Goal: Task Accomplishment & Management: Use online tool/utility

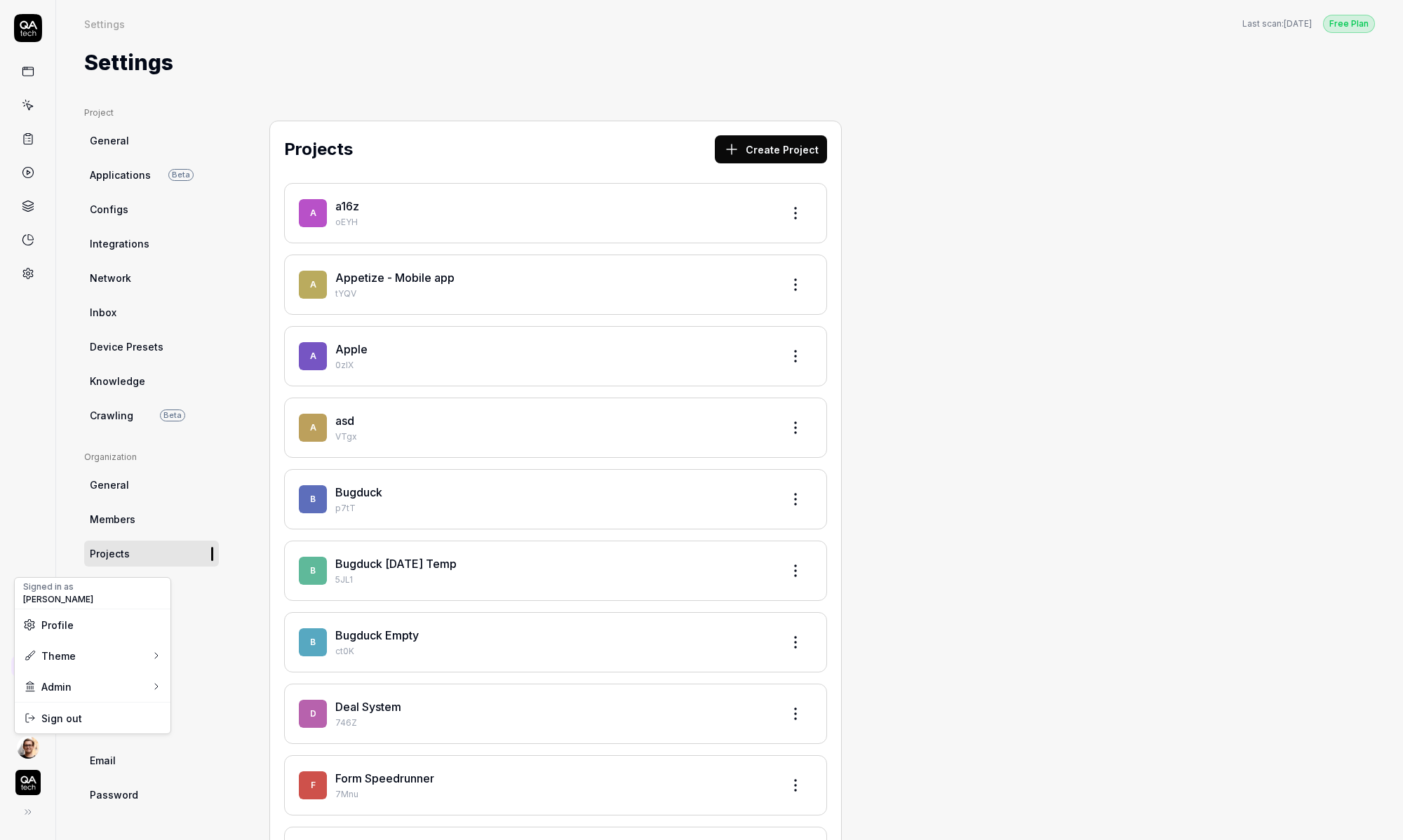
click at [26, 748] on html "Settings Free Plan Settings Last scan: Aug 14 2025 Free Plan Settings Project G…" at bounding box center [701, 420] width 1403 height 840
click at [260, 768] on link "Current Org" at bounding box center [245, 772] width 123 height 31
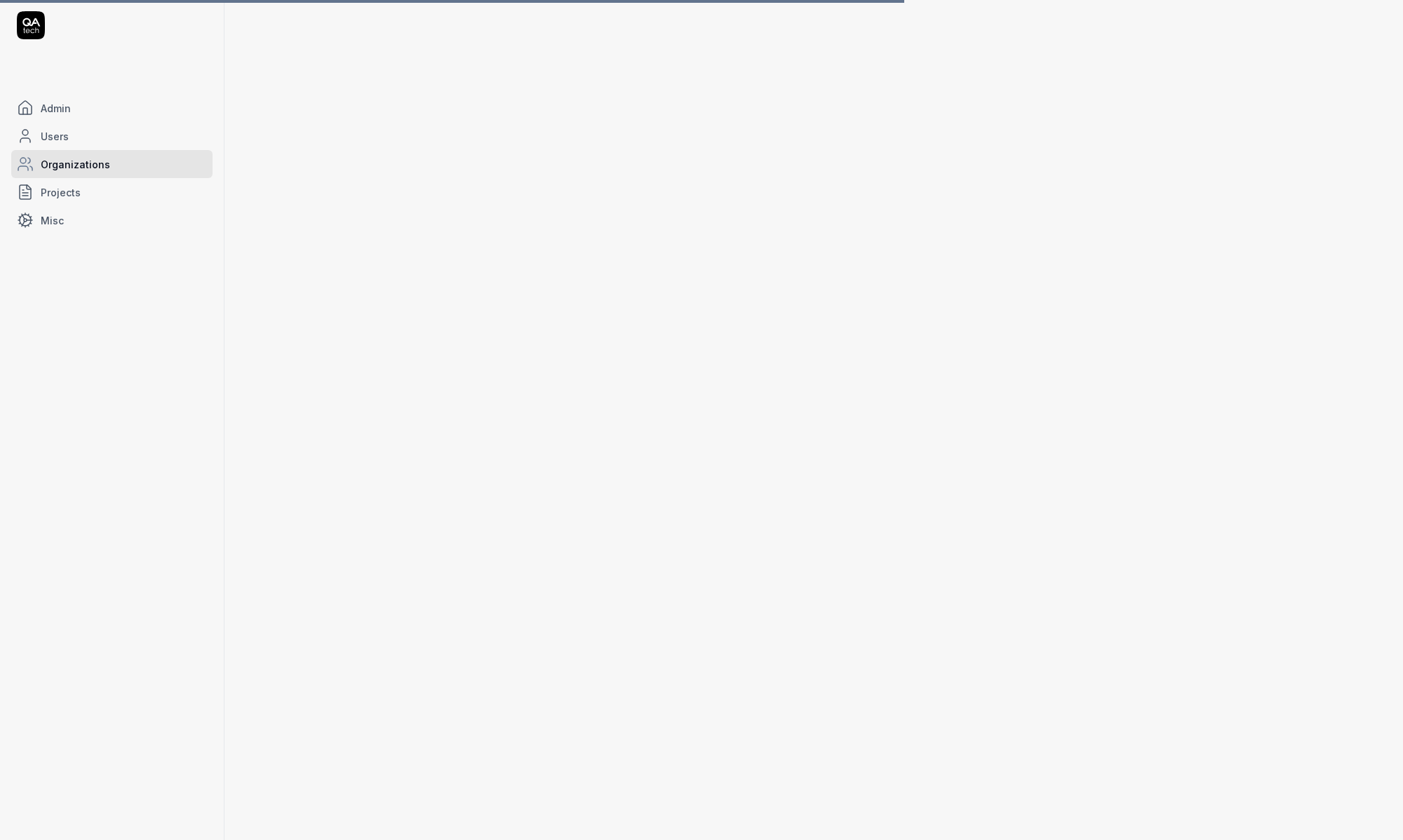
click at [72, 197] on span "Projects" at bounding box center [61, 192] width 40 height 15
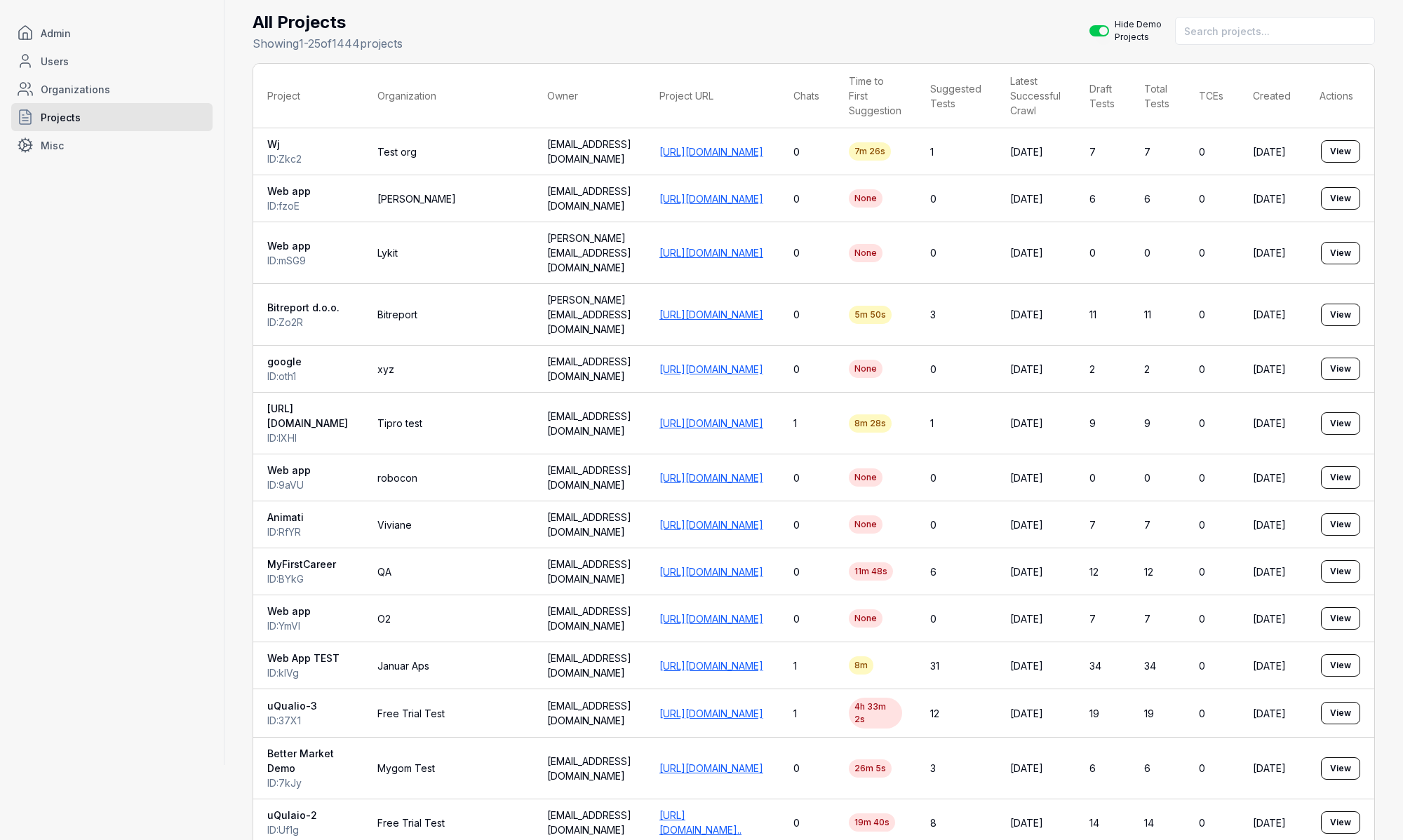
scroll to position [76, 24]
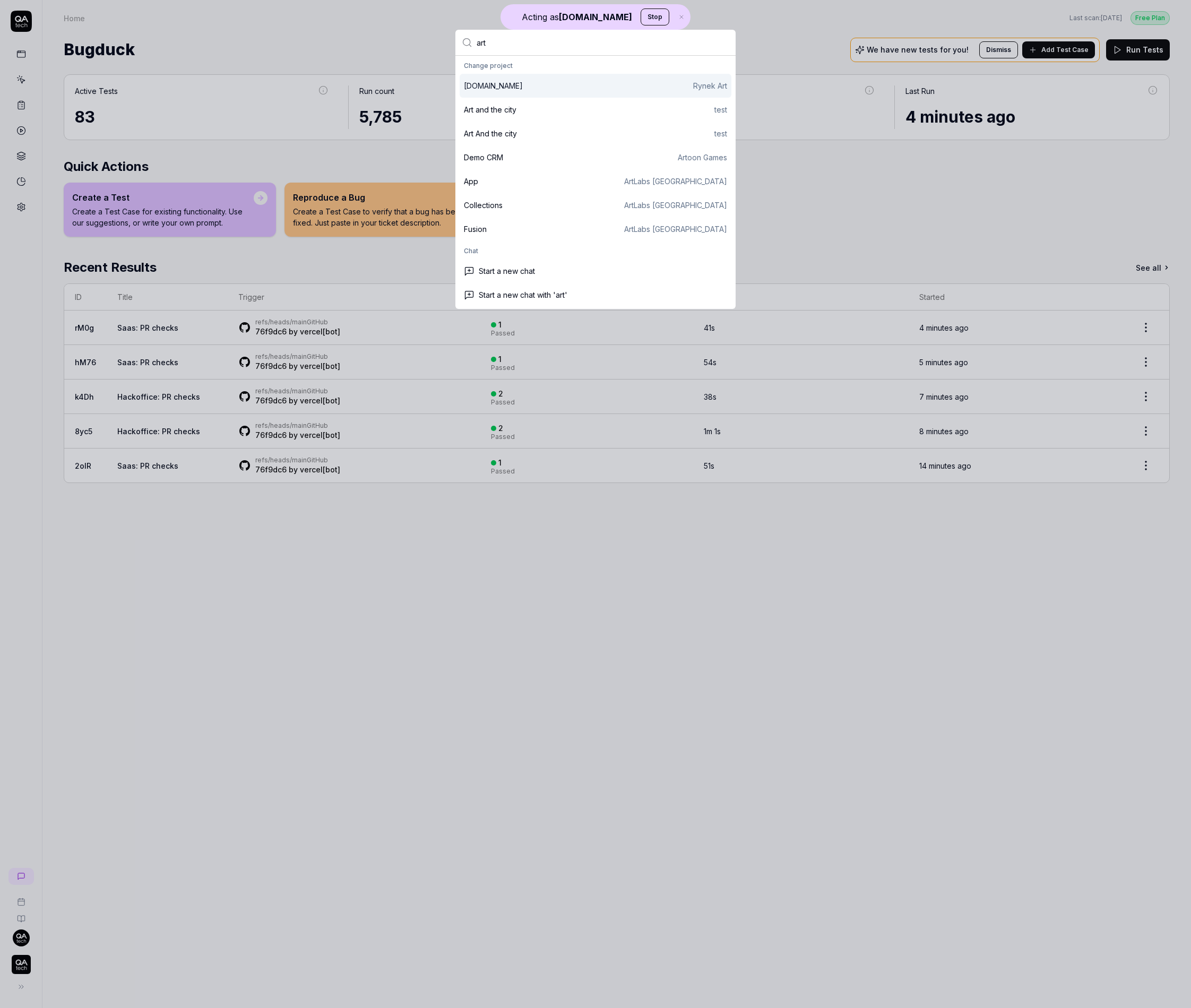
type input "artl"
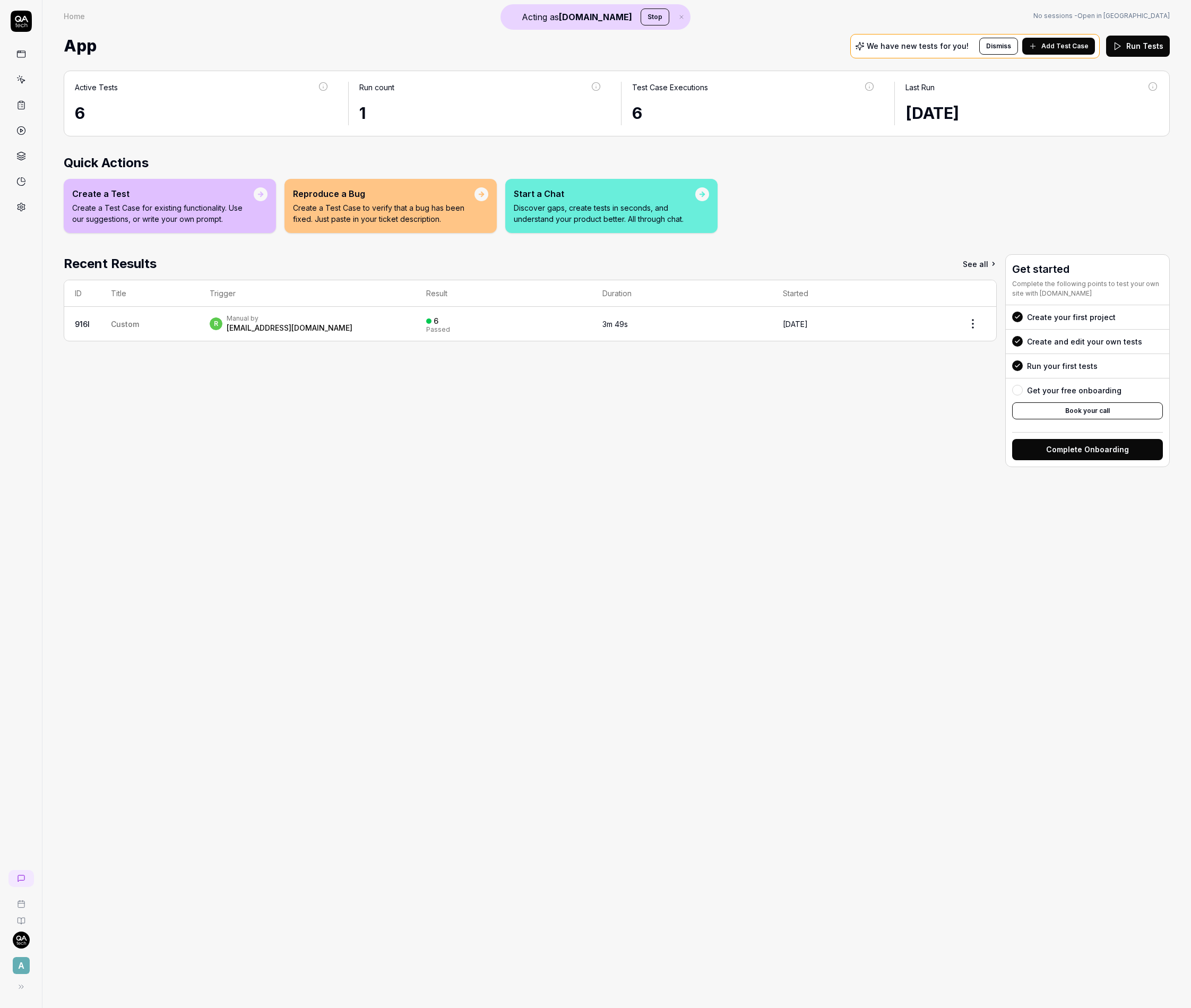
click at [29, 209] on link at bounding box center [21, 207] width 19 height 19
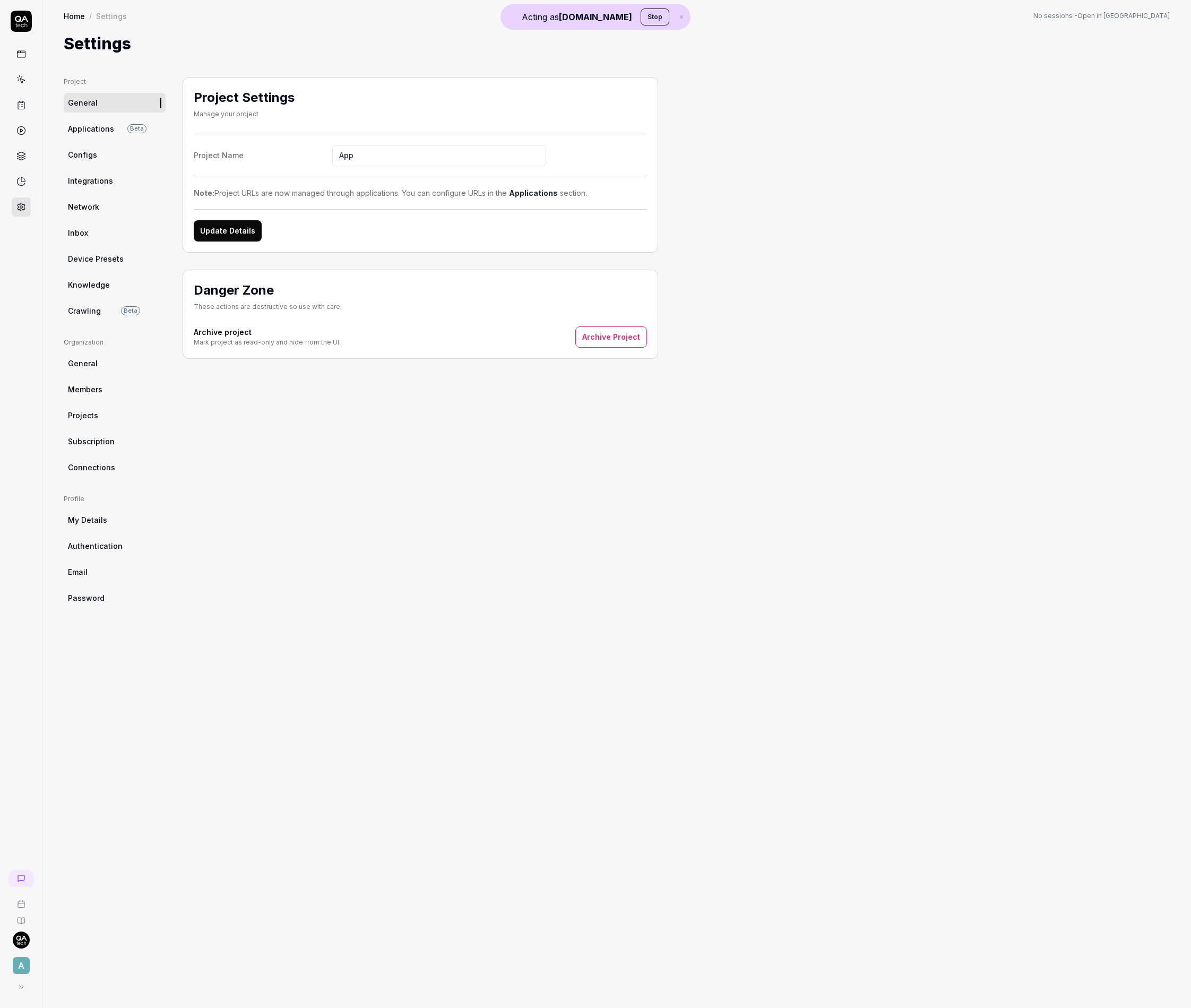
click at [107, 441] on span "Subscription" at bounding box center [91, 441] width 46 height 11
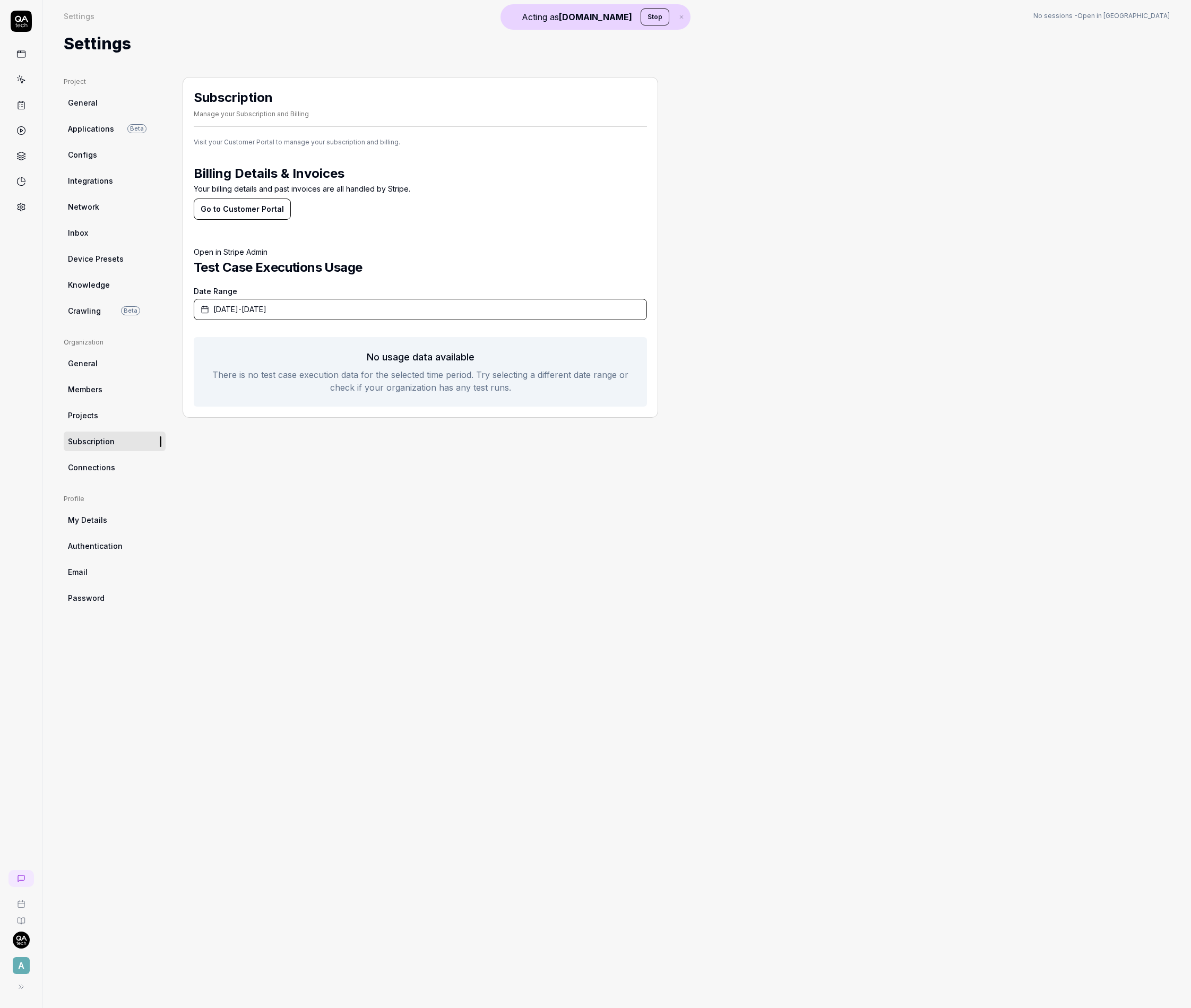
click at [23, 78] on icon at bounding box center [21, 80] width 10 height 10
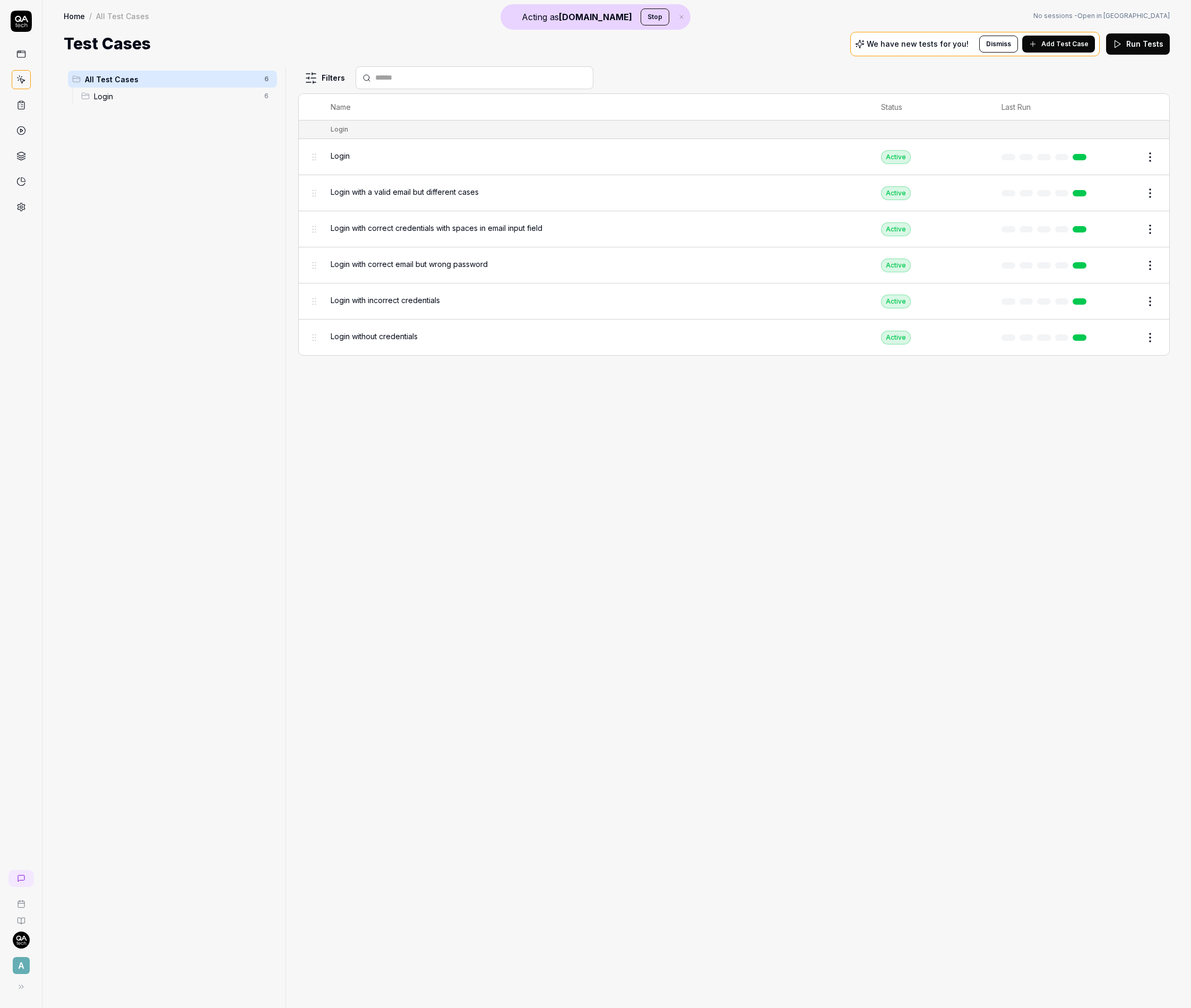
click at [16, 220] on div "A" at bounding box center [21, 504] width 42 height 1008
click at [18, 204] on icon at bounding box center [21, 207] width 10 height 10
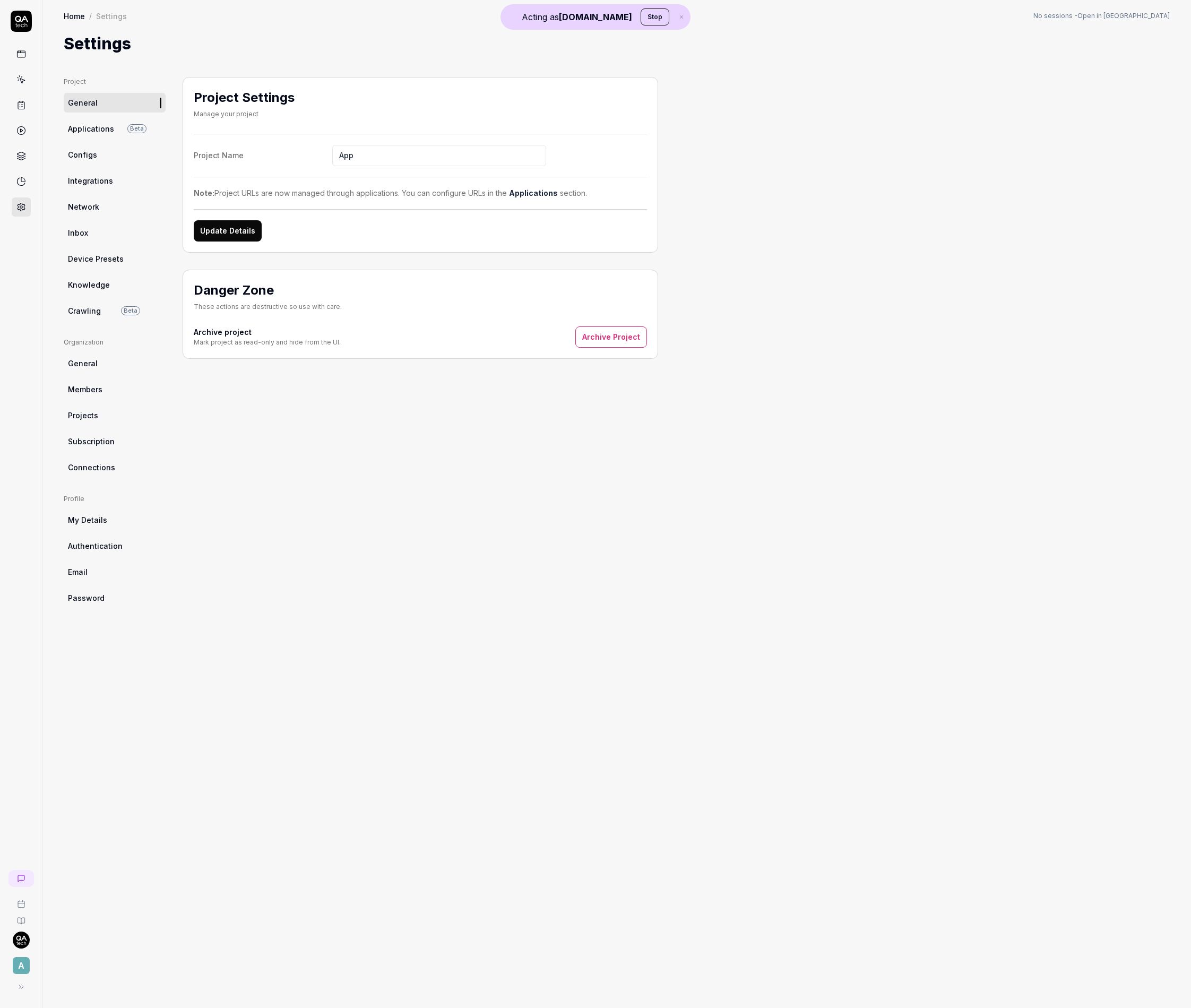
click at [96, 164] on link "Configs" at bounding box center [114, 154] width 102 height 20
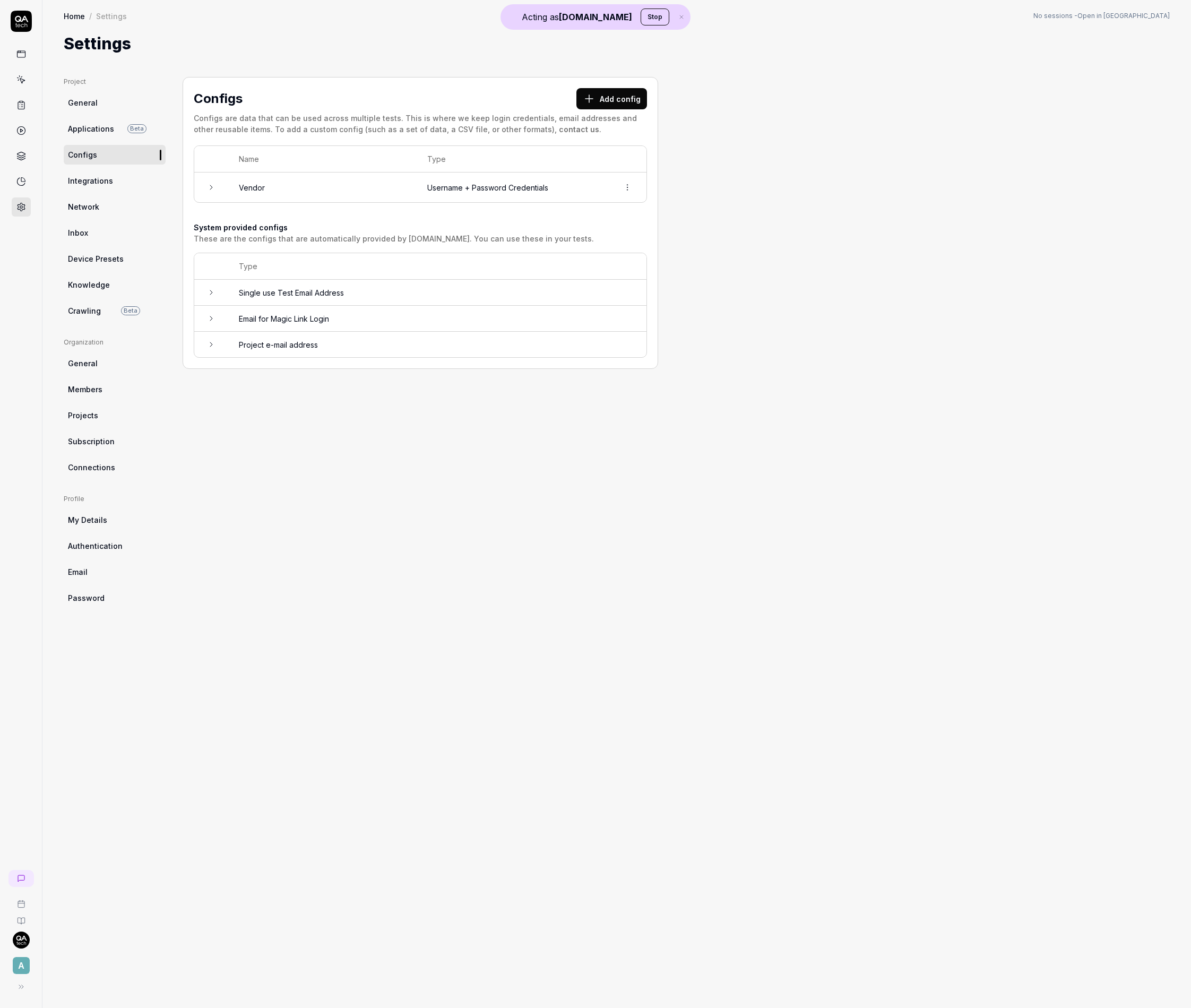
click at [21, 85] on link at bounding box center [21, 80] width 19 height 19
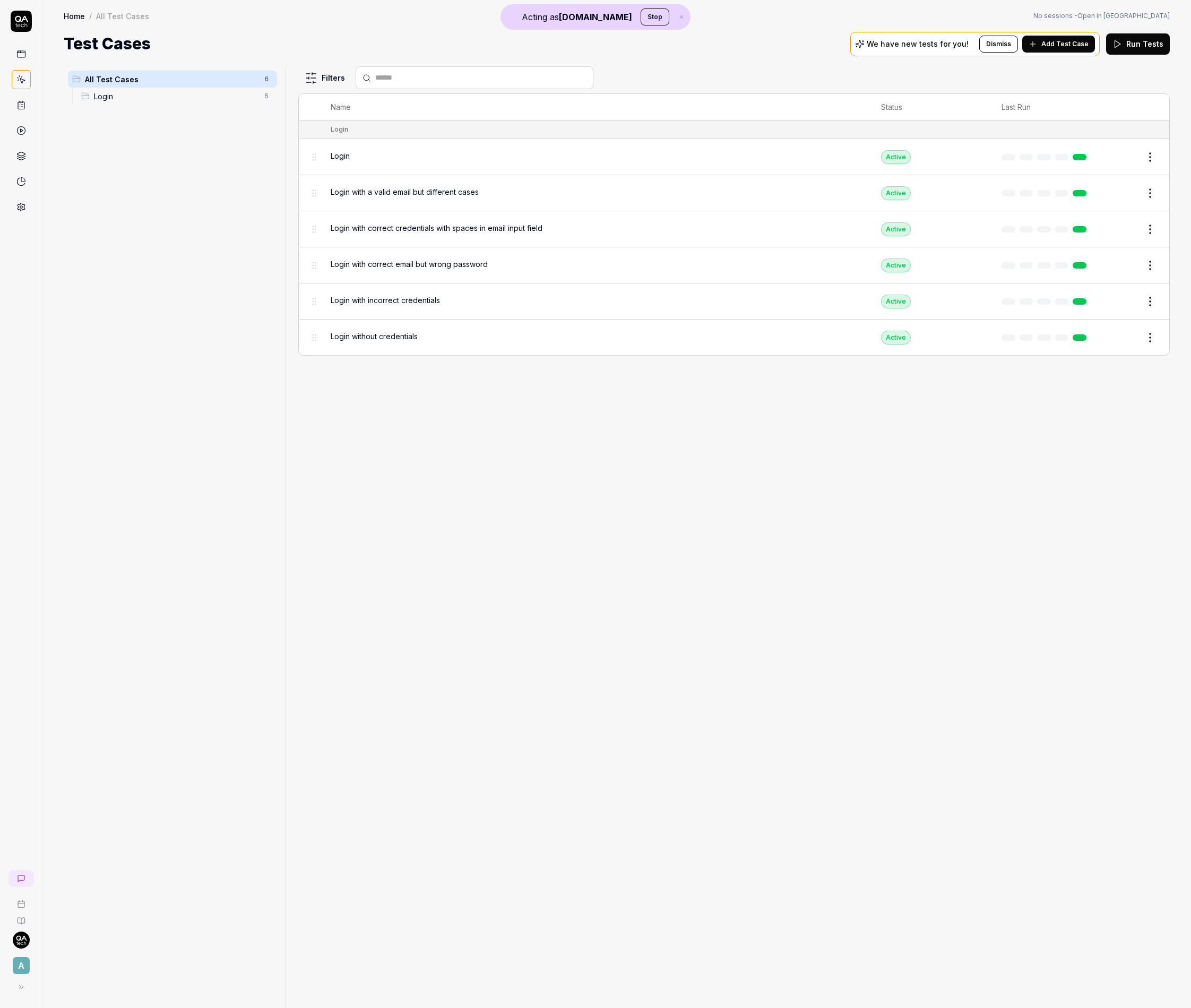
click at [25, 968] on span "A" at bounding box center [21, 966] width 17 height 17
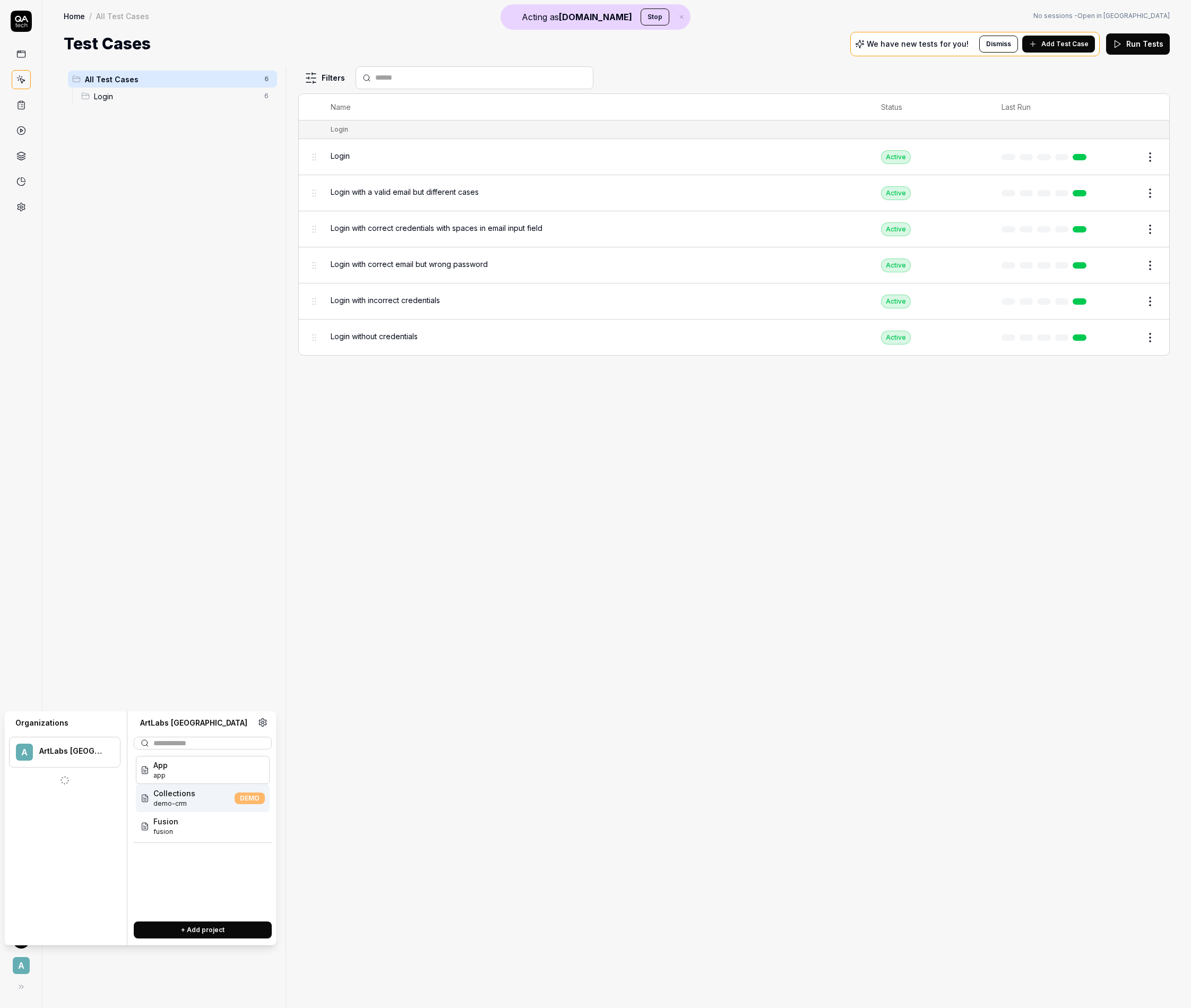
click at [169, 796] on span "Collections" at bounding box center [174, 793] width 42 height 11
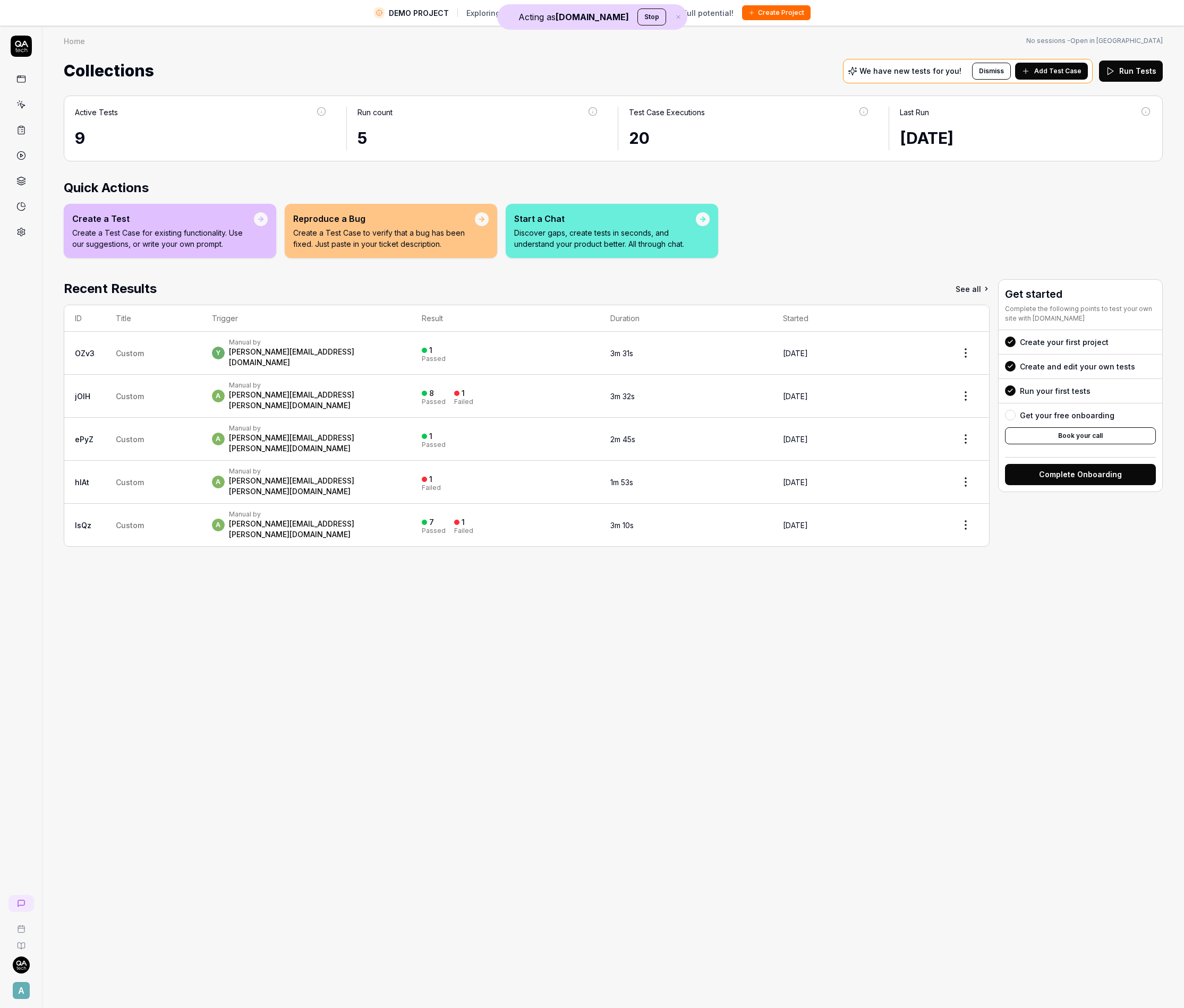
click at [22, 988] on span "A" at bounding box center [21, 991] width 17 height 17
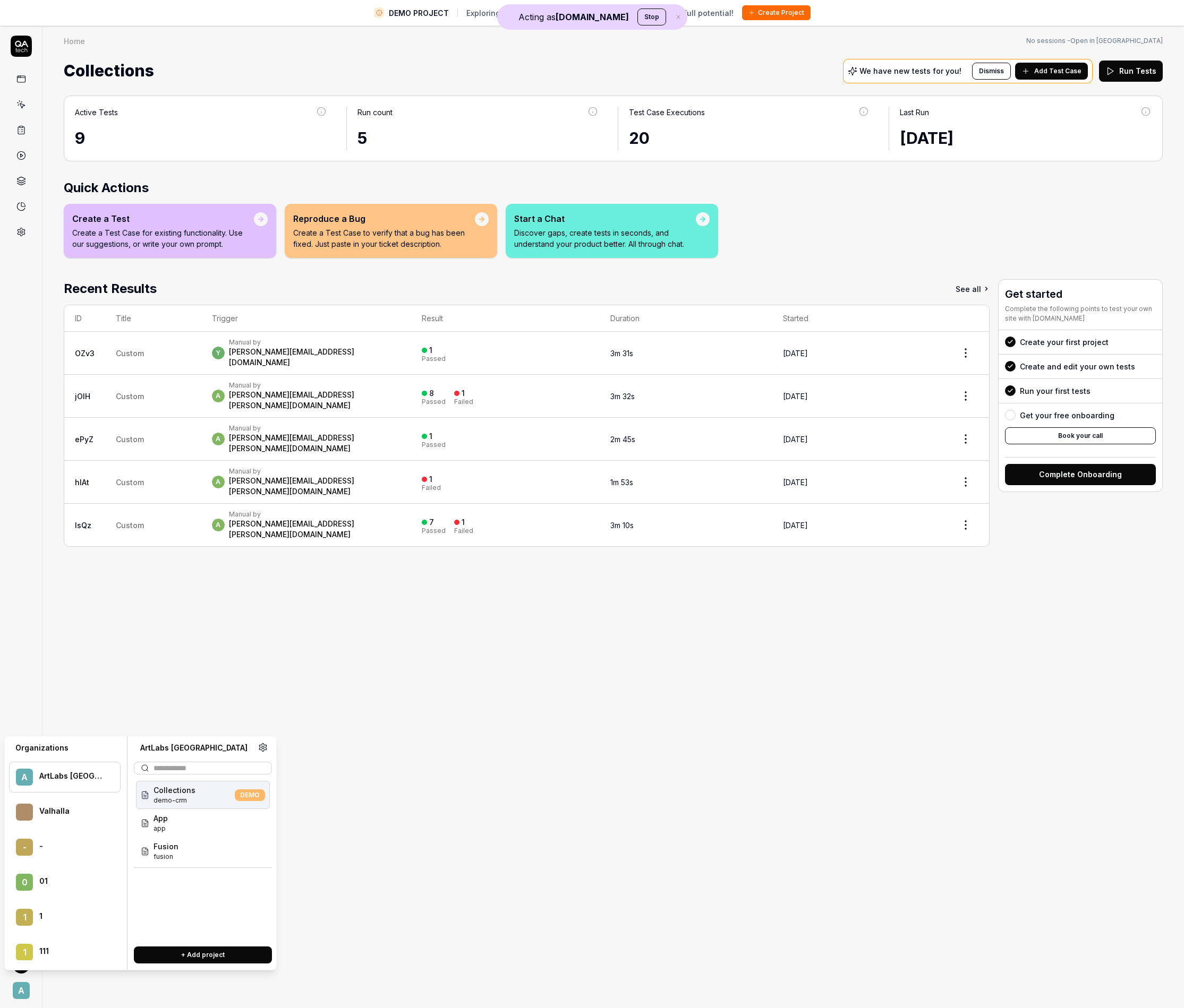
click at [375, 609] on div "Active Tests 9 Run count 5 Test Case Executions 20 Last Run Aug 13 2025 Quick A…" at bounding box center [613, 559] width 1141 height 948
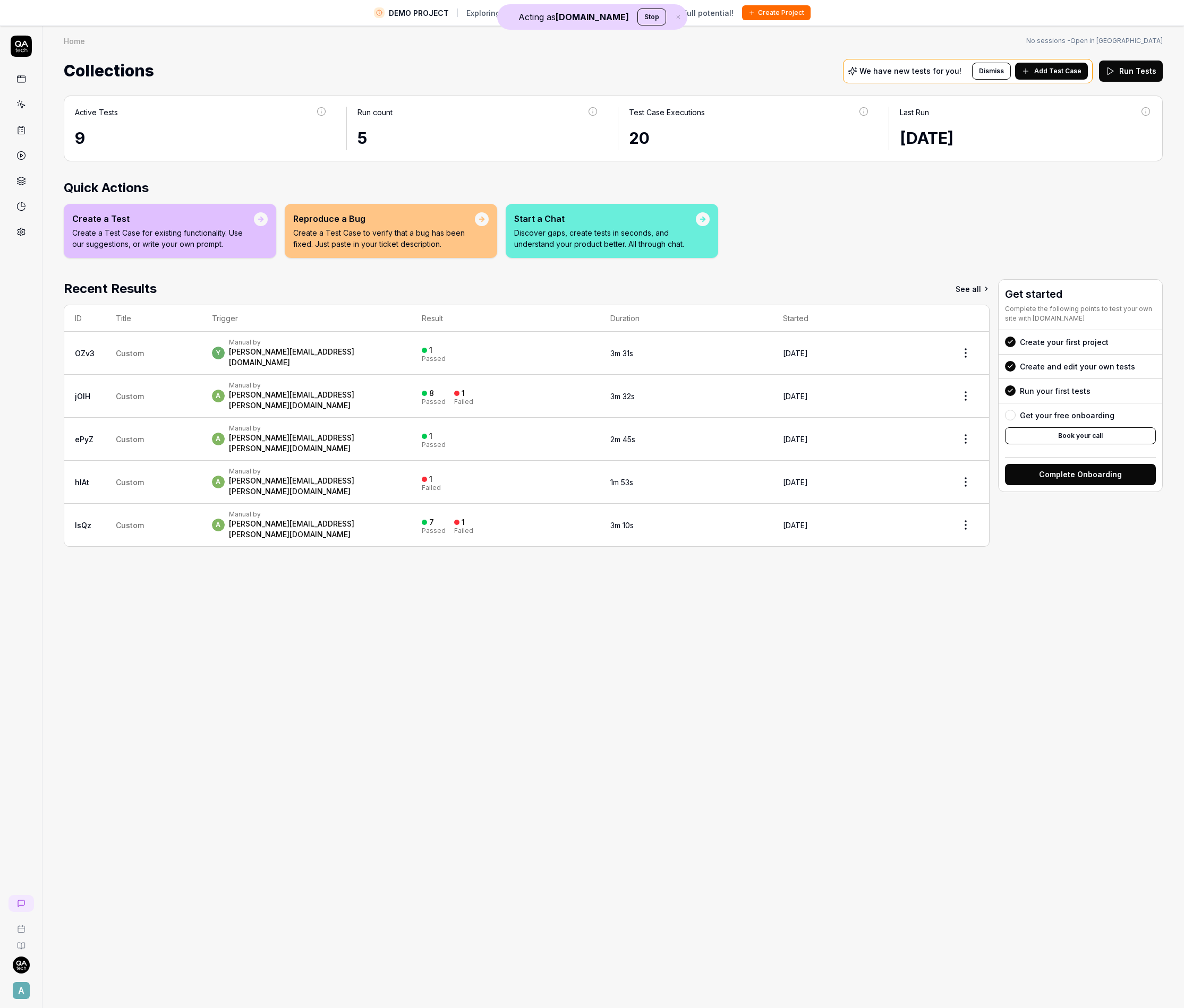
click at [8, 234] on div at bounding box center [21, 139] width 42 height 206
click at [13, 233] on link at bounding box center [21, 232] width 19 height 19
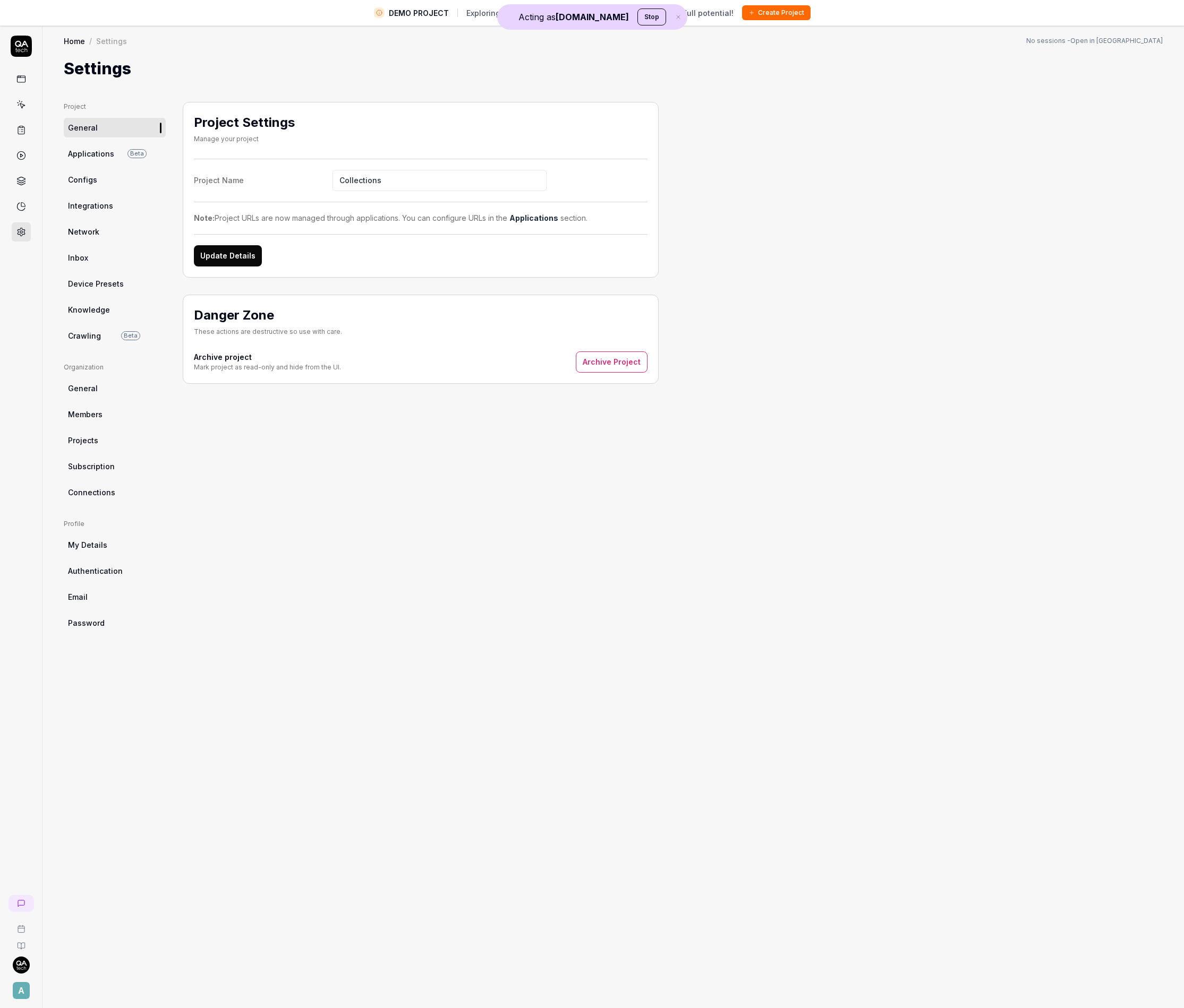
click at [249, 87] on div "Project General Applications Beta Configs Integrations Network Inbox Device Pre…" at bounding box center [613, 557] width 1141 height 953
click at [13, 990] on div "A" at bounding box center [21, 991] width 17 height 17
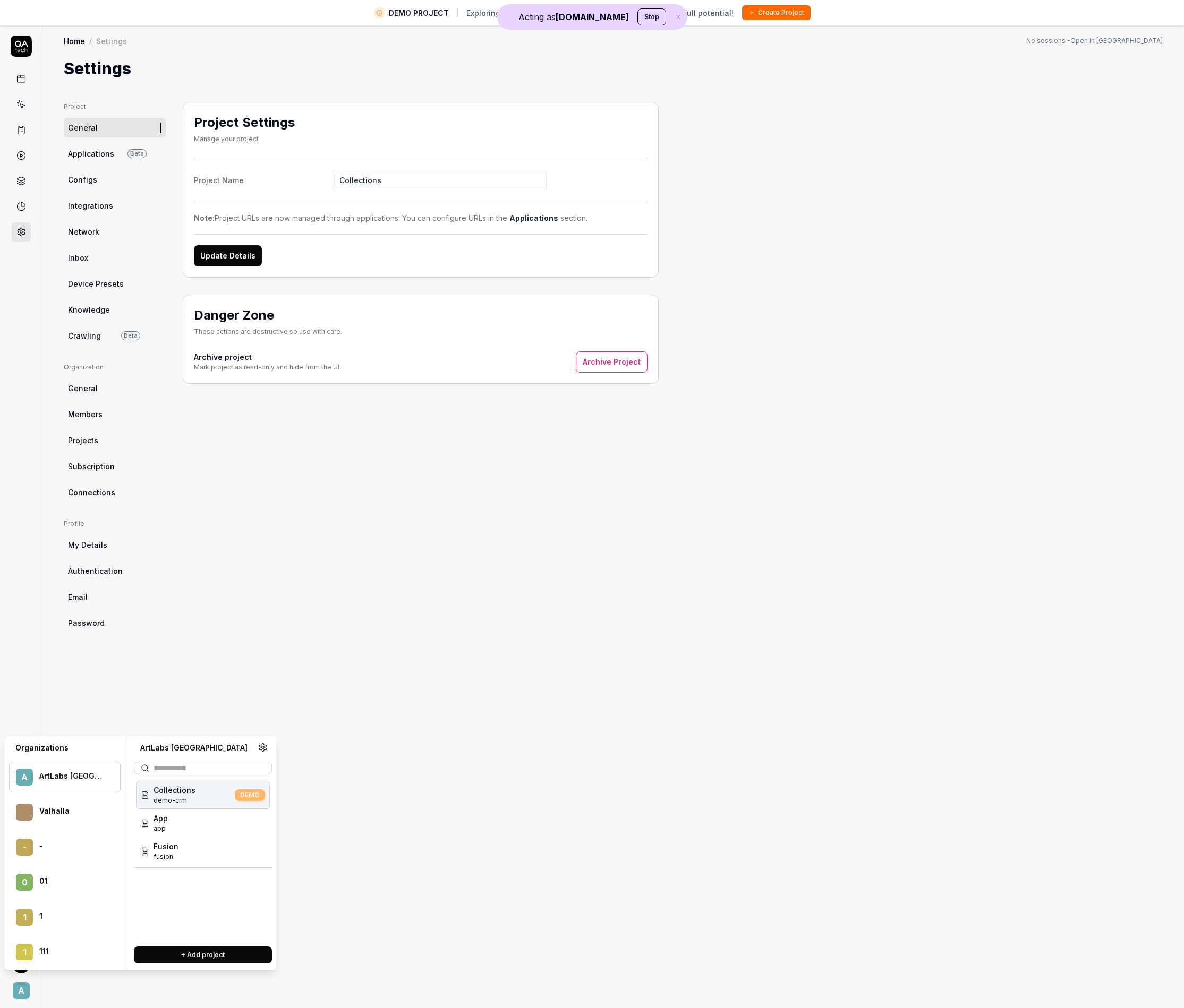
click at [131, 160] on link "Applications Beta" at bounding box center [114, 154] width 102 height 20
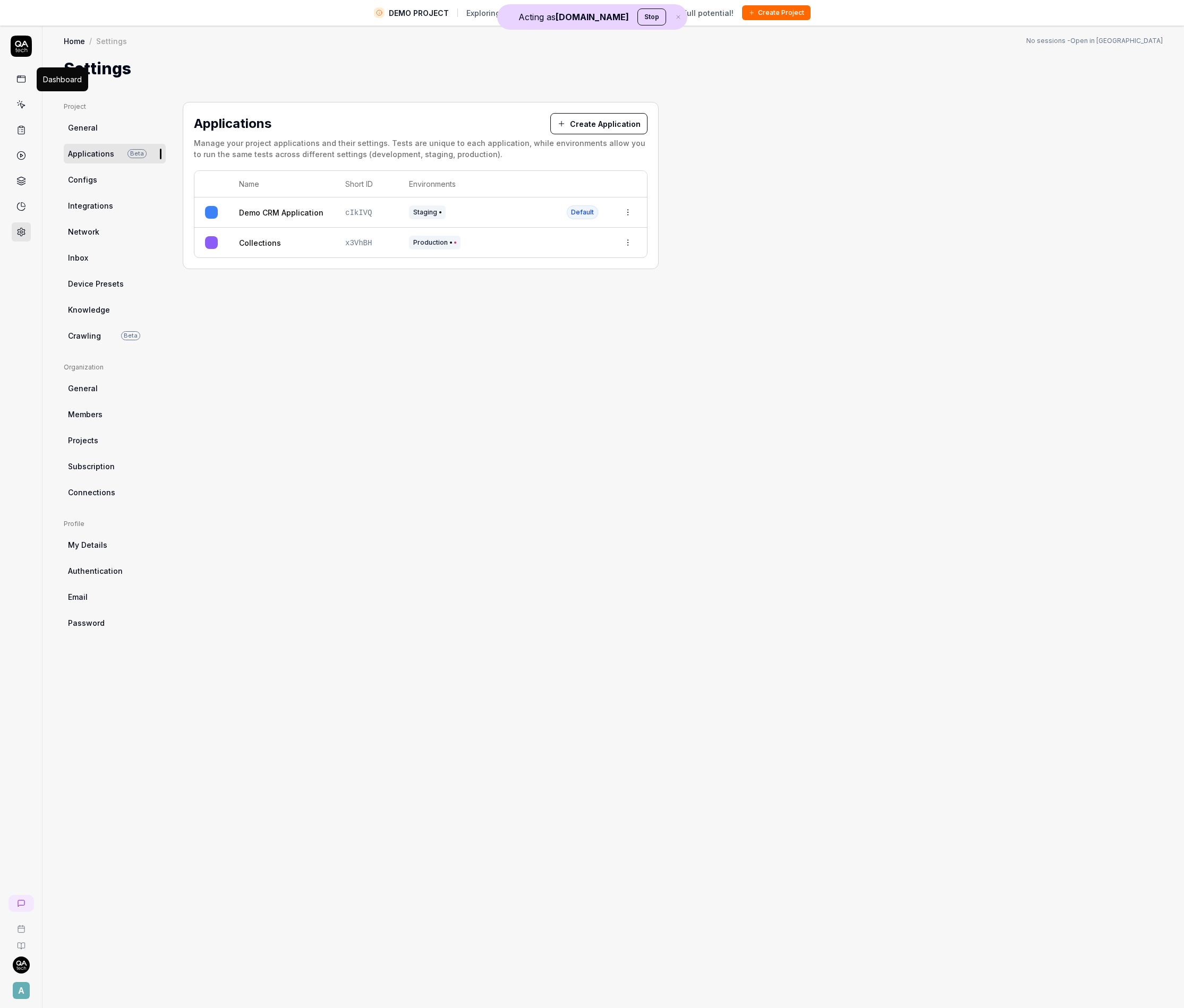
click at [24, 74] on icon at bounding box center [21, 79] width 10 height 10
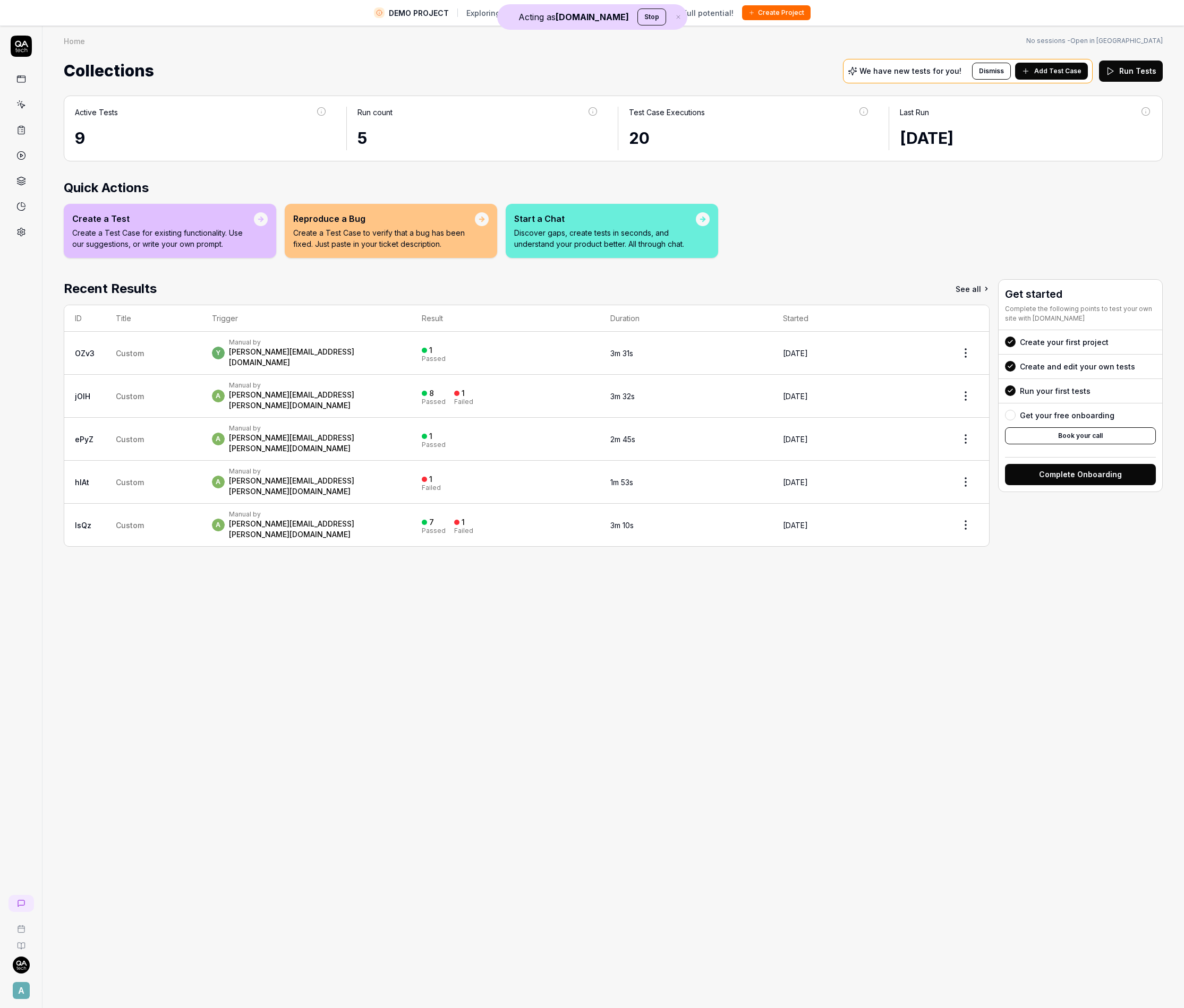
click at [20, 231] on circle at bounding box center [21, 232] width 2 height 2
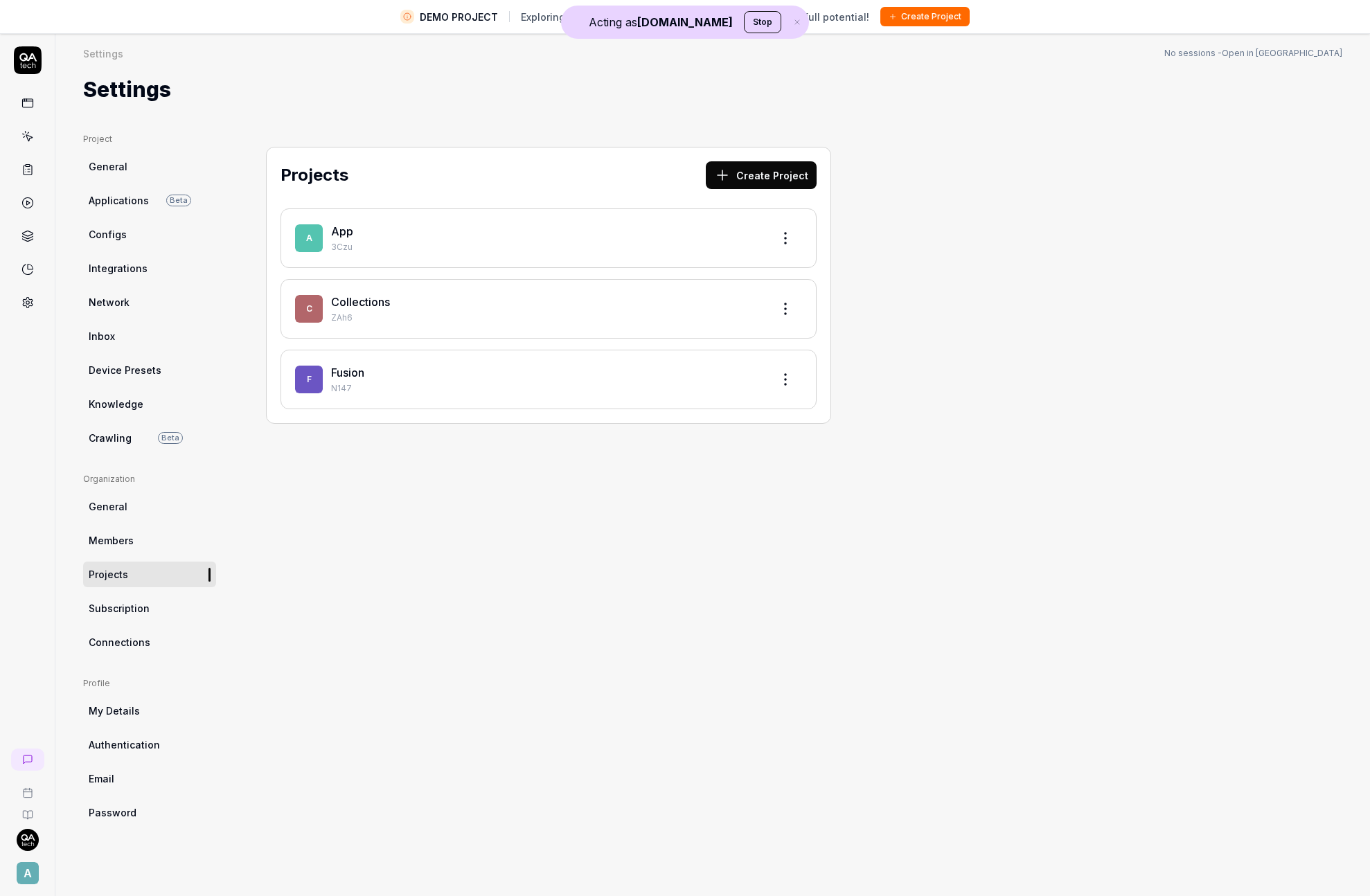
click at [770, 64] on div "Settings Settings No sessions - Open in Hackoffice Settings" at bounding box center [712, 69] width 1314 height 73
click at [795, 23] on icon "button" at bounding box center [797, 22] width 4 height 4
drag, startPoint x: 320, startPoint y: 118, endPoint x: 306, endPoint y: 135, distance: 22.0
click at [320, 118] on div "Project General Applications Beta Configs Integrations Network Inbox Device Pre…" at bounding box center [712, 517] width 1314 height 823
click at [35, 873] on span "A" at bounding box center [27, 873] width 23 height 23
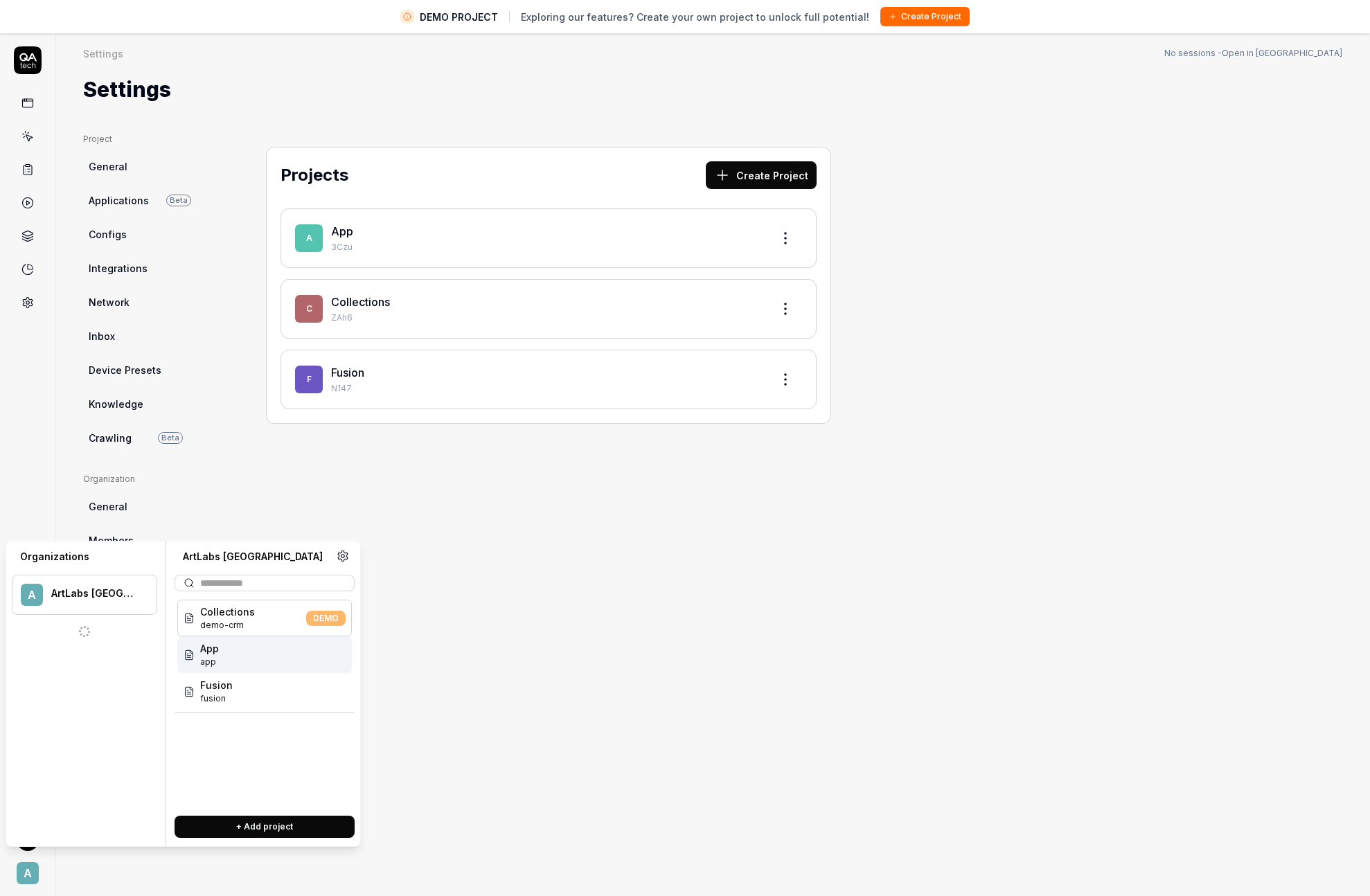
click at [274, 662] on div "App app" at bounding box center [264, 654] width 175 height 36
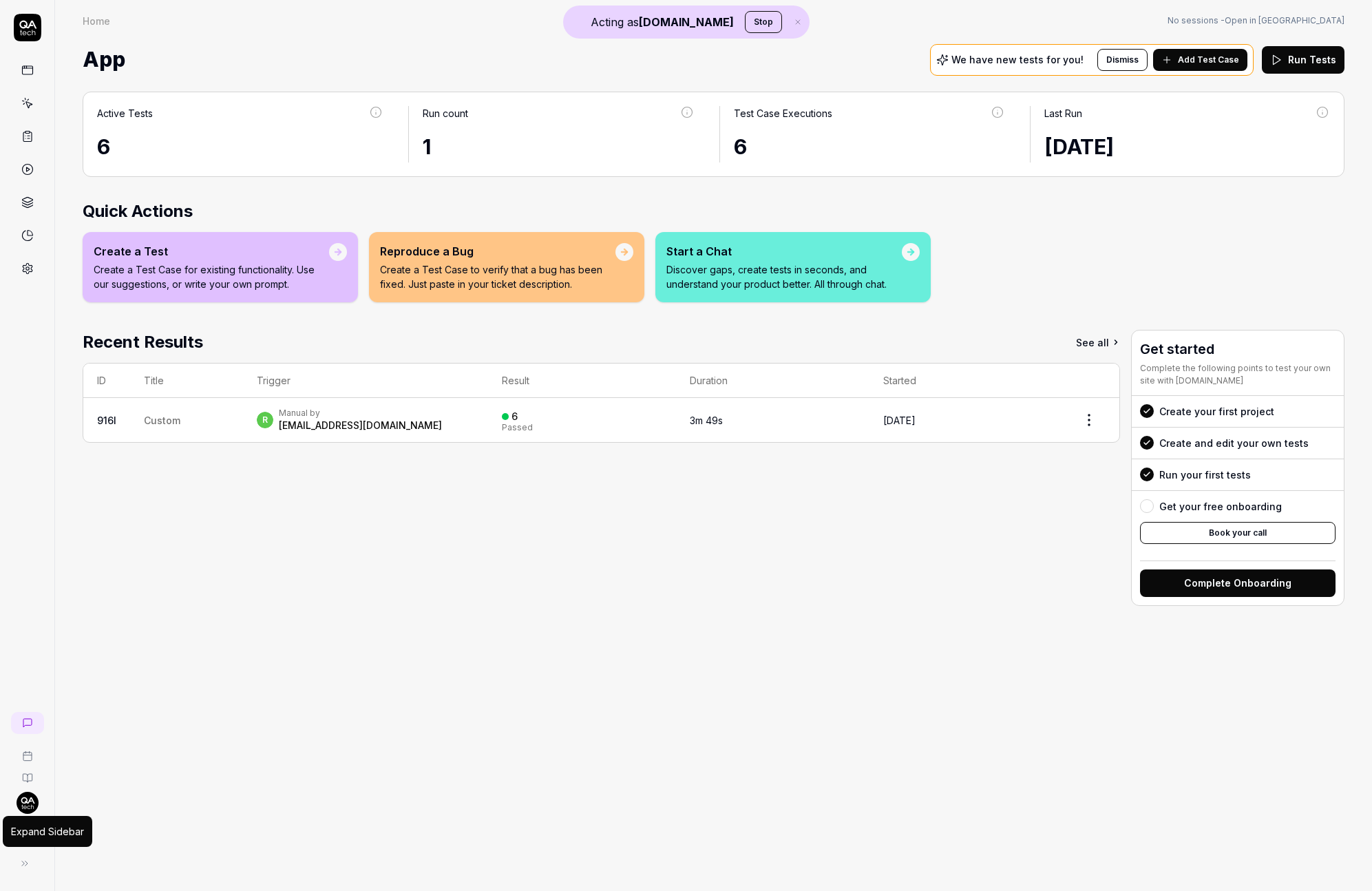
drag, startPoint x: 14, startPoint y: 847, endPoint x: 83, endPoint y: 822, distance: 73.4
click at [22, 844] on div "Expand Sidebar" at bounding box center [48, 832] width 90 height 31
click at [29, 837] on span "A" at bounding box center [27, 835] width 22 height 22
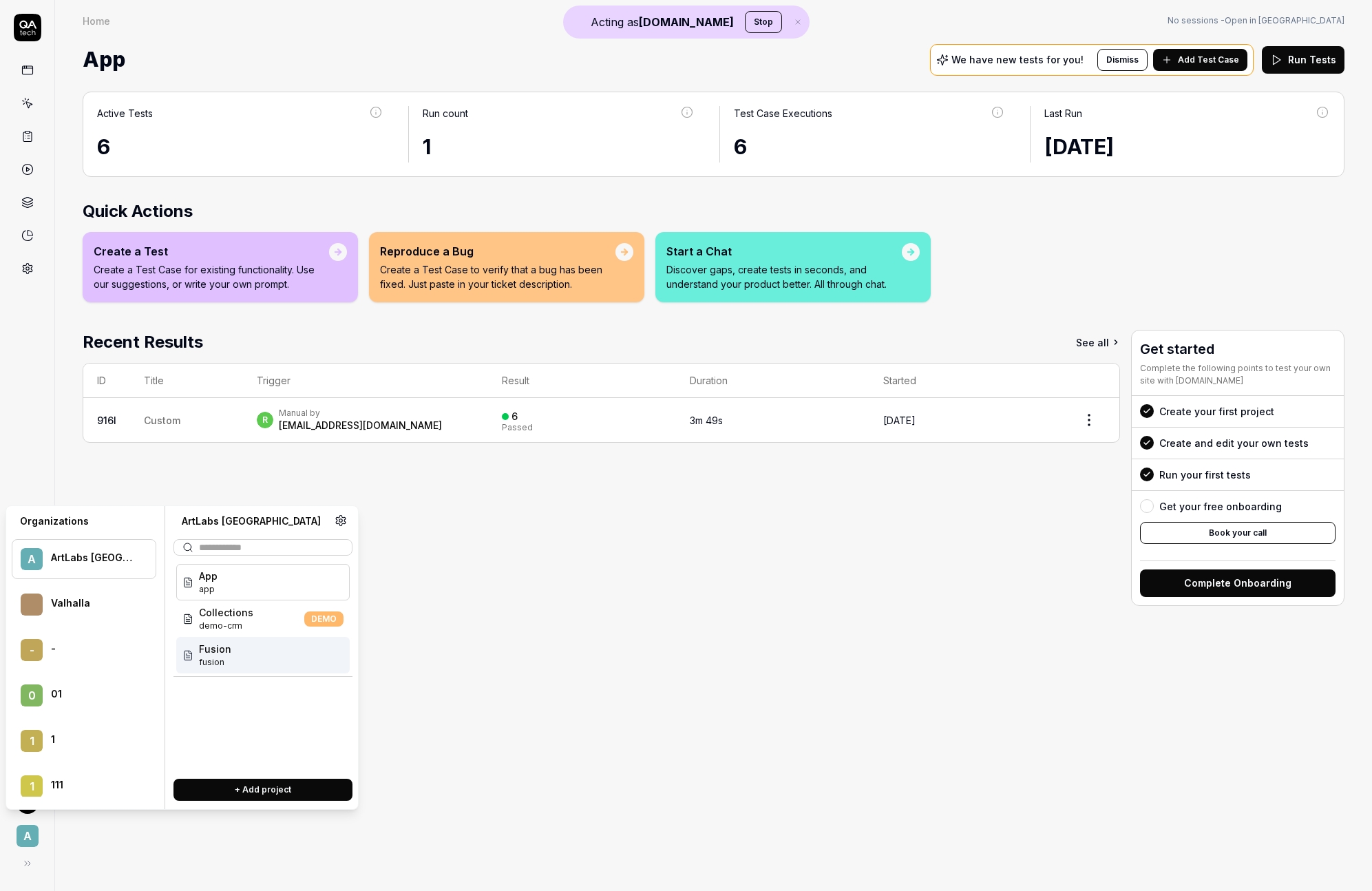
click at [287, 654] on div "Fusion fusion" at bounding box center [263, 655] width 174 height 36
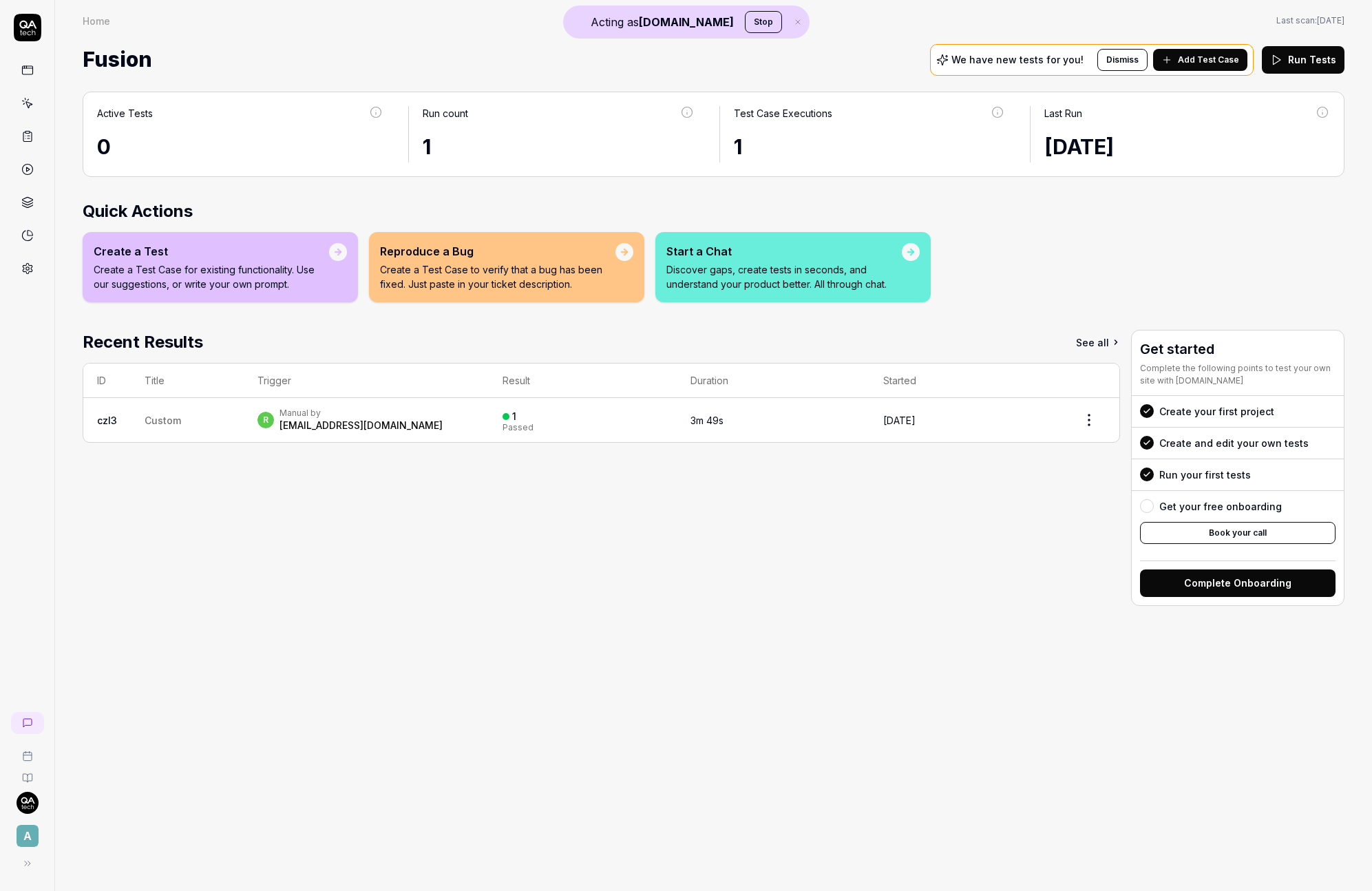
click at [30, 833] on span "A" at bounding box center [27, 835] width 22 height 22
click at [530, 572] on div "Recent Results See all ID Title Trigger Result Duration Started czl3 Custom r M…" at bounding box center [601, 468] width 1038 height 276
click at [26, 270] on circle at bounding box center [27, 269] width 3 height 3
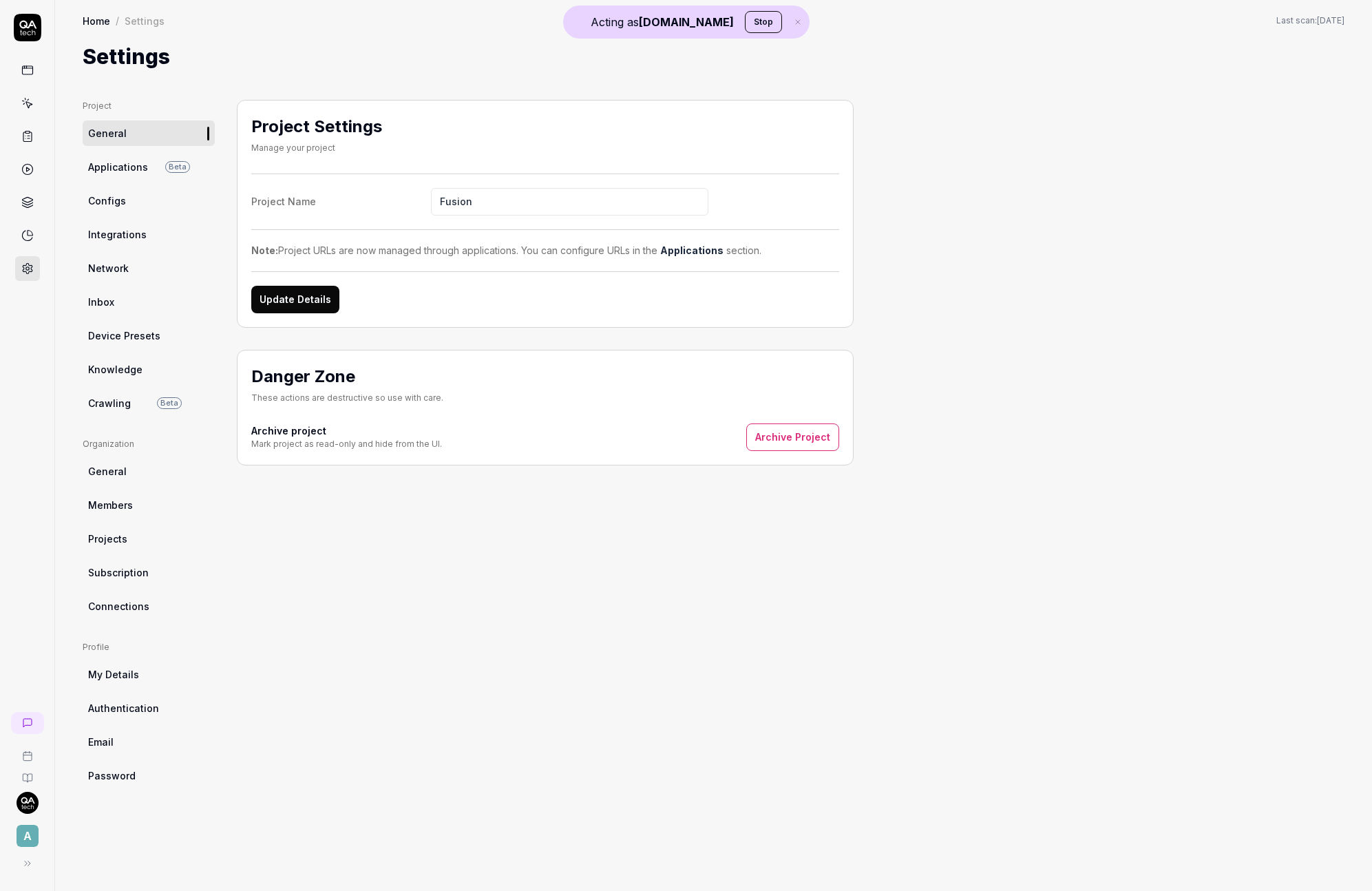
click at [146, 172] on link "Applications Beta" at bounding box center [148, 167] width 132 height 25
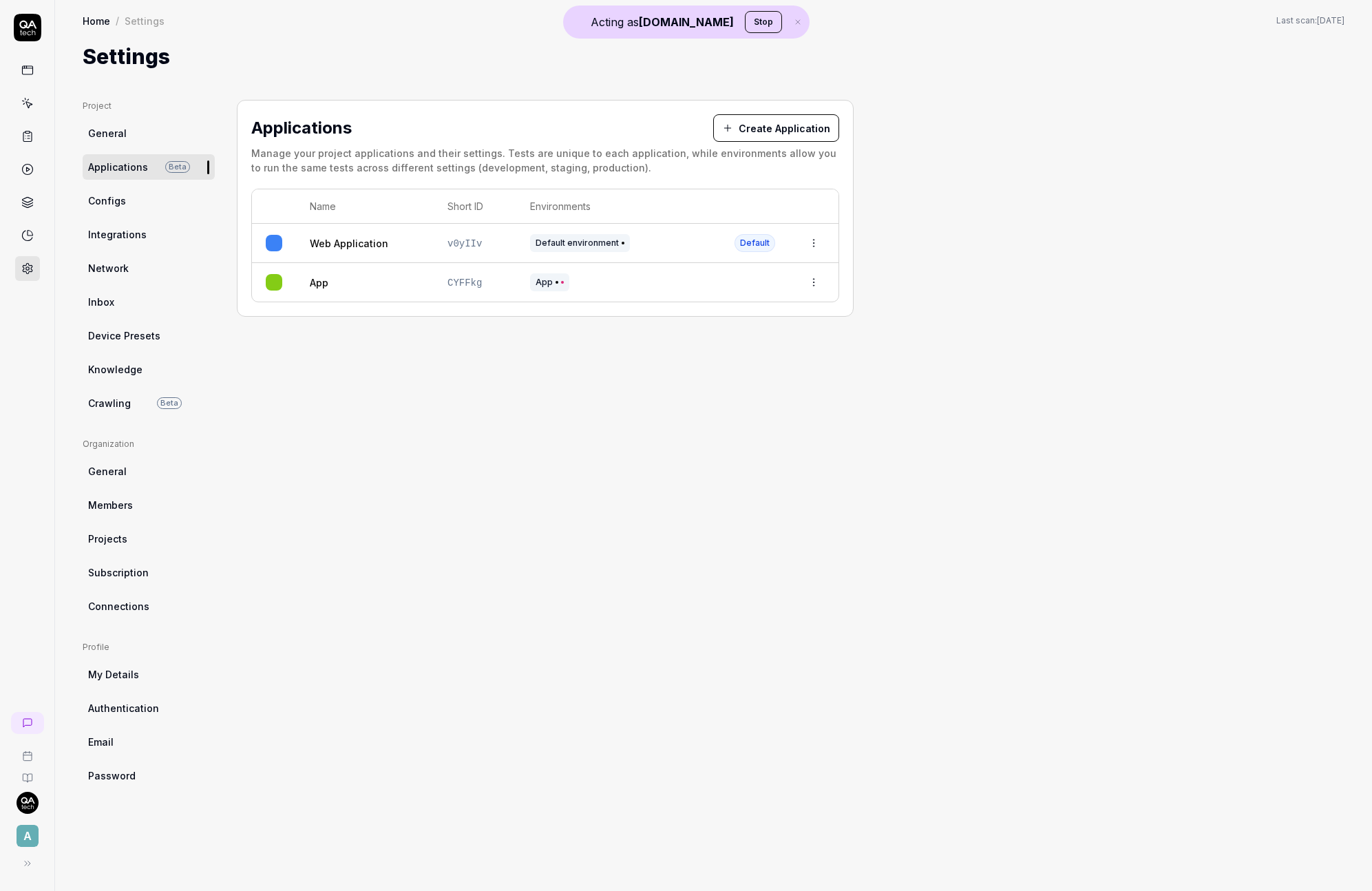
click at [820, 244] on html "Acting as QA.tech Stop A Home / Settings Home / Settings Last scan: Aug 12 2025…" at bounding box center [686, 446] width 1372 height 891
click at [740, 229] on html "Acting as QA.tech Stop A Home / Settings Home / Settings Last scan: Aug 12 2025…" at bounding box center [686, 446] width 1372 height 891
click at [383, 248] on link "Web Application" at bounding box center [349, 243] width 79 height 15
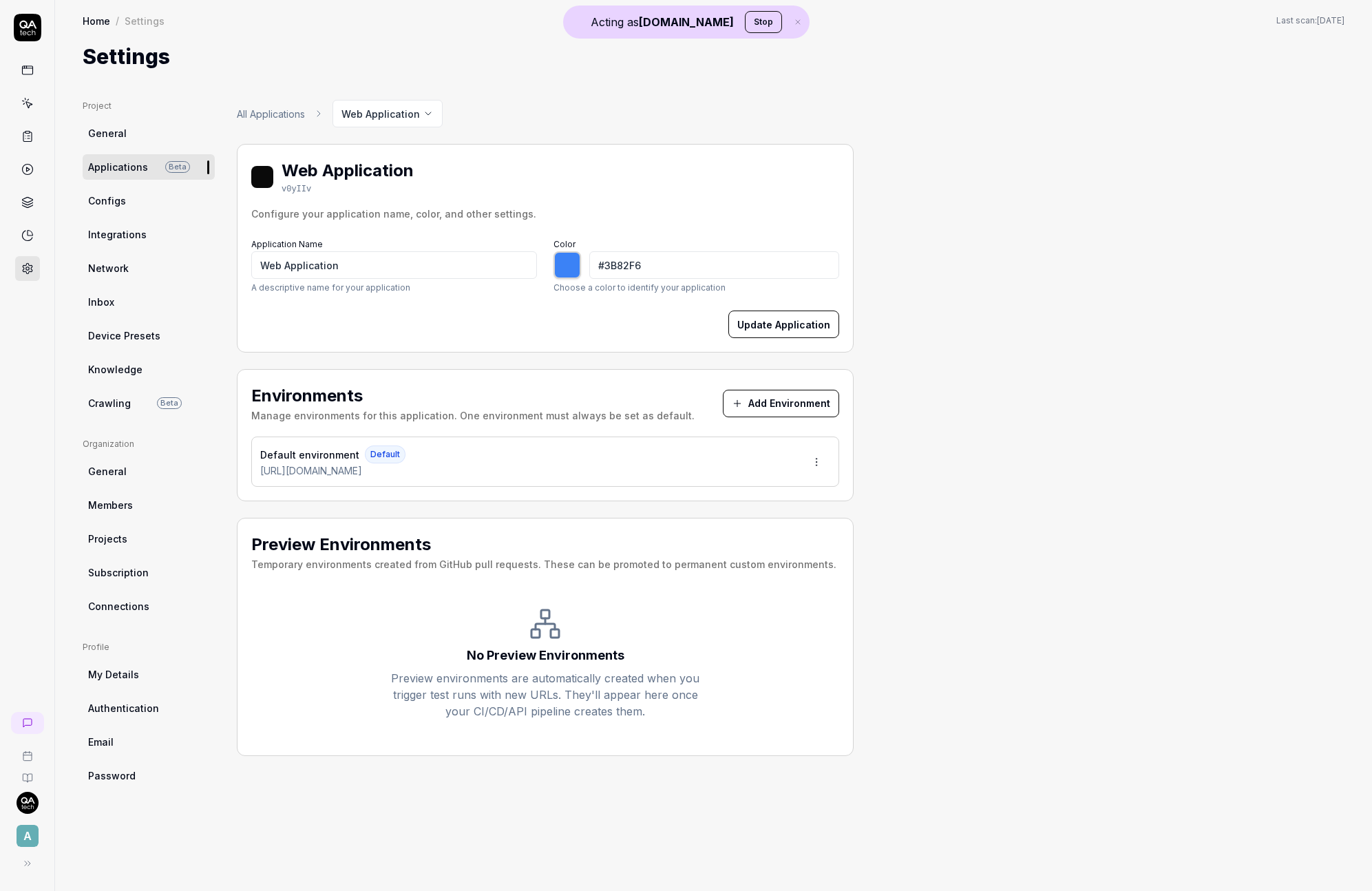
click at [364, 478] on div "Default environment Default https://devotedfusion.com" at bounding box center [544, 461] width 588 height 50
click at [362, 476] on span "https://devotedfusion.com" at bounding box center [311, 470] width 102 height 15
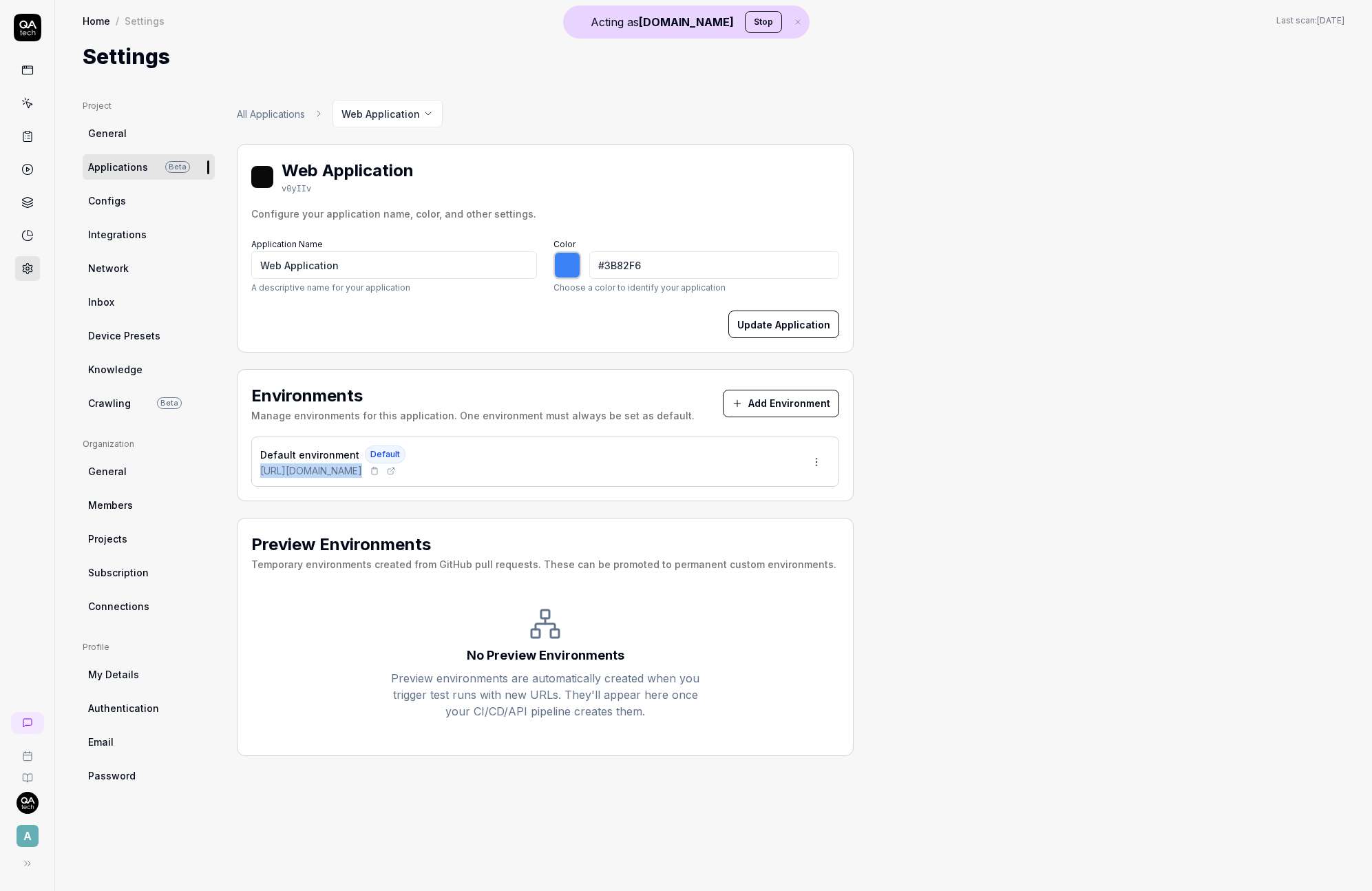
copy div "https://devotedfusion.com"
type input "*******"
click at [117, 410] on link "Crawling Beta" at bounding box center [148, 403] width 132 height 25
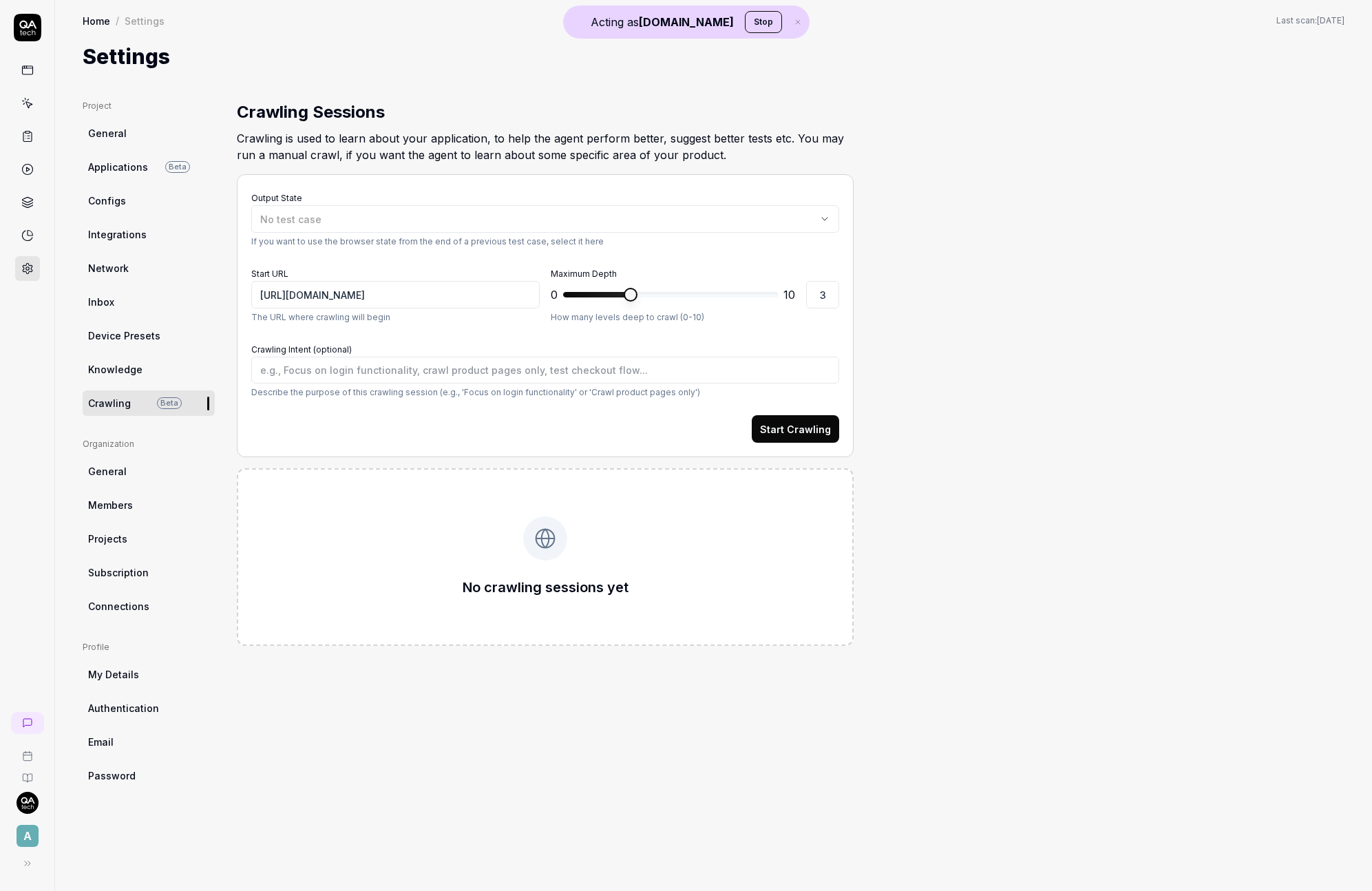
type textarea "*"
type input "1"
click at [584, 292] on span at bounding box center [574, 294] width 22 height 5
drag, startPoint x: 818, startPoint y: 422, endPoint x: 752, endPoint y: 383, distance: 76.7
click at [818, 422] on button "Start Crawling" at bounding box center [795, 429] width 87 height 28
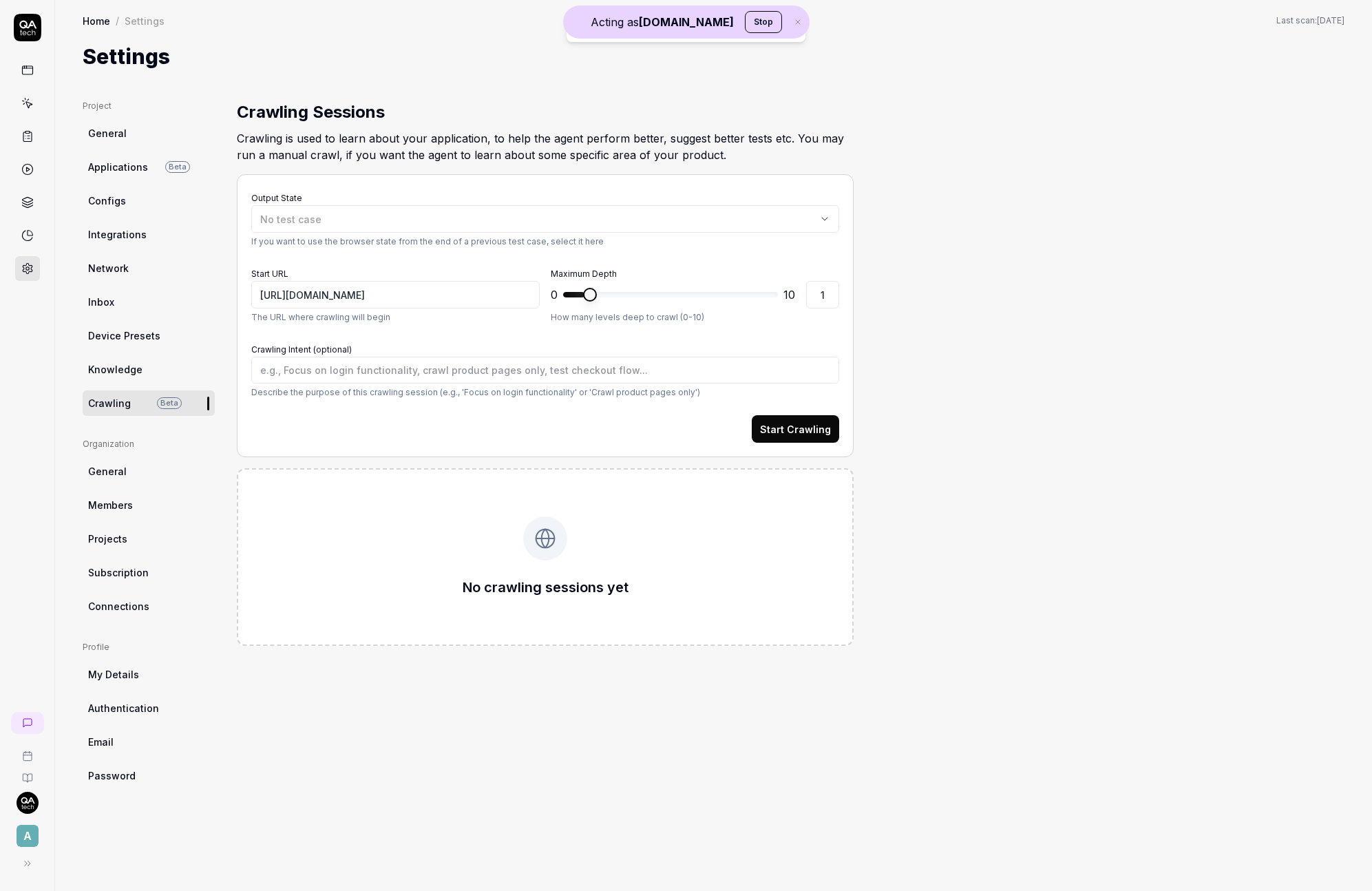
click at [130, 127] on link "General" at bounding box center [148, 133] width 132 height 25
type textarea "*"
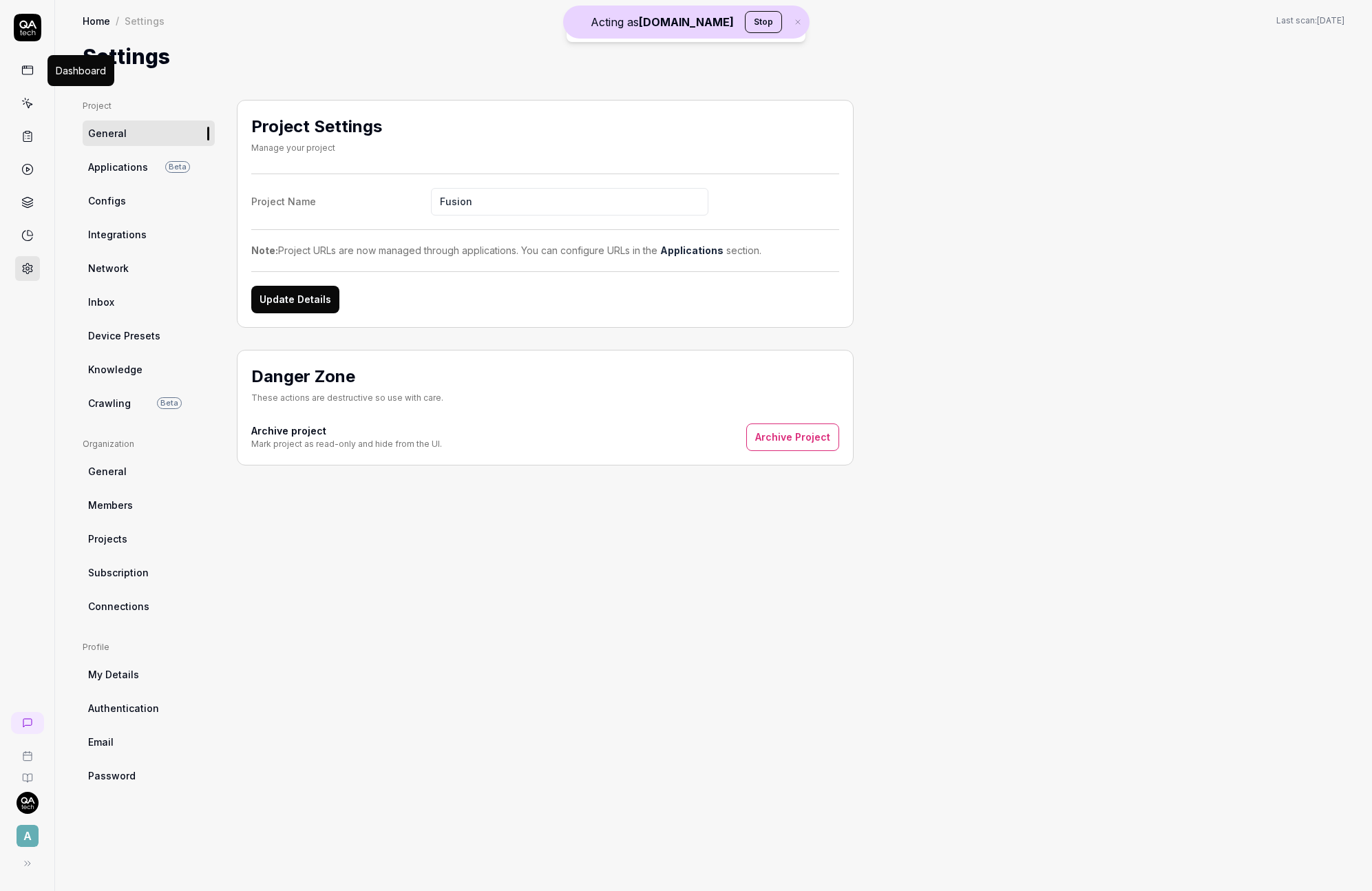
click at [33, 69] on icon at bounding box center [28, 70] width 12 height 12
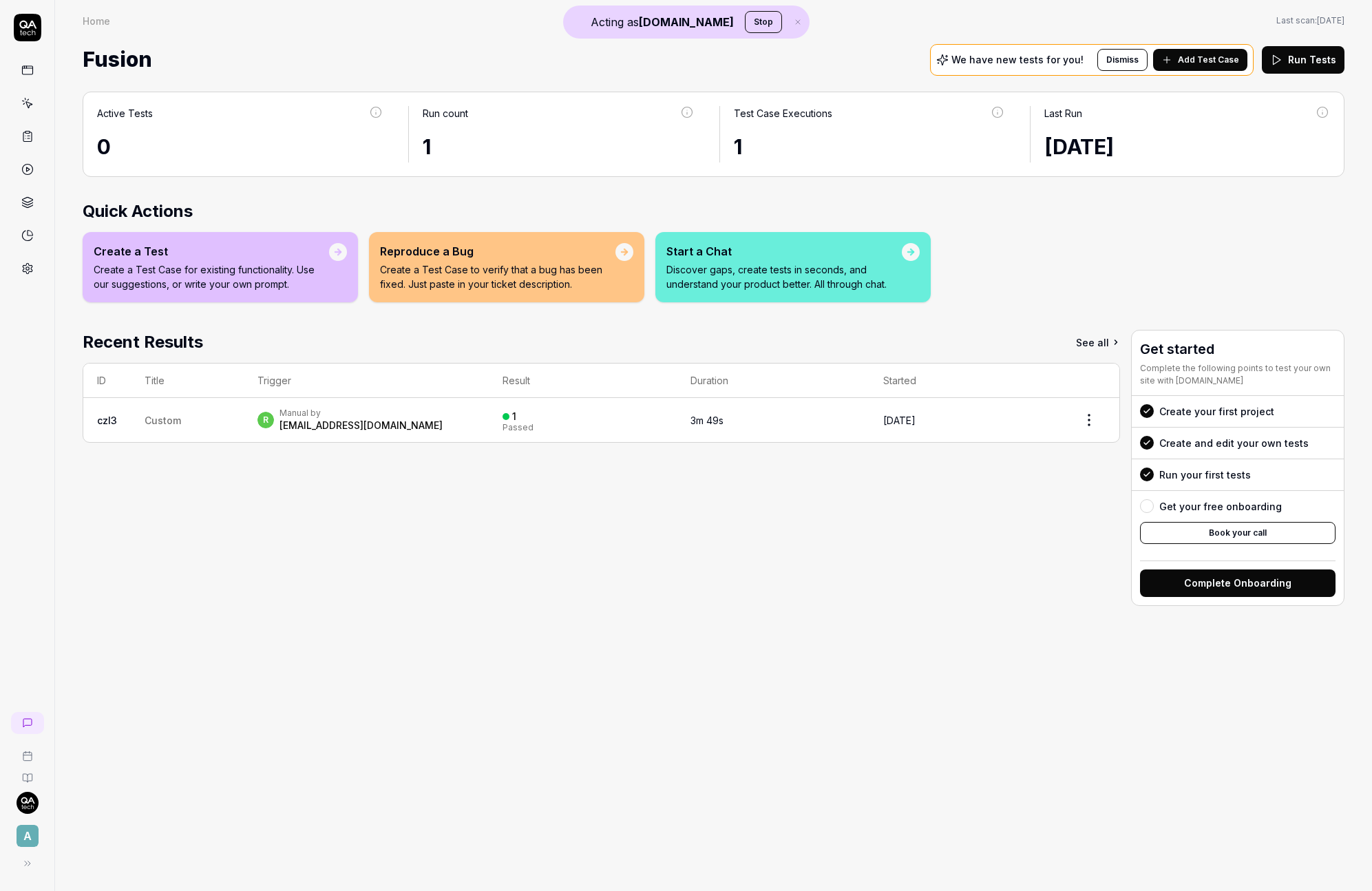
click at [448, 422] on div "r Manual by r.yatsyk@artlabseurope.com" at bounding box center [366, 420] width 219 height 25
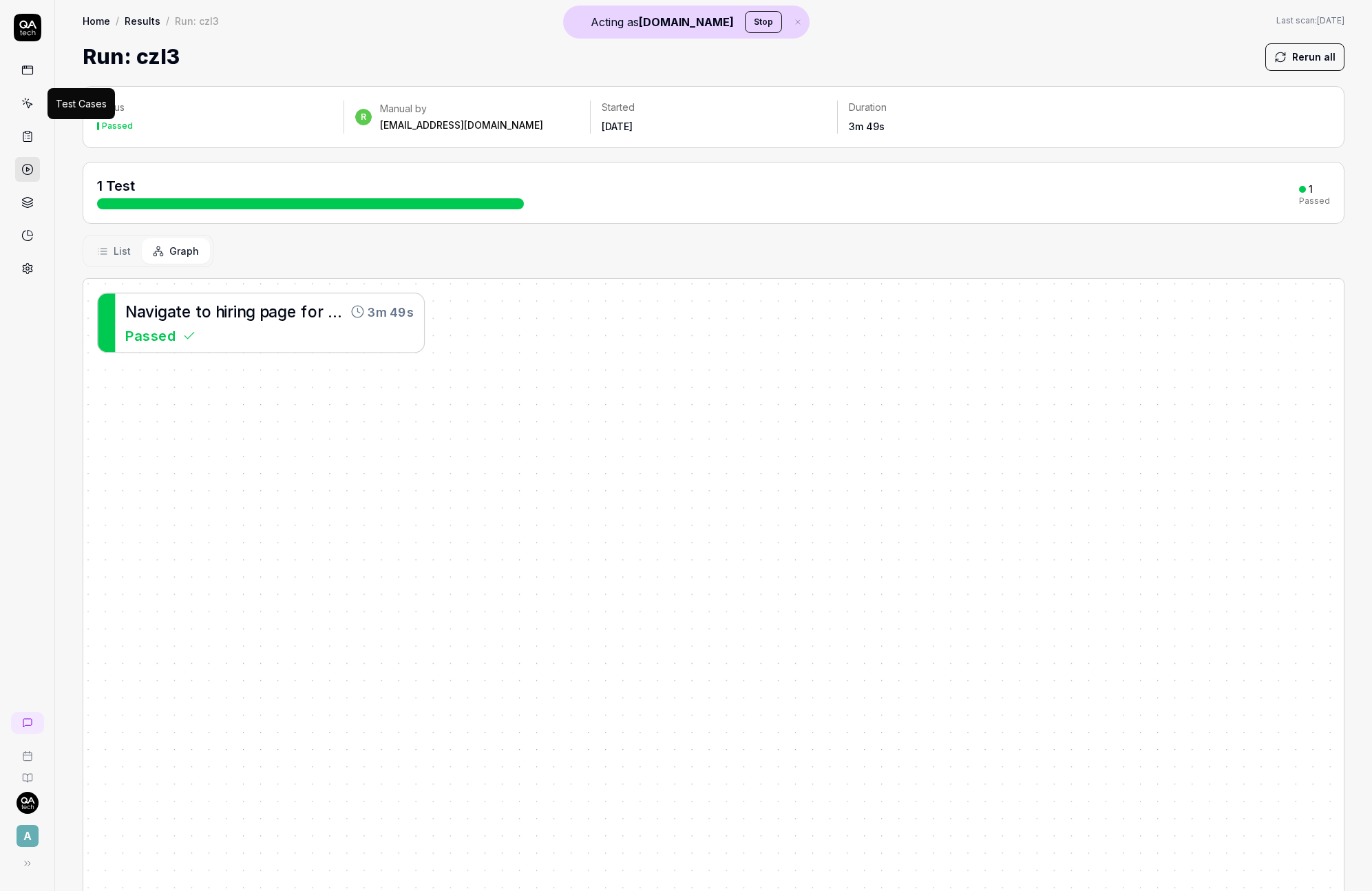
click at [32, 103] on icon at bounding box center [29, 105] width 6 height 6
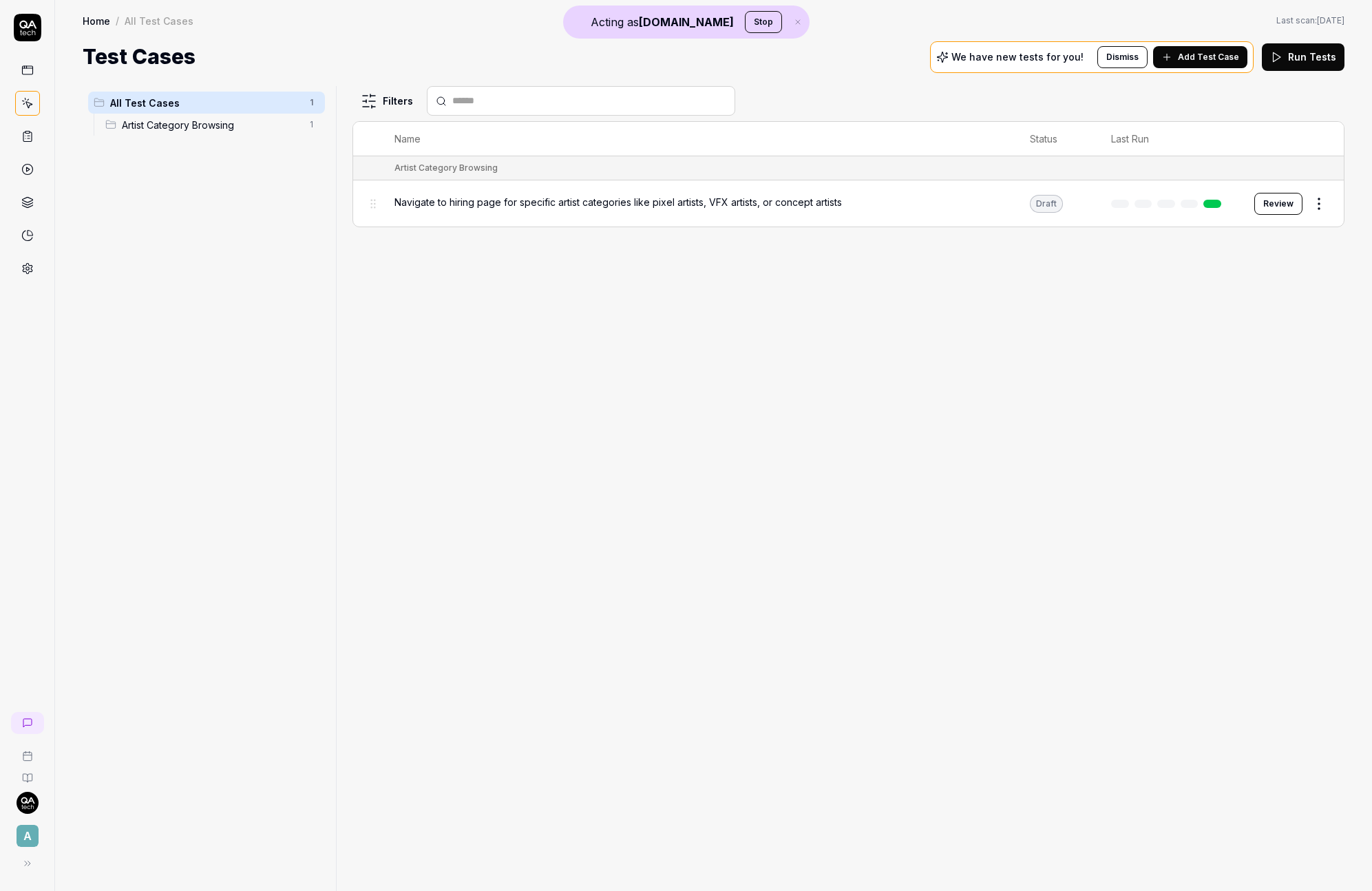
click at [1178, 59] on button "Add Test Case" at bounding box center [1201, 57] width 94 height 22
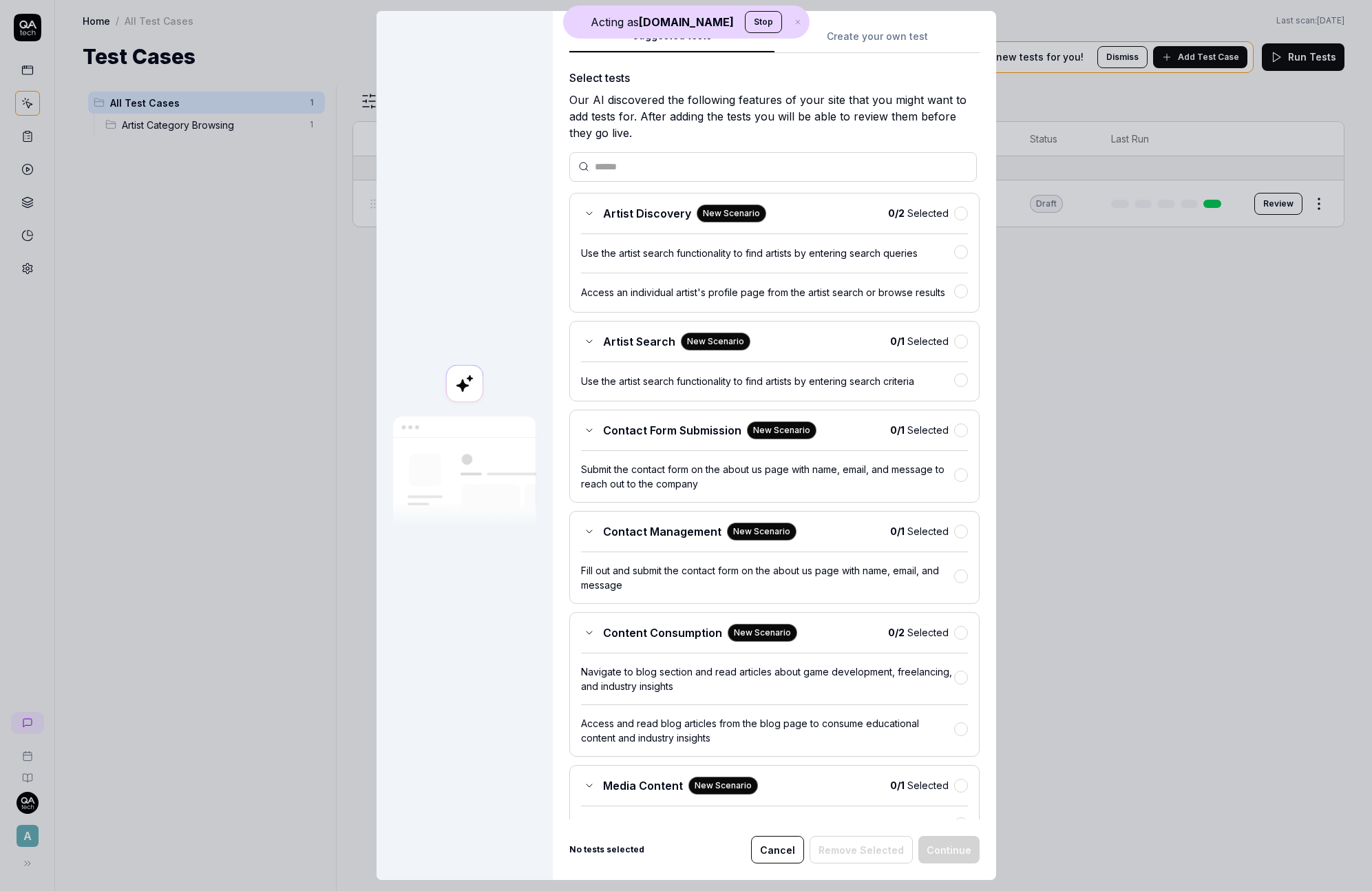
click at [859, 22] on div "Suggested tests Create your own test Select tests Our AI discovered the followi…" at bounding box center [774, 445] width 443 height 869
click at [862, 46] on div "Suggested tests Suggested tests Create your own test Select tests Our AI discov…" at bounding box center [686, 446] width 1372 height 891
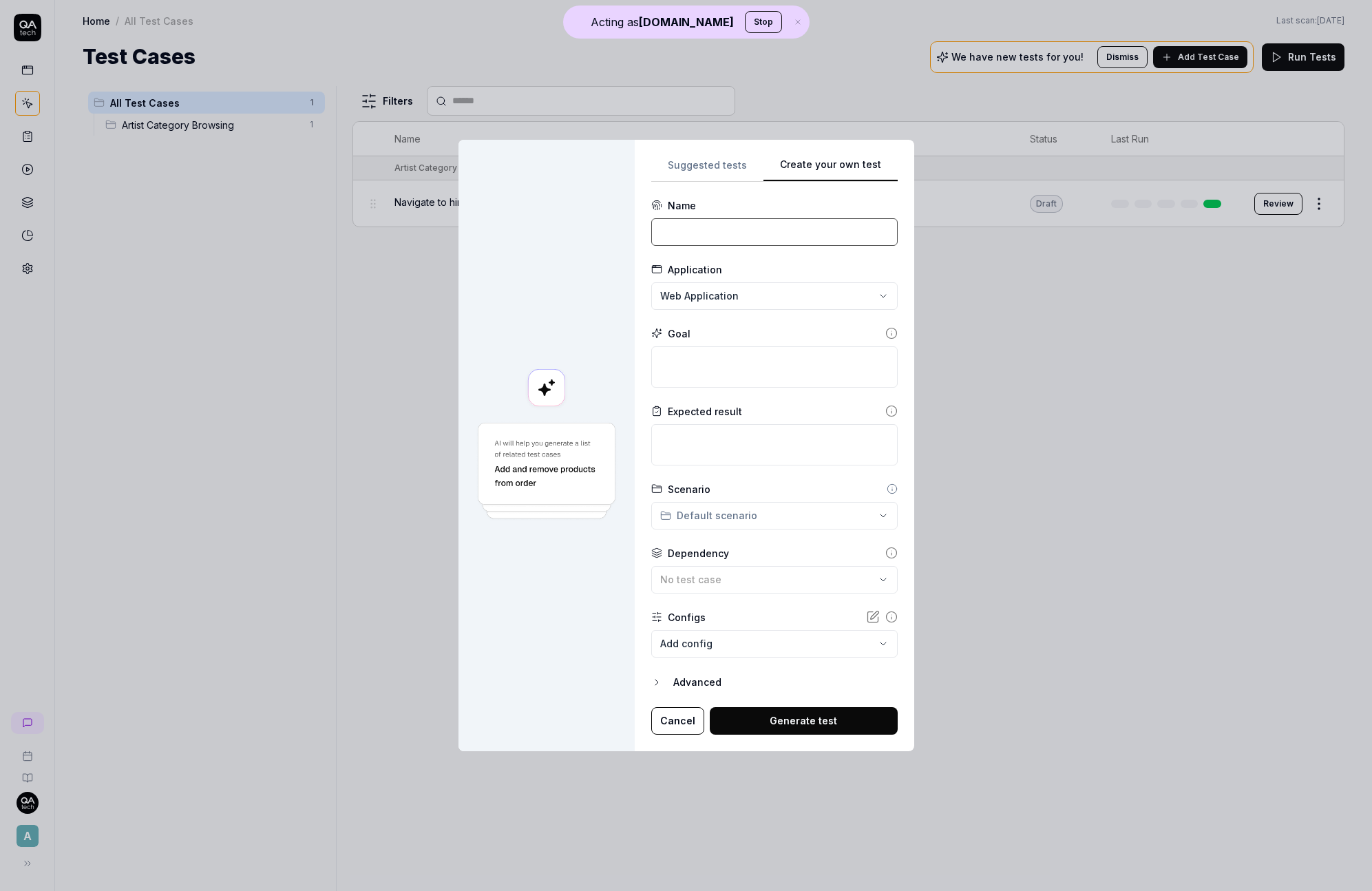
click at [727, 224] on input at bounding box center [774, 232] width 246 height 28
type input "Log in"
type textarea "*"
type textarea "S"
type textarea "*"
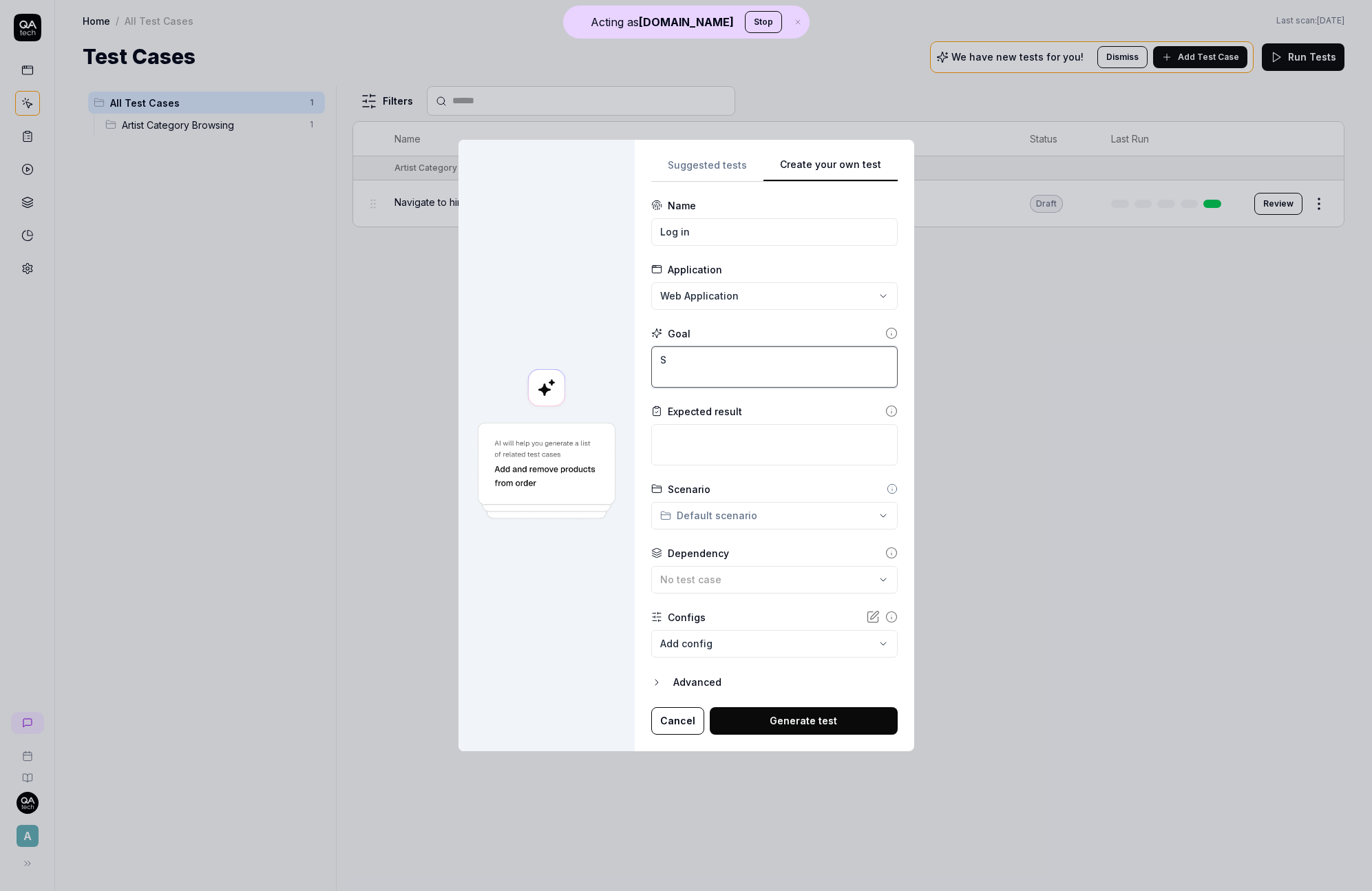
type textarea "Si"
type textarea "*"
type textarea "Sig"
type textarea "*"
type textarea "Sign"
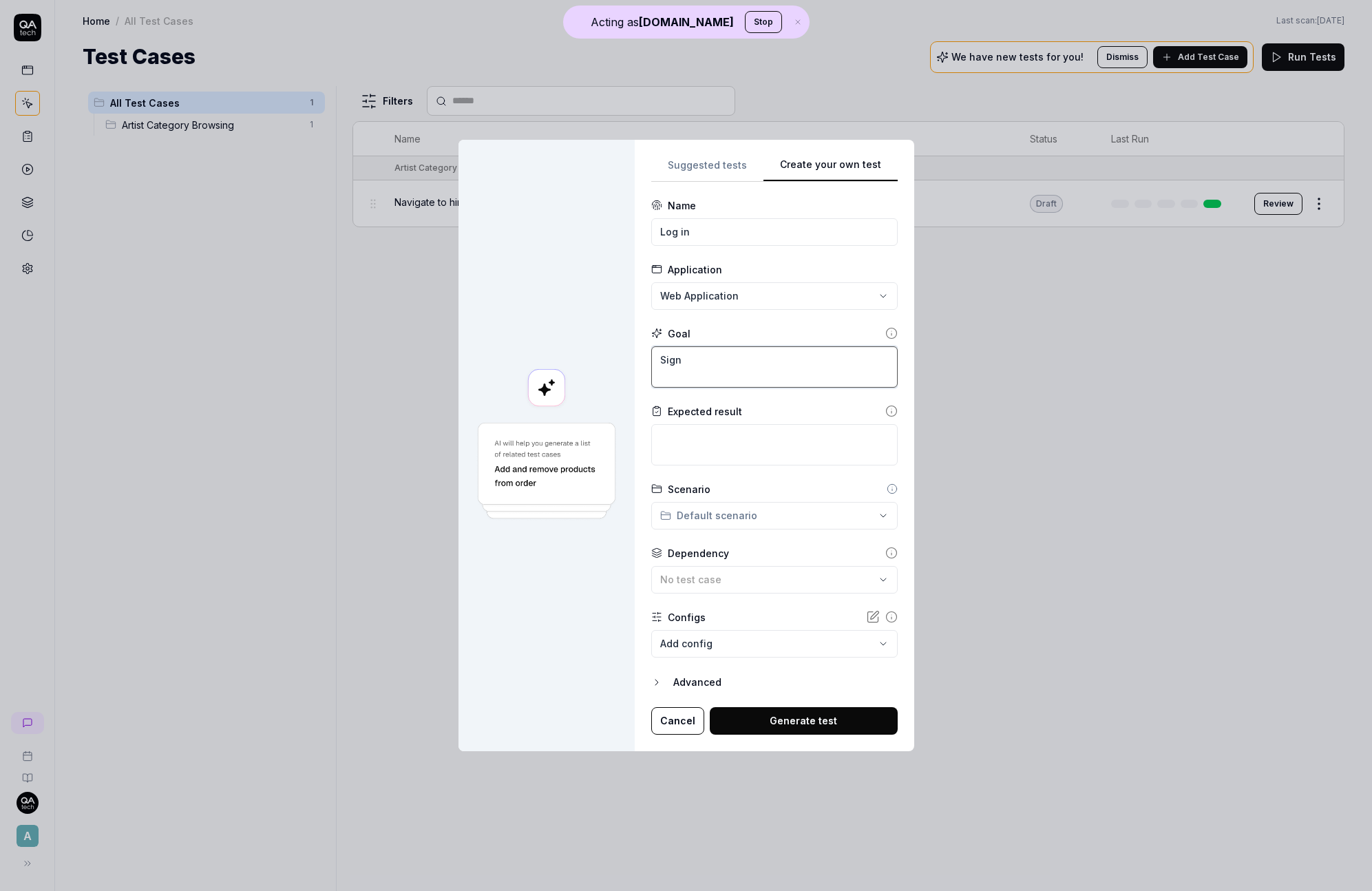
type textarea "*"
type textarea "Sign"
type textarea "*"
type textarea "Sign n"
type textarea "*"
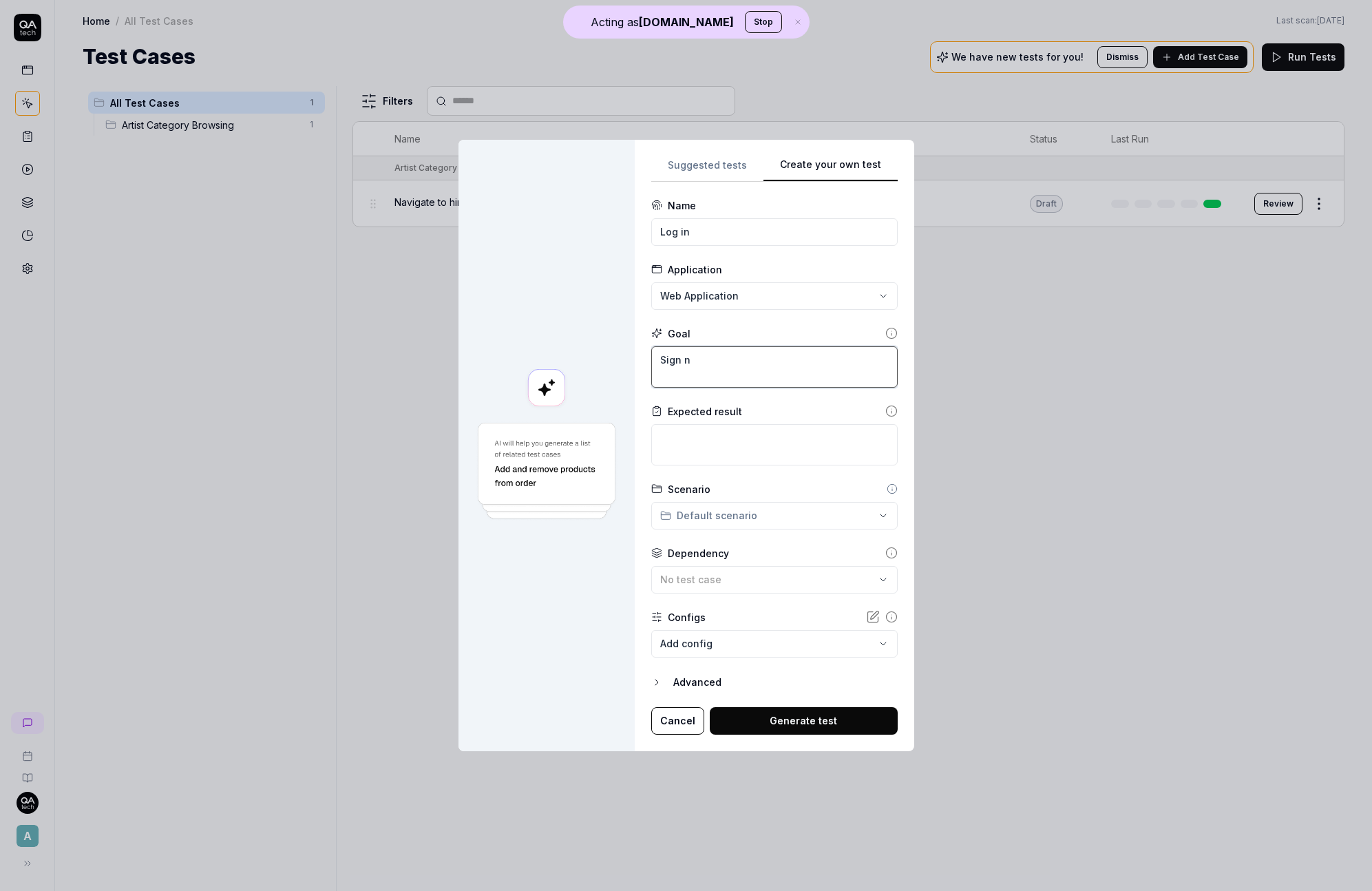
type textarea "Sign"
type textarea "*"
type textarea "Sign"
type textarea "*"
type textarea "Signi"
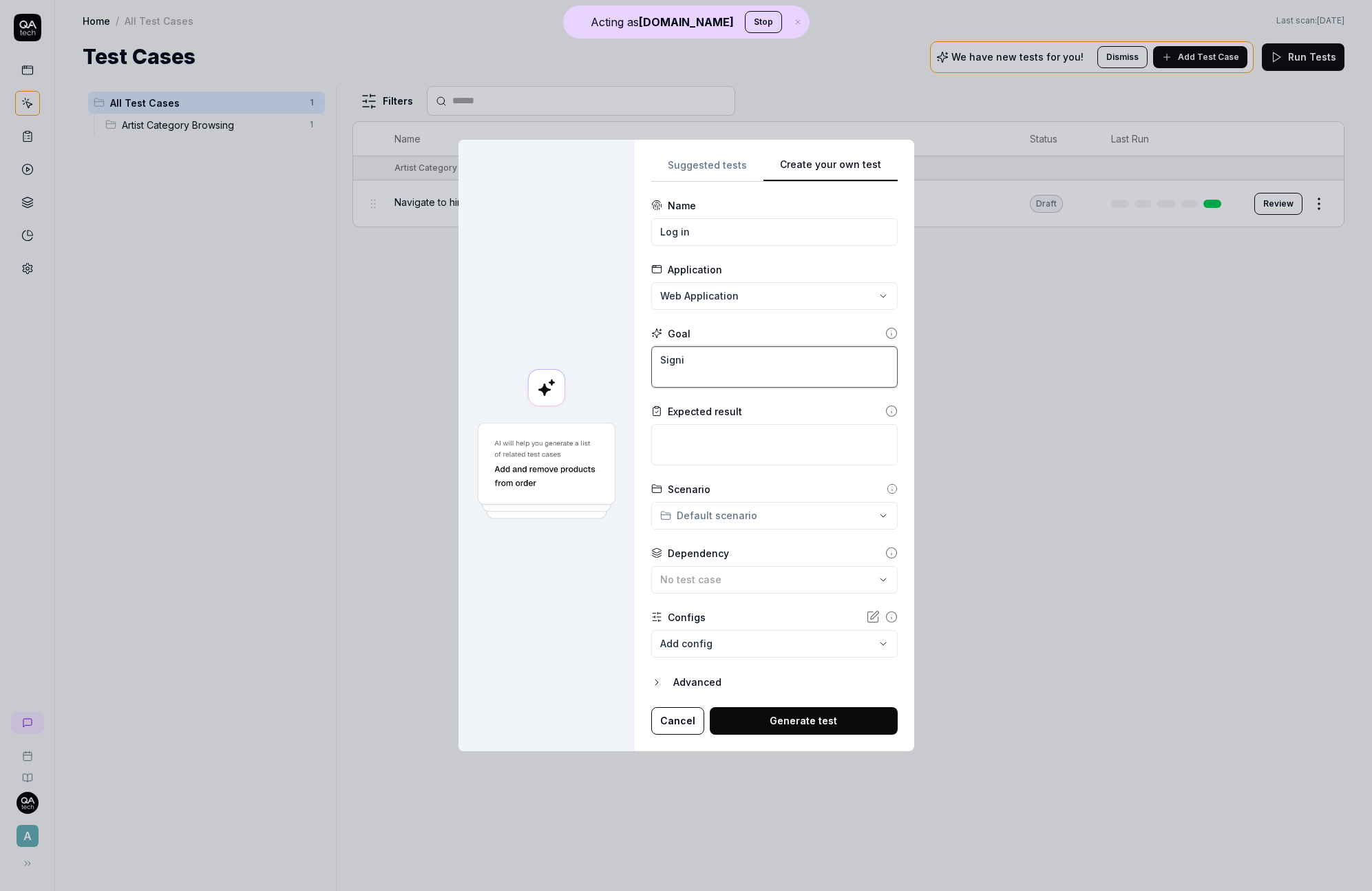
type textarea "*"
type textarea "Signin"
type textarea "*"
type textarea "Signin"
type textarea "*"
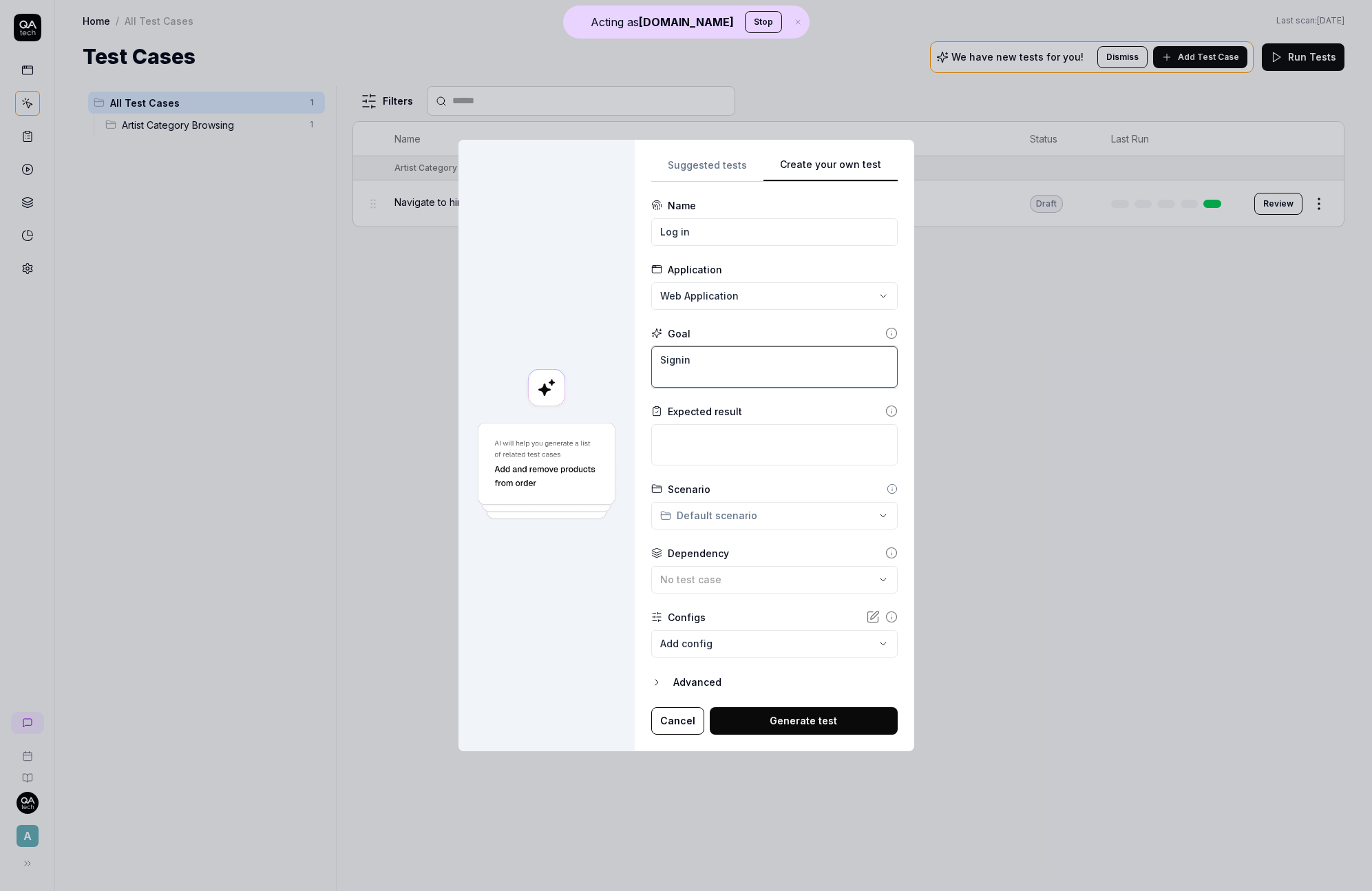
type textarea "Signin t"
type textarea "*"
type textarea "Signin to"
type textarea "*"
type textarea "Signin t"
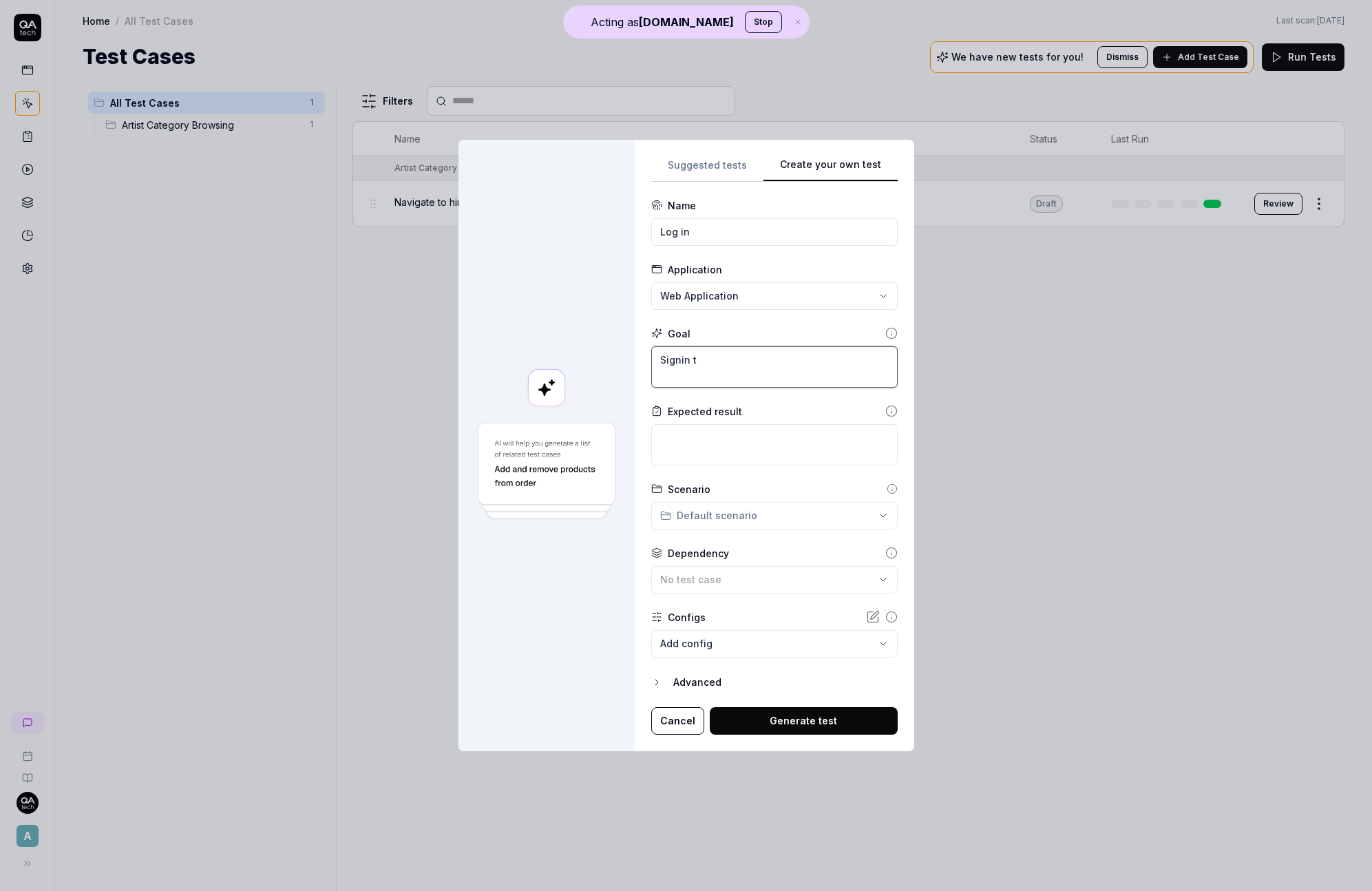
type textarea "*"
type textarea "Signin"
type textarea "*"
type textarea "Signin"
type textarea "*"
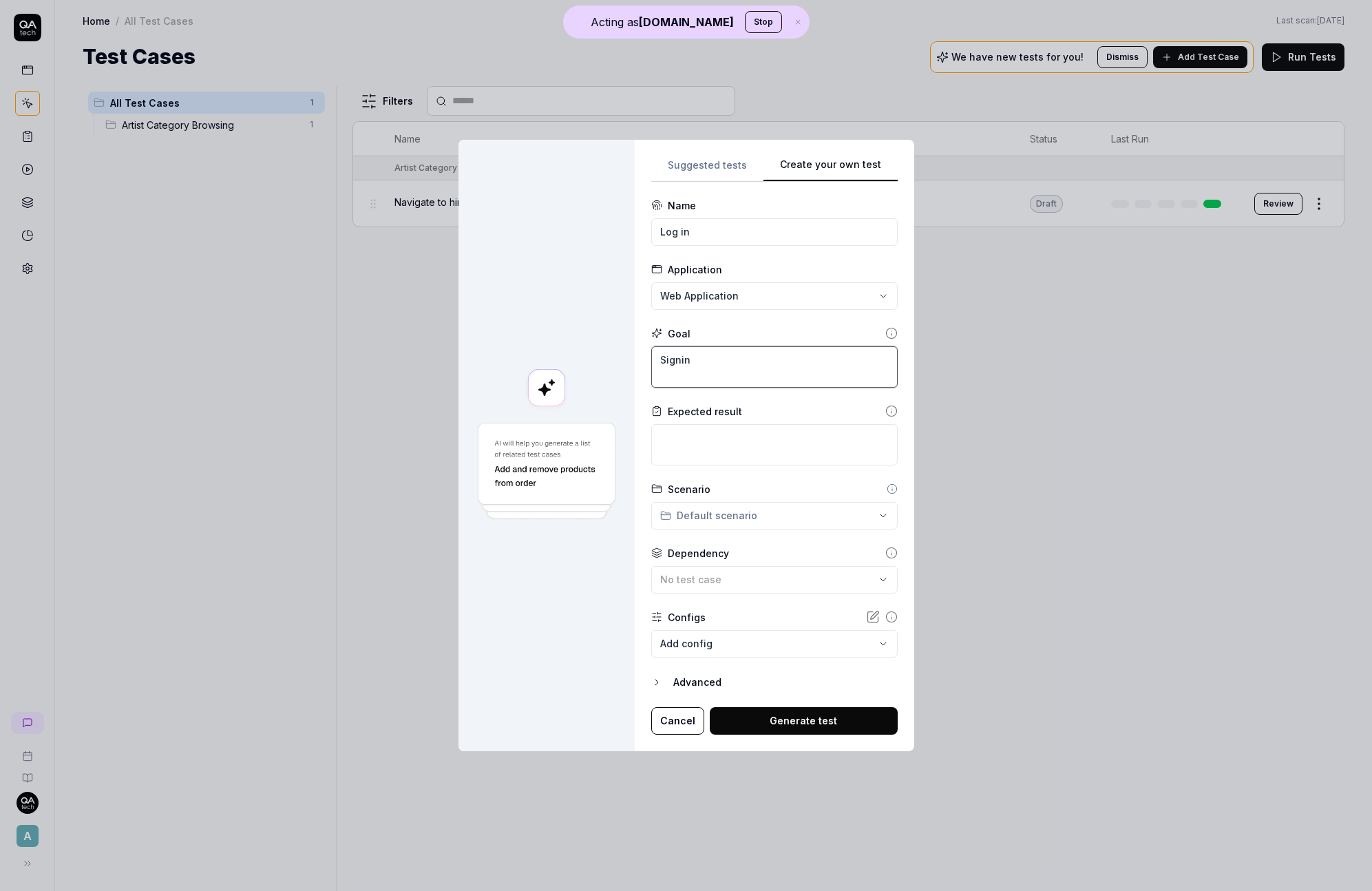
type textarea "Signin"
type textarea "*"
type textarea "Signin t"
type textarea "*"
type textarea "Signin"
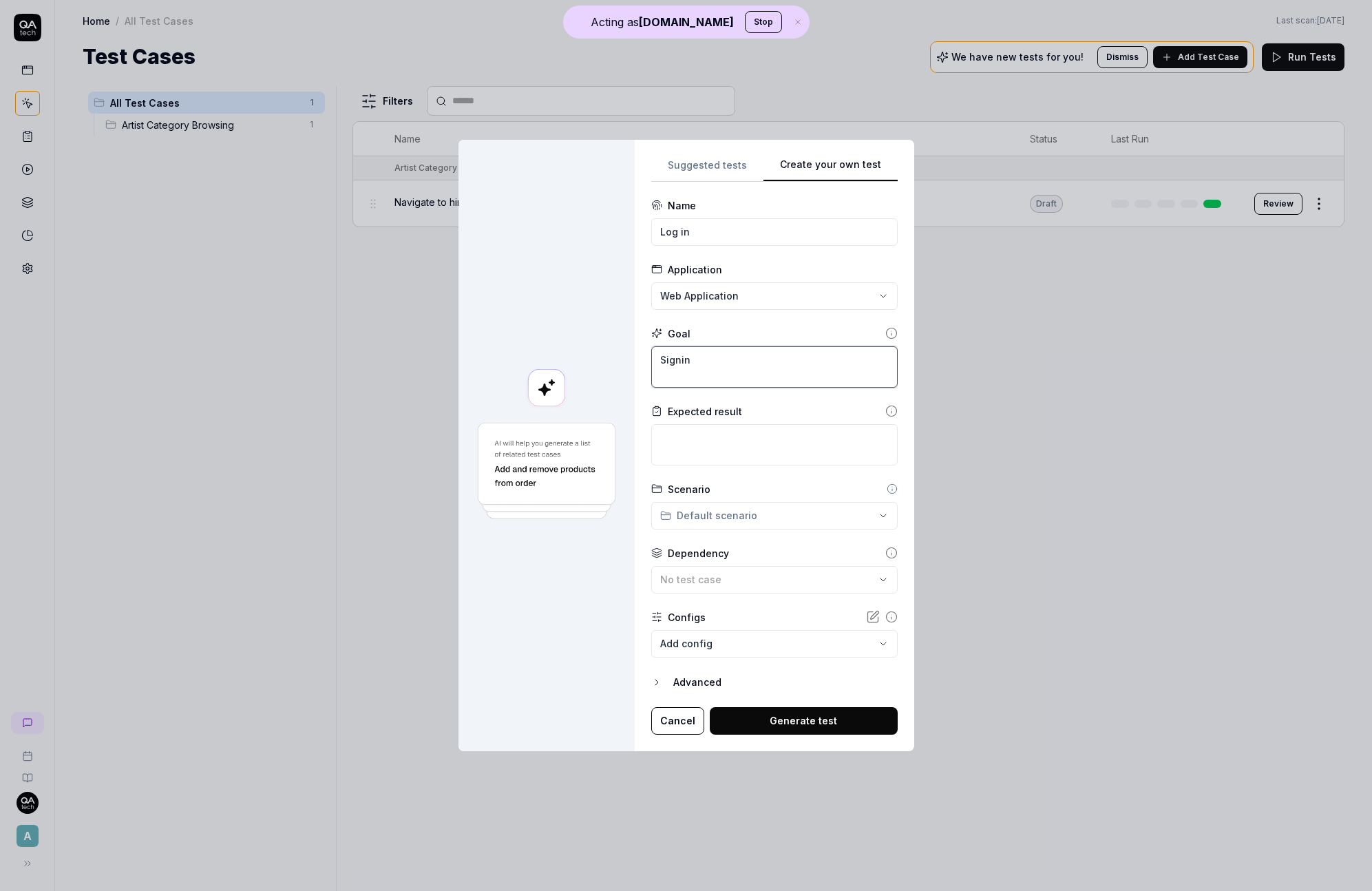
type textarea "*"
type textarea "Signin"
type textarea "*"
type textarea "Signi"
type textarea "*"
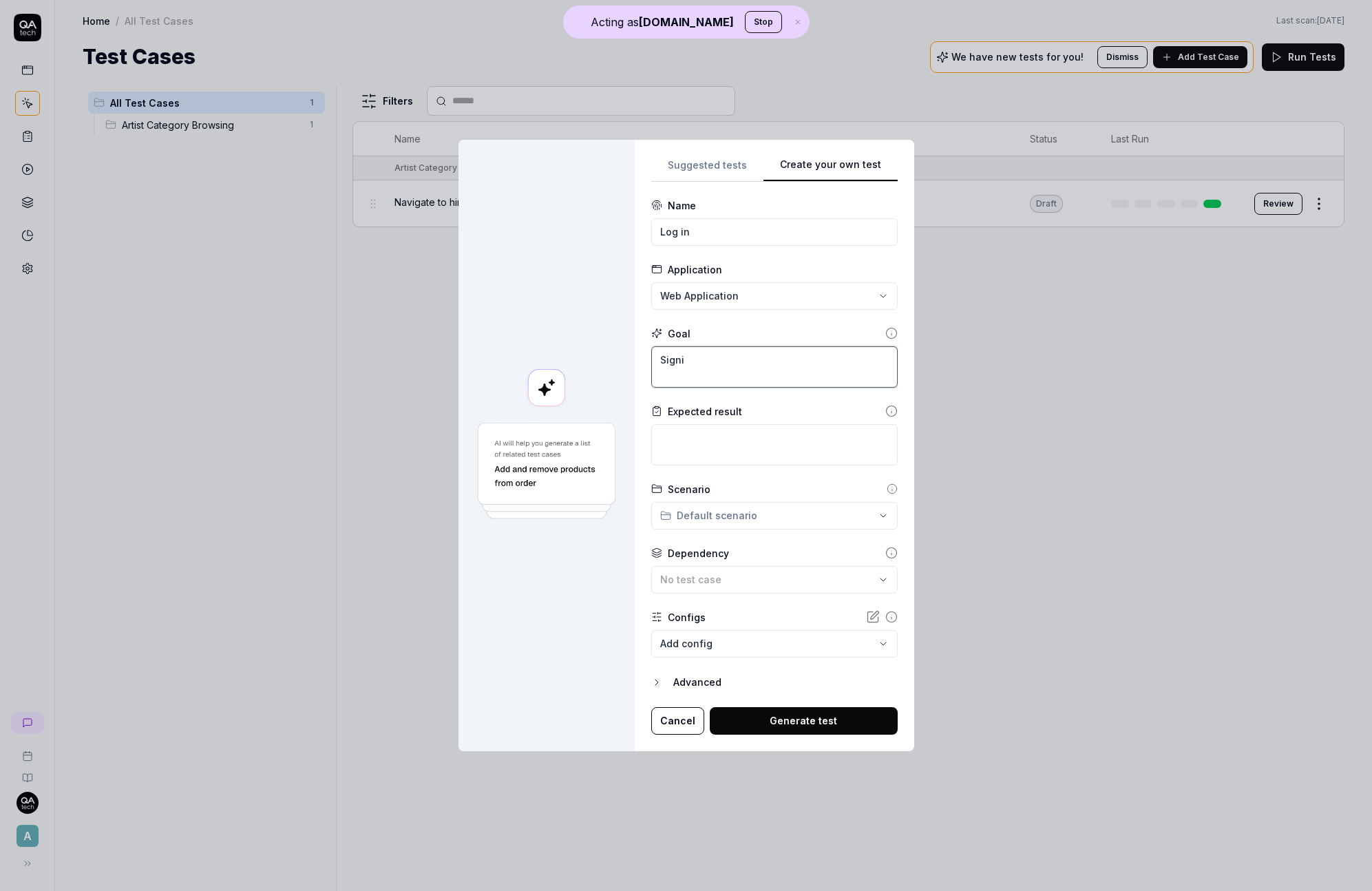
type textarea "Sign"
type textarea "*"
type textarea "Sign"
type textarea "*"
type textarea "Sign i"
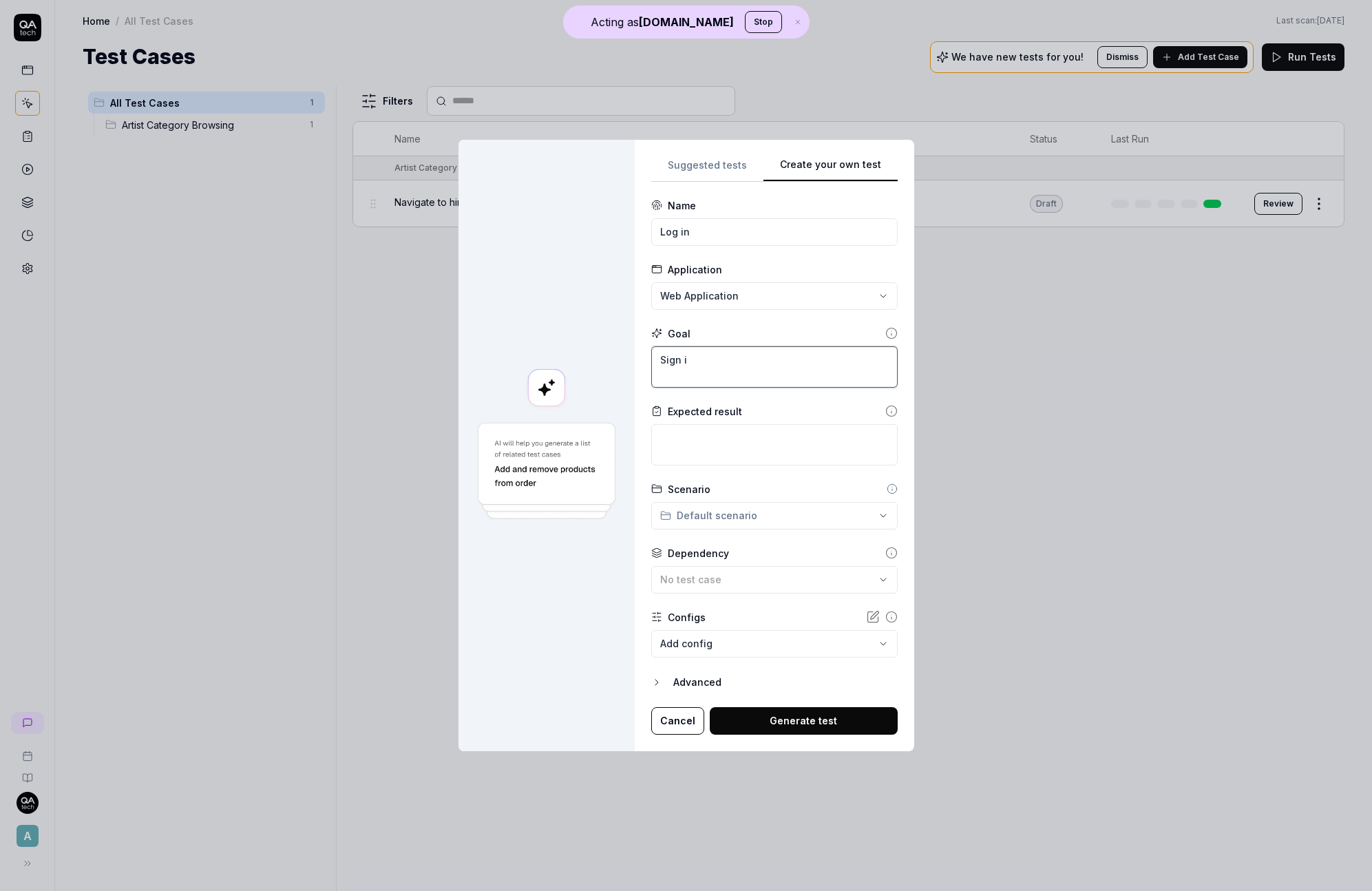
type textarea "*"
type textarea "Sign in"
type textarea "*"
type textarea "Sign in"
type textarea "*"
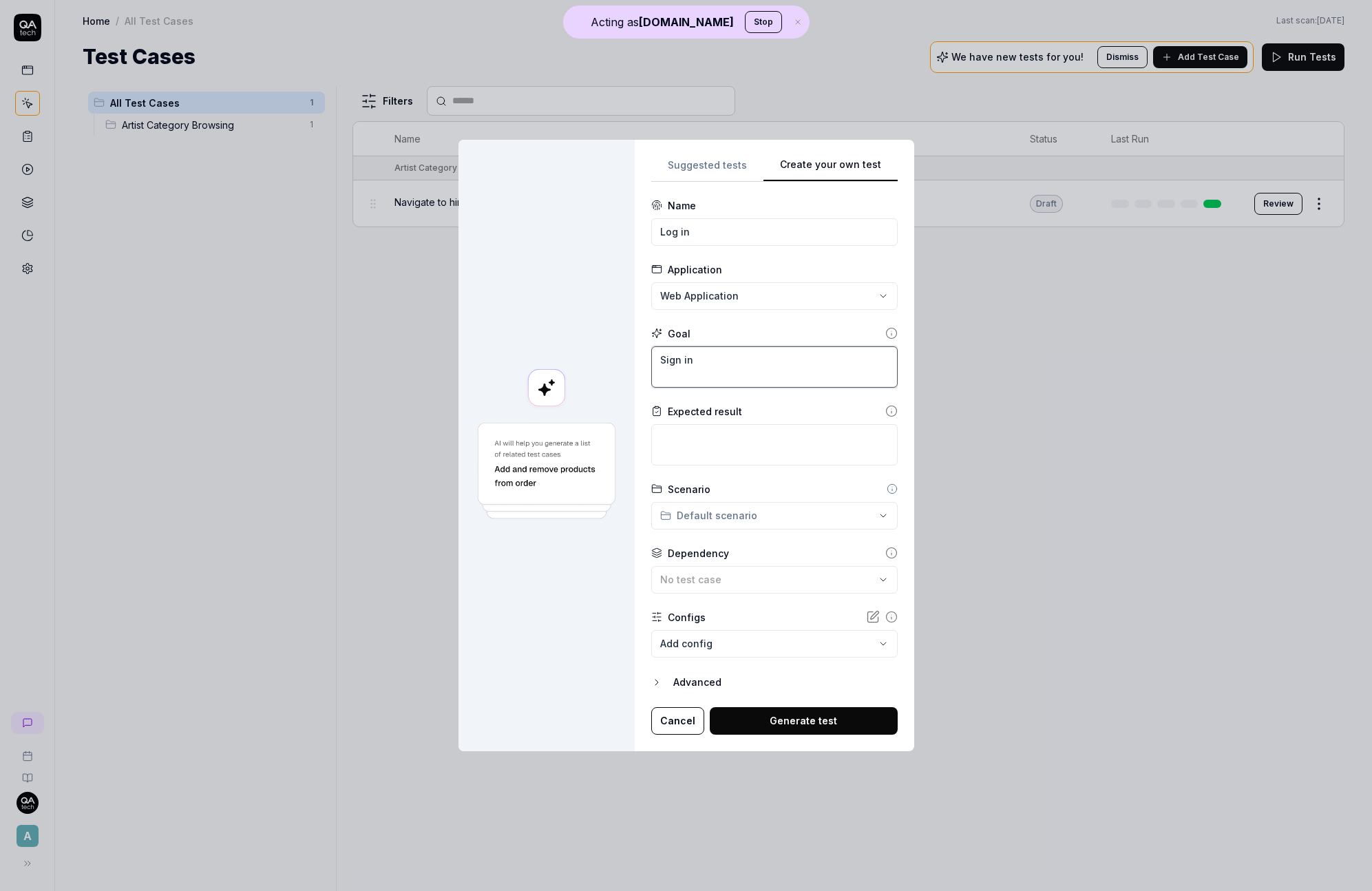
type textarea "Sign in t"
type textarea "*"
type textarea "Sign in to"
type textarea "*"
type textarea "Sign in to"
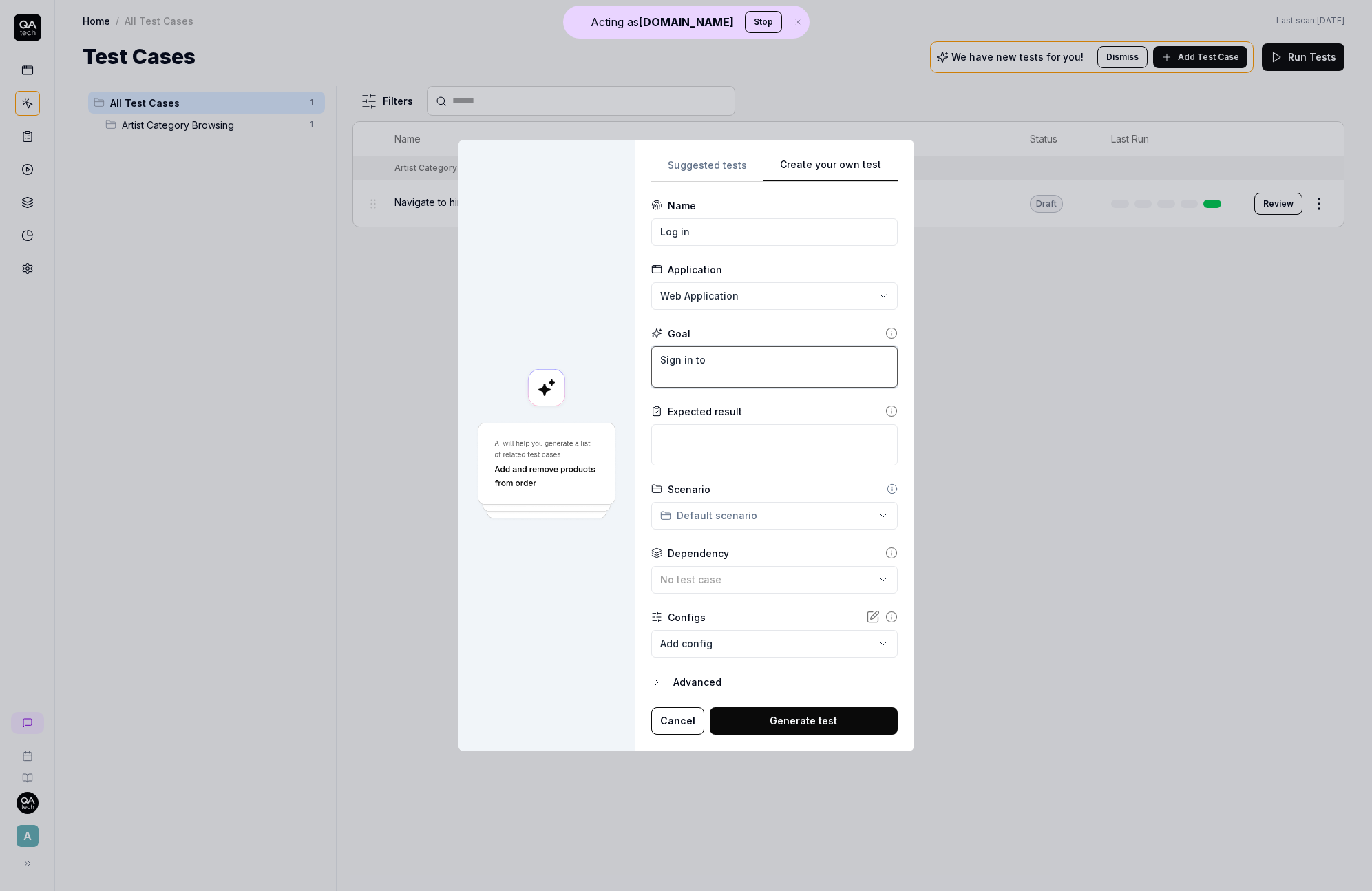
type textarea "*"
type textarea "Sign in to t"
type textarea "*"
type textarea "Sign in to th"
type textarea "*"
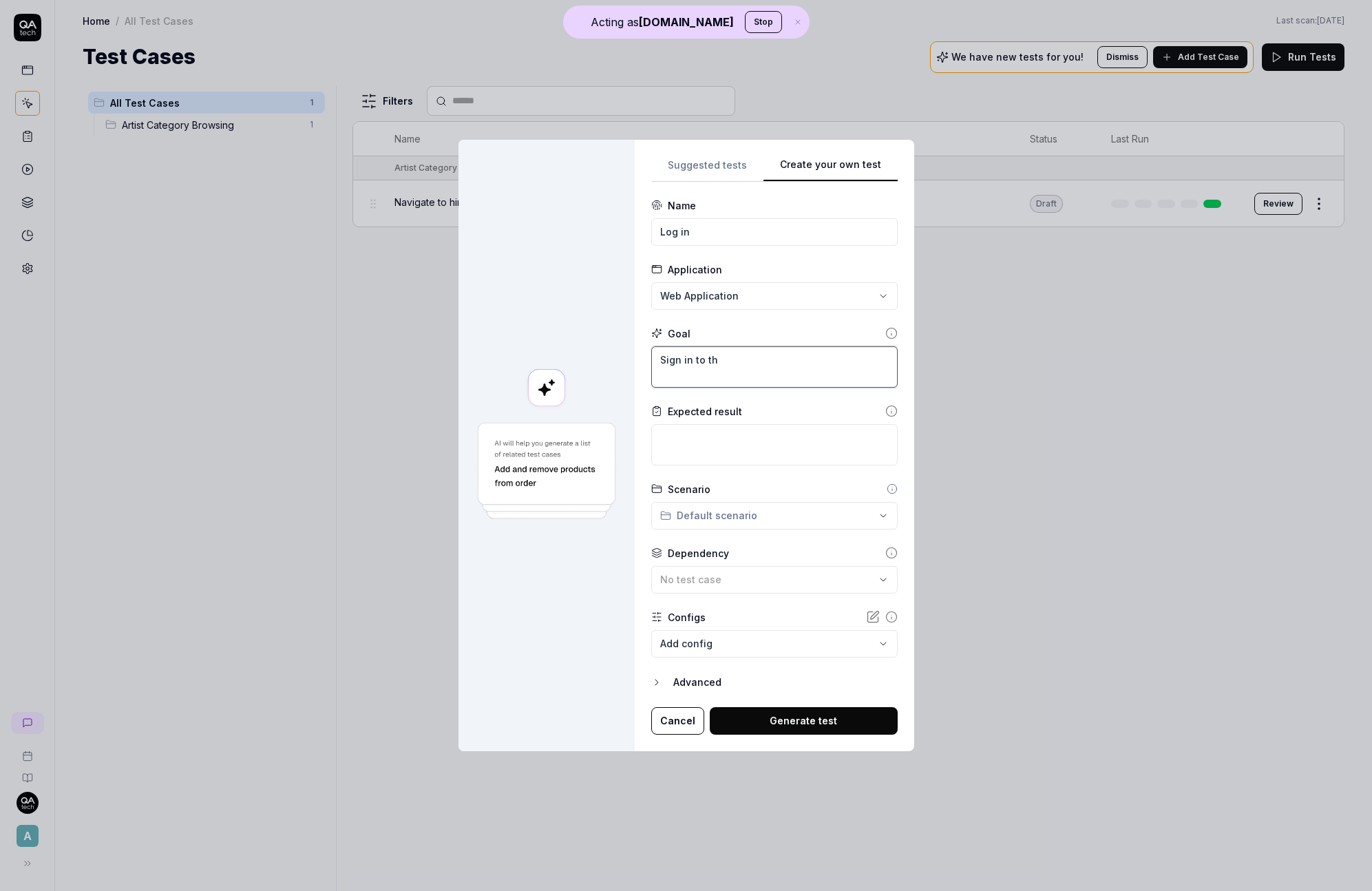
type textarea "Sign in to the"
type textarea "*"
type textarea "Sign in to the"
type textarea "*"
type textarea "Sign in to the p"
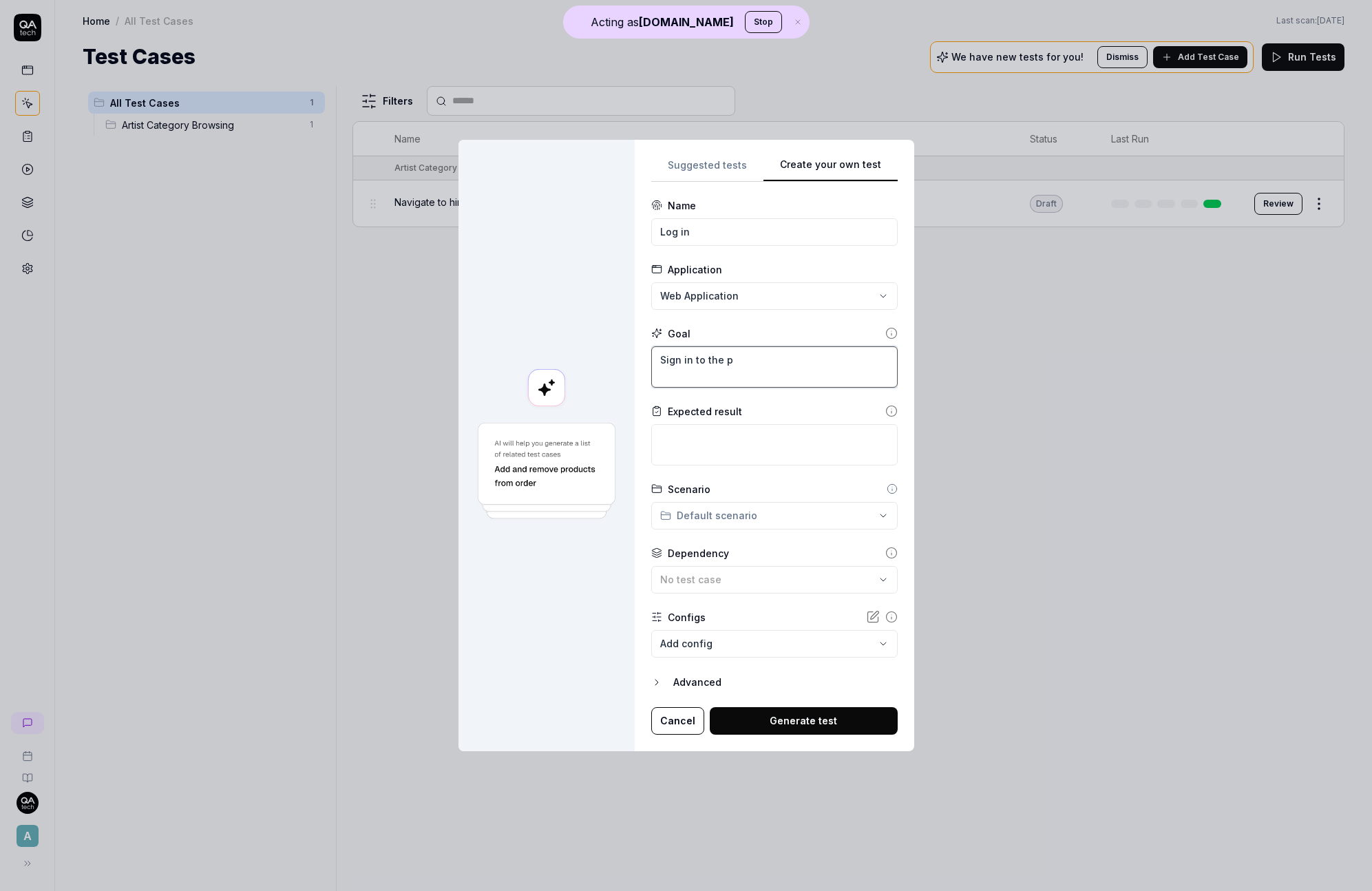
type textarea "*"
type textarea "Sign in to the pa"
type textarea "*"
type textarea "Sign in to the pag"
type textarea "*"
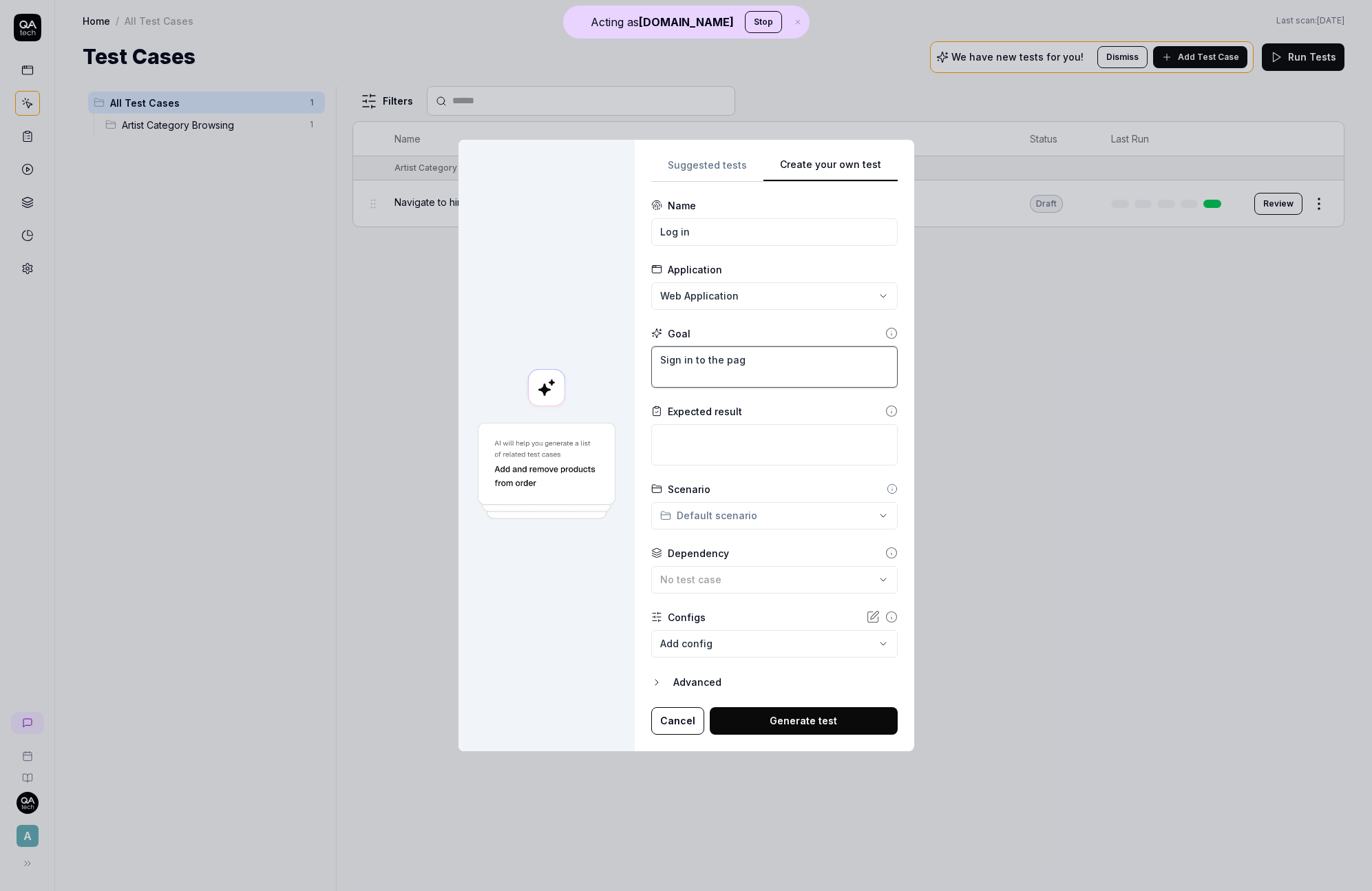
type textarea "Sign in to the page"
type textarea "*"
type textarea "Sign in to the"
type textarea "*"
type textarea "Sign in to"
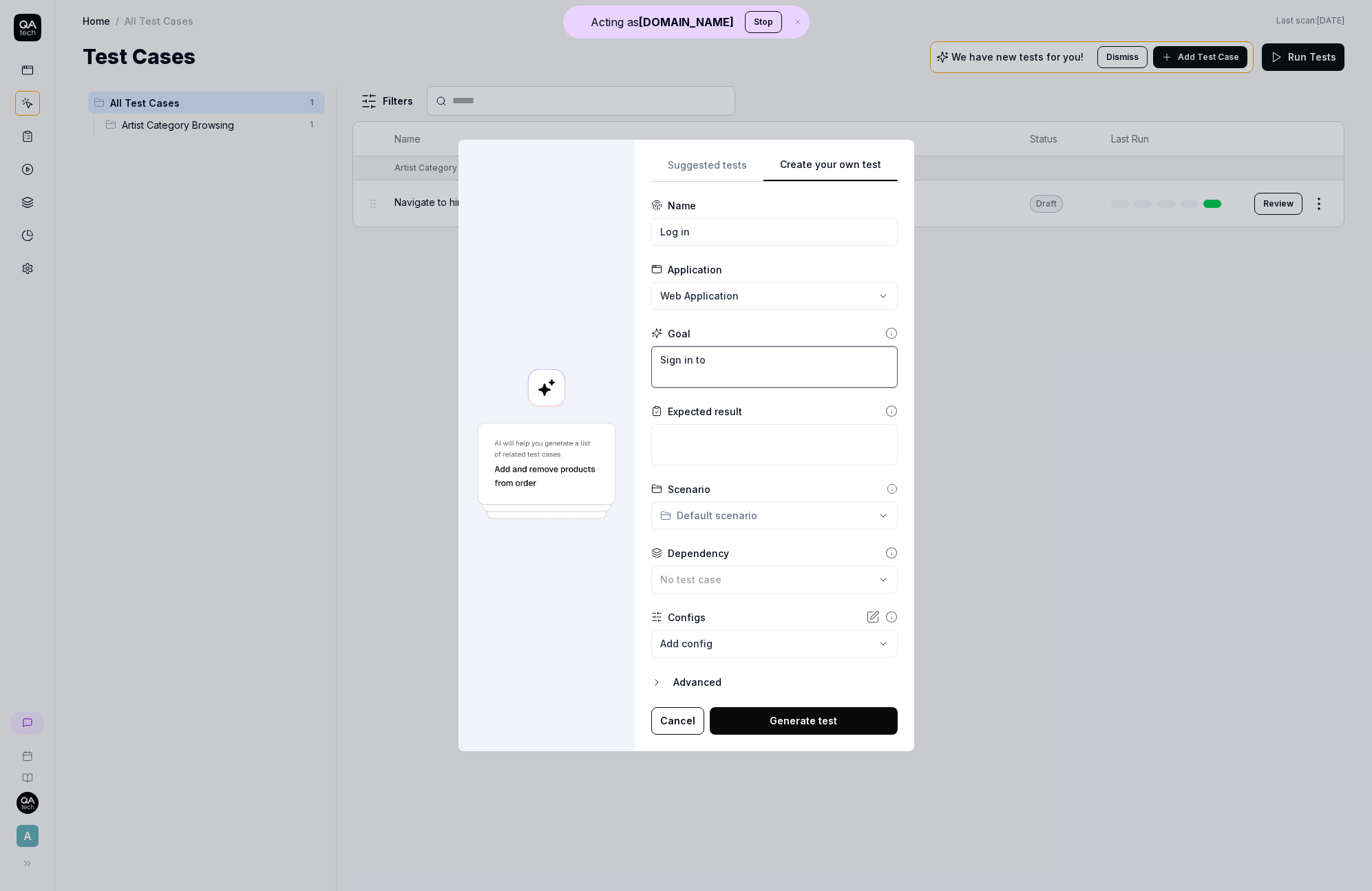
type textarea "*"
type textarea "Sign in"
type textarea "*"
type textarea "Sign"
type textarea "*"
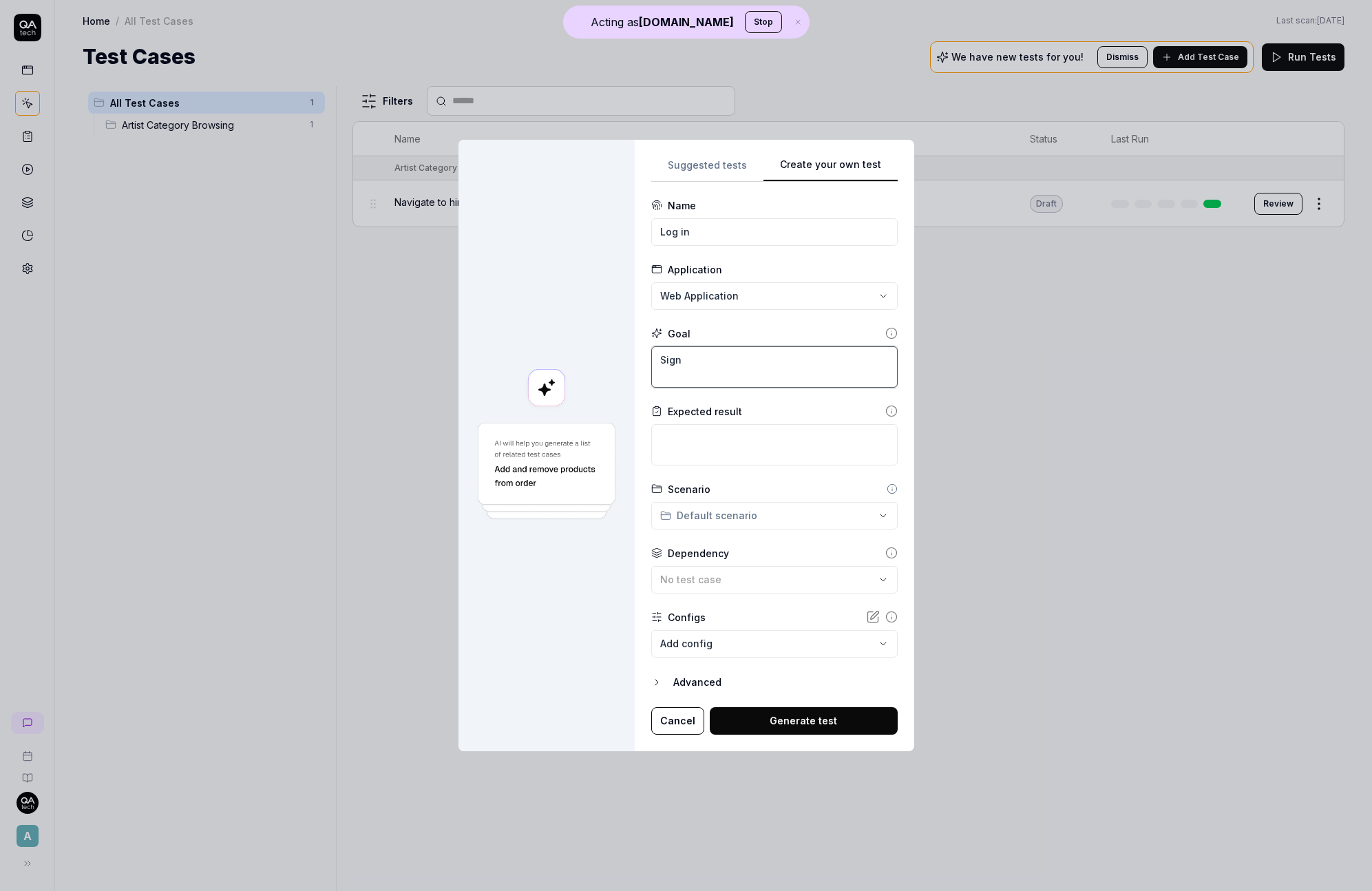
type textarea "Sign i"
type textarea "*"
type textarea "Sign in"
type textarea "*"
type textarea "Sign in"
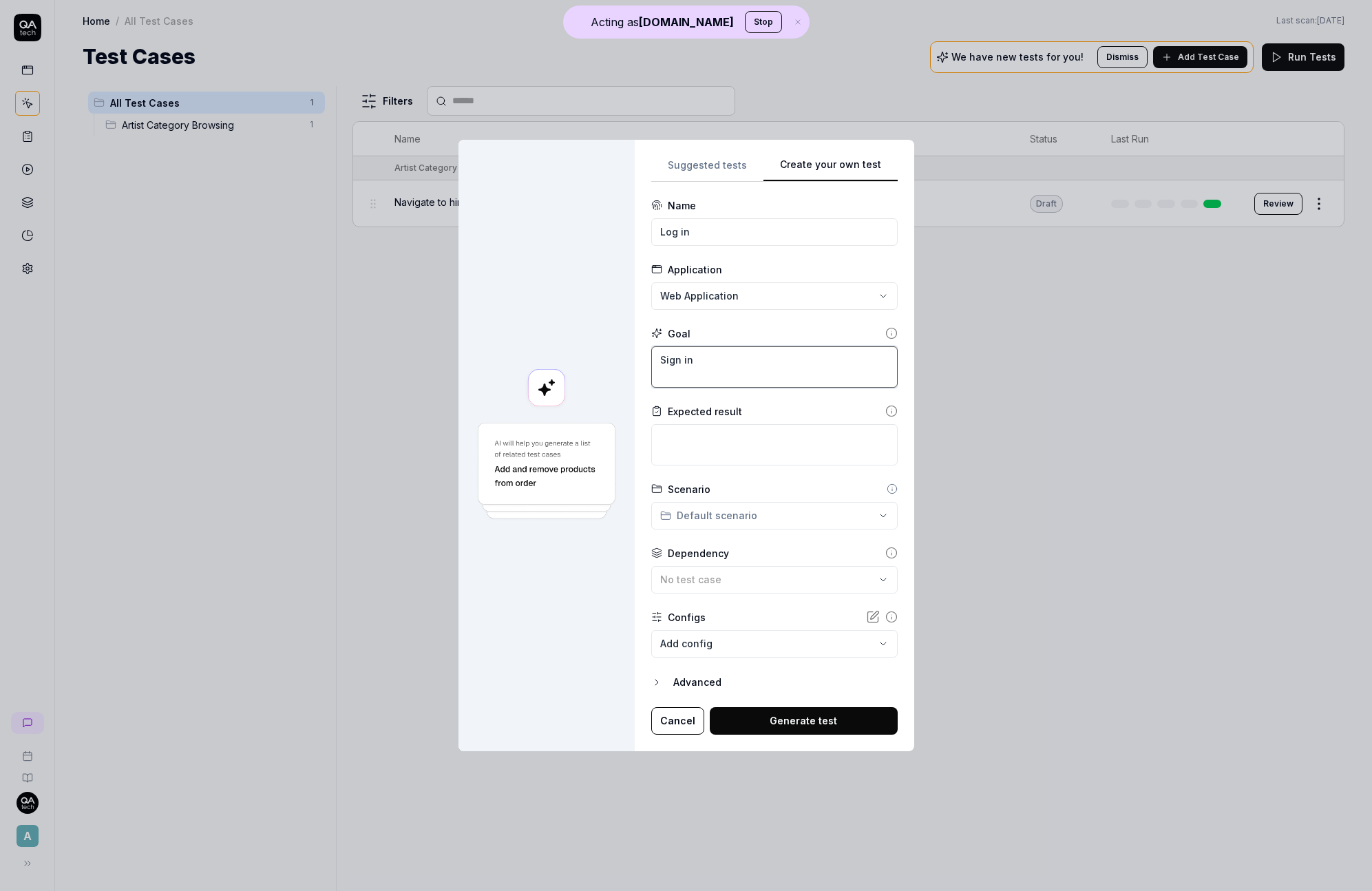
type textarea "*"
type textarea "Sign in o"
type textarea "*"
type textarea "Sign in on"
type textarea "*"
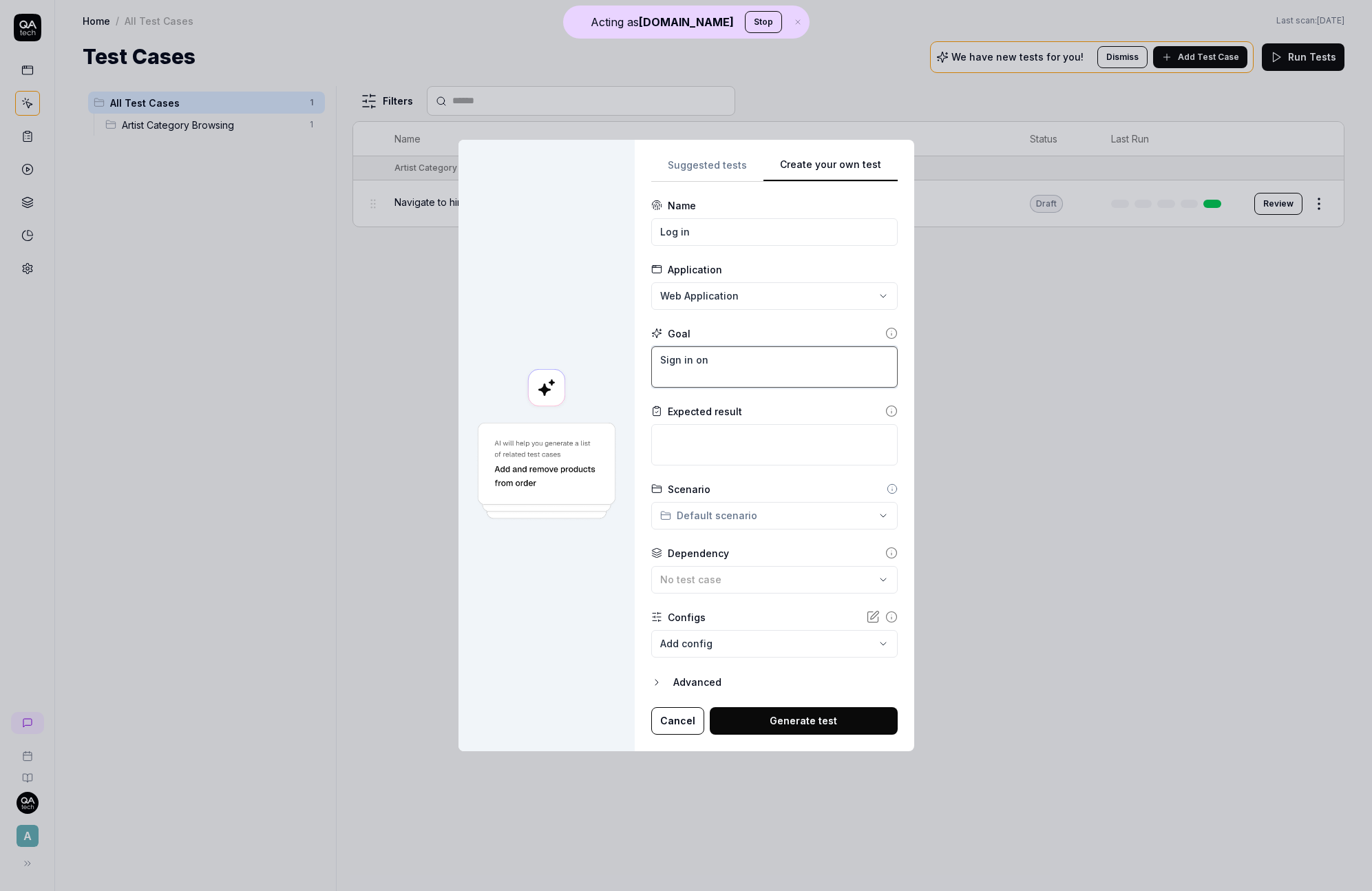
type textarea "Sign in on"
type textarea "*"
type textarea "Sign in on t"
type textarea "*"
type textarea "Sign in on th"
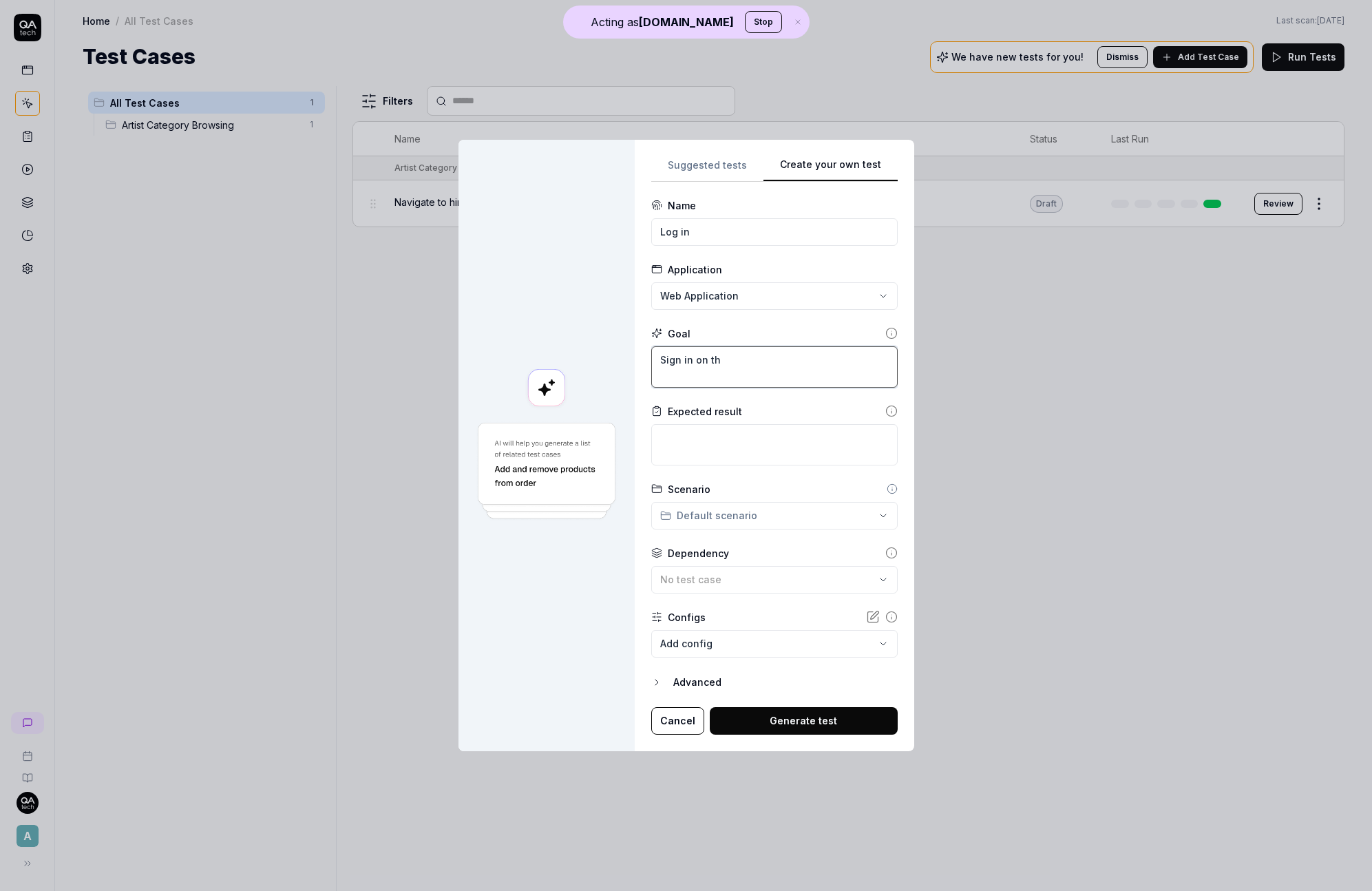
type textarea "*"
type textarea "Sign in on the"
type textarea "*"
type textarea "Sign in on the"
type textarea "*"
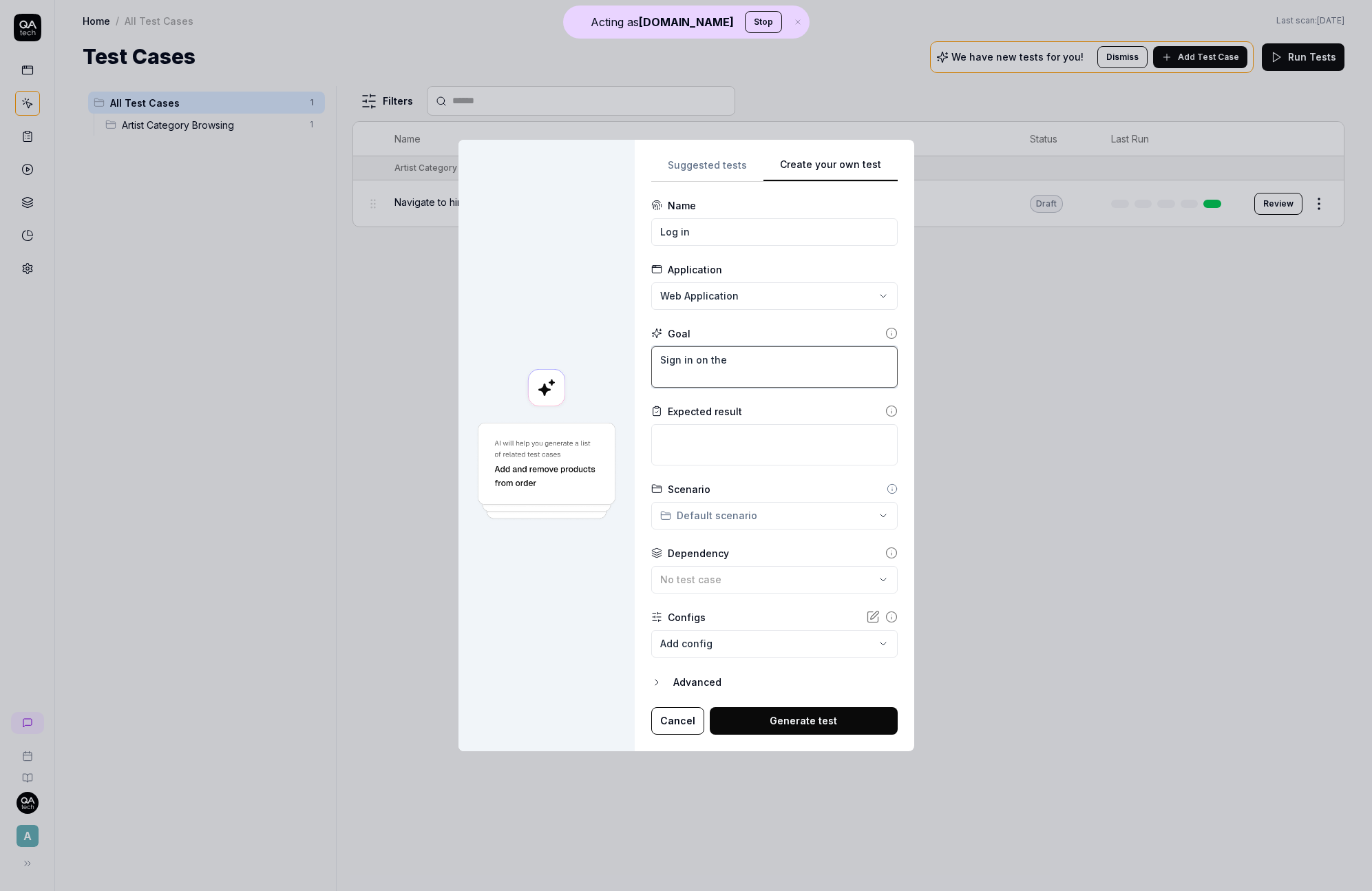
type textarea "Sign in on the p"
type textarea "*"
type textarea "Sign in on the pa"
type textarea "*"
type textarea "Sign in on the pag"
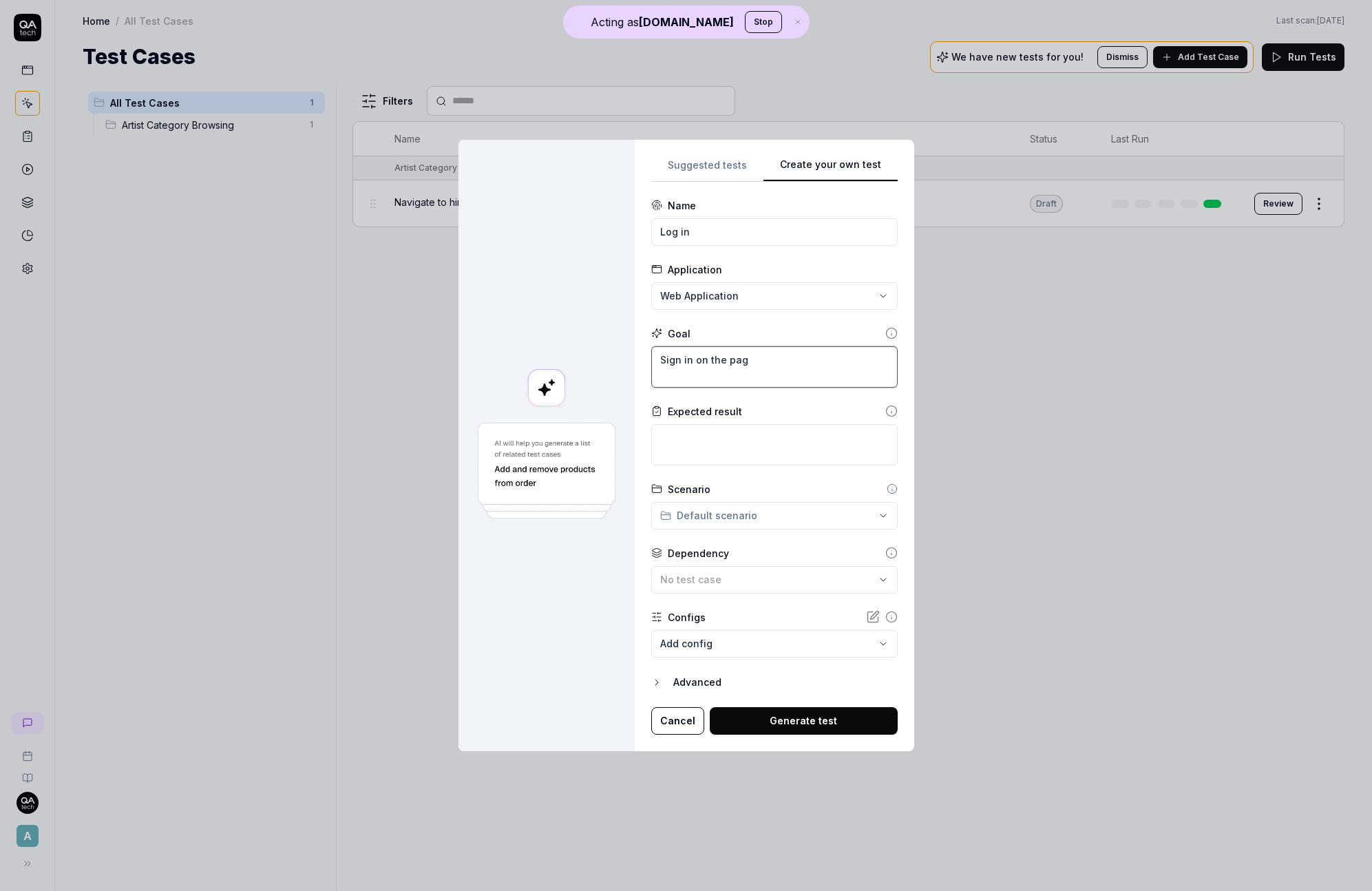
type textarea "*"
type textarea "Sign in on the page"
click at [716, 642] on body "**********" at bounding box center [686, 446] width 1372 height 891
drag, startPoint x: 815, startPoint y: 613, endPoint x: 874, endPoint y: 618, distance: 59.2
click at [818, 613] on div "**********" at bounding box center [686, 446] width 1372 height 891
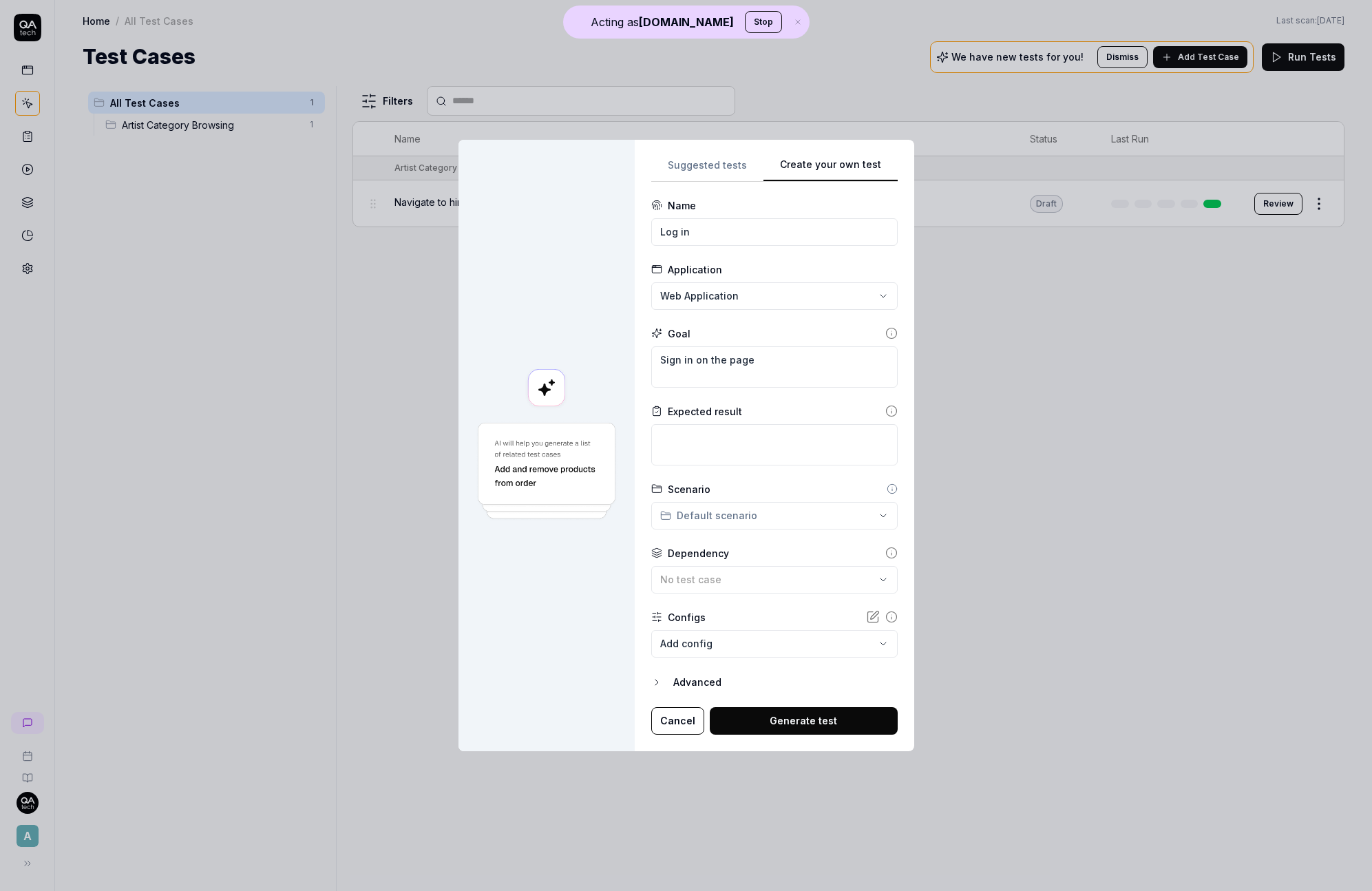
click at [866, 617] on icon at bounding box center [873, 617] width 14 height 14
type textarea "*"
drag, startPoint x: 283, startPoint y: 421, endPoint x: 313, endPoint y: 365, distance: 63.5
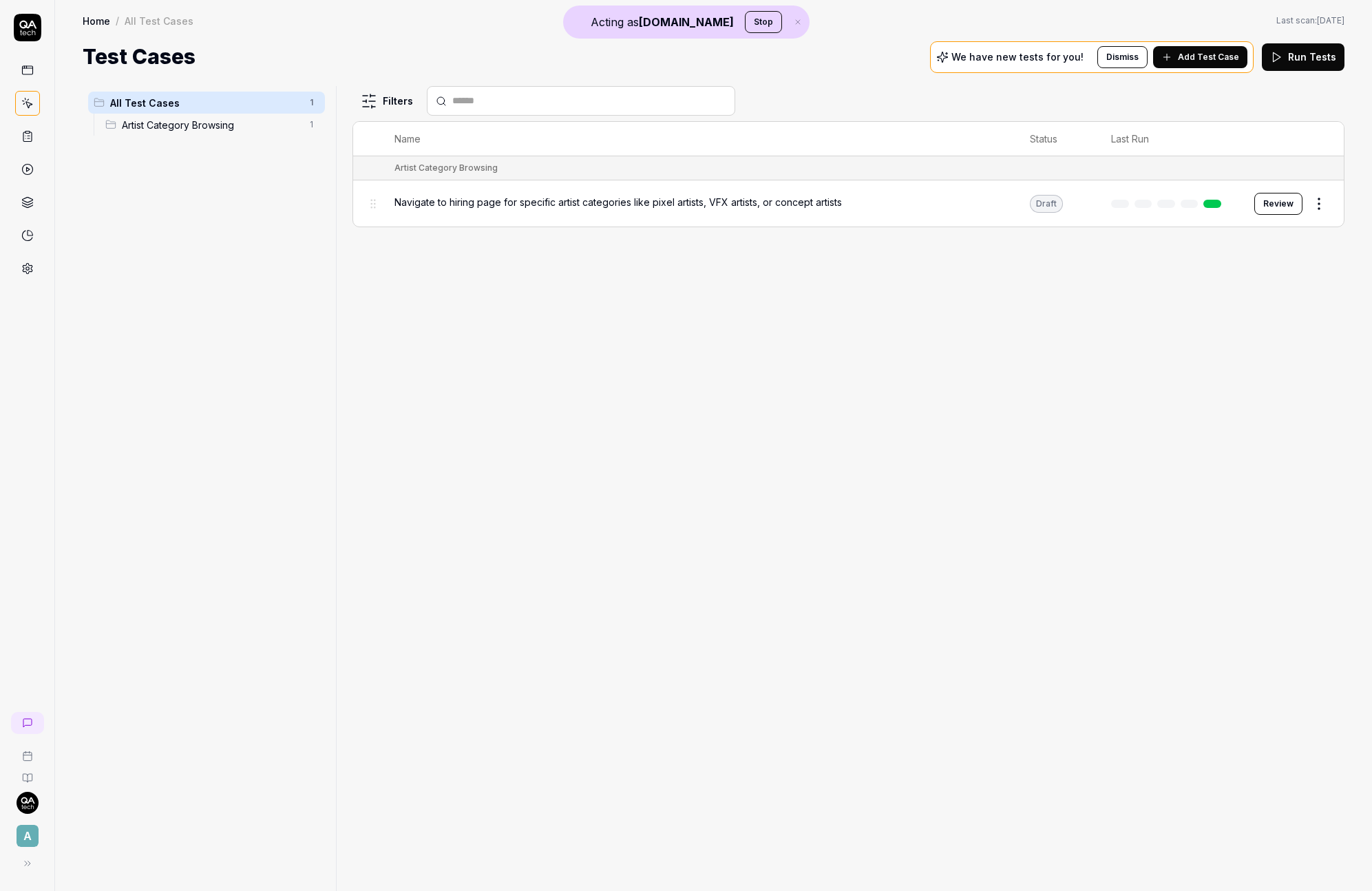
click at [32, 273] on icon at bounding box center [28, 269] width 12 height 12
click at [1227, 53] on span "Add Test Case" at bounding box center [1208, 57] width 61 height 12
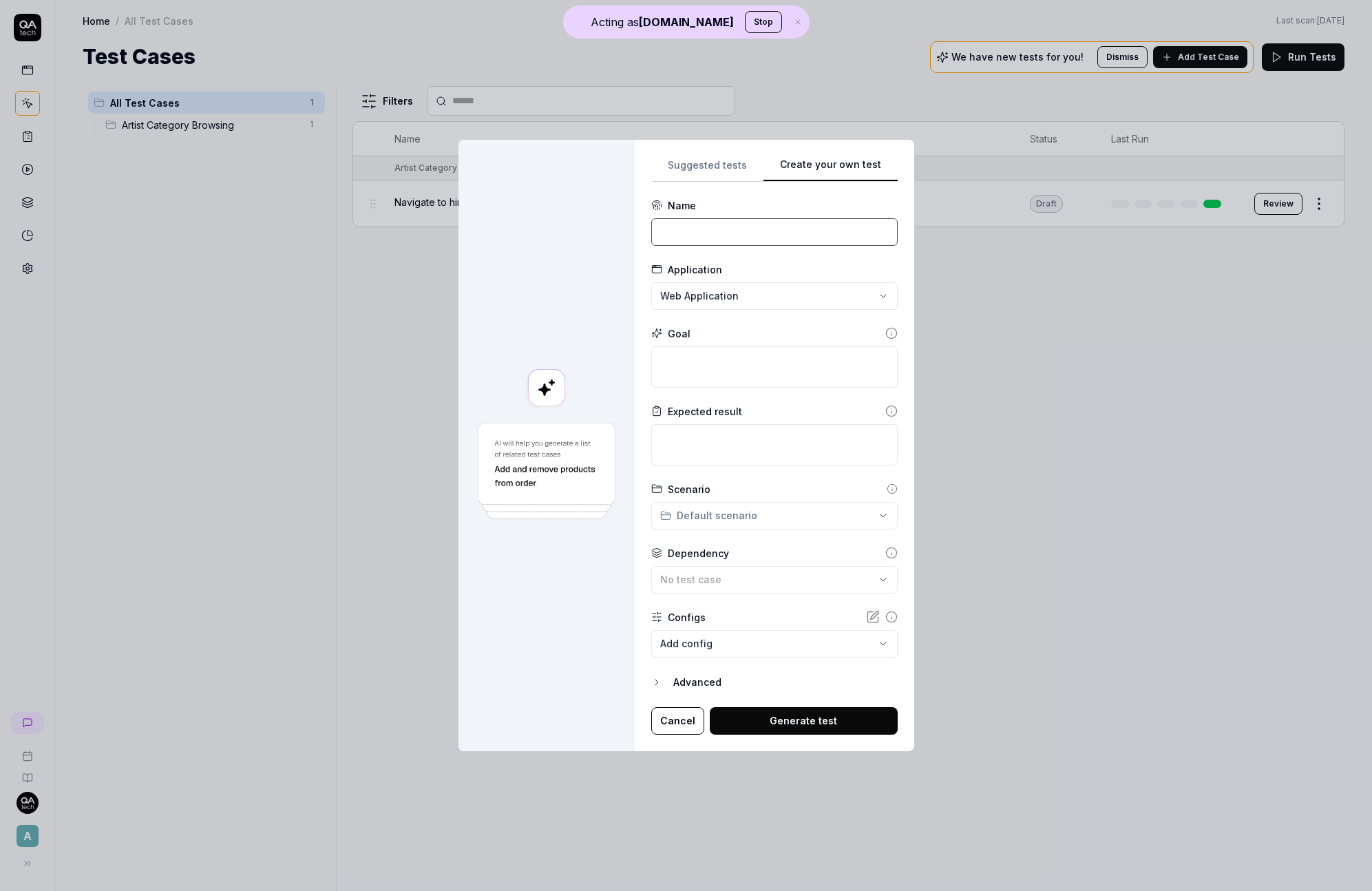
click at [791, 229] on input at bounding box center [774, 232] width 246 height 28
type input "log in"
type textarea "*"
type textarea "l"
type textarea "*"
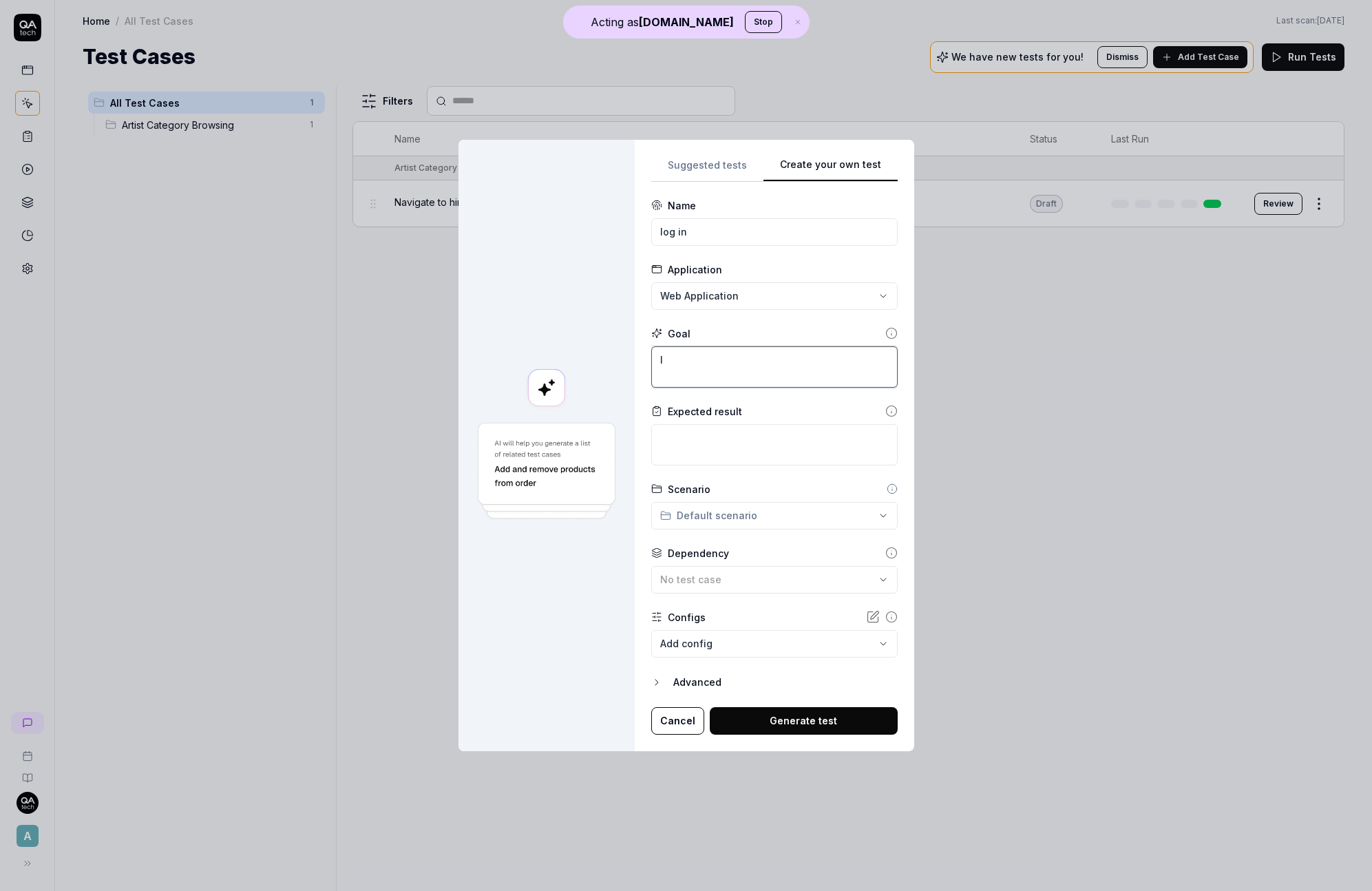
type textarea "lg"
type textarea "*"
type textarea "l"
type textarea "*"
type textarea "lo"
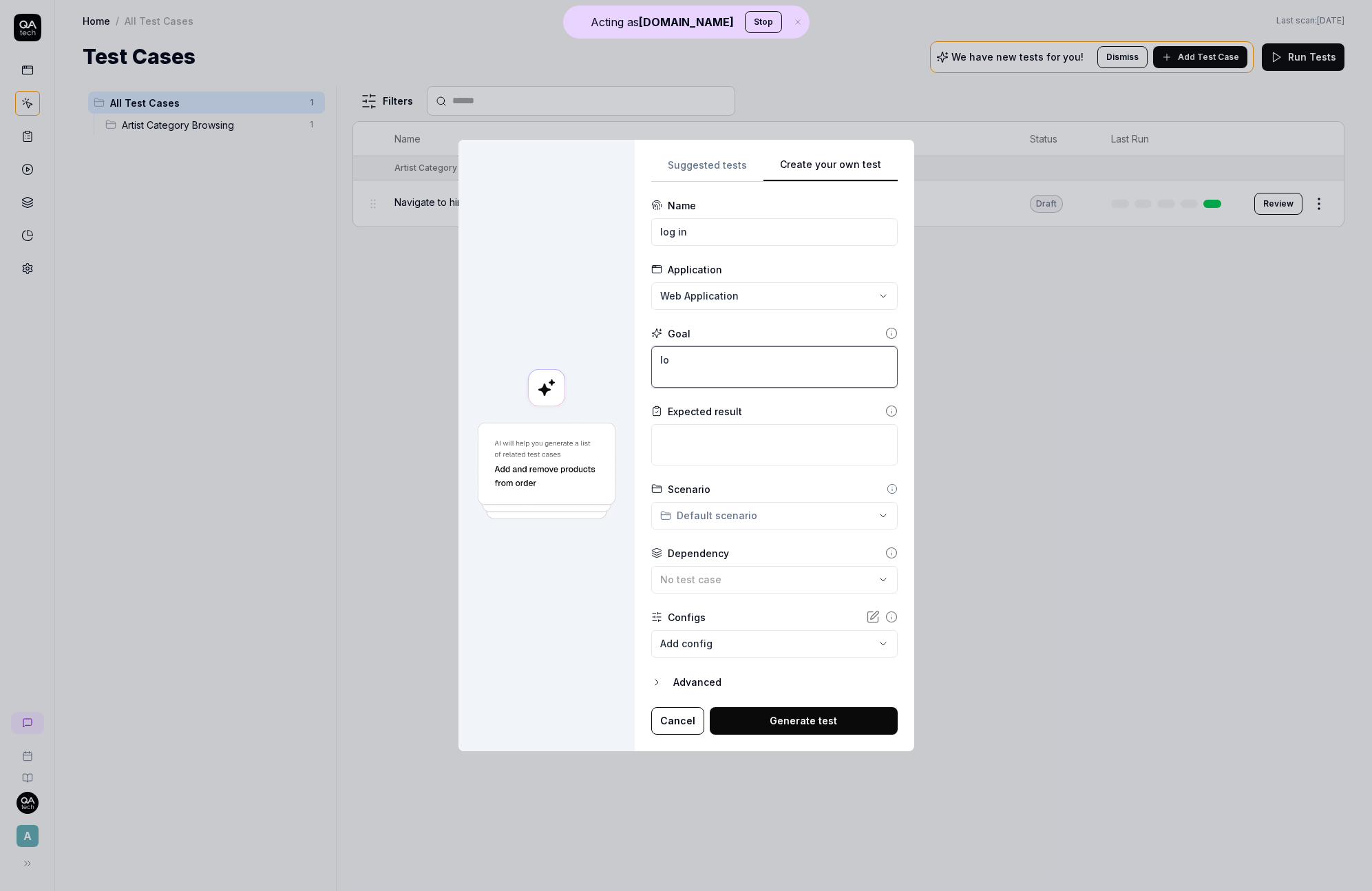
type textarea "*"
type textarea "lo"
type textarea "*"
type textarea "lo g"
type textarea "*"
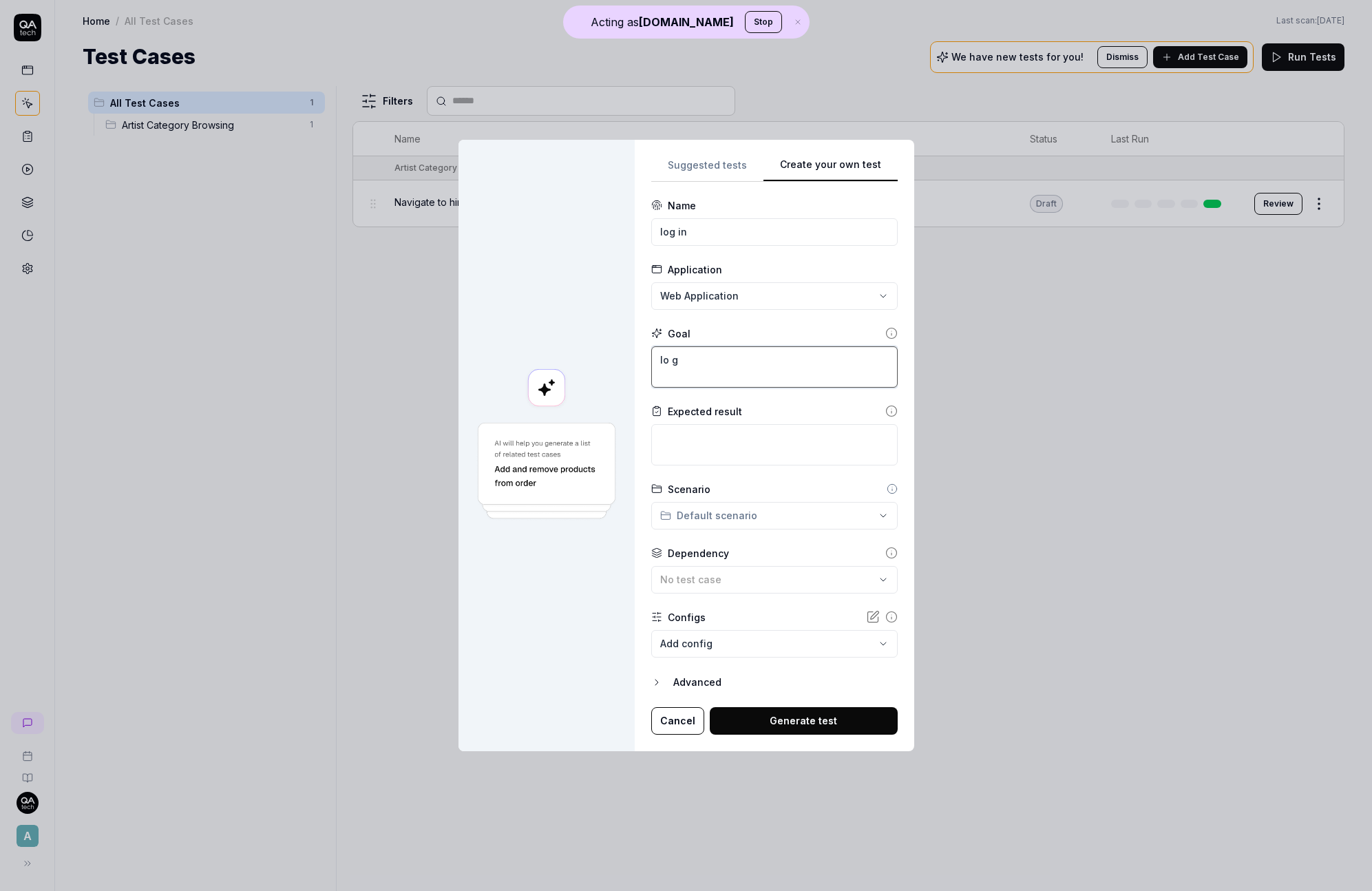
type textarea "lo"
type textarea "*"
type textarea "lo"
type textarea "*"
type textarea "log"
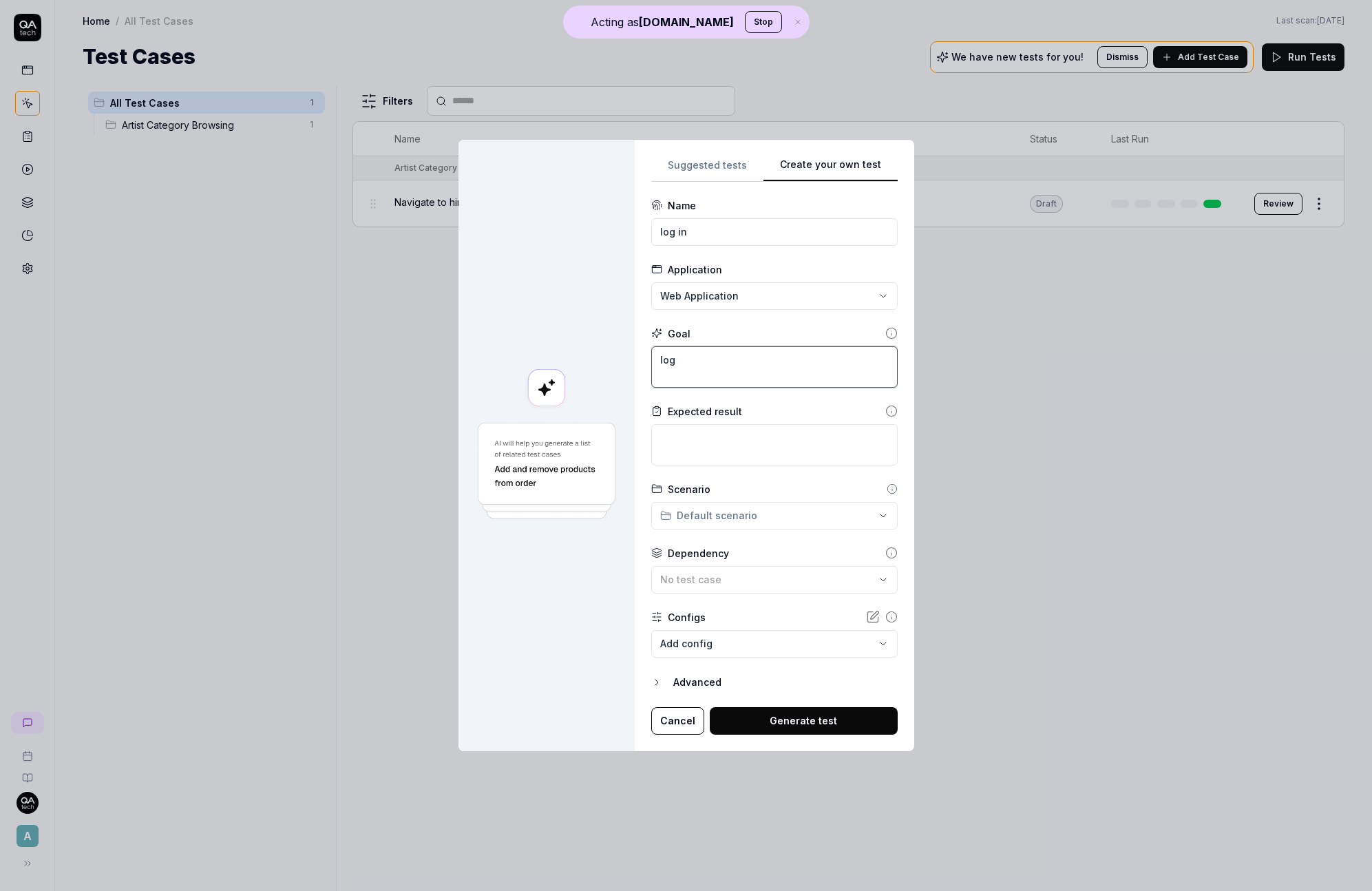
type textarea "*"
type textarea "log"
type textarea "*"
type textarea "log i"
type textarea "*"
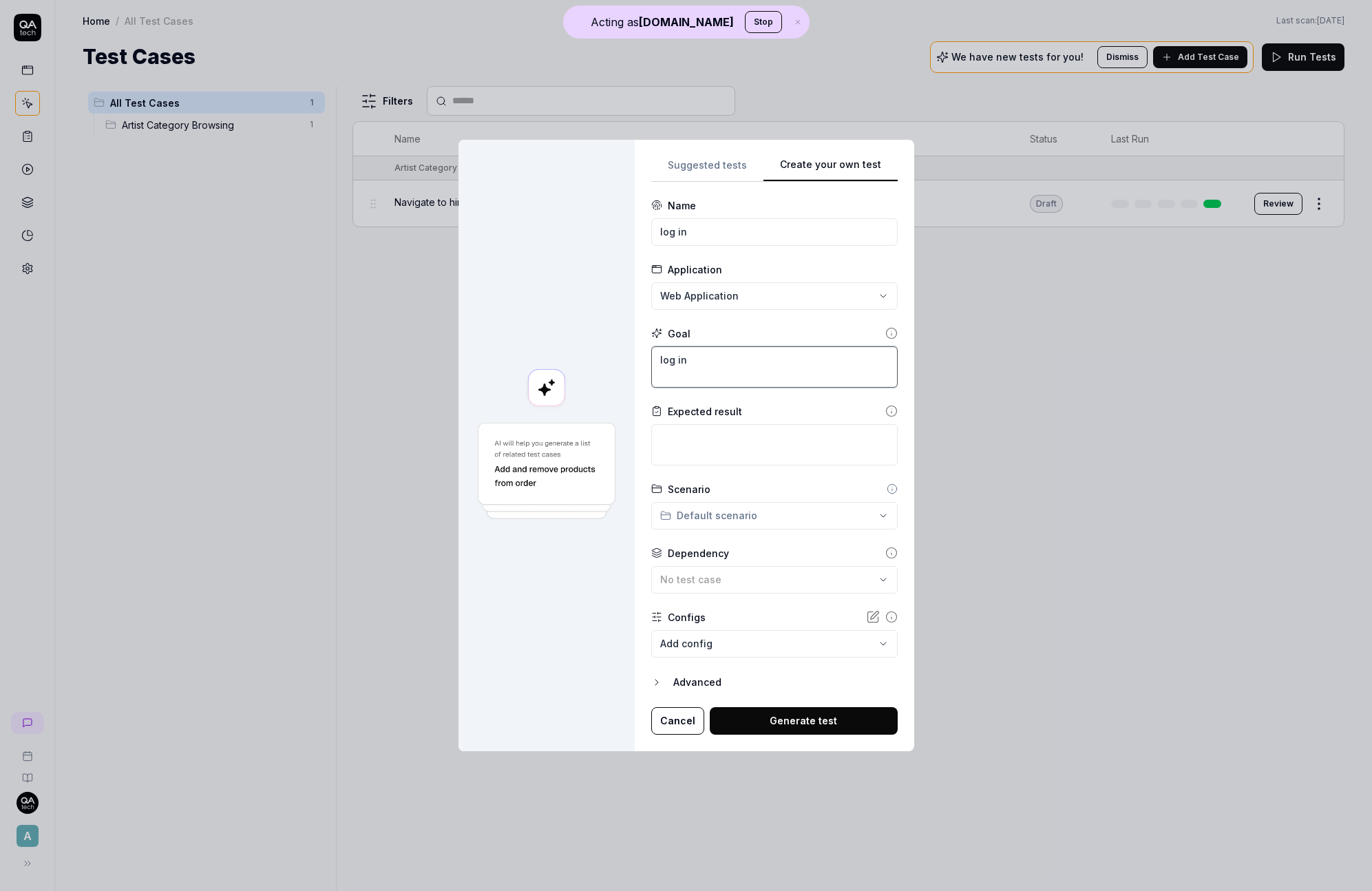
type textarea "log in"
click at [760, 656] on body "**********" at bounding box center [686, 446] width 1372 height 891
click at [615, 645] on div "**********" at bounding box center [686, 446] width 1372 height 891
type textarea "*"
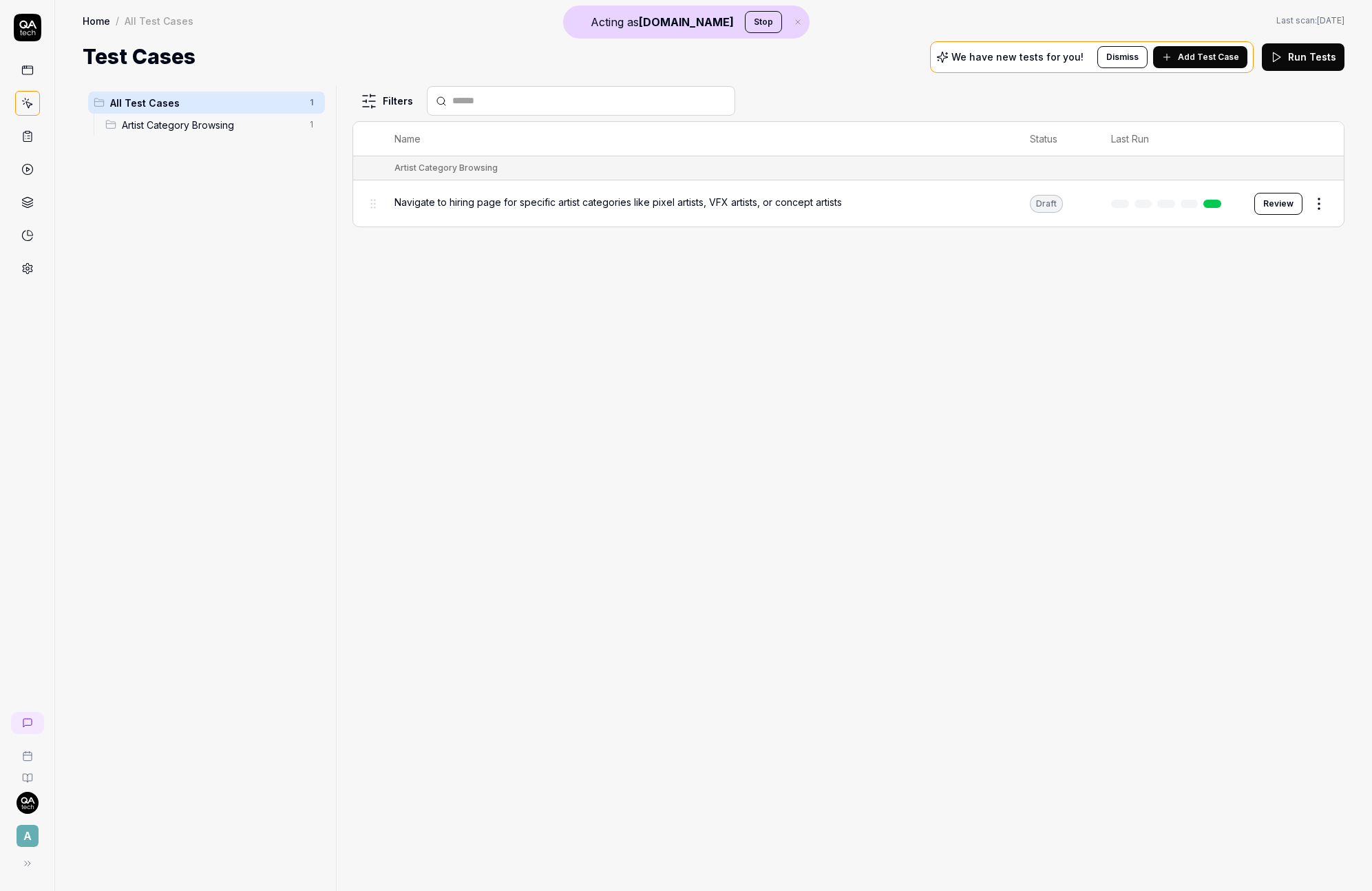
drag, startPoint x: 134, startPoint y: 658, endPoint x: 46, endPoint y: 727, distance: 111.8
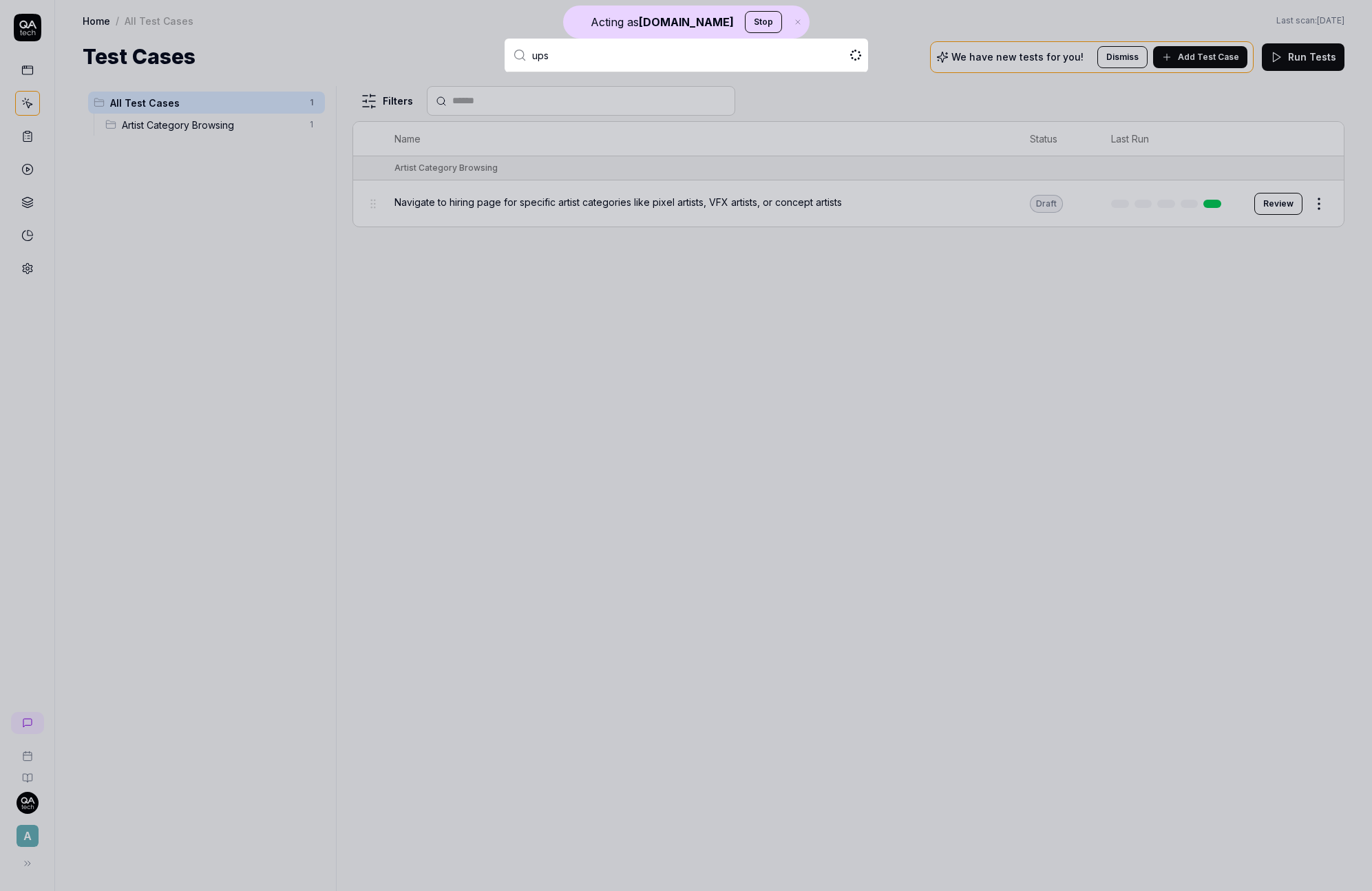
type input "upsa"
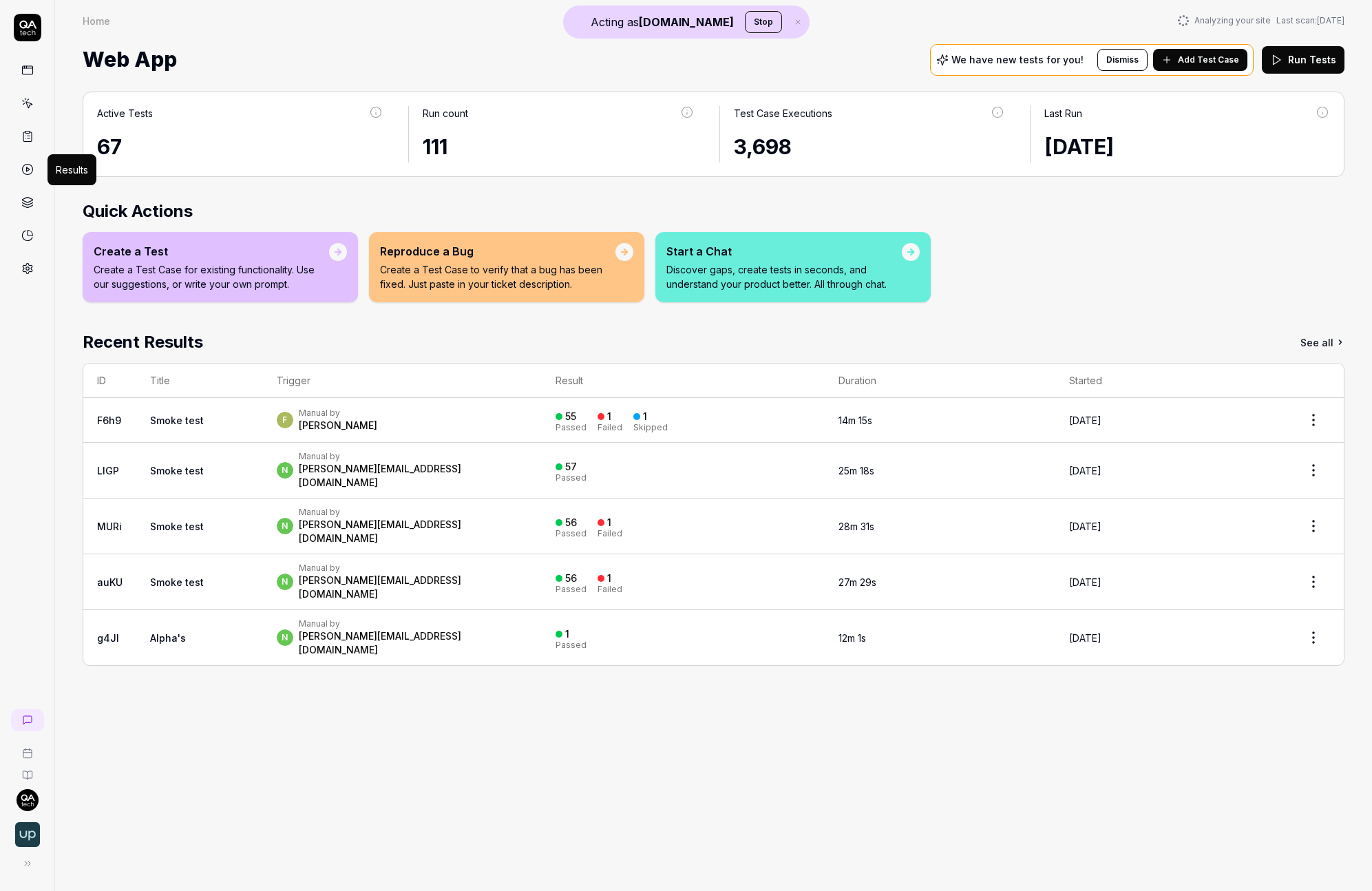
click at [27, 163] on icon at bounding box center [28, 169] width 12 height 12
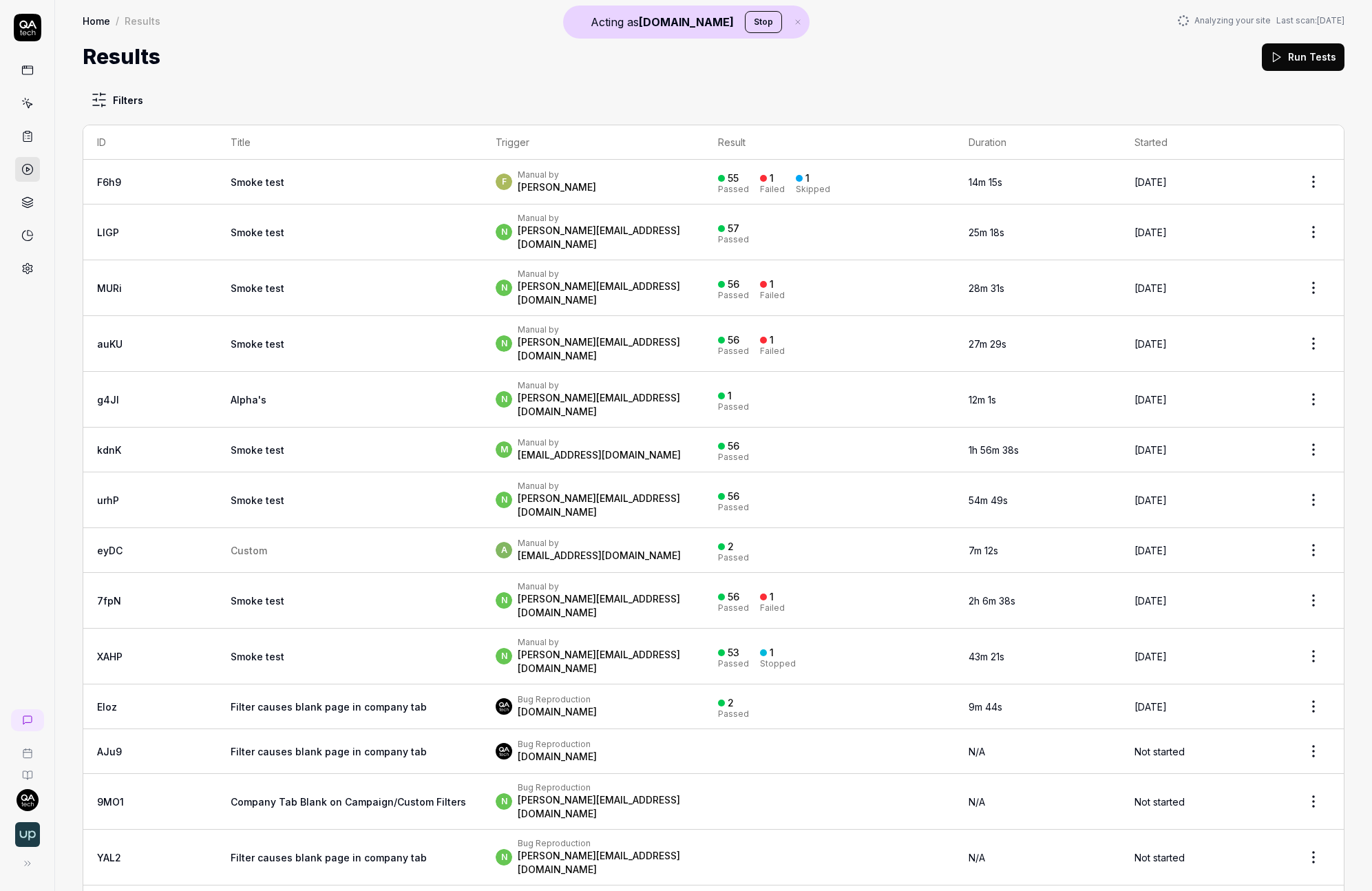
click at [517, 185] on div "F Manual by Fredrik Seidl" at bounding box center [592, 181] width 194 height 25
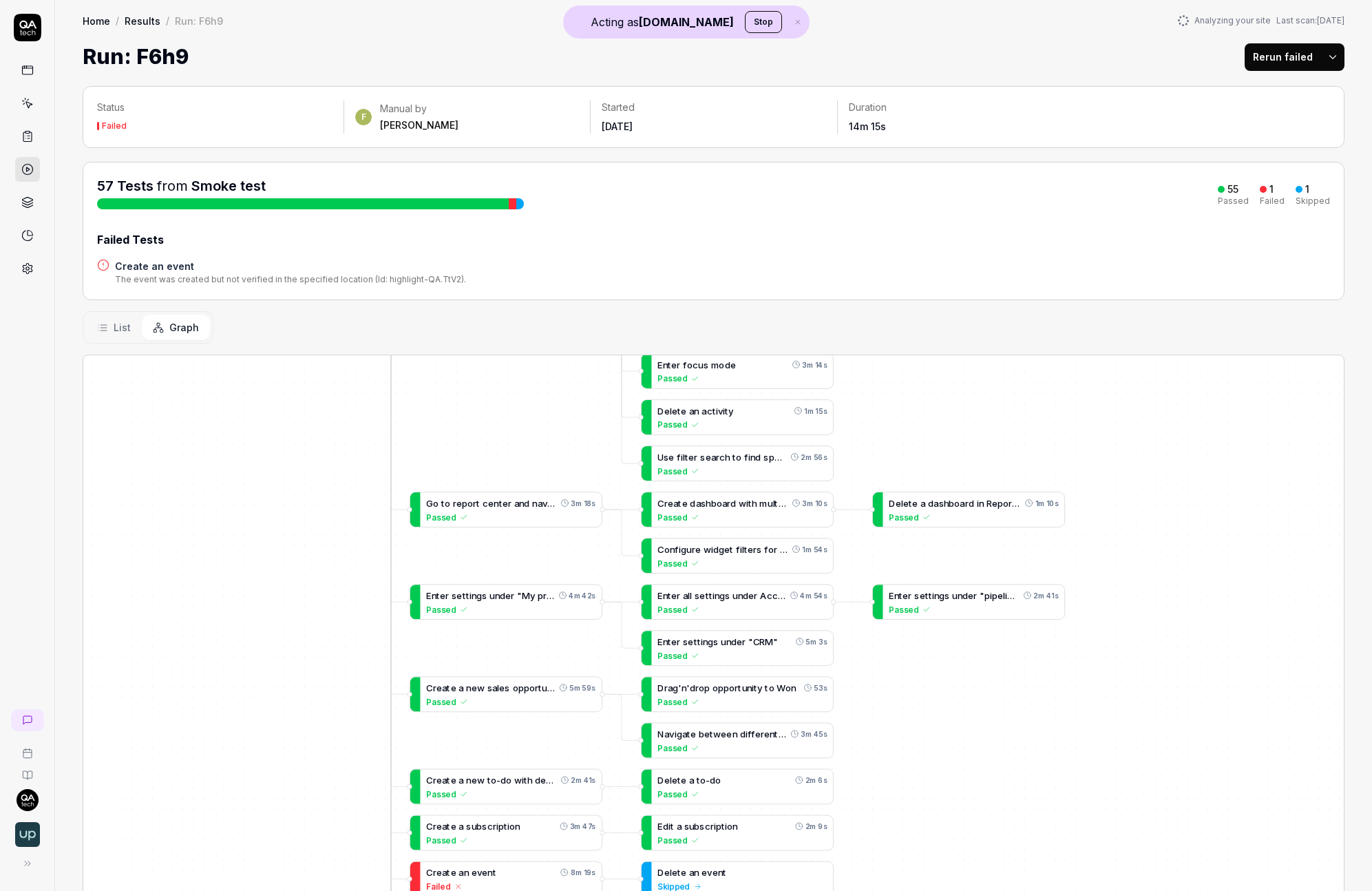
drag, startPoint x: 232, startPoint y: 518, endPoint x: 450, endPoint y: 574, distance: 225.1
click at [450, 574] on div "D e l e t e a c u s t o m s a l e s b o a r d u n d e r s e t t i n g s 2m 32s …" at bounding box center [713, 710] width 1261 height 711
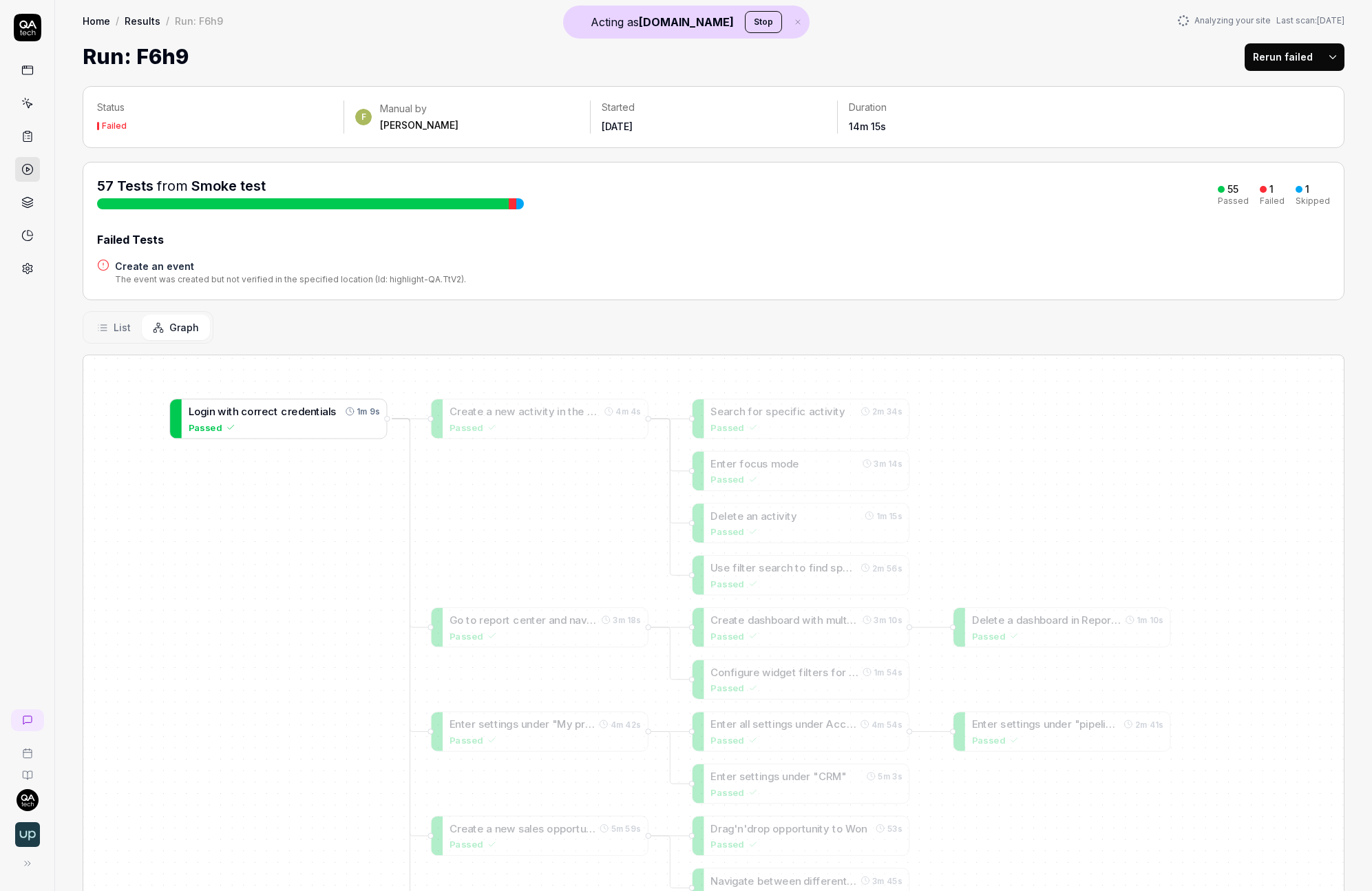
click at [288, 418] on div "L o g i n w i t h c o r r e c t c r e d e n t i a l s" at bounding box center [263, 412] width 148 height 15
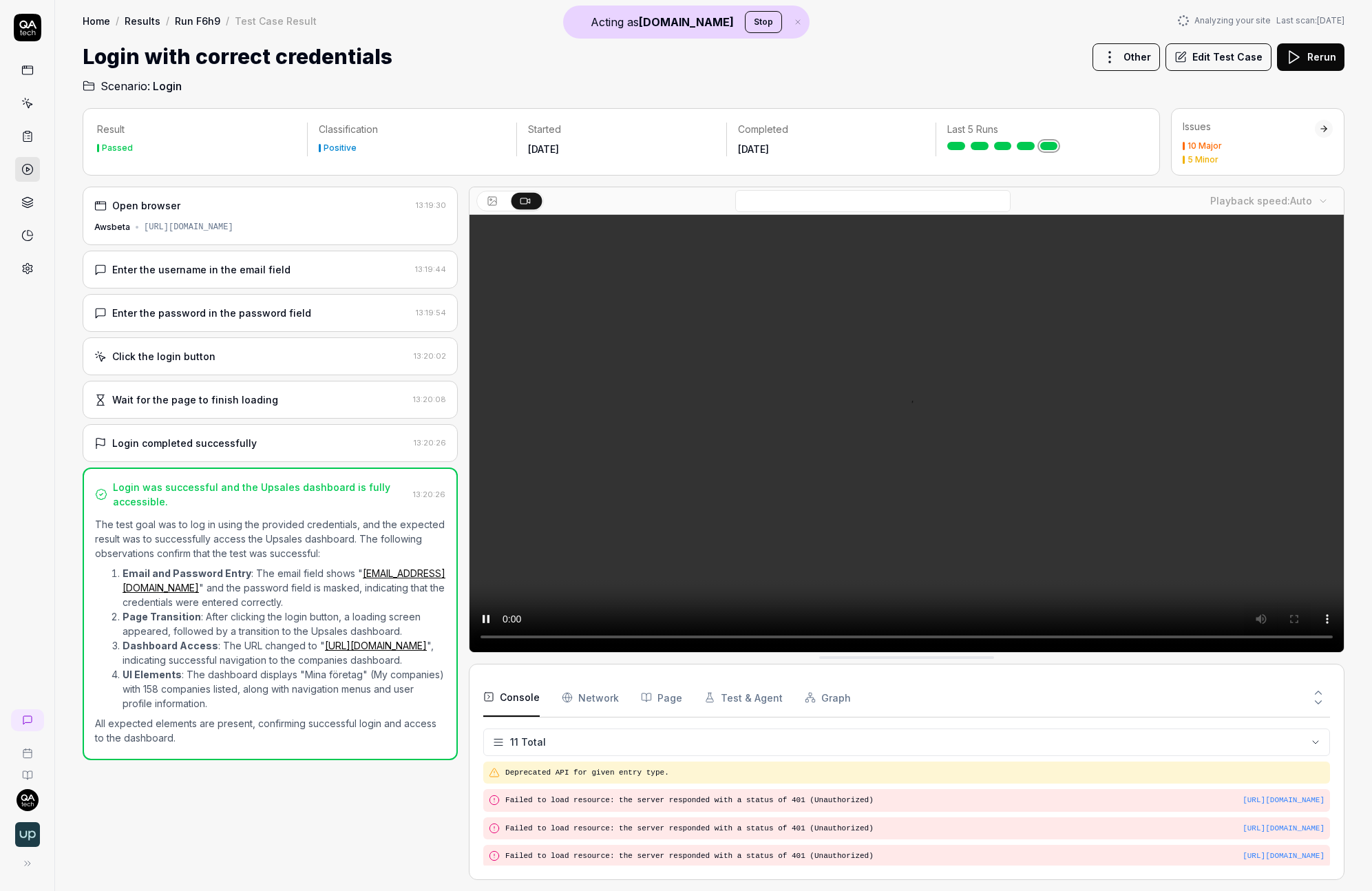
scroll to position [229, 0]
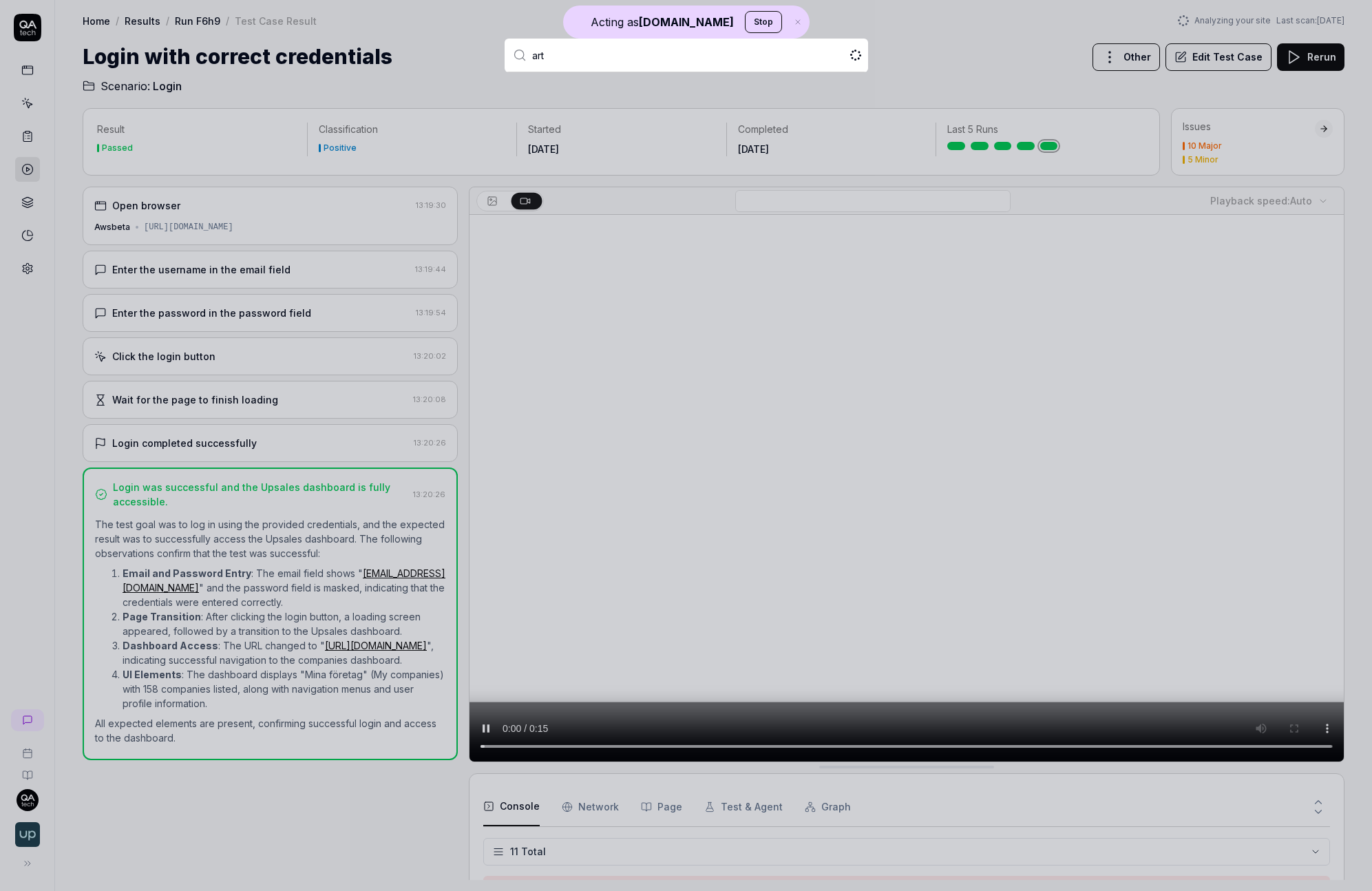
type input "artl"
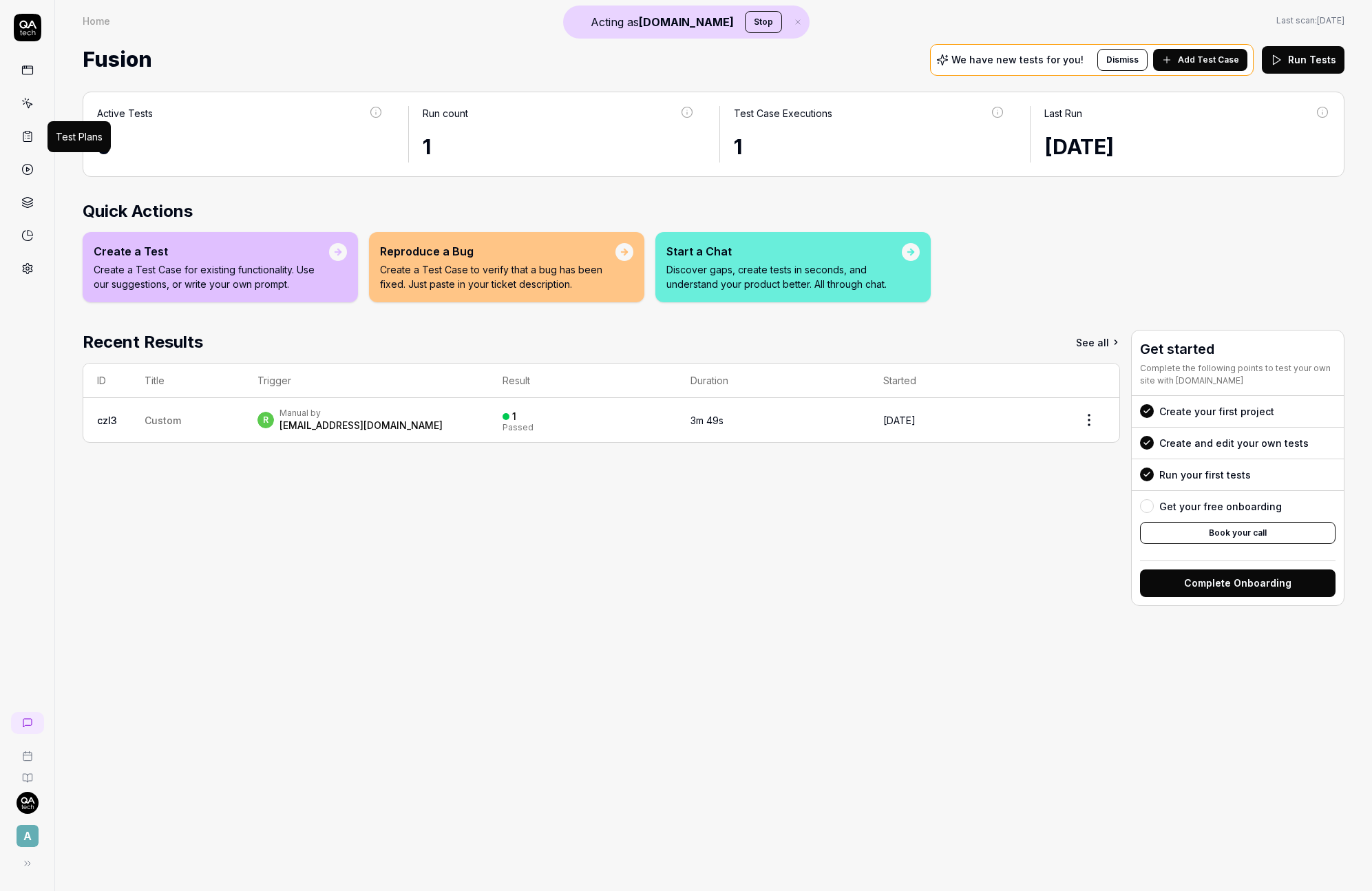
click at [29, 137] on icon at bounding box center [28, 137] width 12 height 12
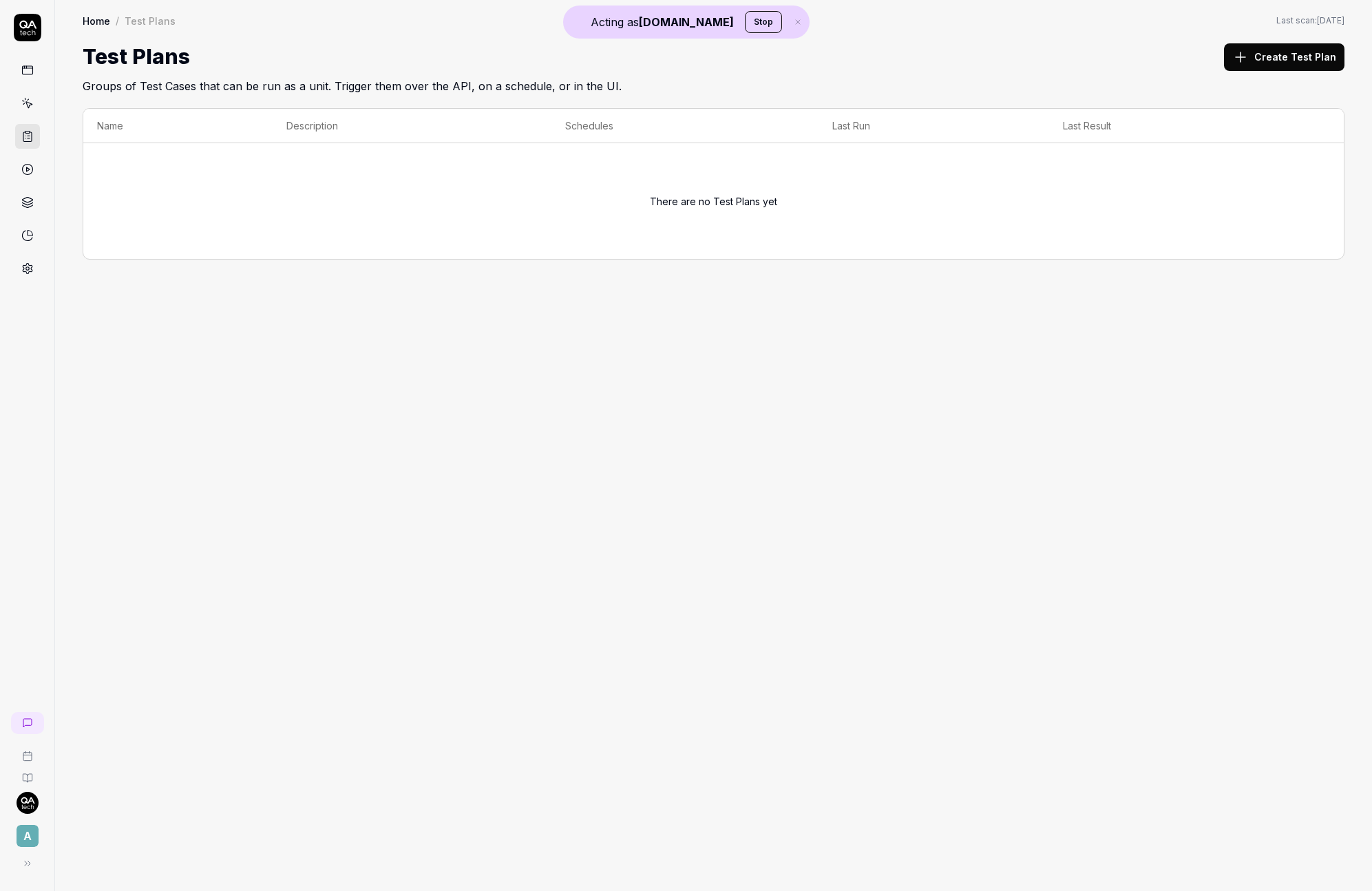
click at [1275, 68] on button "Create Test Plan" at bounding box center [1284, 57] width 120 height 28
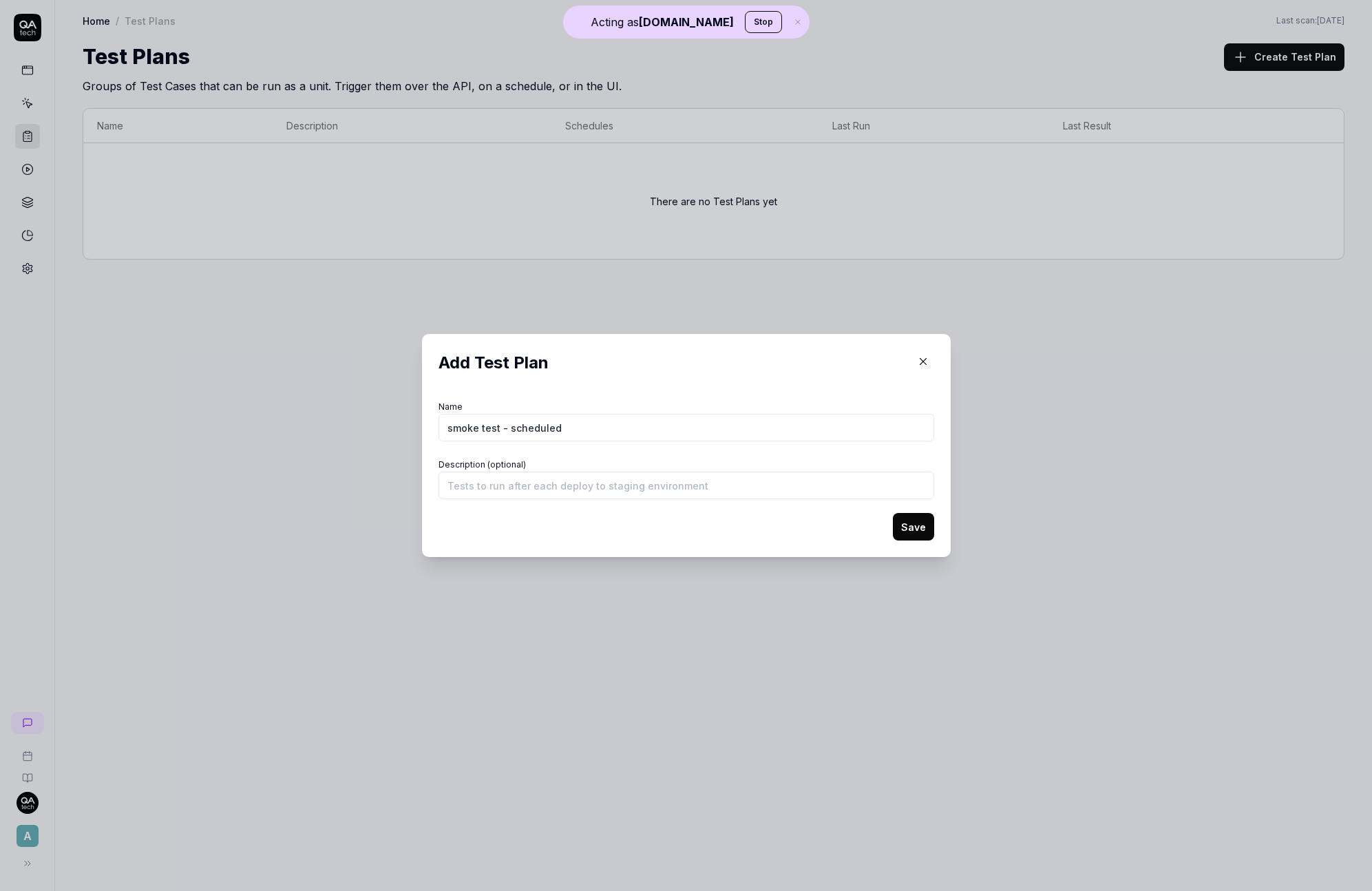
type input "smoke test - scheduled"
click at [911, 527] on button "Save" at bounding box center [913, 527] width 42 height 28
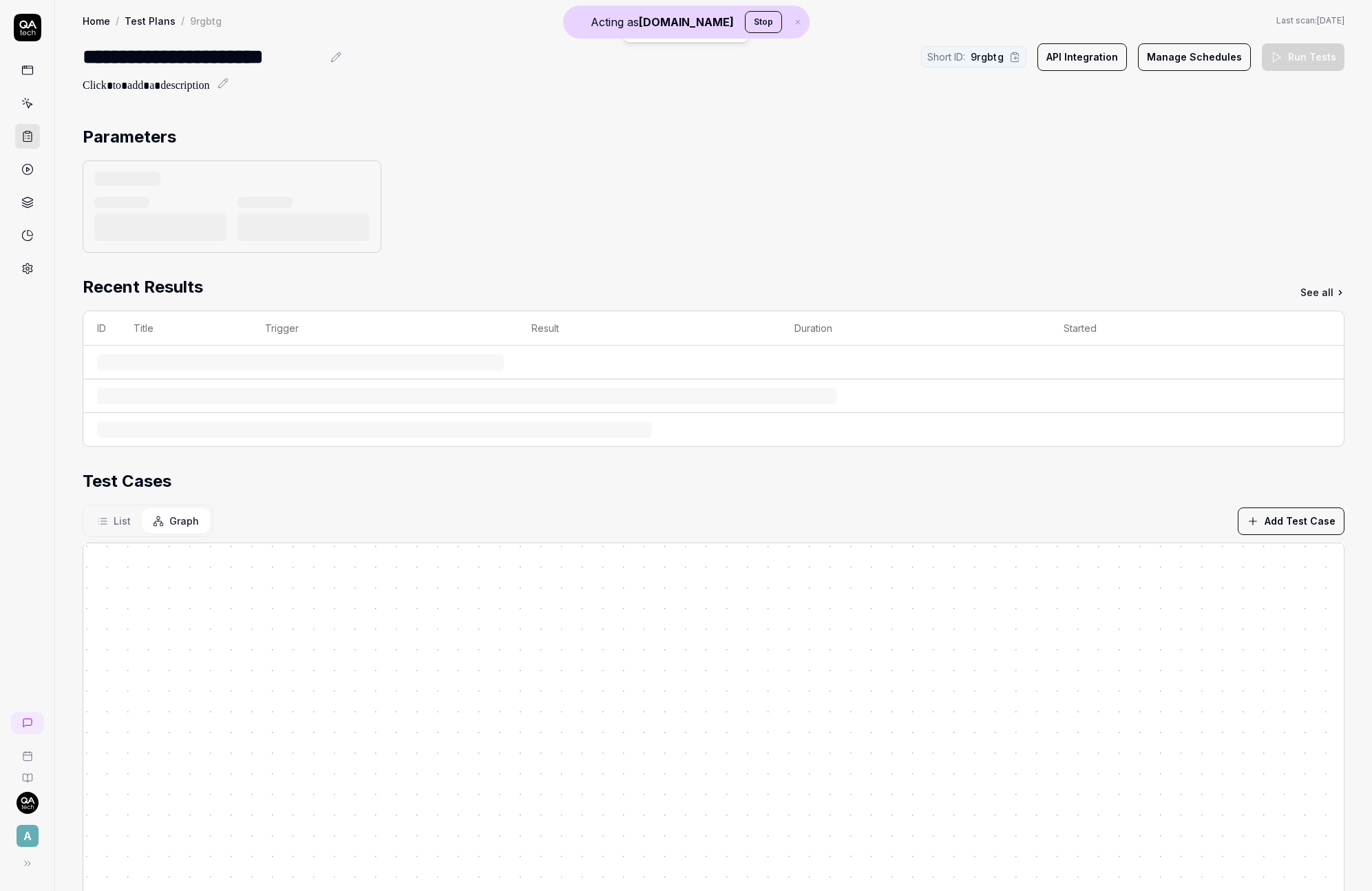
click at [228, 162] on div at bounding box center [232, 206] width 299 height 92
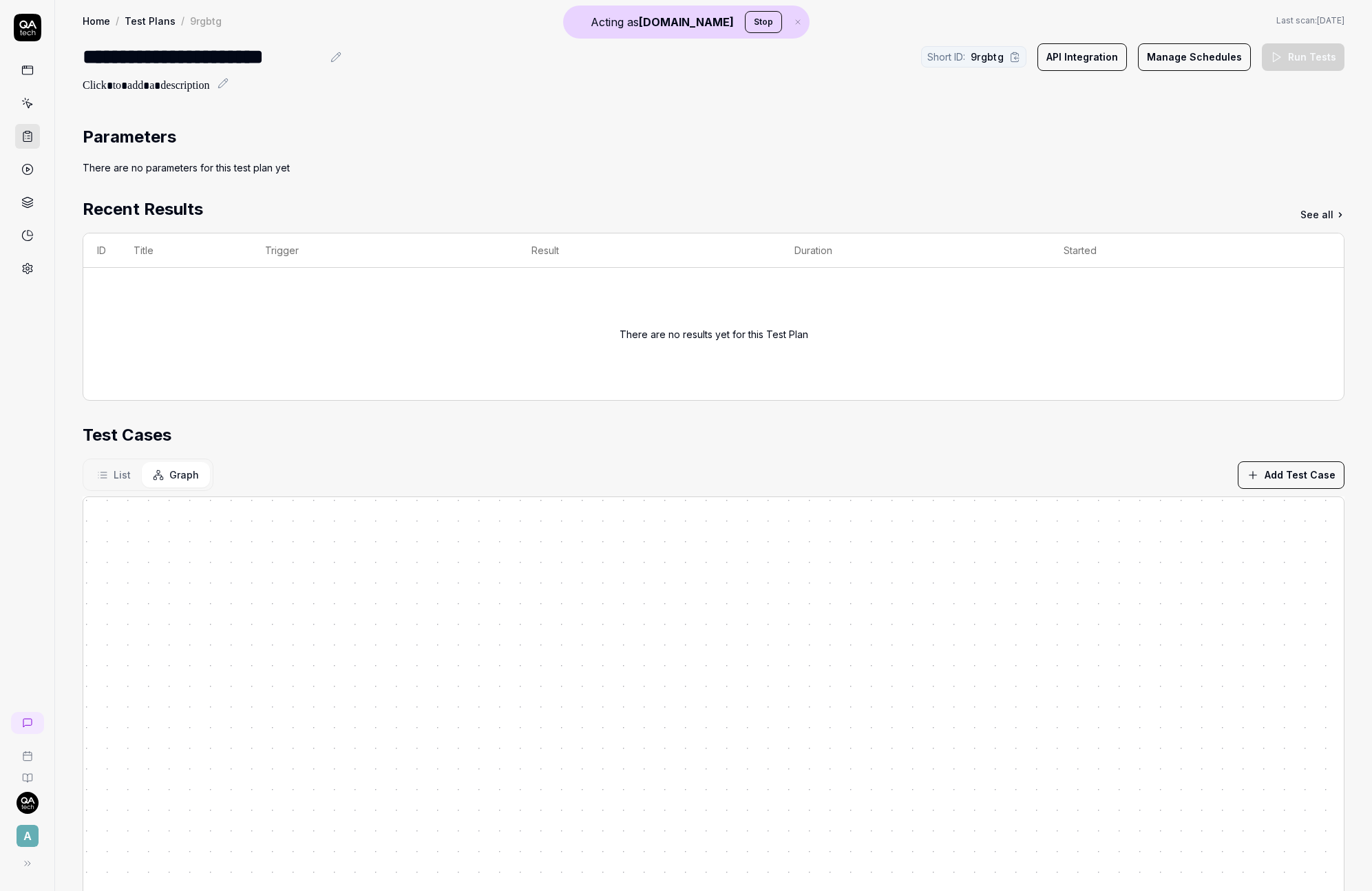
click at [1202, 63] on button "Manage Schedules" at bounding box center [1194, 57] width 113 height 28
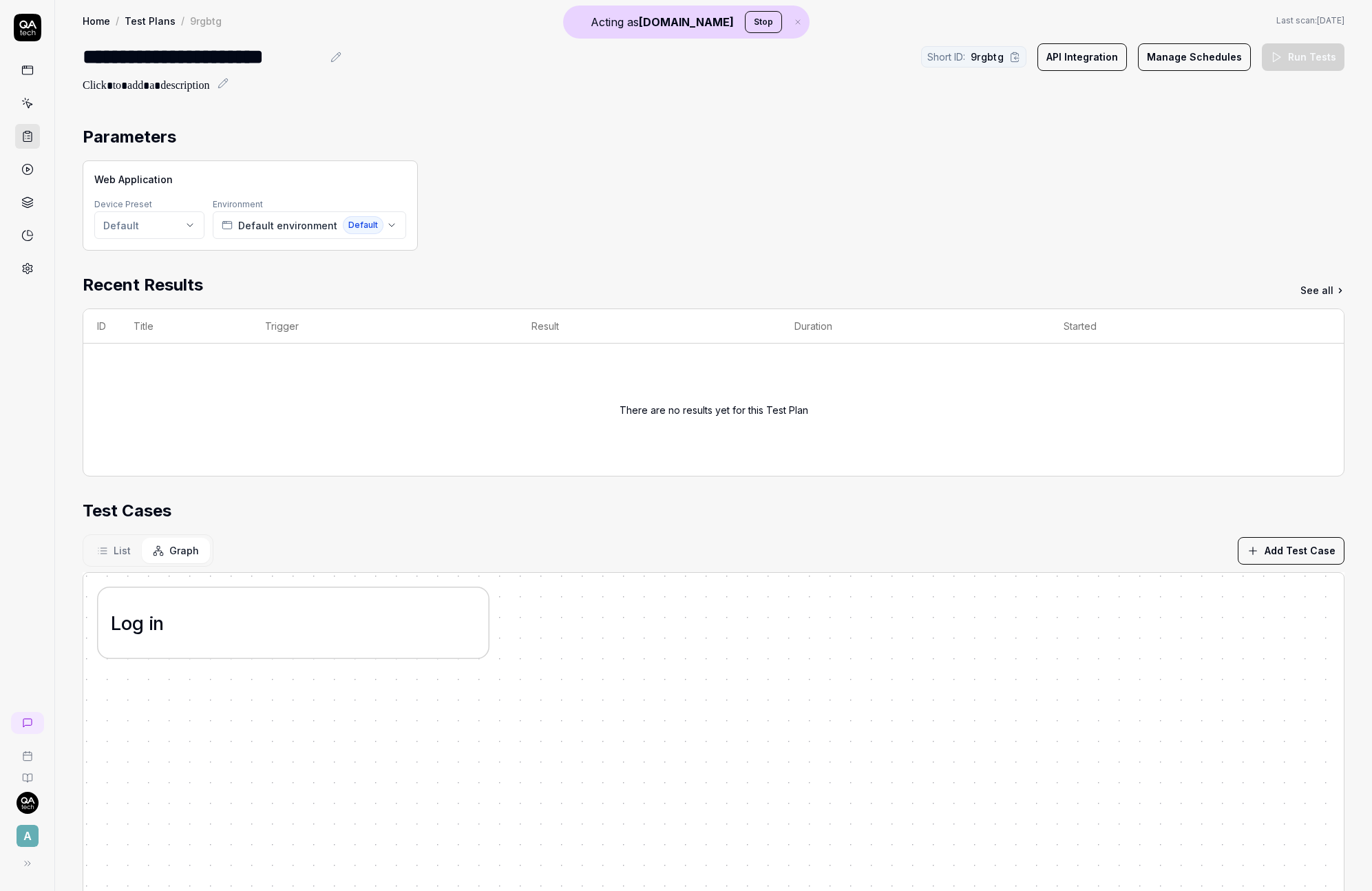
click at [22, 106] on icon at bounding box center [28, 103] width 12 height 12
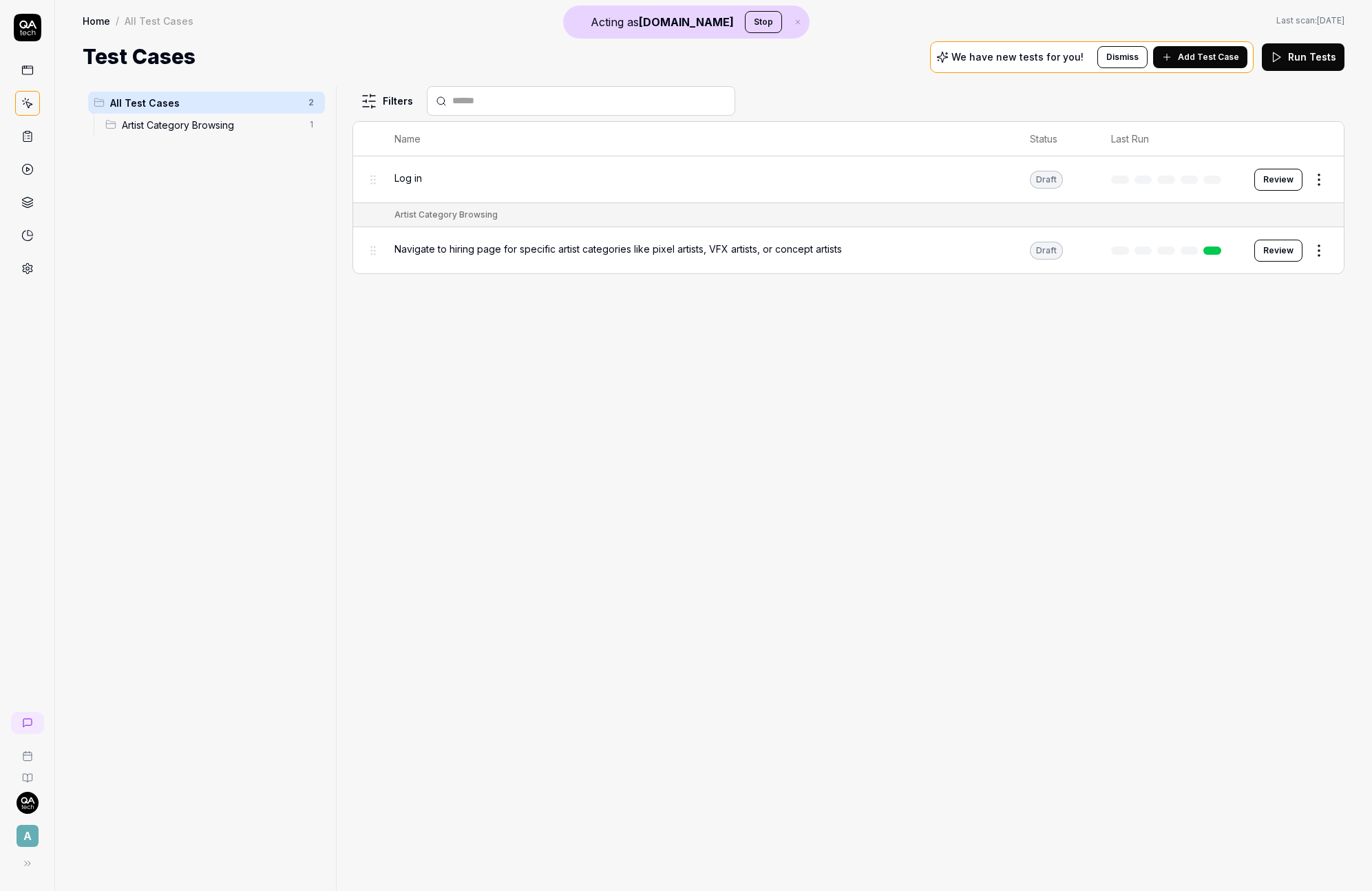
click at [1288, 183] on button "Review" at bounding box center [1279, 179] width 48 height 22
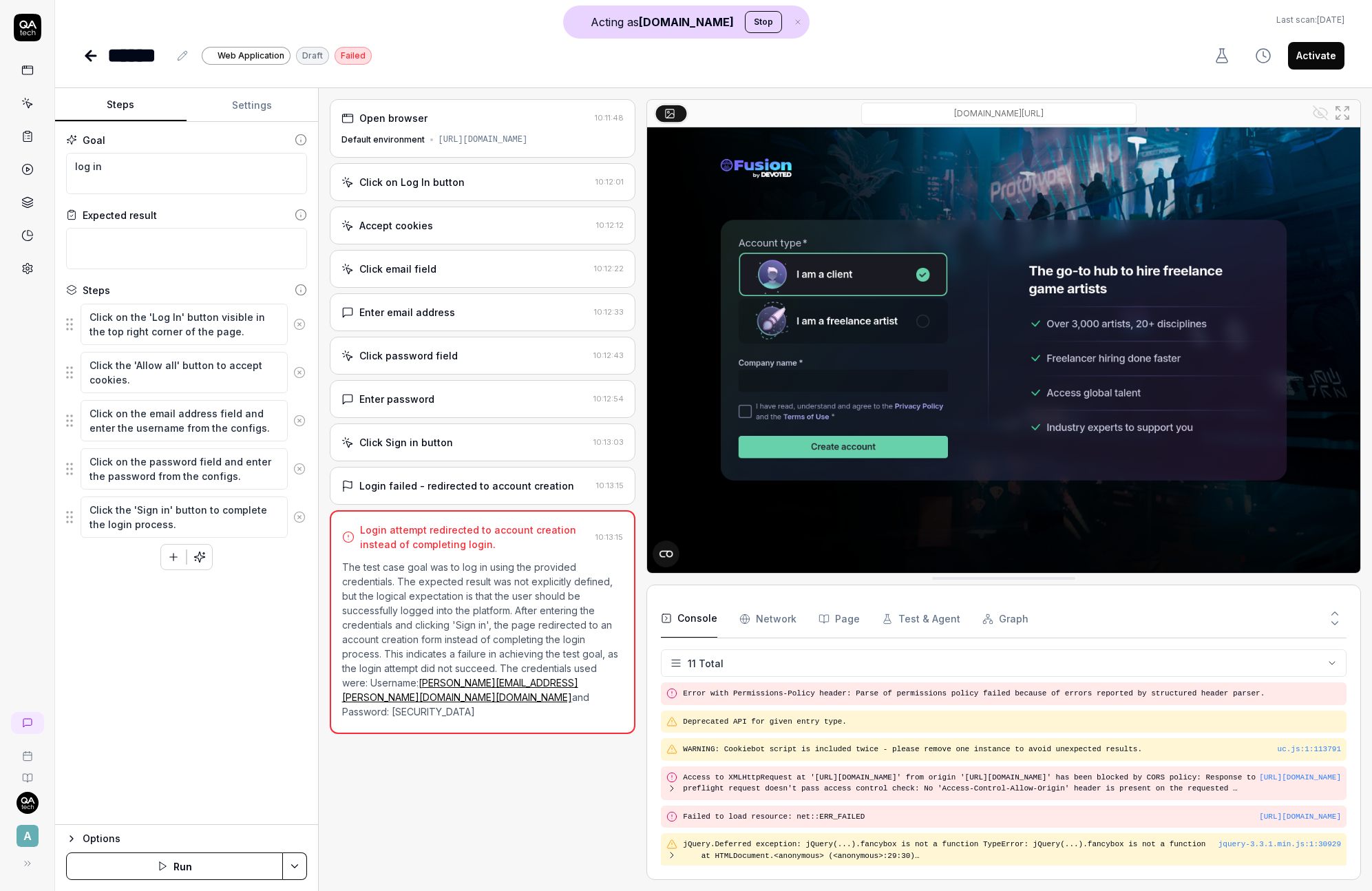
scroll to position [141, 0]
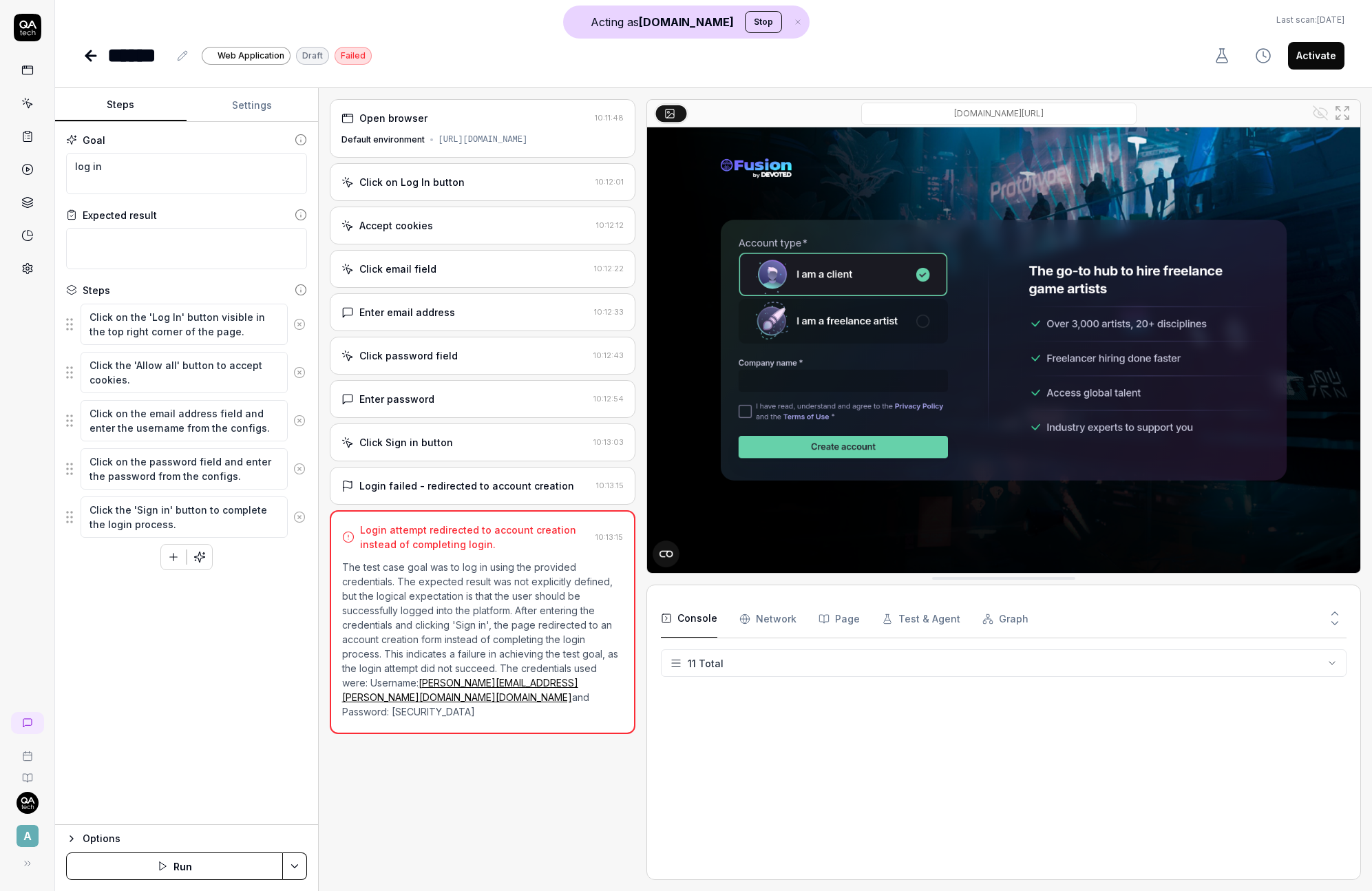
click at [1326, 53] on button "Activate" at bounding box center [1316, 56] width 56 height 28
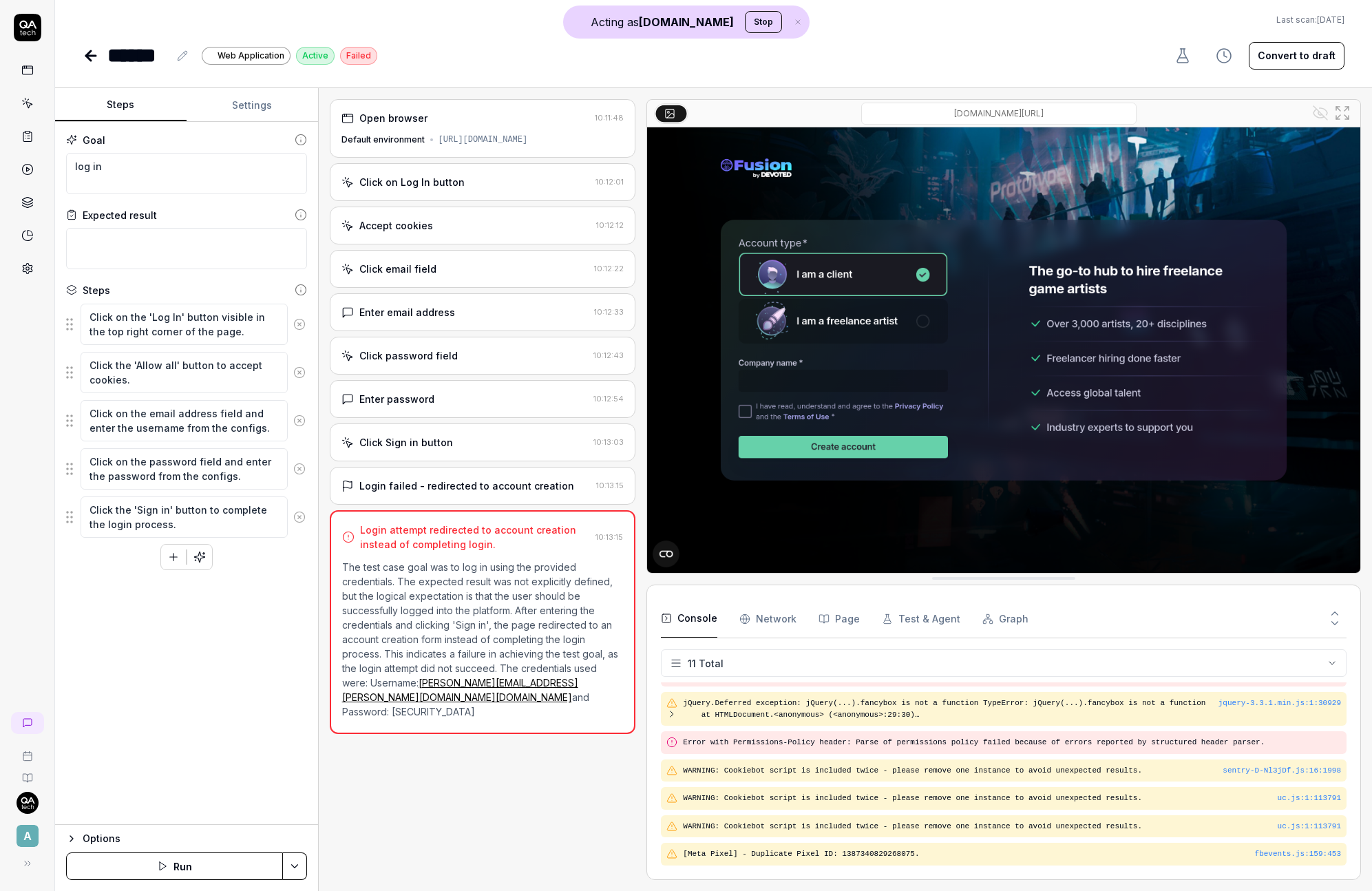
click at [35, 108] on link at bounding box center [28, 103] width 25 height 25
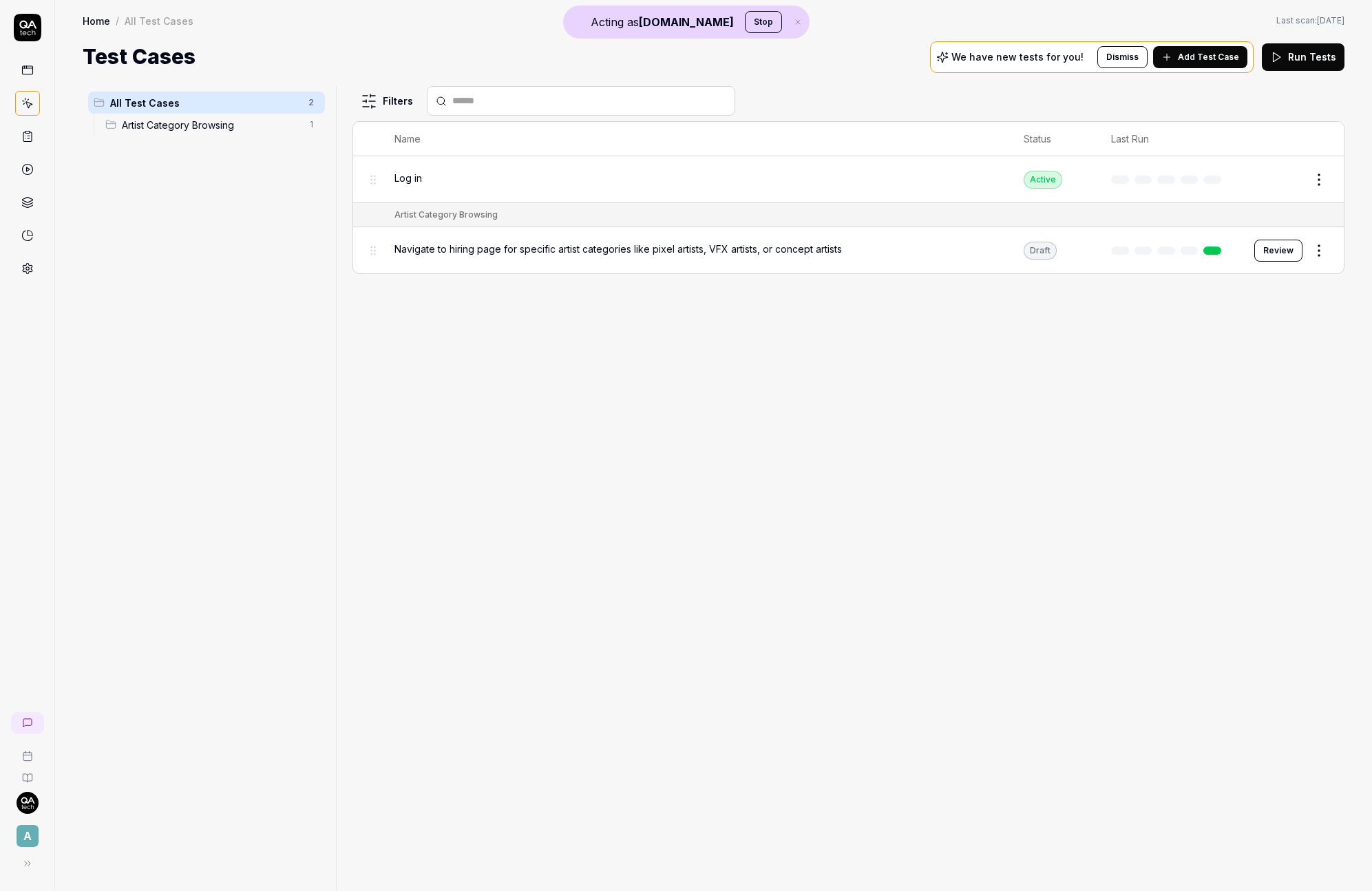
click at [1324, 180] on html "Acting as QA.tech Stop A Home / All Test Cases Home / All Test Cases Last scan:…" at bounding box center [686, 446] width 1372 height 891
click at [1242, 232] on div "Run Test" at bounding box center [1261, 237] width 130 height 30
click at [903, 502] on div "Filters Name Status Last Run Log in Active Edit Artist Category Browsing Naviga…" at bounding box center [849, 488] width 992 height 805
click at [29, 138] on icon at bounding box center [28, 137] width 12 height 12
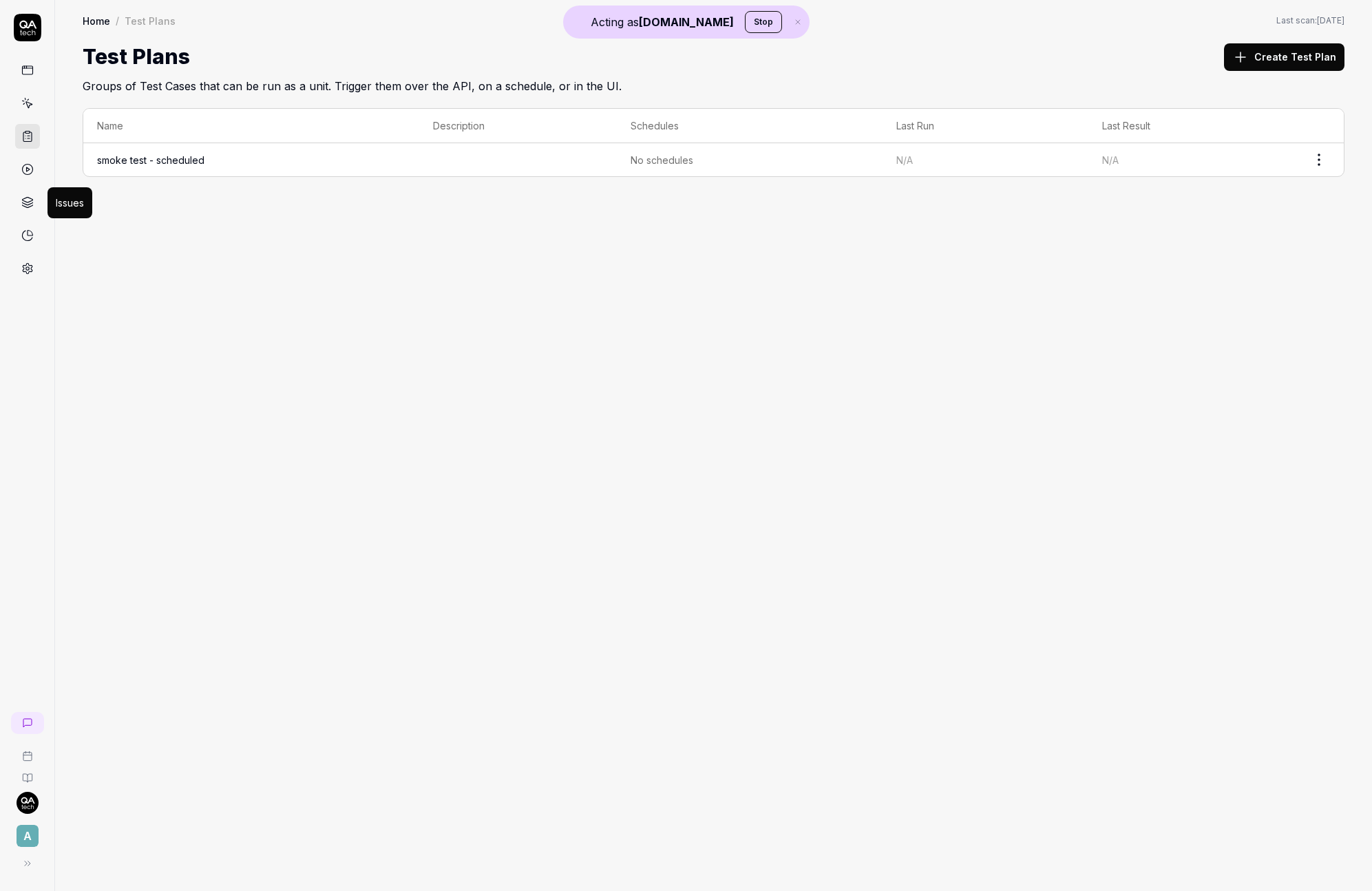
click at [28, 159] on link at bounding box center [28, 169] width 25 height 25
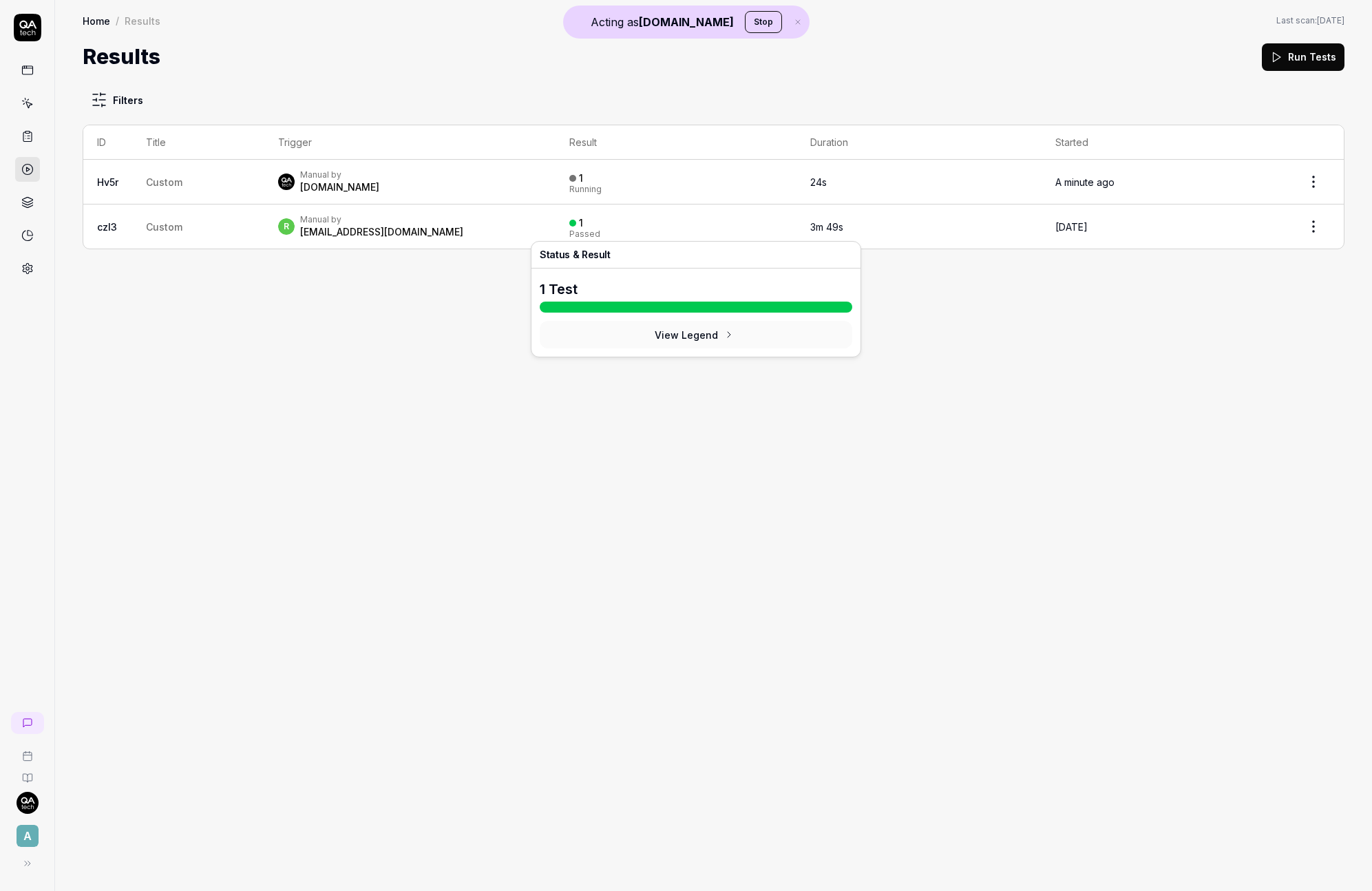
click at [383, 448] on div "Filters ID Title Trigger Result Duration Started Hv5r Custom Manual by QA.tech …" at bounding box center [713, 482] width 1317 height 818
click at [381, 175] on div "Manual by QA.tech" at bounding box center [410, 181] width 264 height 25
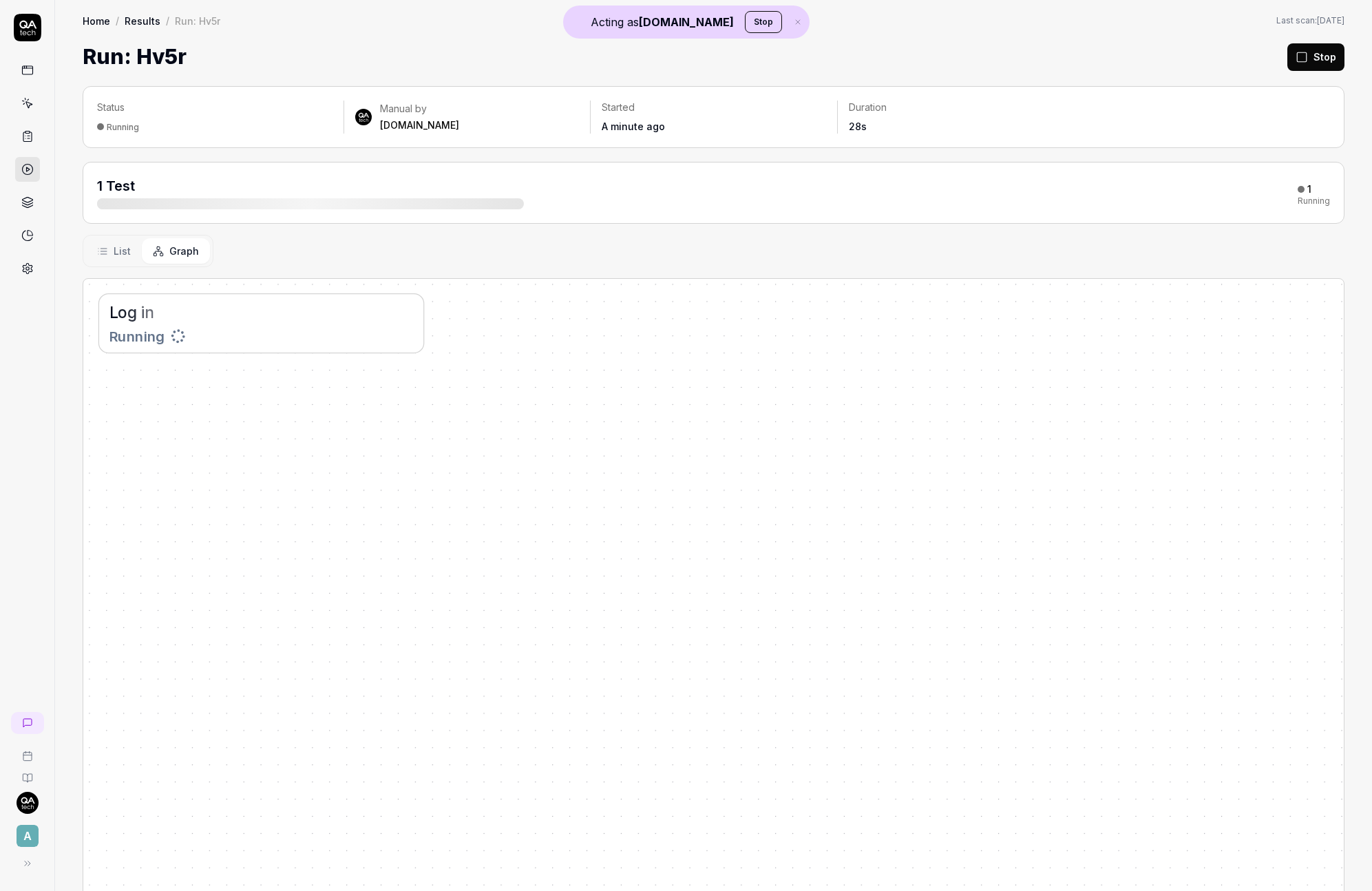
click at [245, 345] on div "Running" at bounding box center [261, 336] width 303 height 21
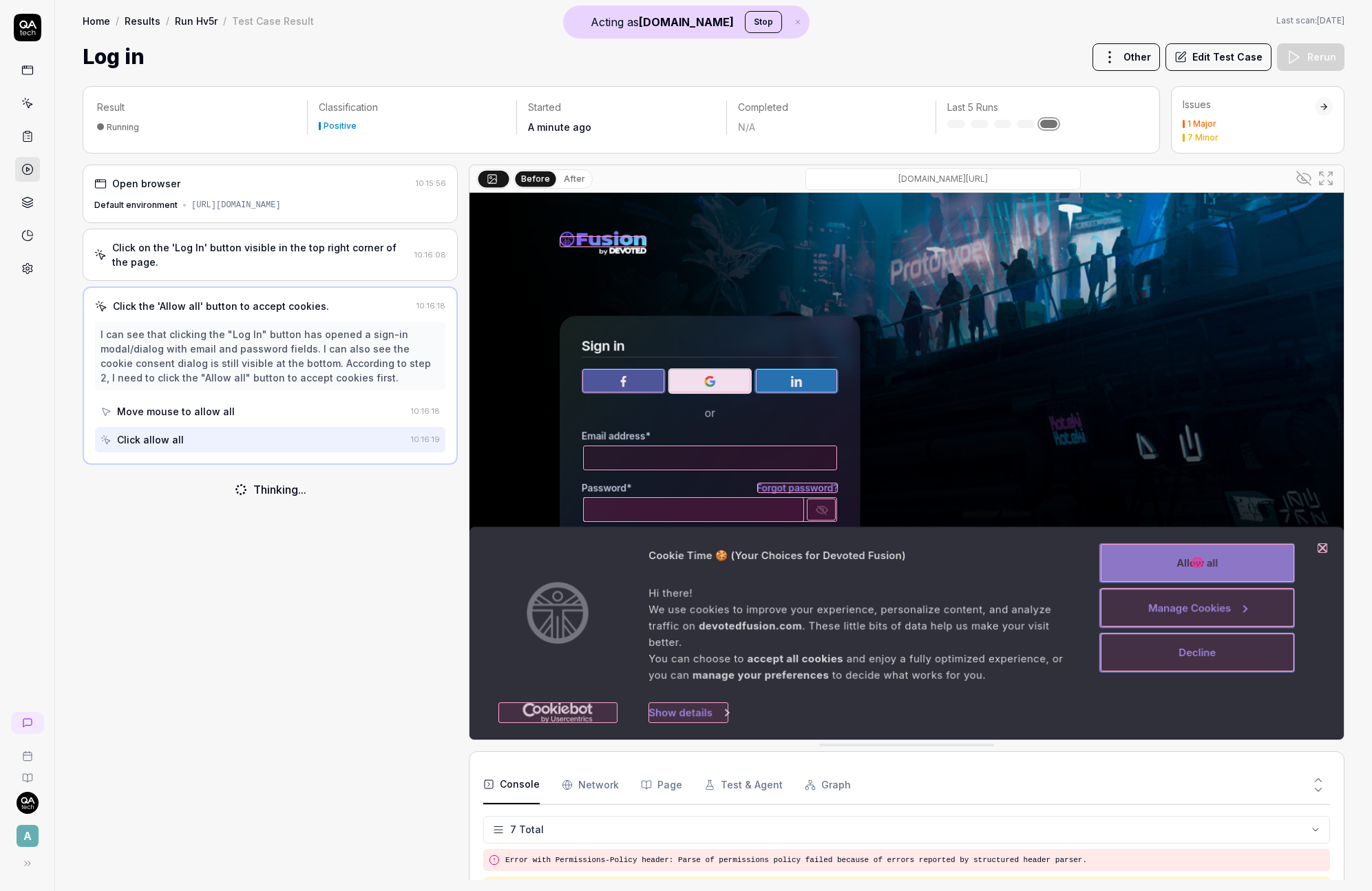
scroll to position [107, 0]
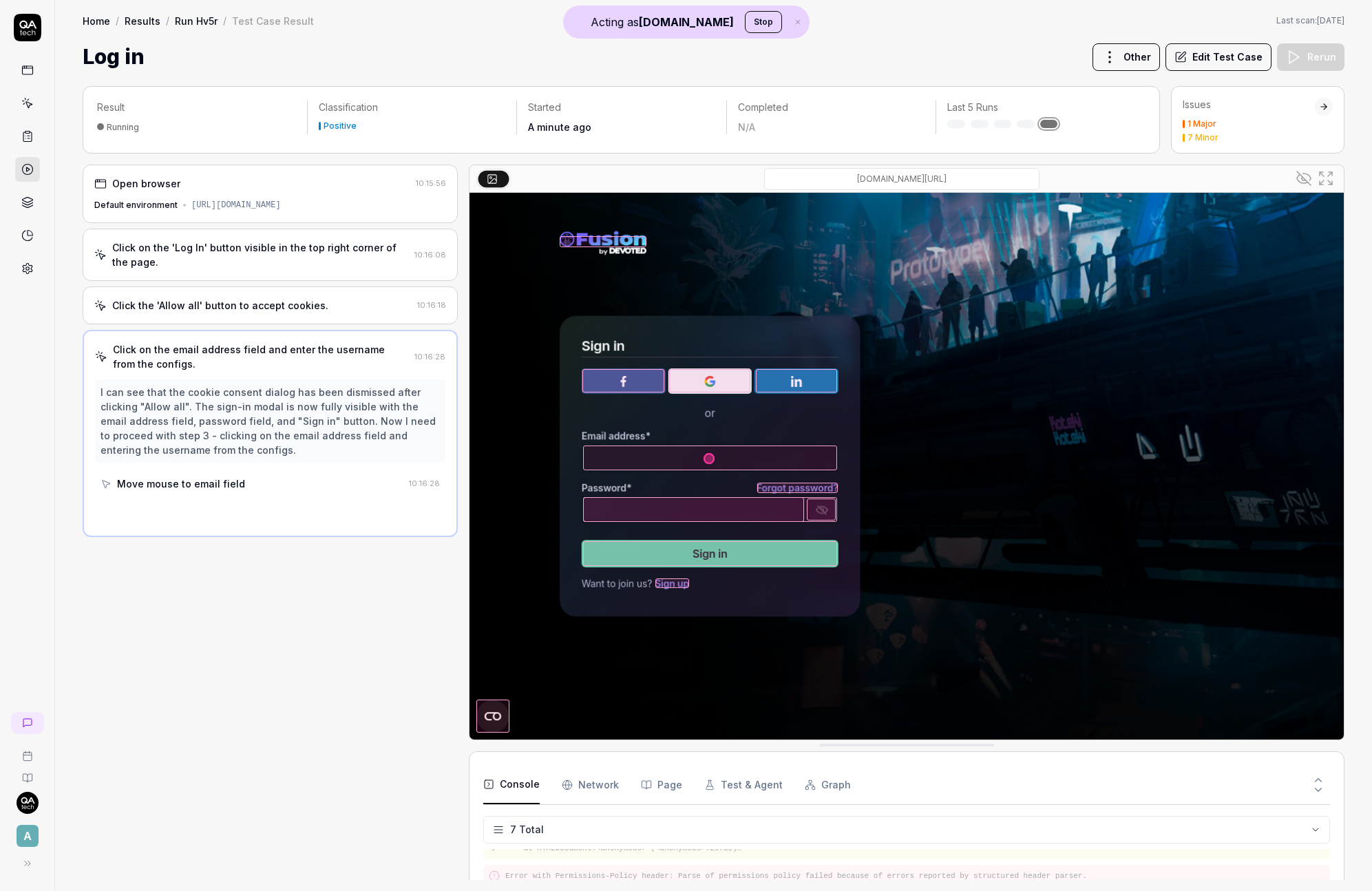
click at [1306, 174] on icon at bounding box center [1307, 177] width 8 height 7
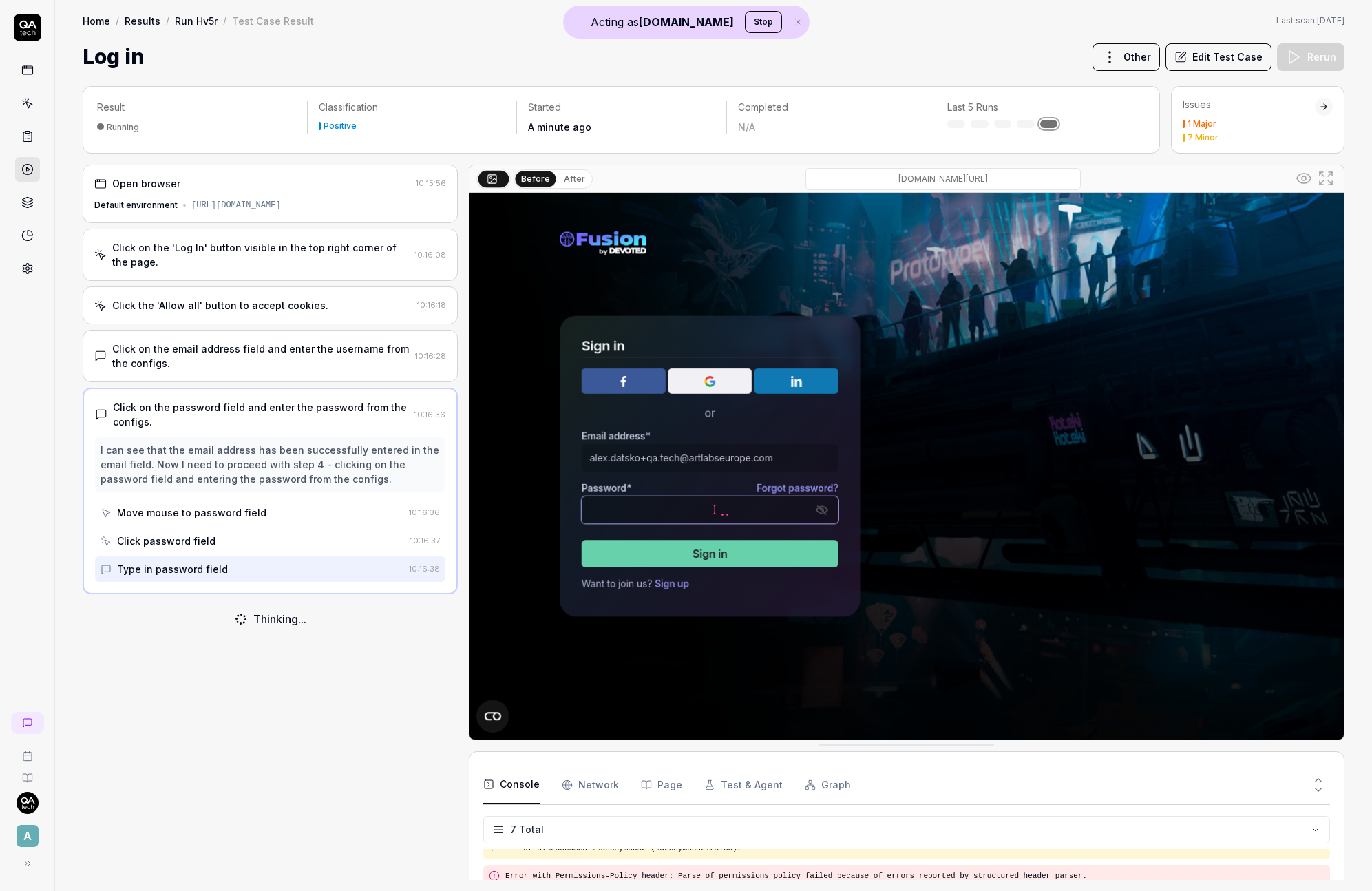
click at [35, 269] on link at bounding box center [28, 269] width 25 height 25
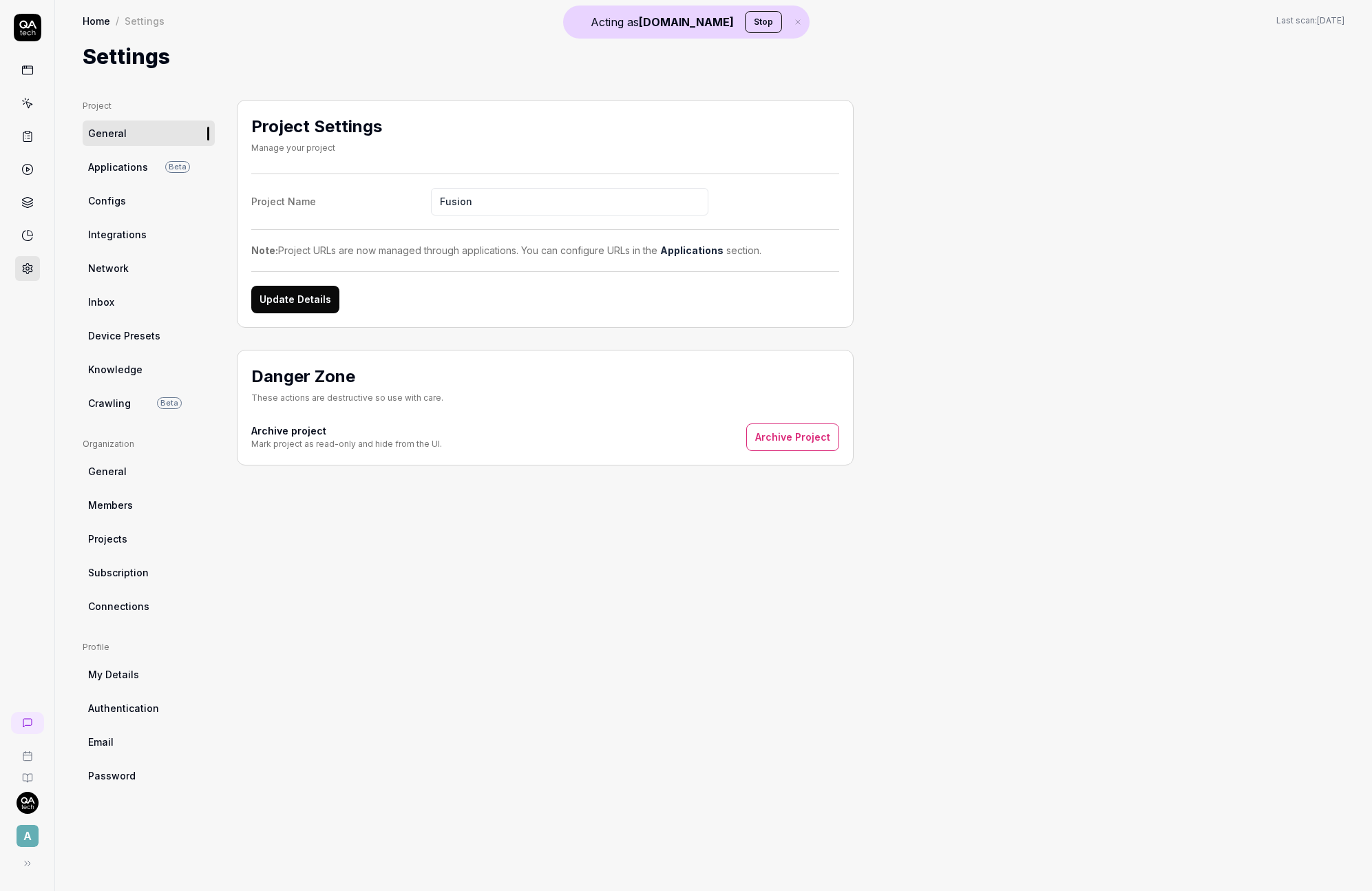
click at [131, 408] on link "Crawling Beta" at bounding box center [148, 403] width 132 height 25
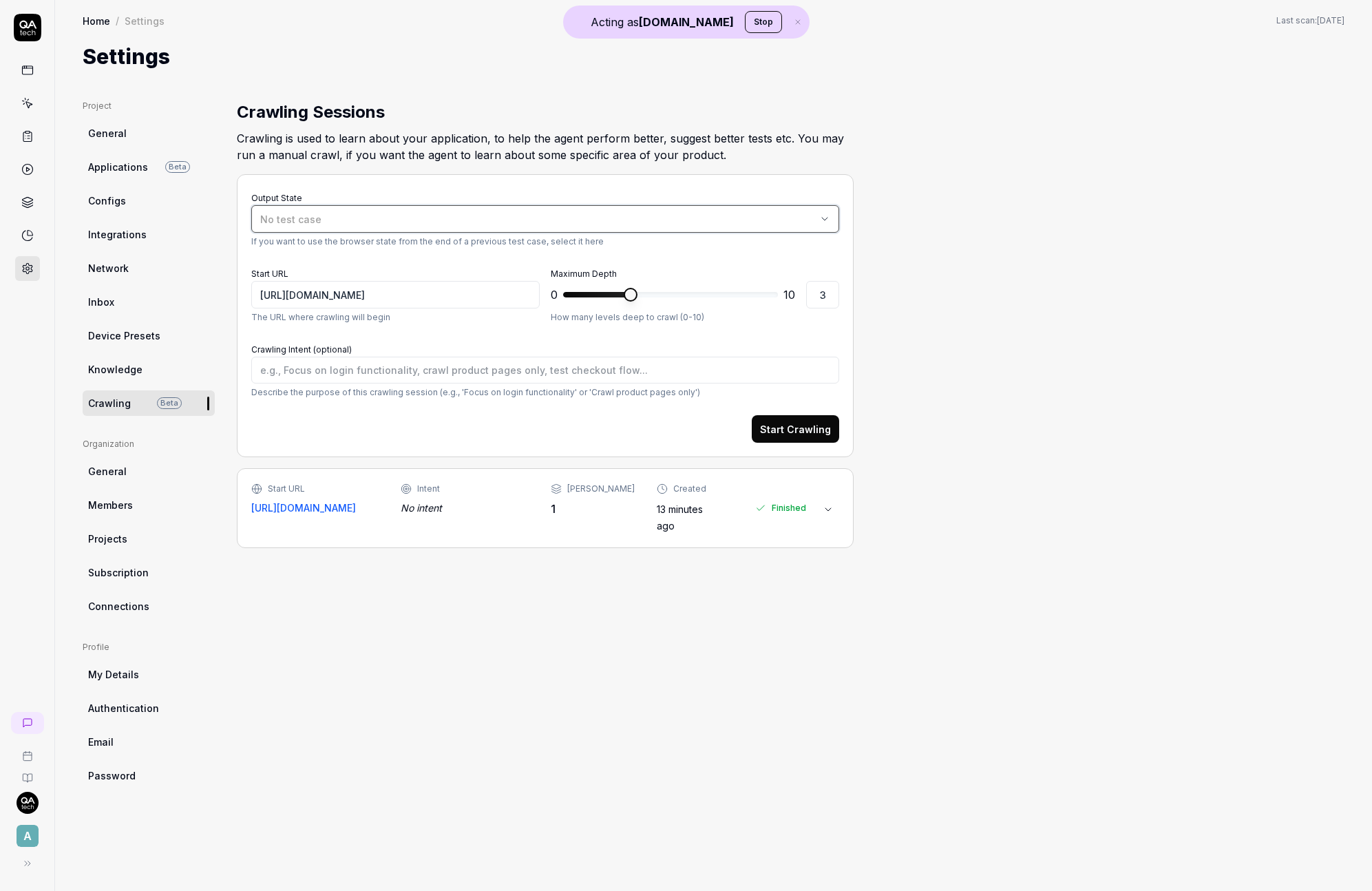
click at [334, 231] on button "No test case" at bounding box center [544, 219] width 588 height 28
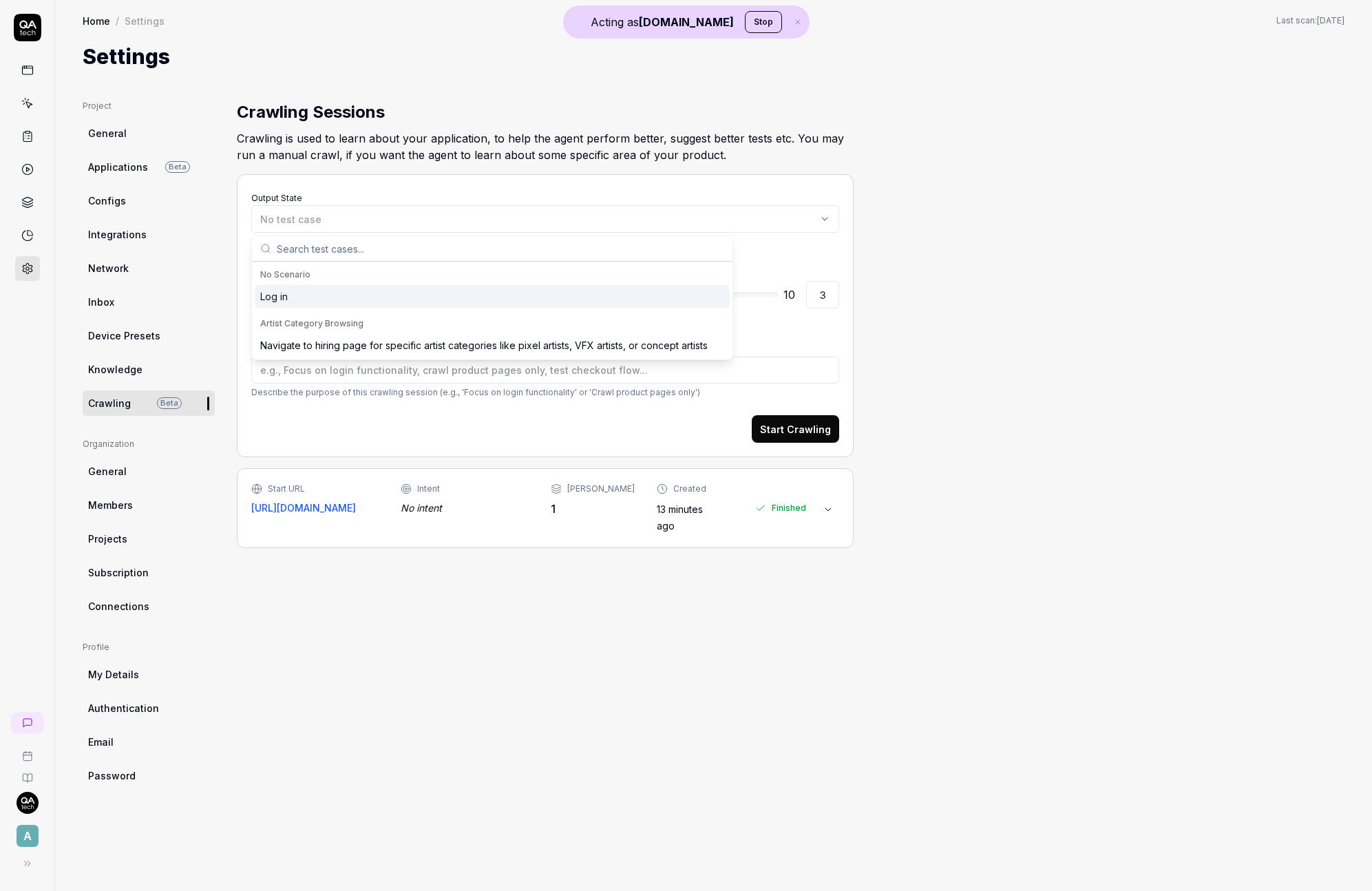
click at [298, 302] on div "Log in" at bounding box center [492, 296] width 475 height 22
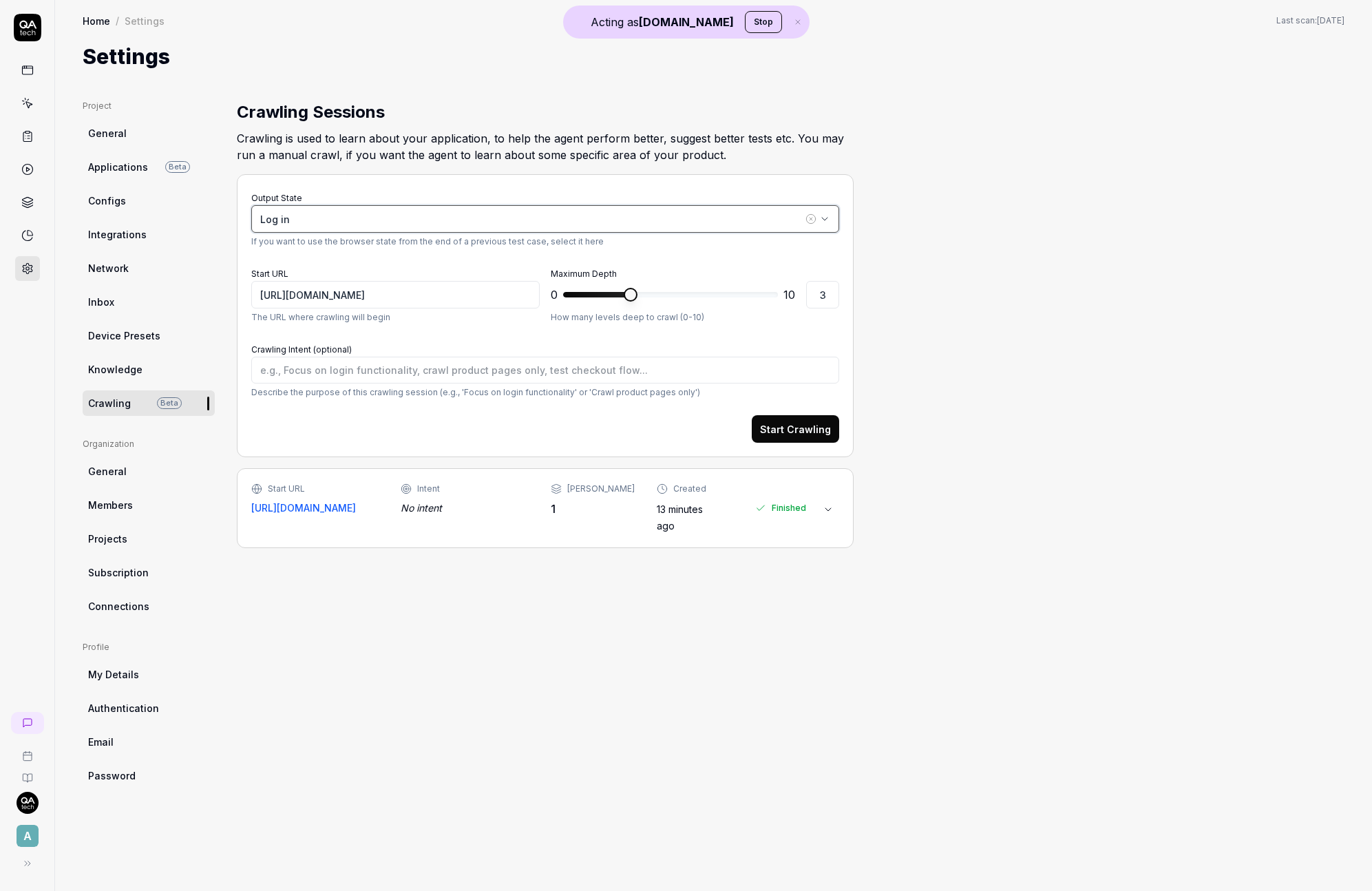
type textarea "*"
type input "https://auth.devotedfusion.com/u/custom-prompt/ap_e89nmeyNjCKm2rrcoeAmnX?state=…"
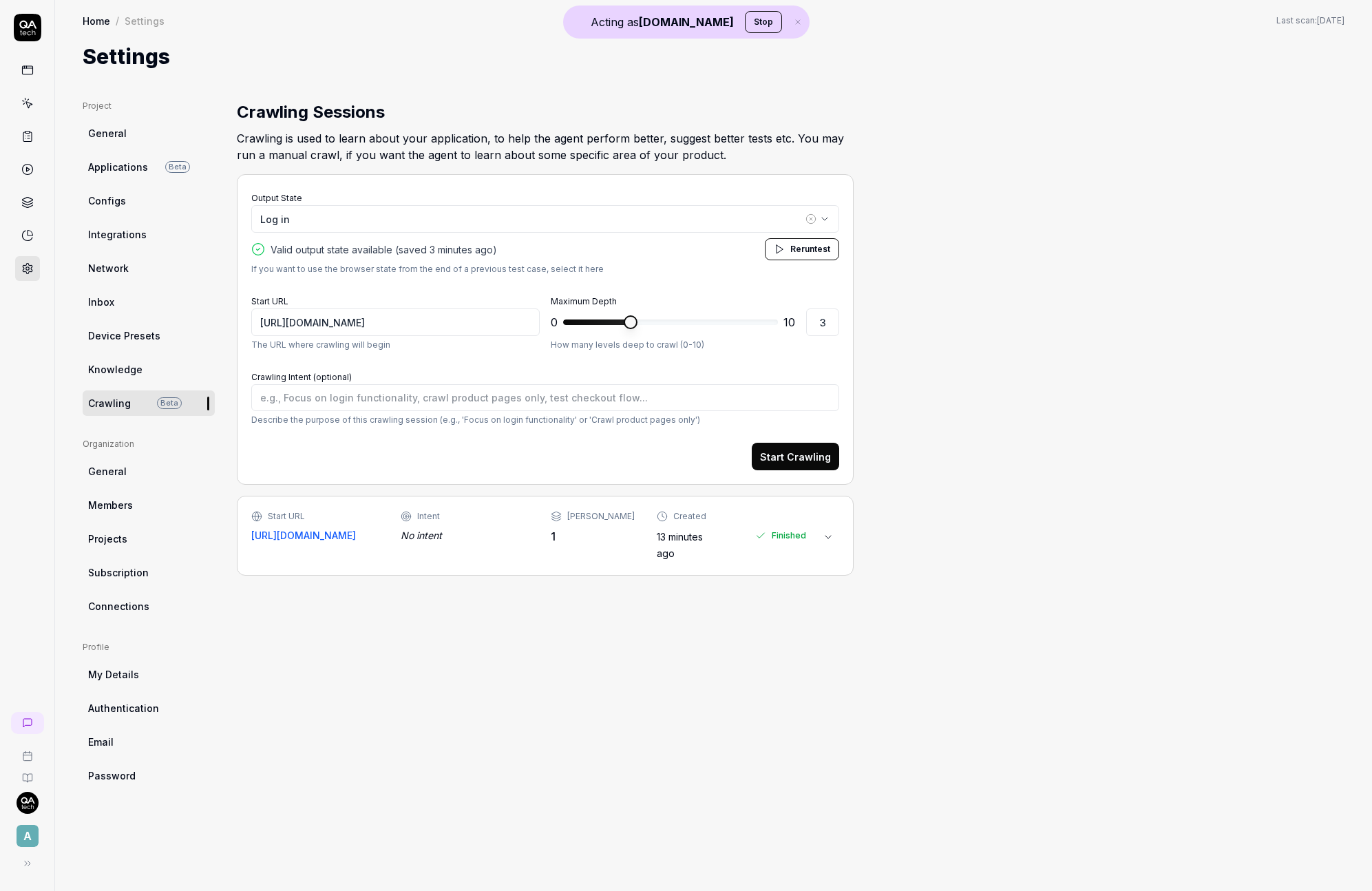
type textarea "*"
type input "2"
click at [616, 321] on span at bounding box center [670, 322] width 215 height 5
type textarea "*"
type input "3"
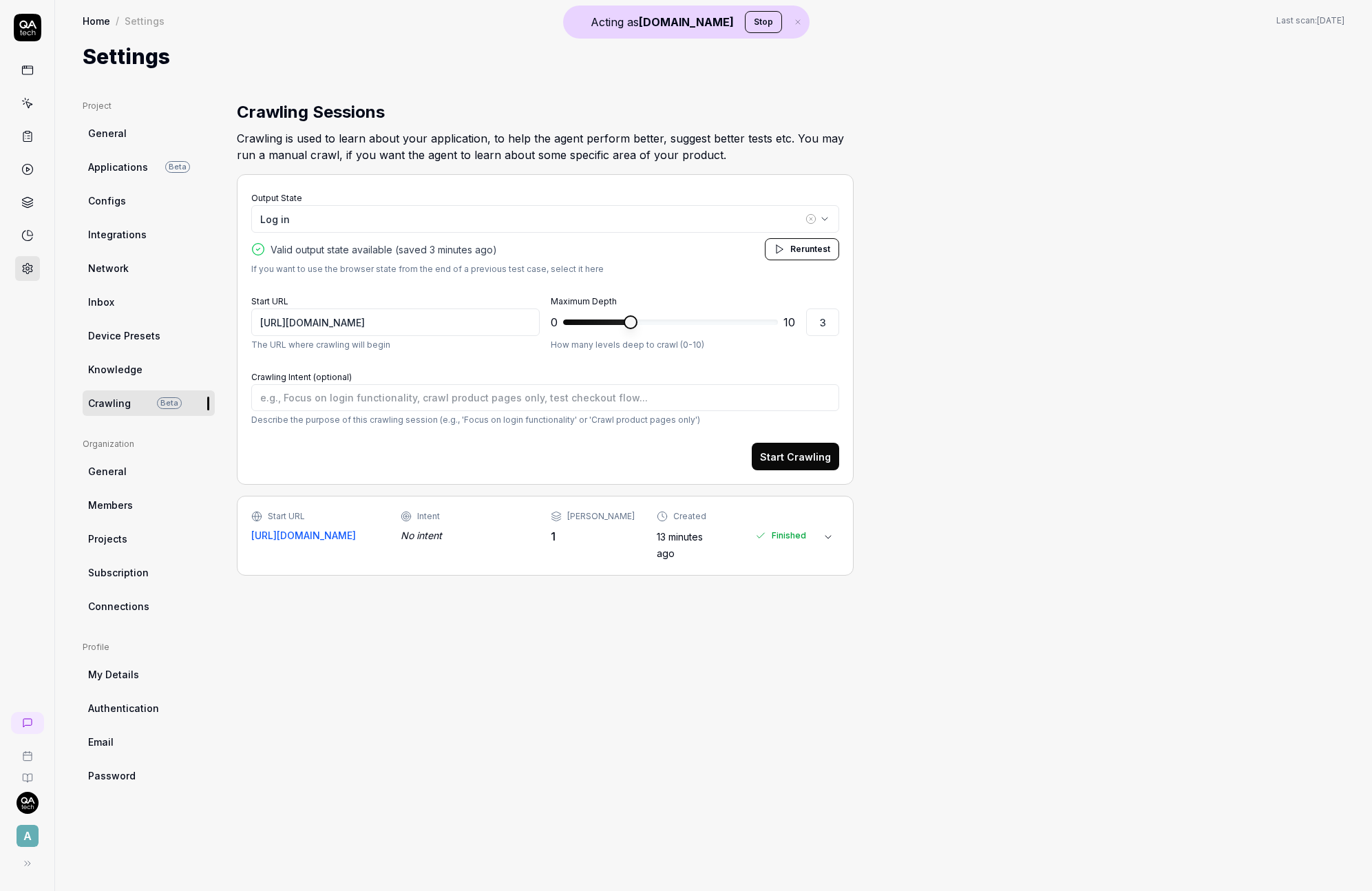
click at [625, 323] on span at bounding box center [631, 322] width 14 height 14
click at [789, 454] on button "Start Crawling" at bounding box center [795, 456] width 87 height 28
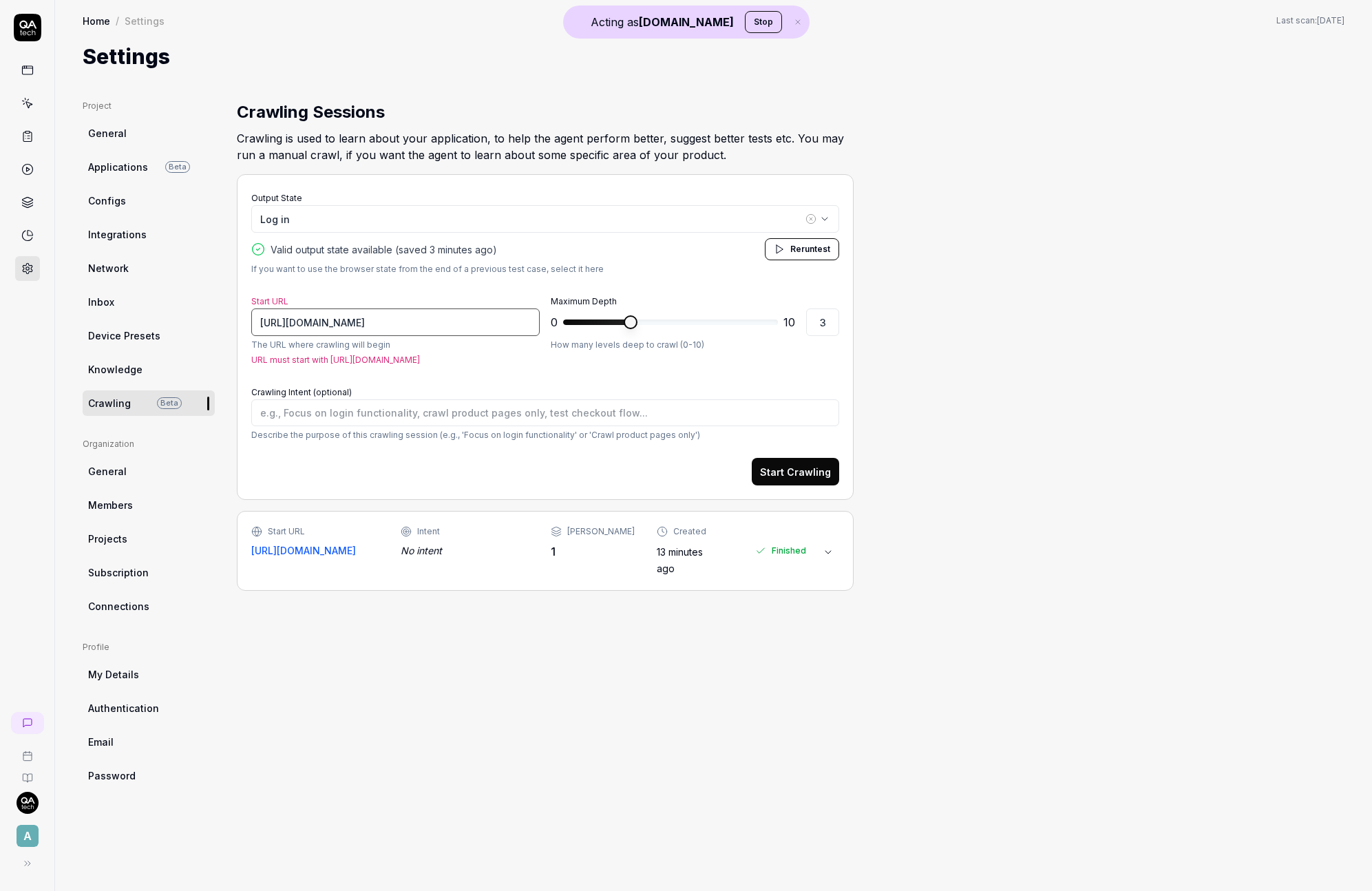
scroll to position [0, 1229]
click at [506, 327] on input "https://auth.devotedfusion.com/u/custom-prompt/ap_e89nmeyNjCKm2rrcoeAmnX?state=…" at bounding box center [395, 322] width 289 height 28
type textarea "*"
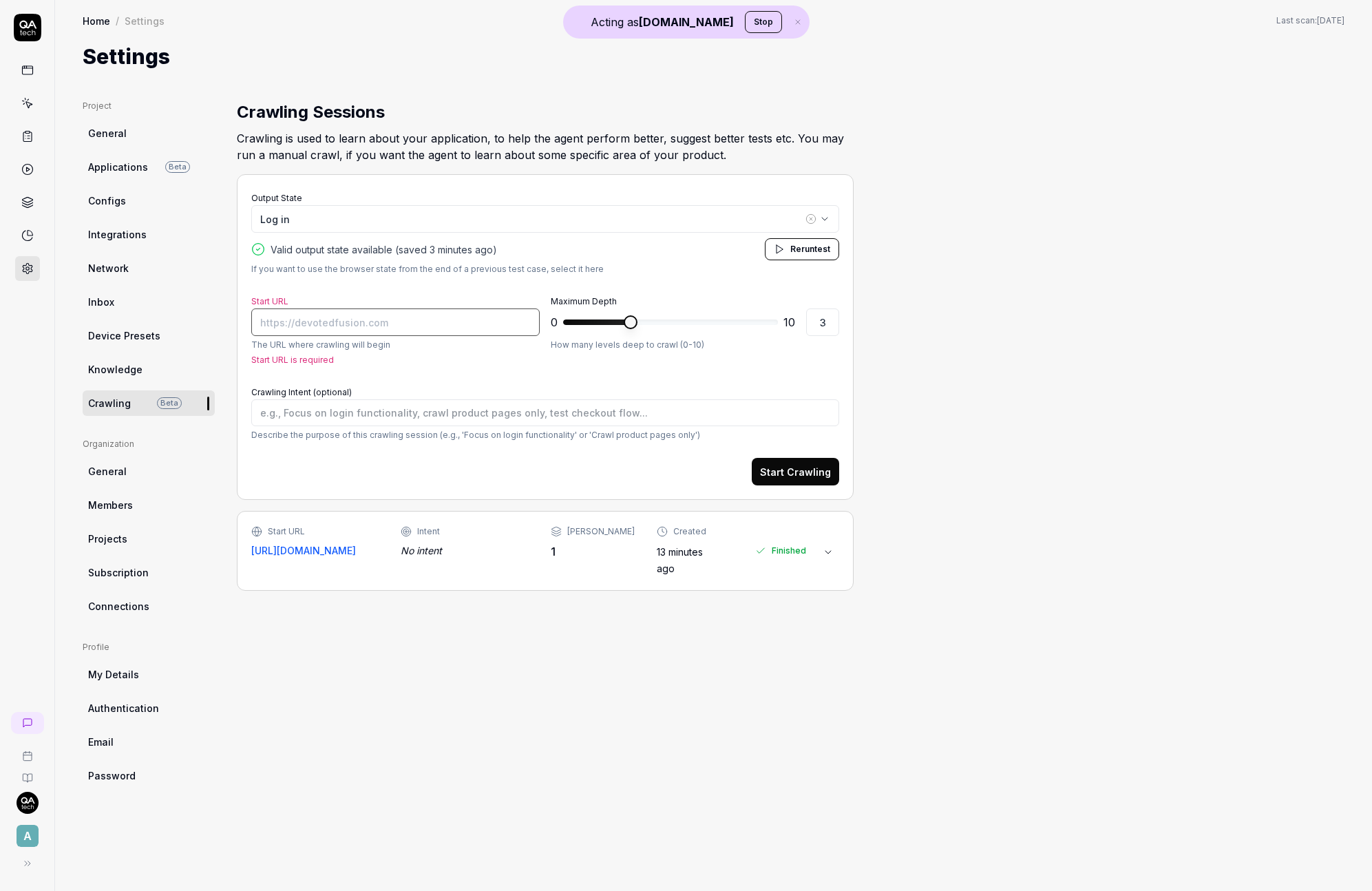
type input "https://auth.devotedfusion.com/u/custom-prompt/ap_e89nmeyNjCKm2rrcoeAmnX?state=…"
type textarea "*"
paste input "https://app.devotedfusion.com/"
type textarea "*"
type input "https://app.devotedfusion.com/"
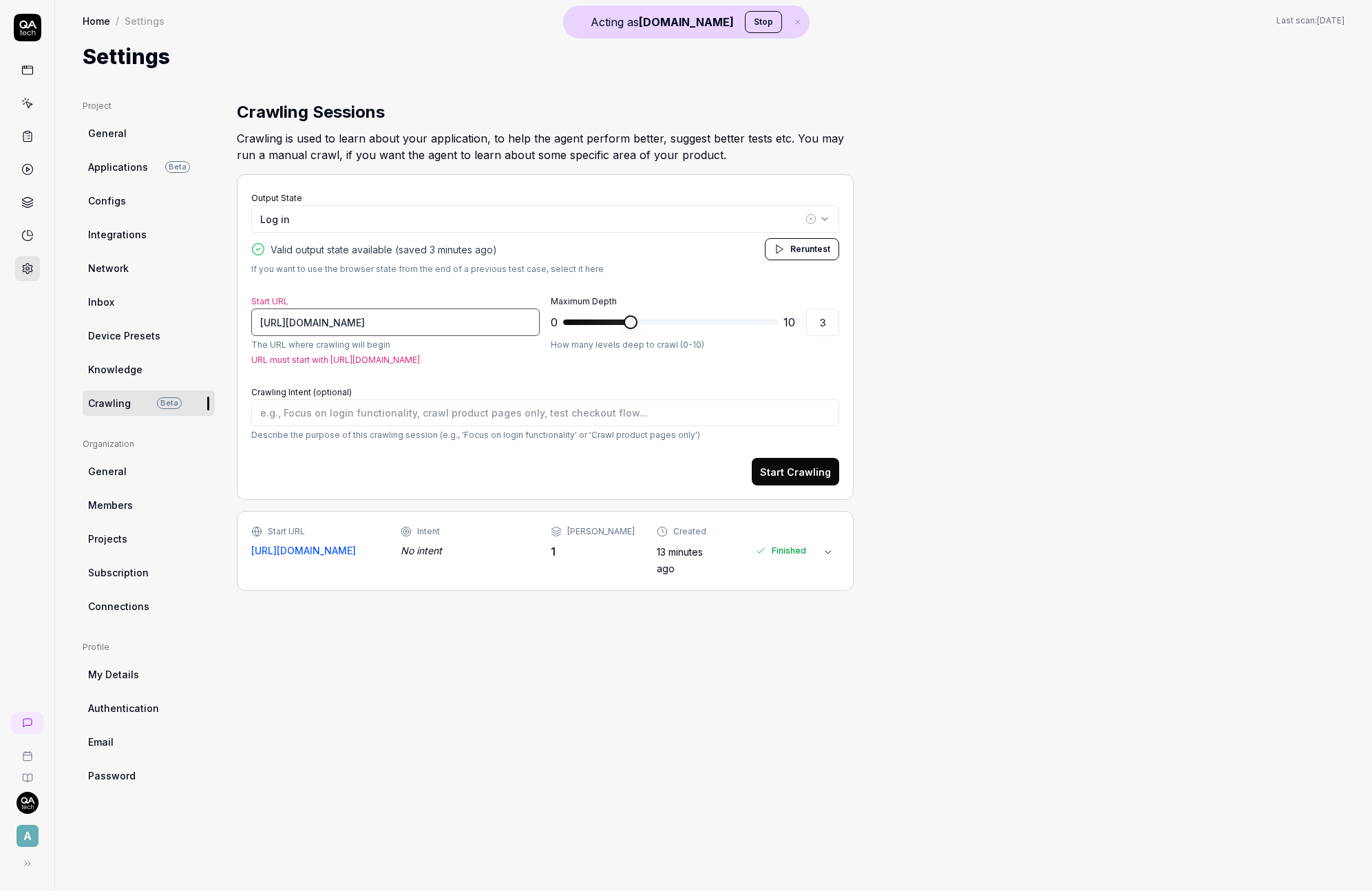
click at [304, 327] on input "https://app.devotedfusion.com/" at bounding box center [395, 322] width 289 height 28
drag, startPoint x: 304, startPoint y: 327, endPoint x: 856, endPoint y: 329, distance: 552.0
click at [309, 327] on input "https://app.devotedfusion.com/" at bounding box center [395, 322] width 289 height 28
type textarea "*"
type input "https://devotedfusion.com/"
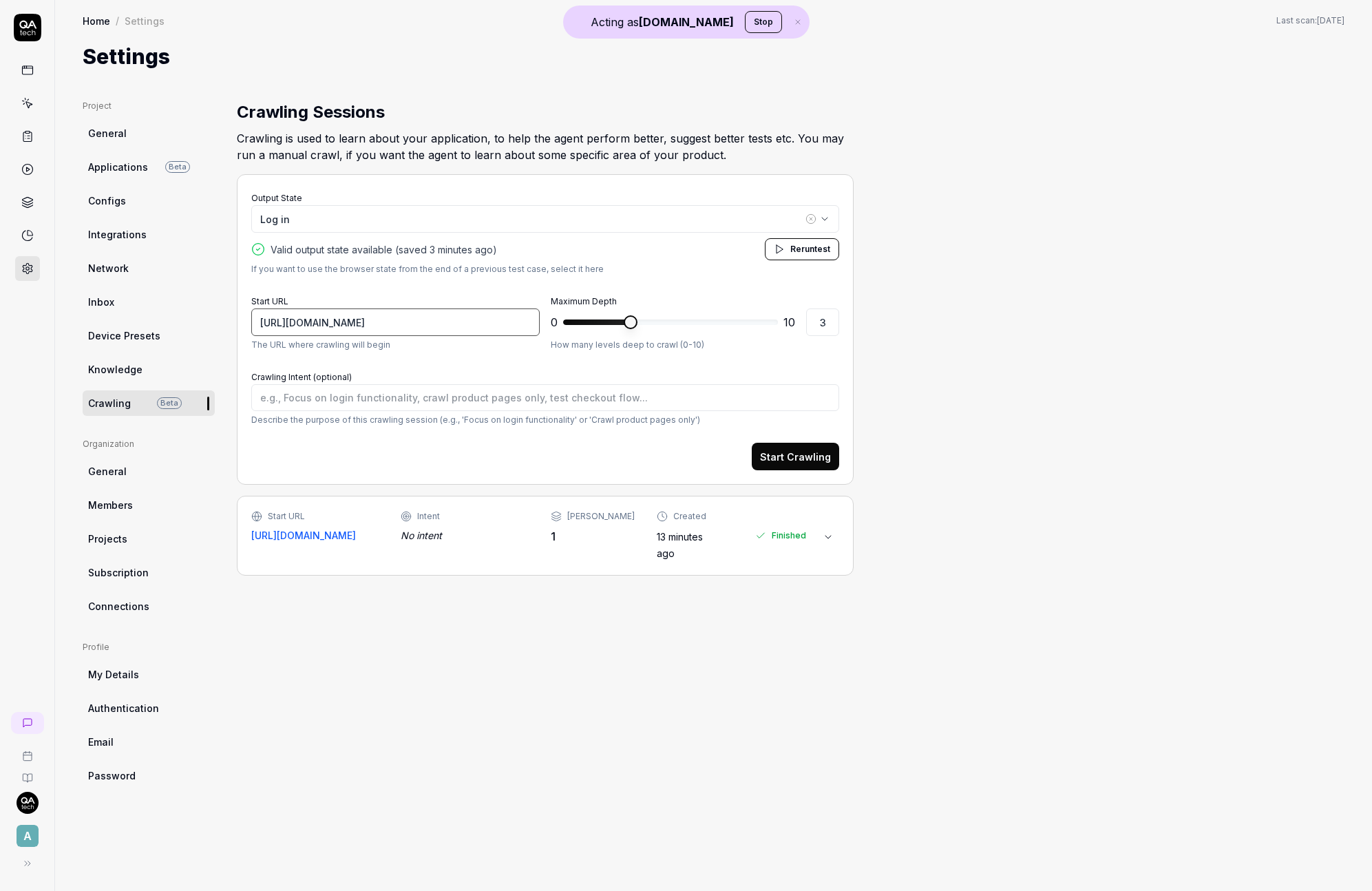
type textarea "*"
type input "https://evotedfusion.com/"
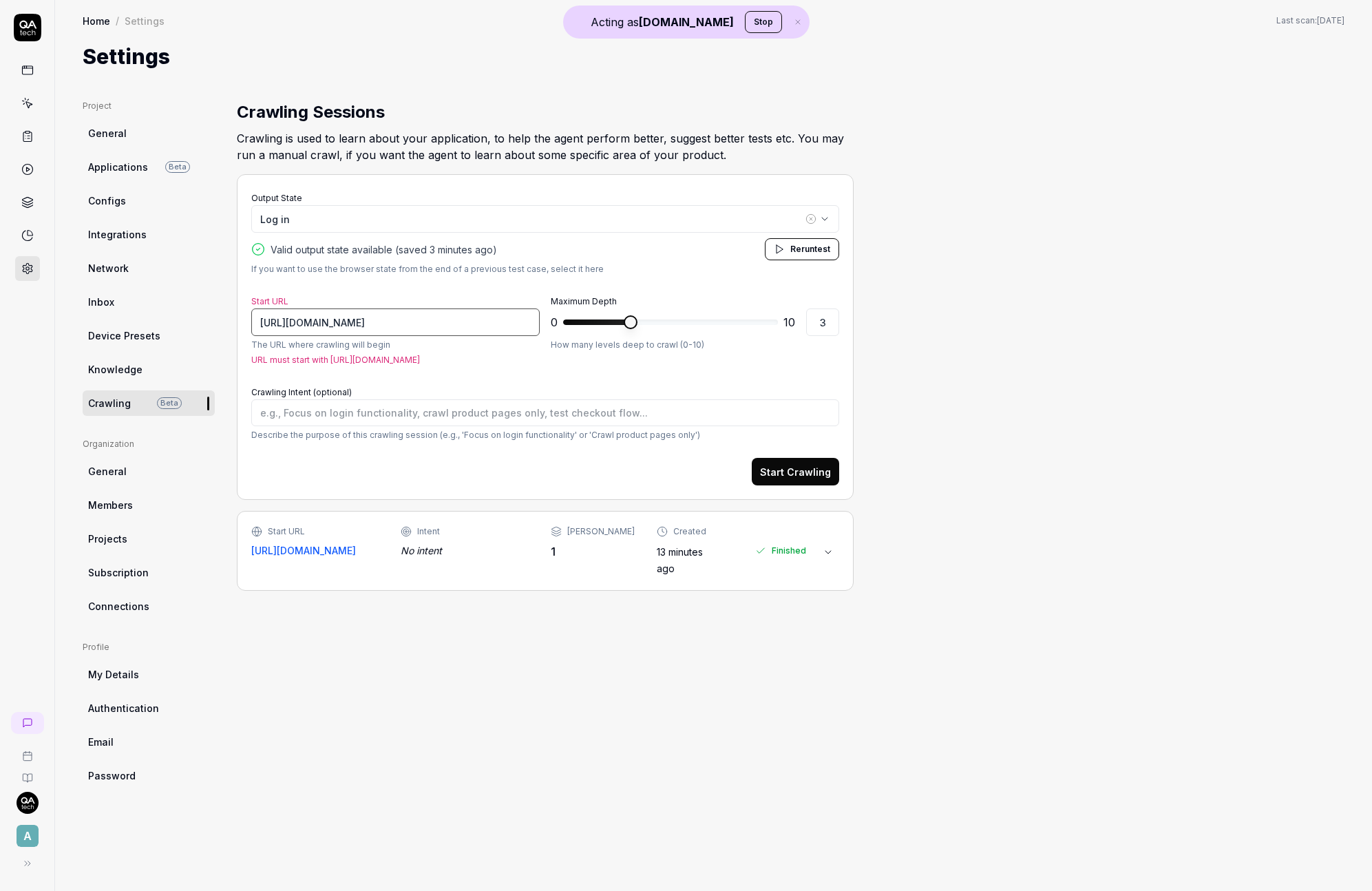
type textarea "*"
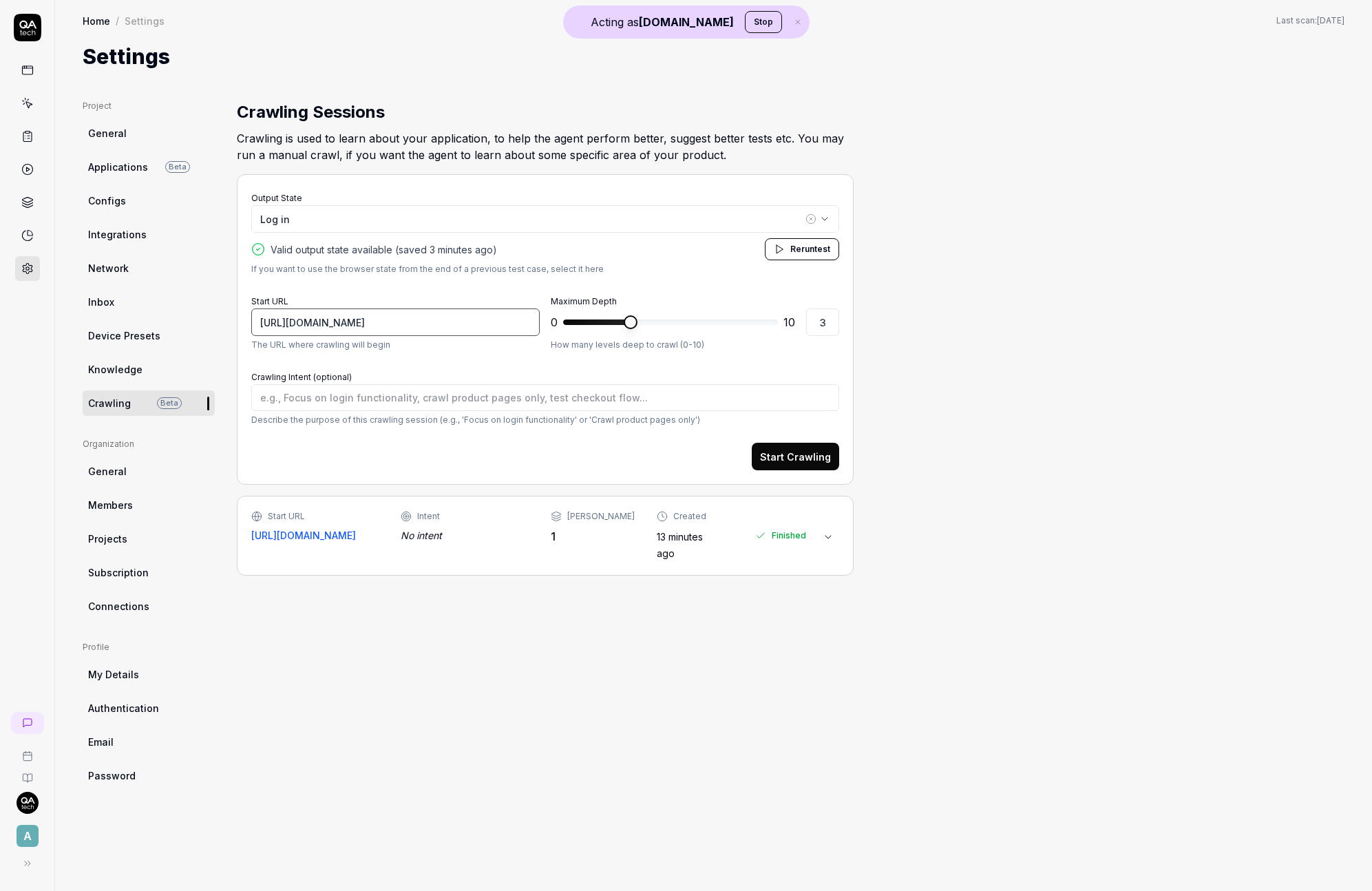
type input "https://devotedfusion.com/"
click at [831, 458] on button "Start Crawling" at bounding box center [795, 456] width 87 height 28
click at [399, 310] on input "https://devotedfusion.com/" at bounding box center [395, 322] width 289 height 28
paste input
type textarea "*"
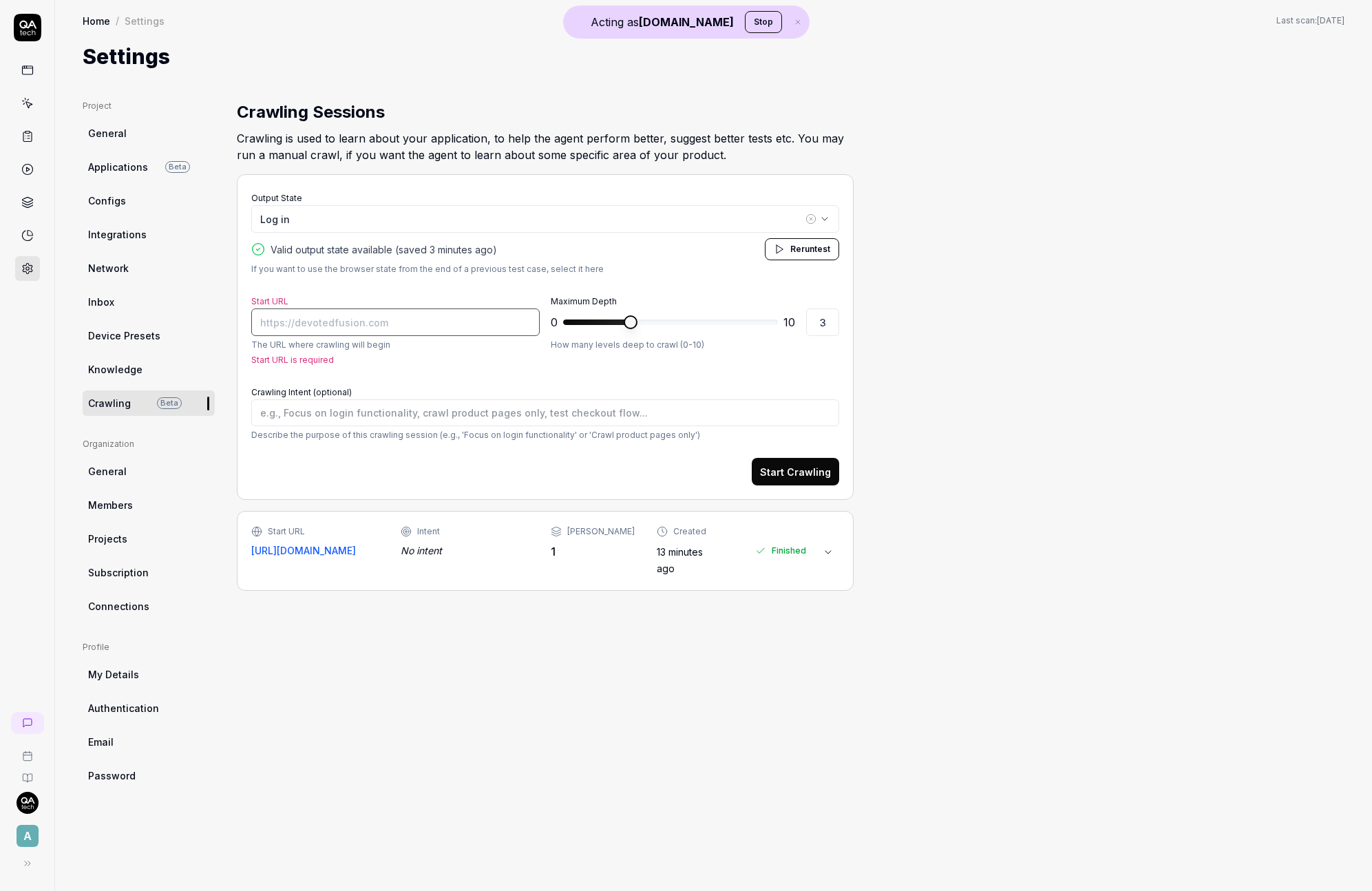
paste input "h"
type textarea "*"
type input "https://"
type textarea "*"
type input "https://app.dev"
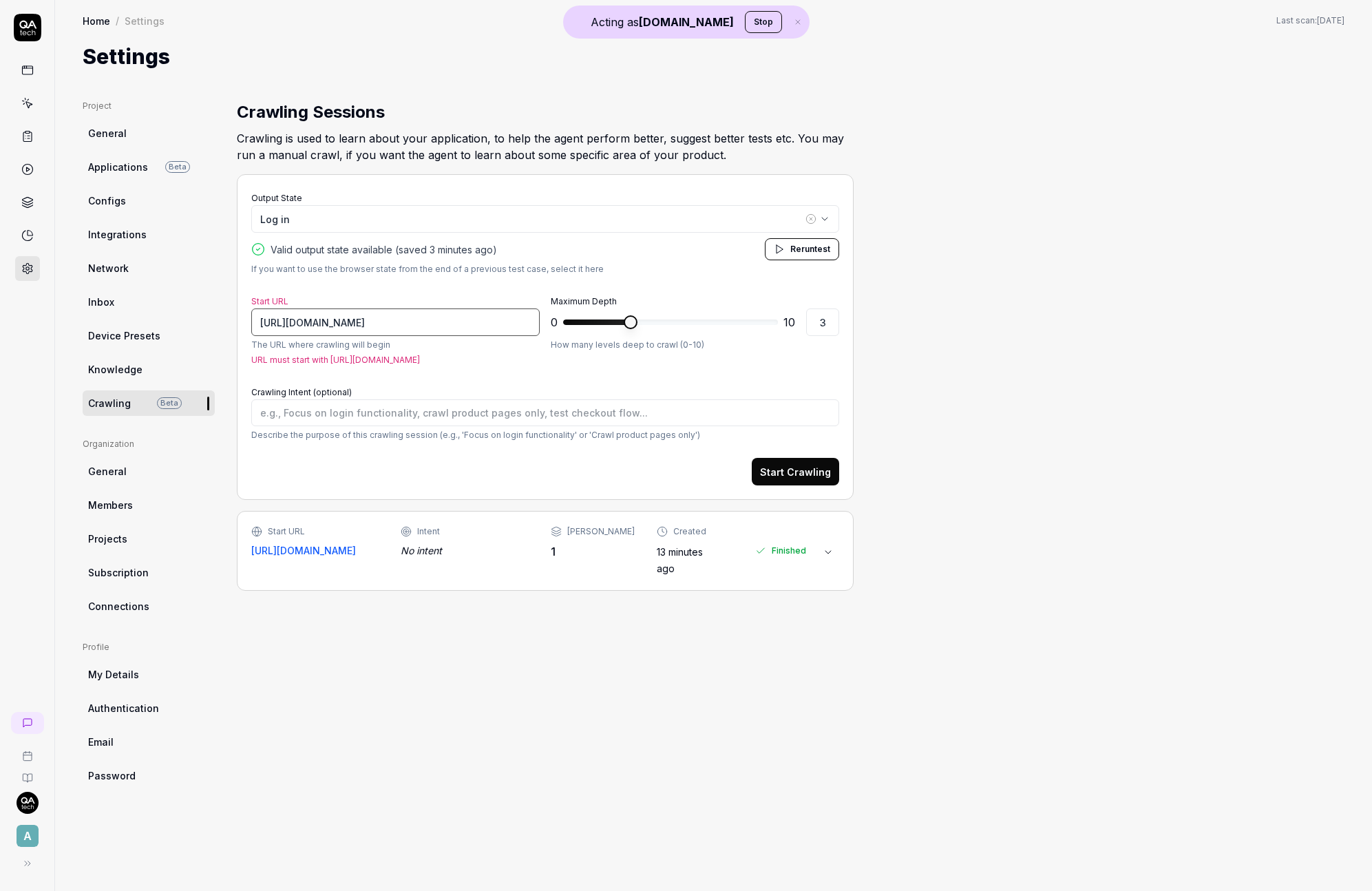
type textarea "*"
type input "https://app.devot"
type textarea "*"
click at [657, 551] on time "A minute ago" at bounding box center [686, 551] width 59 height 12
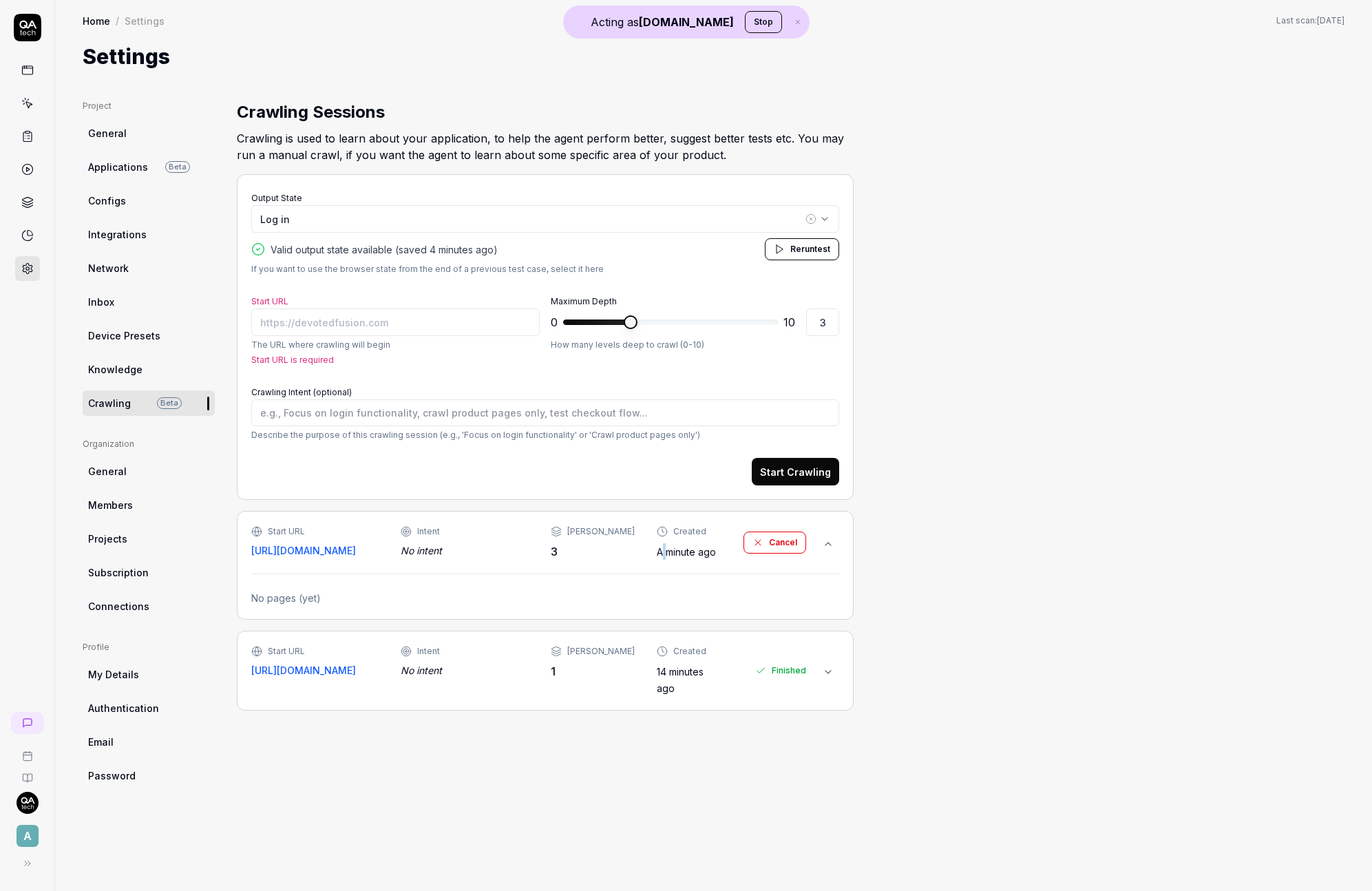
click at [657, 546] on time "A minute ago" at bounding box center [686, 551] width 59 height 12
click at [29, 131] on icon at bounding box center [28, 137] width 12 height 12
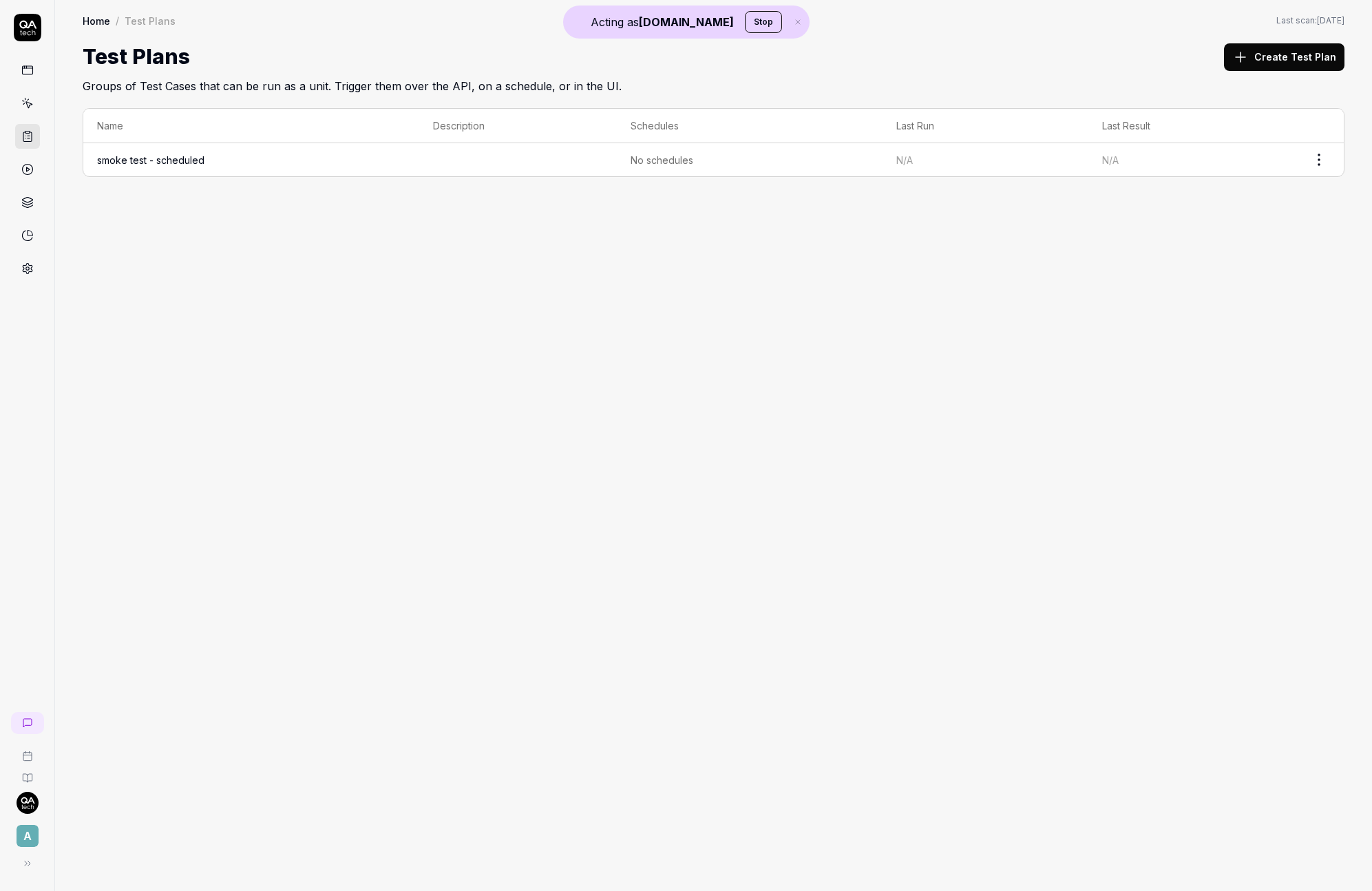
click at [32, 109] on icon at bounding box center [28, 103] width 12 height 12
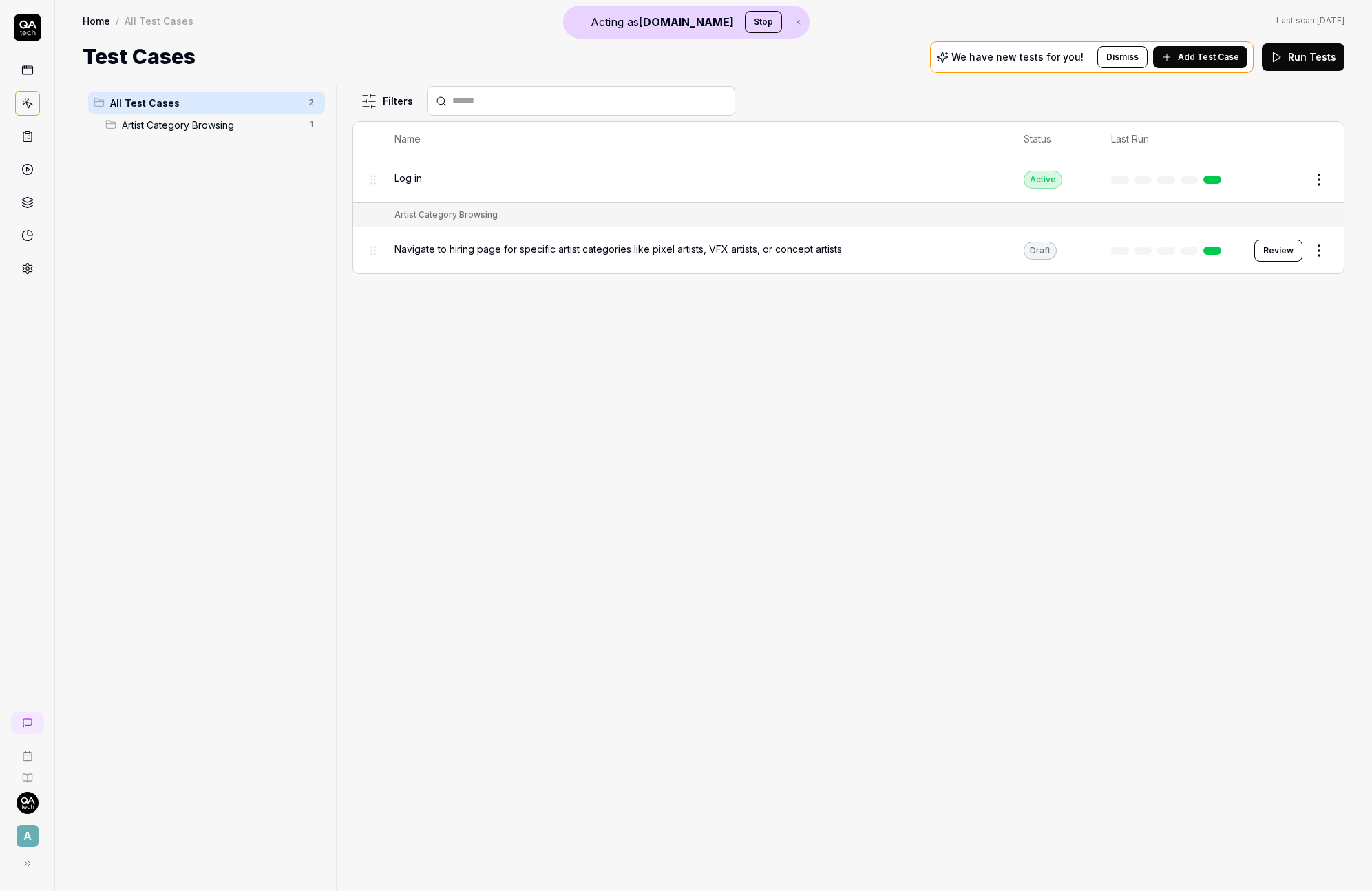
click at [29, 77] on link at bounding box center [28, 70] width 25 height 25
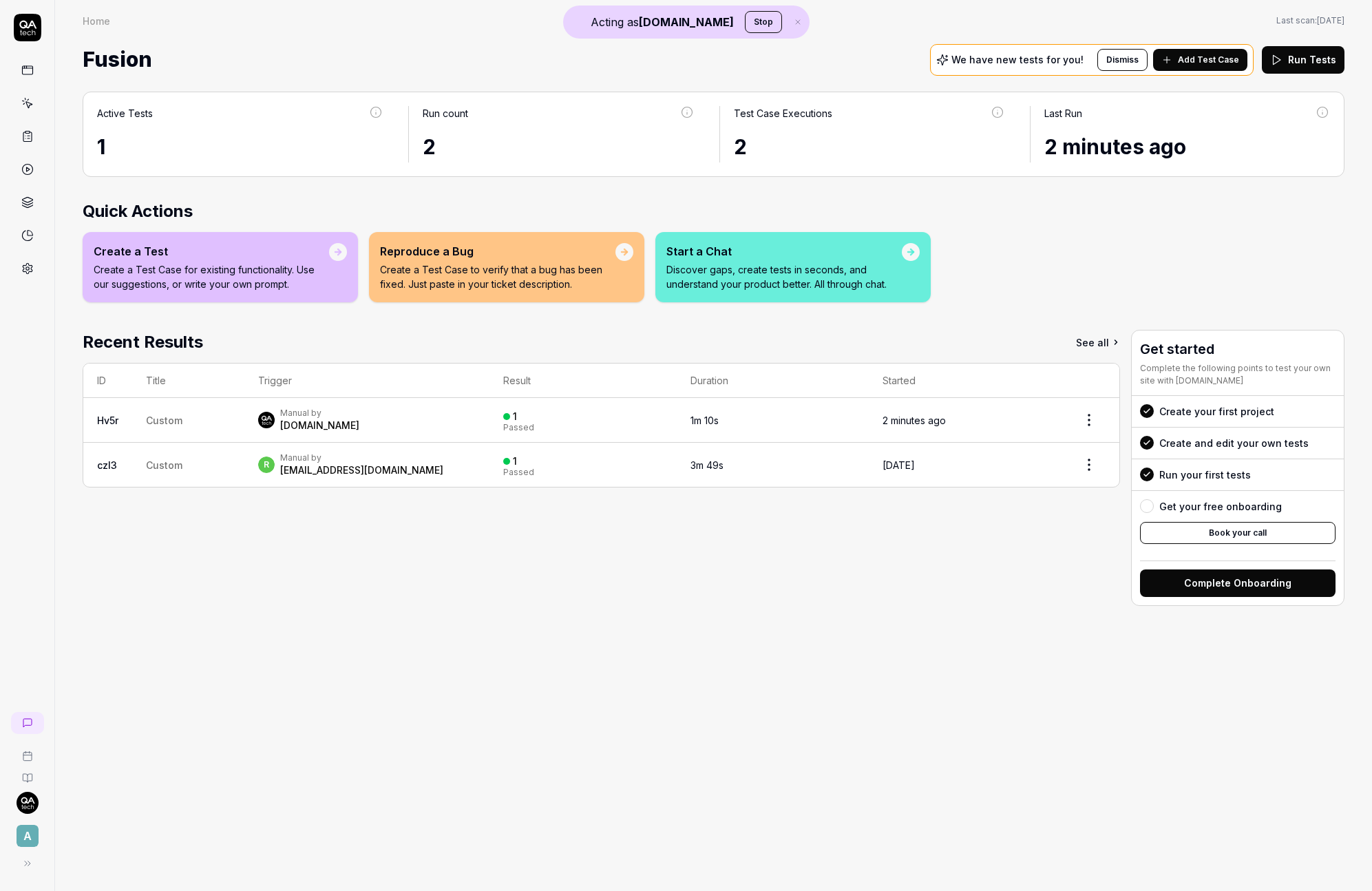
click at [1212, 51] on button "Add Test Case" at bounding box center [1201, 59] width 94 height 22
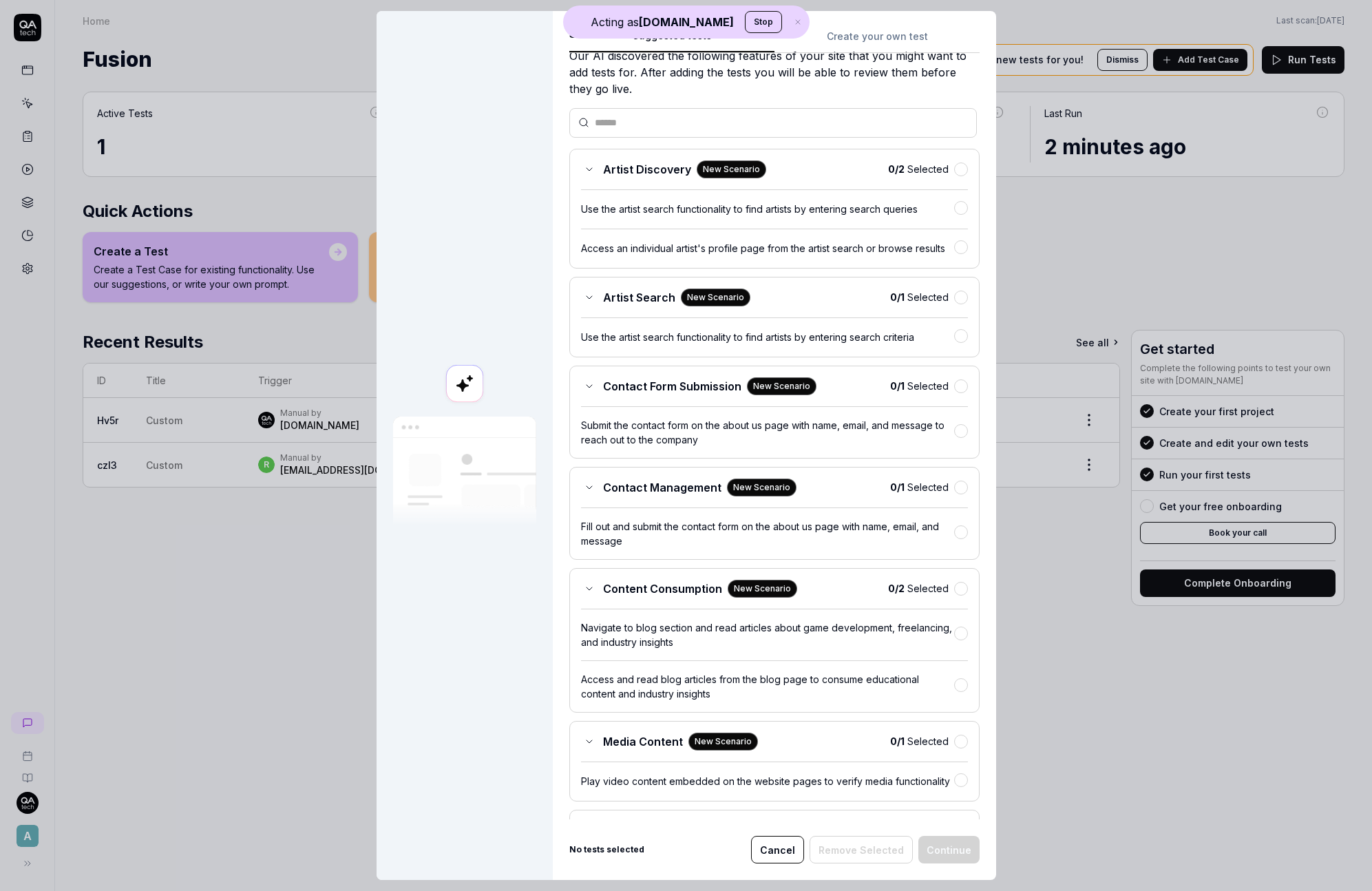
scroll to position [486, 0]
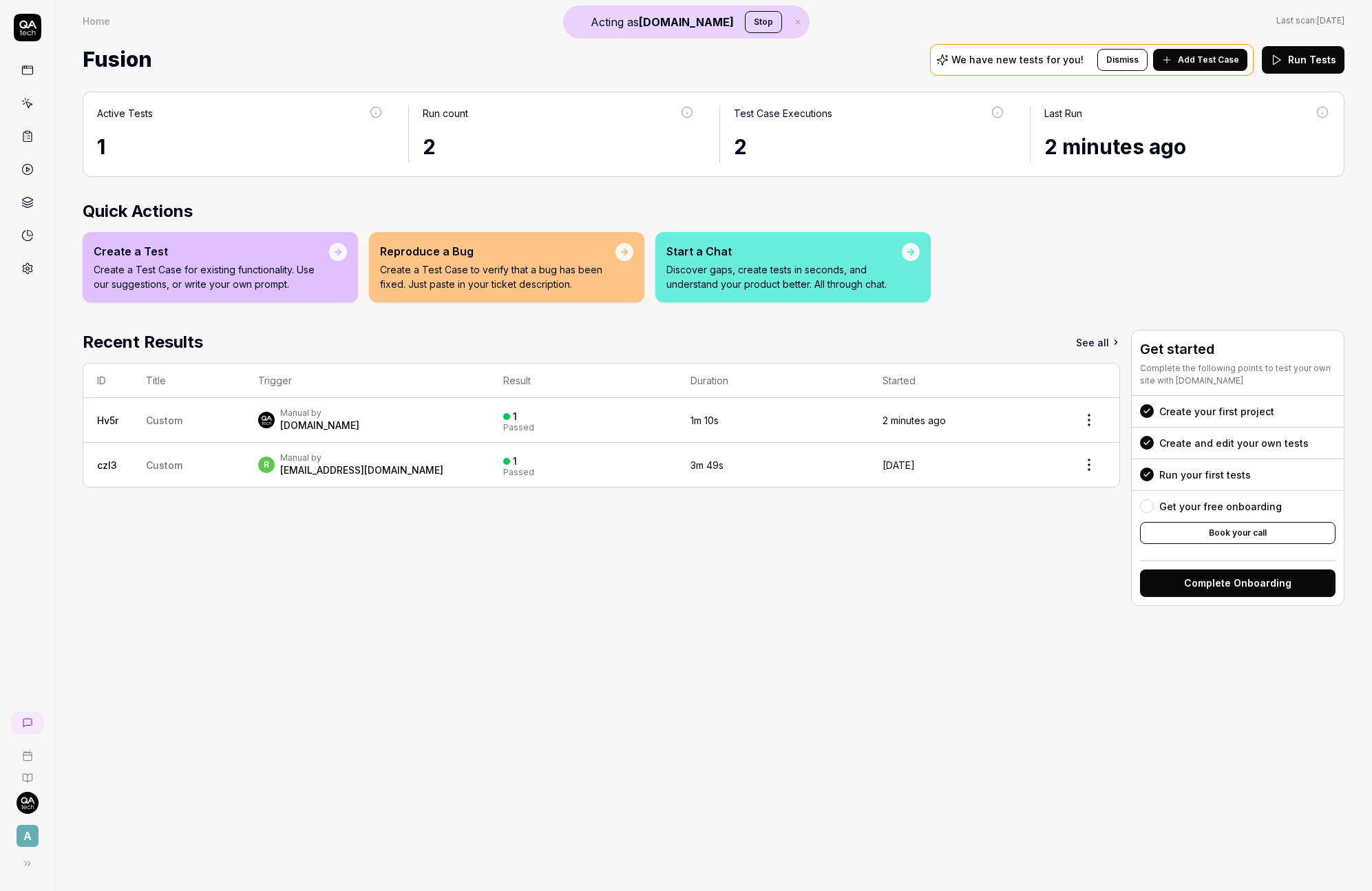
click at [36, 715] on link at bounding box center [27, 723] width 33 height 22
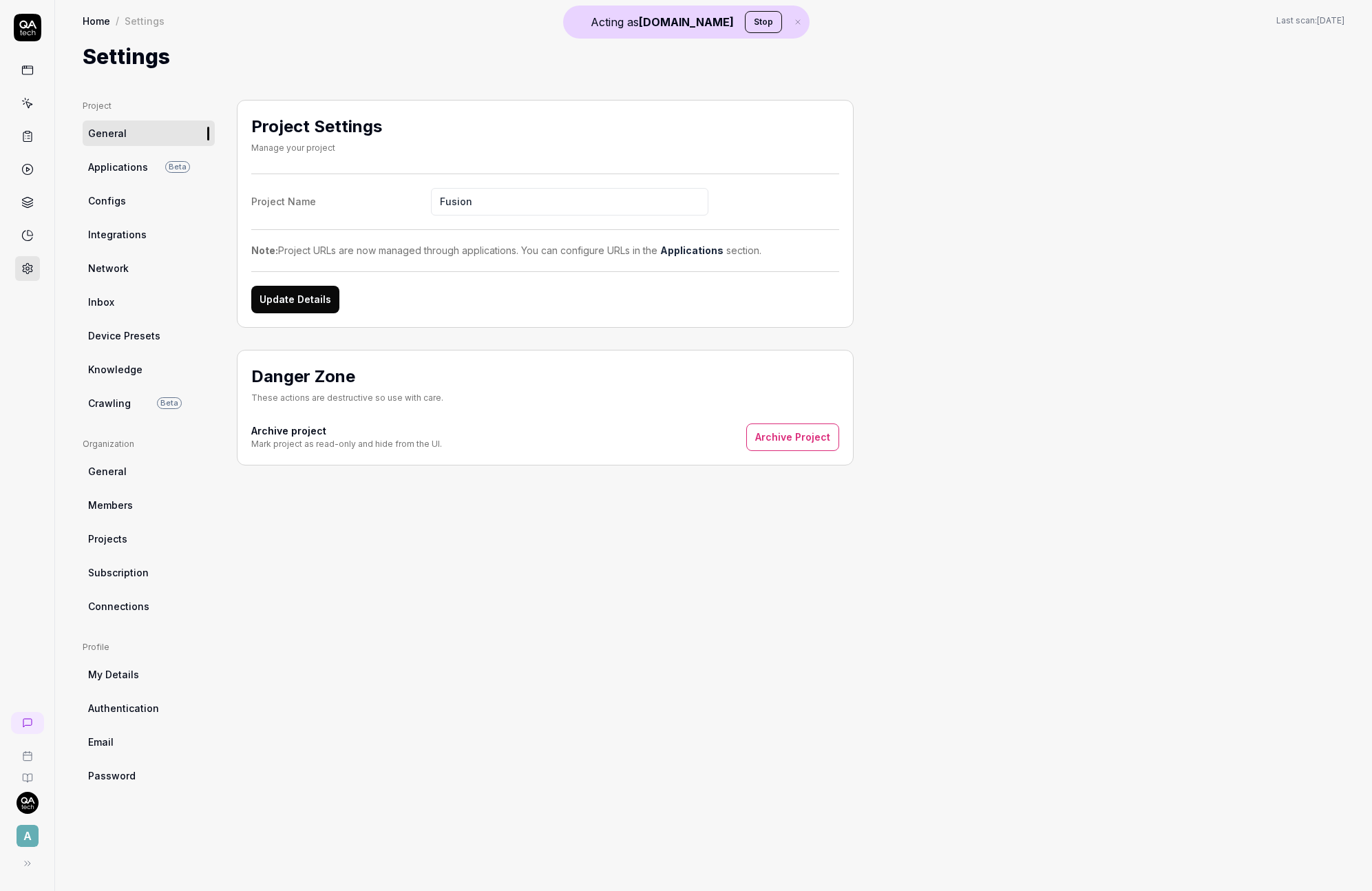
click at [165, 188] on link "Configs" at bounding box center [148, 200] width 132 height 25
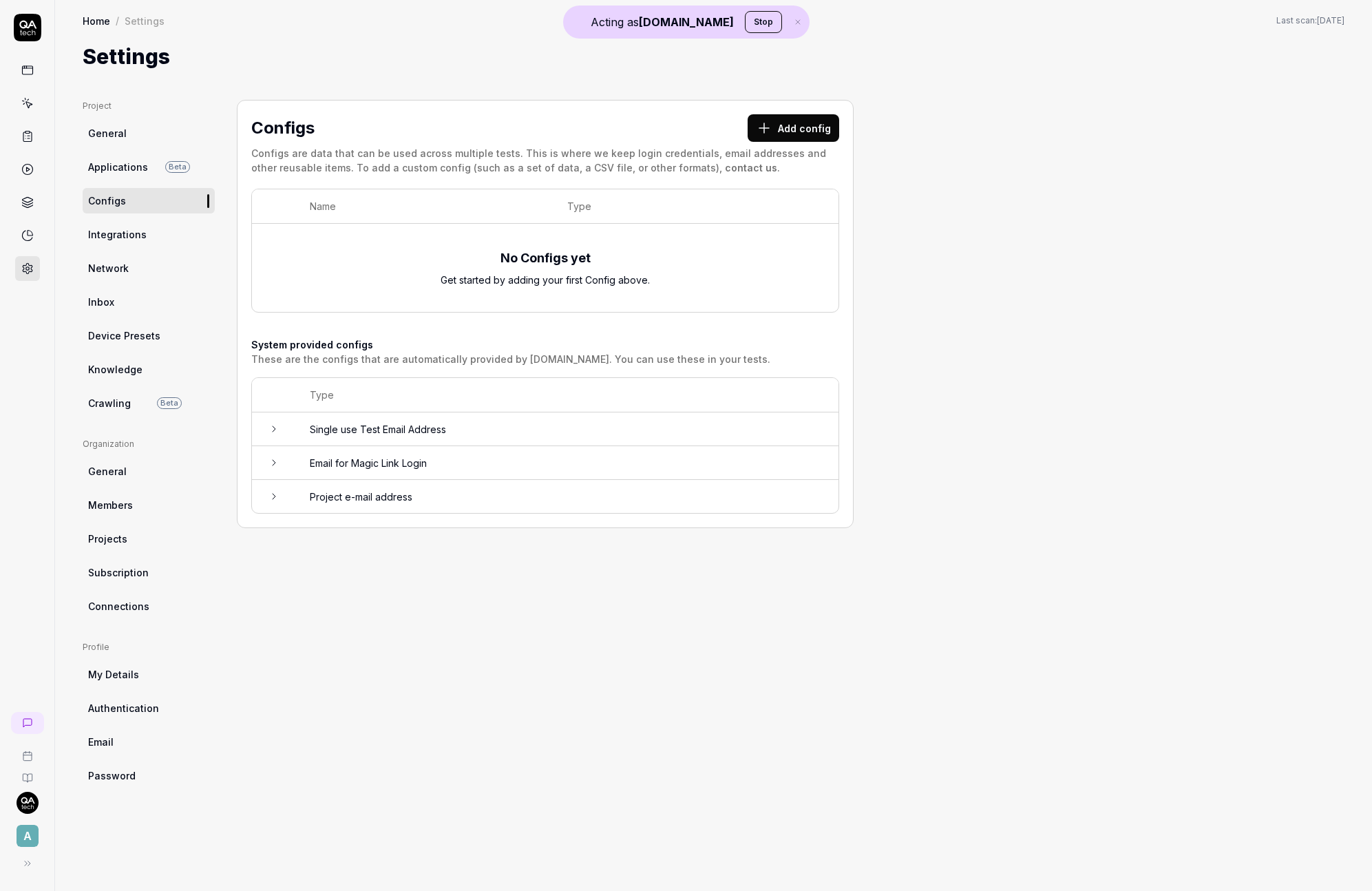
click at [775, 126] on button "Add config" at bounding box center [793, 128] width 92 height 28
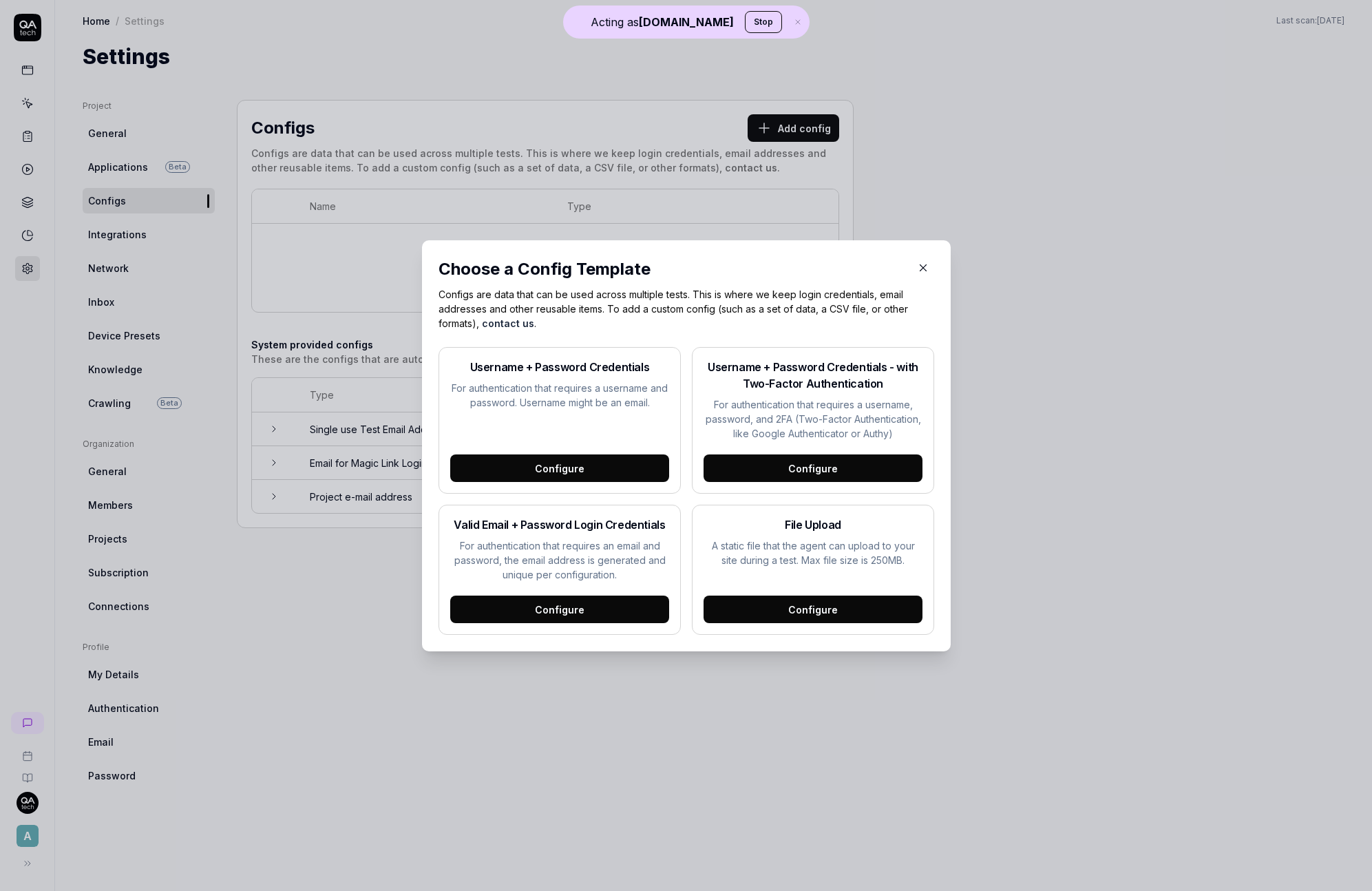
click at [608, 470] on div "Configure" at bounding box center [560, 469] width 219 height 28
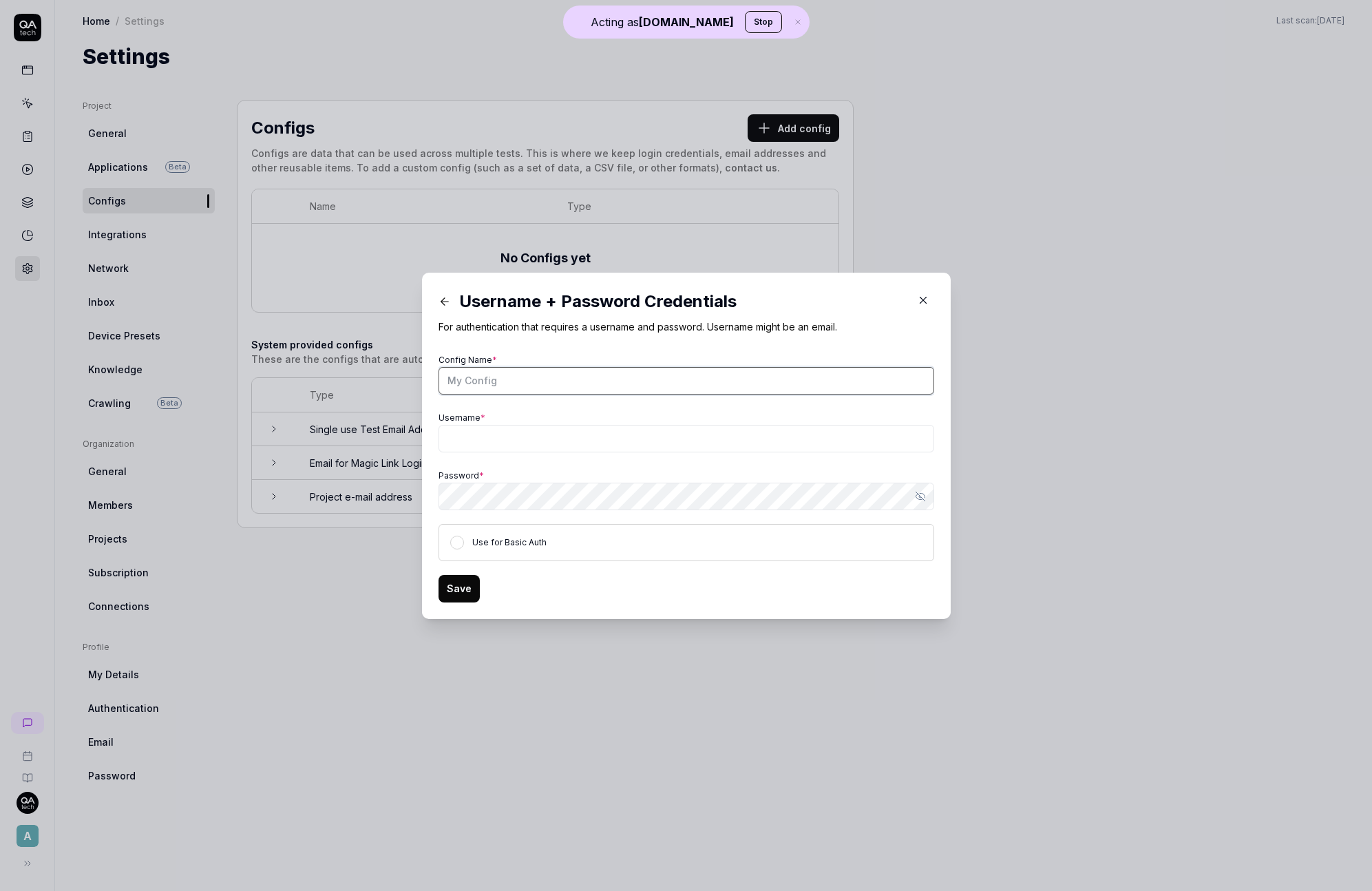
click at [538, 381] on input "Config Name *" at bounding box center [686, 381] width 496 height 28
type input "test user"
click at [618, 370] on input "test user" at bounding box center [686, 381] width 496 height 28
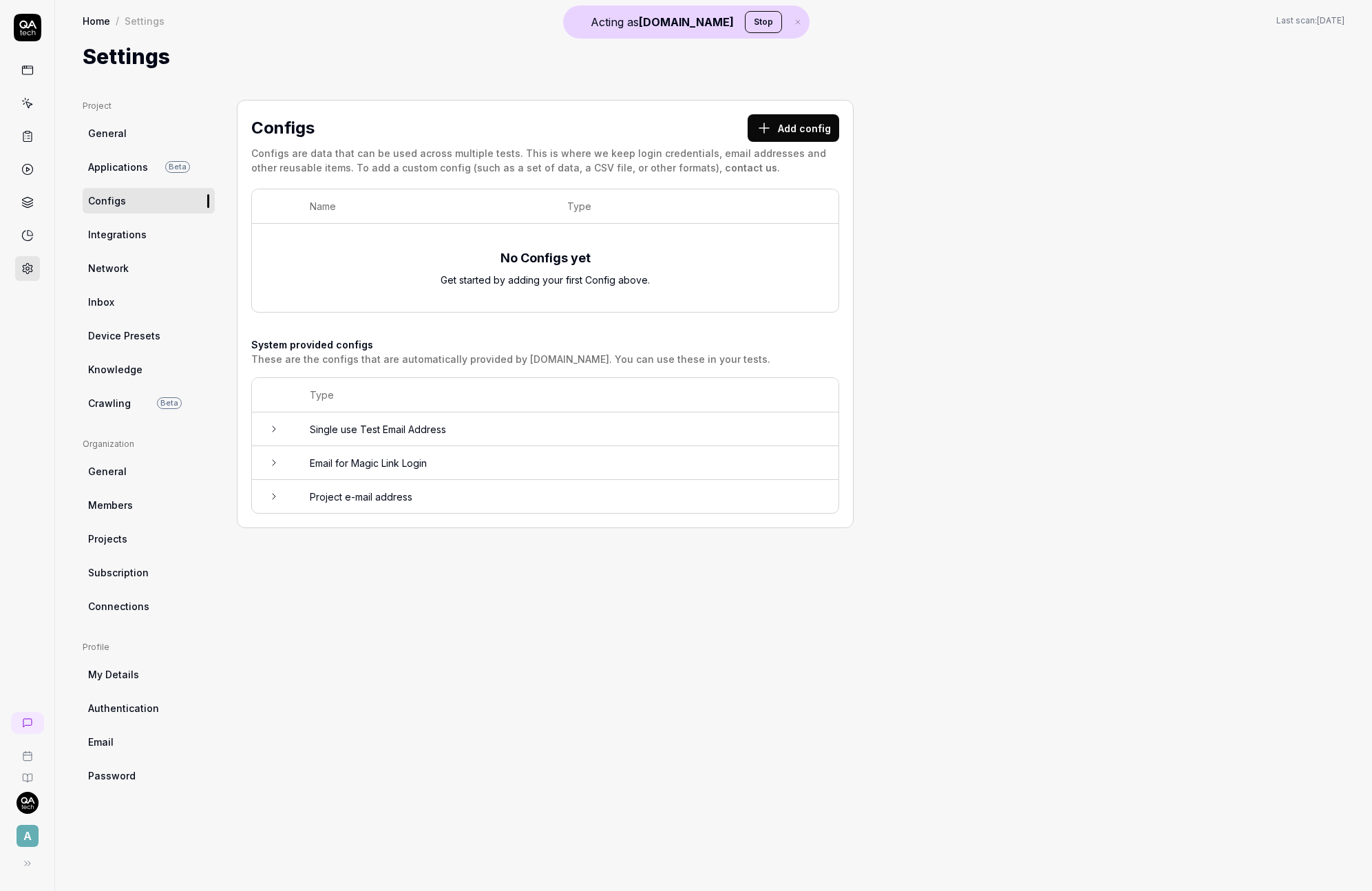
click at [133, 412] on link "Crawling Beta" at bounding box center [148, 403] width 132 height 25
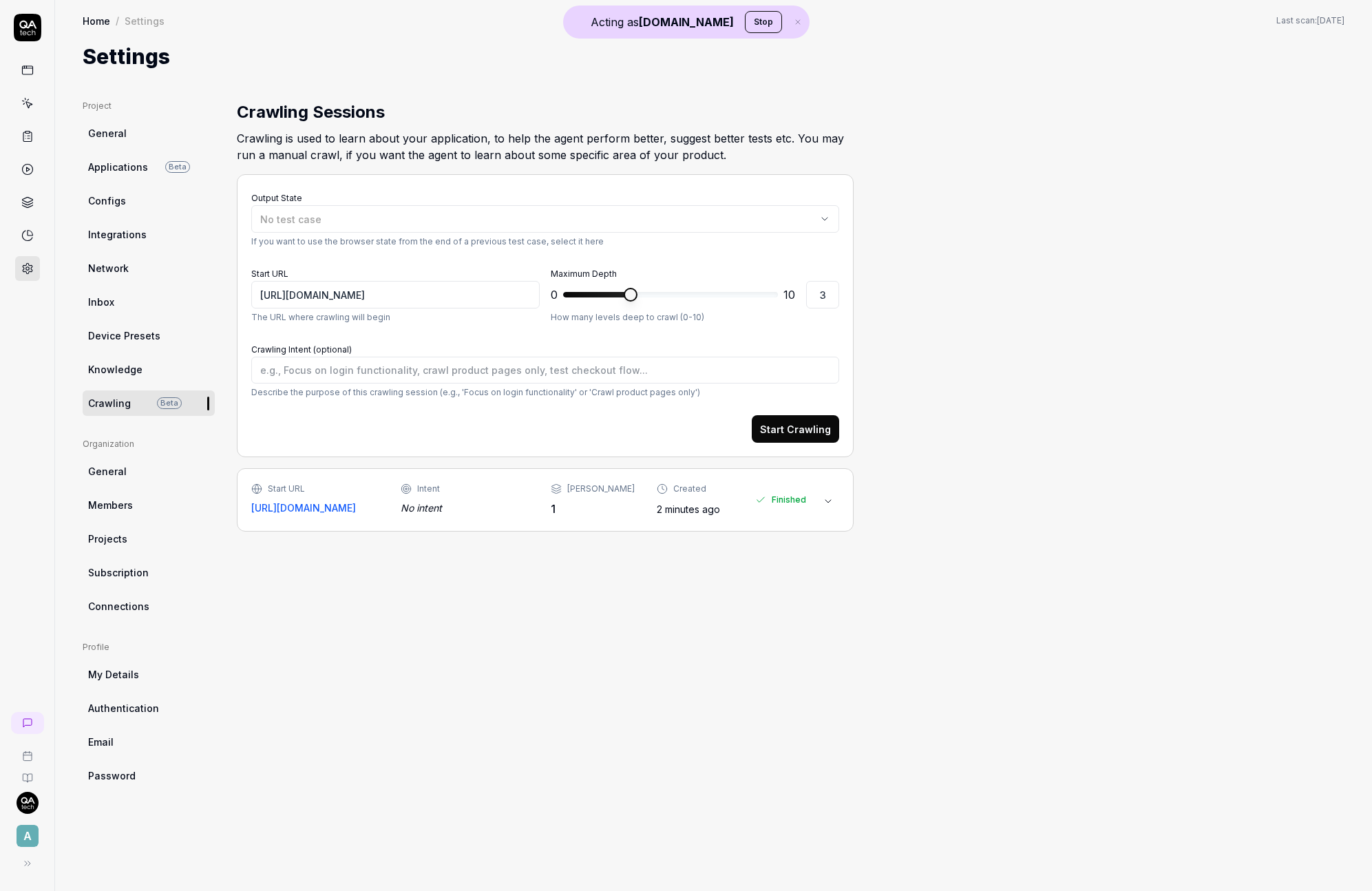
type textarea "*"
click at [317, 510] on link "[URL][DOMAIN_NAME]" at bounding box center [303, 507] width 105 height 15
click at [472, 500] on div "No intent" at bounding box center [464, 507] width 127 height 15
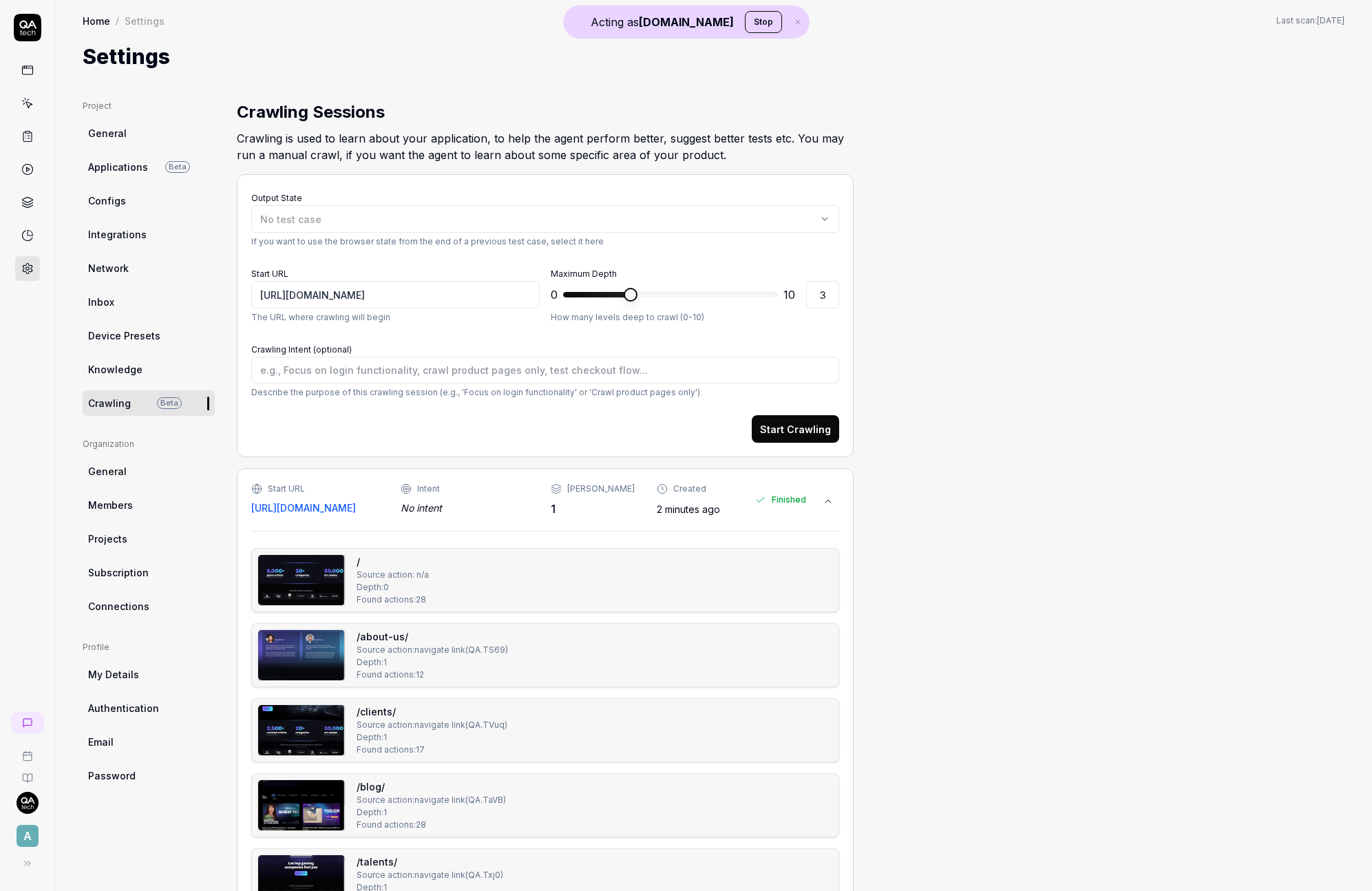
click at [30, 78] on link at bounding box center [28, 70] width 25 height 25
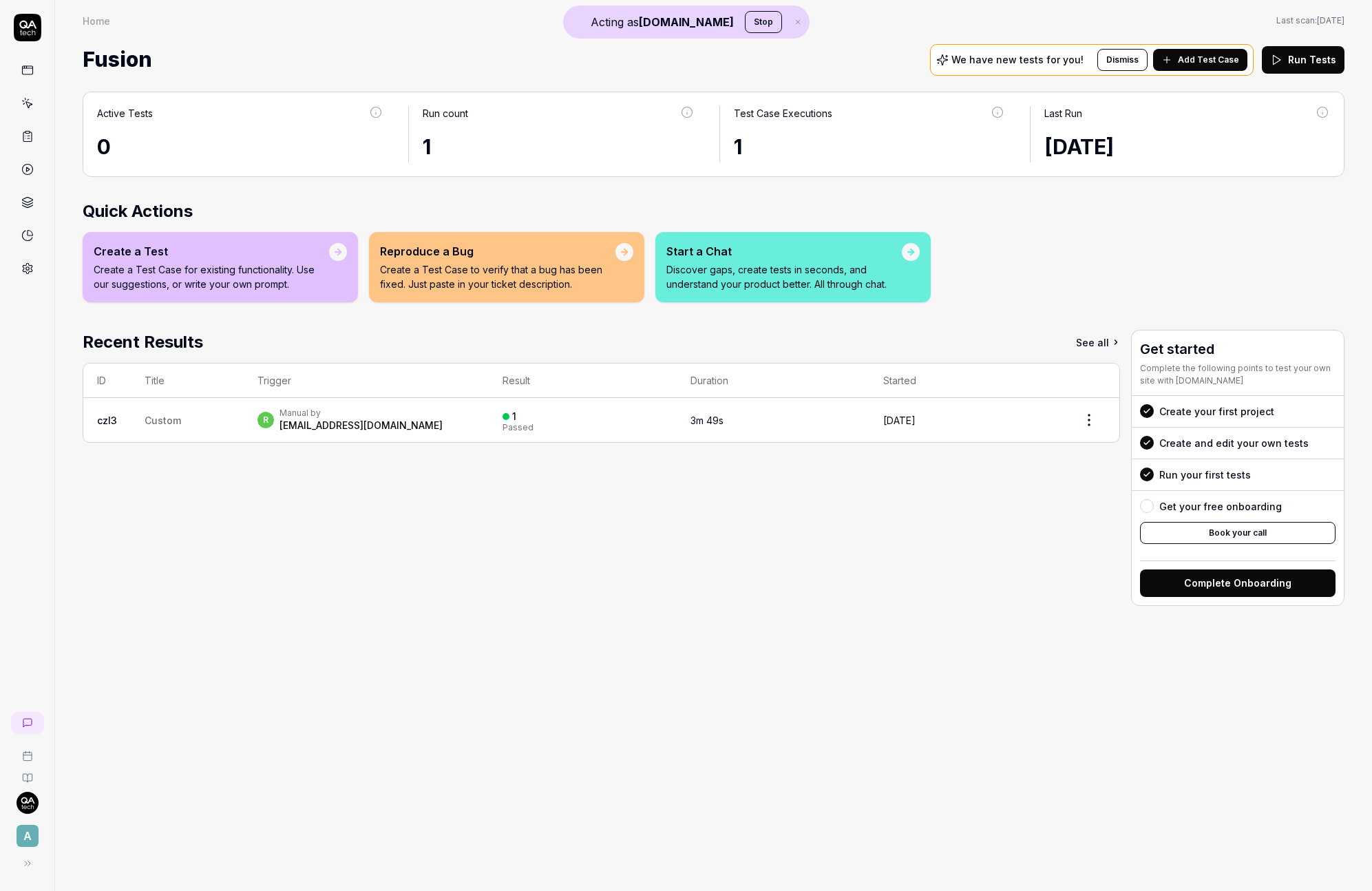
click at [1218, 61] on span "Add Test Case" at bounding box center [1208, 60] width 61 height 12
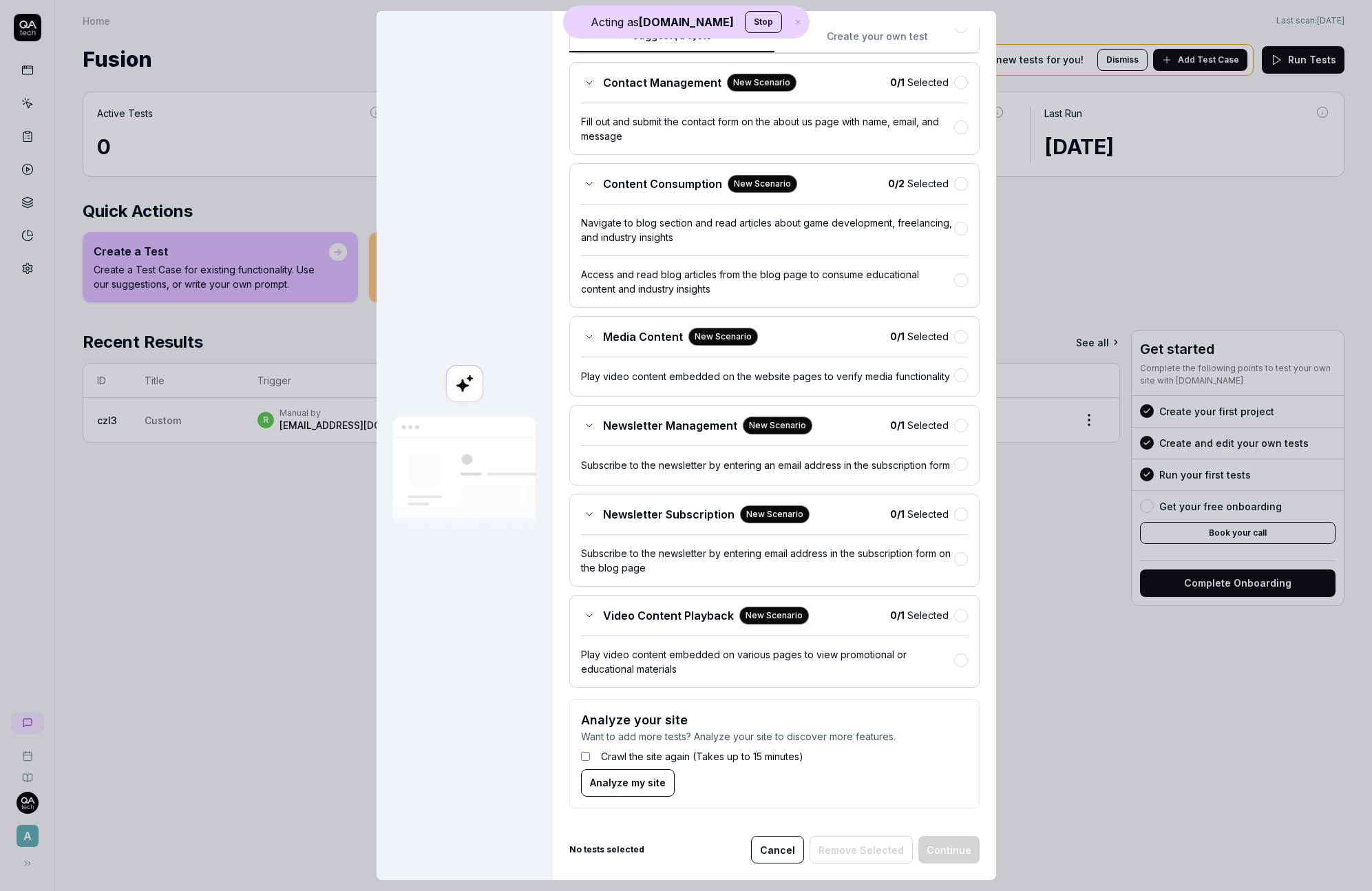
scroll to position [477, 0]
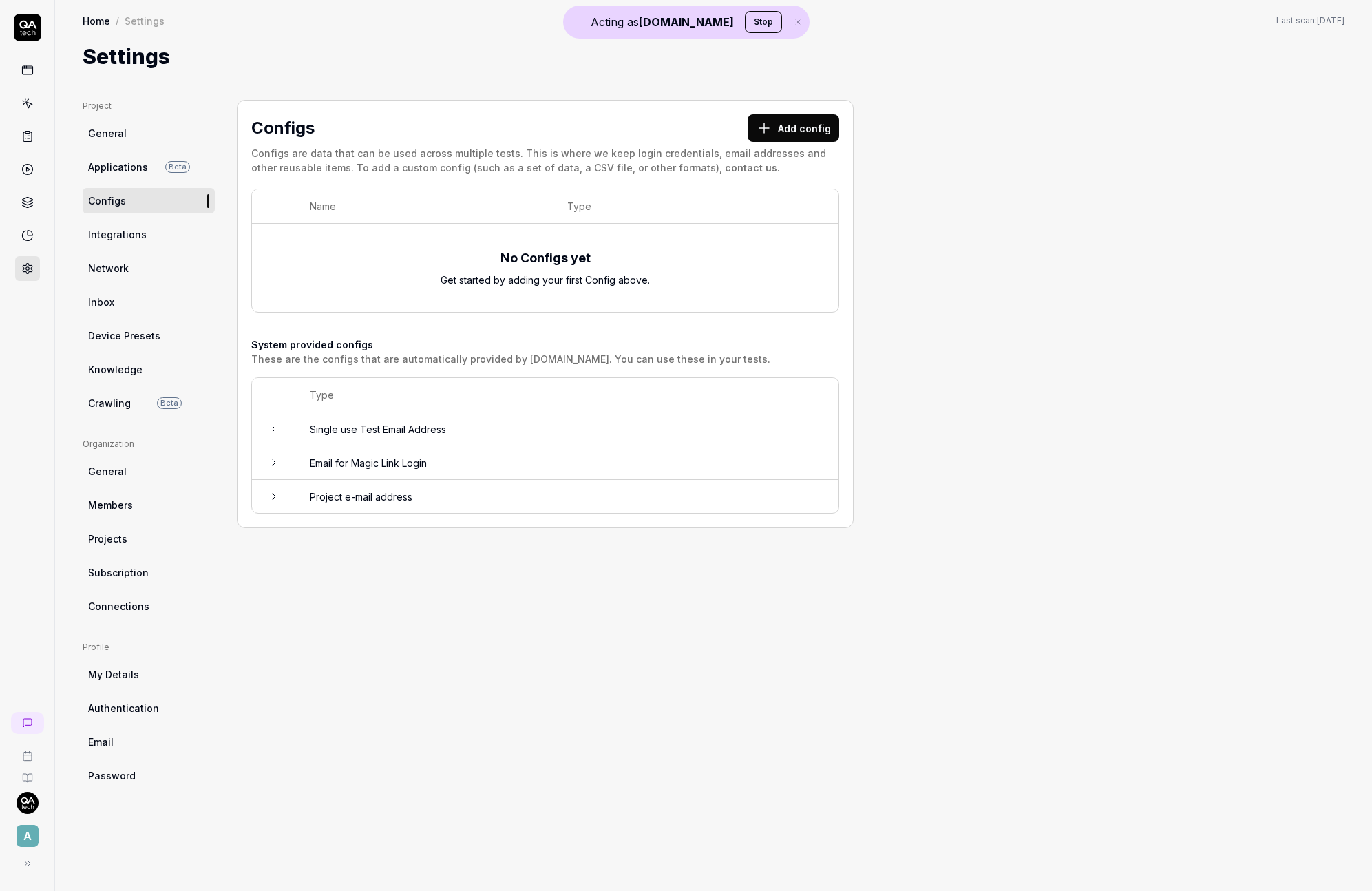
click at [809, 132] on button "Add config" at bounding box center [793, 128] width 92 height 28
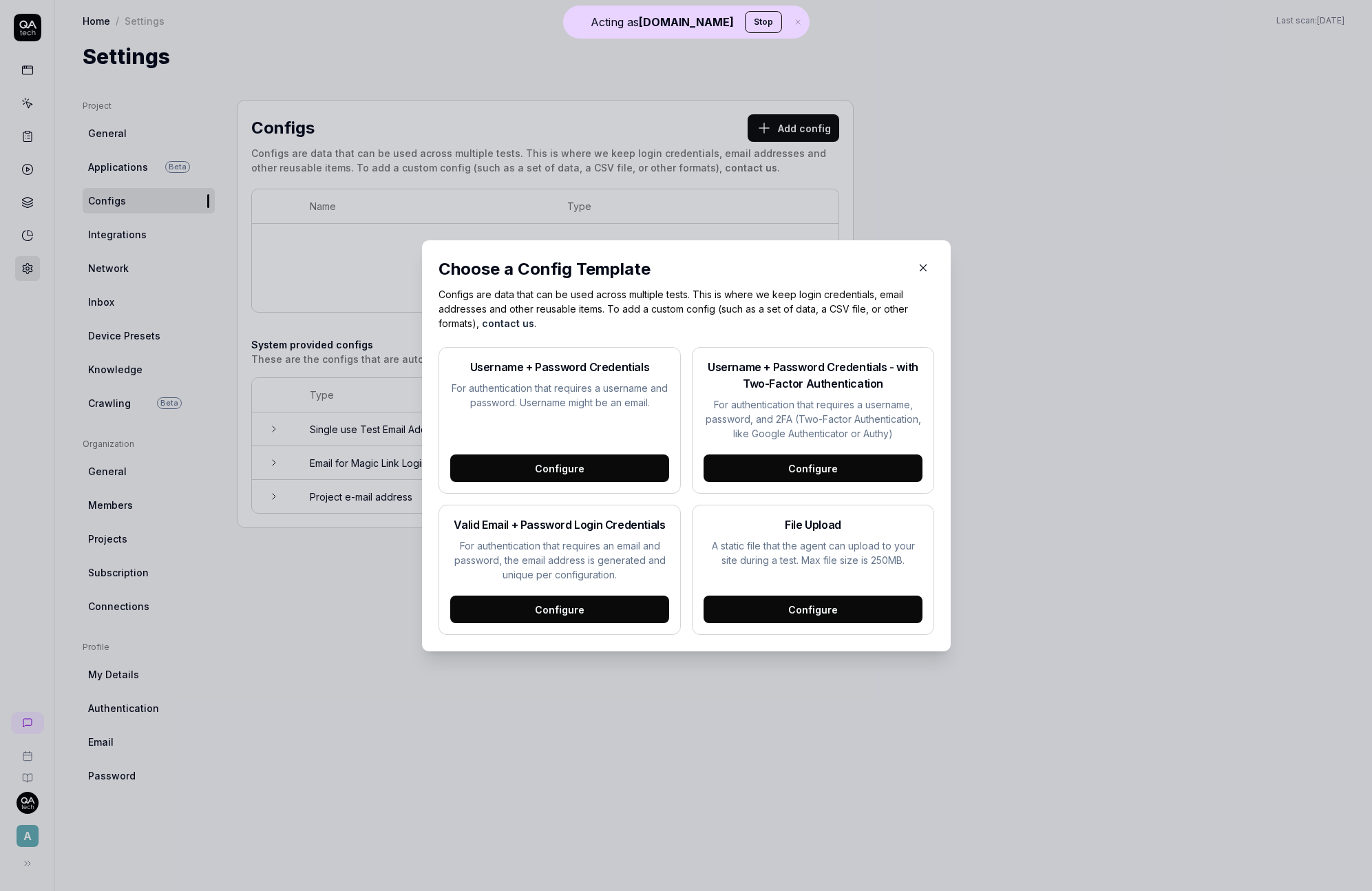
click at [622, 473] on div "Configure" at bounding box center [560, 469] width 219 height 28
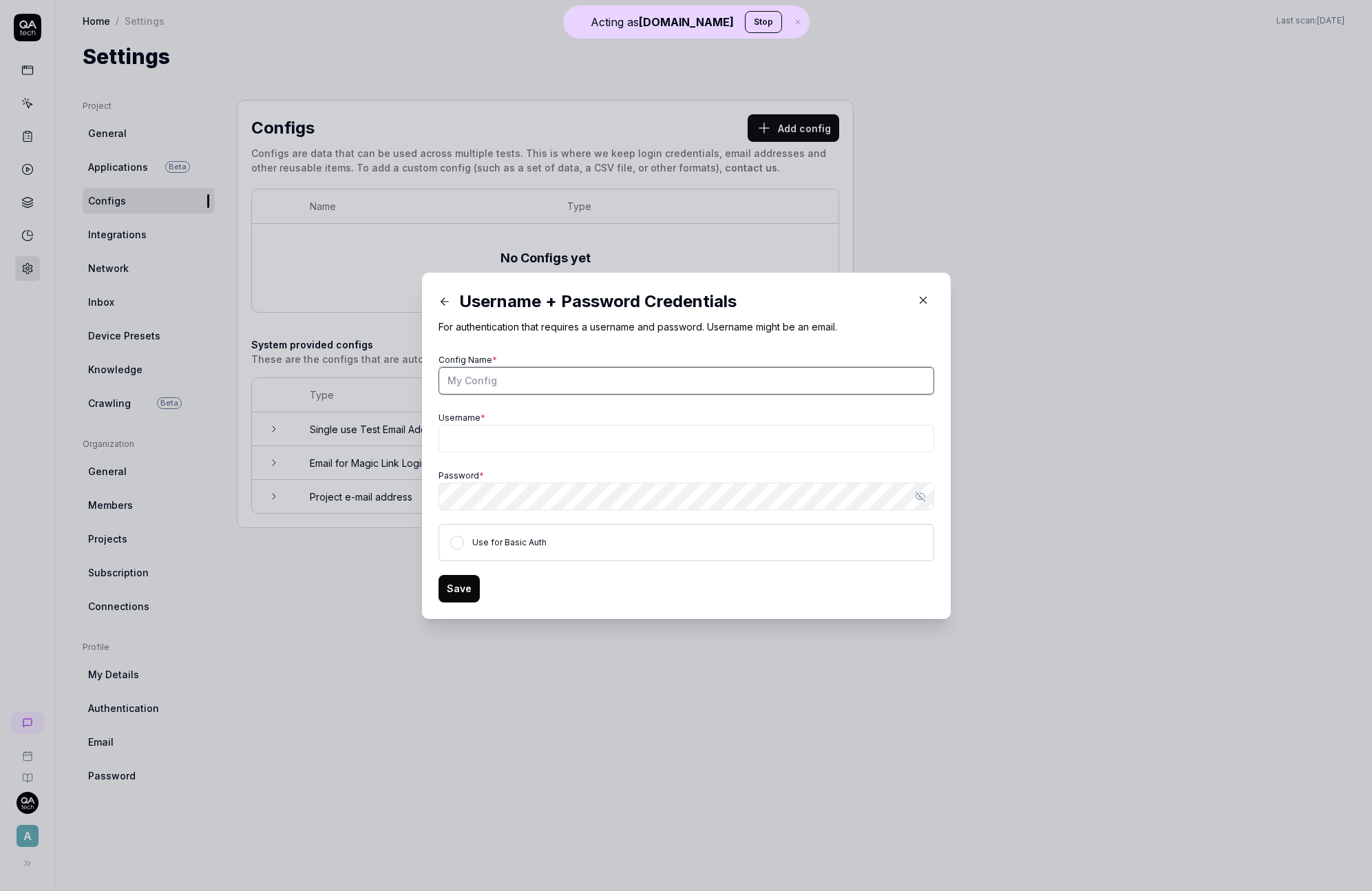
click at [562, 389] on input "Config Name *" at bounding box center [686, 381] width 496 height 28
type input "testuser"
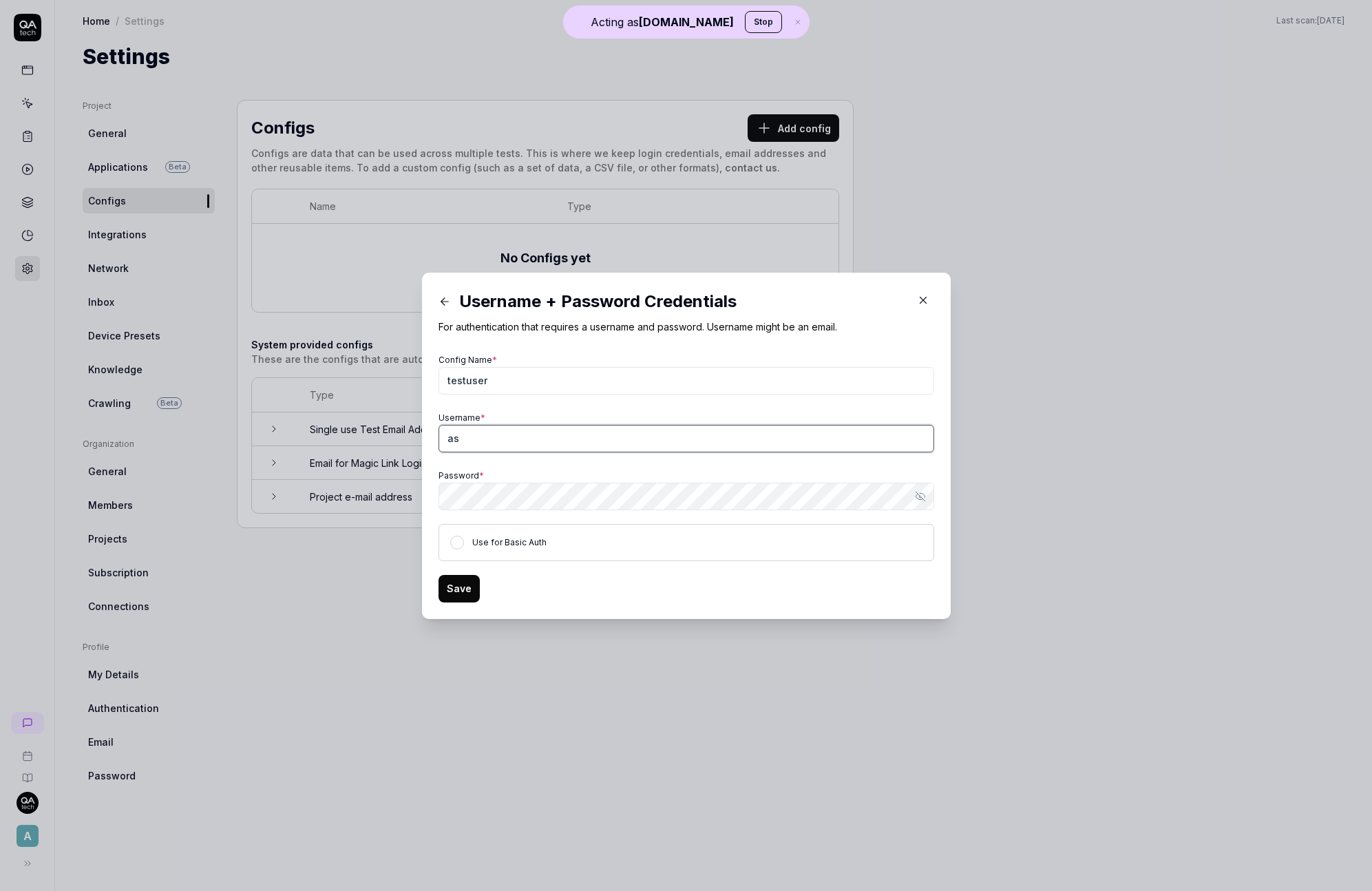
type input "a"
type input "username@asdasd.se"
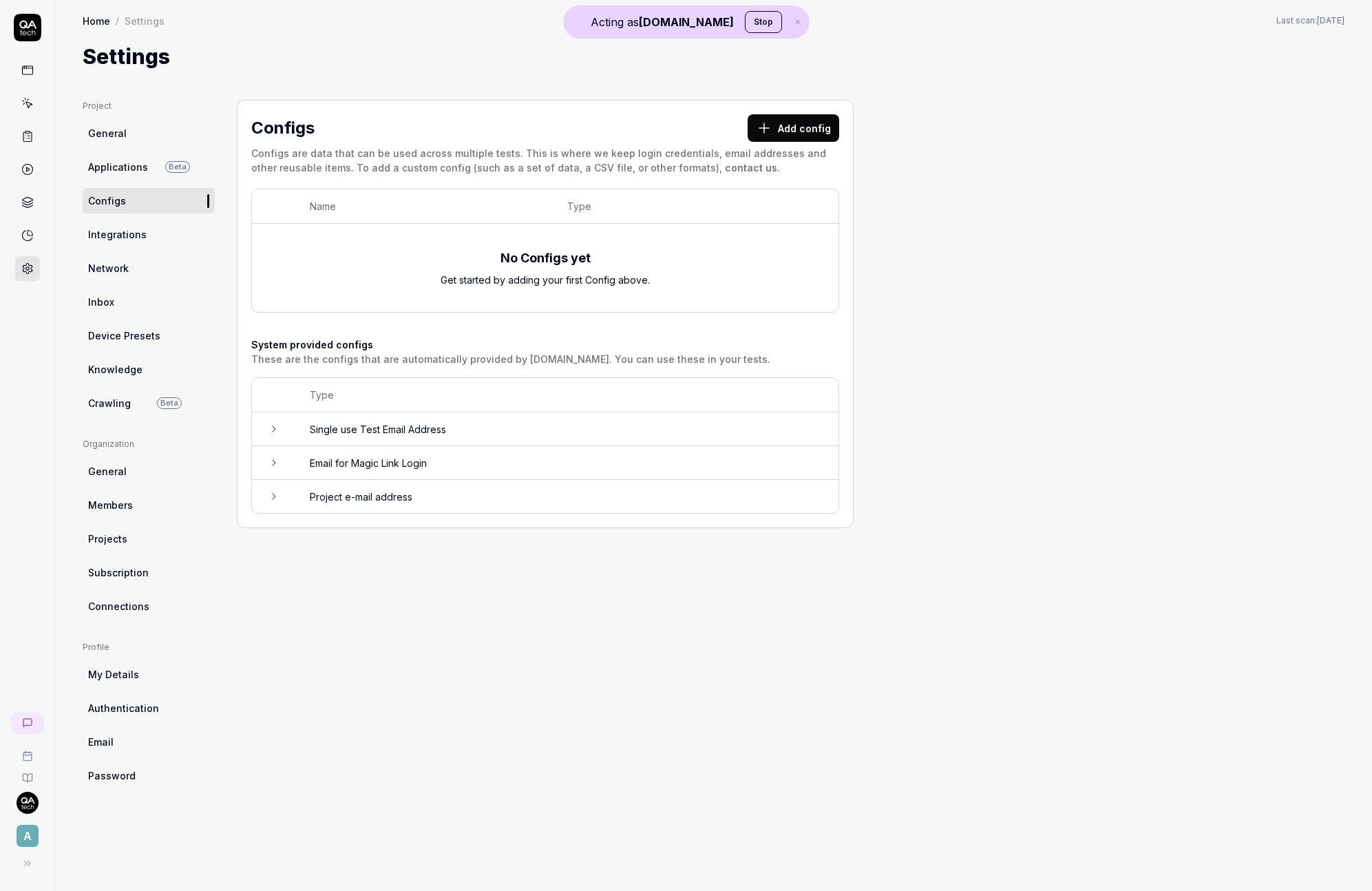
click at [581, 263] on div "No Configs yet" at bounding box center [545, 258] width 90 height 19
drag, startPoint x: 643, startPoint y: 268, endPoint x: 471, endPoint y: 256, distance: 172.4
click at [442, 255] on div "No Configs yet Get started by adding your first Config above." at bounding box center [545, 267] width 559 height 72
drag, startPoint x: 471, startPoint y: 256, endPoint x: 590, endPoint y: 290, distance: 123.8
click at [556, 287] on div "No Configs yet Get started by adding your first Config above." at bounding box center [545, 267] width 559 height 72
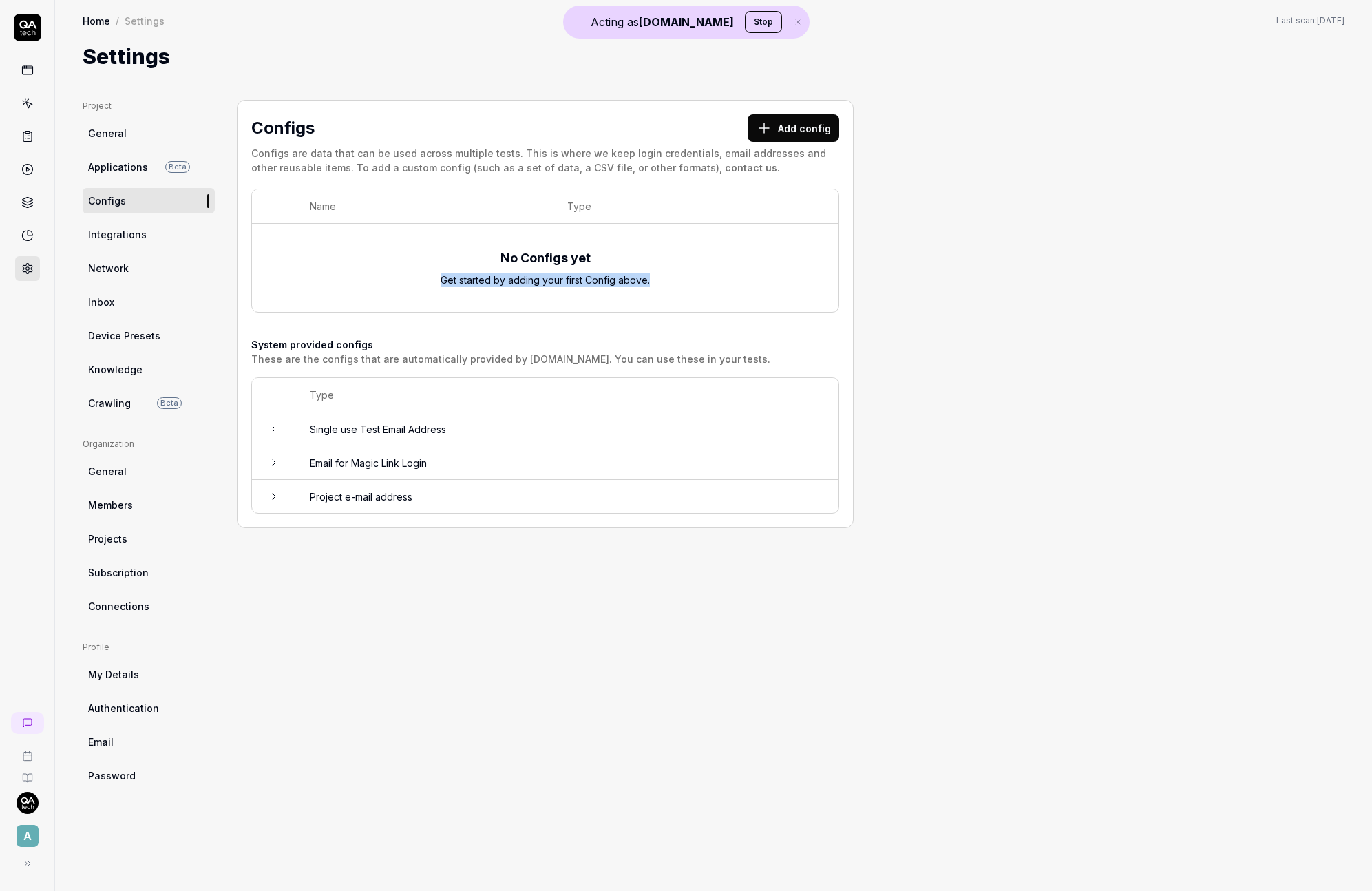
drag, startPoint x: 667, startPoint y: 289, endPoint x: 733, endPoint y: 296, distance: 66.4
click at [669, 290] on div "No Configs yet Get started by adding your first Config above." at bounding box center [545, 267] width 559 height 72
drag, startPoint x: 733, startPoint y: 296, endPoint x: 399, endPoint y: 241, distance: 338.5
click at [399, 241] on div "No Configs yet Get started by adding your first Config above." at bounding box center [545, 267] width 559 height 72
click at [496, 254] on div "No Configs yet Get started by adding your first Config above." at bounding box center [545, 267] width 559 height 72
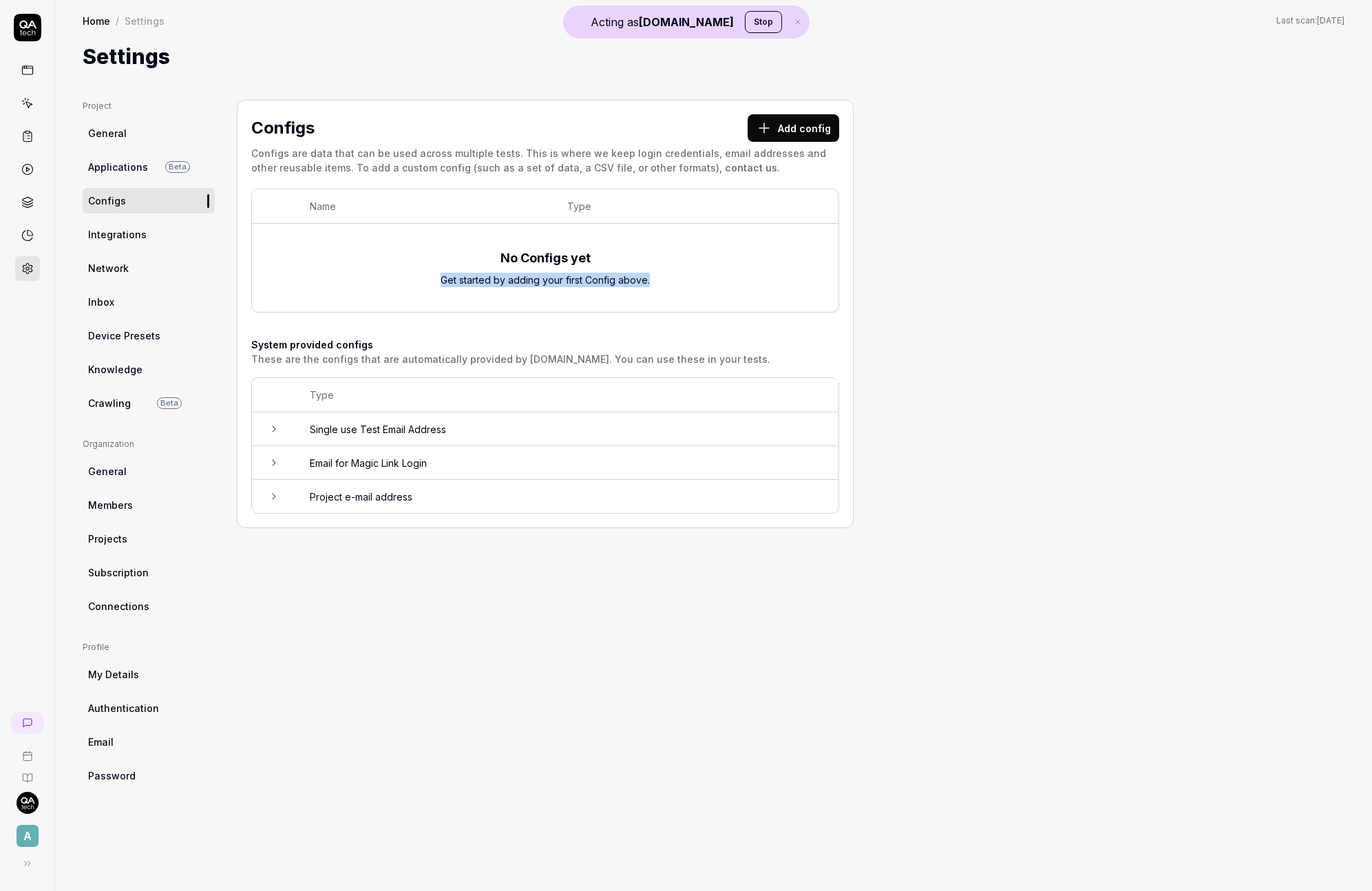
drag, startPoint x: 467, startPoint y: 239, endPoint x: 683, endPoint y: 296, distance: 223.4
click at [683, 296] on div "No Configs yet Get started by adding your first Config above." at bounding box center [545, 267] width 559 height 72
click at [786, 110] on div "Configs Add config Configs are data that can be used across multiple tests. Thi…" at bounding box center [545, 313] width 617 height 429
click at [782, 117] on button "Add config" at bounding box center [793, 128] width 92 height 28
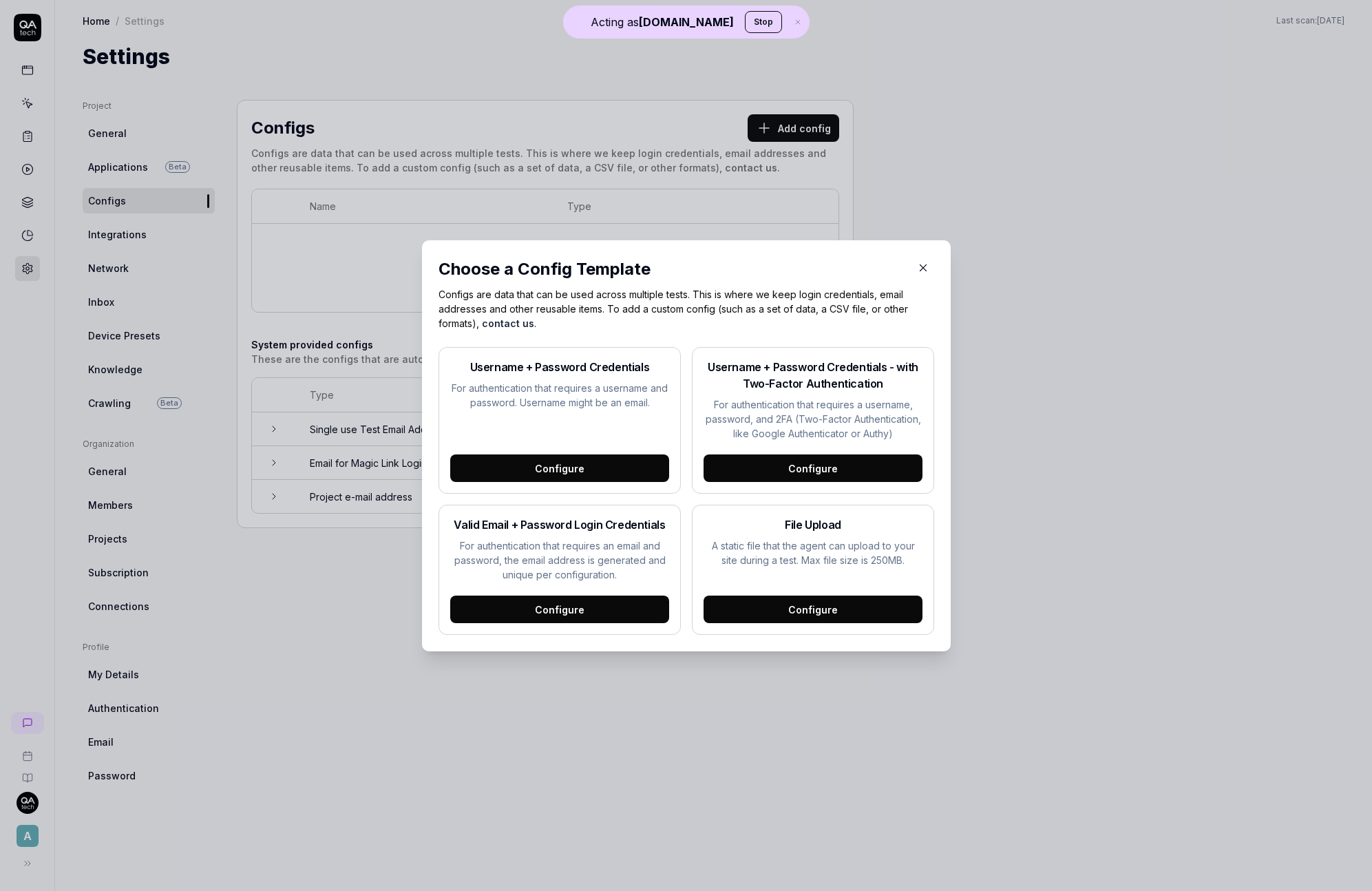
click at [587, 457] on div "Configure" at bounding box center [560, 469] width 219 height 28
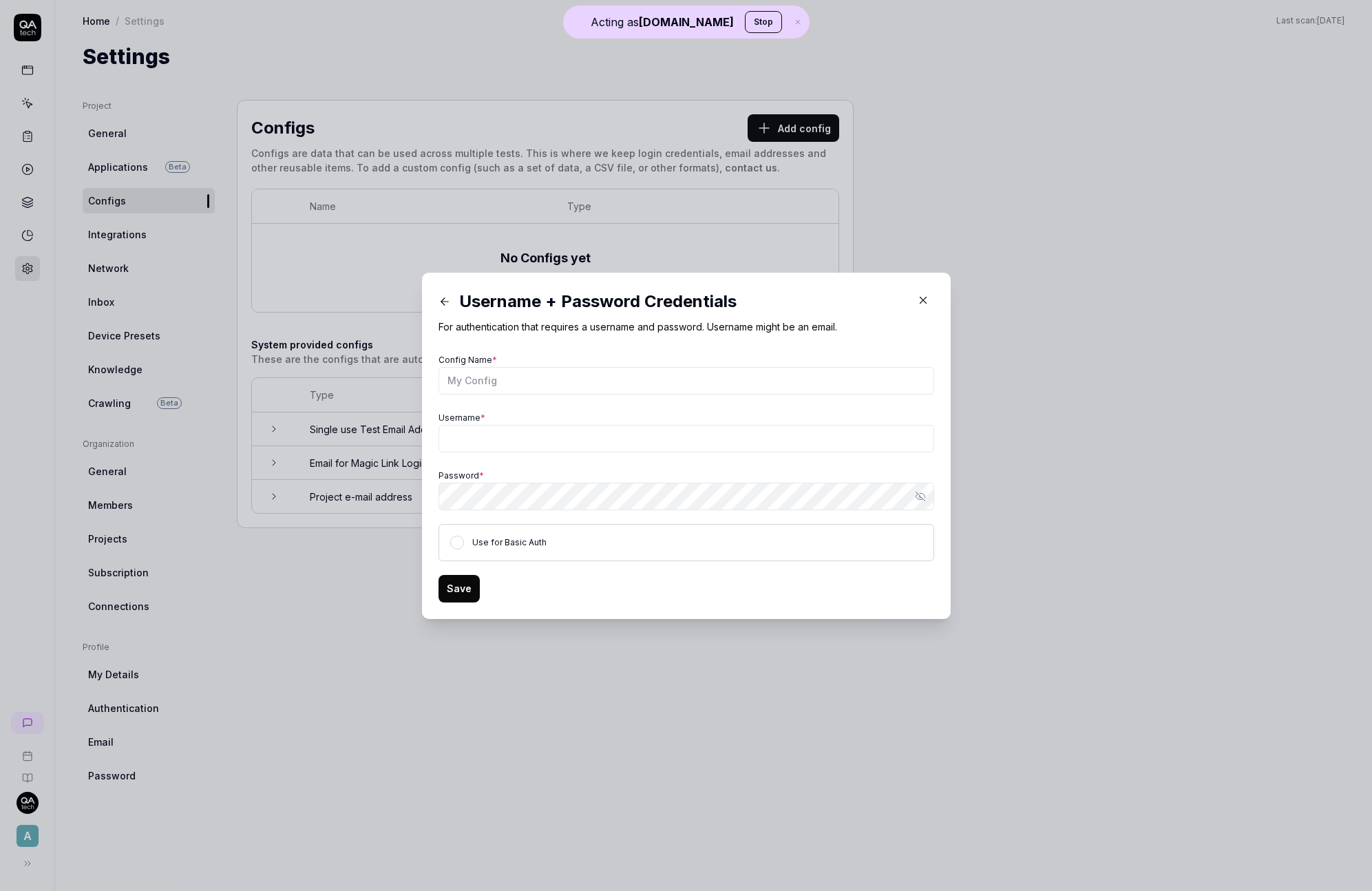
click at [577, 473] on div "Password * Show password" at bounding box center [686, 488] width 496 height 44
click at [538, 383] on input "Config Name *" at bounding box center [686, 381] width 496 height 28
type input "example user"
type input "v"
paste input "alex.datsko+qa.tech@artlabseurope.com"
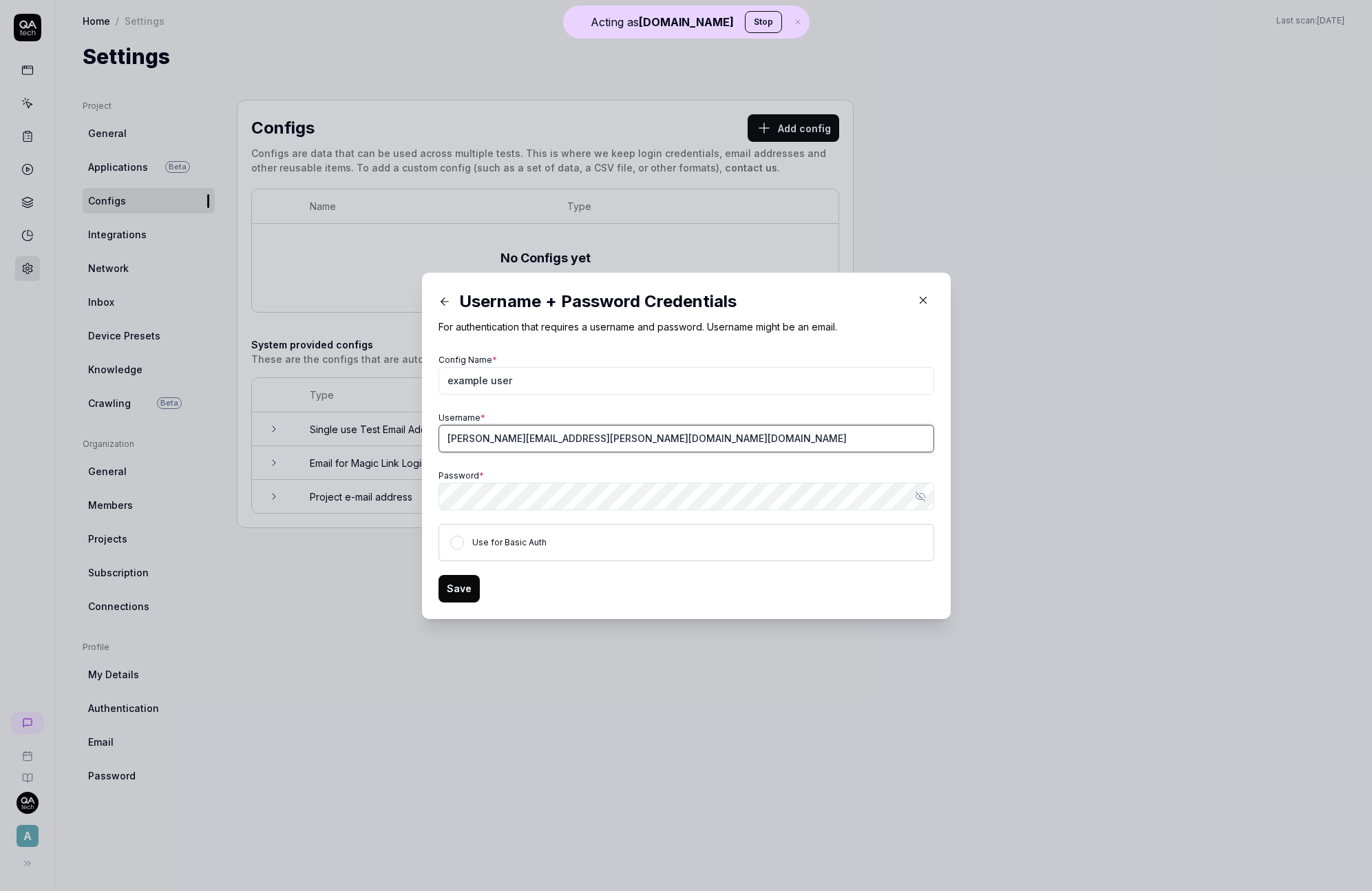
type input "alex.datsko+qa.tech@artlabseurope.com"
click at [440, 595] on button "Save" at bounding box center [459, 589] width 42 height 28
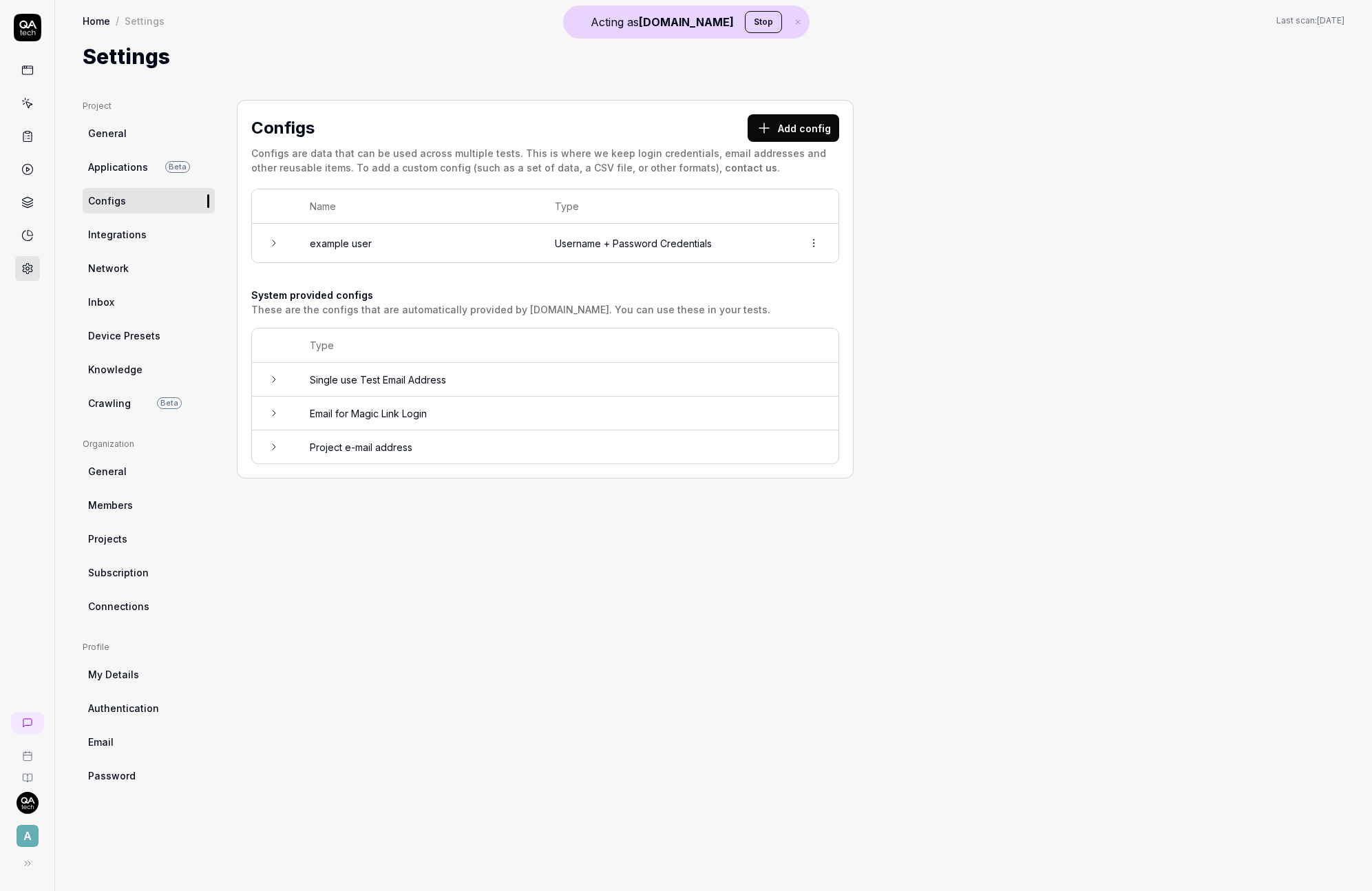
drag, startPoint x: 369, startPoint y: 82, endPoint x: 317, endPoint y: 69, distance: 53.6
click at [357, 79] on div "Project General Applications Beta Configs Integrations Network Inbox Device Pre…" at bounding box center [713, 482] width 1317 height 818
click at [25, 100] on icon at bounding box center [25, 100] width 1 height 2
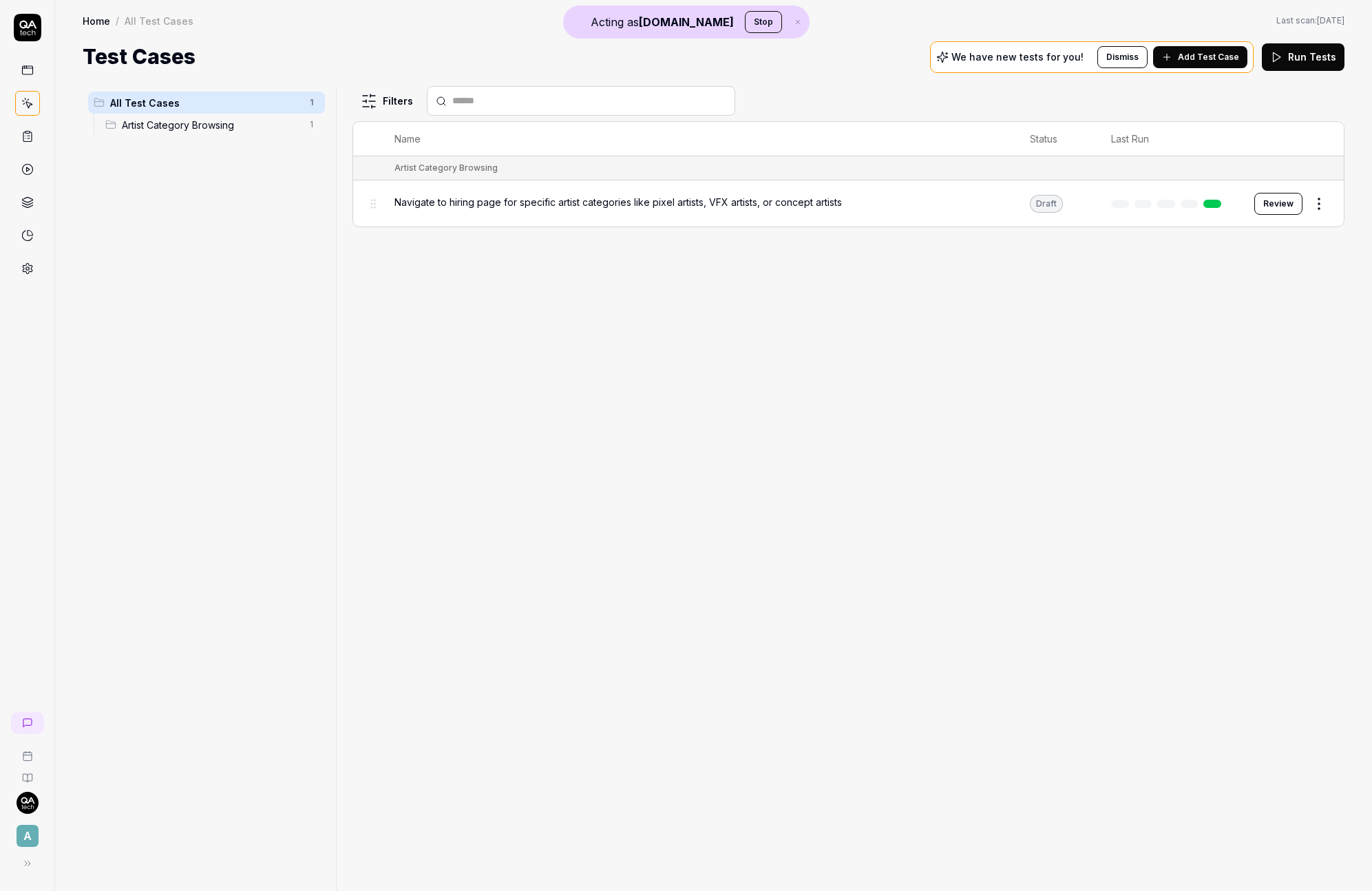
click at [1228, 59] on span "Add Test Case" at bounding box center [1208, 57] width 61 height 12
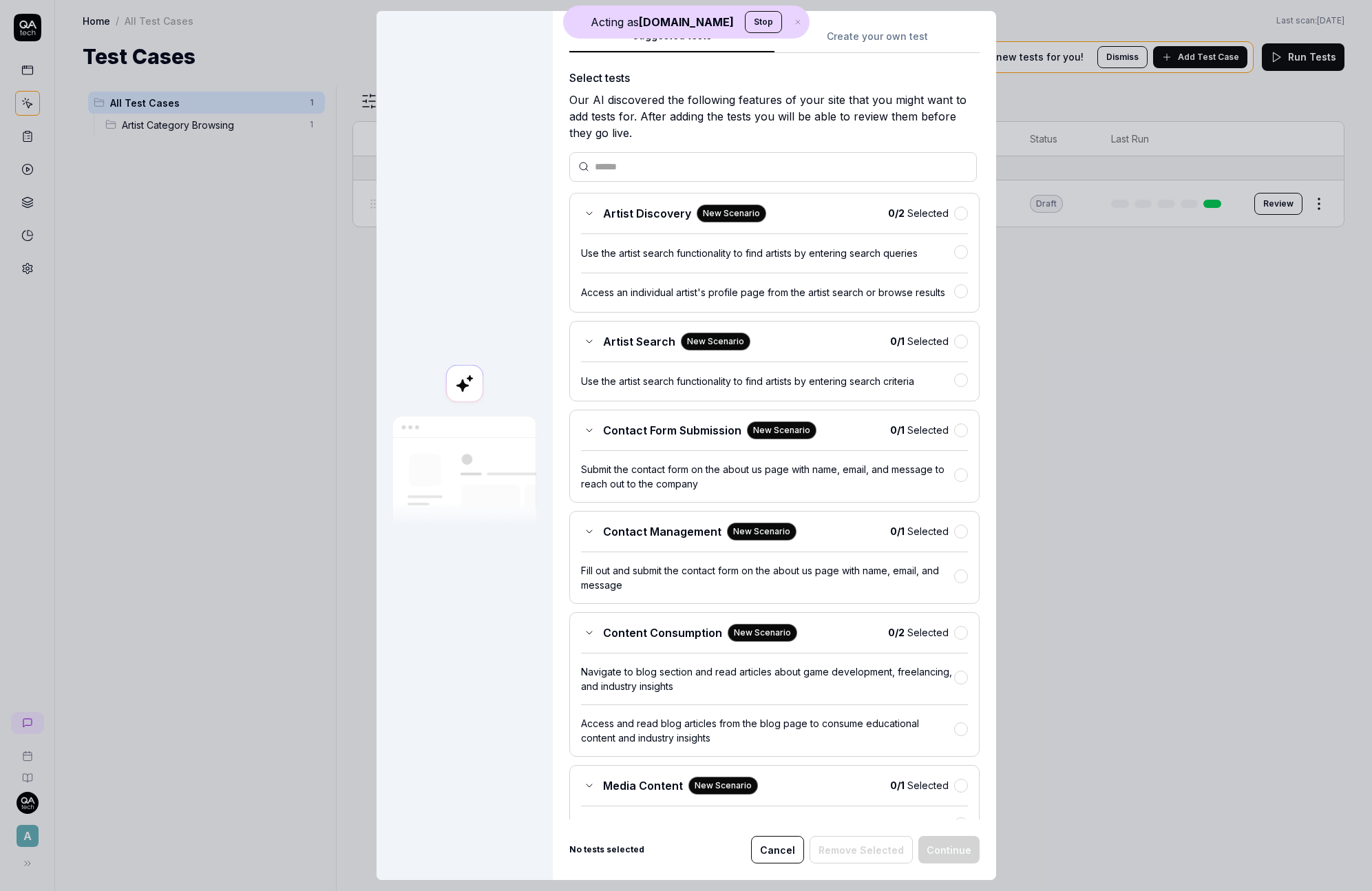
drag, startPoint x: 855, startPoint y: 32, endPoint x: 844, endPoint y: 66, distance: 35.7
click at [855, 32] on div "Suggested tests Suggested tests Create your own test Select tests Our AI discov…" at bounding box center [686, 446] width 1372 height 891
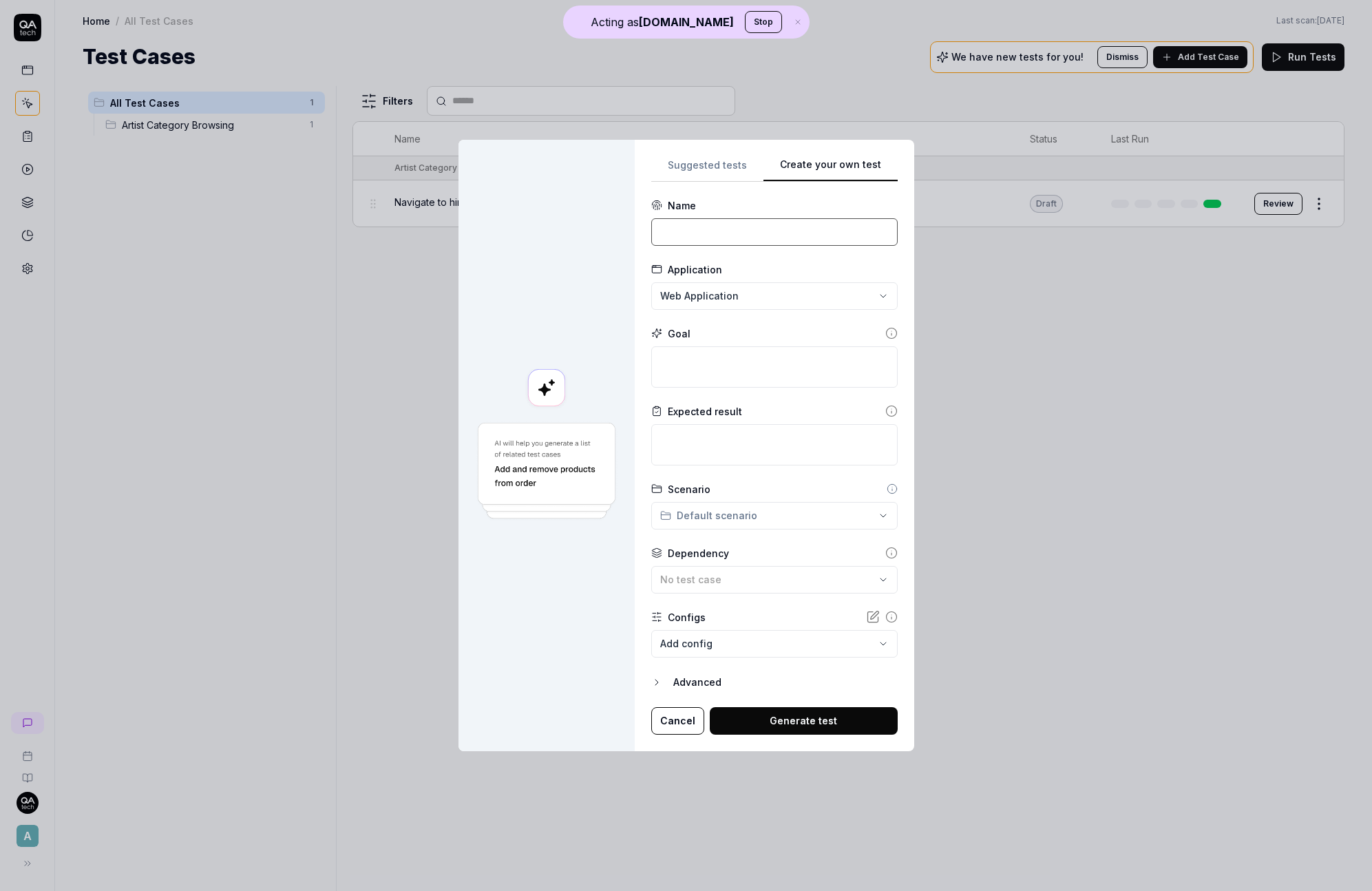
click at [728, 235] on input at bounding box center [774, 232] width 246 height 28
type input "Log in"
type textarea "*"
type textarea "l"
type textarea "*"
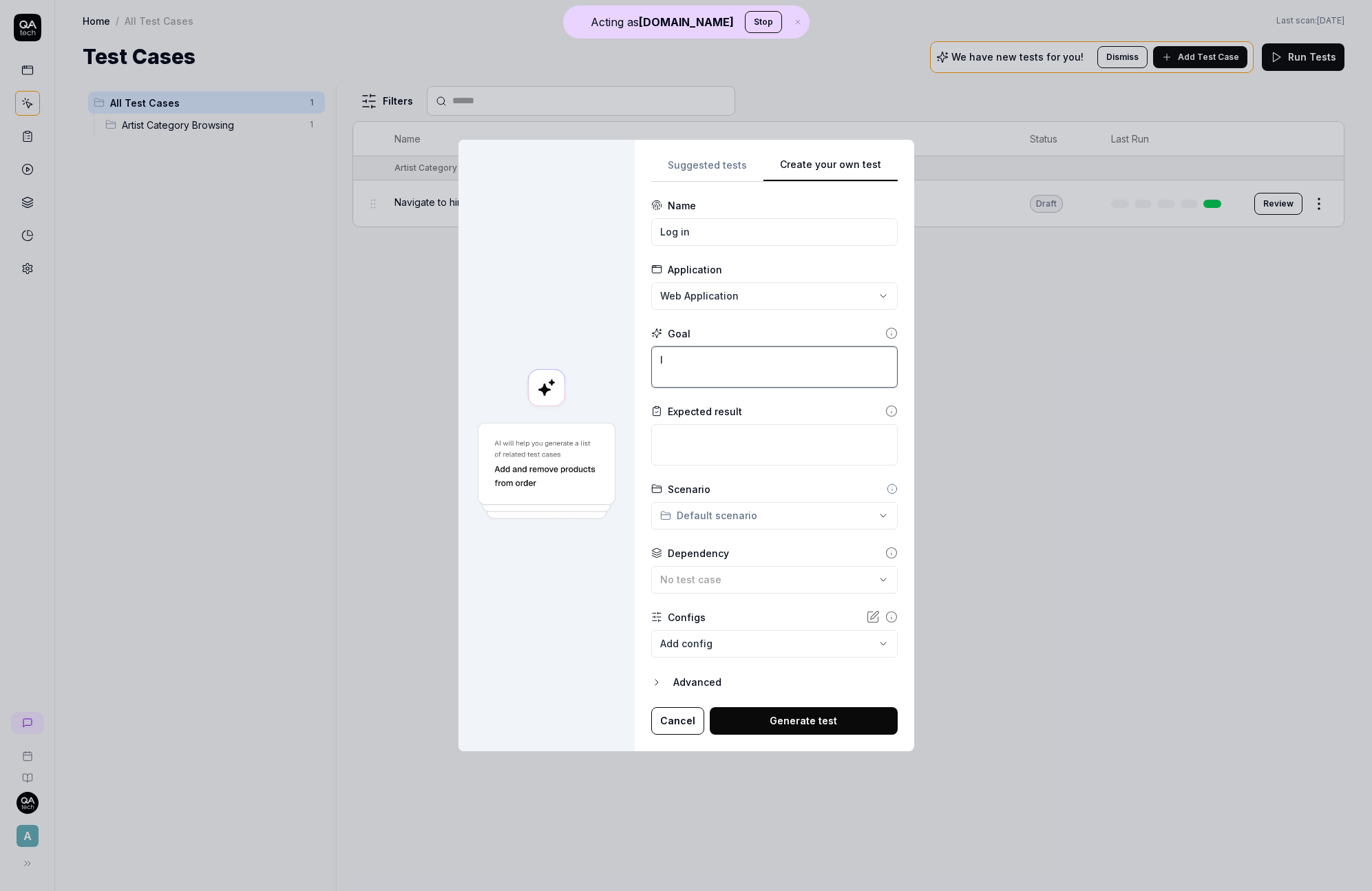
type textarea "lo"
type textarea "*"
type textarea "log"
type textarea "*"
type textarea "log"
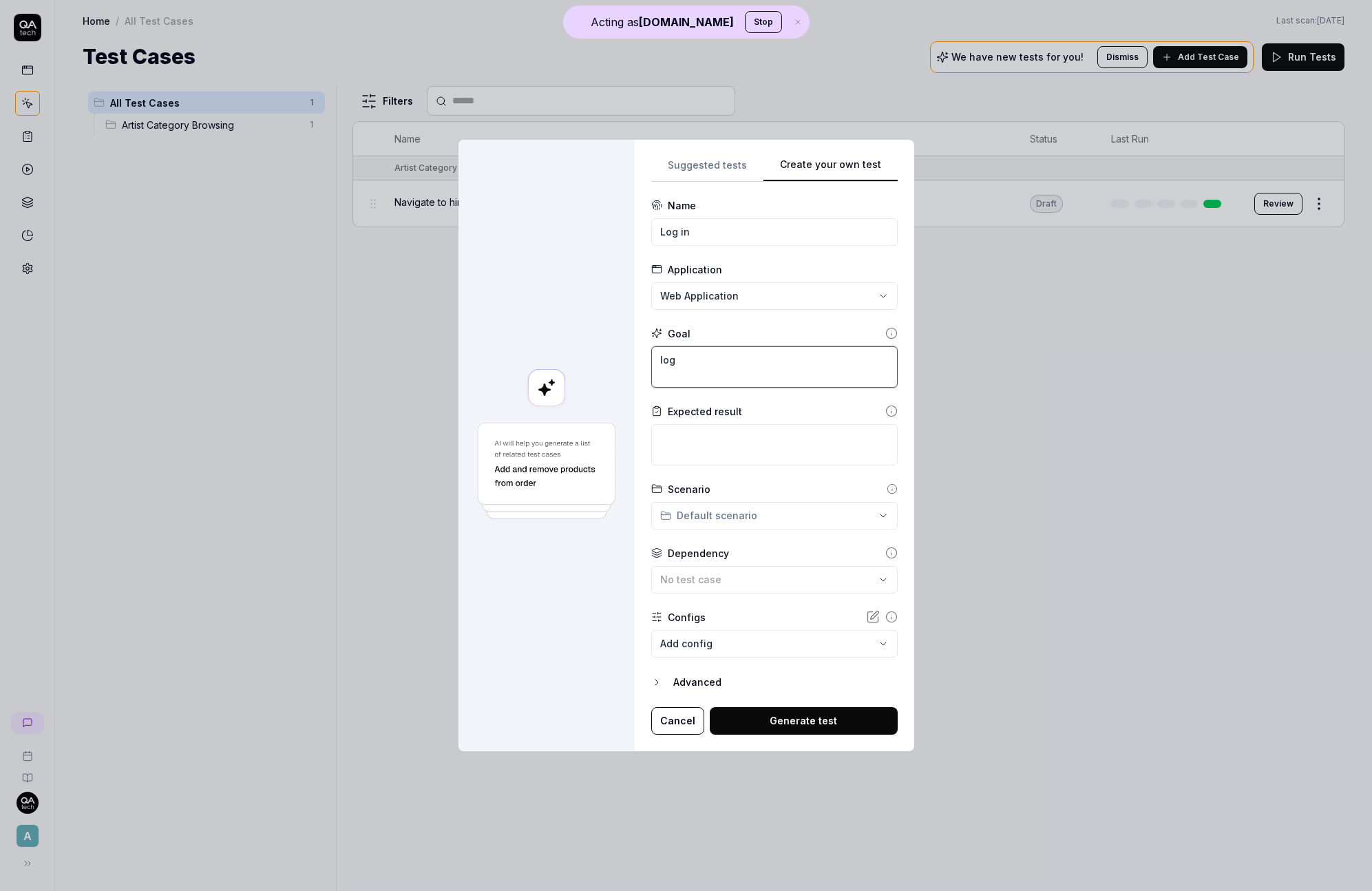
type textarea "*"
type textarea "log i"
type textarea "*"
type textarea "log in"
click at [689, 639] on body "**********" at bounding box center [686, 446] width 1372 height 891
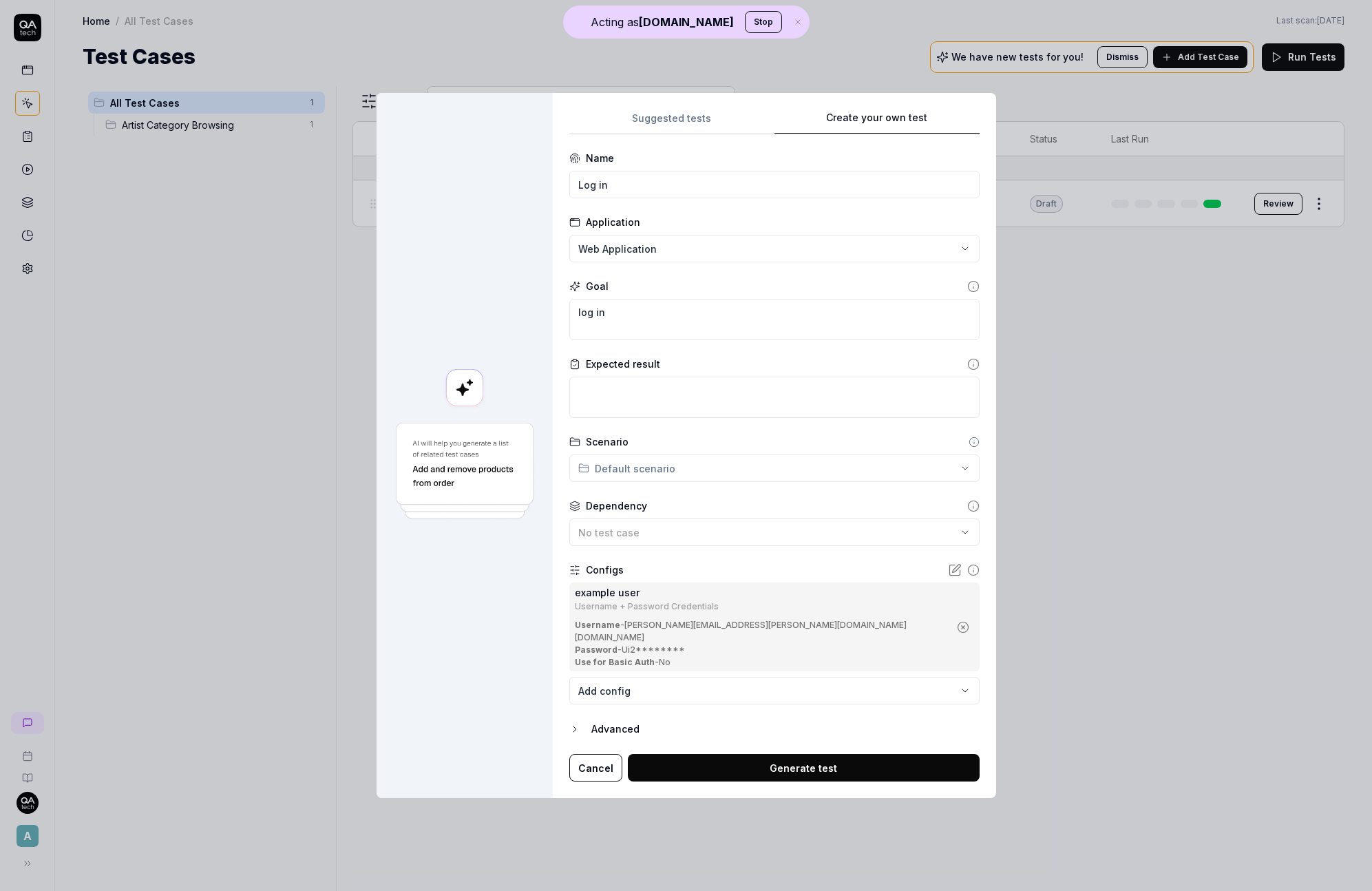
click at [805, 770] on button "Generate test" at bounding box center [804, 767] width 352 height 28
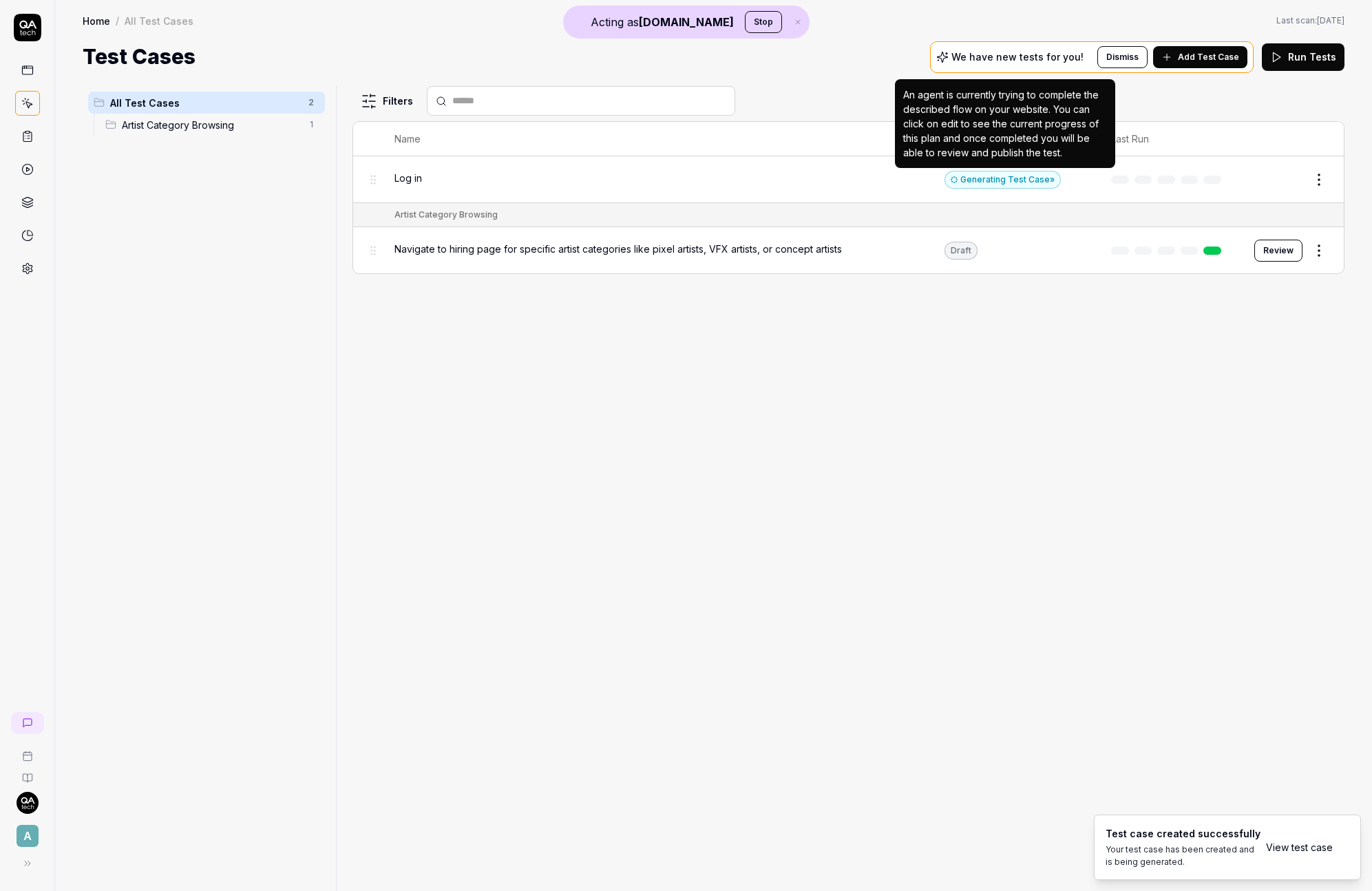
drag, startPoint x: 995, startPoint y: 185, endPoint x: 1004, endPoint y: 181, distance: 9.8
click at [995, 185] on div "Generating Test Case »" at bounding box center [1002, 179] width 117 height 18
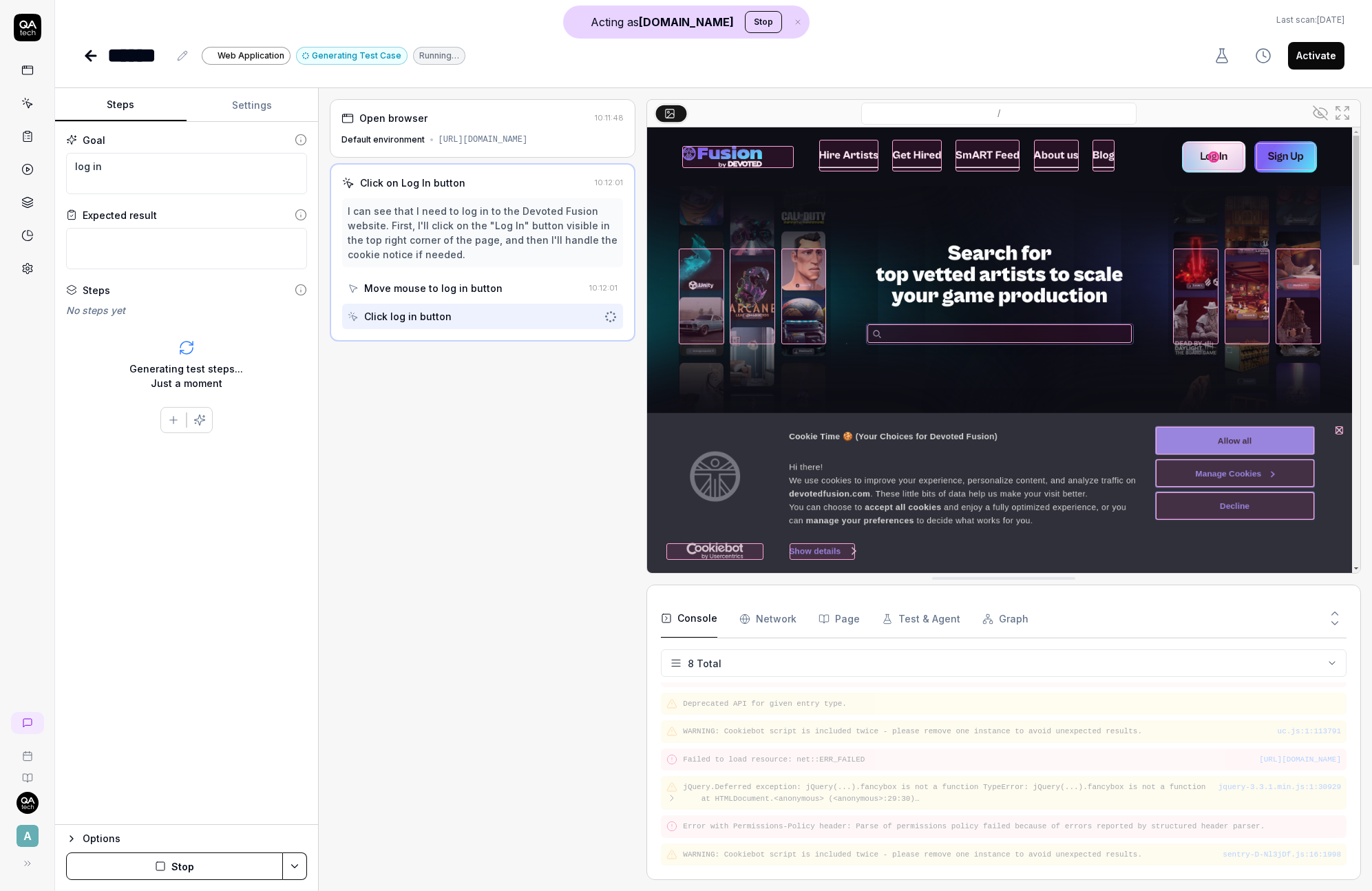
scroll to position [46, 0]
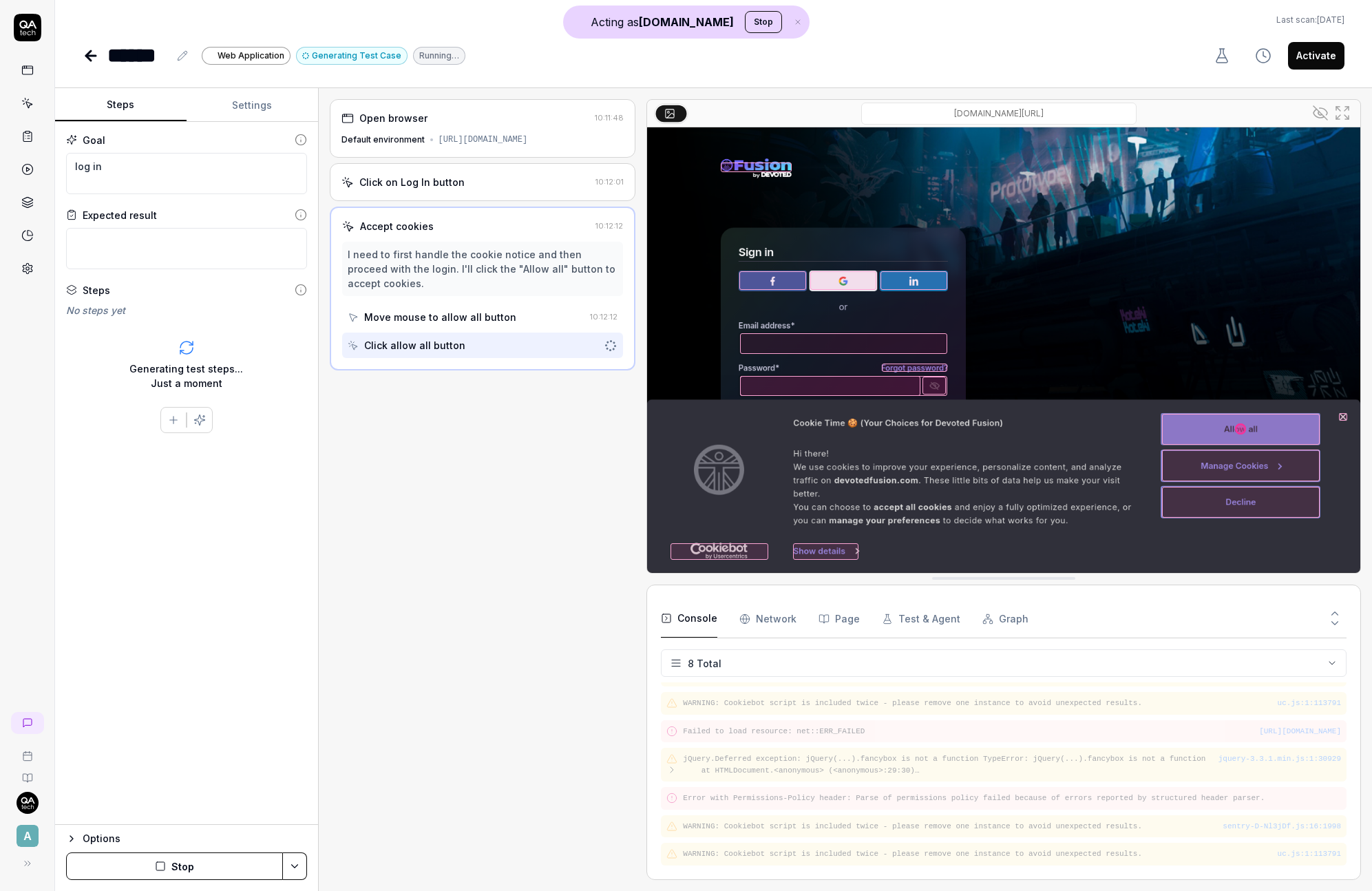
click at [1321, 120] on button at bounding box center [1320, 113] width 22 height 22
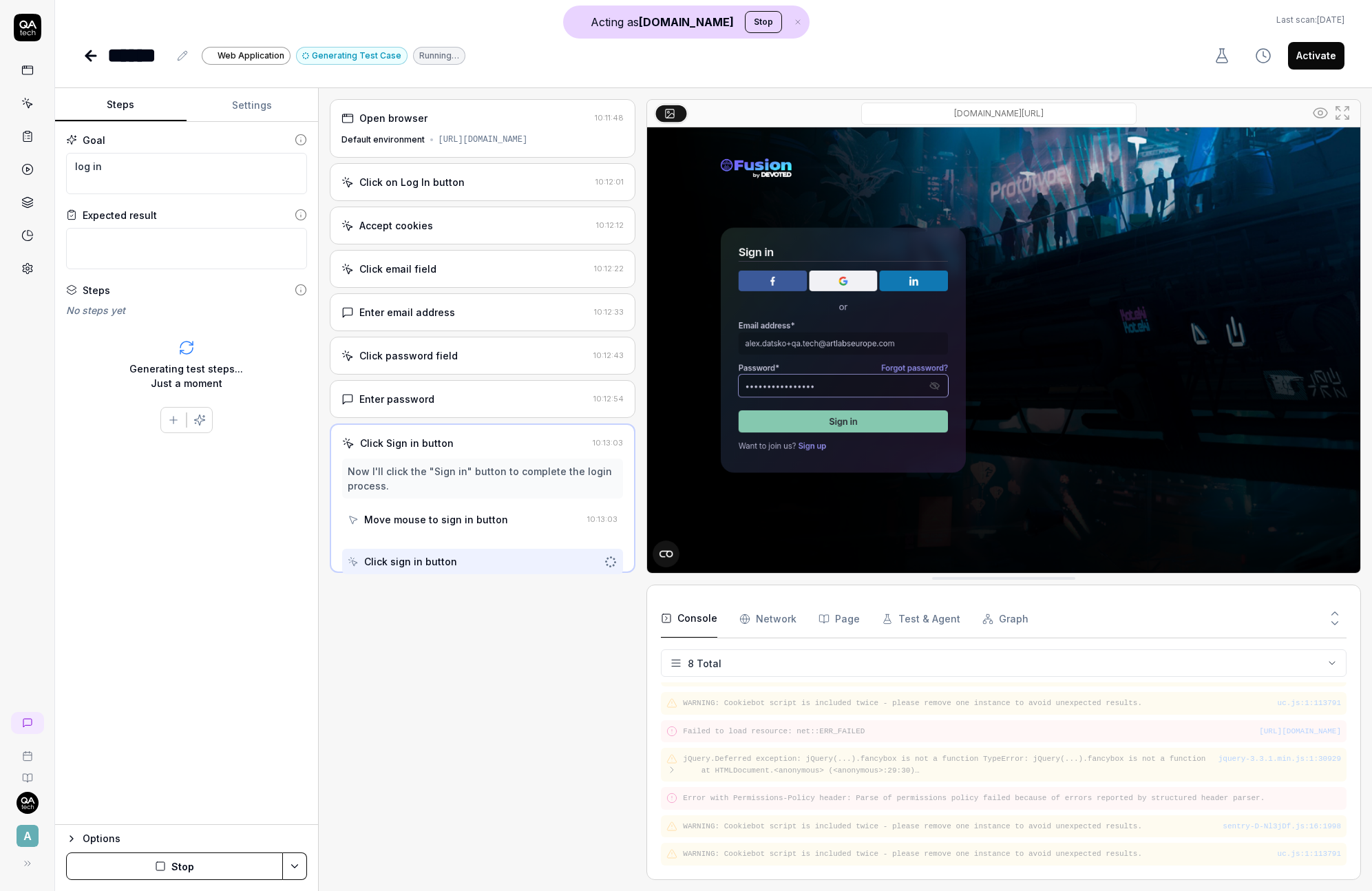
click at [1317, 117] on icon at bounding box center [1320, 113] width 14 height 9
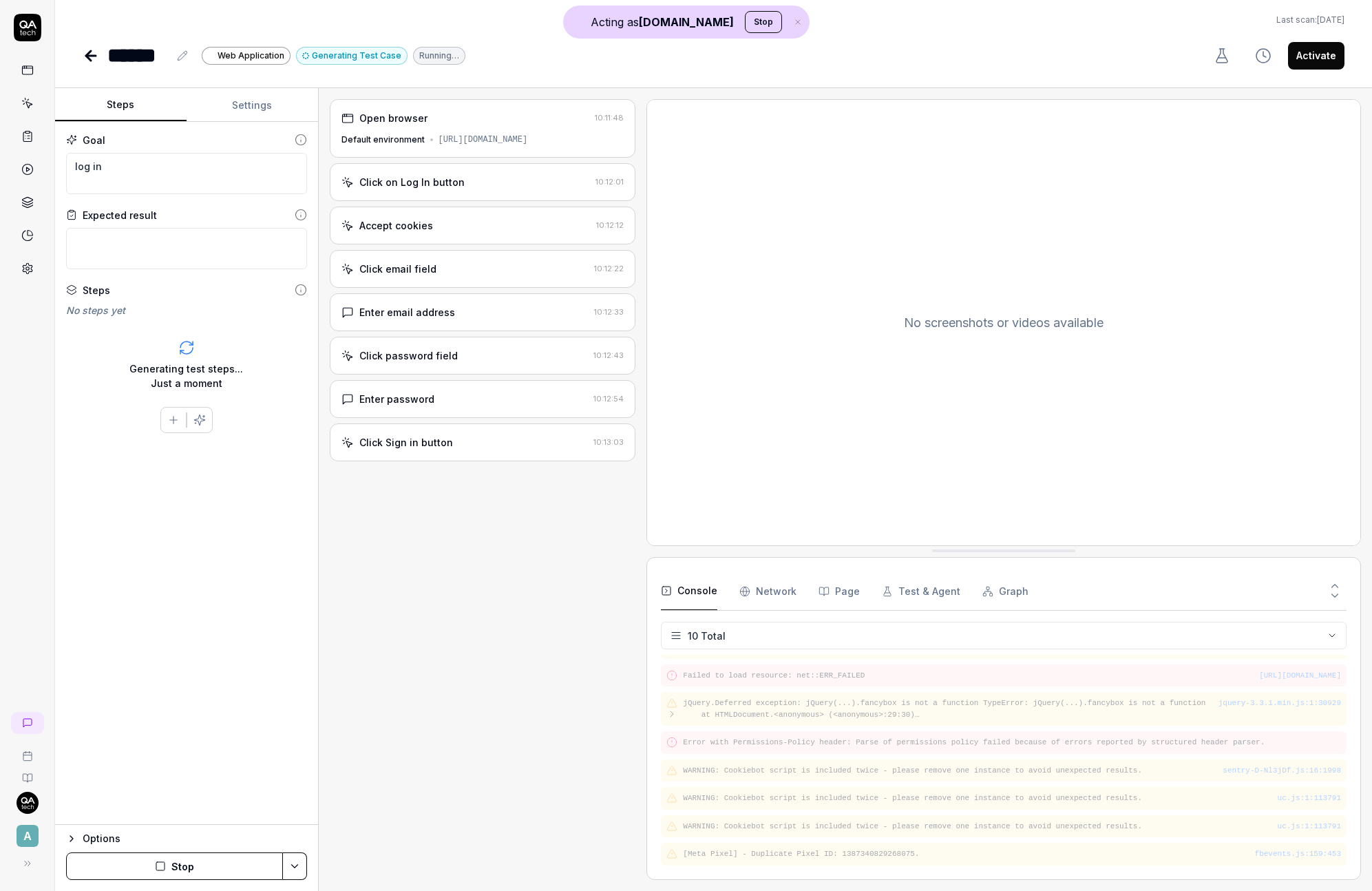
scroll to position [74, 0]
click at [467, 499] on div "Login failed - redirected to account creation 10:13:15" at bounding box center [483, 486] width 307 height 38
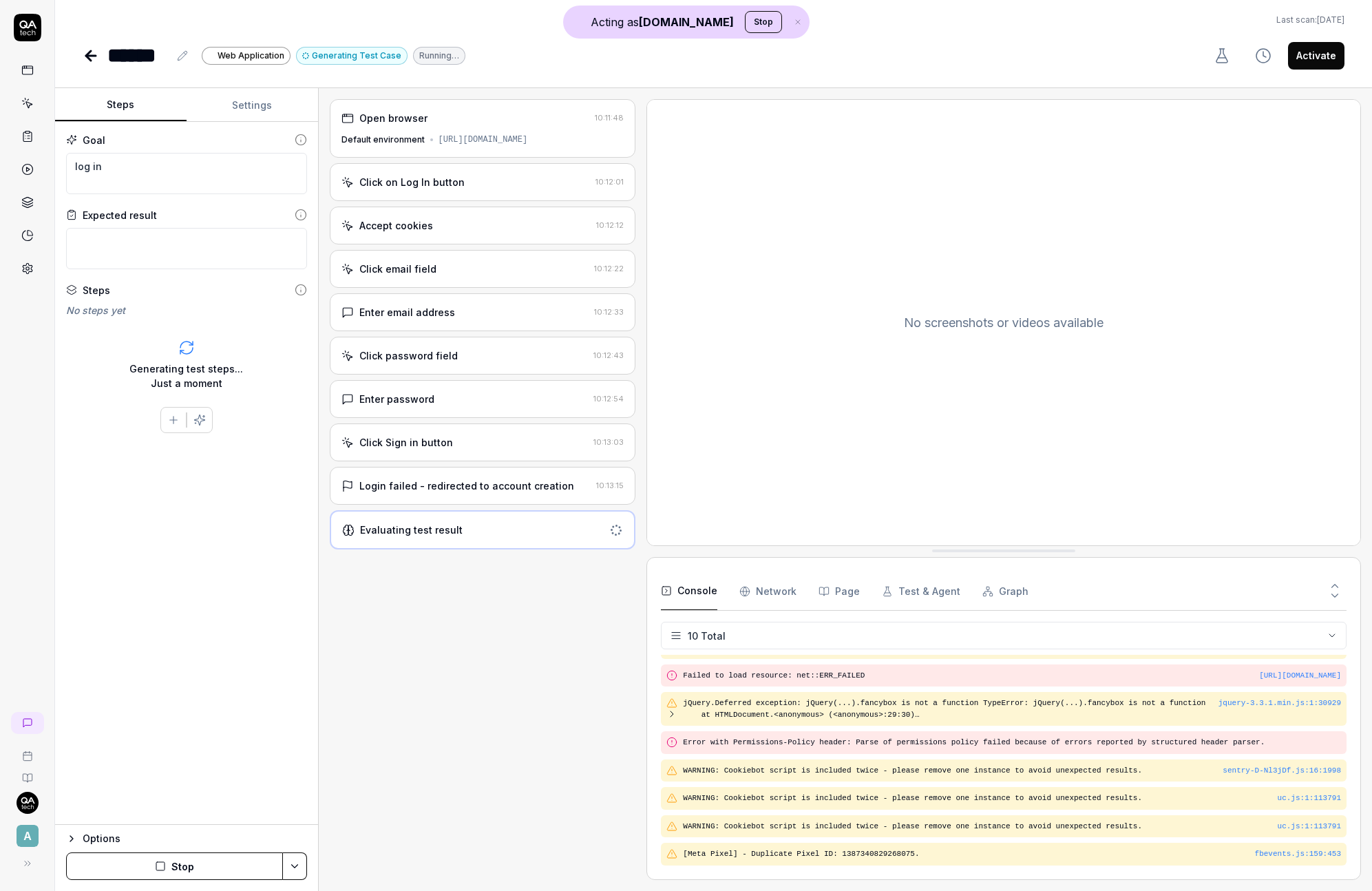
scroll to position [102, 0]
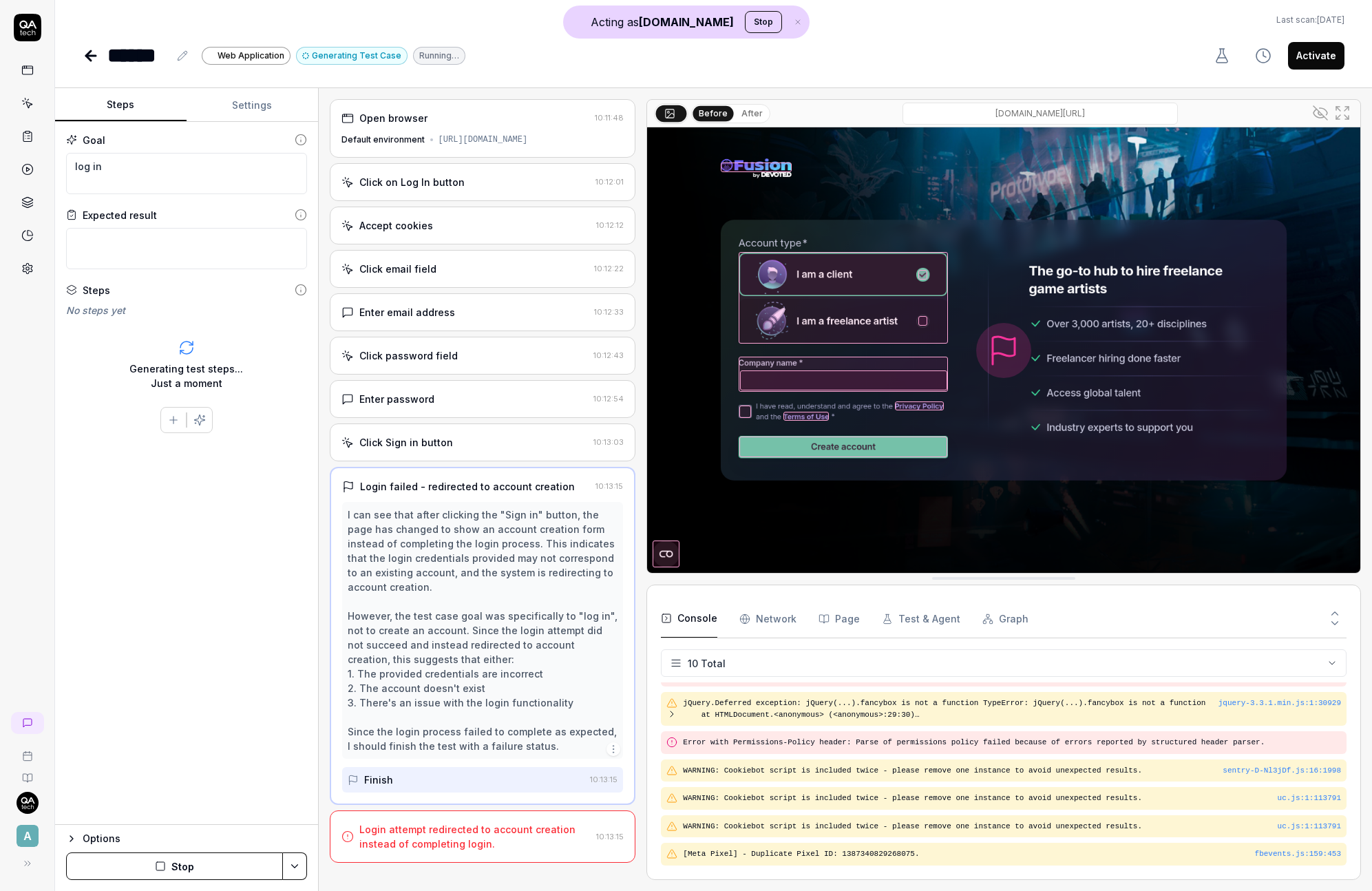
click at [479, 844] on div "Login attempt redirected to account creation instead of completing login." at bounding box center [475, 836] width 232 height 29
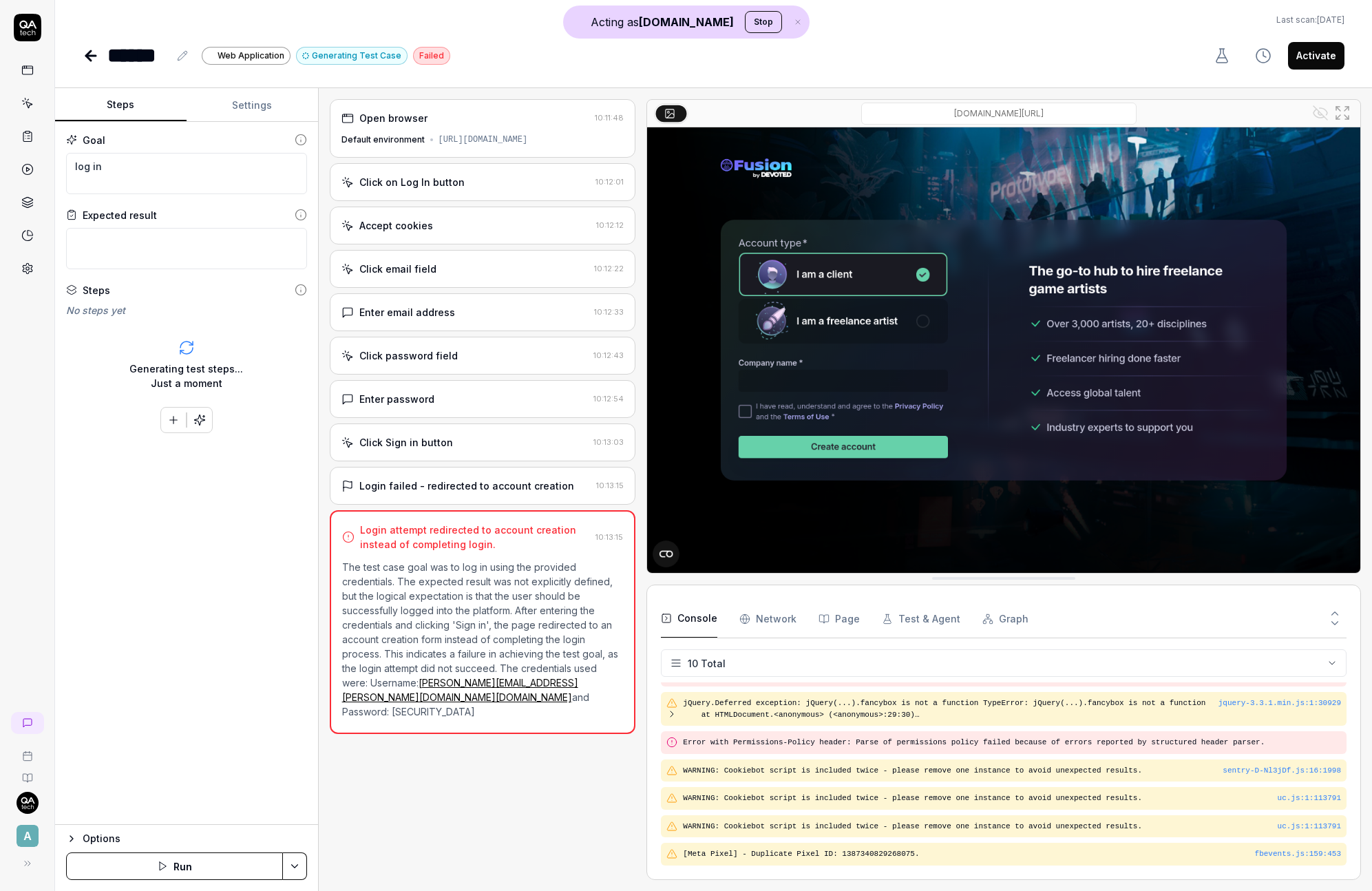
drag, startPoint x: 422, startPoint y: 746, endPoint x: 413, endPoint y: 763, distance: 19.2
click at [415, 760] on div "Open browser 10:11:48 Default environment https://devotedfusion.com Click on Lo…" at bounding box center [483, 489] width 307 height 781
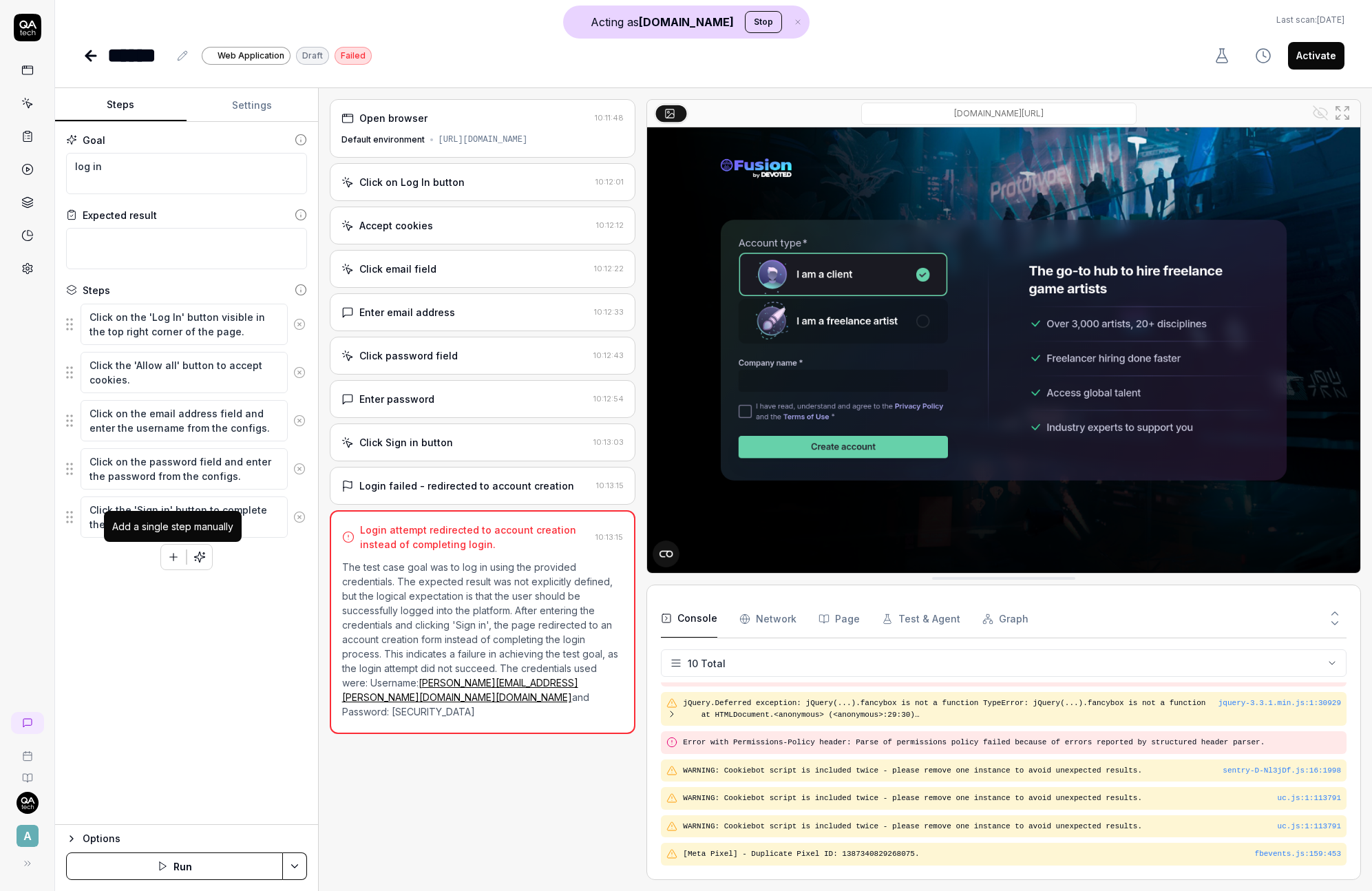
click at [164, 547] on button "button" at bounding box center [174, 557] width 25 height 25
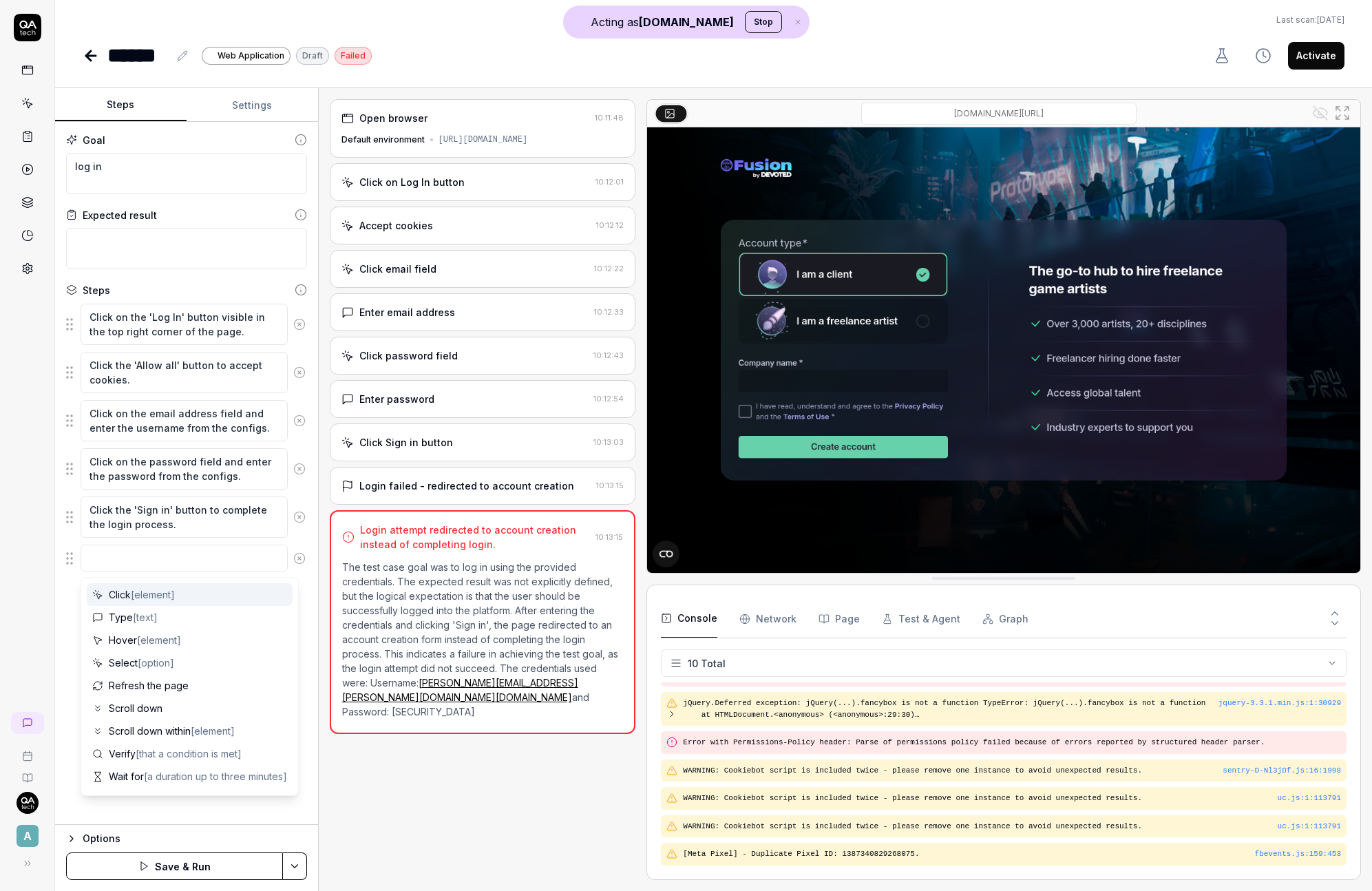
type textarea "*"
type textarea "C"
type textarea "*"
type textarea "Cl"
type textarea "*"
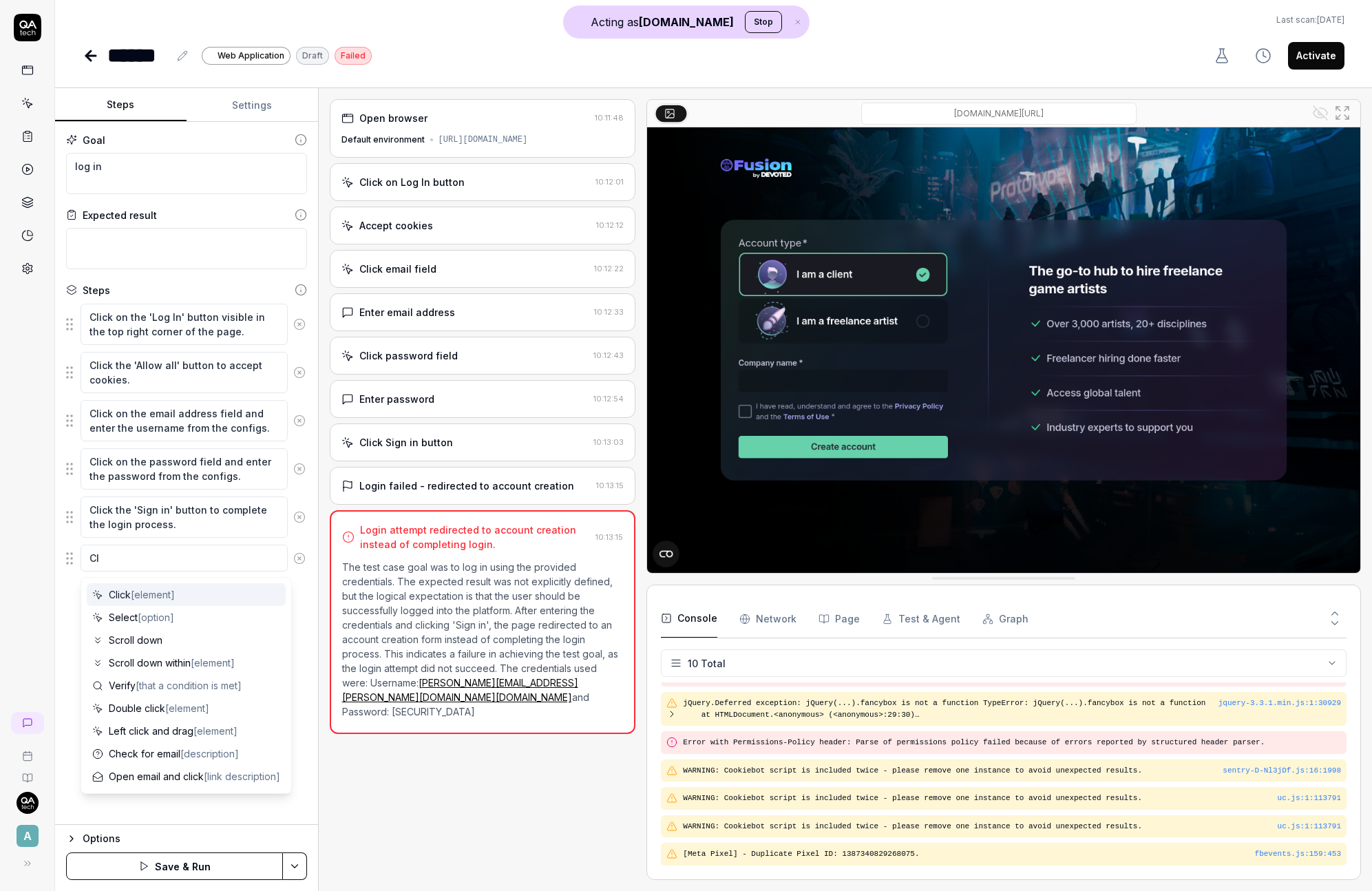
type textarea "Cli"
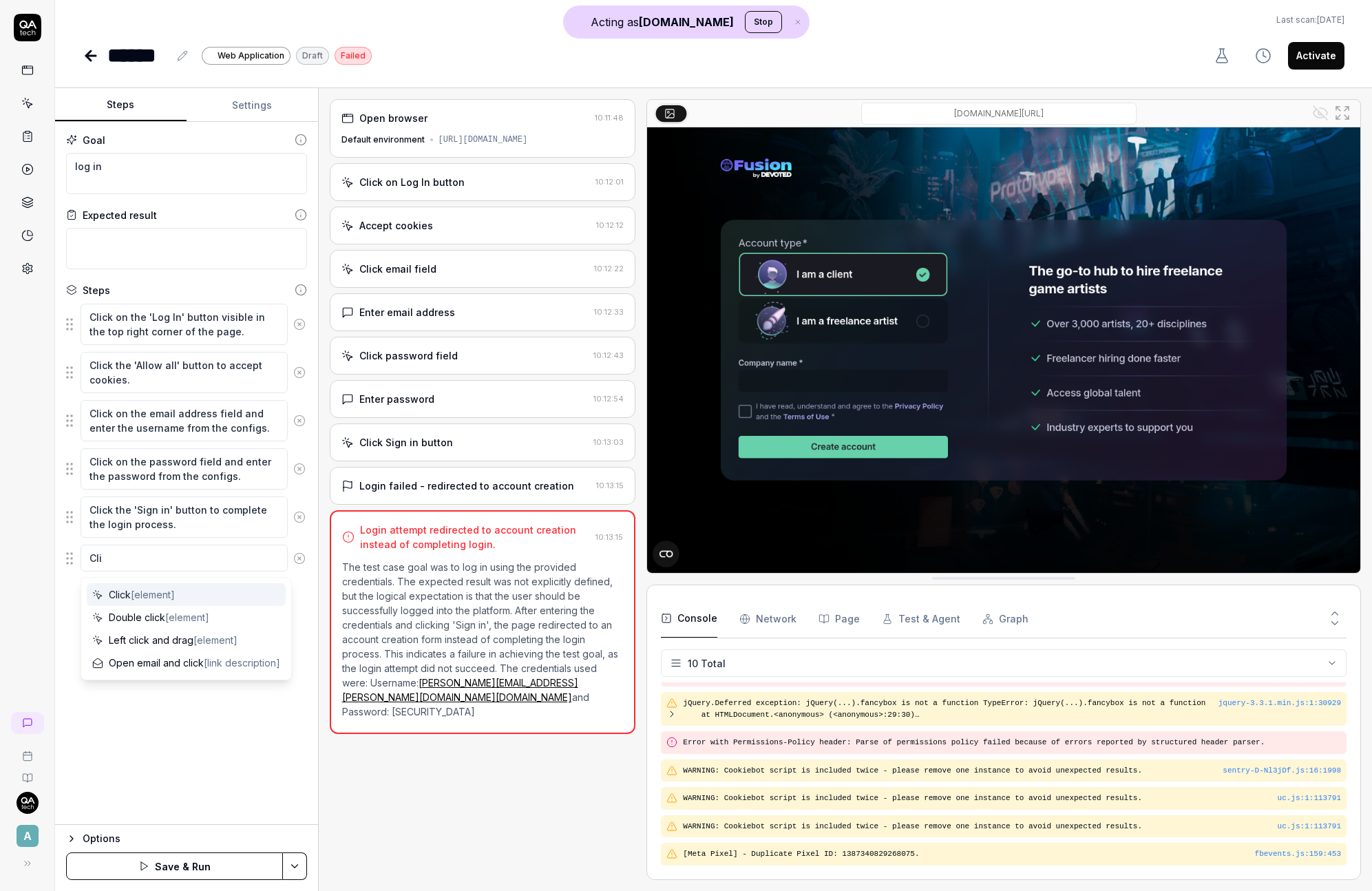
type textarea "*"
type textarea "Clic"
type textarea "*"
type textarea "Click"
type textarea "*"
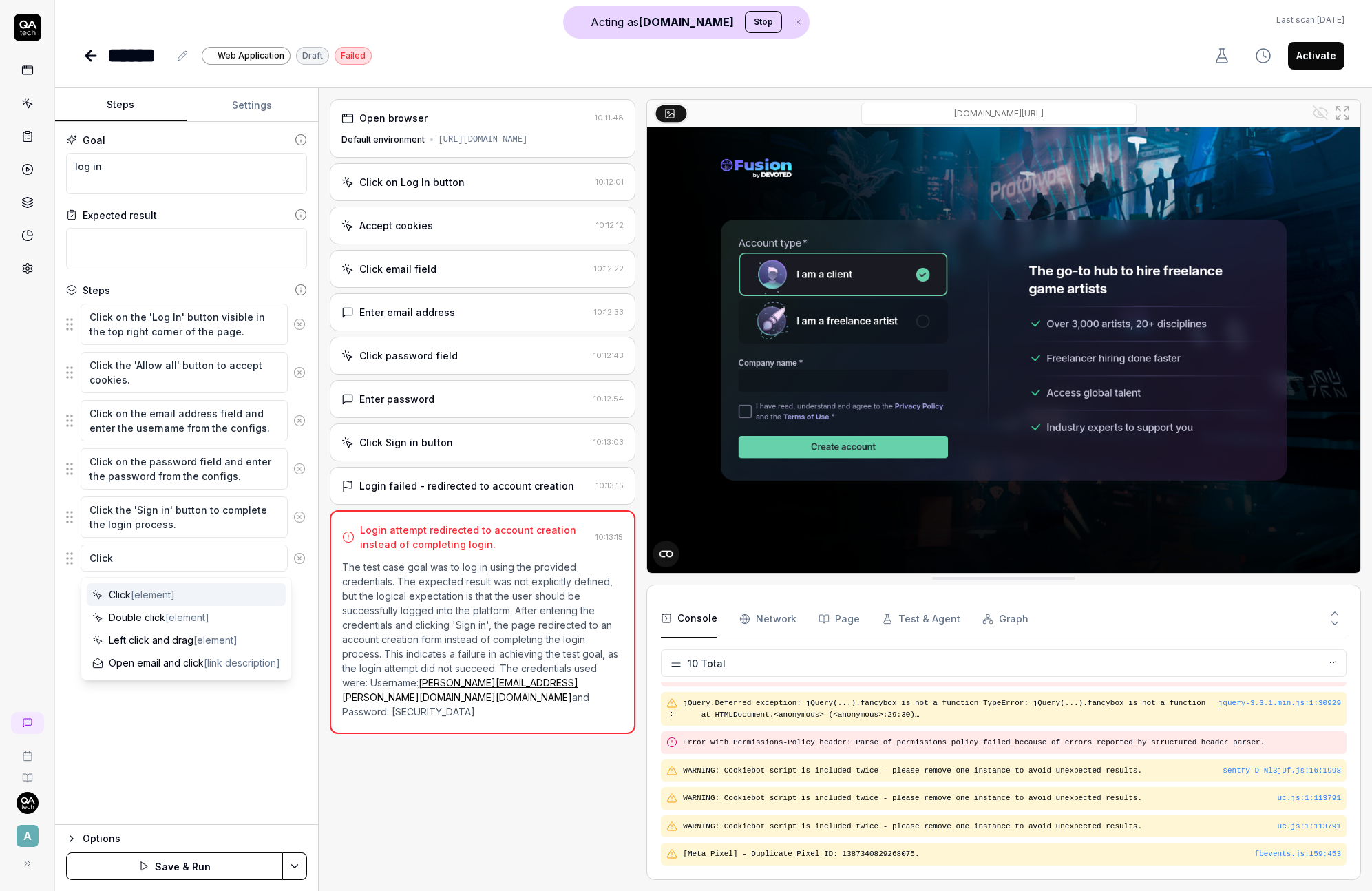
type textarea "Click"
type textarea "*"
type textarea "Click I"
type textarea "*"
type textarea "Click I a"
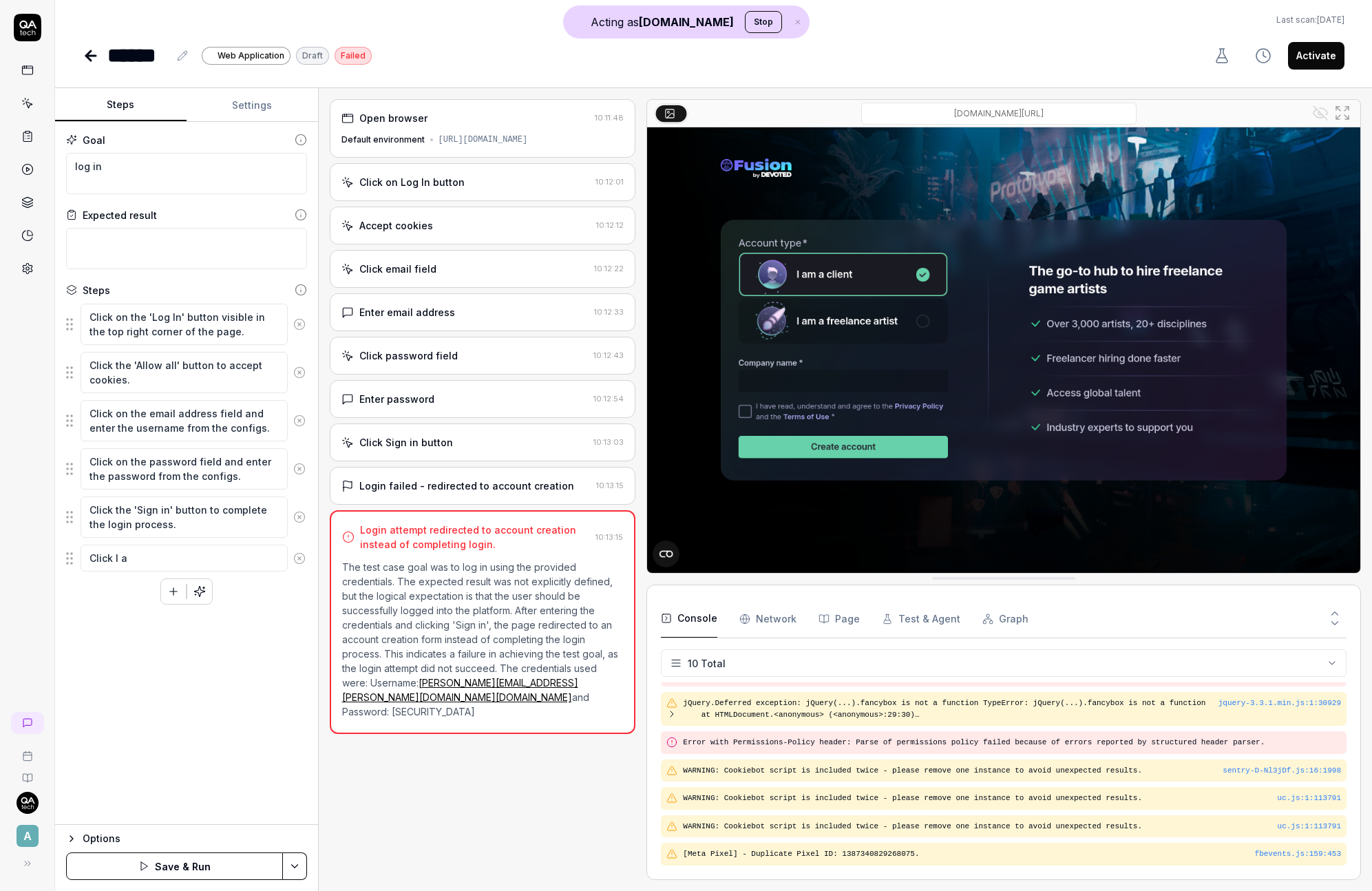
type textarea "*"
type textarea "Click I am"
type textarea "*"
type textarea "Click I am a"
type textarea "*"
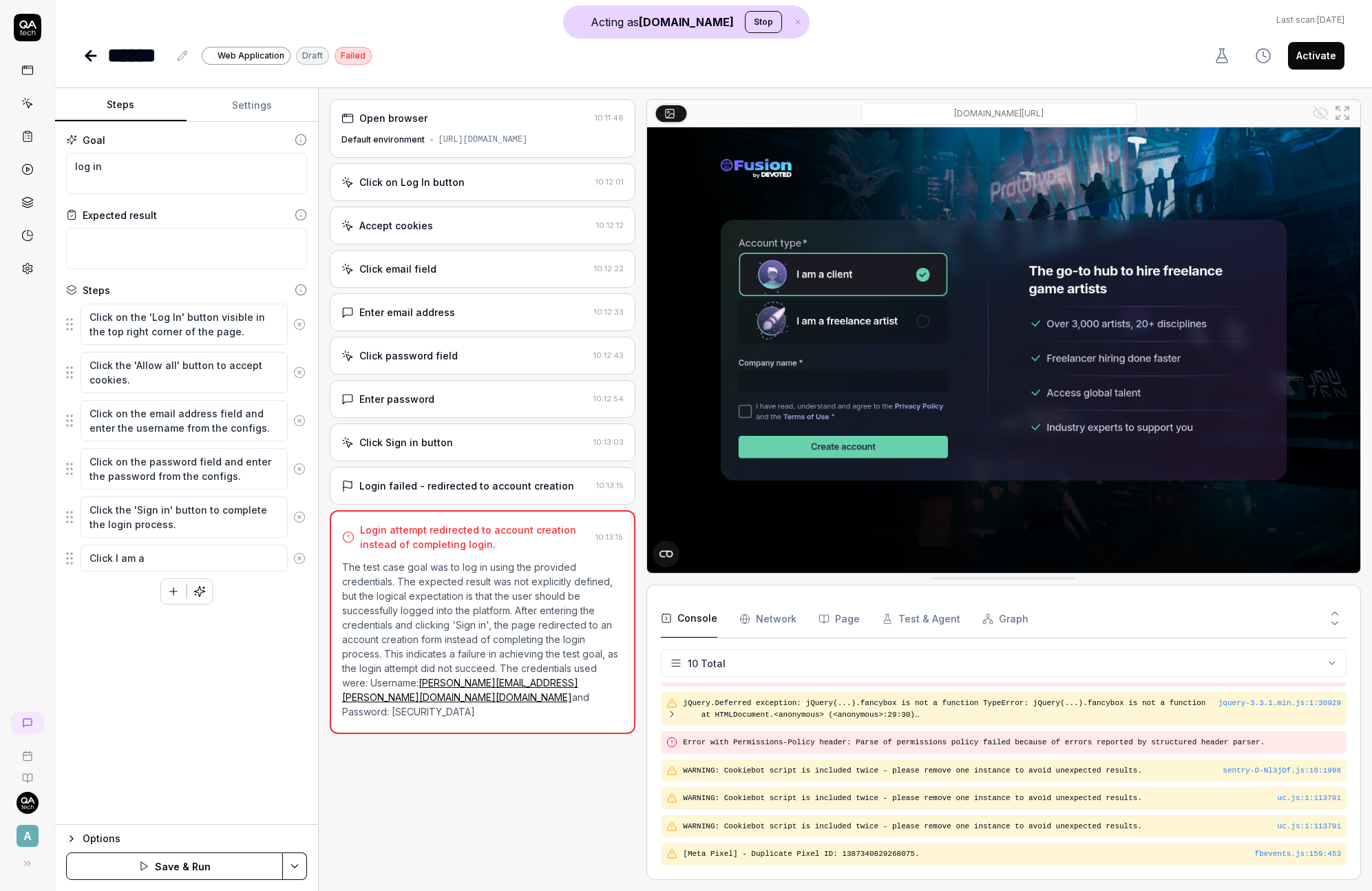
type textarea "Click I am a"
type textarea "*"
type textarea "Click I am a l"
type textarea "*"
type textarea "Click I am a lc"
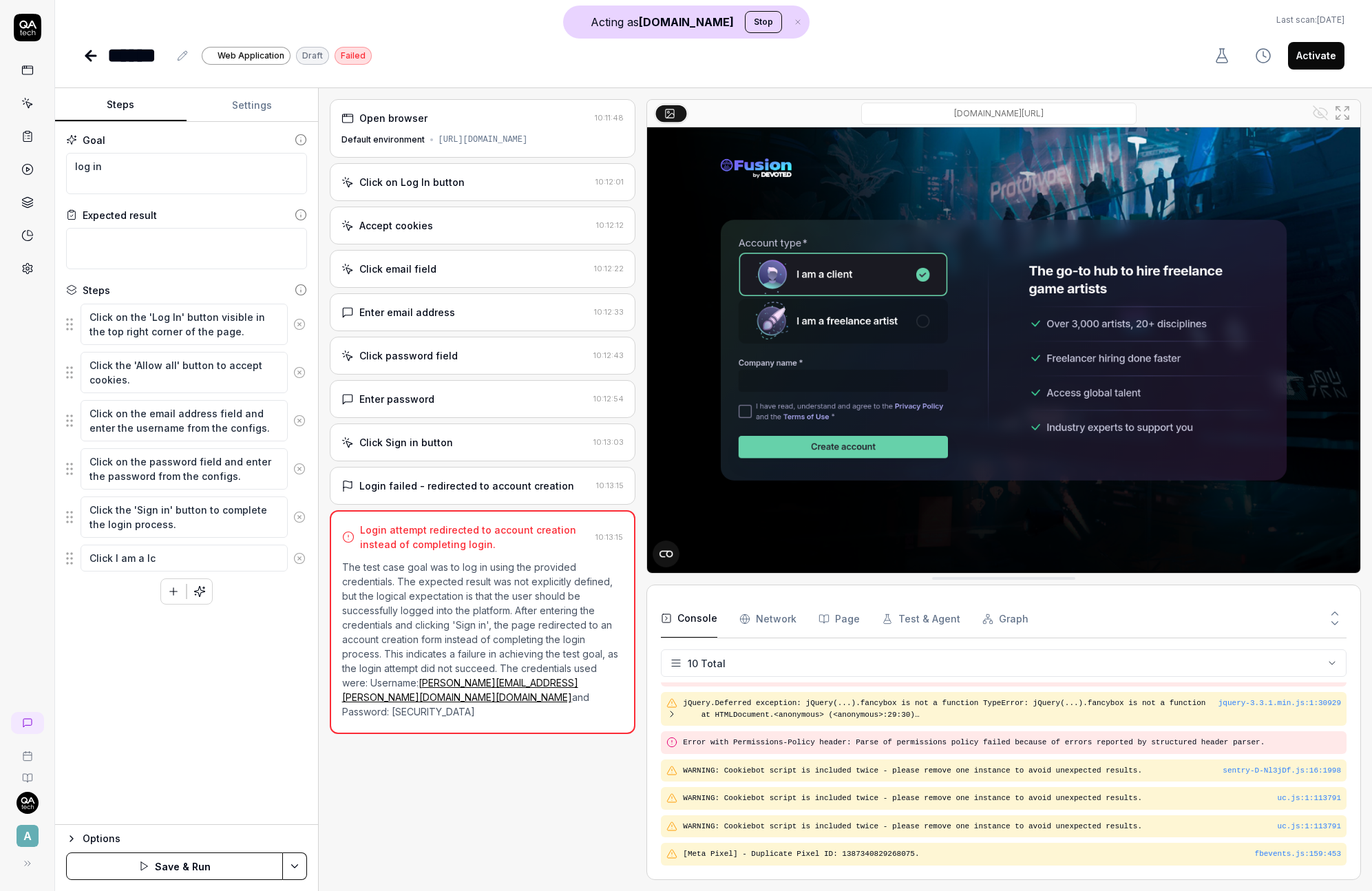
type textarea "*"
type textarea "Click I am a l"
type textarea "*"
type textarea "Click I am a"
type textarea "*"
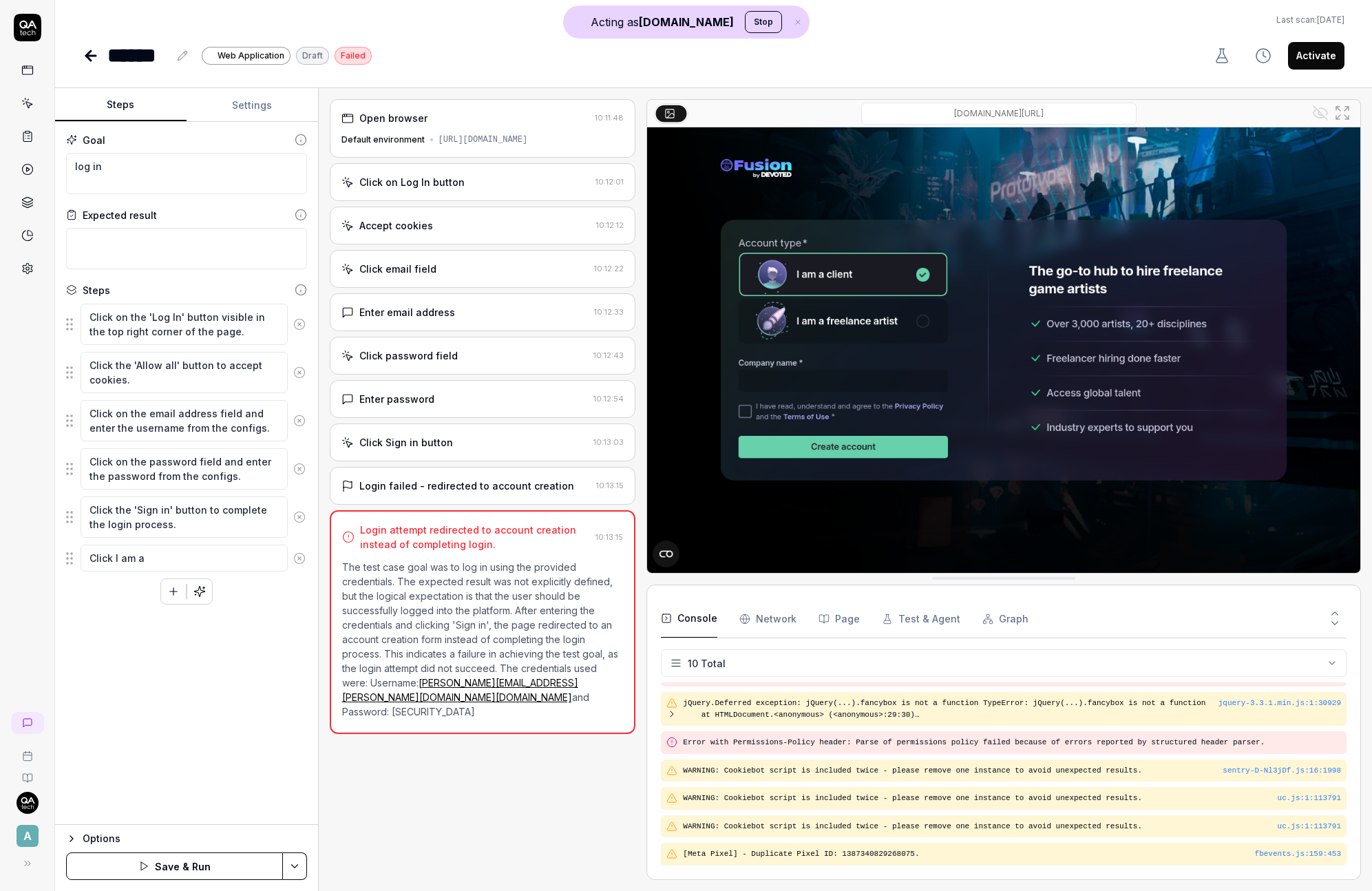
type textarea "Click I am a c"
type textarea "*"
type textarea "Click I am a cl"
type textarea "*"
type textarea "Click I am a cli"
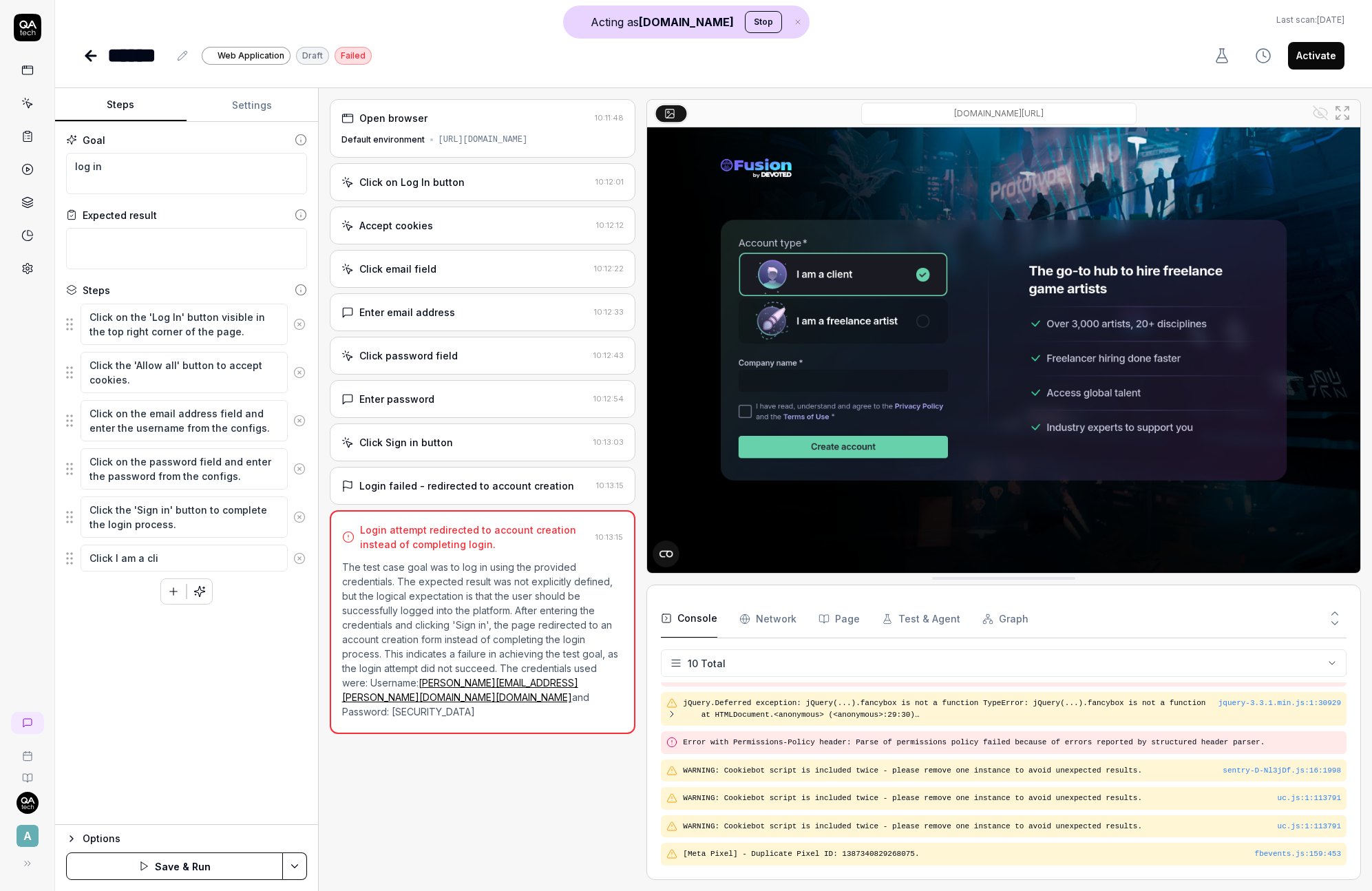
type textarea "*"
type textarea "Click I am a clie"
type textarea "*"
type textarea "Click I am a clien"
type textarea "*"
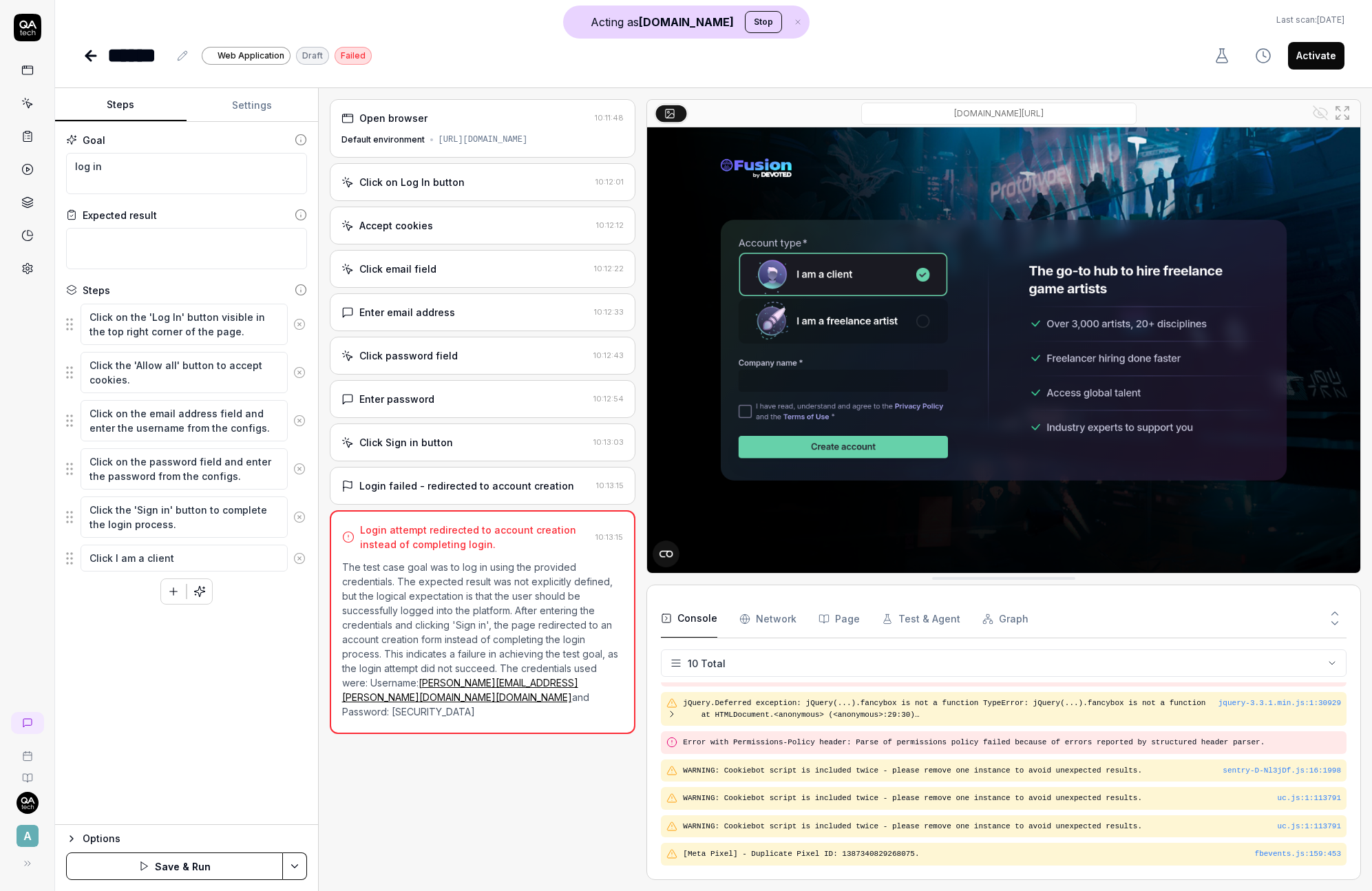
type textarea "Click I am a client"
click at [225, 190] on textarea "log in" at bounding box center [187, 174] width 241 height 42
type textarea "*"
type textarea "log in"
type textarea "*"
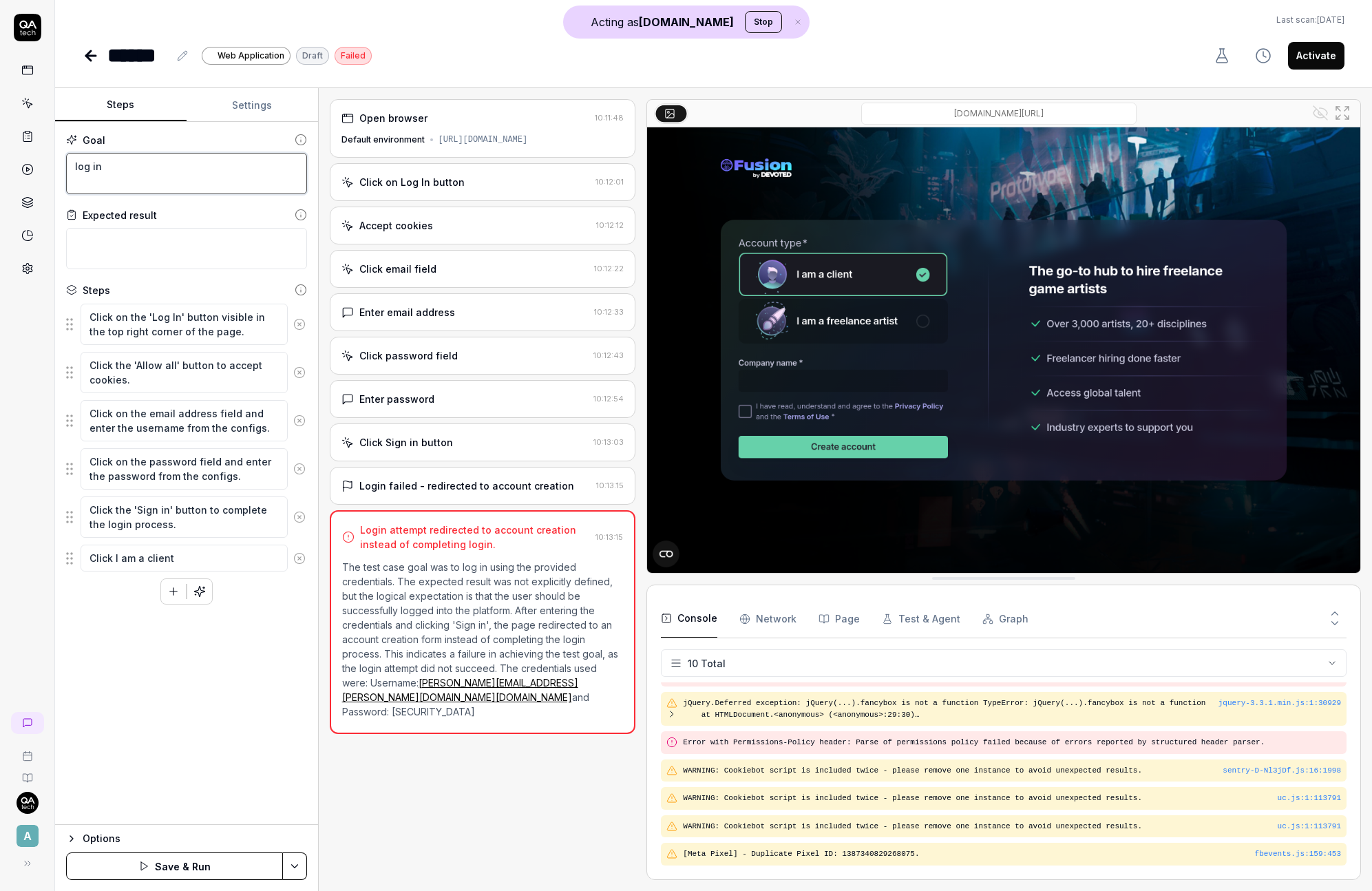
type textarea "log in a"
type textarea "*"
type textarea "log in an"
type textarea "*"
type textarea "log in and"
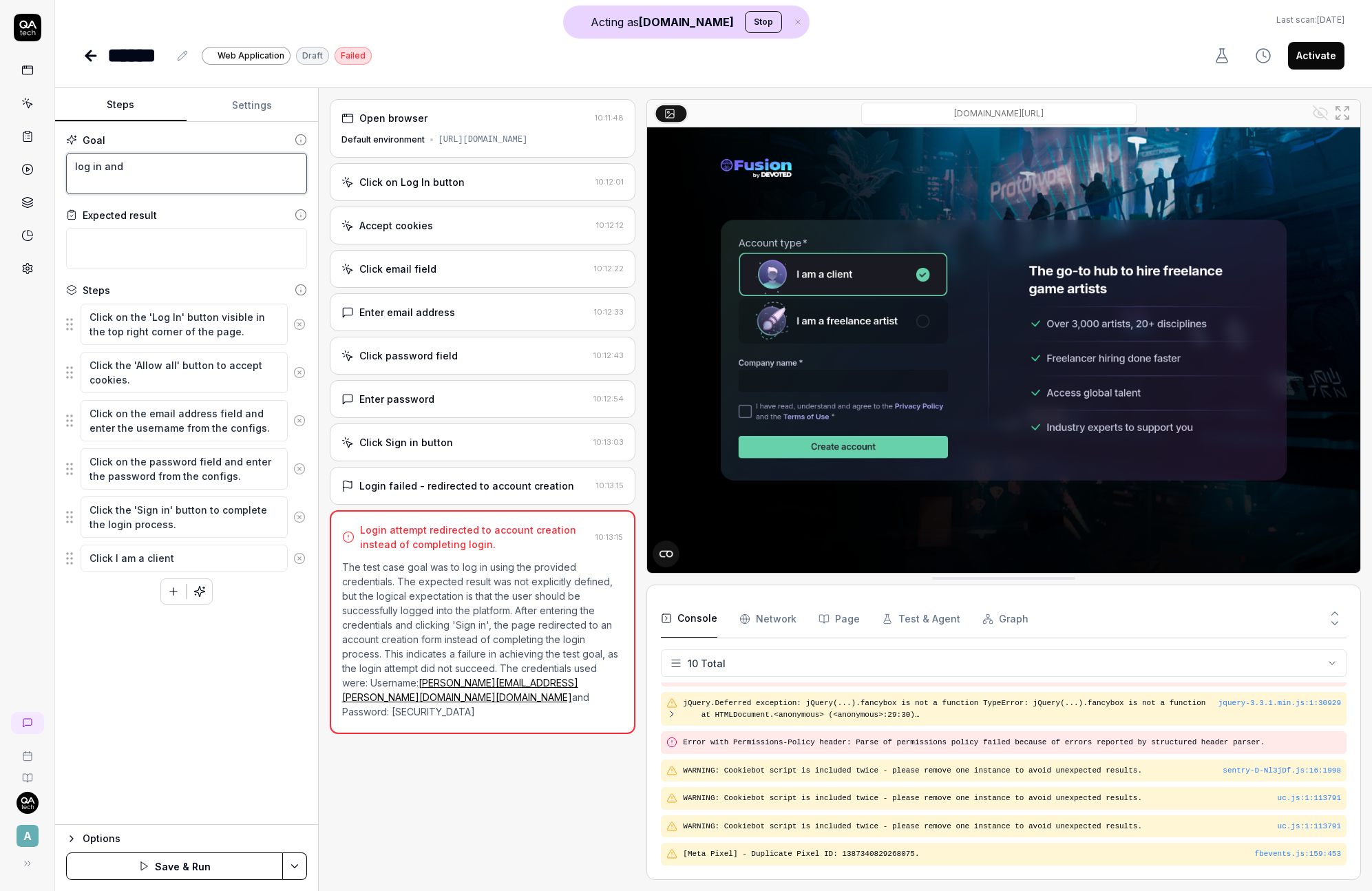
type textarea "*"
type textarea "log in and"
type textarea "*"
type textarea "log in and c"
type textarea "*"
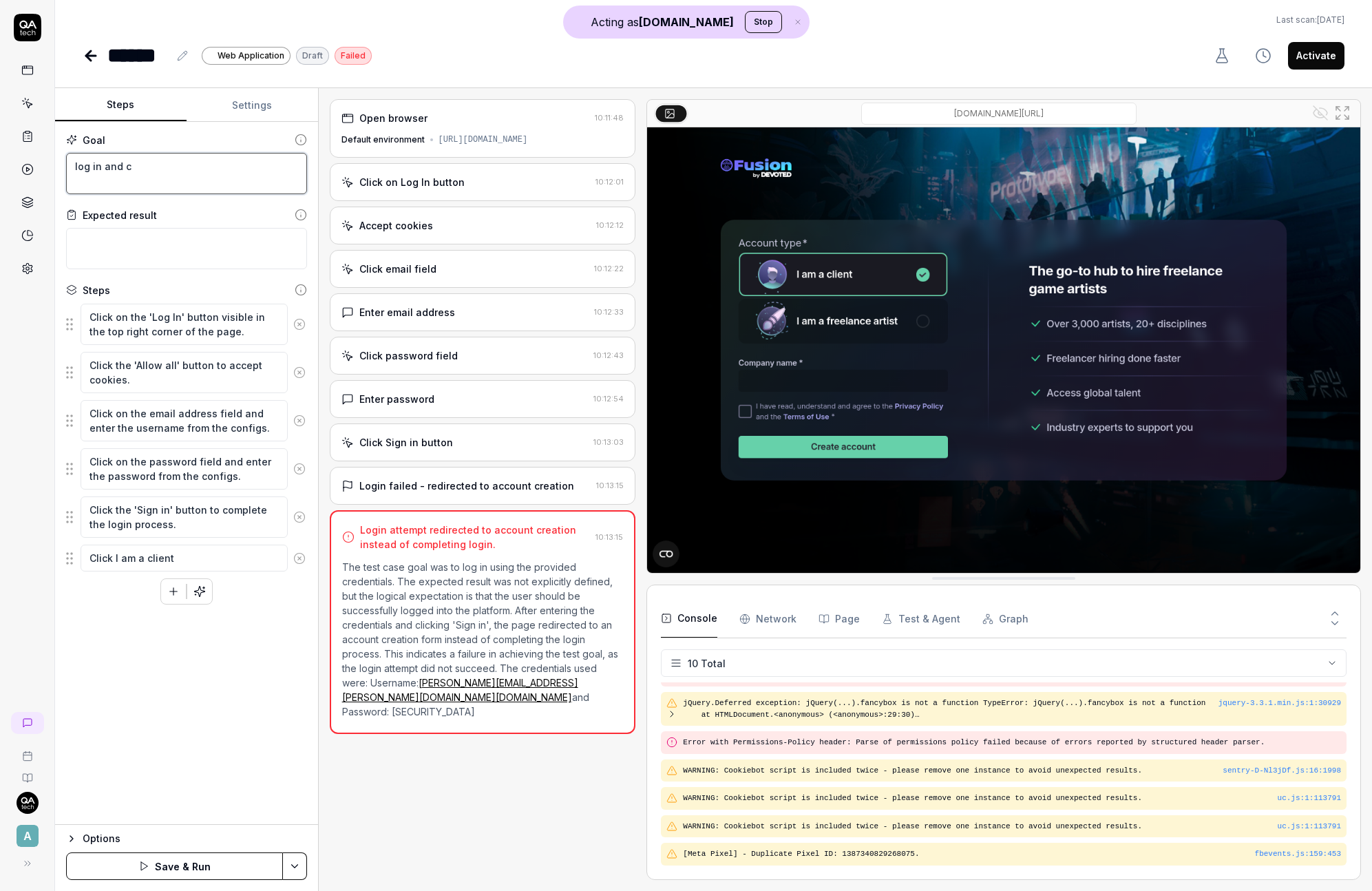
type textarea "log in and co"
type textarea "*"
type textarea "log in and con"
drag, startPoint x: 300, startPoint y: 175, endPoint x: 389, endPoint y: 267, distance: 128.0
click at [361, 239] on div "Steps Settings Goal log in and con Expected result Steps Click on the 'Log In' …" at bounding box center [713, 490] width 1317 height 803
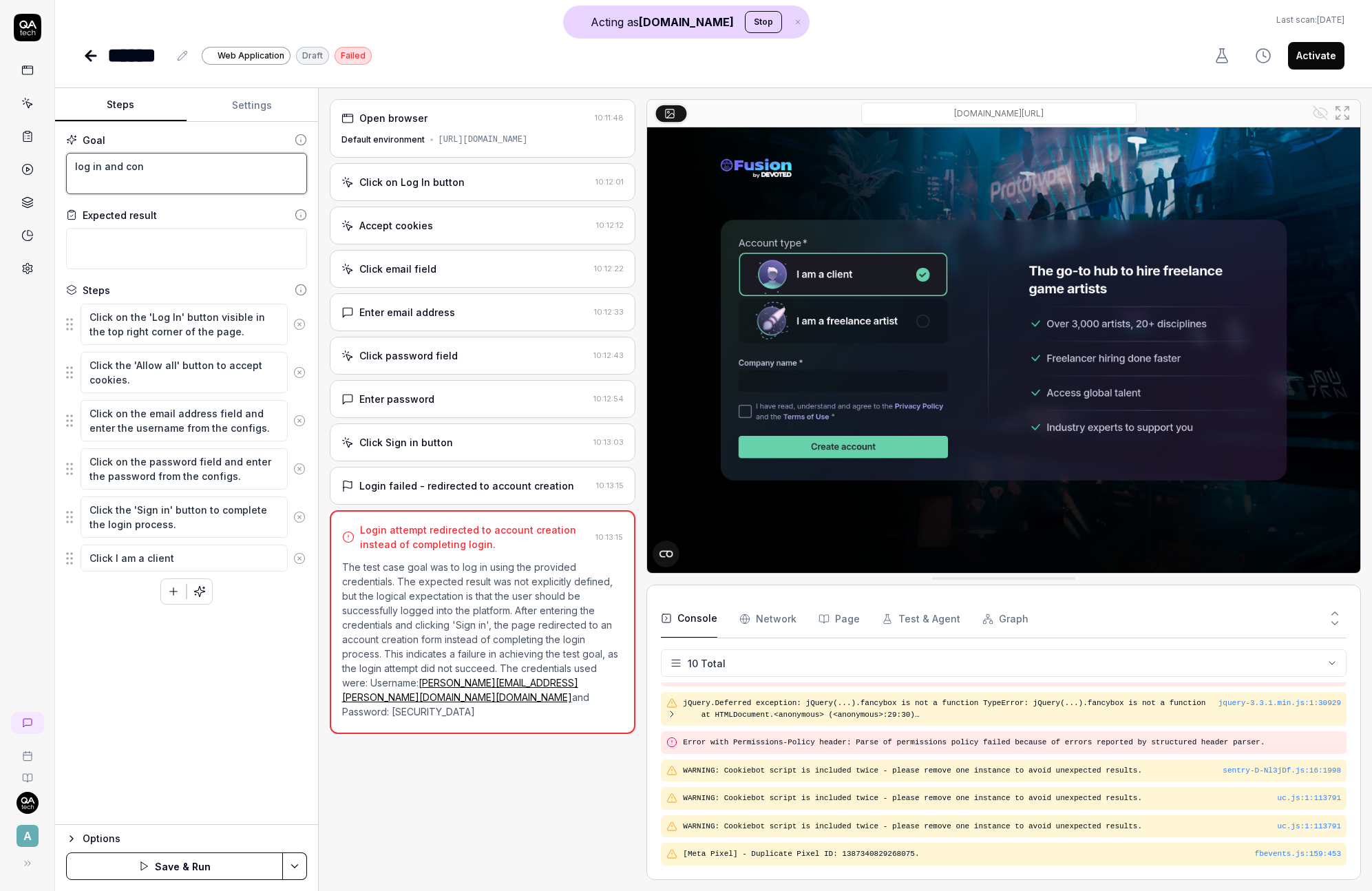
type textarea "*"
type textarea "log in and co"
type textarea "*"
type textarea "log in and c"
type textarea "*"
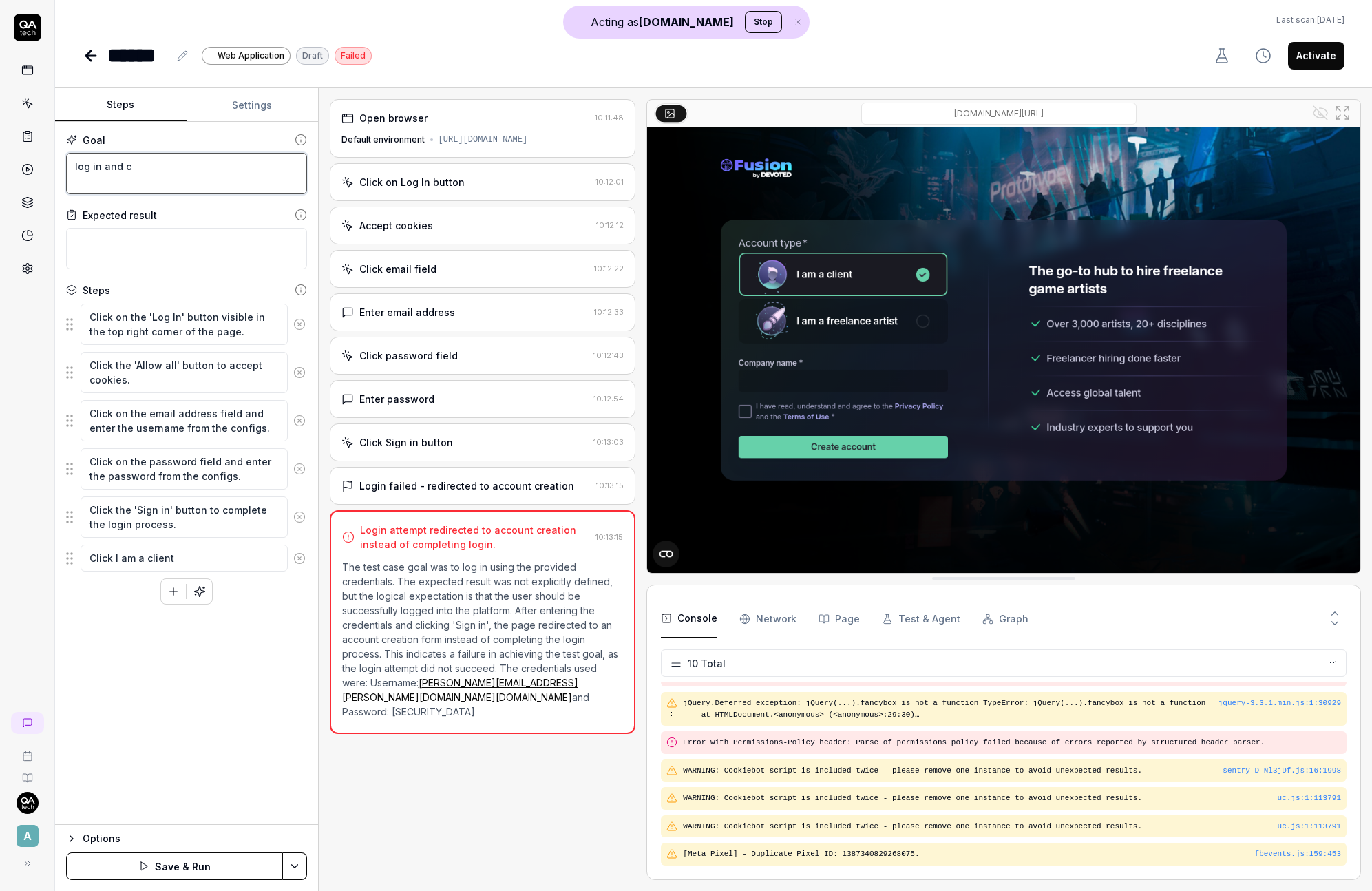
type textarea "log in and"
type textarea "*"
type textarea "log in and"
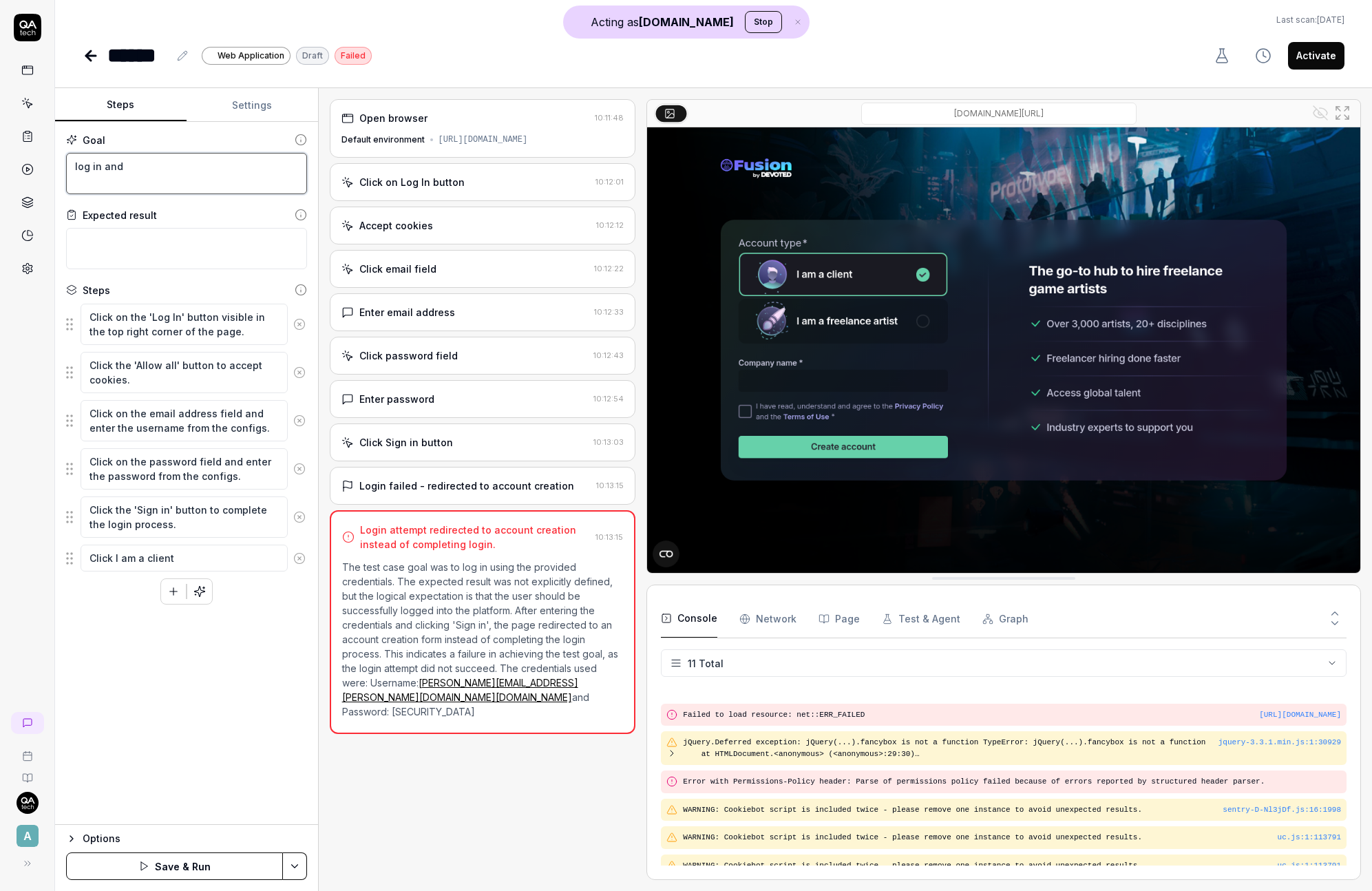
scroll to position [141, 0]
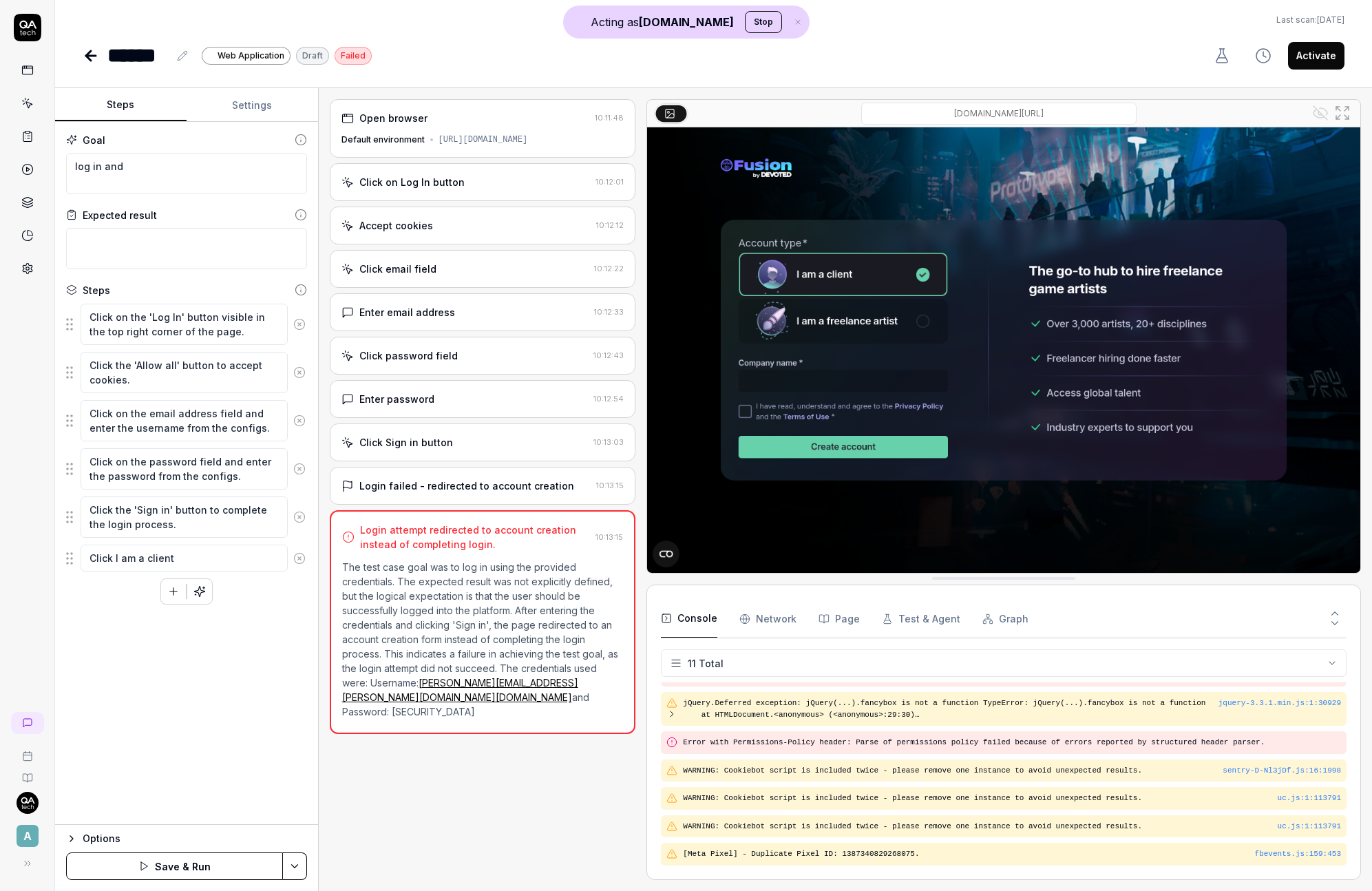
click at [293, 559] on icon at bounding box center [300, 558] width 12 height 12
type textarea "*"
click at [22, 16] on icon at bounding box center [28, 28] width 28 height 28
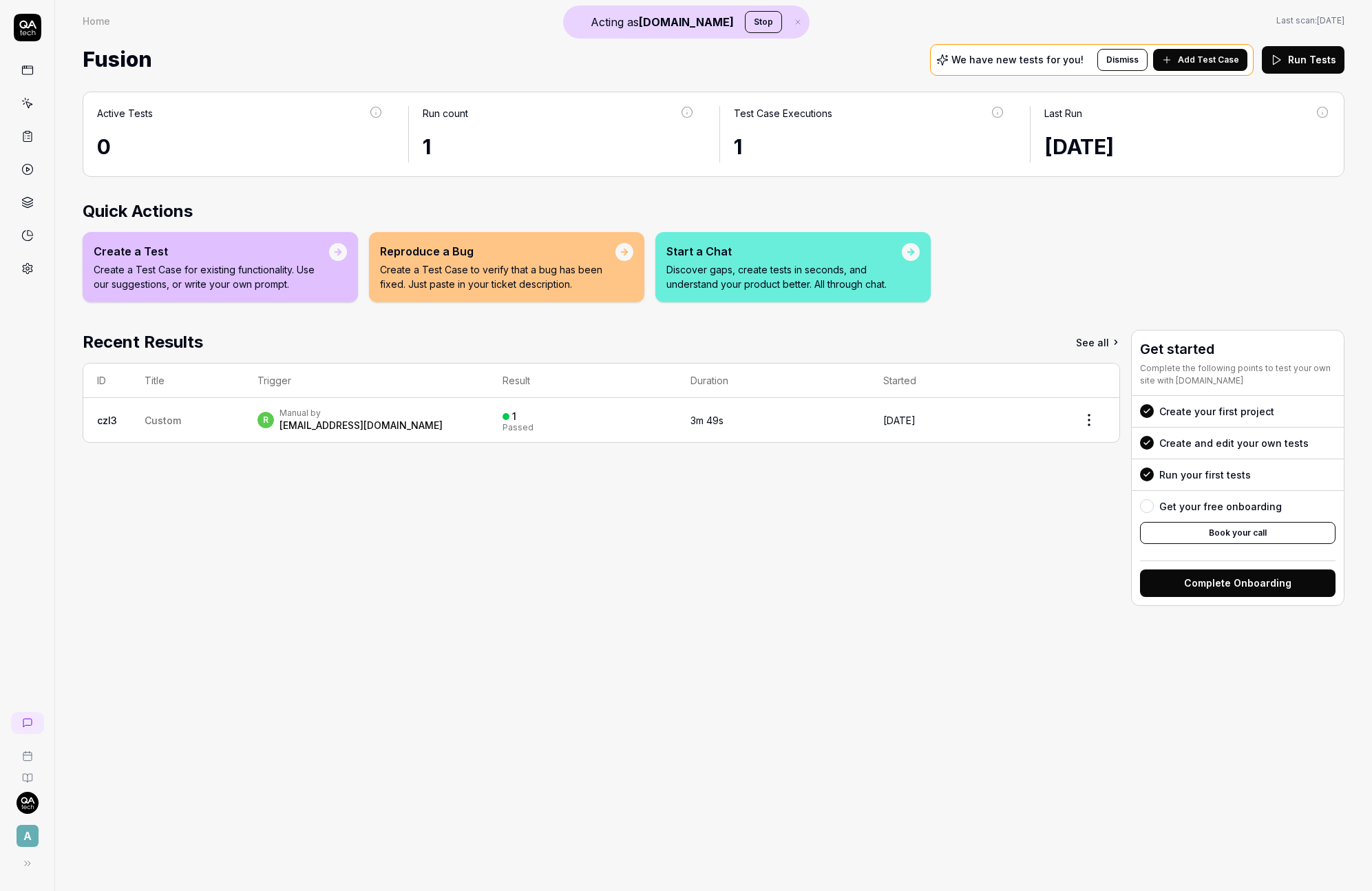
click at [35, 141] on link at bounding box center [28, 137] width 25 height 25
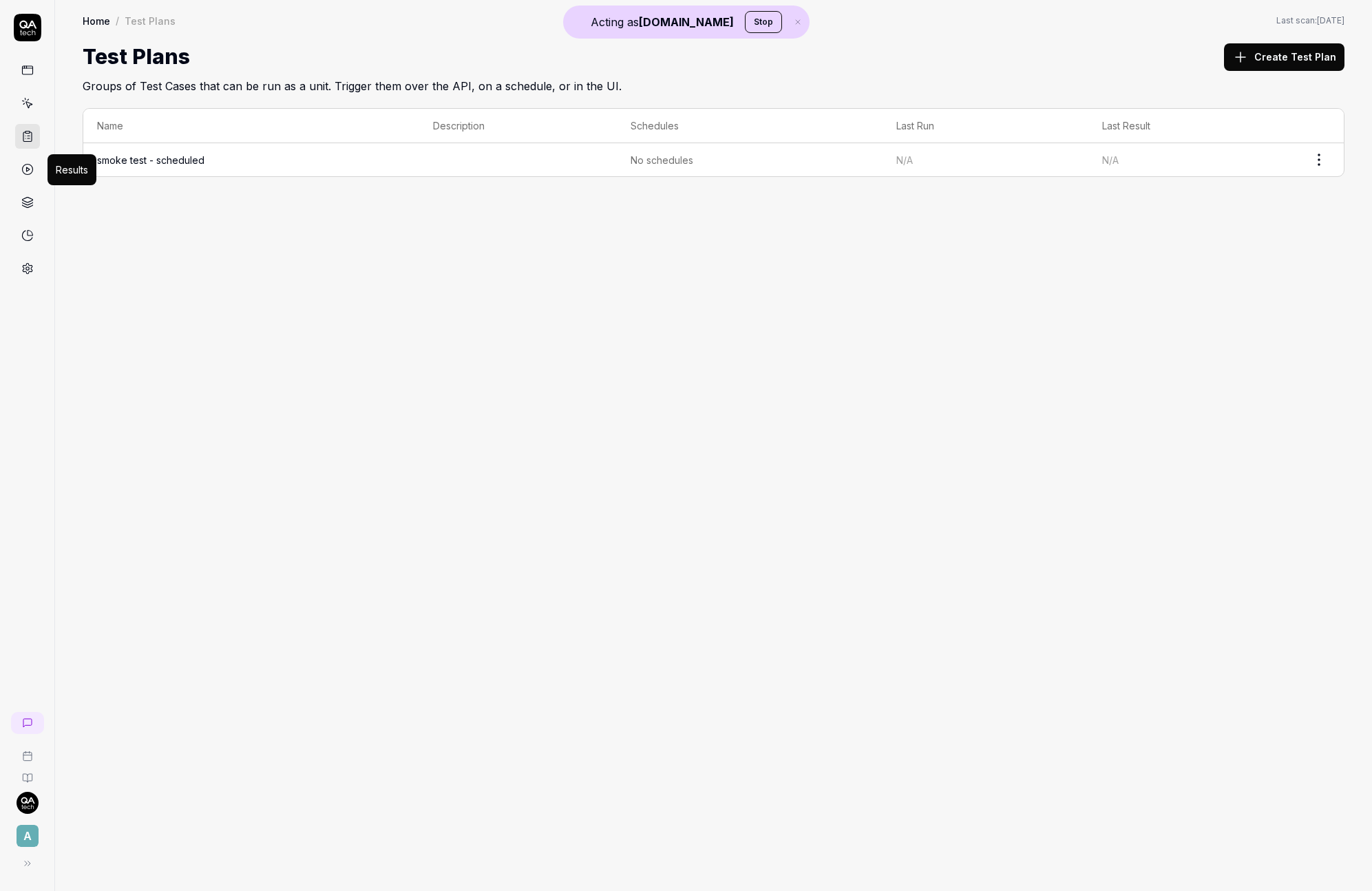
click at [30, 168] on icon at bounding box center [28, 169] width 12 height 12
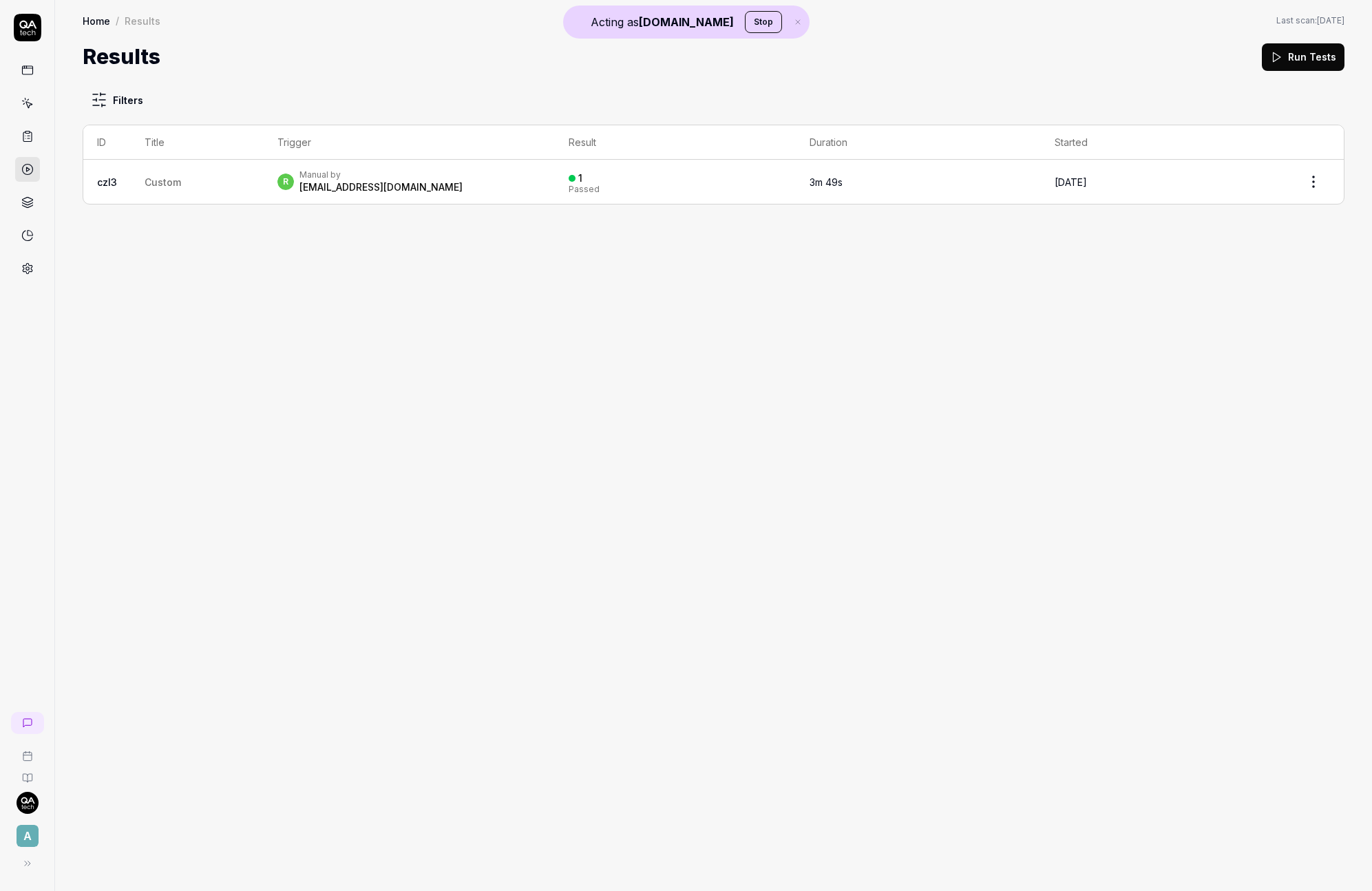
click at [20, 135] on link at bounding box center [28, 137] width 25 height 25
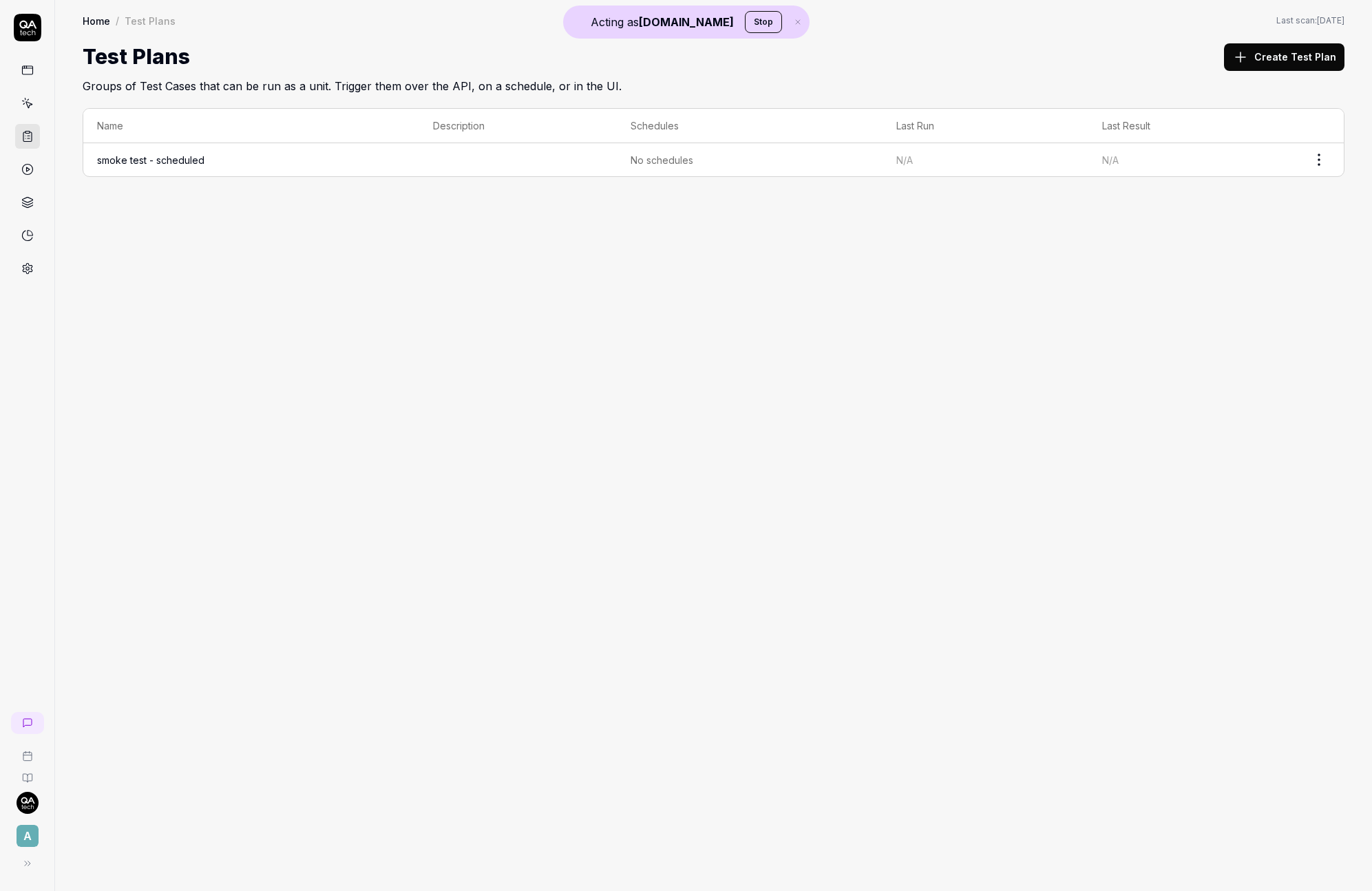
click at [121, 164] on link "smoke test - scheduled" at bounding box center [151, 160] width 107 height 12
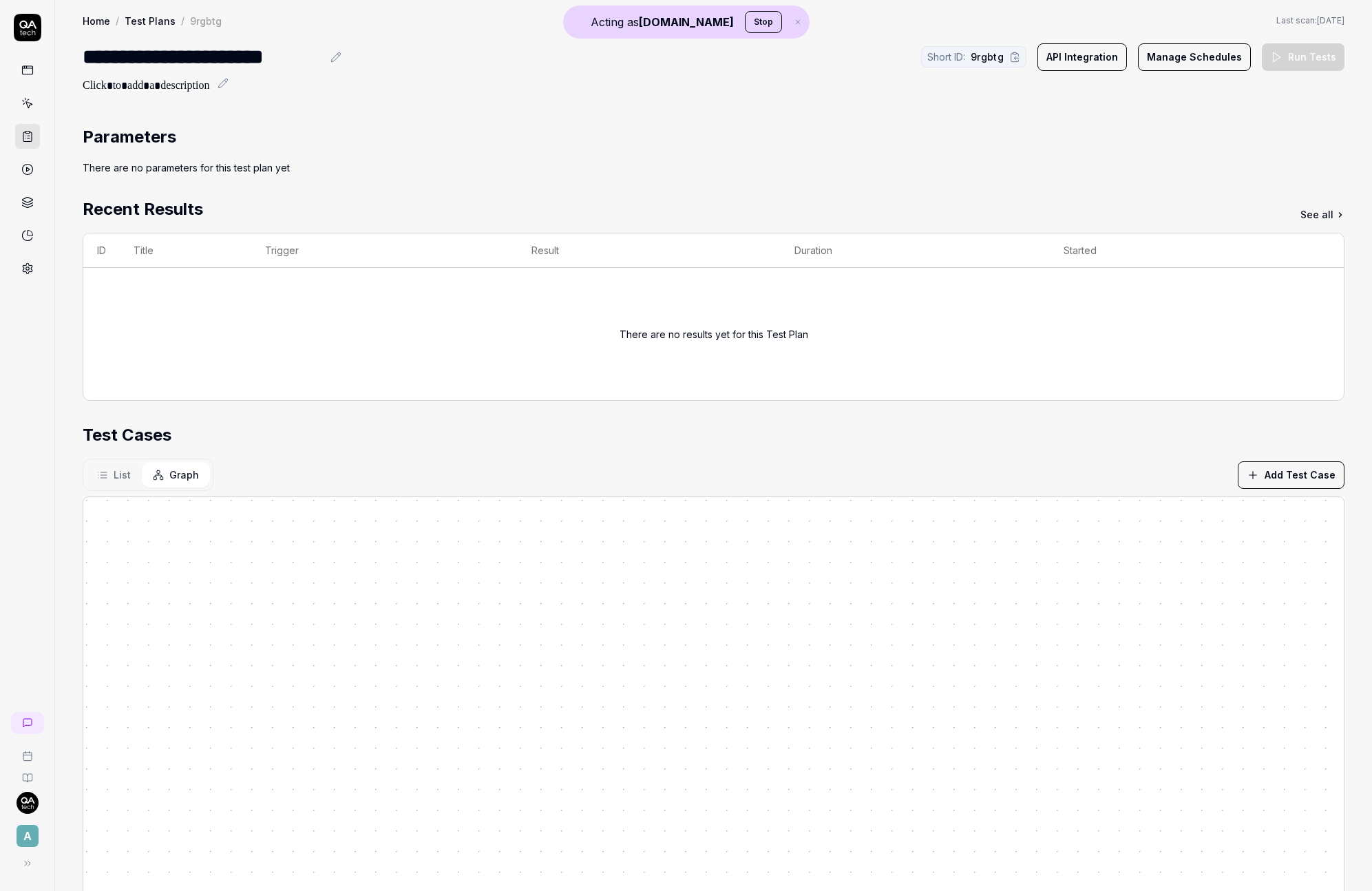
click at [1289, 479] on button "Add Test Case" at bounding box center [1291, 475] width 107 height 28
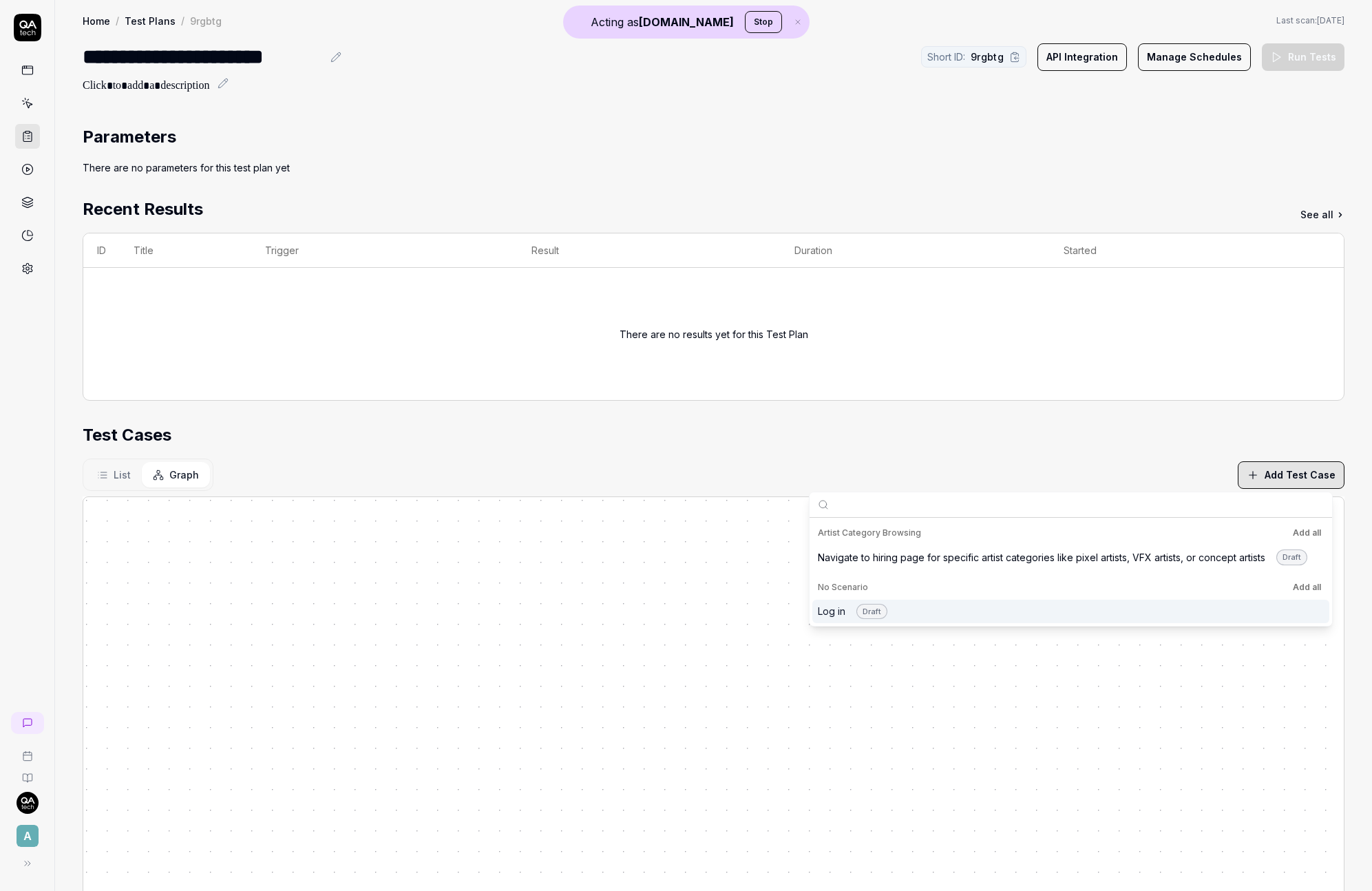
click at [847, 612] on div "Log in Draft" at bounding box center [852, 612] width 69 height 16
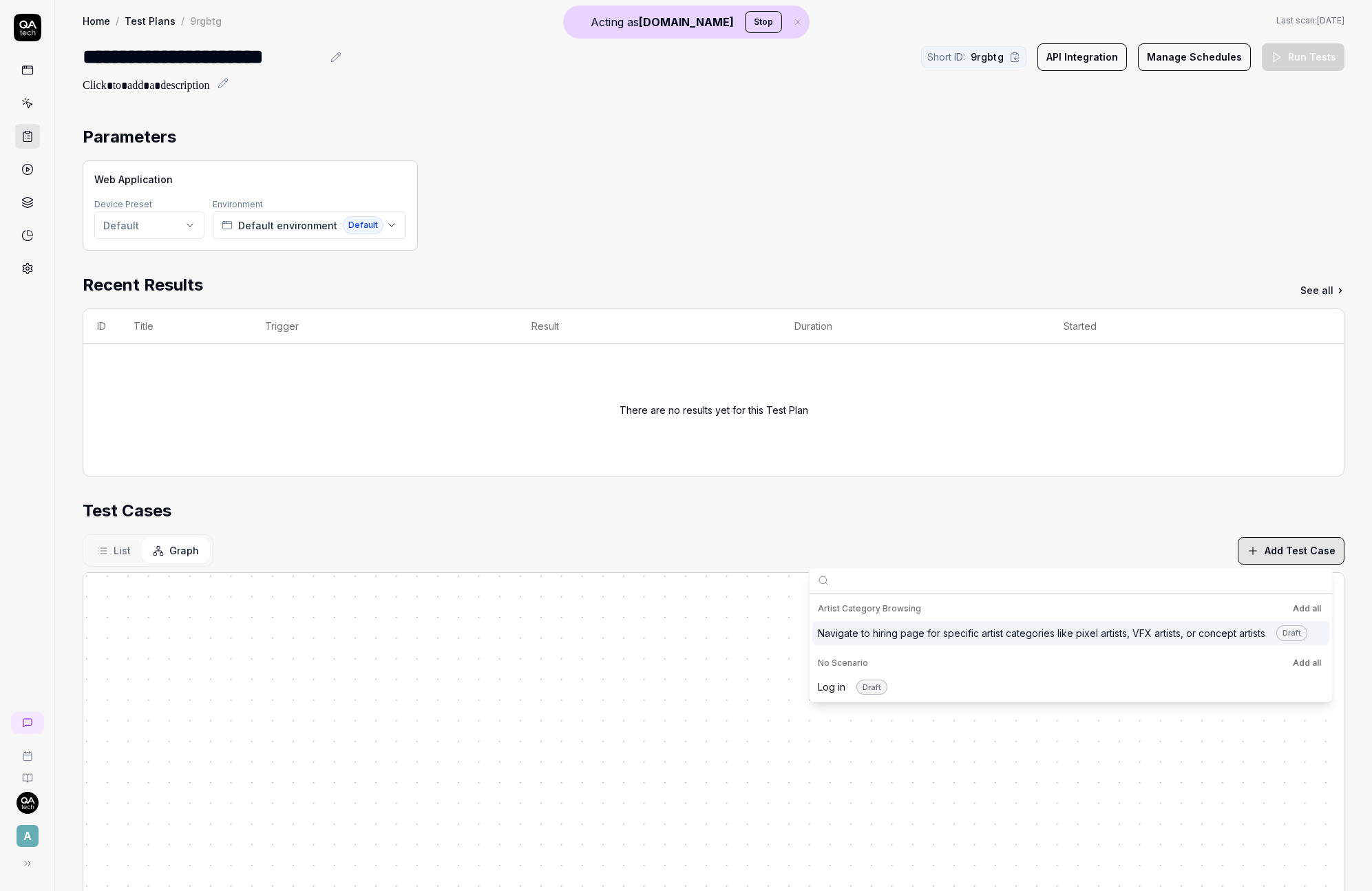
click at [687, 412] on div "There are no results yet for this Test Plan" at bounding box center [714, 409] width 188 height 99
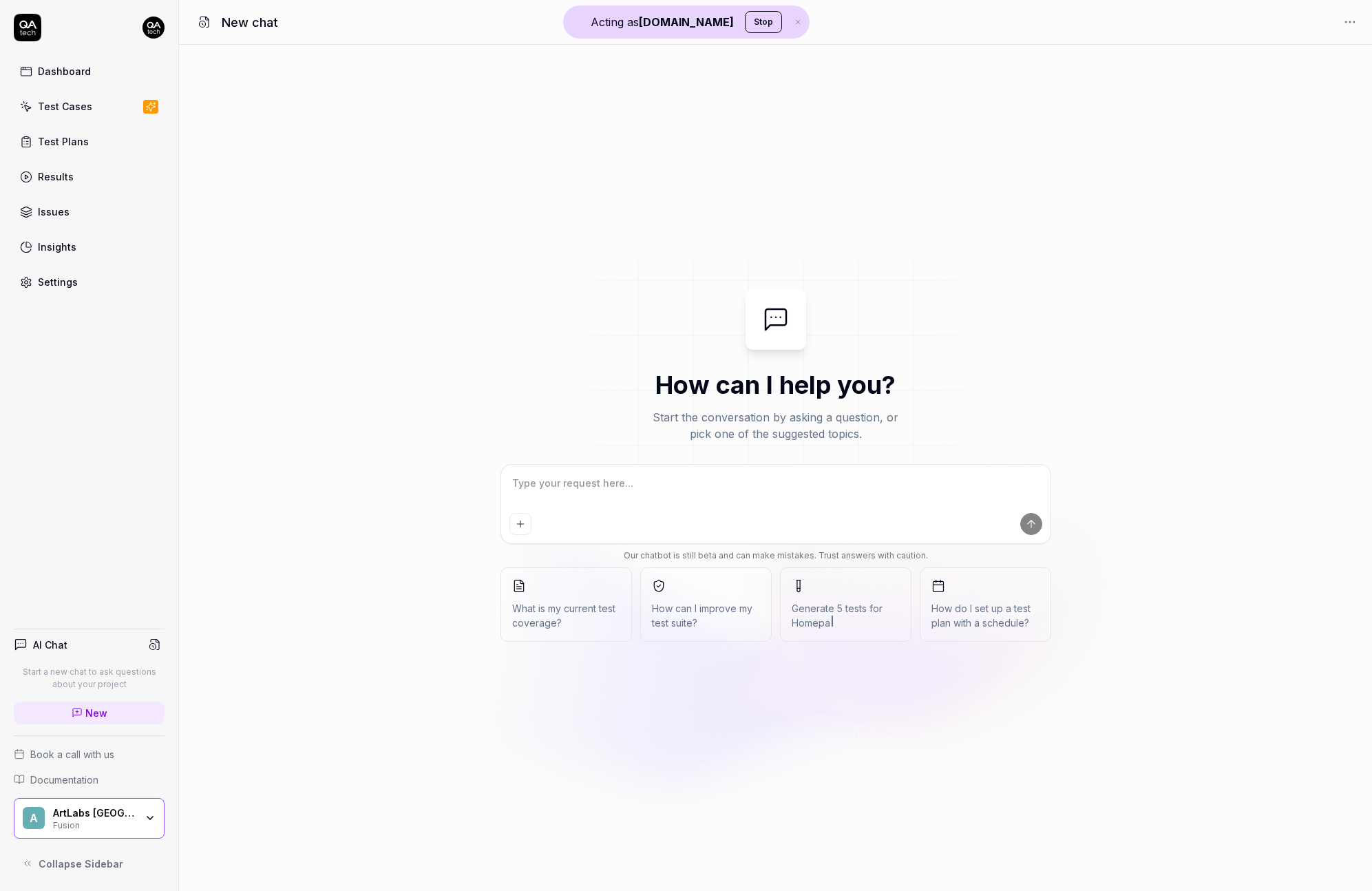
type textarea "*"
type textarea "T"
type textarea "*"
type textarea "Tel"
type textarea "*"
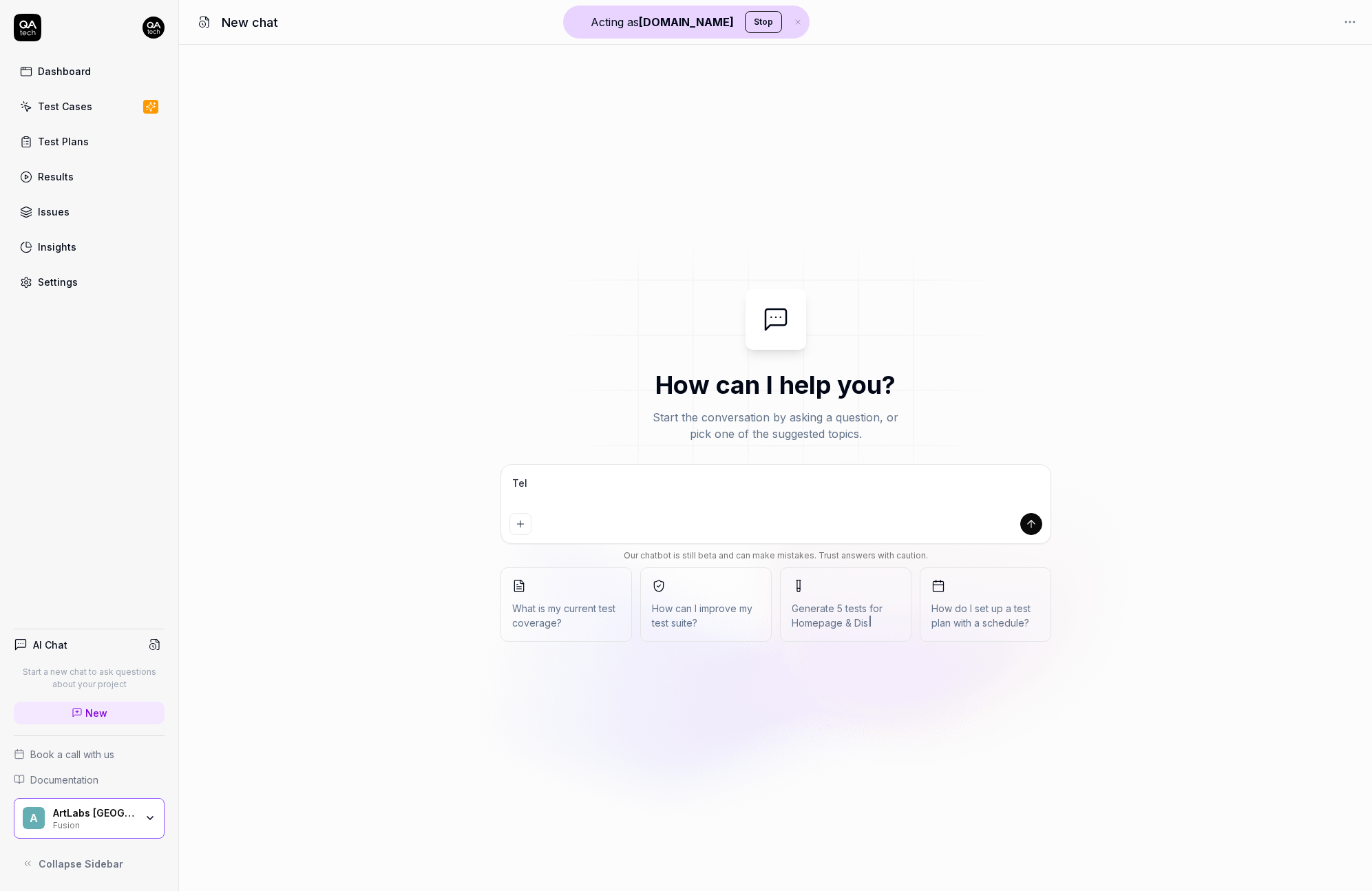
type textarea "Tell"
type textarea "*"
type textarea "Tell"
type textarea "*"
type textarea "Tell m"
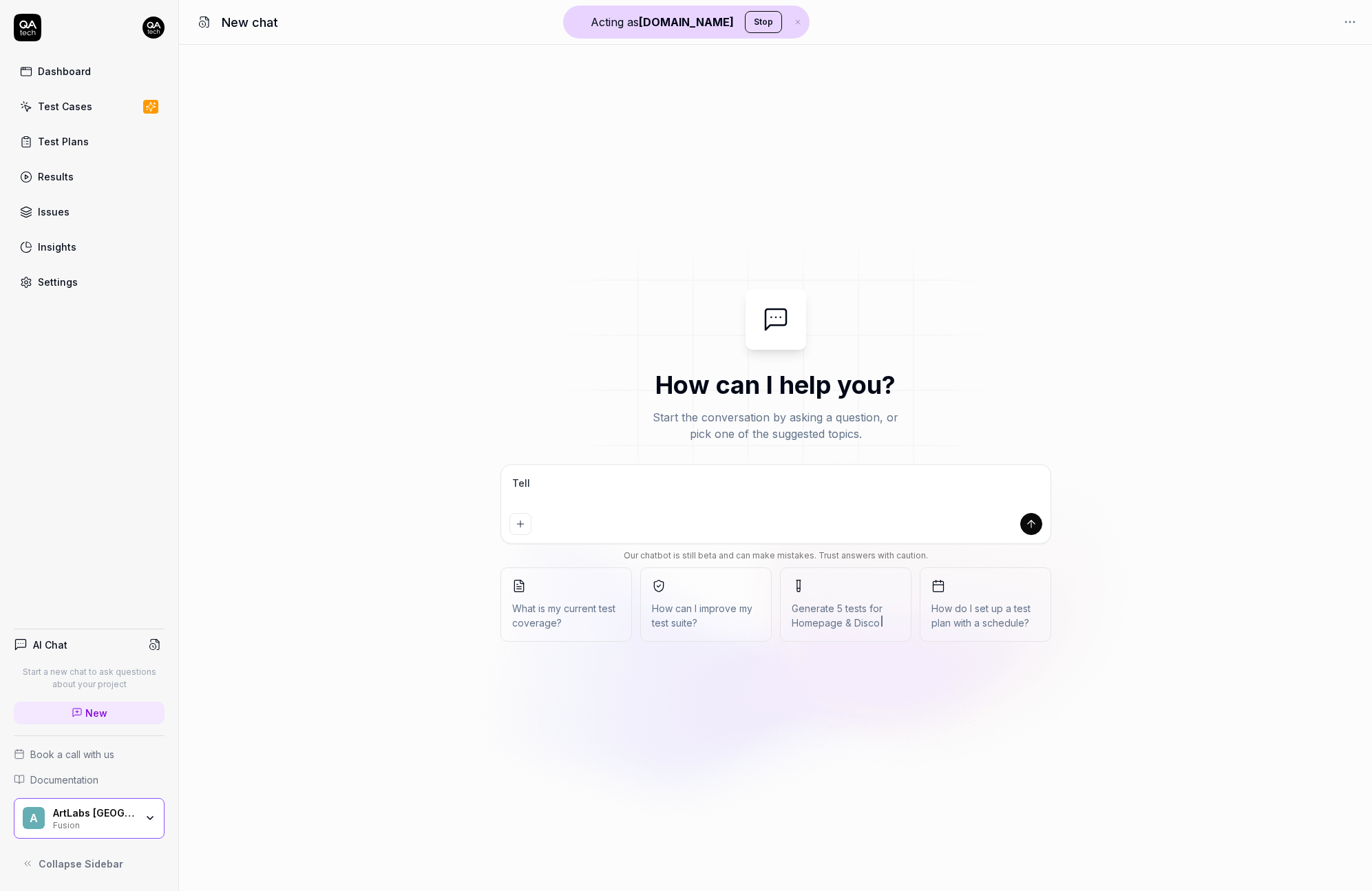
type textarea "*"
type textarea "Tell me"
type textarea "*"
type textarea "Tell me"
type textarea "*"
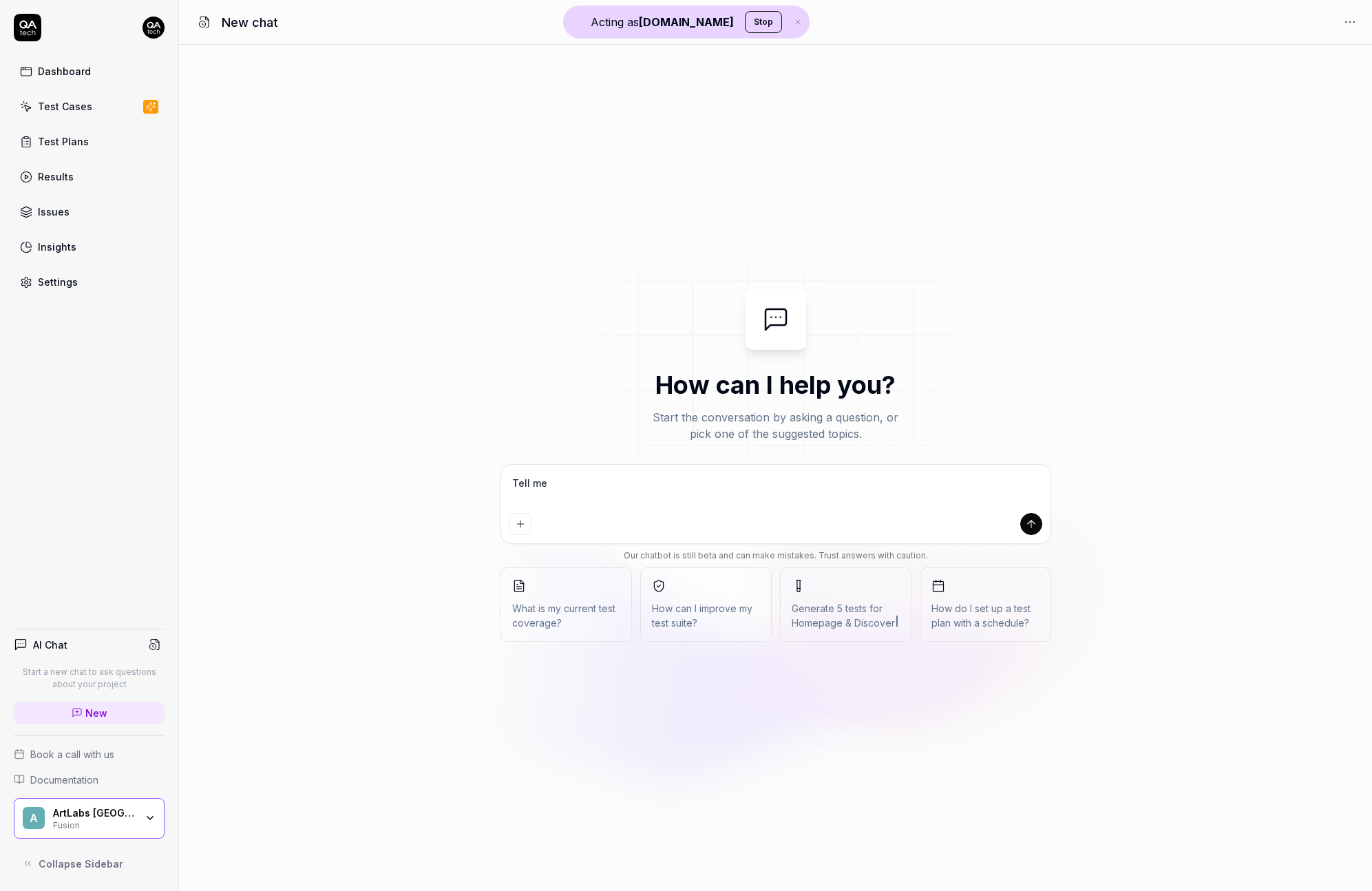
type textarea "Tell me a"
type textarea "*"
type textarea "Tell me ab"
type textarea "*"
type textarea "Tell me a"
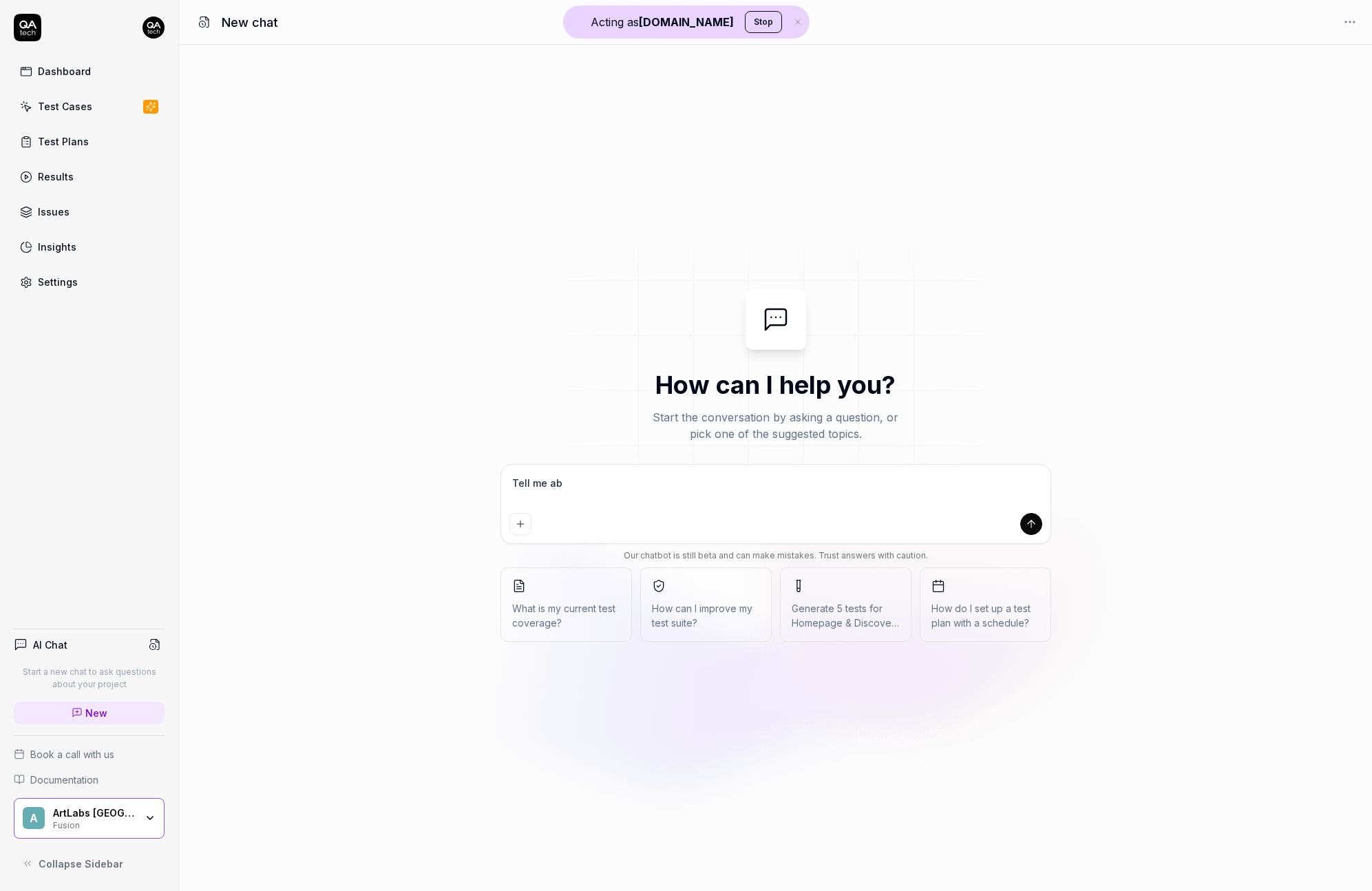
type textarea "*"
type textarea "Tell me a"
type textarea "*"
type textarea "Tell me a"
type textarea "*"
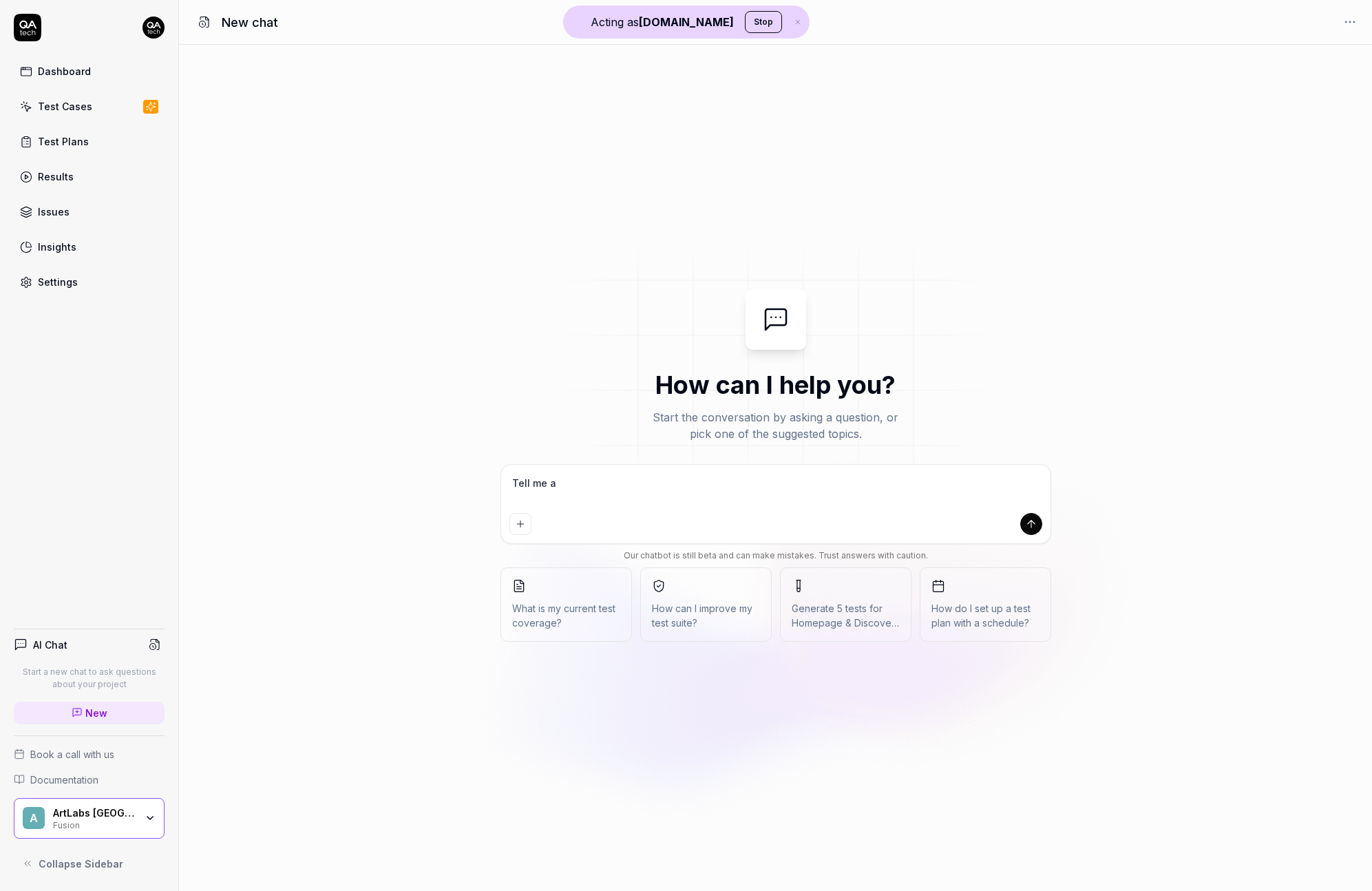
type textarea "Tell me"
type textarea "*"
type textarea "Tell me a"
type textarea "*"
type textarea "Tell me ab"
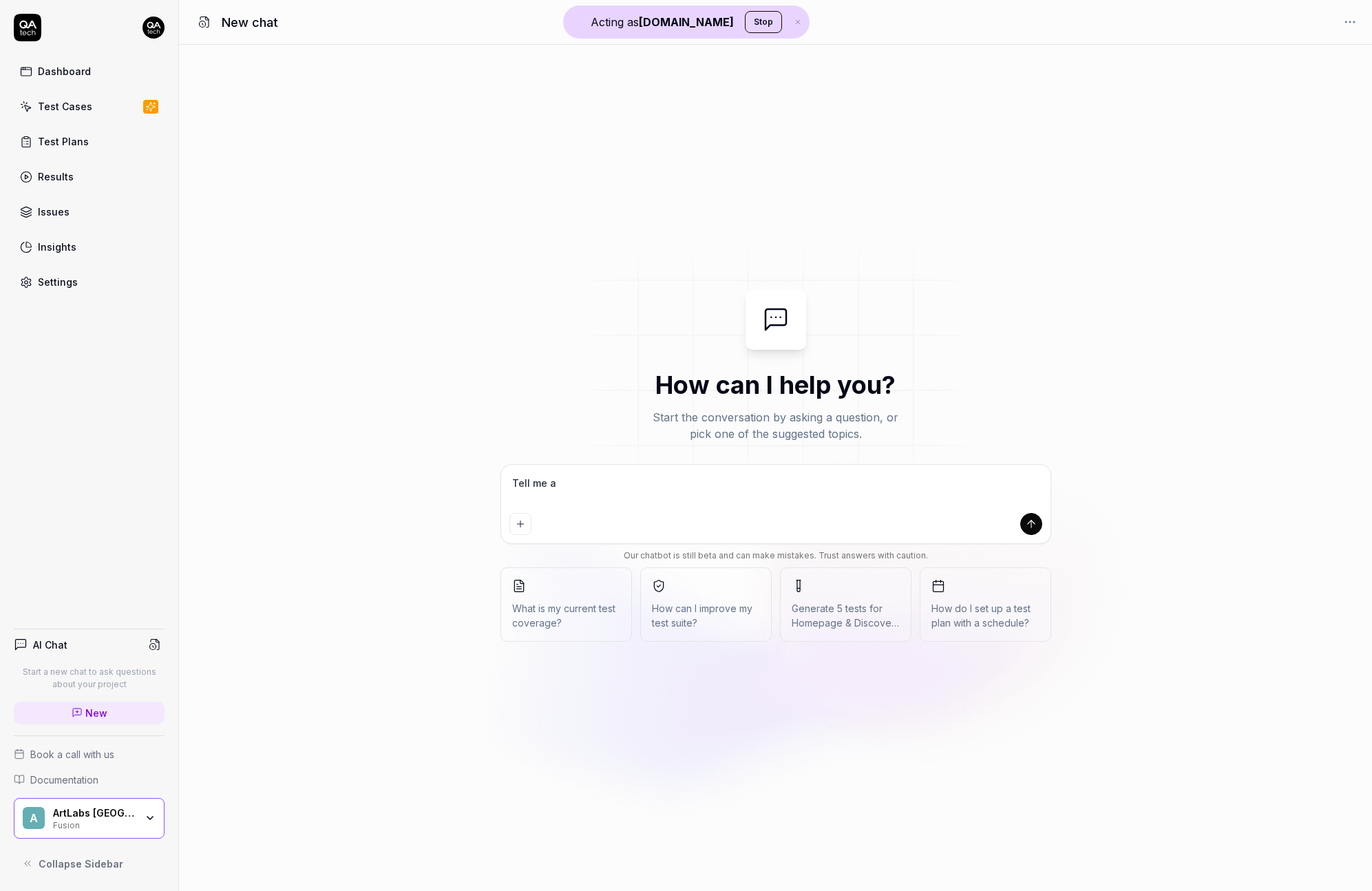
type textarea "*"
type textarea "Tell me abo"
type textarea "*"
type textarea "Tell me aboy"
type textarea "*"
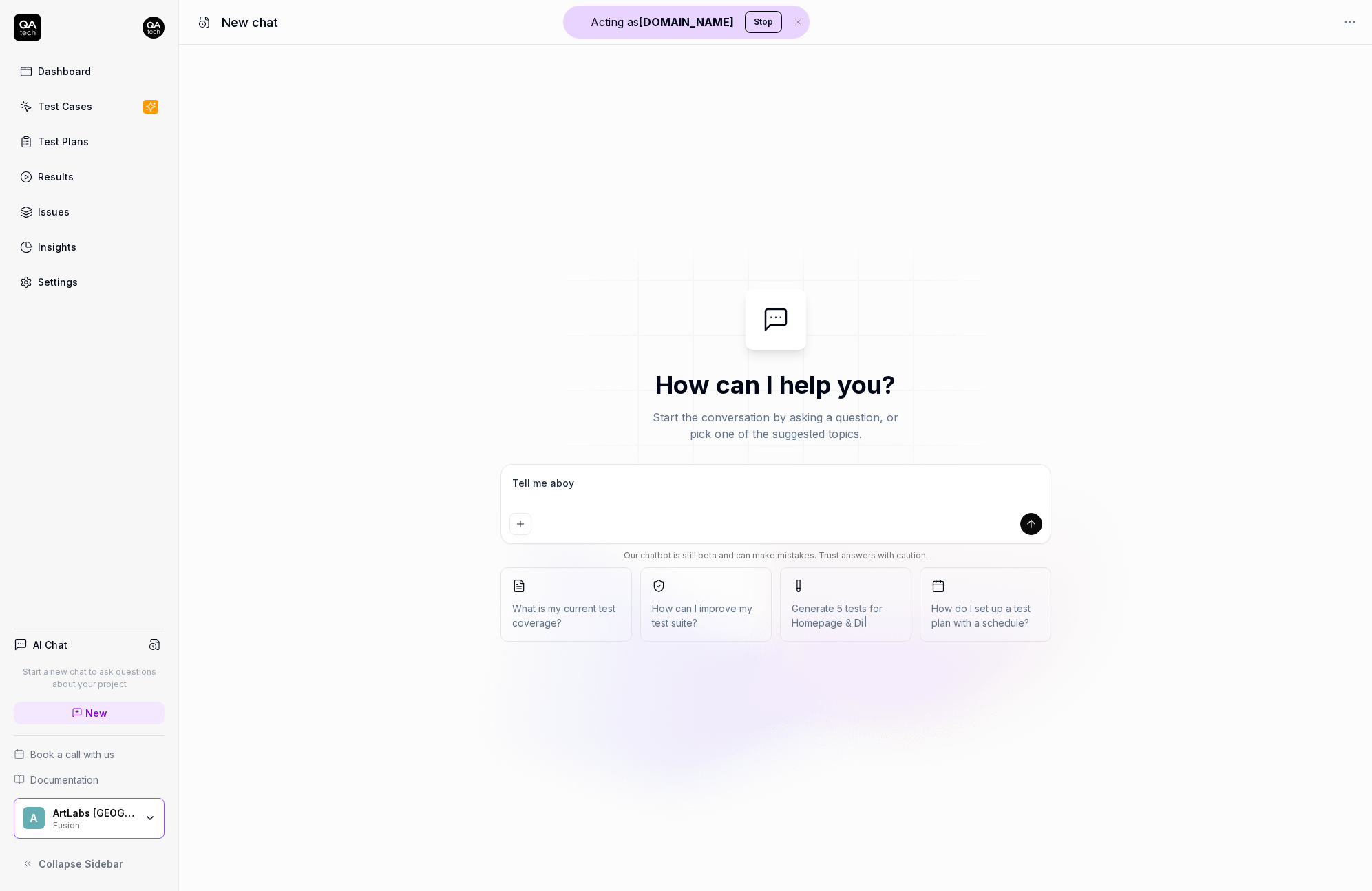
type textarea "Tell me aboyt"
type textarea "*"
type textarea "Tell me aboyt"
type textarea "*"
type textarea "Tell me aboyt"
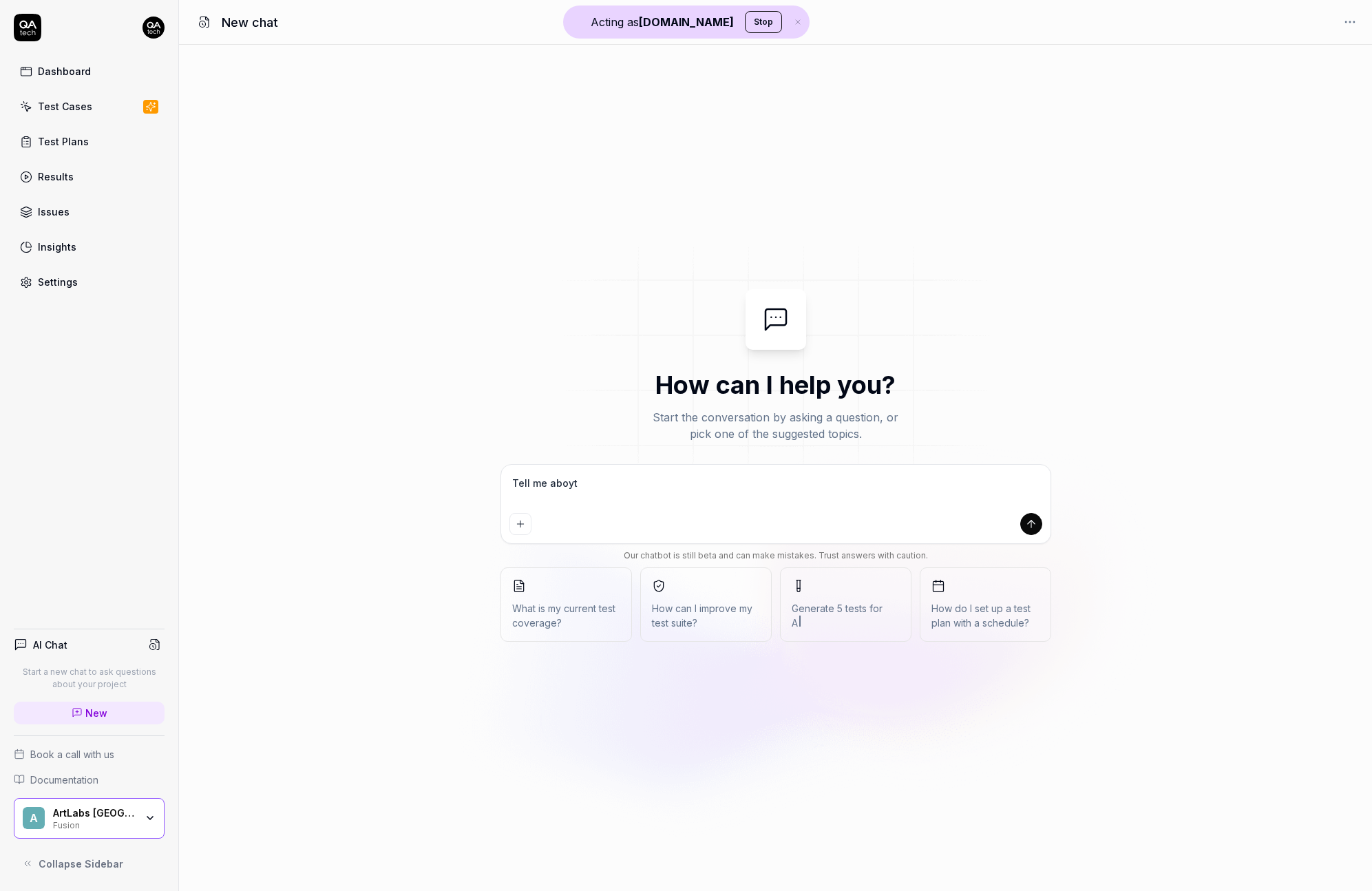
type textarea "*"
type textarea "Tell me aboy"
type textarea "*"
type textarea "Tell me abo"
type textarea "*"
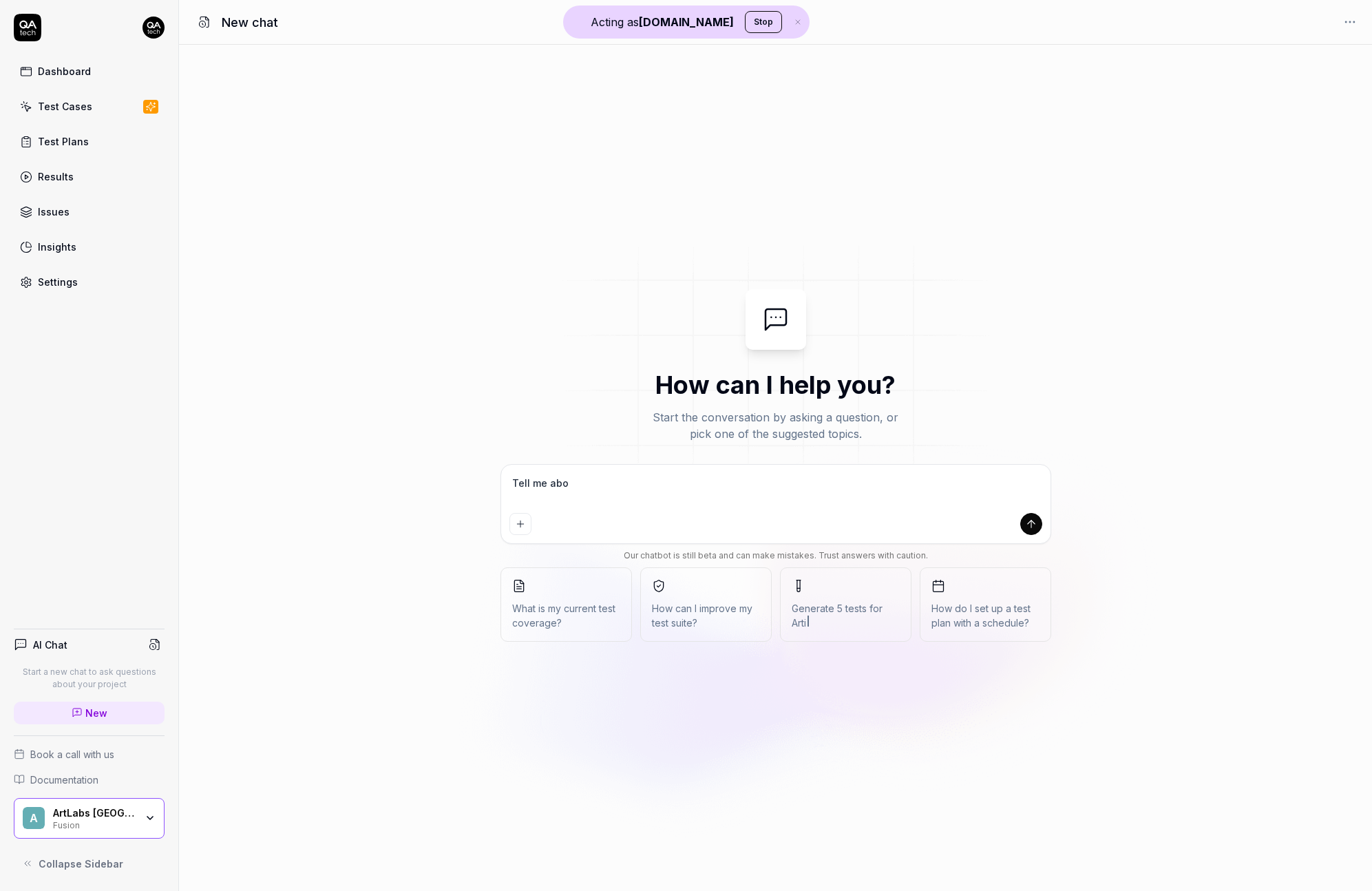
type textarea "Tell me abou"
type textarea "*"
type textarea "Tell me about"
type textarea "*"
type textarea "Tell me about"
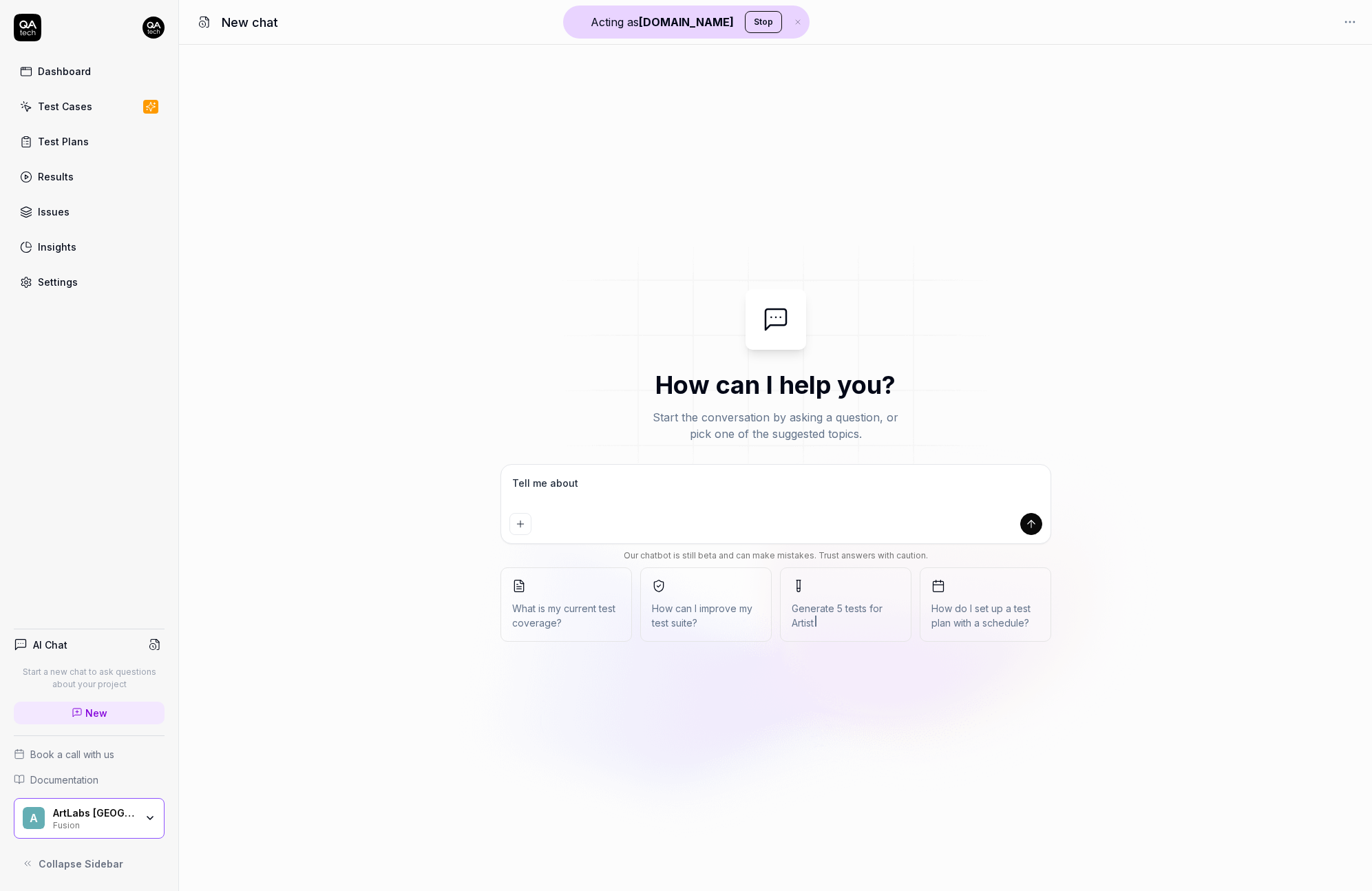
type textarea "*"
type textarea "Tell me about m"
type textarea "*"
type textarea "Tell me about my"
type textarea "*"
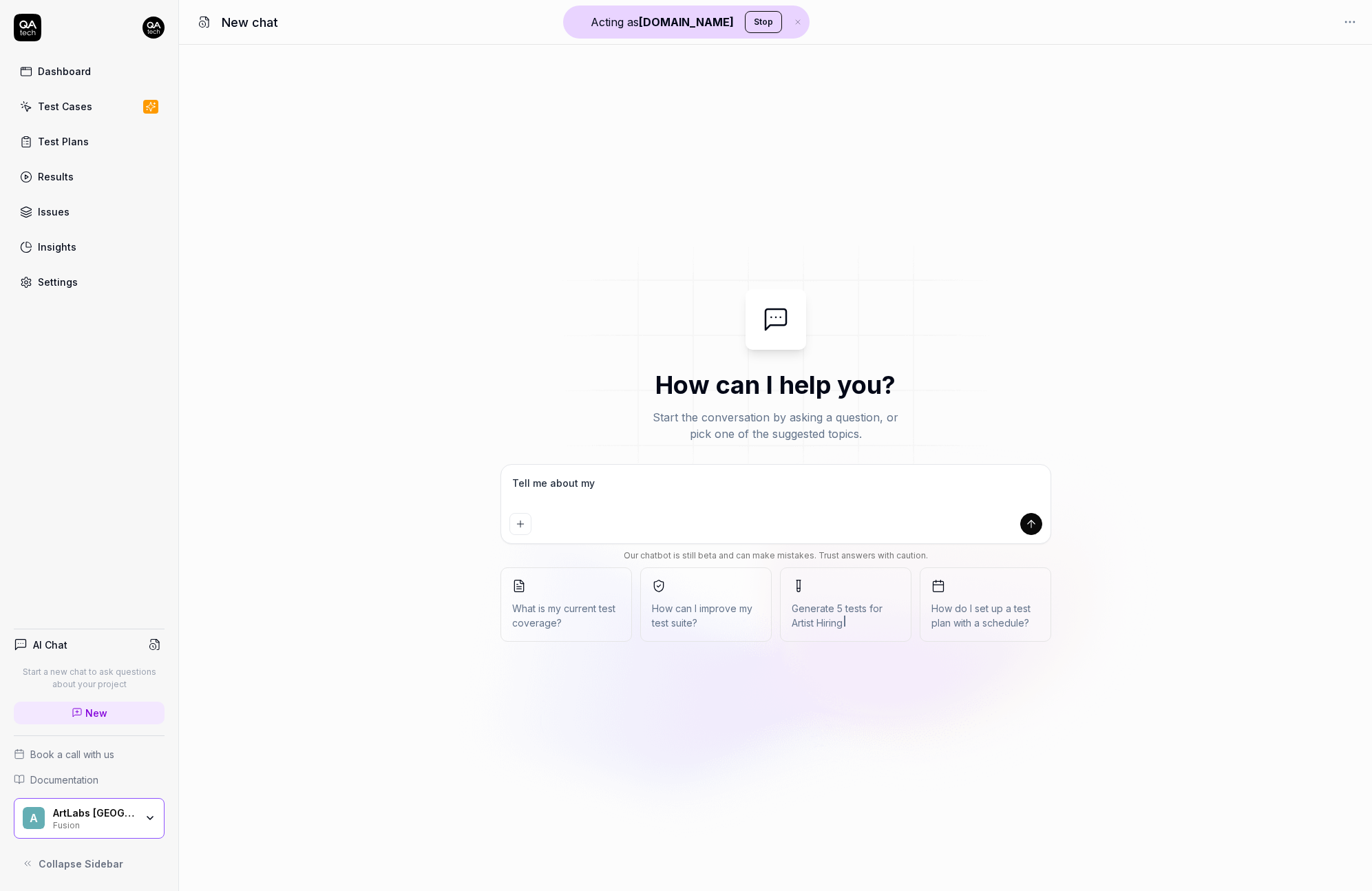
type textarea "Tell me about my"
type textarea "*"
type textarea "Tell me about my p"
type textarea "*"
type textarea "Tell me about my pr"
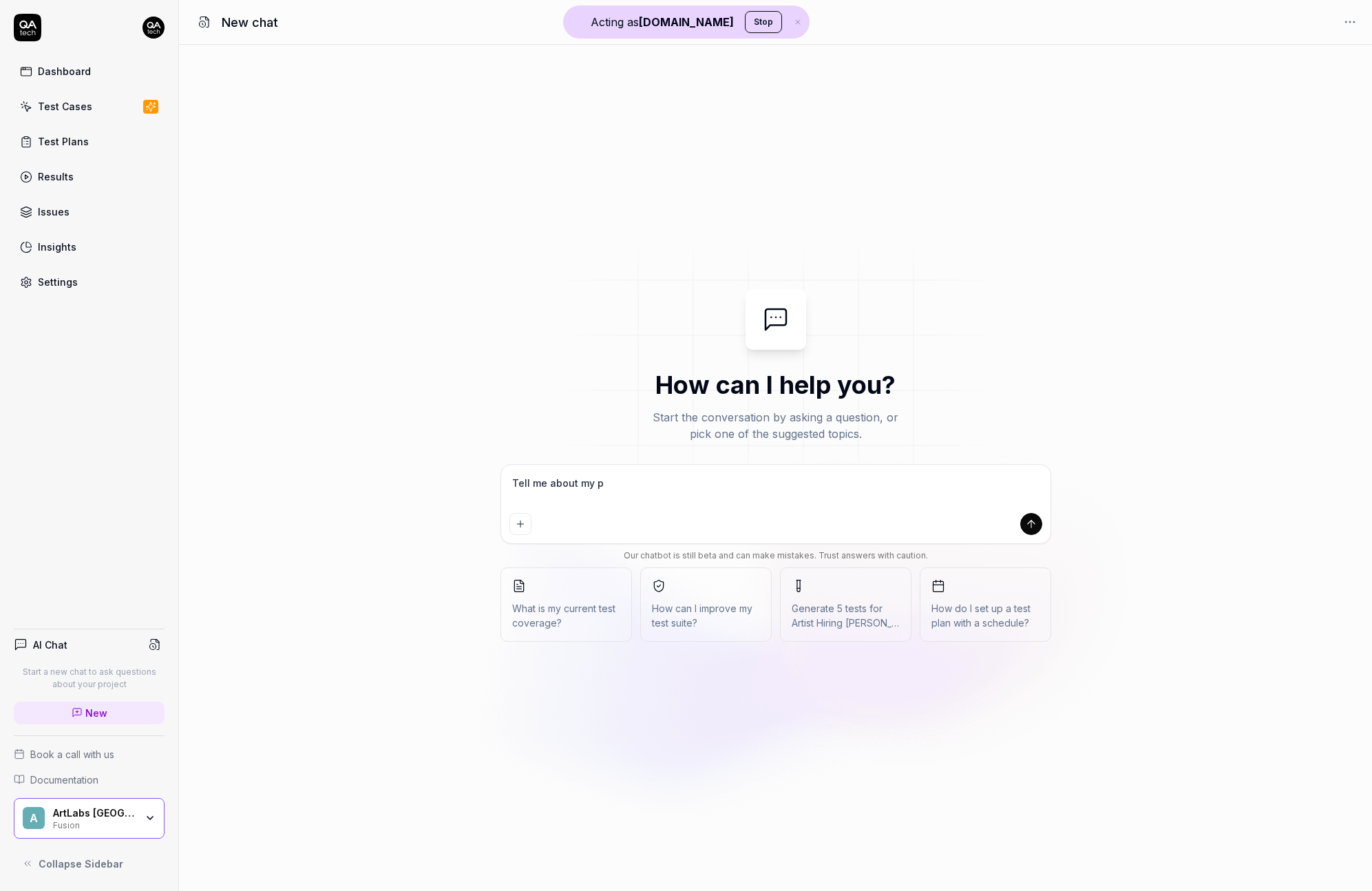
type textarea "*"
type textarea "Tell me about my pro"
type textarea "*"
type textarea "Tell me about my proj"
type textarea "*"
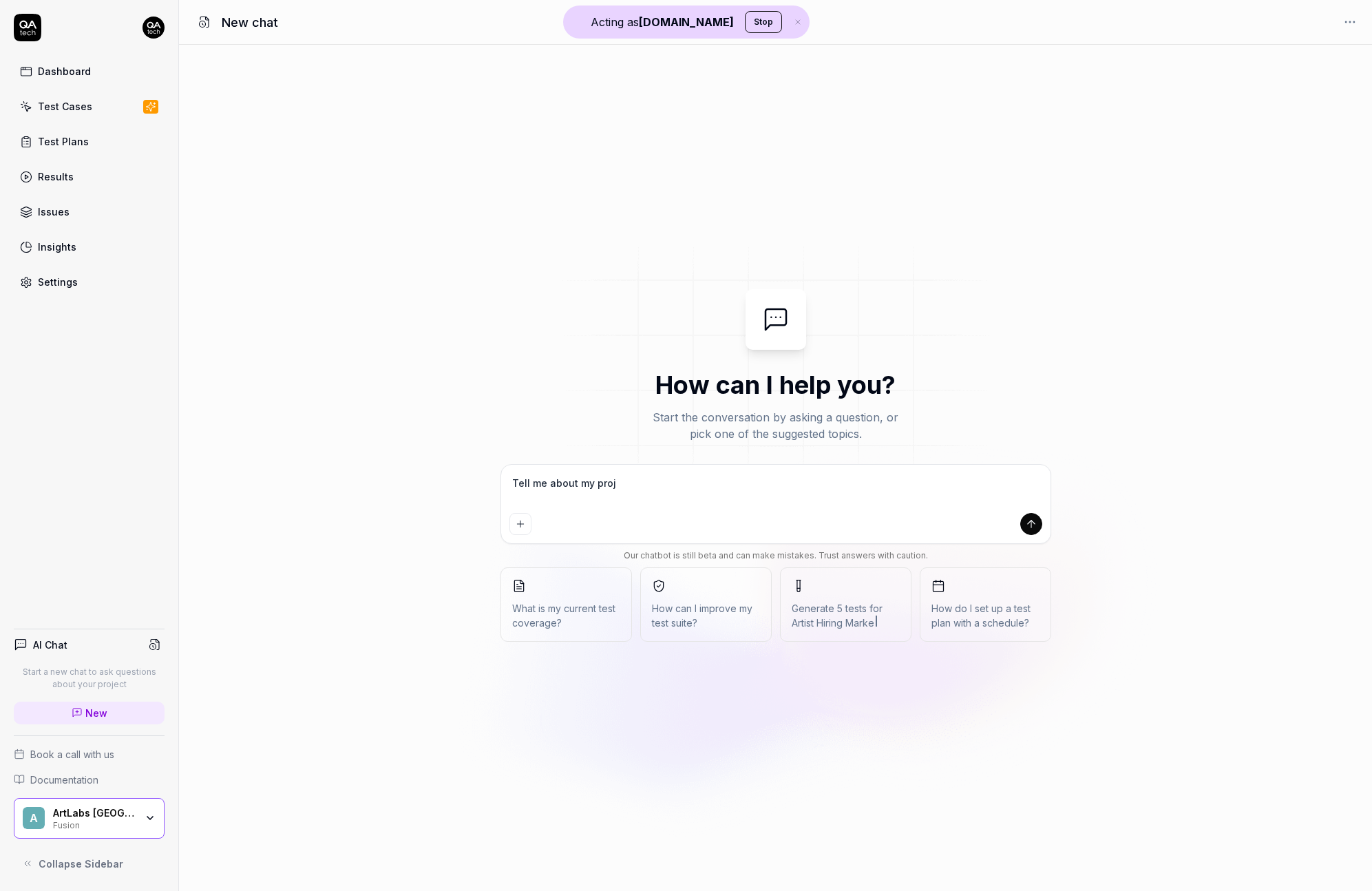
type textarea "Tell me about my proje"
type textarea "*"
type textarea "Tell me about my projet"
type textarea "*"
type textarea "Tell me about my projet,"
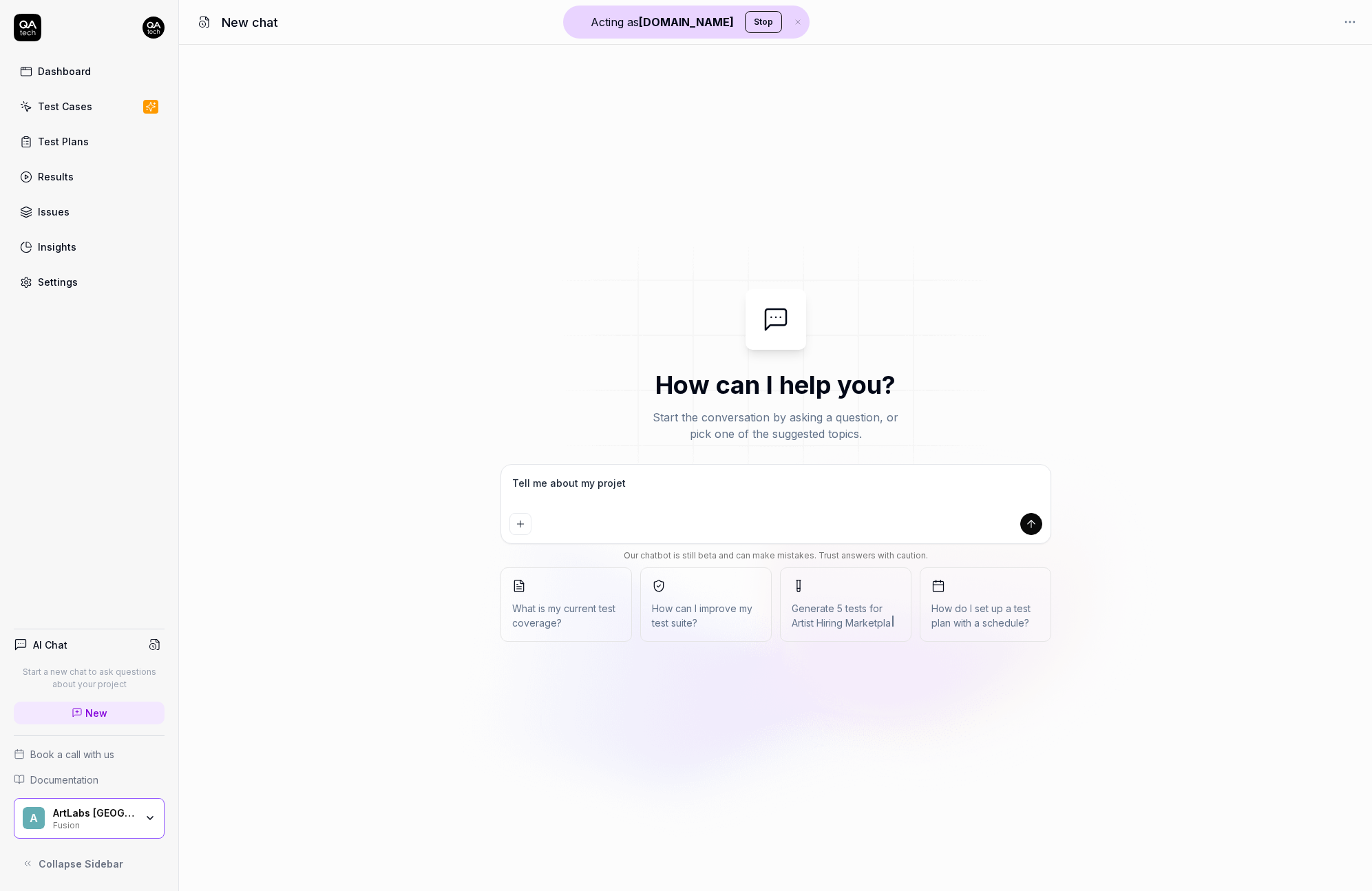
type textarea "*"
type textarea "Tell me about my projet,"
type textarea "*"
type textarea "Tell me about my projet, a"
type textarea "*"
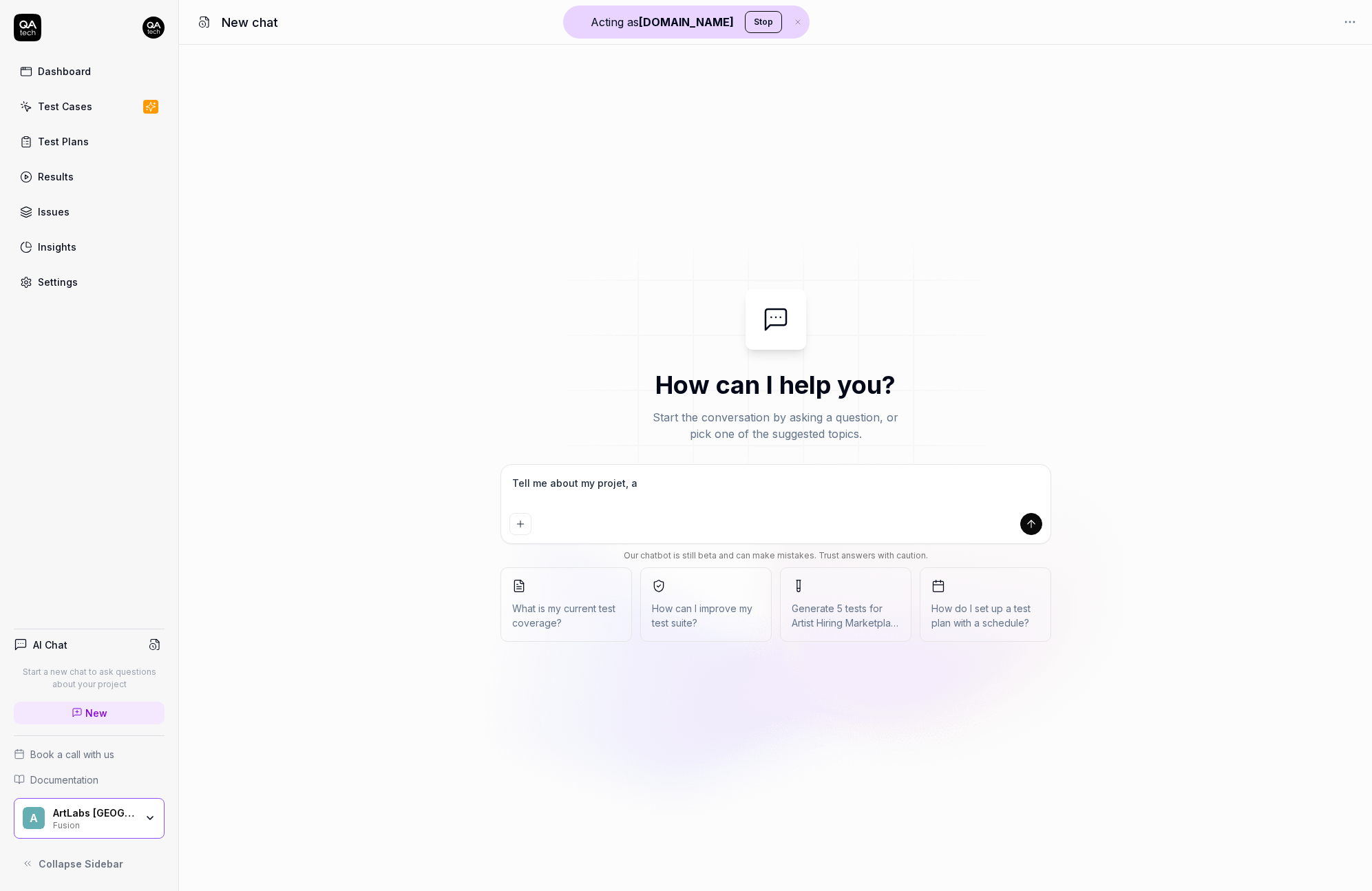
type textarea "Tell me about my projet, an"
type textarea "*"
type textarea "Tell me about my projet, and"
type textarea "*"
type textarea "Tell me about my projet, and"
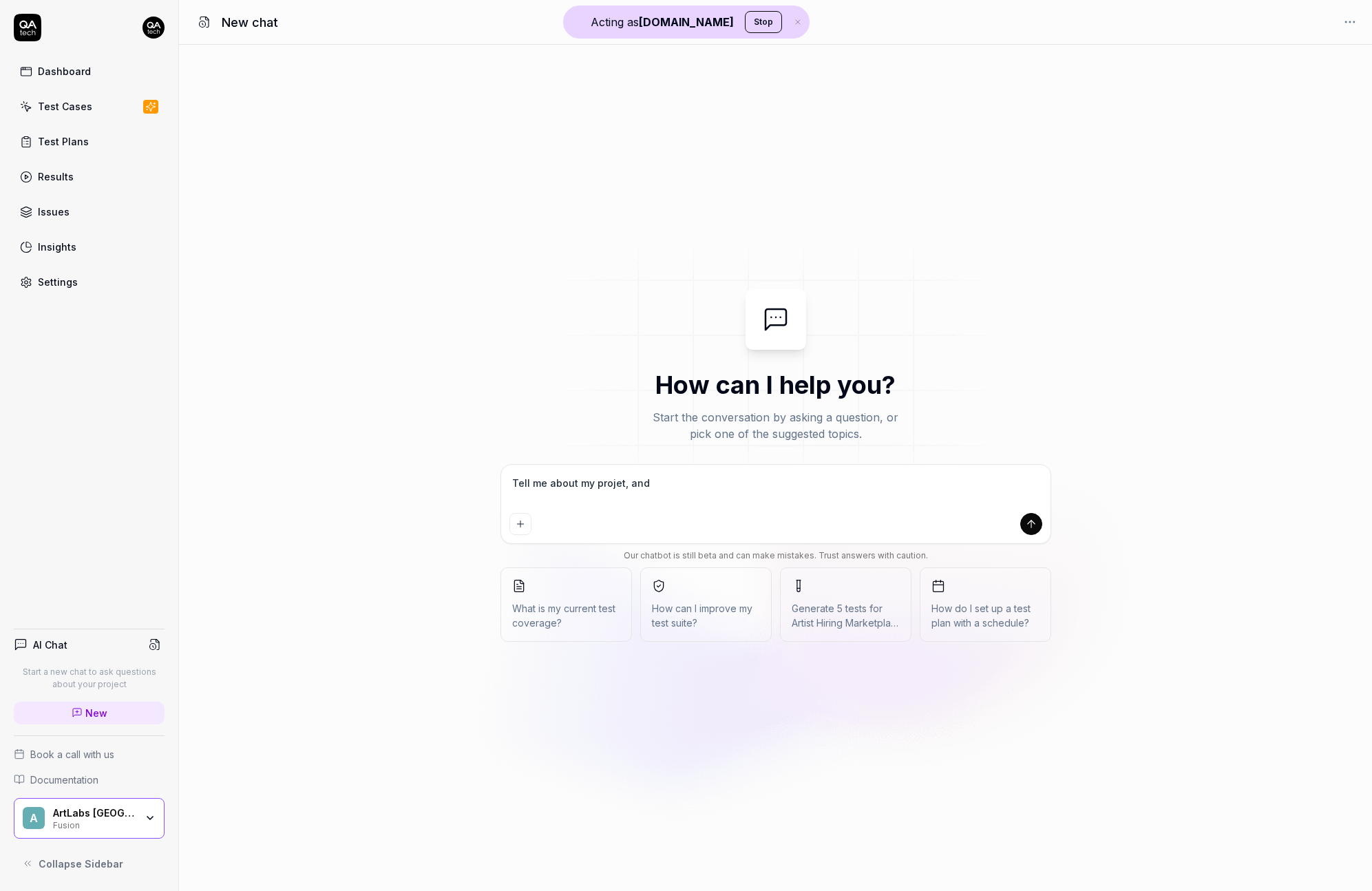
type textarea "*"
type textarea "Tell me about my projet, and w"
type textarea "*"
type textarea "Tell me about my projet, and wh"
type textarea "*"
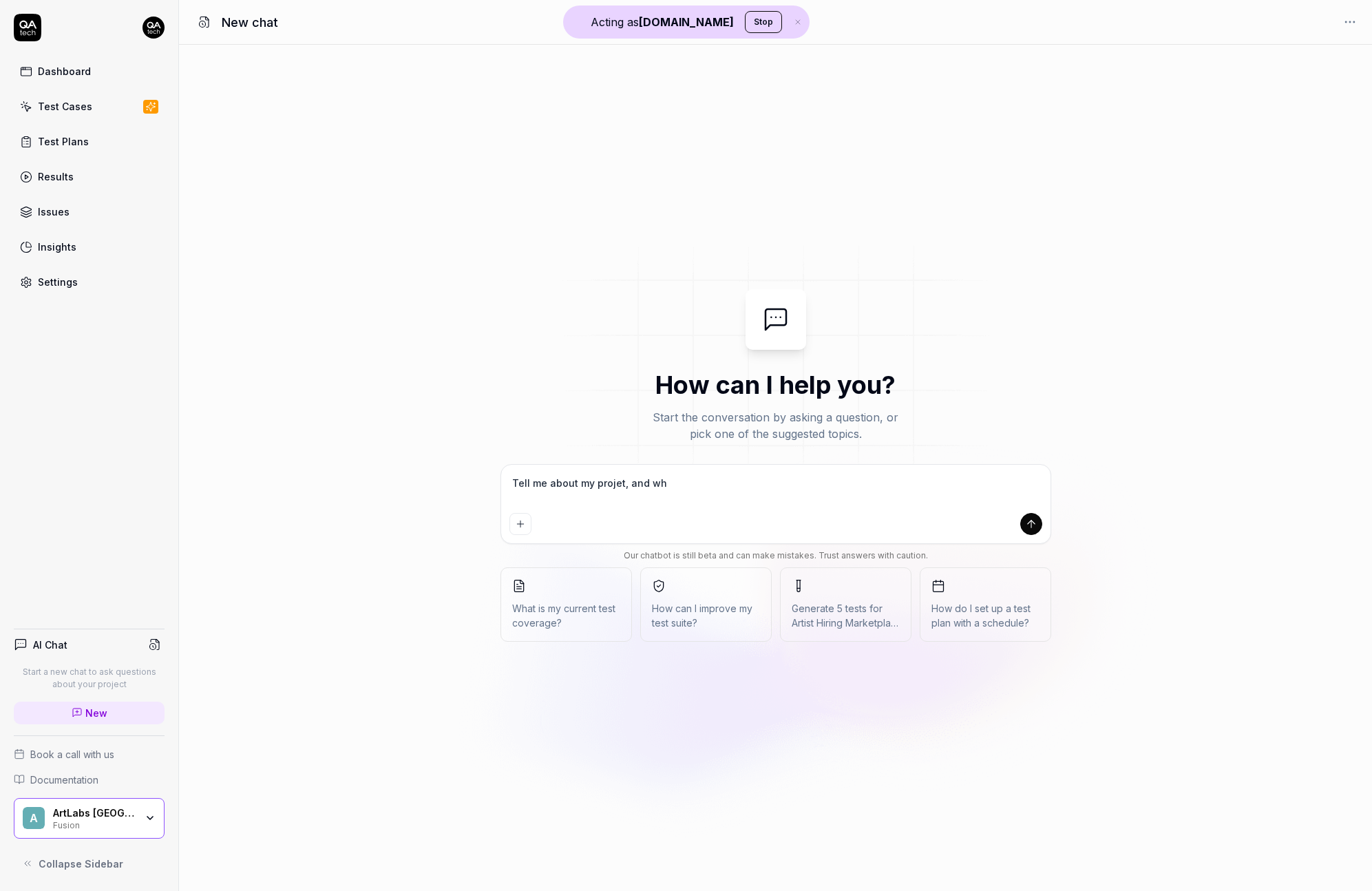
type textarea "Tell me about my projet, and wha"
type textarea "*"
type textarea "Tell me about my projet, and what"
type textarea "*"
type textarea "Tell me about my projet, and what"
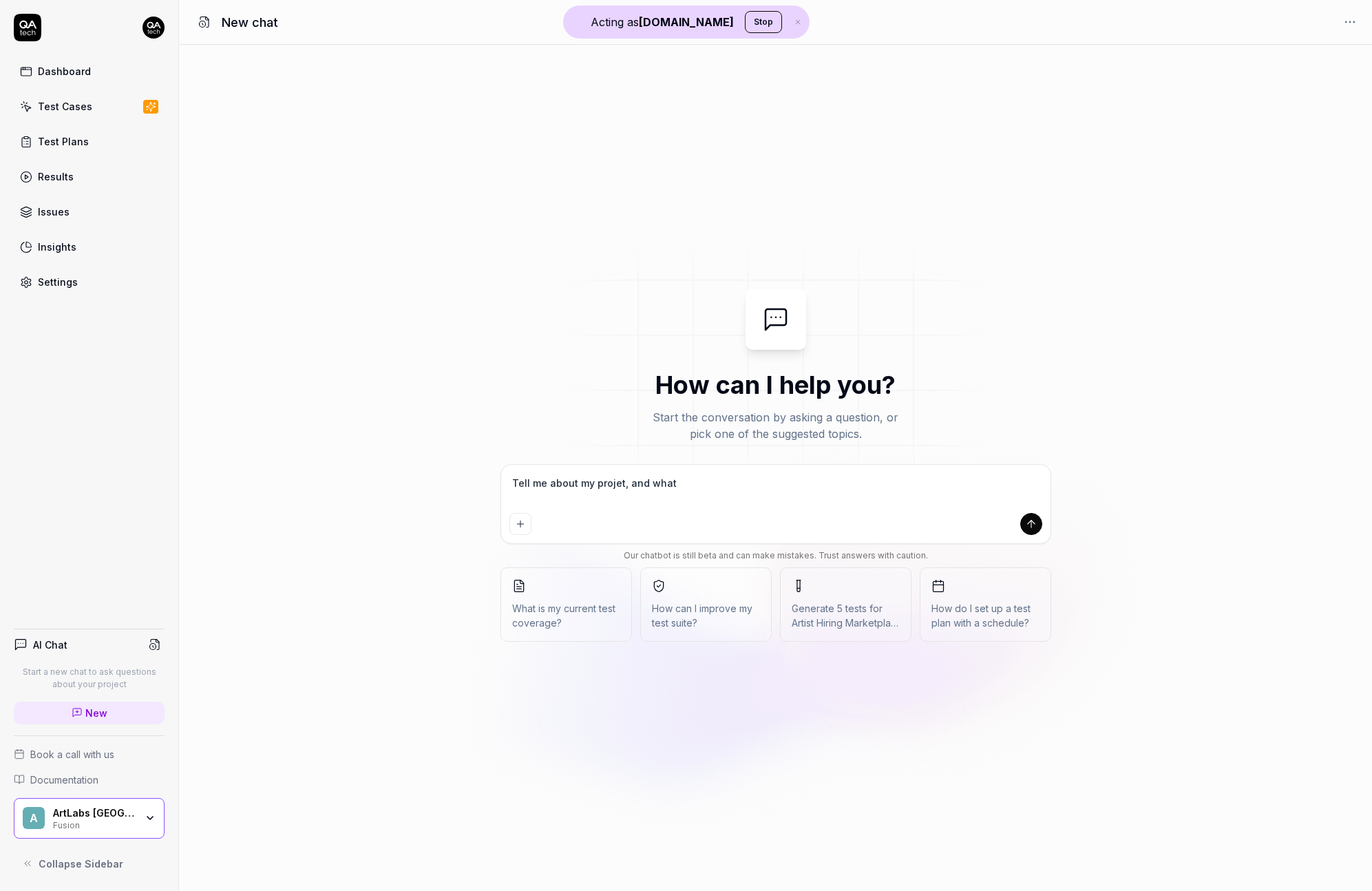
type textarea "*"
type textarea "Tell me about my projet, and what s"
type textarea "*"
type textarea "Tell me about my projet, and what sh"
type textarea "*"
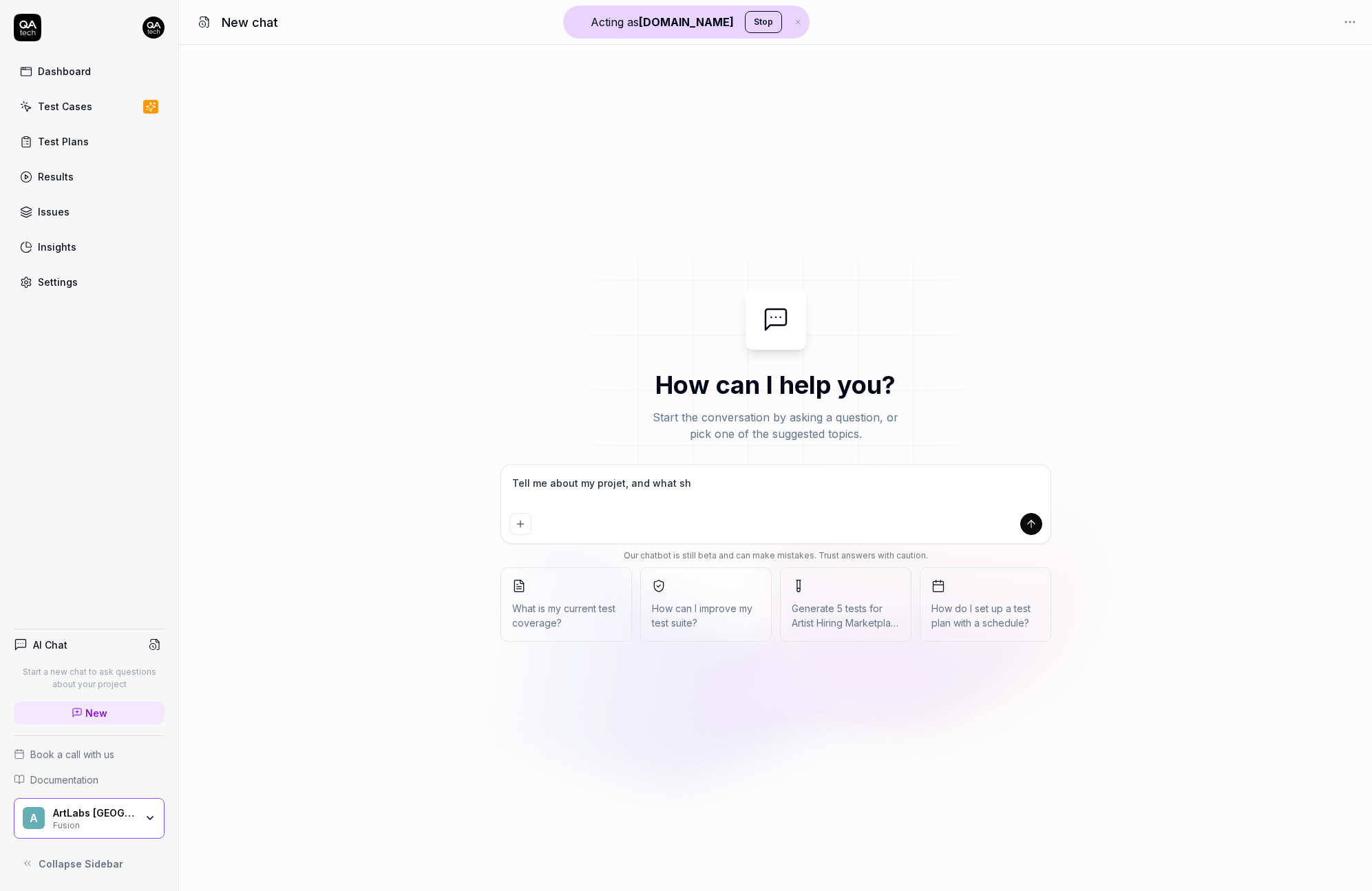
type textarea "Tell me about my projet, and what sho"
type textarea "*"
type textarea "Tell me about my projet, and what shou"
type textarea "*"
type textarea "Tell me about my projet, and what shouo"
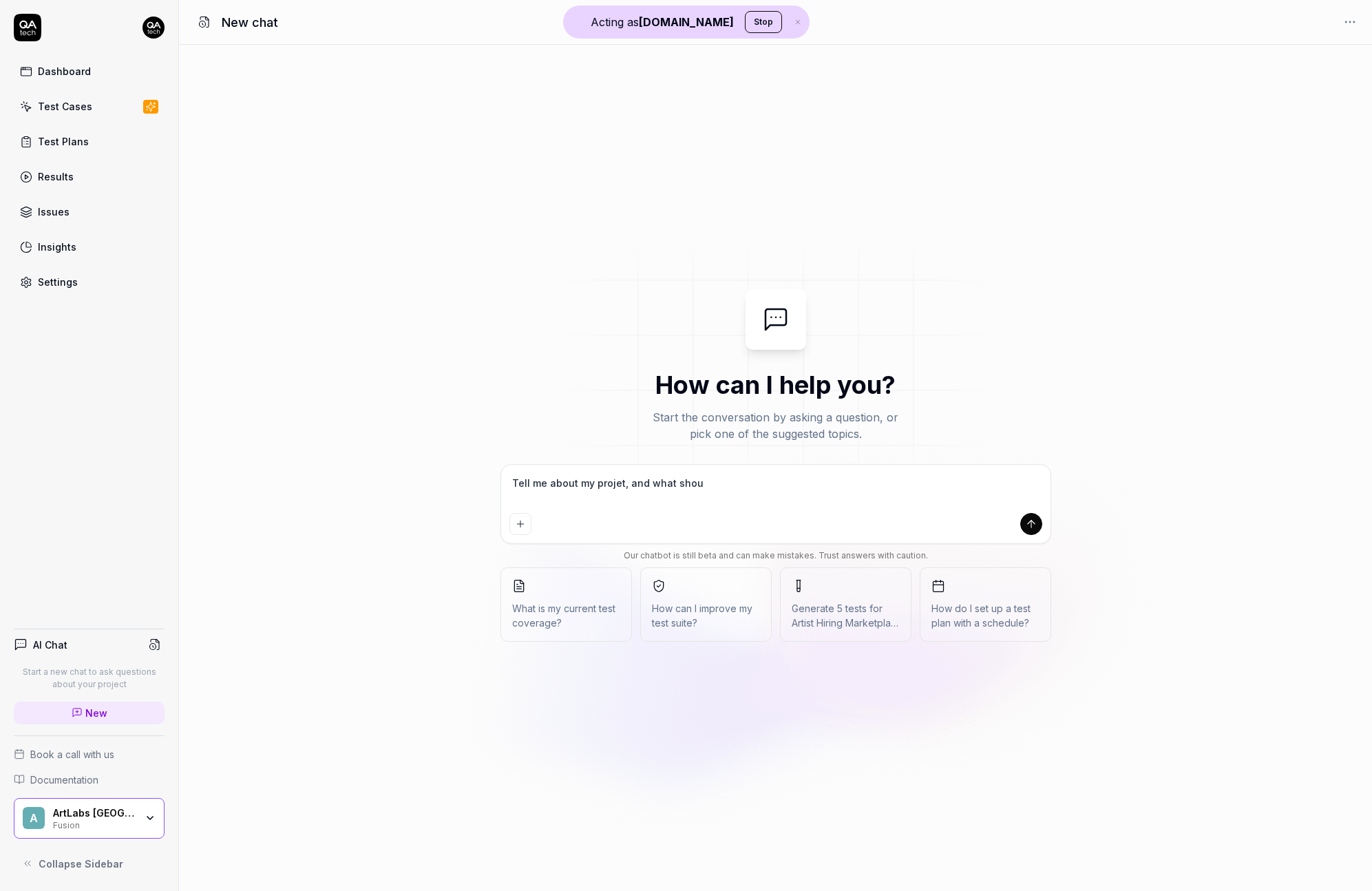
type textarea "*"
type textarea "Tell me about my projet, and what shouol"
type textarea "*"
type textarea "Tell me about my projet, and what shouold"
type textarea "*"
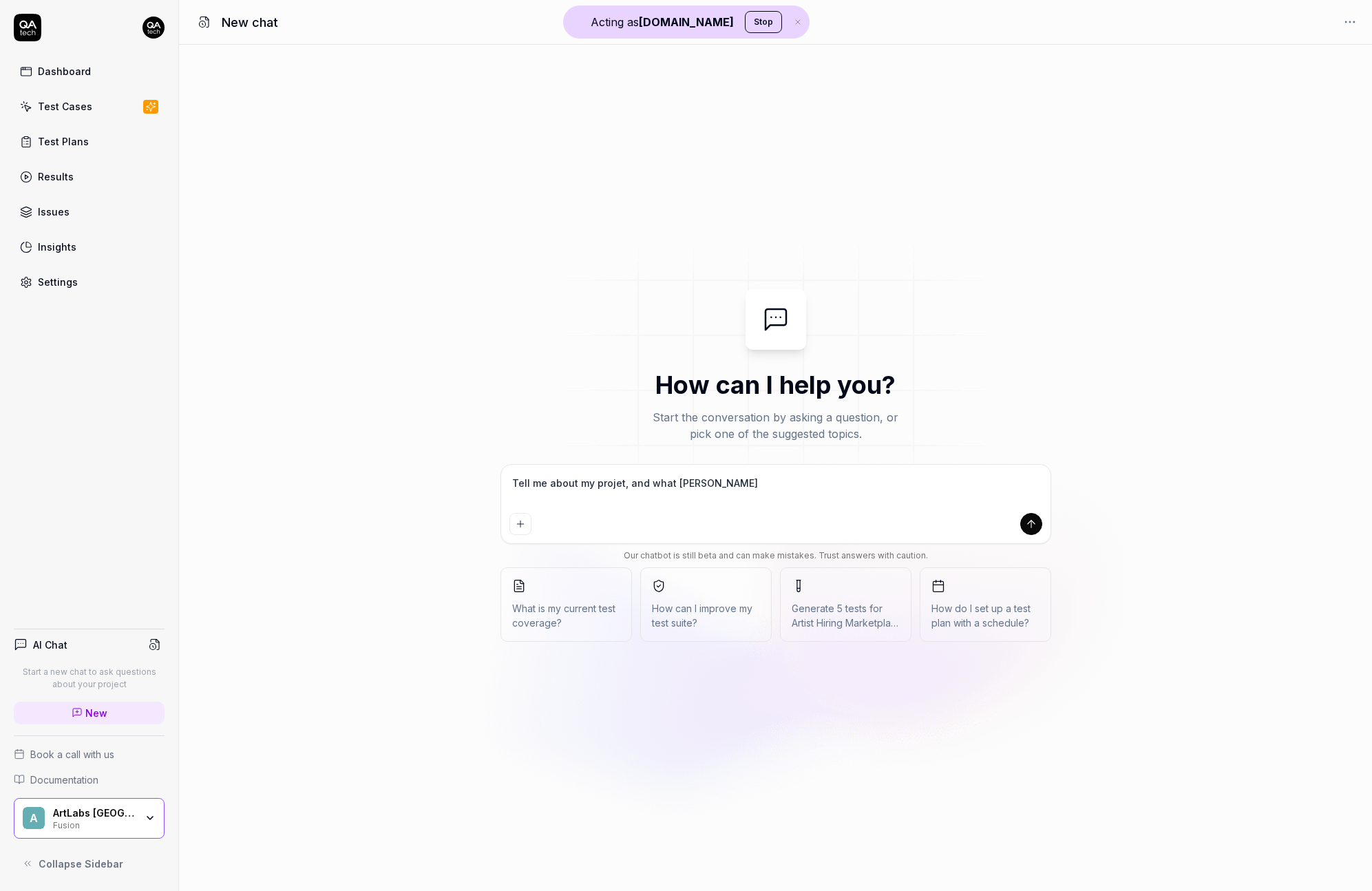
type textarea "Tell me about my projet, and what shouold"
type textarea "*"
type textarea "Tell me about my projet, and what shouold I"
type textarea "*"
type textarea "Tell me about my projet, and what shouold I"
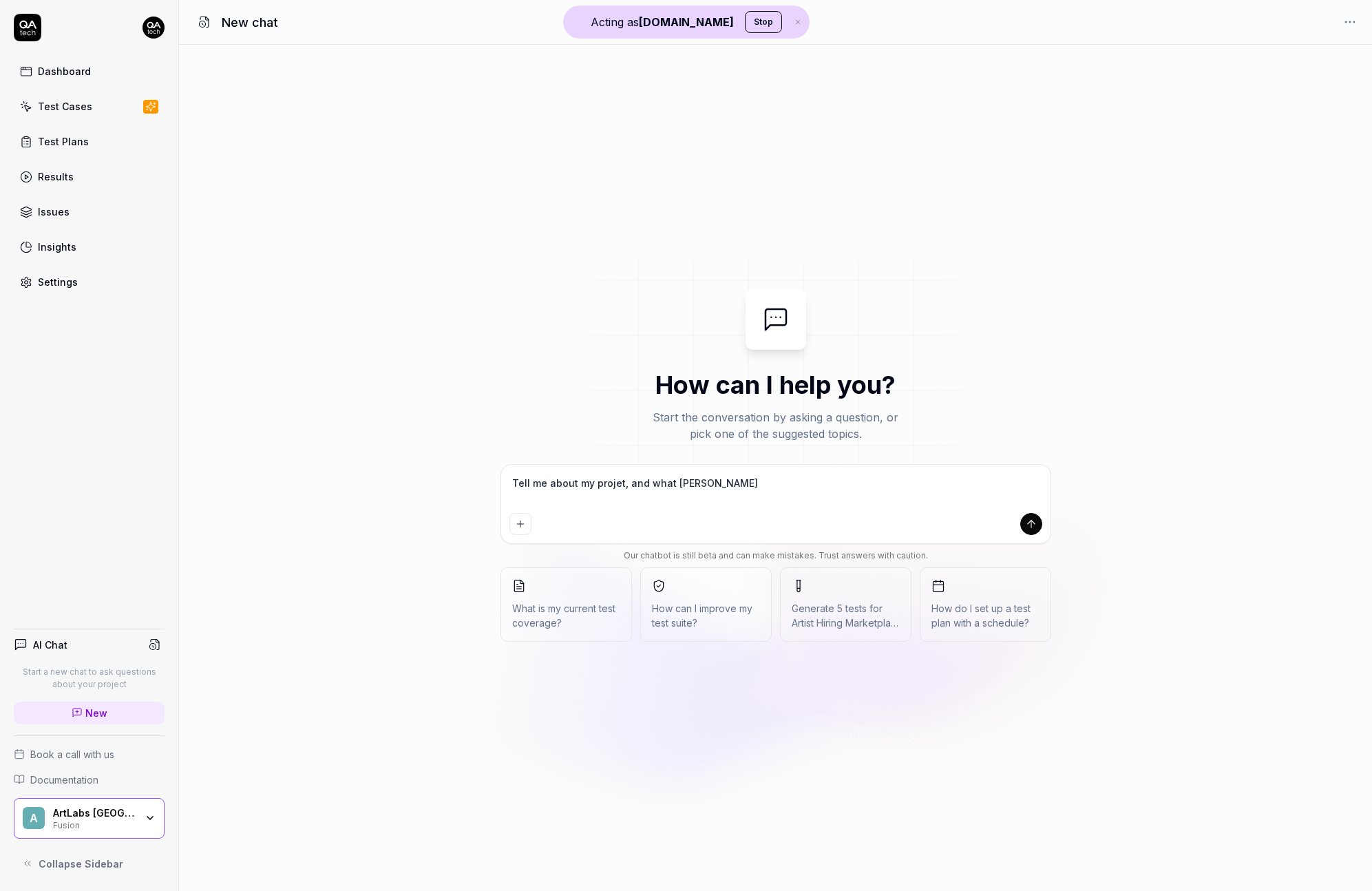
type textarea "*"
type textarea "Tell me about my projet, and what shouold I"
type textarea "*"
type textarea "Tell me about my projet, and what shouold"
type textarea "*"
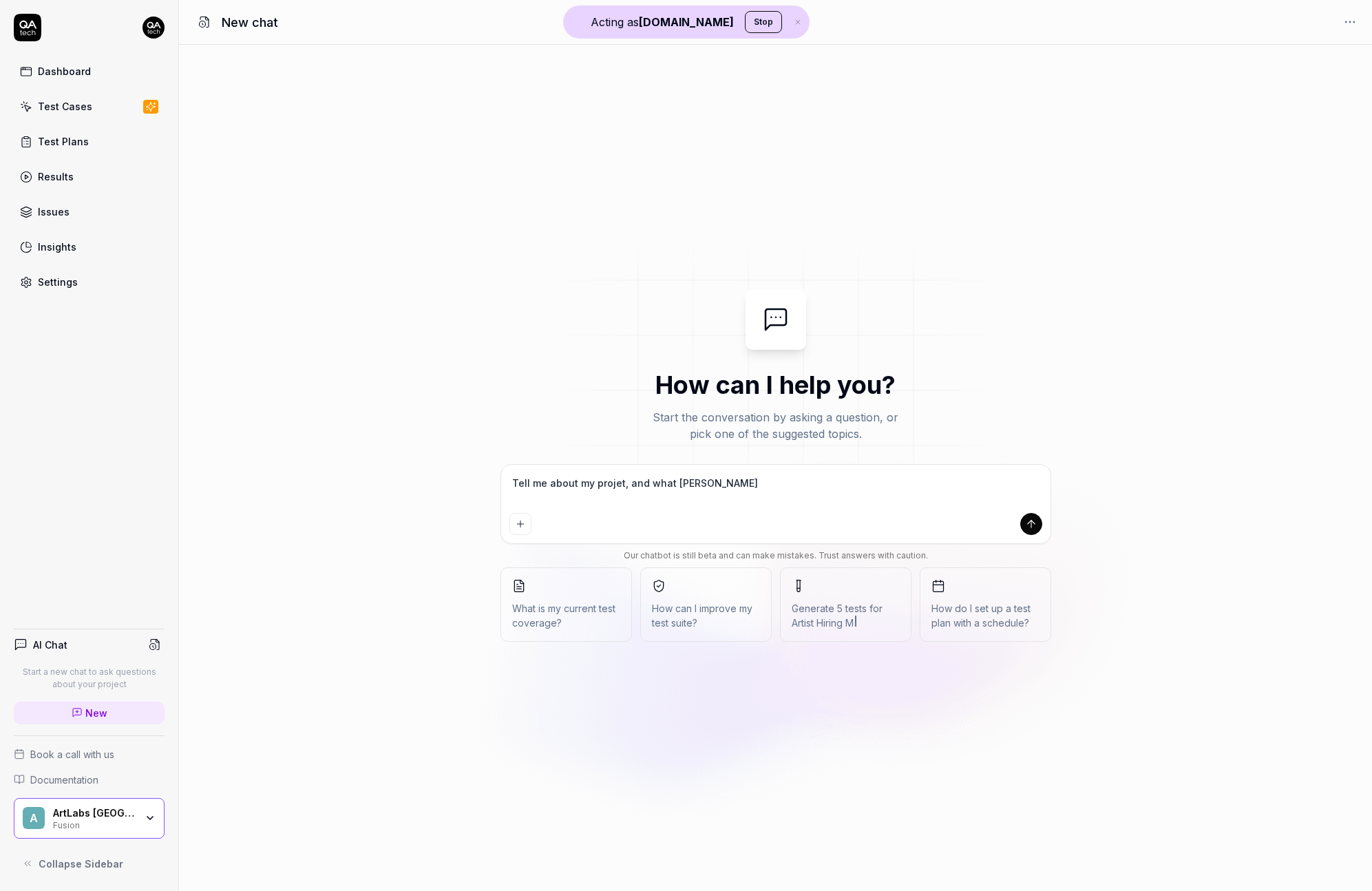
type textarea "Tell me about my projet, and what shouold"
type textarea "*"
type textarea "Tell me about my projet, and what shouol"
type textarea "*"
type textarea "Tell me about my projet, and what shouo"
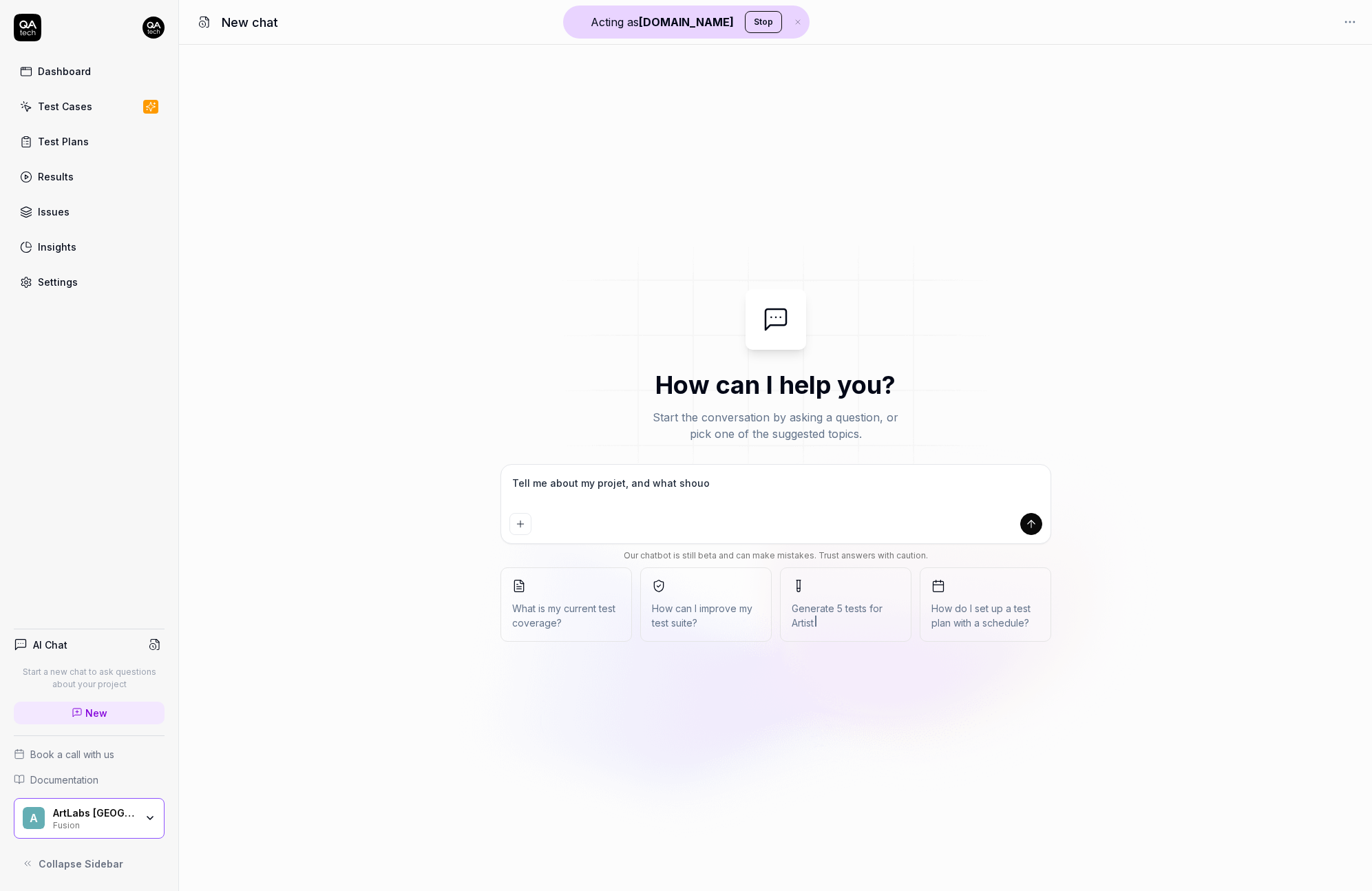
type textarea "*"
type textarea "Tell me about my projet, and what shou"
type textarea "*"
type textarea "Tell me about my projet, and what shoul"
type textarea "*"
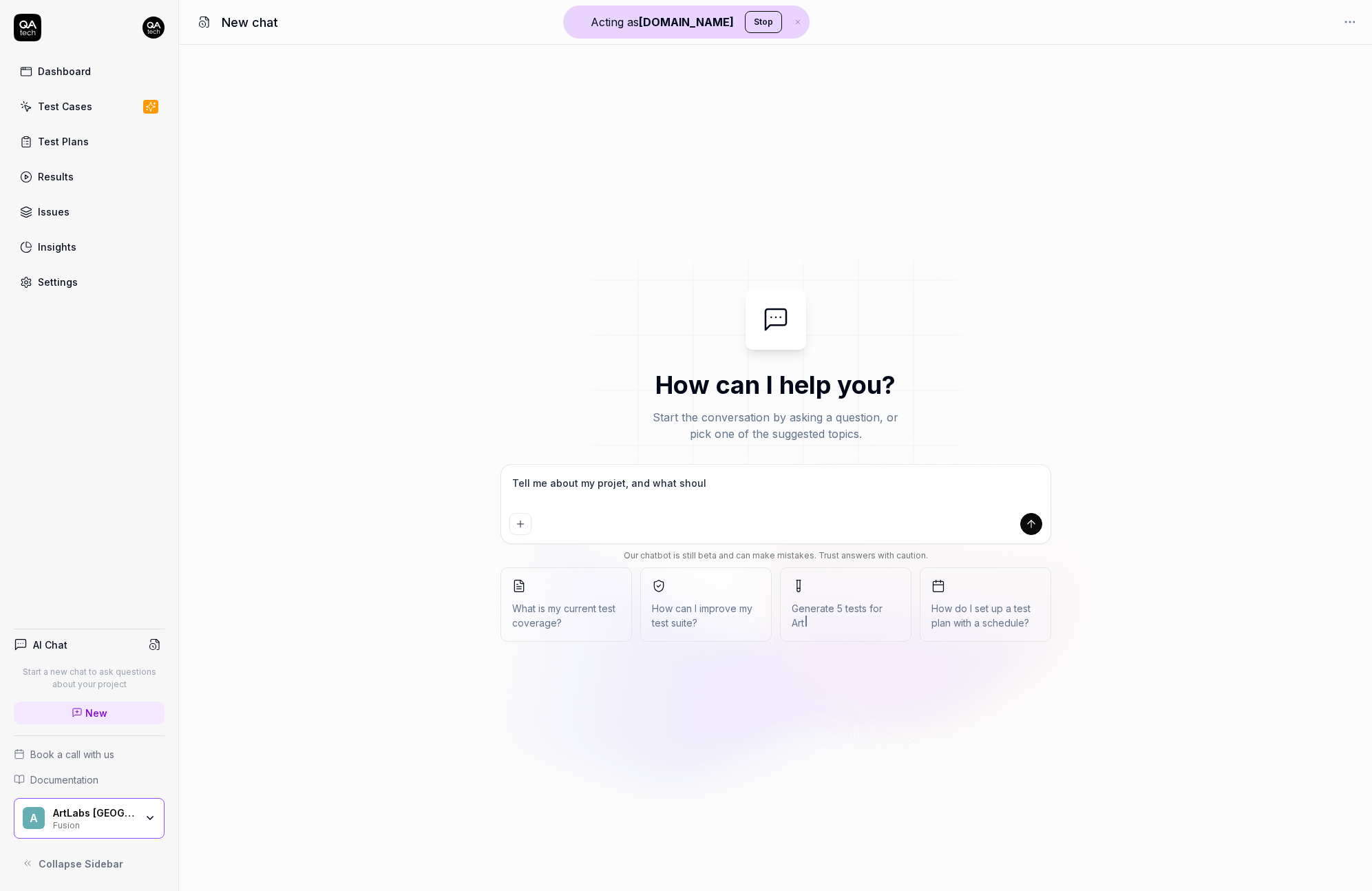
type textarea "Tell me about my projet, and what should"
type textarea "*"
type textarea "Tell me about my projet, and what should"
type textarea "*"
type textarea "Tell me about my projet, and what should I"
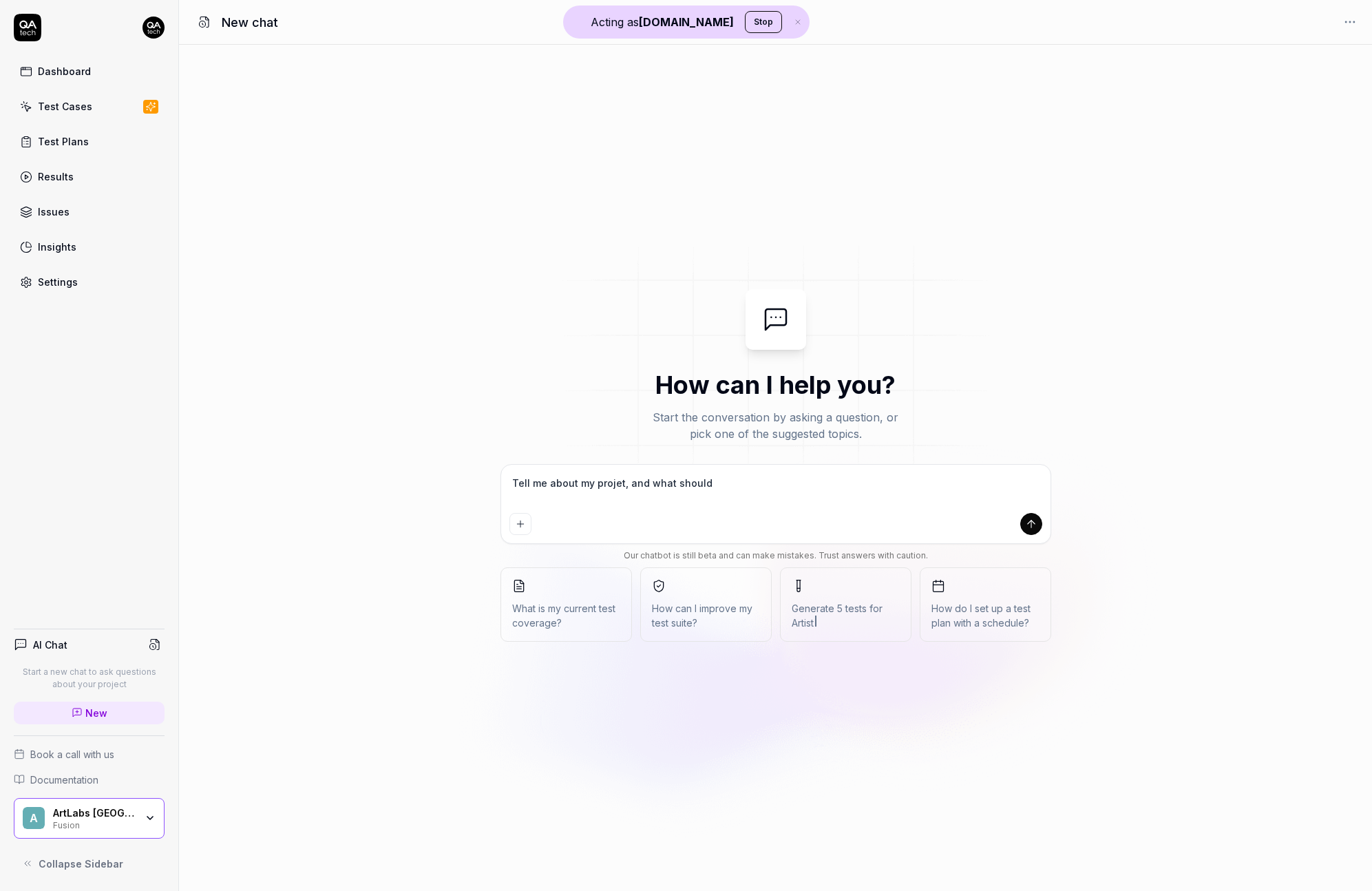
type textarea "*"
type textarea "Tell me about my projet, and what should I"
type textarea "*"
type textarea "Tell me about my projet, and what should I t"
type textarea "*"
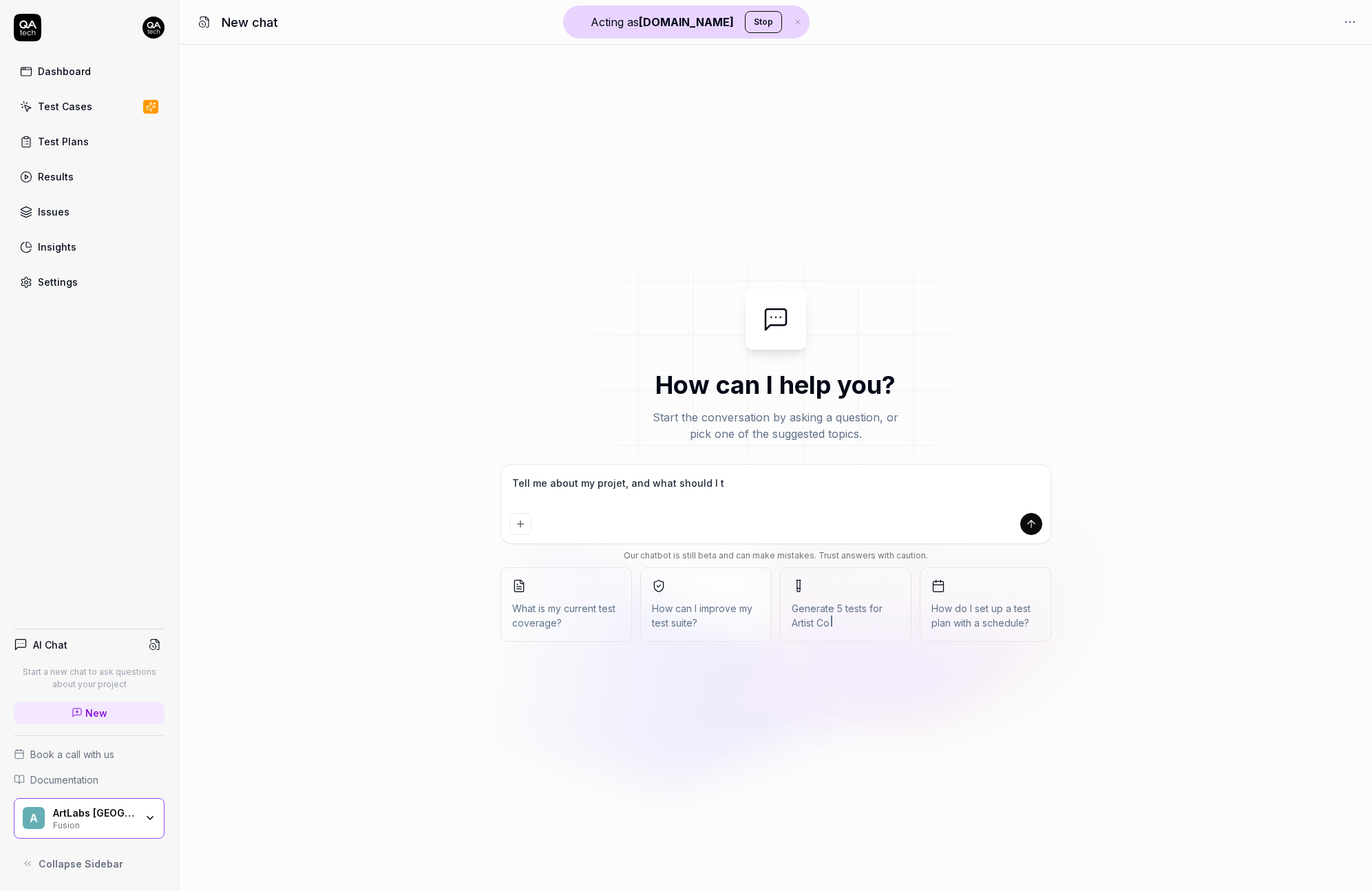
type textarea "Tell me about my projet, and what should I te"
type textarea "*"
type textarea "Tell me about my projet, and what should I test"
type textarea "*"
type textarea "Tell me about my projet, and what should I test?"
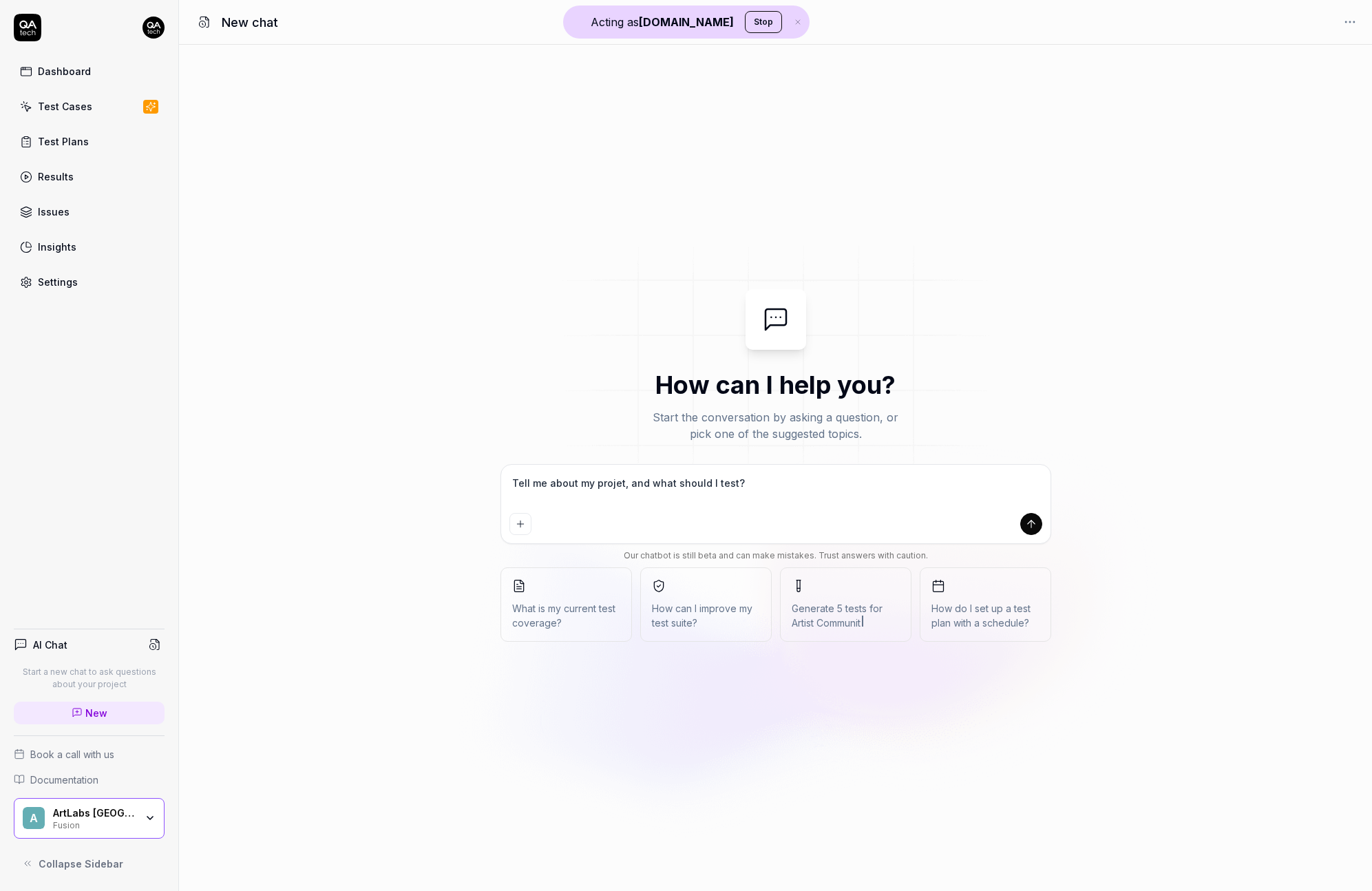
type textarea "*"
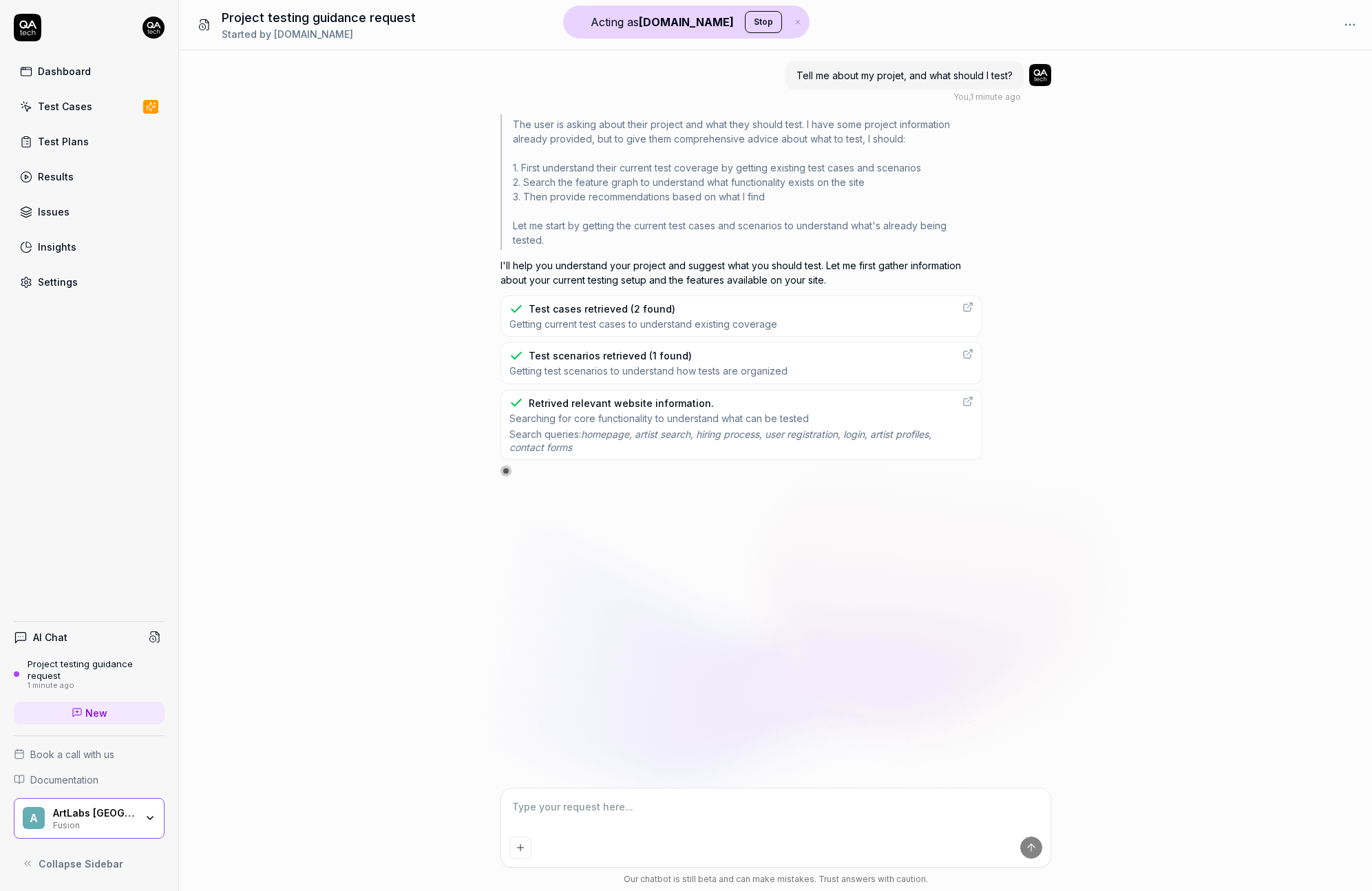
click at [60, 273] on link "Settings" at bounding box center [89, 282] width 151 height 27
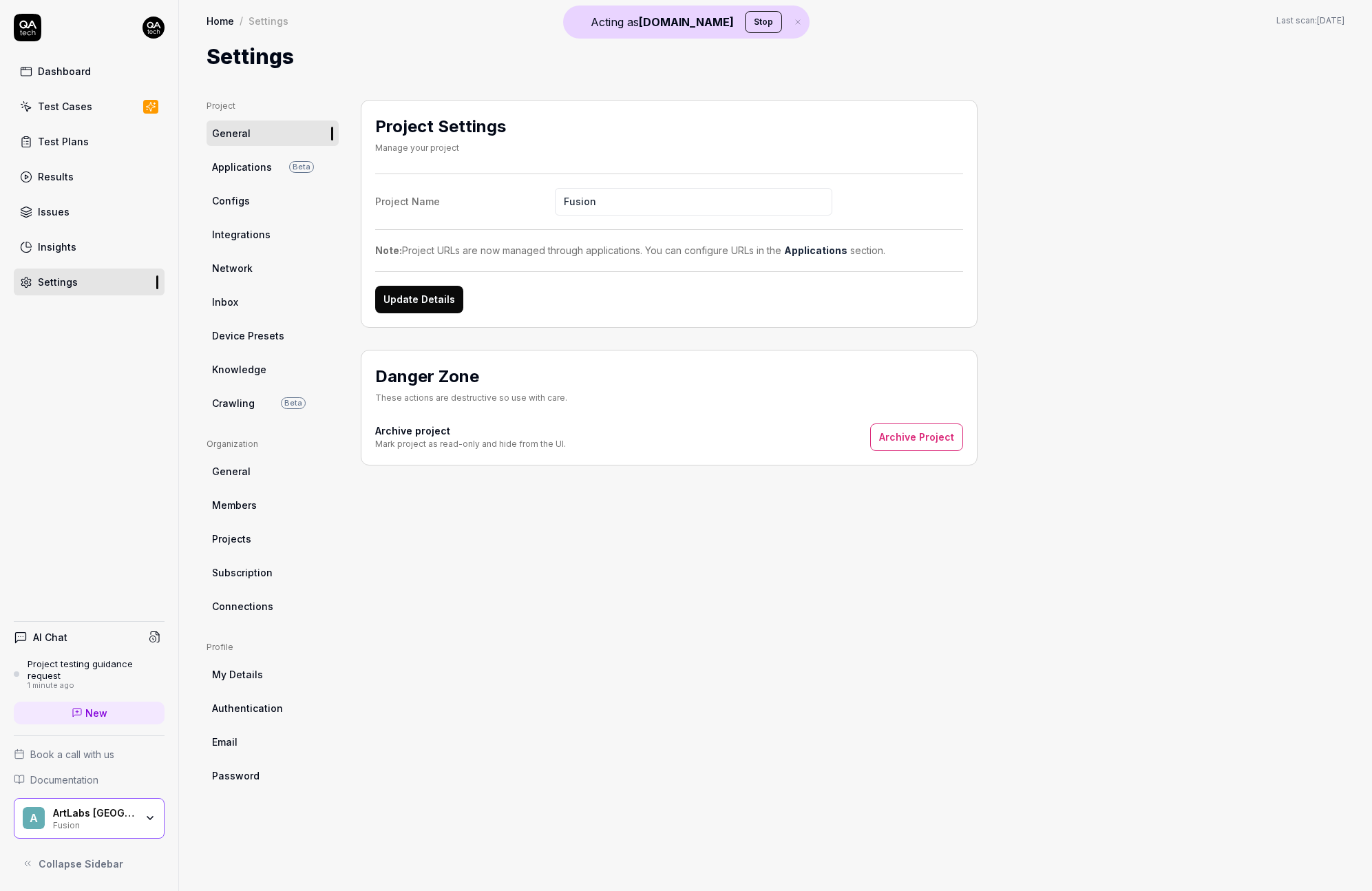
click at [249, 408] on span "Crawling" at bounding box center [233, 403] width 42 height 15
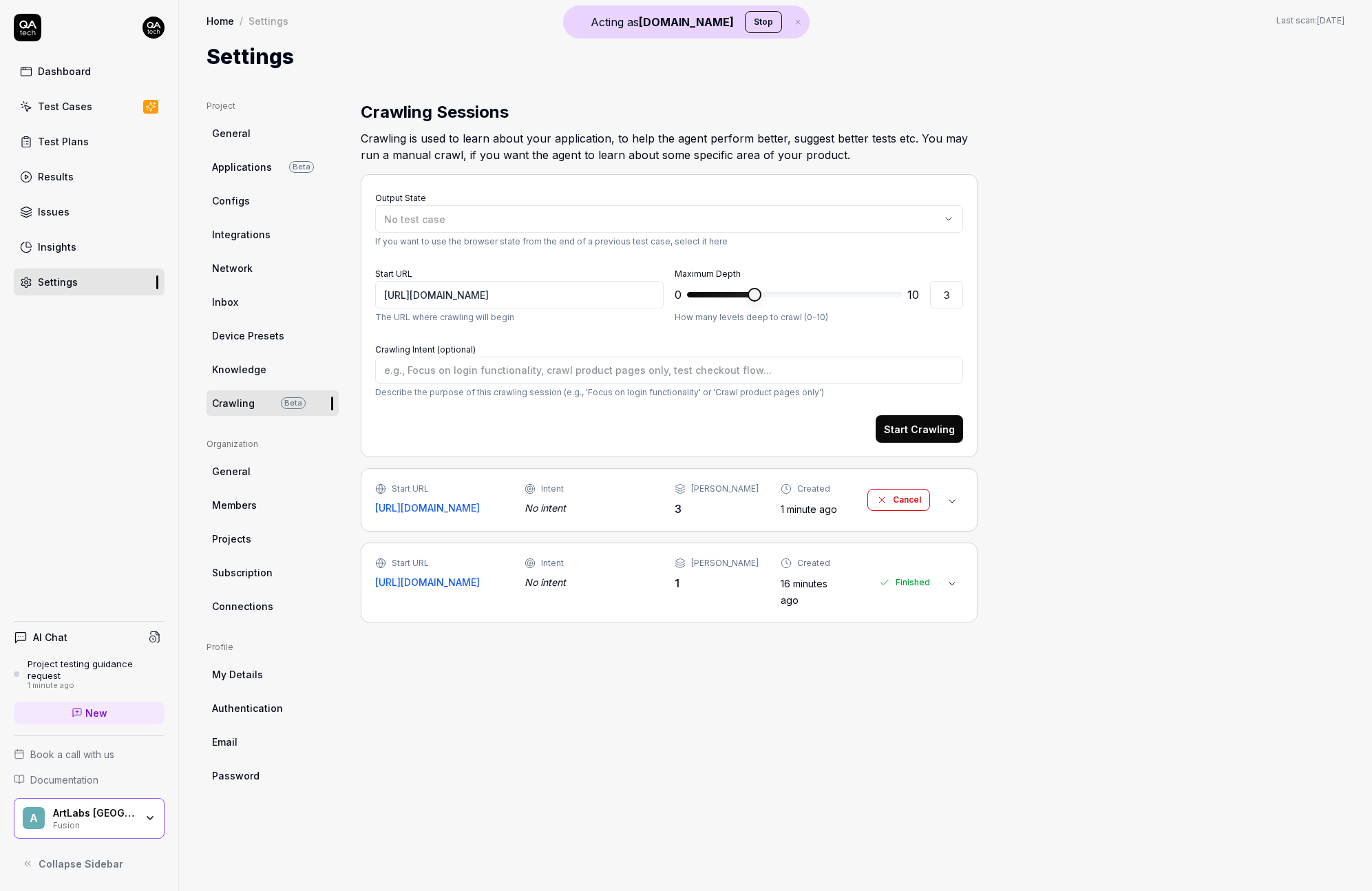
click at [788, 483] on div "Created" at bounding box center [808, 489] width 56 height 12
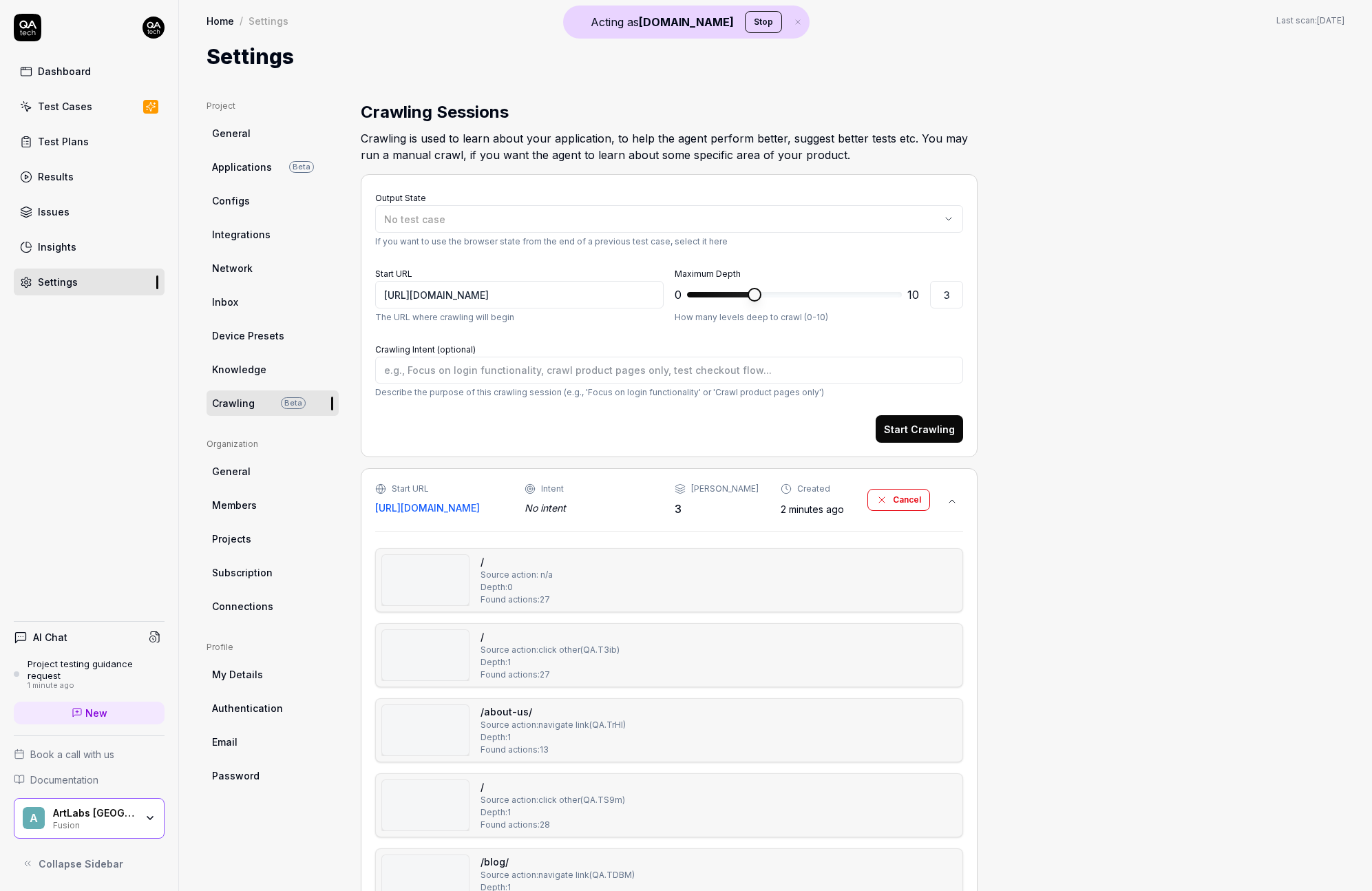
scroll to position [3, 0]
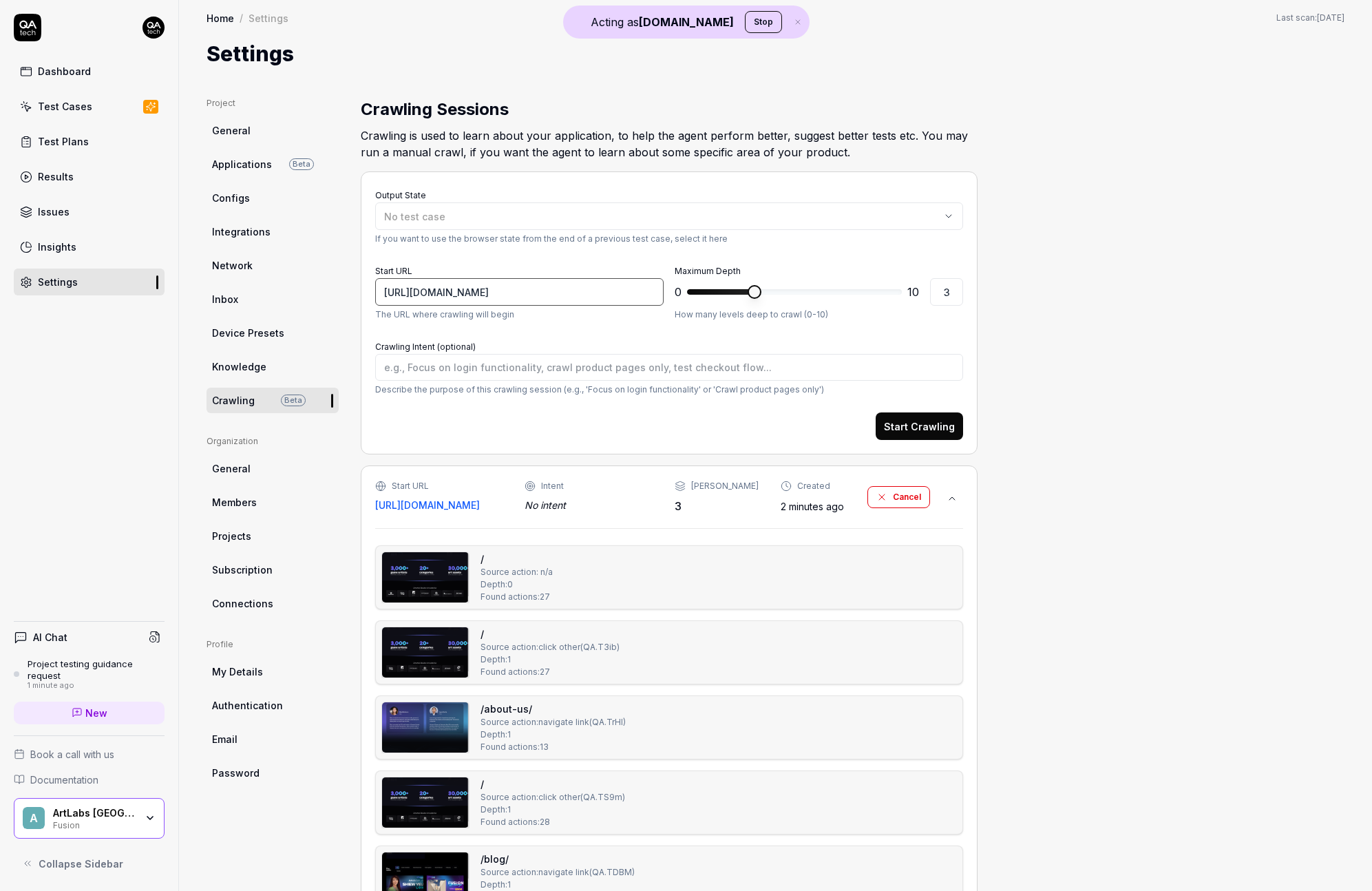
drag, startPoint x: 412, startPoint y: 293, endPoint x: 589, endPoint y: 296, distance: 177.0
click at [416, 293] on input "https://devotedfusion.com" at bounding box center [520, 292] width 289 height 28
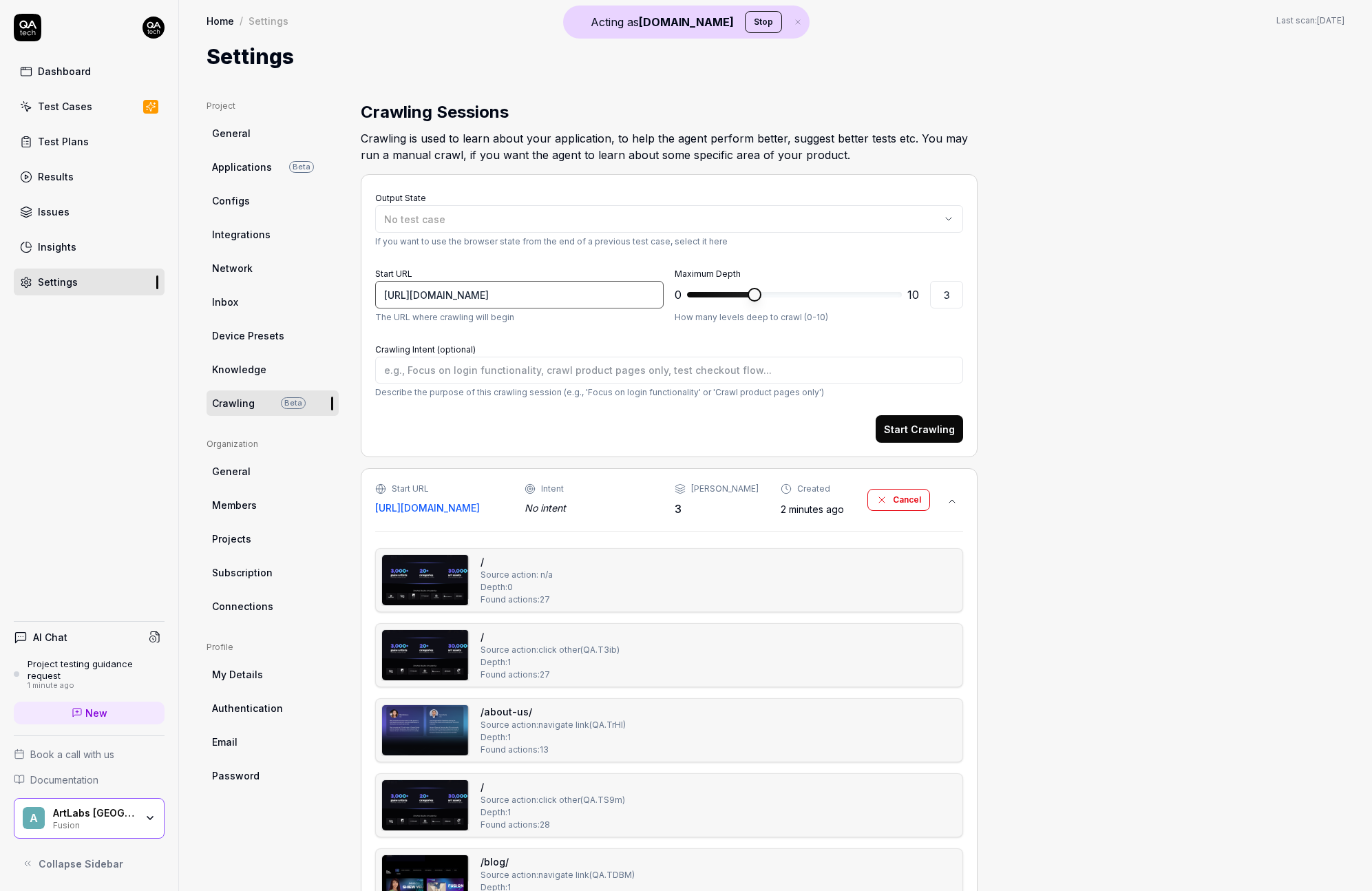
type textarea "*"
type input "https://app.devotedfusion.com"
type textarea "*"
type input "https://app.devotedfusion.com"
click at [413, 217] on span "No test case" at bounding box center [415, 219] width 61 height 12
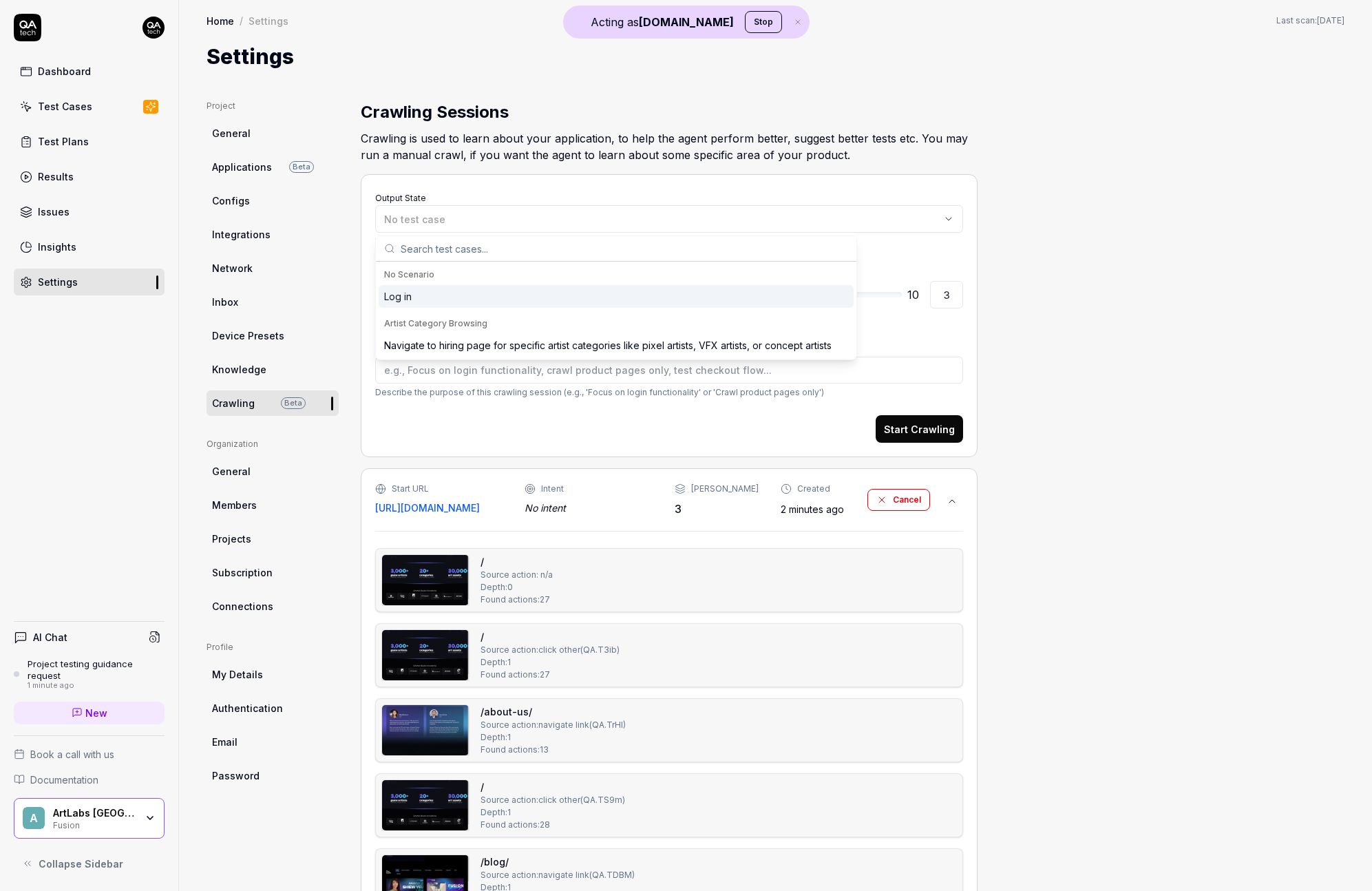
click at [428, 302] on div "Log in" at bounding box center [615, 296] width 475 height 22
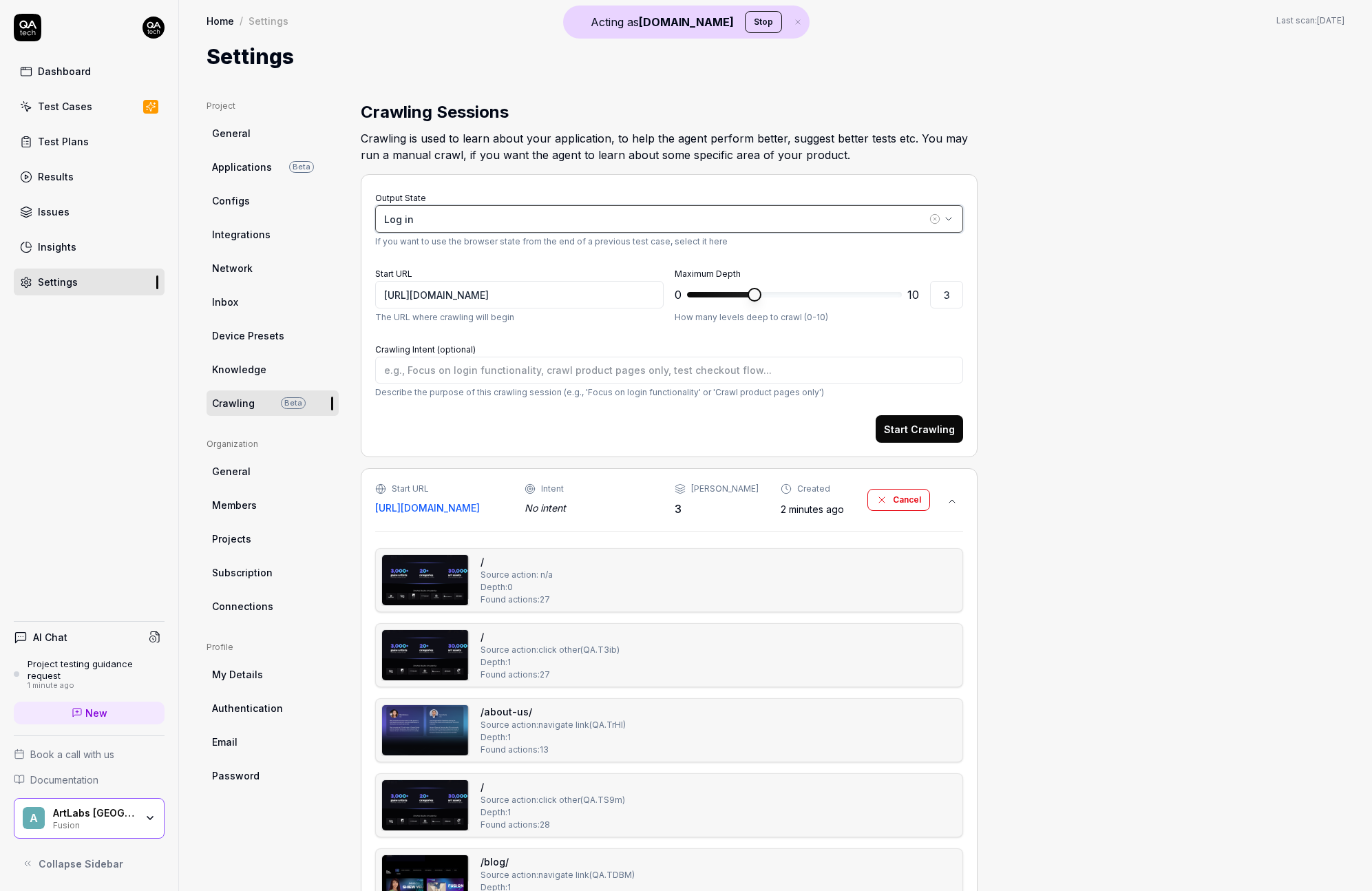
type textarea "*"
type input "https://auth.devotedfusion.com/u/login-email-verification?state=hKFo2SBOZUdDR0Z…"
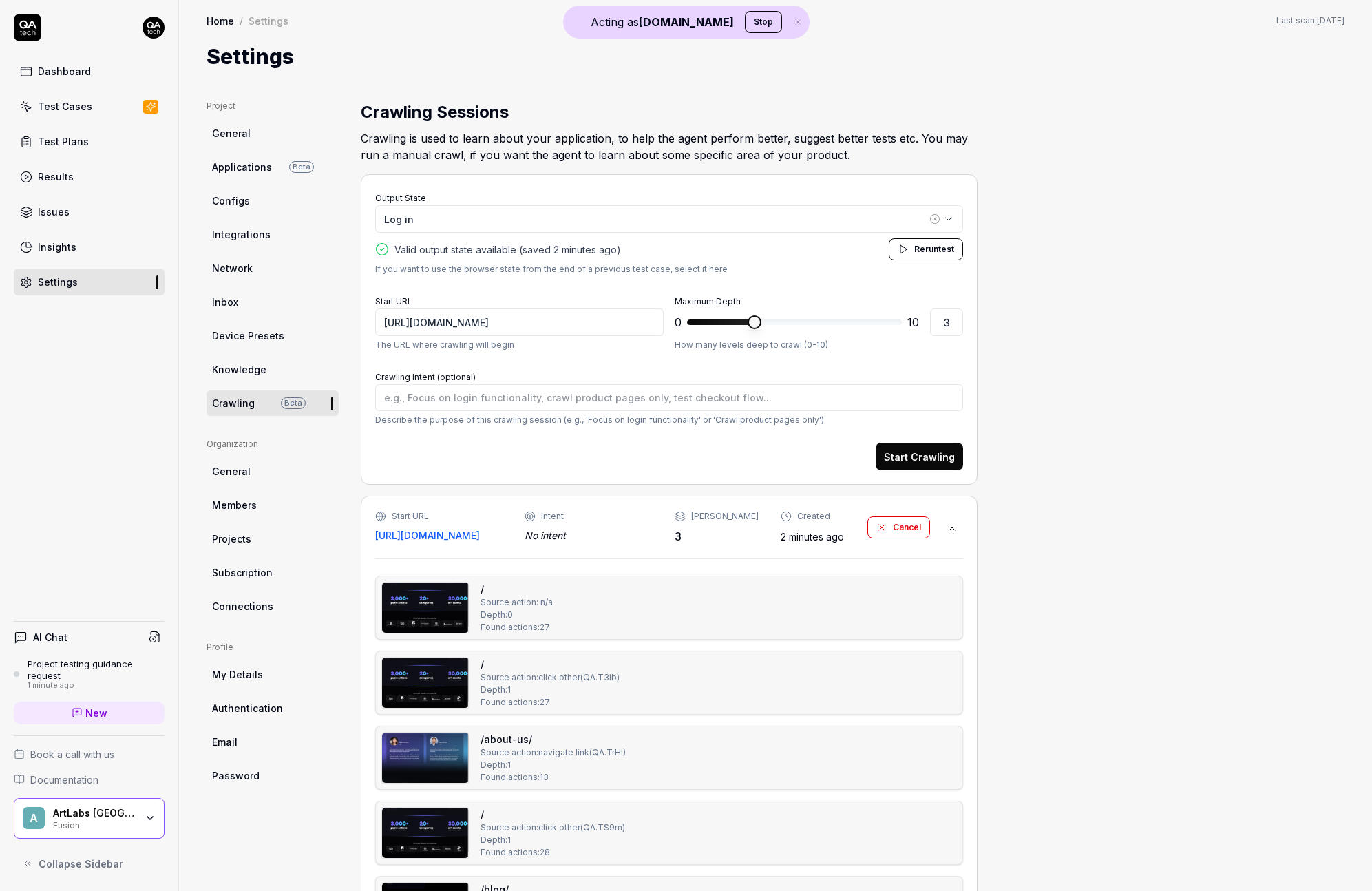
type textarea "*"
type input "1"
click at [707, 321] on span at bounding box center [714, 322] width 14 height 14
click at [950, 469] on button "Start Crawling" at bounding box center [919, 456] width 87 height 28
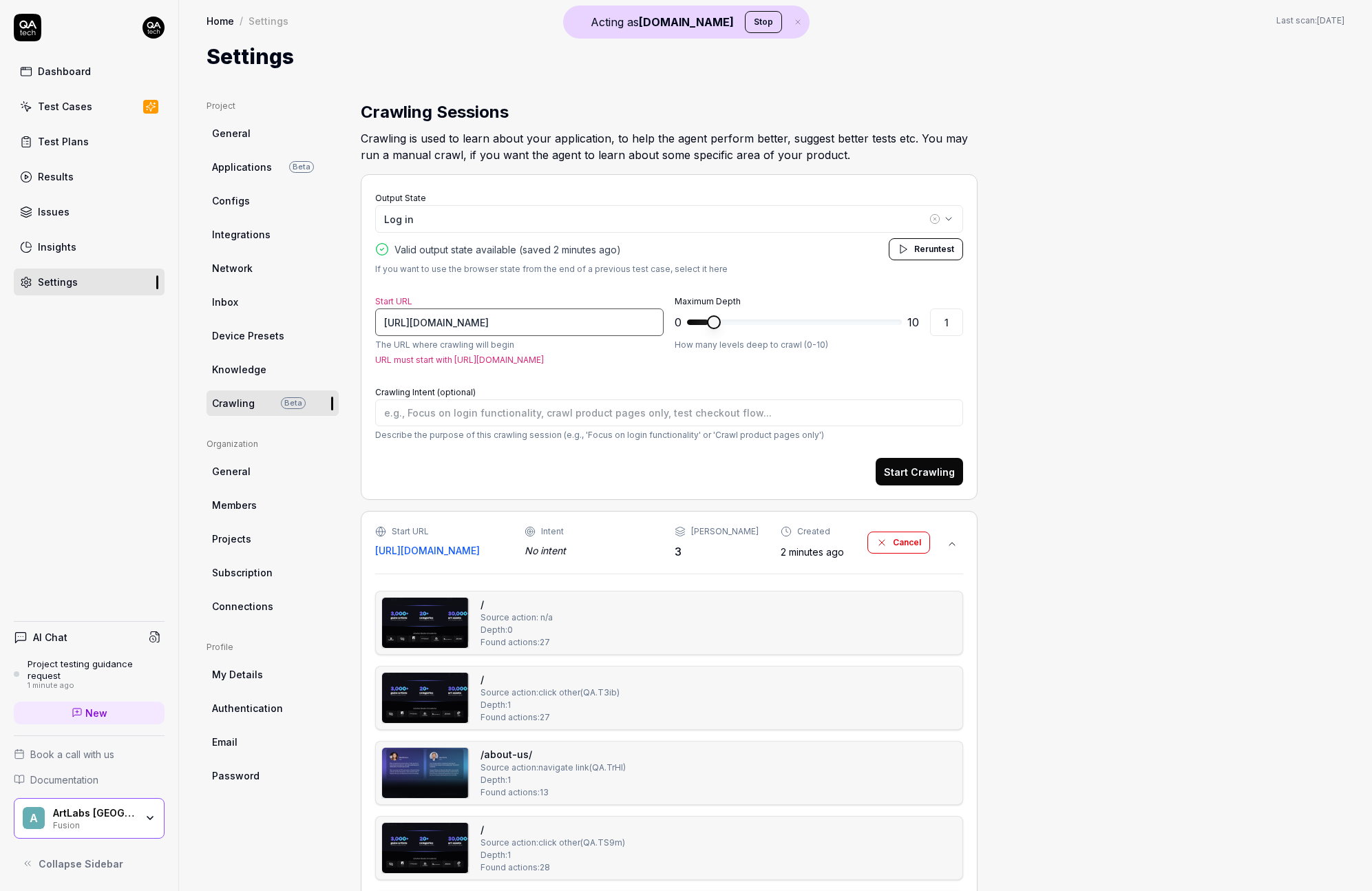
click at [518, 312] on input "https://auth.devotedfusion.com/u/login-email-verification?state=hKFo2SBOZUdDR0Z…" at bounding box center [520, 322] width 289 height 28
click at [524, 326] on input "https://auth.devotedfusion.com/u/login-email-verification?state=hKFo2SBOZUdDR0Z…" at bounding box center [520, 322] width 289 height 28
type textarea "*"
click at [425, 318] on input "https://auth.devotedfusion.com/u/login-email-verification?state=hKFo2SBOZUdDR0Z…" at bounding box center [520, 322] width 289 height 28
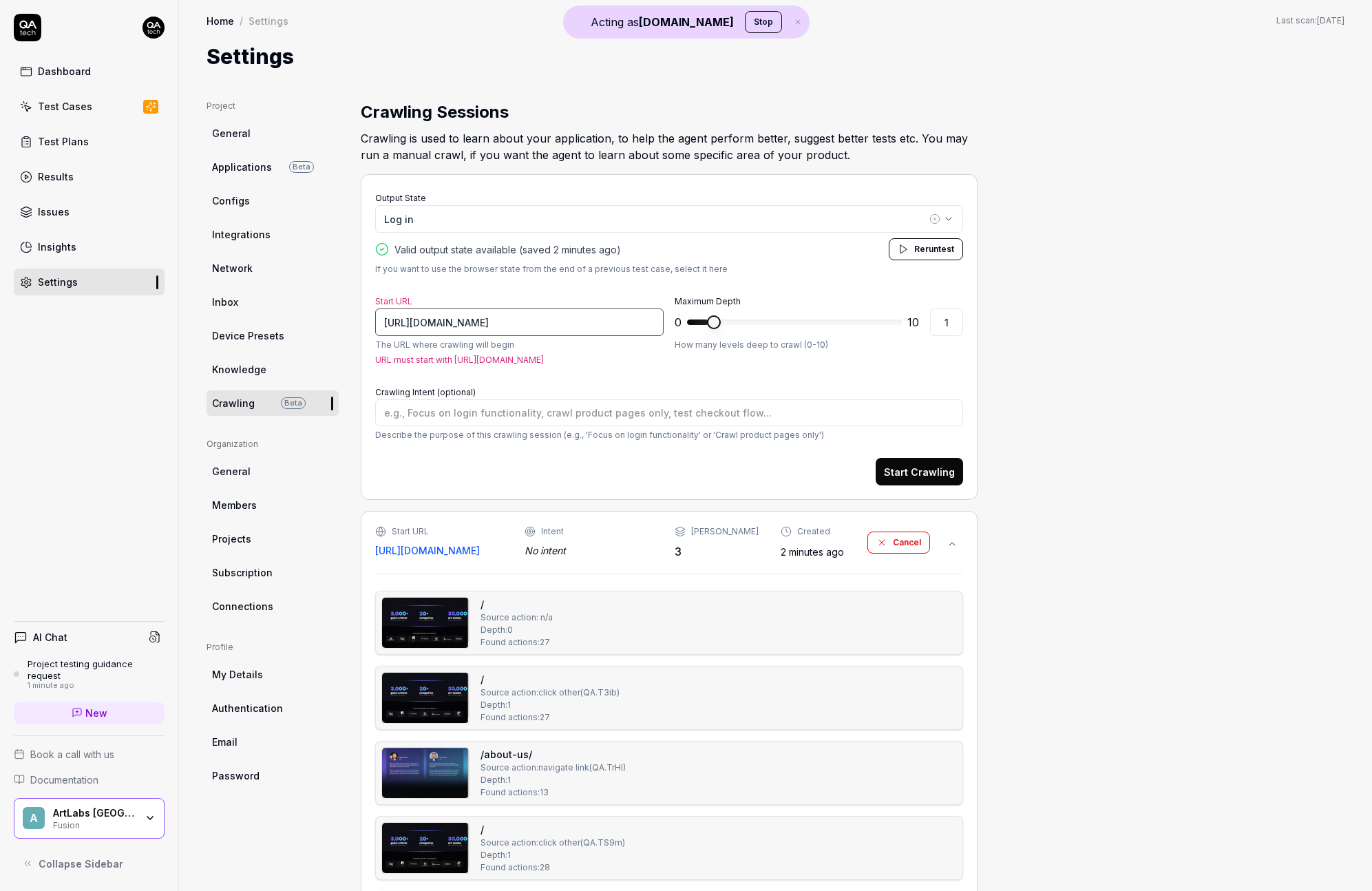
click at [425, 318] on input "https://auth.devotedfusion.com/u/login-email-verification?state=hKFo2SBOZUdDR0Z…" at bounding box center [520, 322] width 289 height 28
type input "https://app.devotedfusion.com/u/login-email-verification?state=hKFo2SBOZUdDR0ZK…"
type textarea "*"
type input "https://app.devotedfusion.com/u/login-email-verification?state=hKFo2SBOZUdDR0ZK…"
click at [892, 477] on button "Start Crawling" at bounding box center [919, 472] width 87 height 28
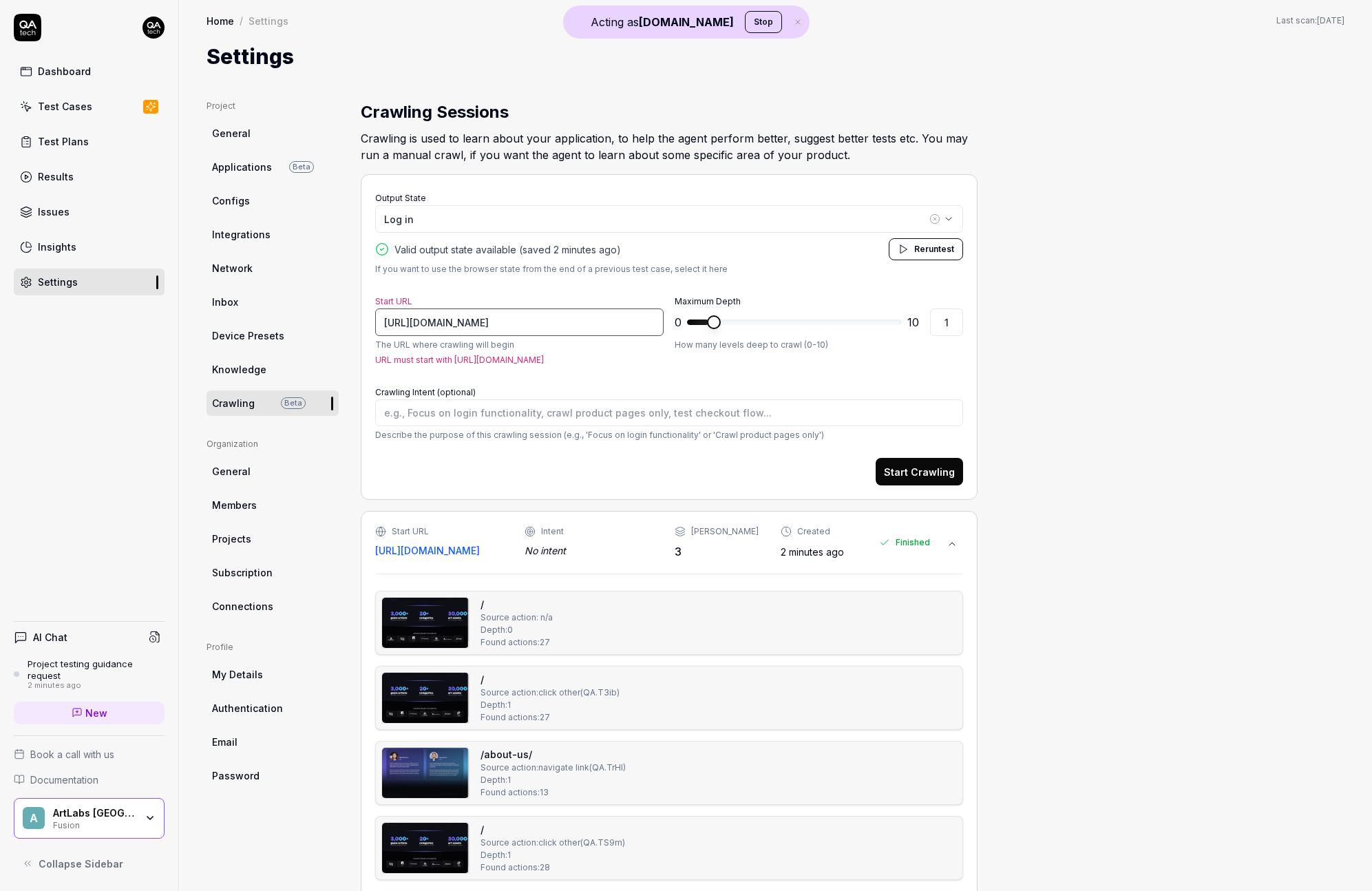
type textarea "*"
drag, startPoint x: 516, startPoint y: 332, endPoint x: 493, endPoint y: 374, distance: 47.9
click at [493, 374] on form "Output State Log in Valid output state available (saved 3 minutes ago ) Rerun t…" at bounding box center [669, 337] width 588 height 296
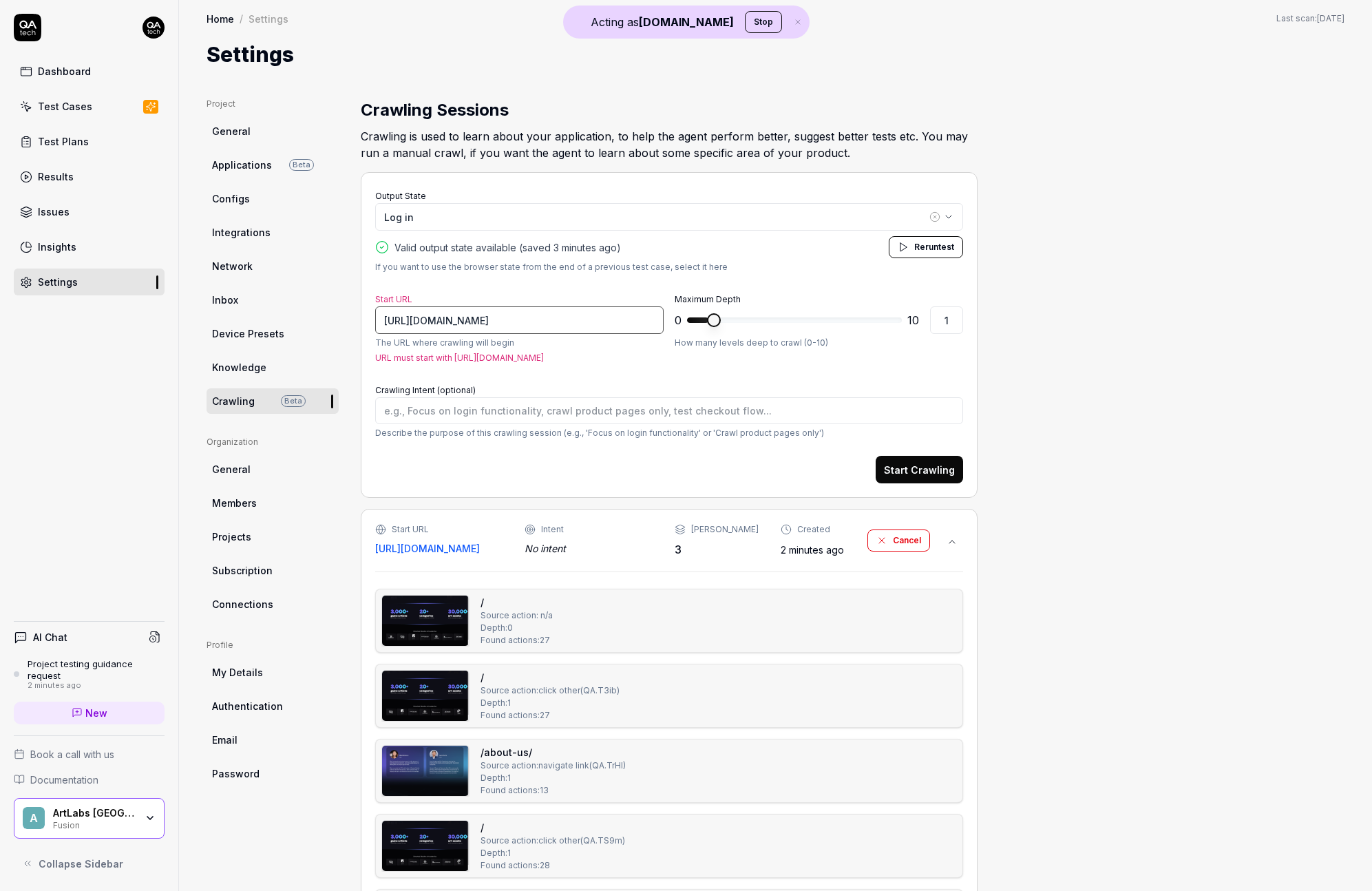
scroll to position [3, 0]
click at [530, 118] on h2 "Crawling Sessions" at bounding box center [669, 110] width 617 height 25
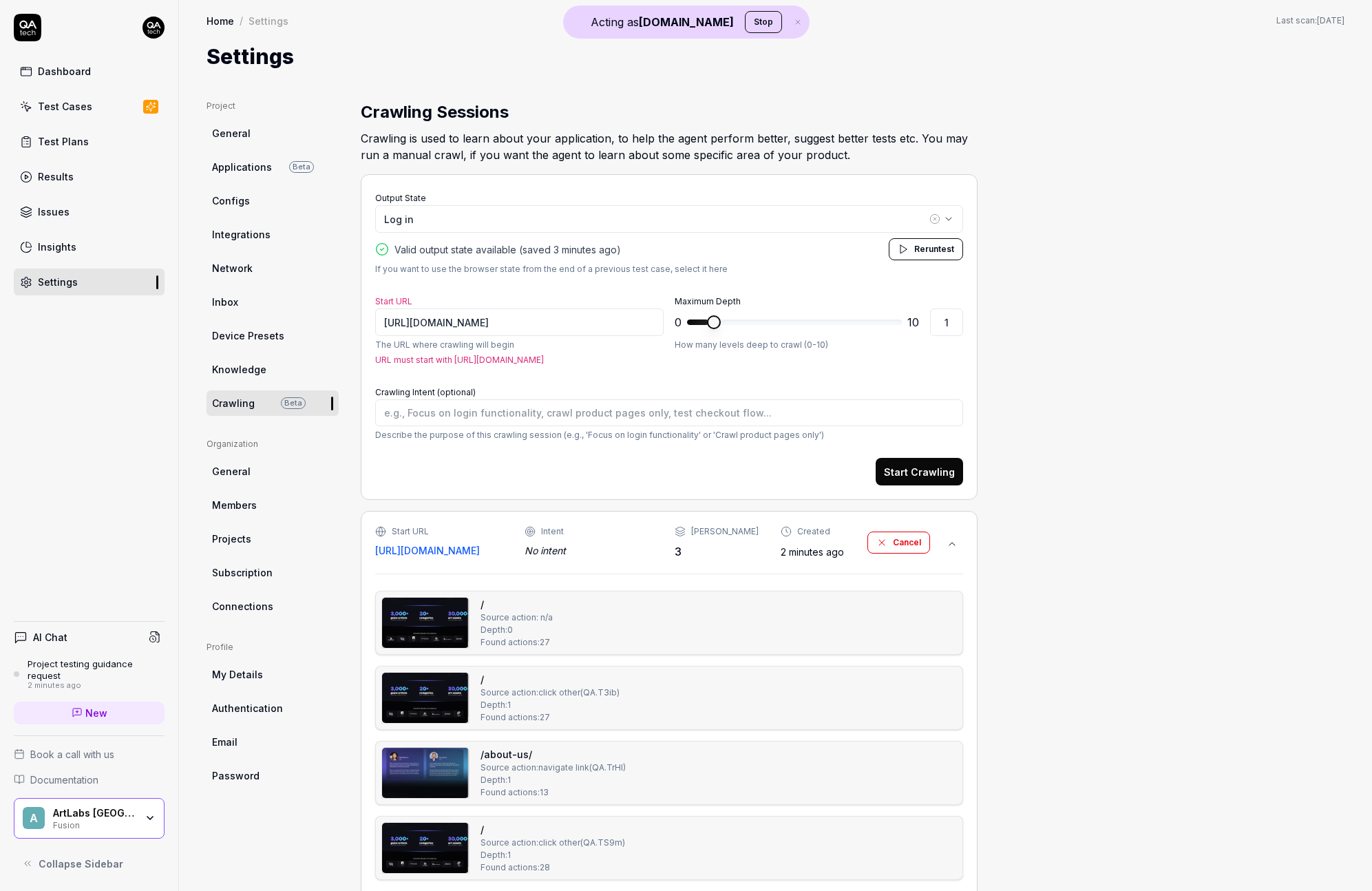
click at [77, 75] on div "Dashboard" at bounding box center [64, 71] width 53 height 15
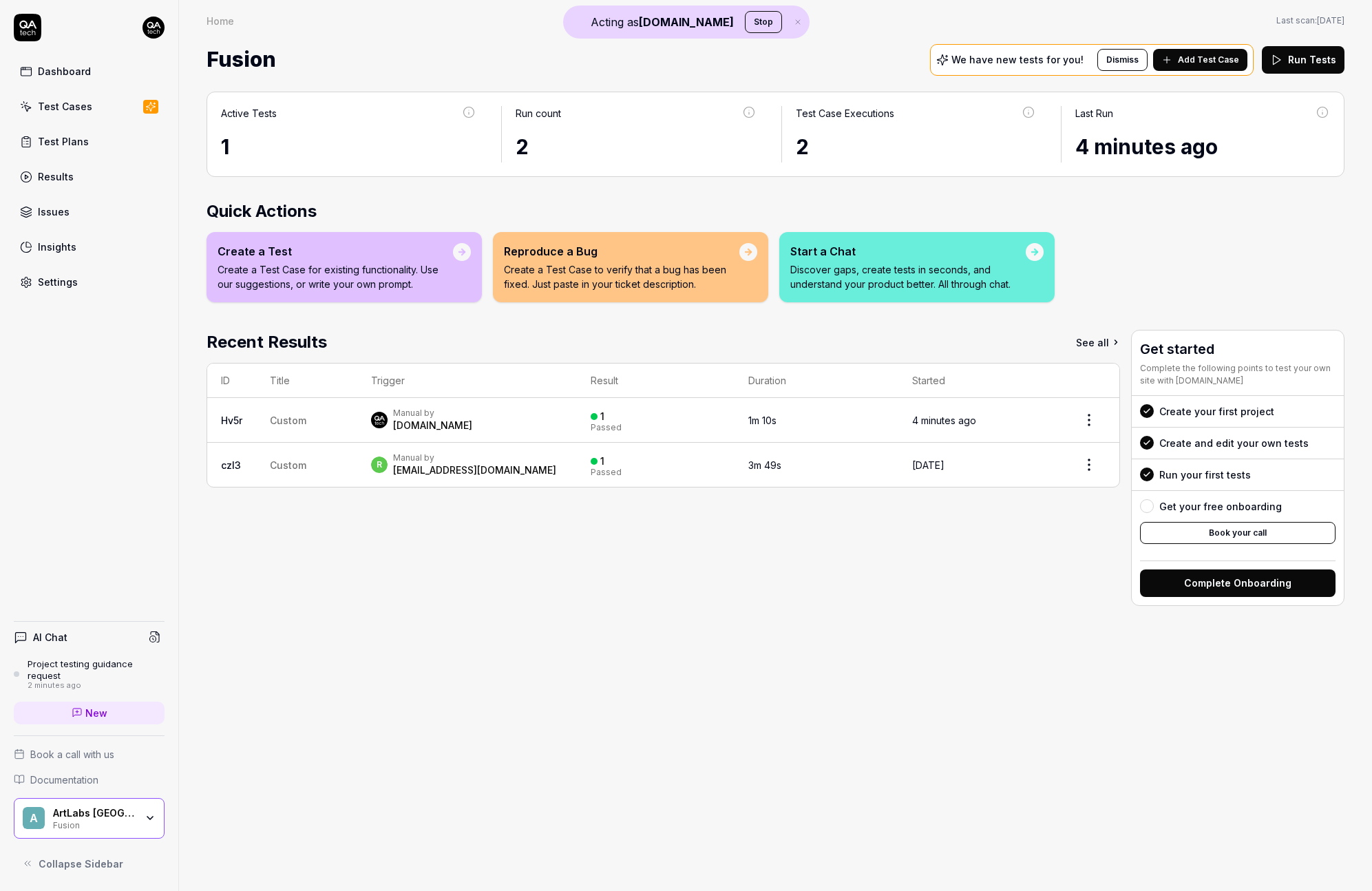
click at [1249, 59] on div "We have new tests for you! Dismiss Add Test Case" at bounding box center [1092, 59] width 324 height 32
click at [459, 421] on div "Manual by QA.tech" at bounding box center [467, 420] width 192 height 25
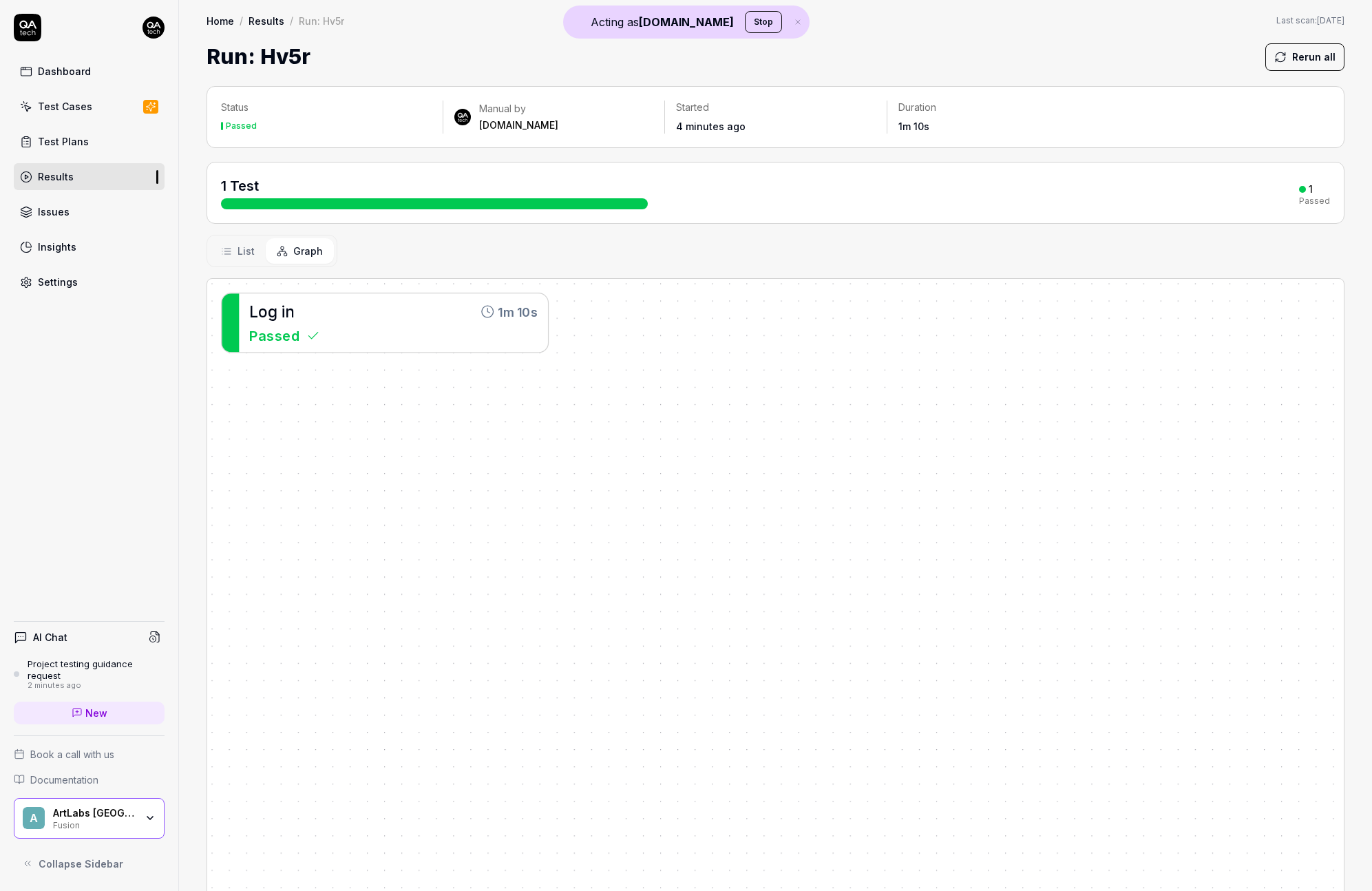
drag, startPoint x: 83, startPoint y: 94, endPoint x: 83, endPoint y: 108, distance: 14.0
click at [83, 95] on link "Test Cases" at bounding box center [89, 106] width 151 height 27
click at [83, 108] on div "Test Cases" at bounding box center [65, 106] width 54 height 15
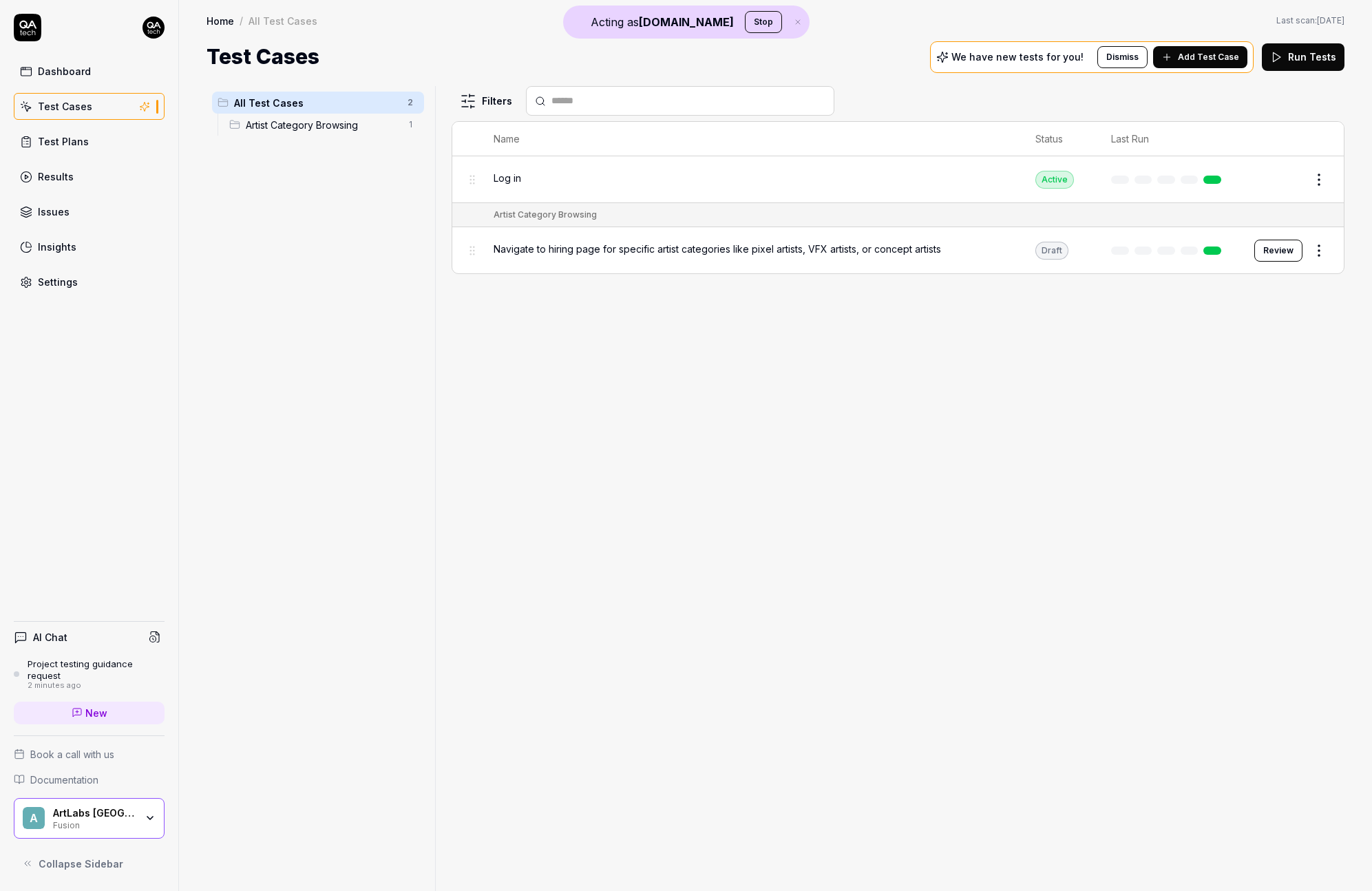
click at [1225, 54] on span "Add Test Case" at bounding box center [1208, 57] width 61 height 12
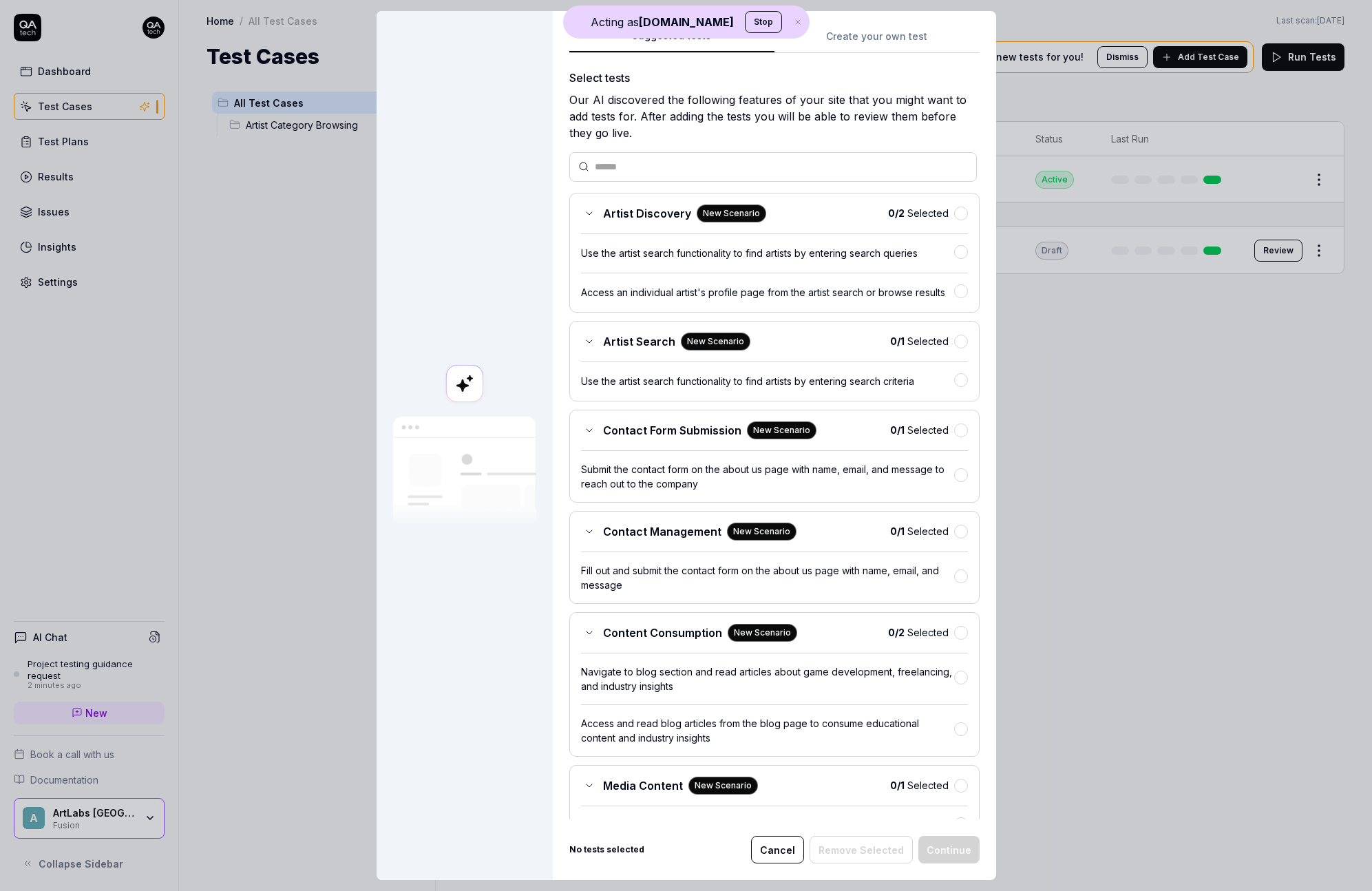
click at [876, 49] on div "Suggested tests Suggested tests Create your own test Select tests Our AI discov…" at bounding box center [686, 446] width 1372 height 891
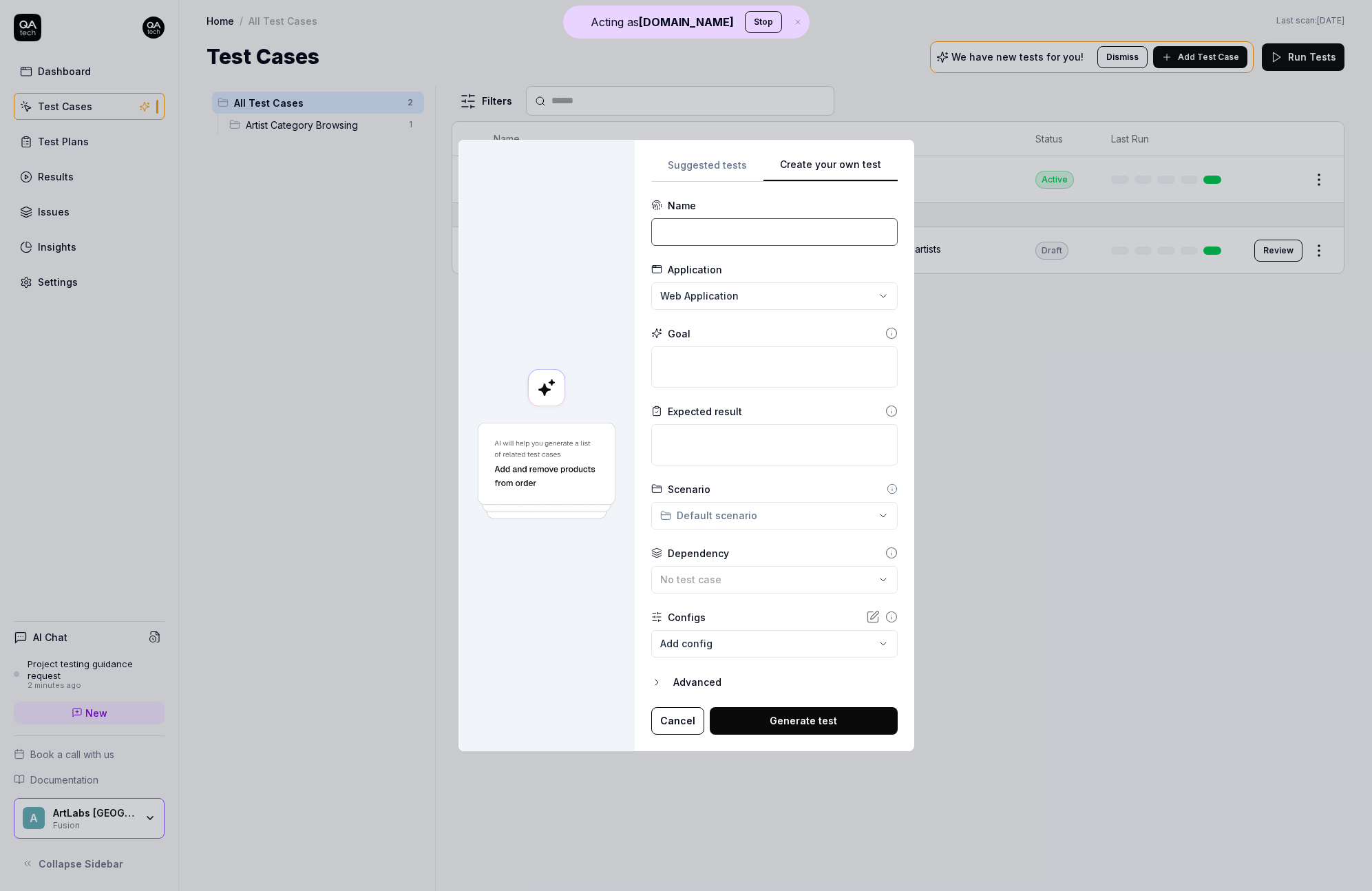
click at [744, 228] on input at bounding box center [774, 232] width 246 height 28
click at [715, 572] on div "No test case" at bounding box center [767, 579] width 215 height 15
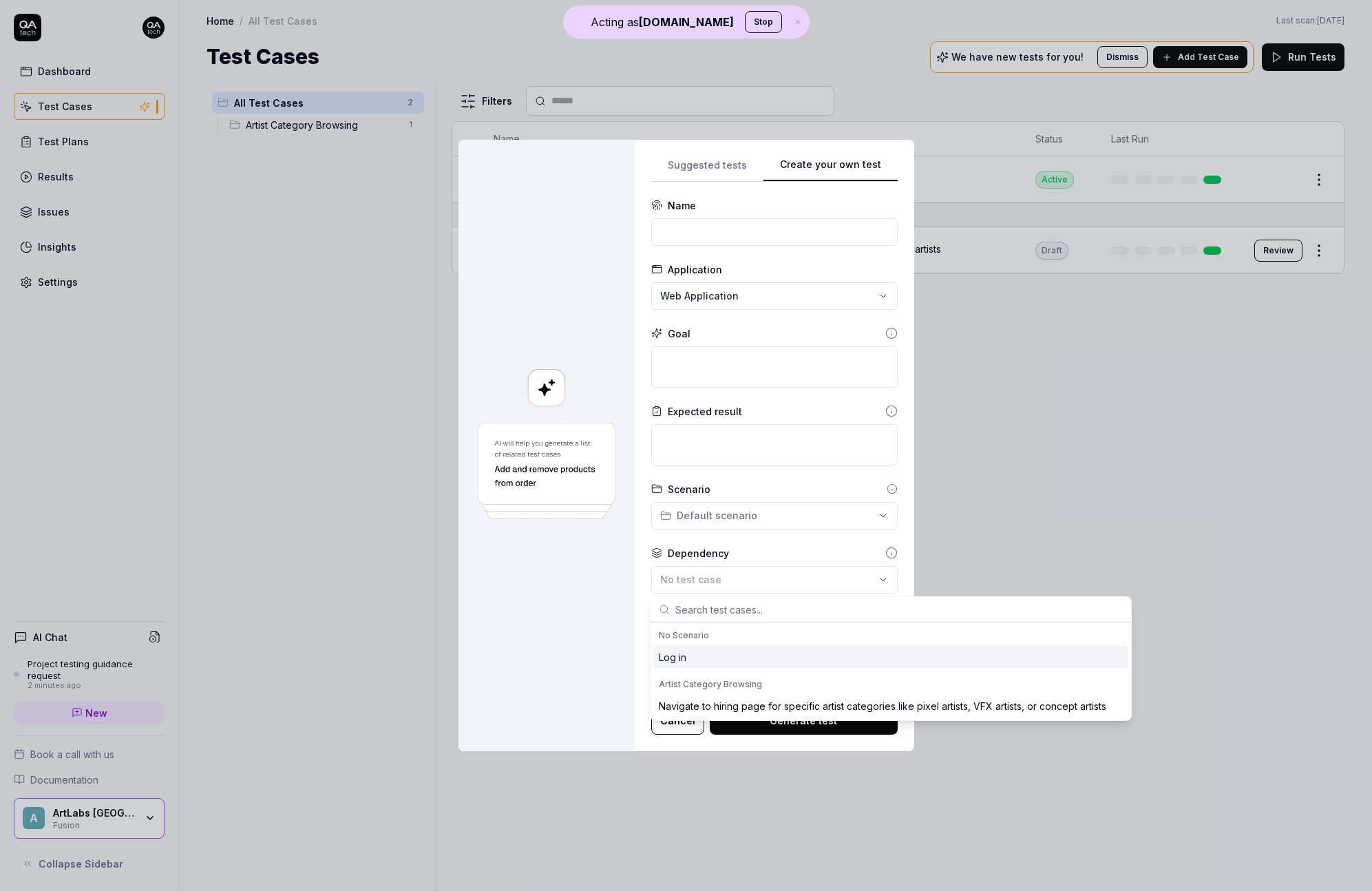
drag, startPoint x: 695, startPoint y: 656, endPoint x: 714, endPoint y: 512, distance: 145.2
click at [694, 656] on div "Log in" at bounding box center [890, 656] width 475 height 22
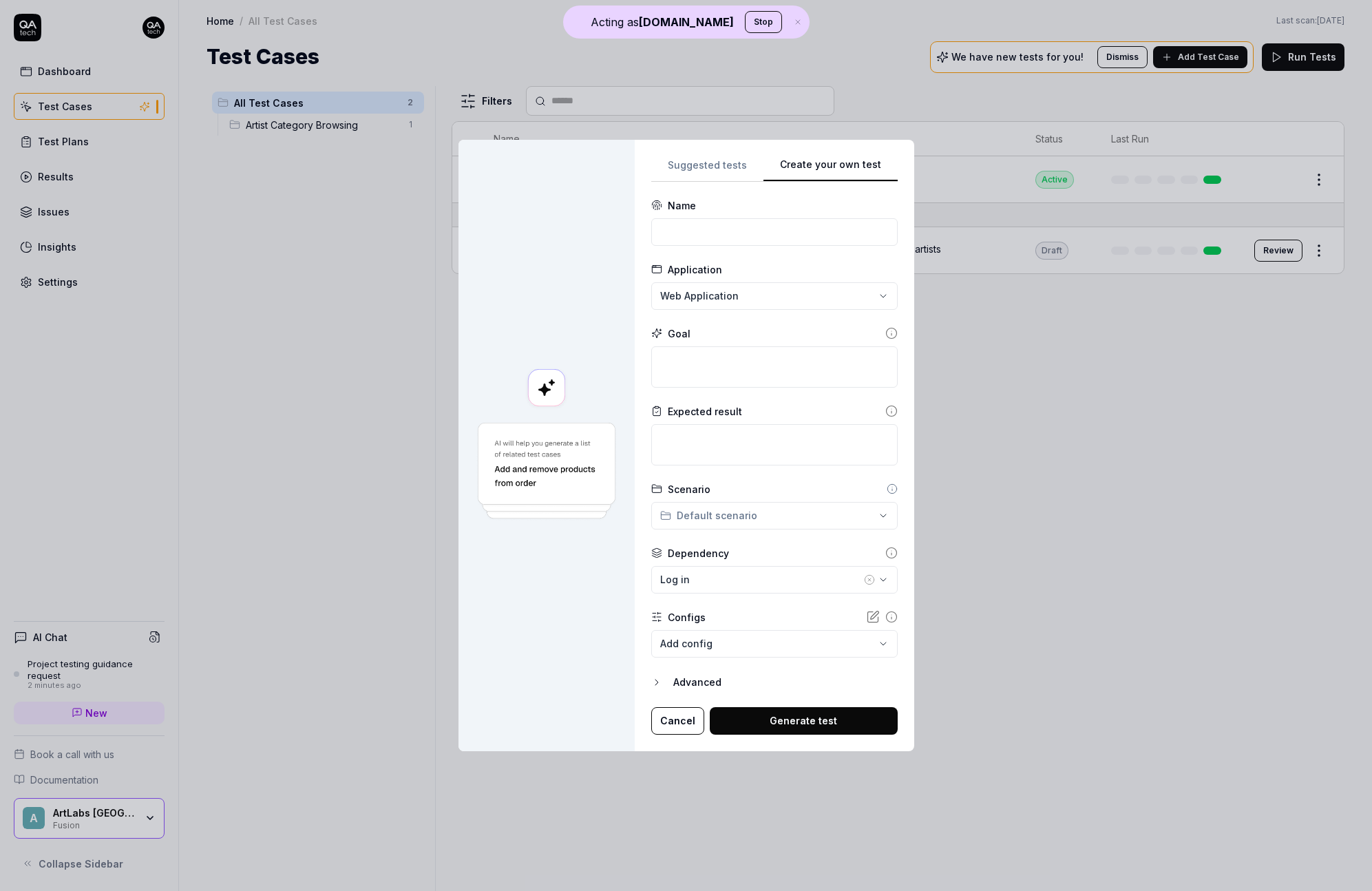
click at [683, 257] on form "**********" at bounding box center [774, 466] width 246 height 537
click at [693, 233] on input at bounding box center [774, 232] width 246 height 28
type input "find helicopter art"
type textarea "*"
type textarea "f"
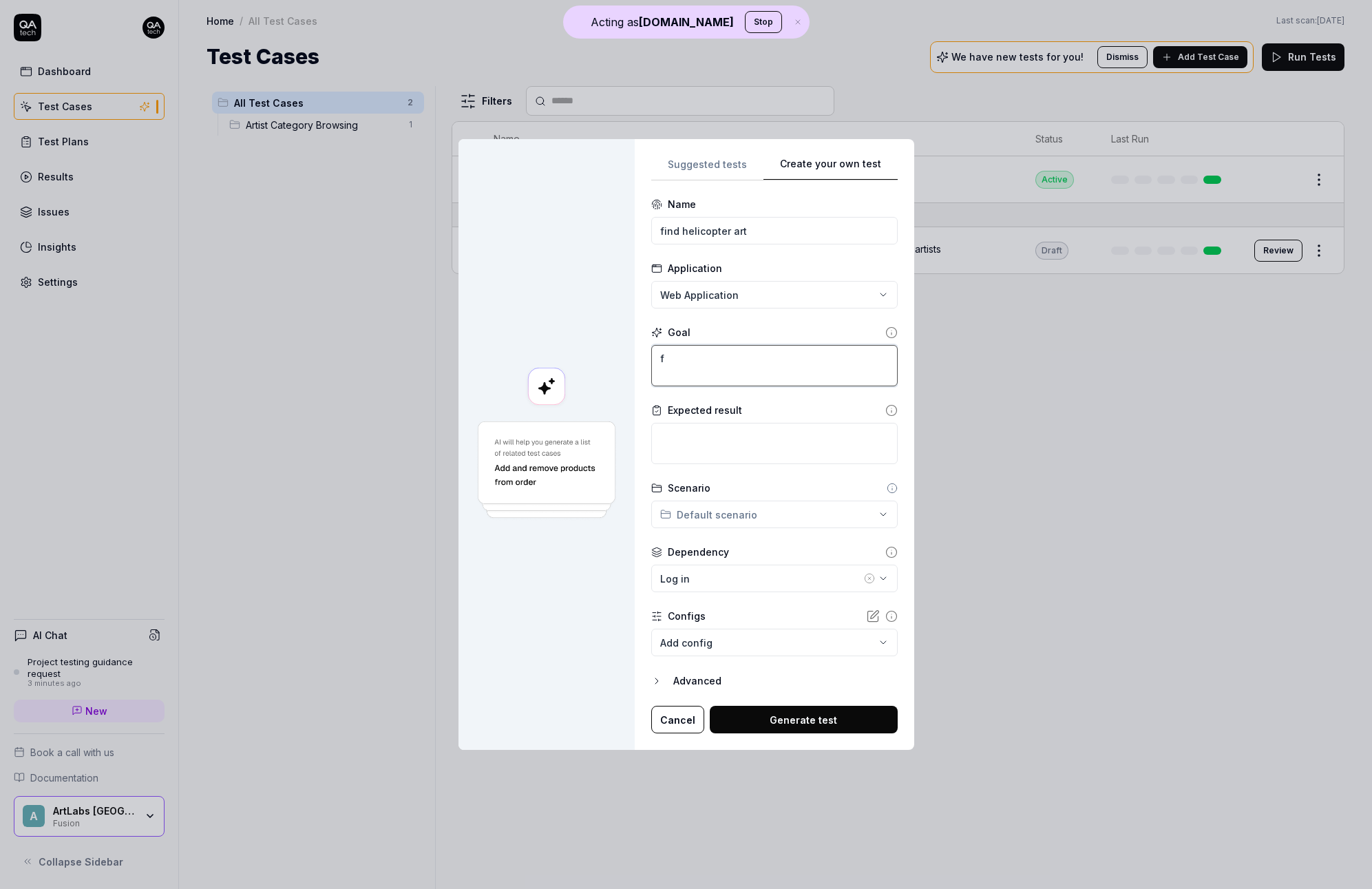
type textarea "*"
type textarea "fi"
type textarea "*"
type textarea "fin"
type textarea "*"
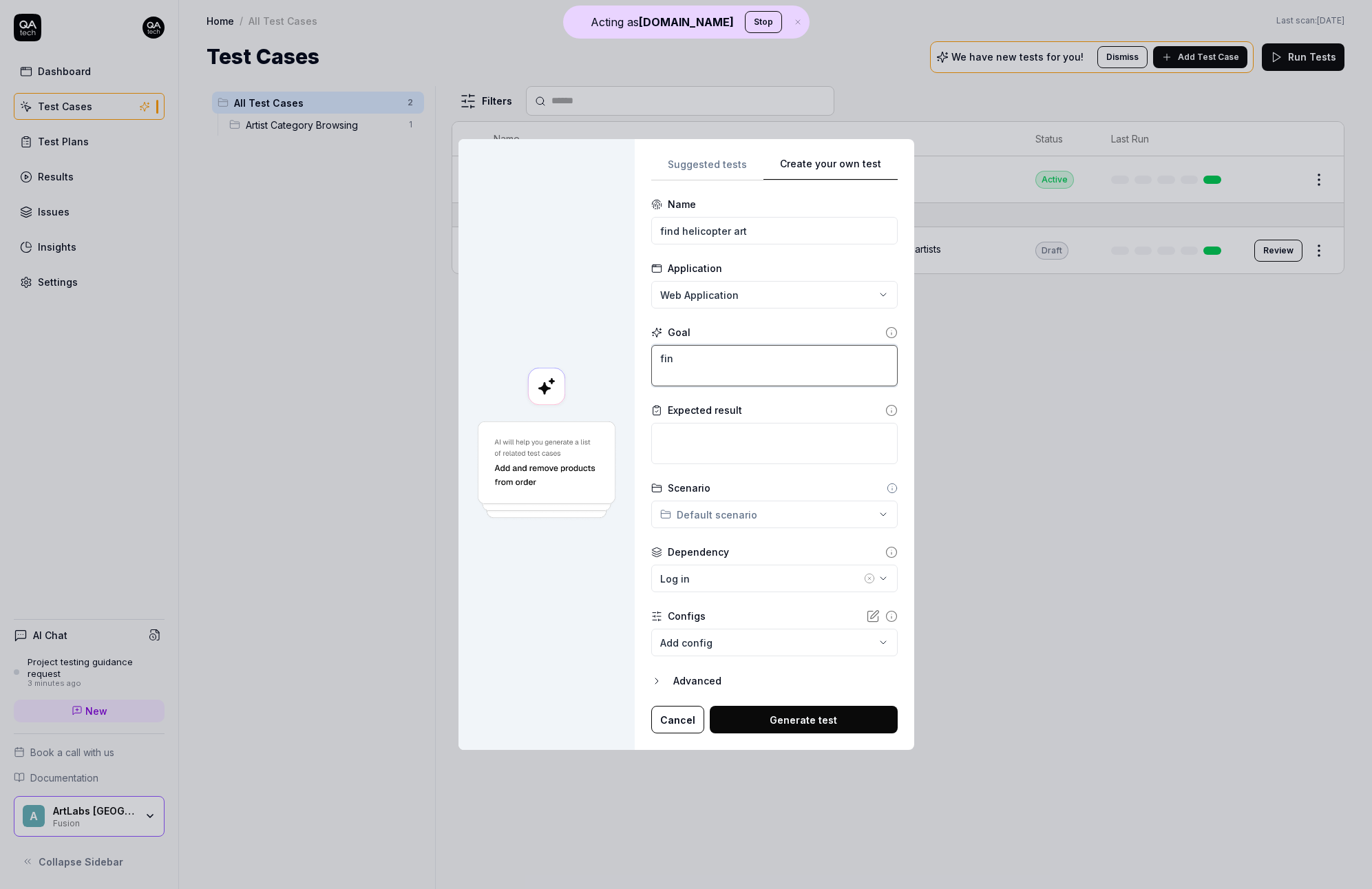
type textarea "find"
type textarea "*"
type textarea "find a"
type textarea "*"
type textarea "find"
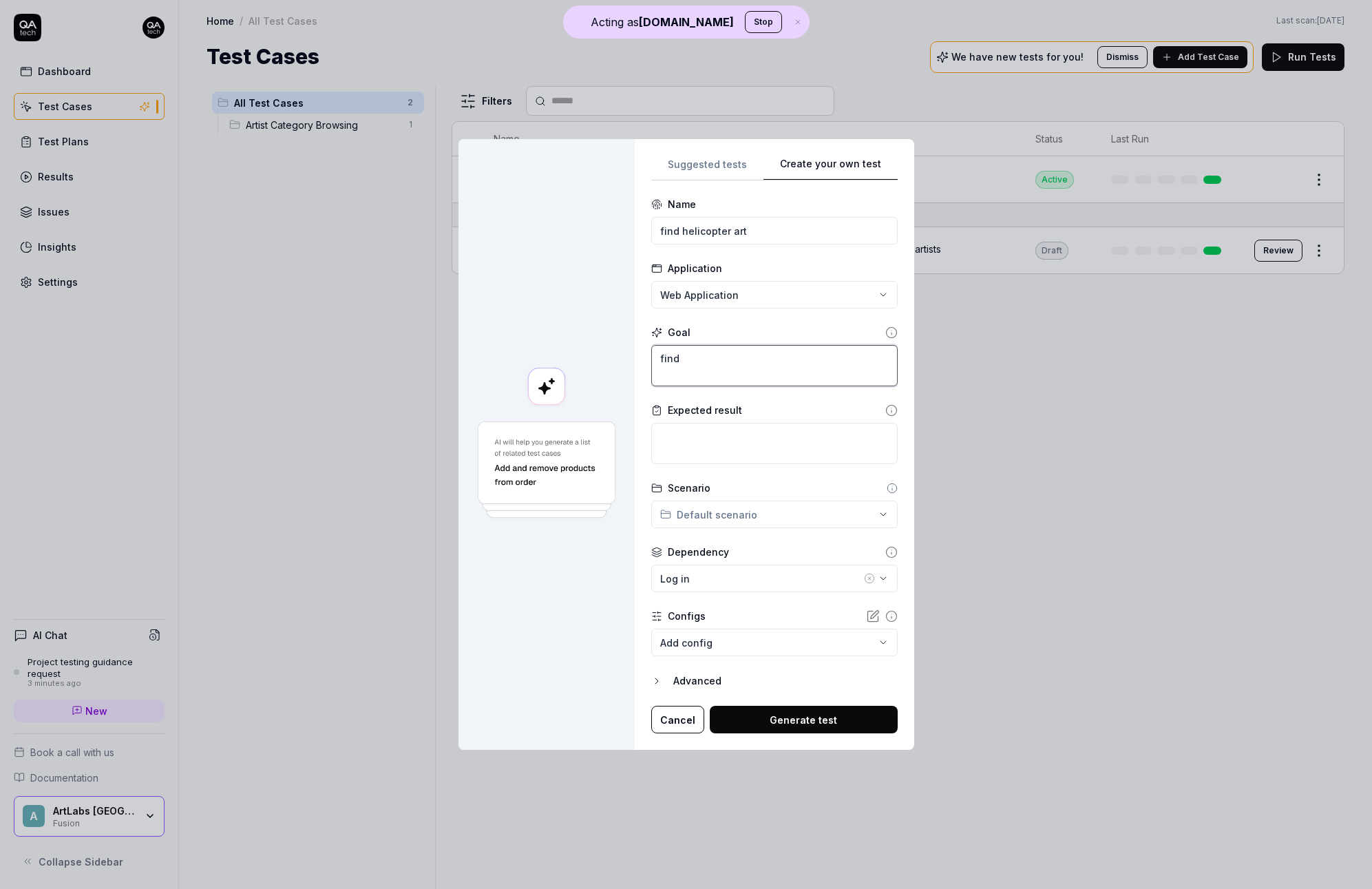
type textarea "*"
type textarea "find s"
type textarea "*"
type textarea "find"
type textarea "*"
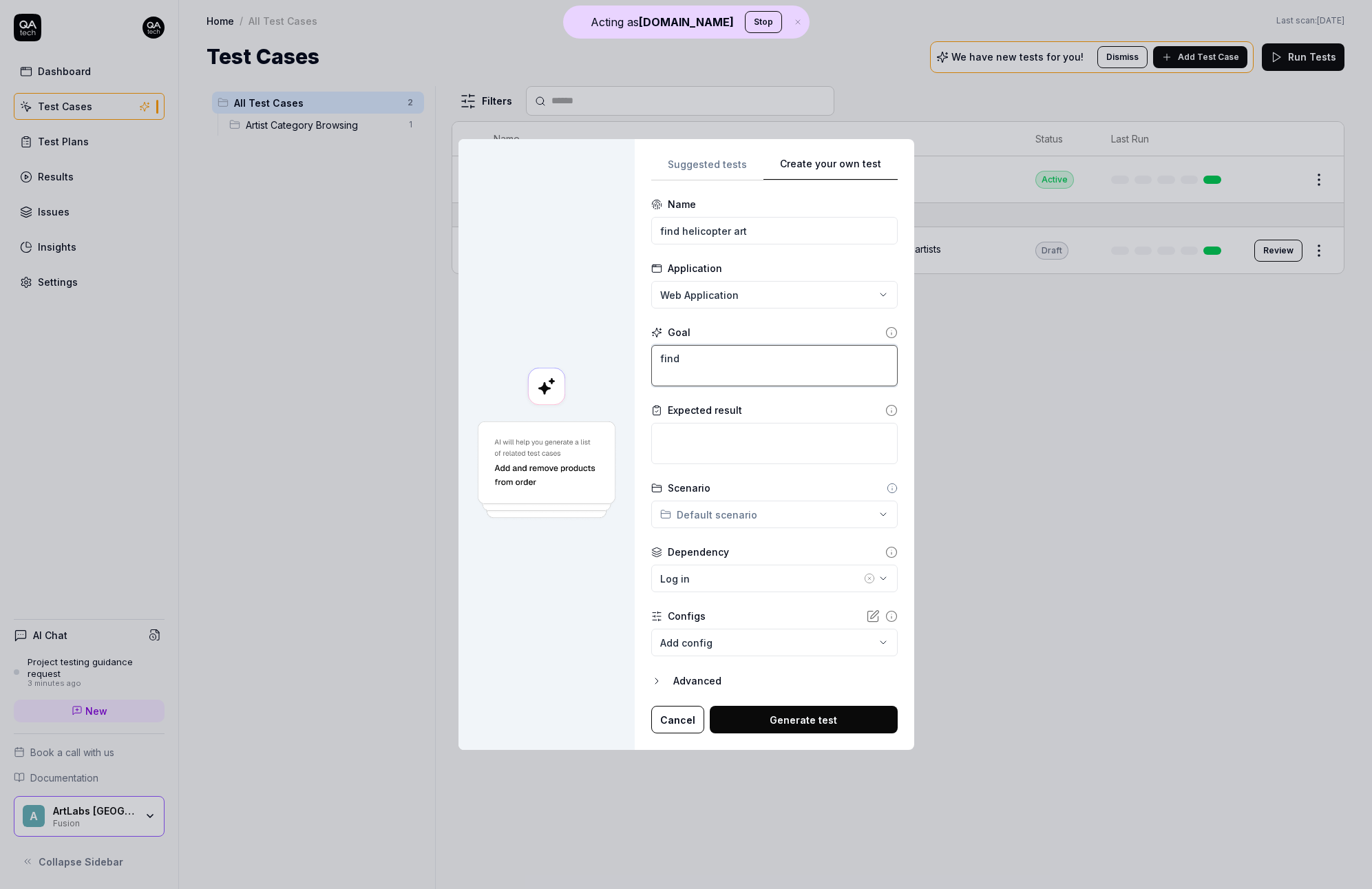
type textarea "find a"
type textarea "*"
type textarea "find a"
type textarea "*"
type textarea "find a"
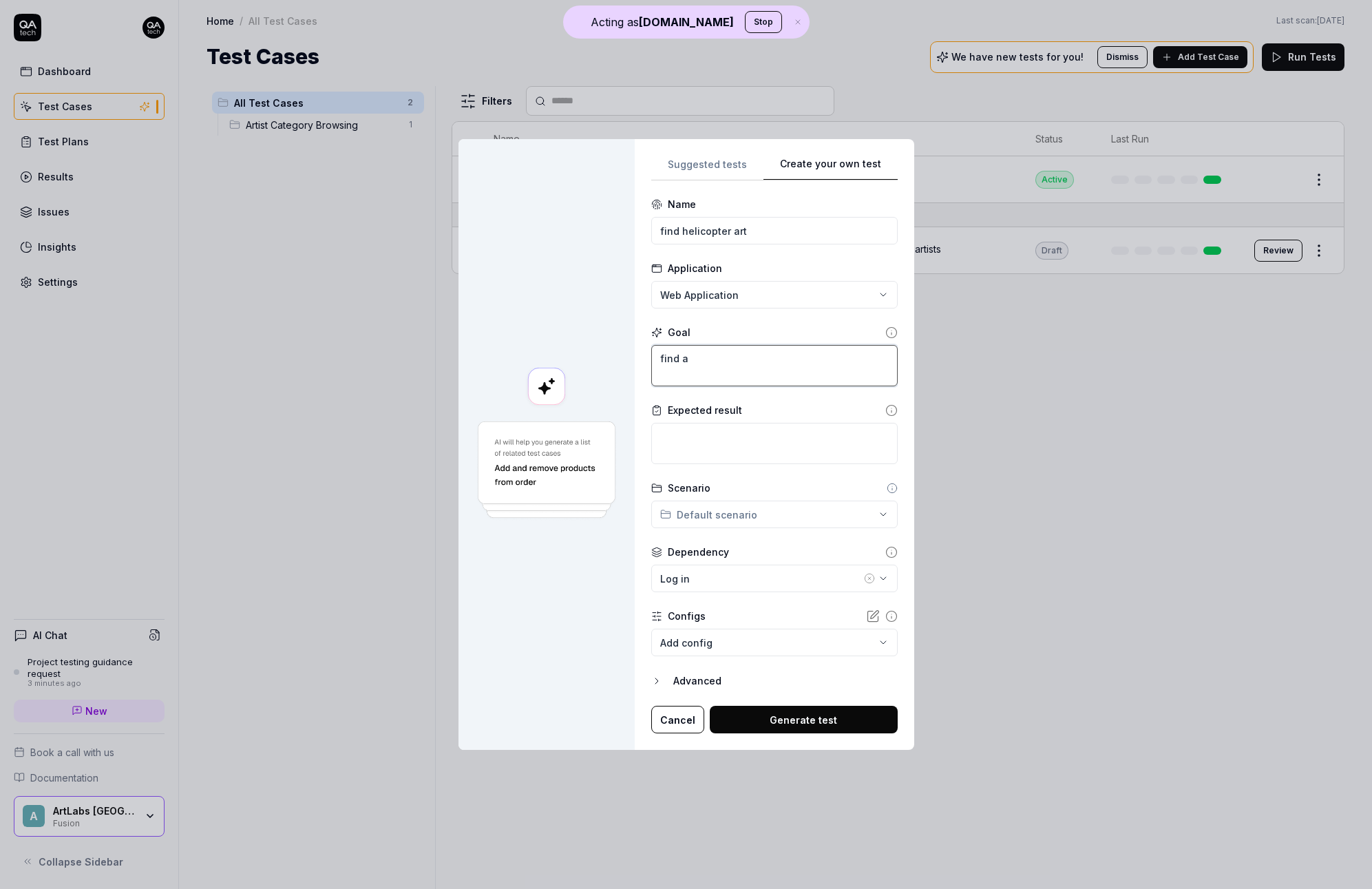
type textarea "*"
type textarea "find an"
type textarea "*"
type textarea "find an"
type textarea "*"
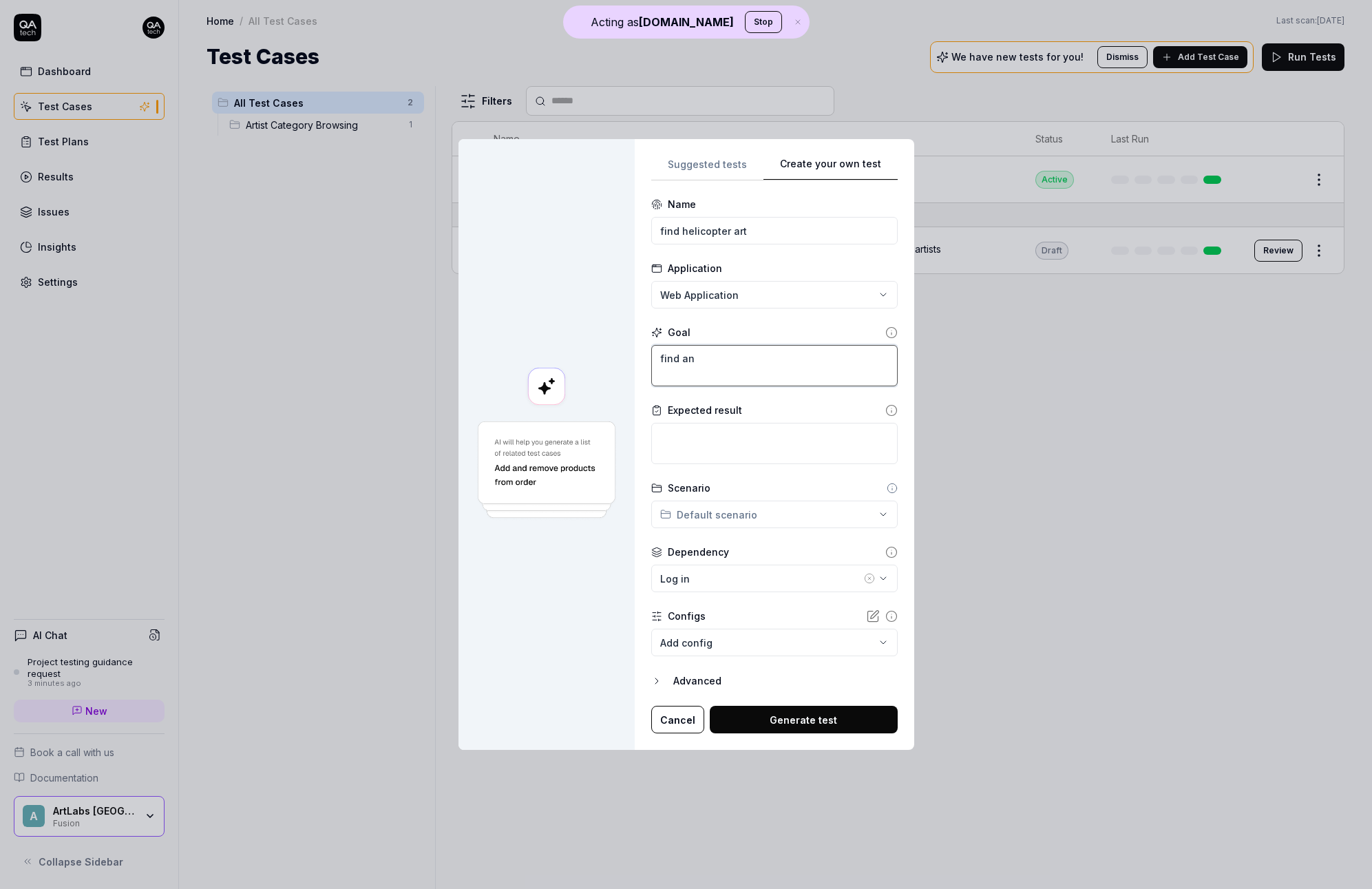
type textarea "find an a"
type textarea "*"
type textarea "find an ar"
type textarea "*"
type textarea "find an art"
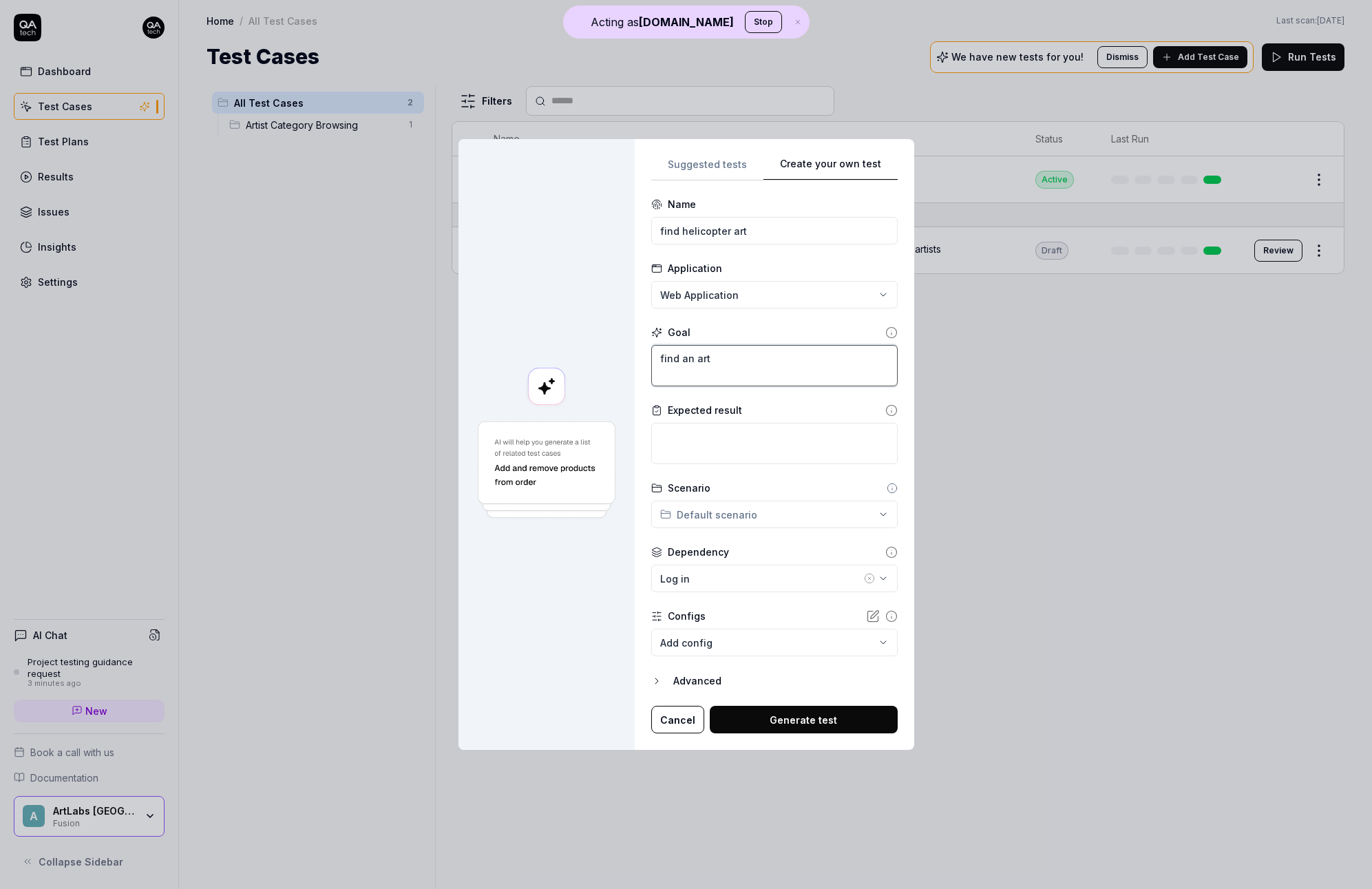
type textarea "*"
type textarea "find an art"
type textarea "*"
type textarea "find an art a"
type textarea "*"
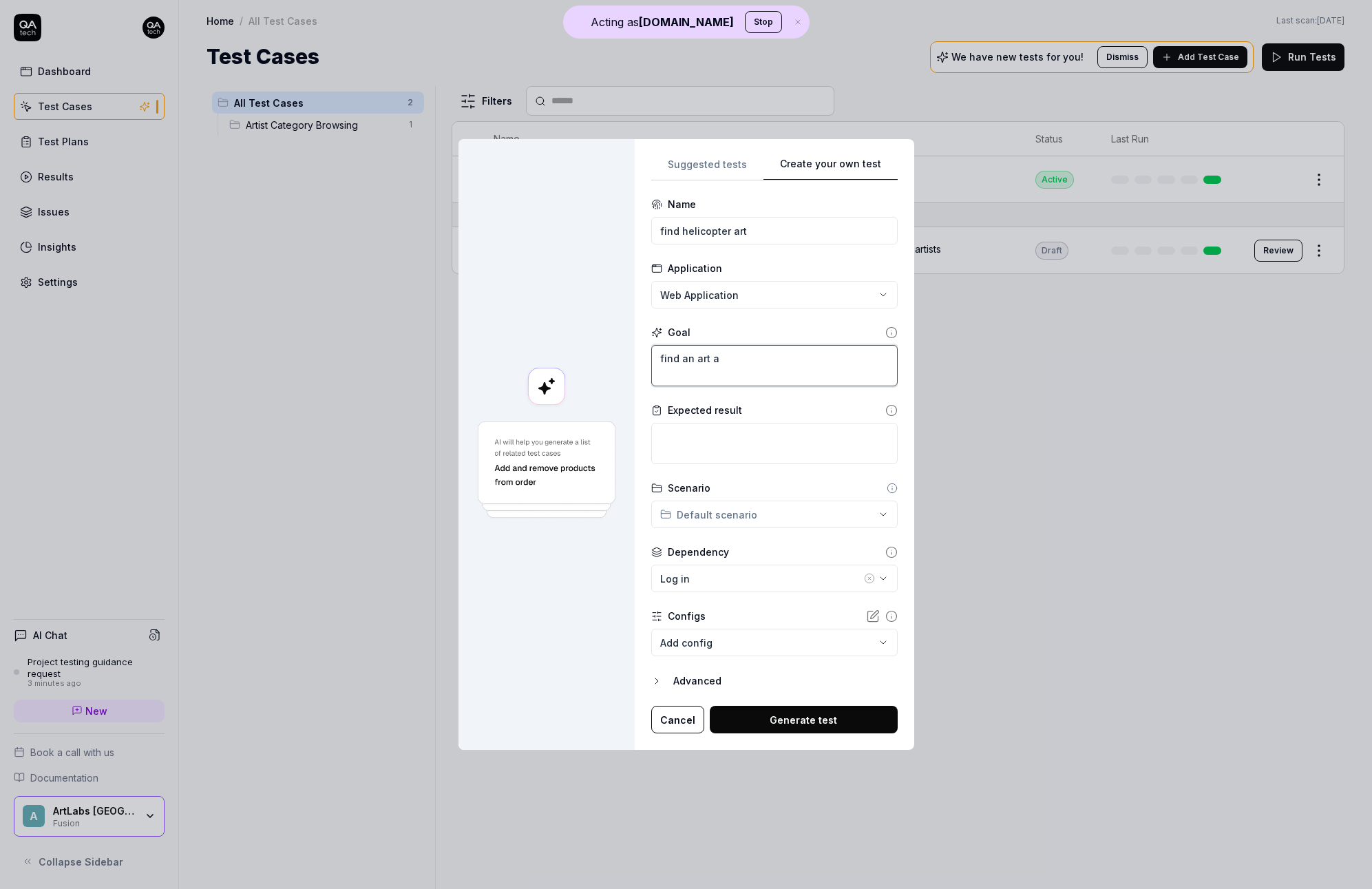
type textarea "find an art aa"
type textarea "*"
type textarea "find an art aas"
type textarea "*"
type textarea "find an art aa"
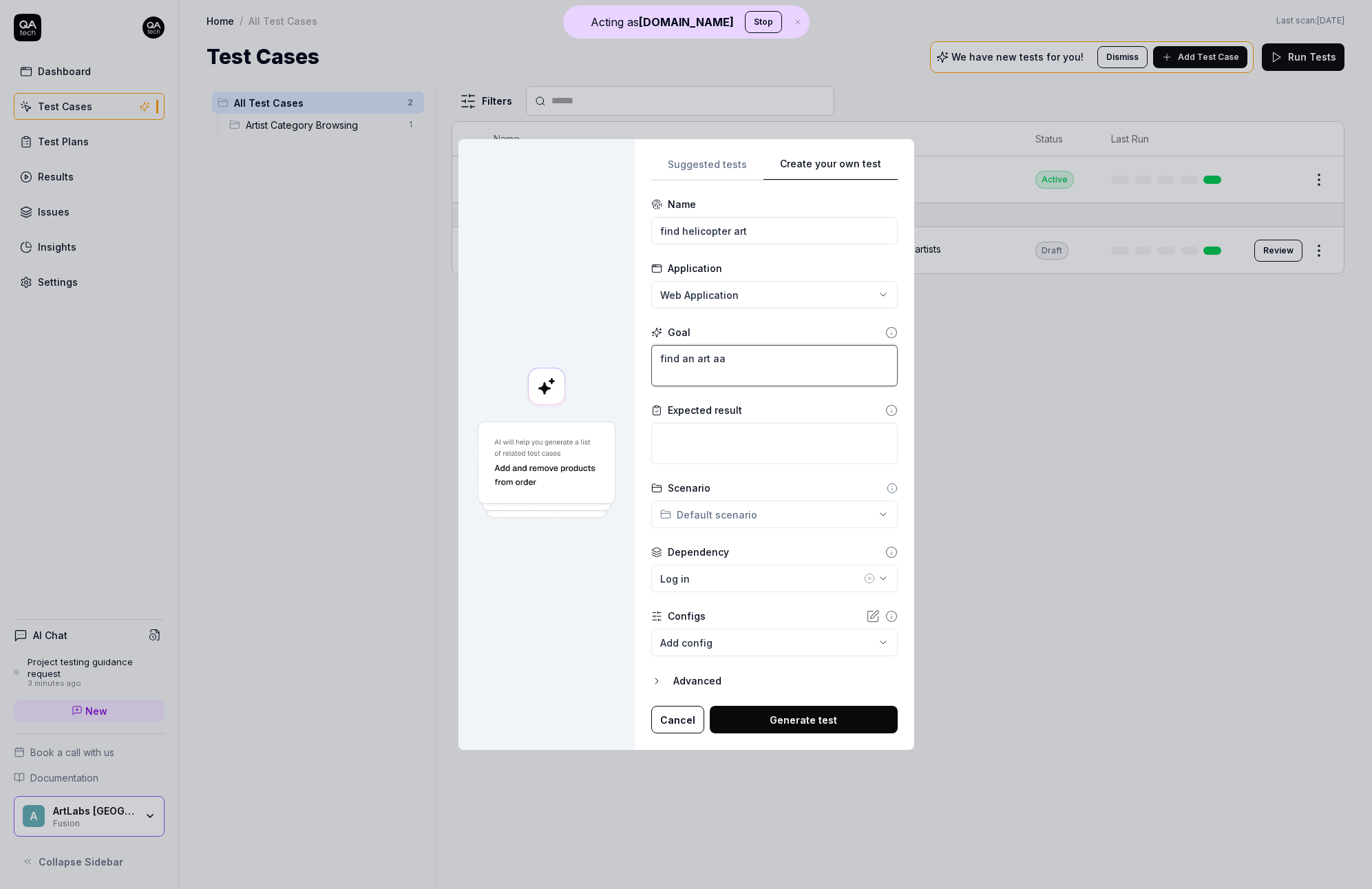
type textarea "*"
click at [805, 730] on button "Generate test" at bounding box center [803, 720] width 188 height 28
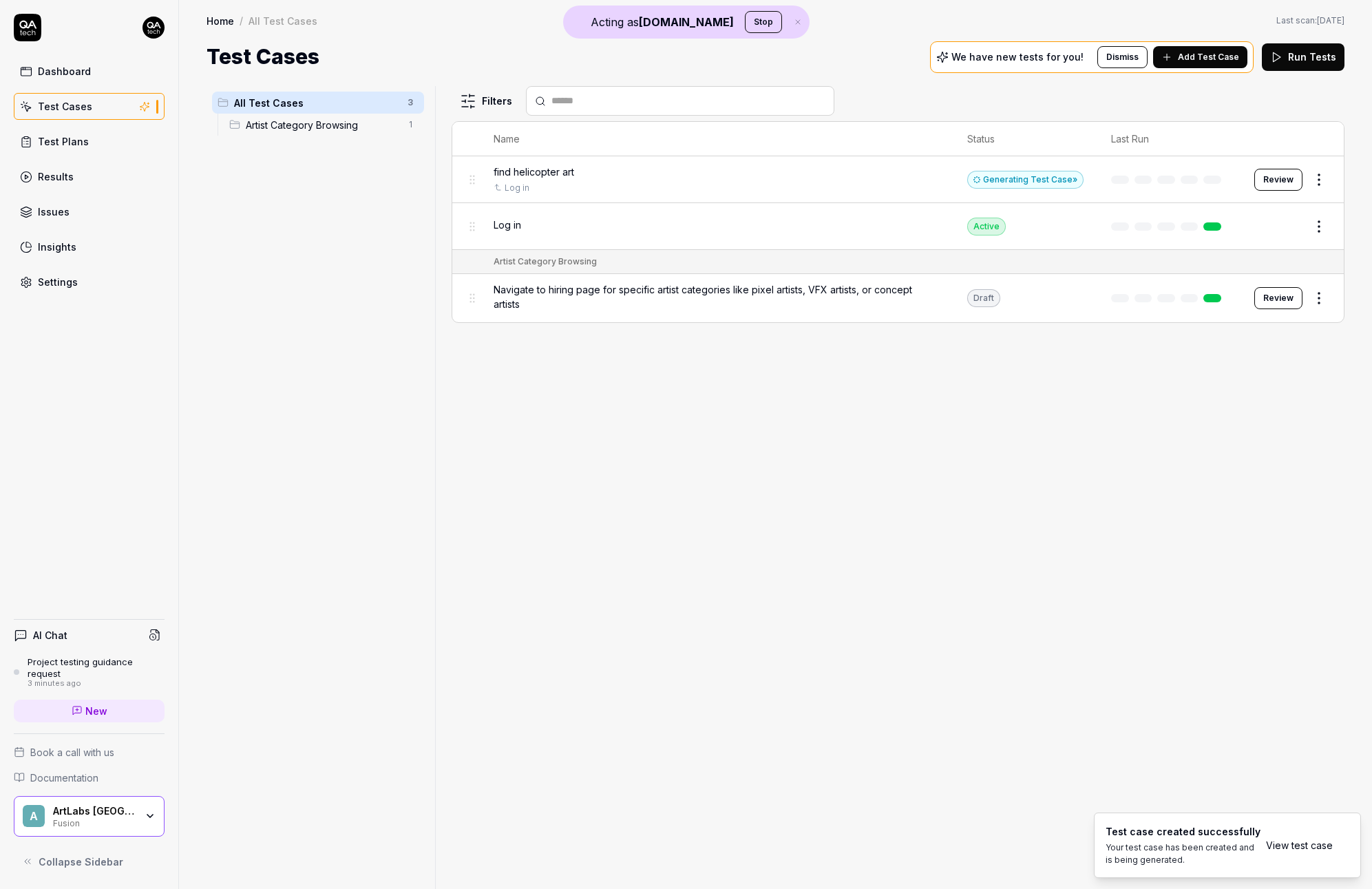
click at [1038, 182] on div "Generating Test Case »" at bounding box center [1025, 179] width 117 height 18
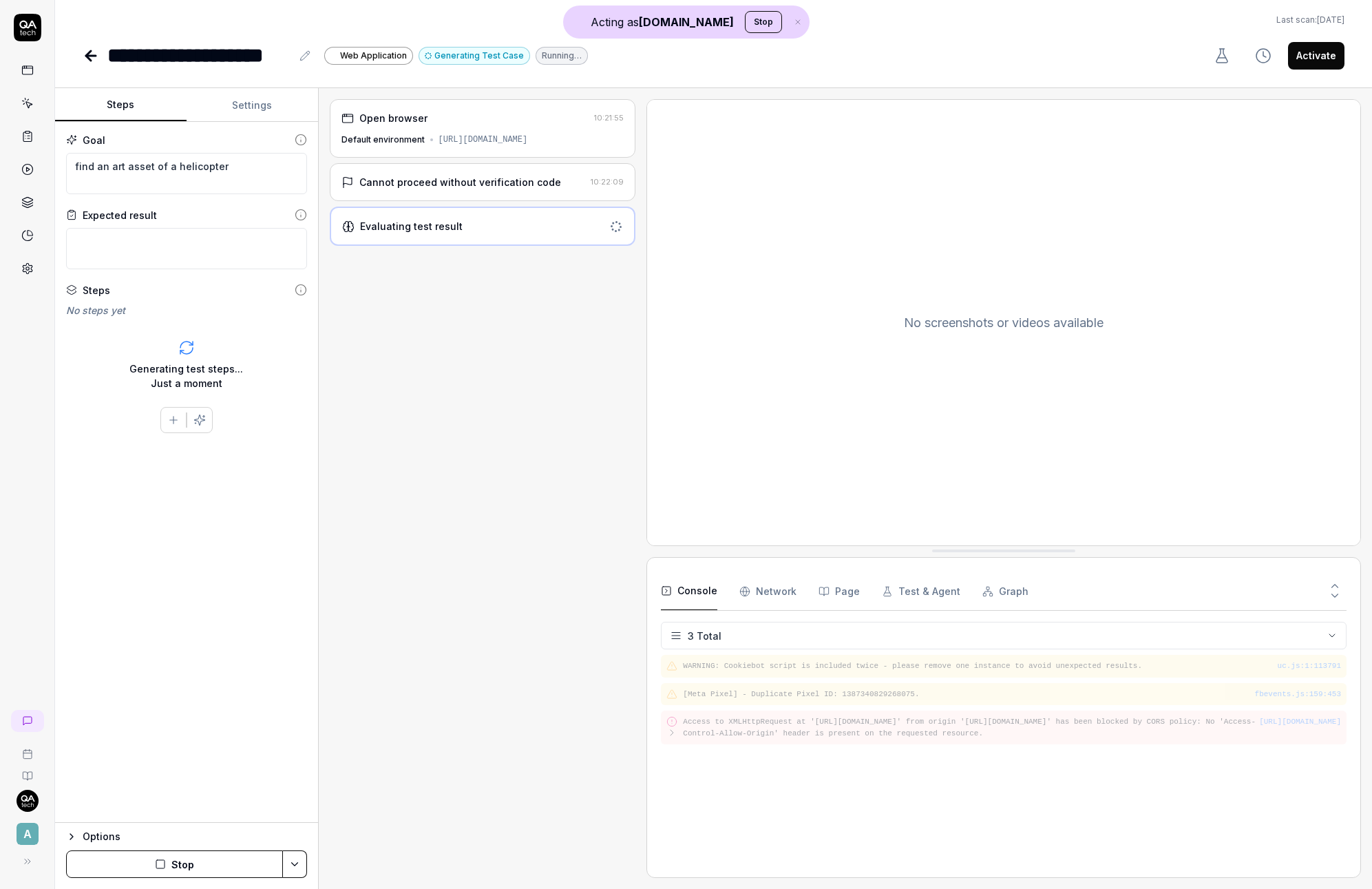
drag, startPoint x: 482, startPoint y: 187, endPoint x: 483, endPoint y: 156, distance: 31.0
click at [482, 187] on div "Cannot proceed without verification code" at bounding box center [459, 182] width 202 height 15
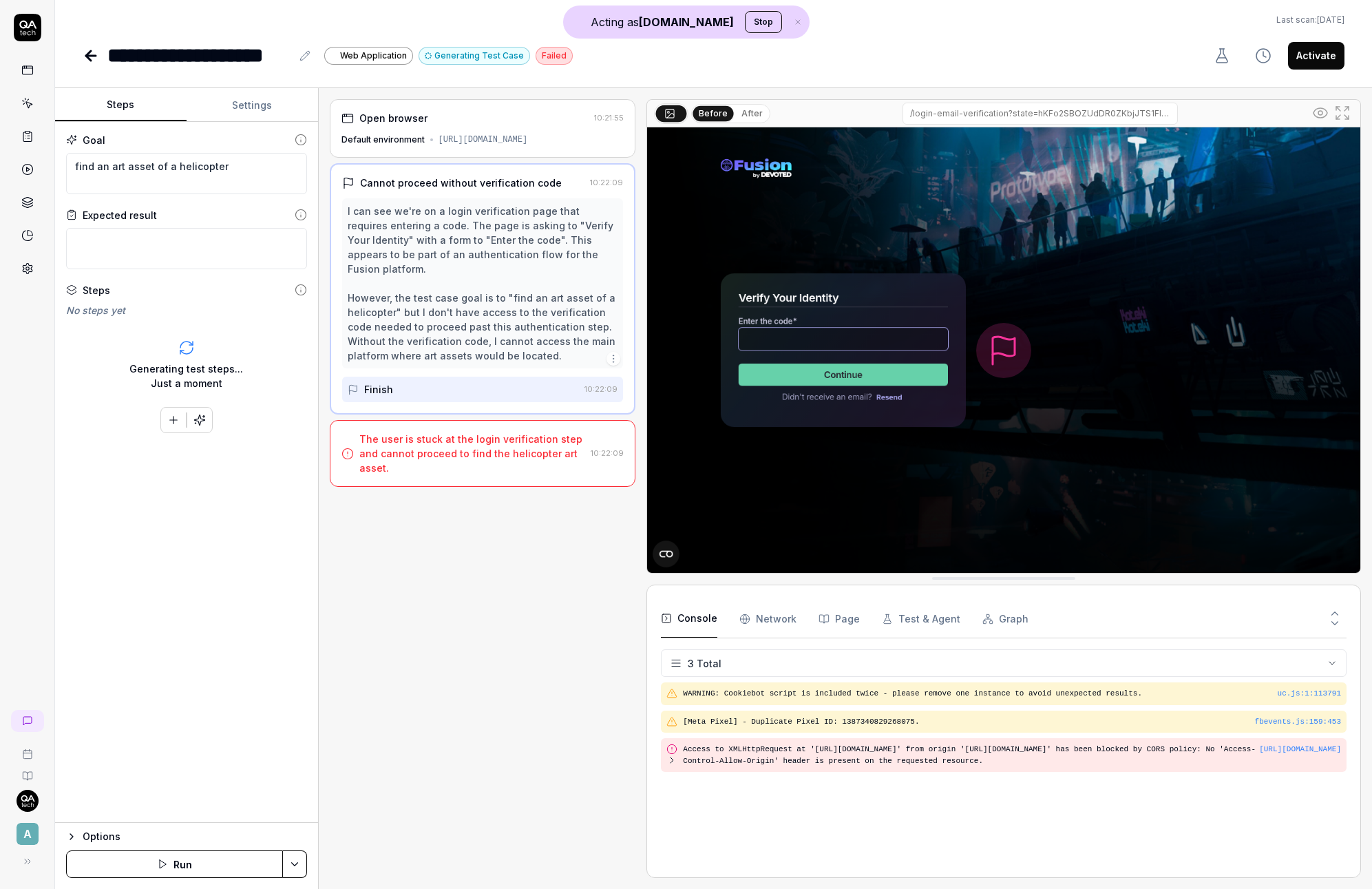
click at [447, 146] on div "https://auth.devotedfusion.com/u/login-email-verification?state=hKFo2SBOZUdDR0Z…" at bounding box center [483, 140] width 90 height 12
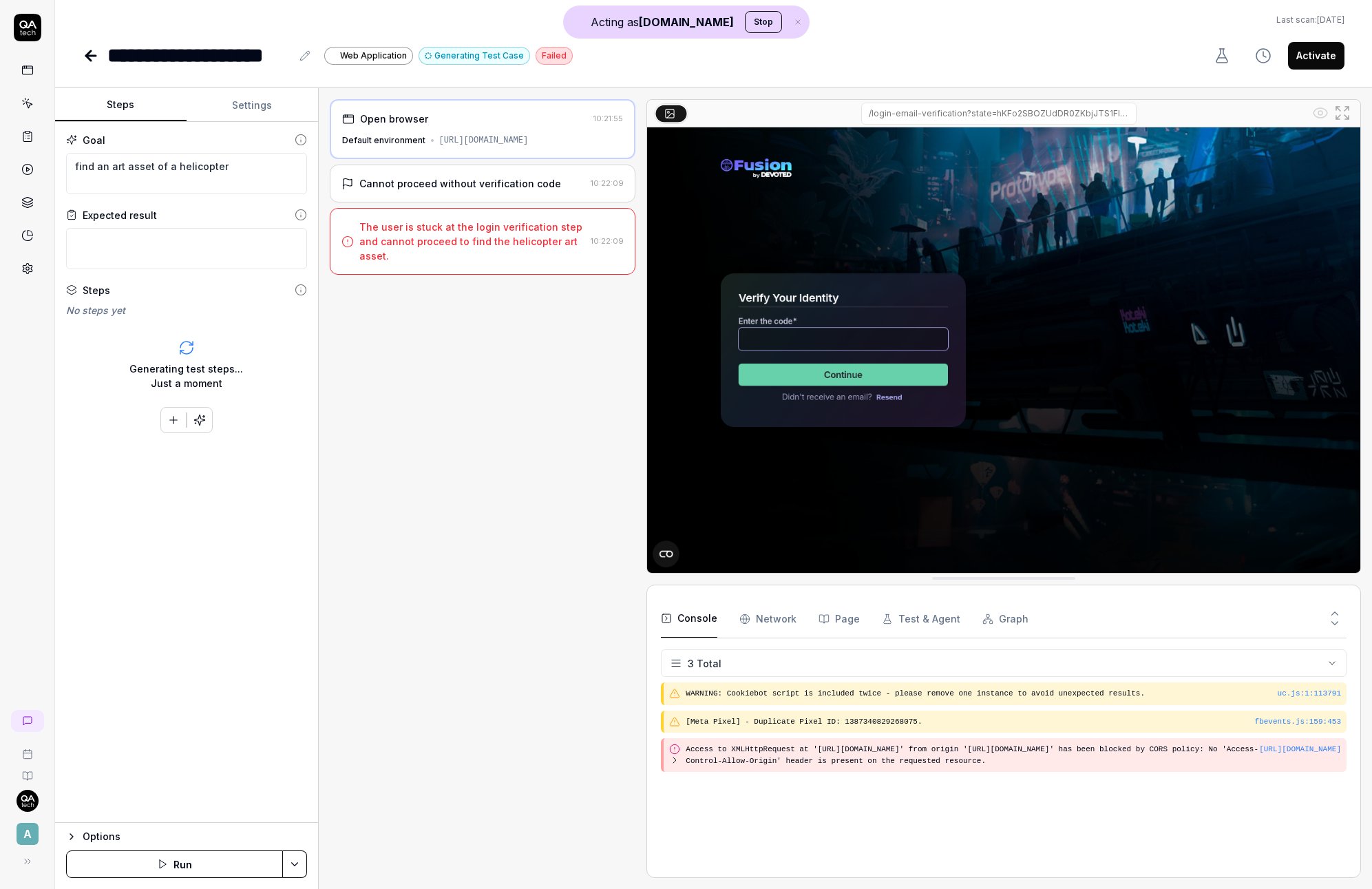
click at [445, 191] on div "Cannot proceed without verification code" at bounding box center [459, 183] width 202 height 15
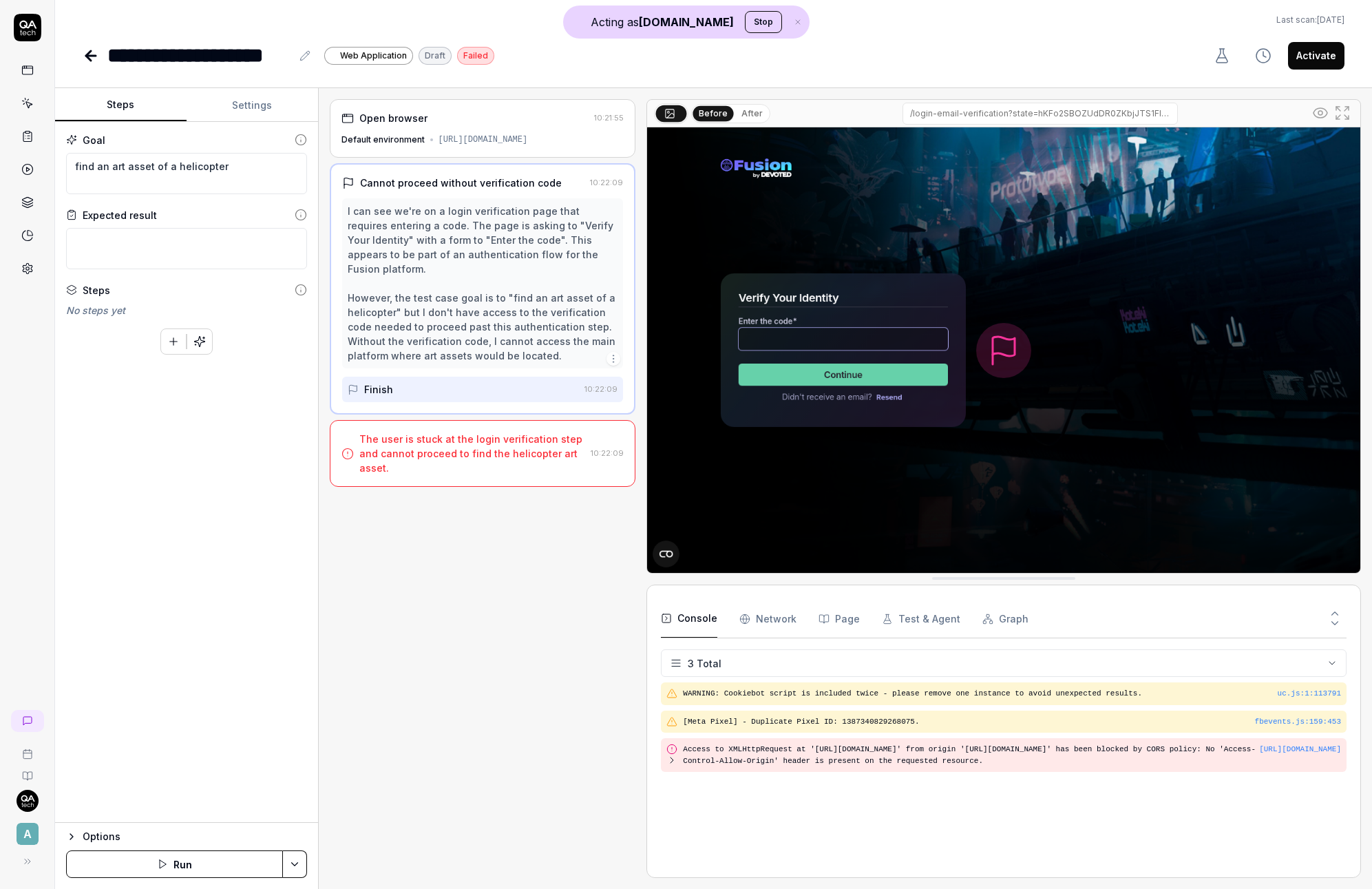
click at [22, 266] on icon at bounding box center [27, 269] width 9 height 10
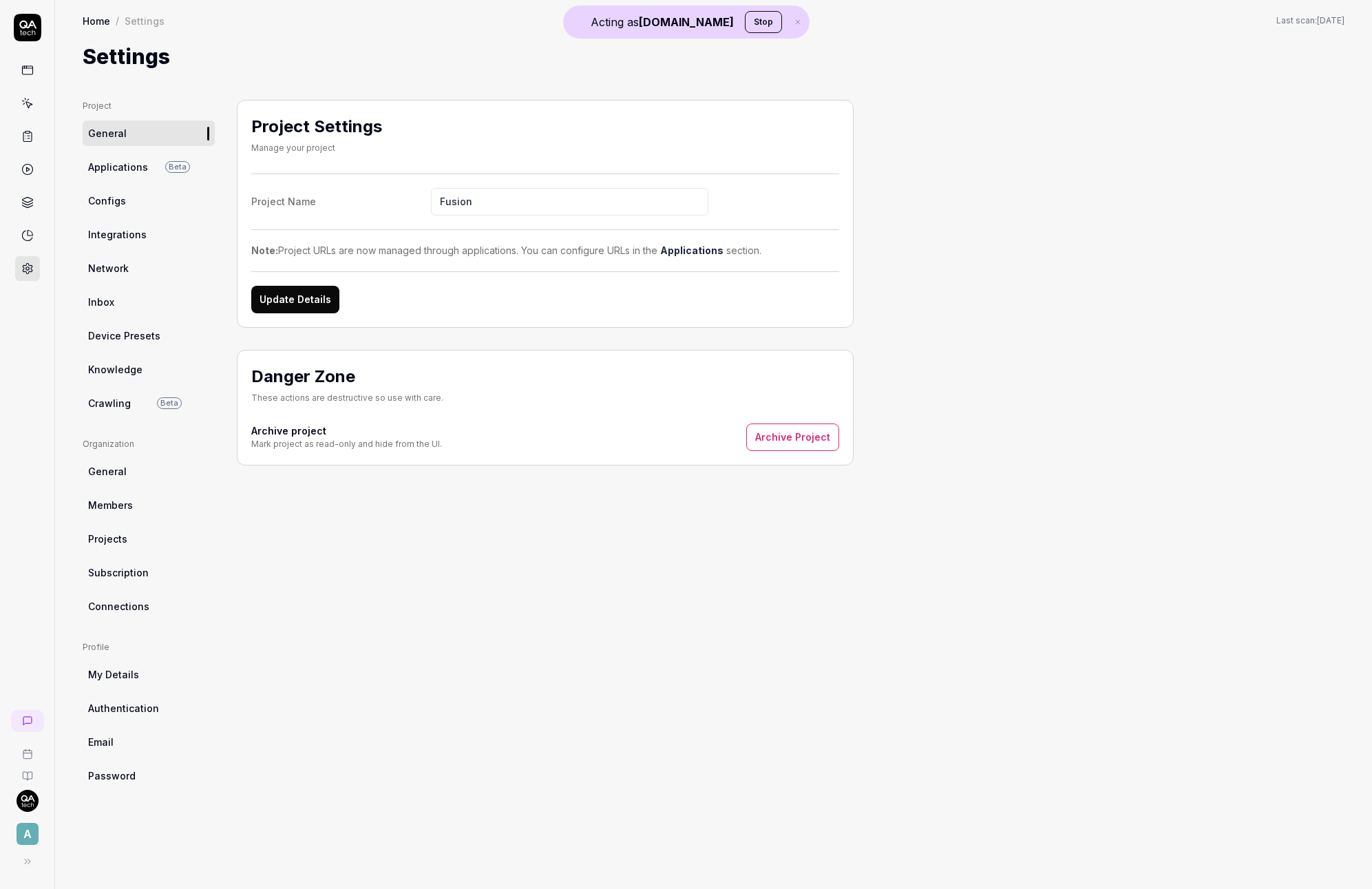
click at [121, 206] on span "Configs" at bounding box center [107, 201] width 38 height 15
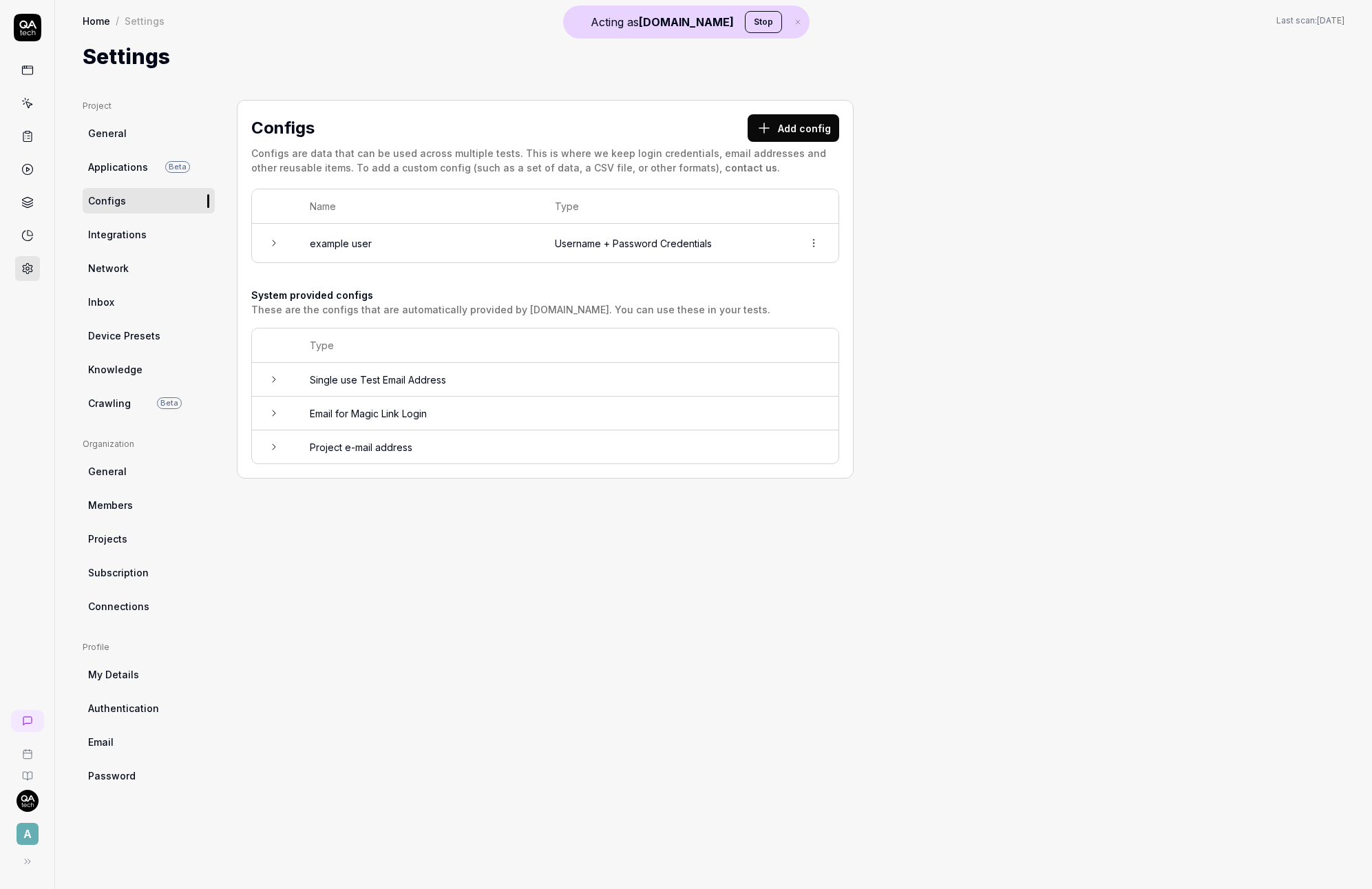
click at [794, 135] on button "Add config" at bounding box center [793, 128] width 92 height 28
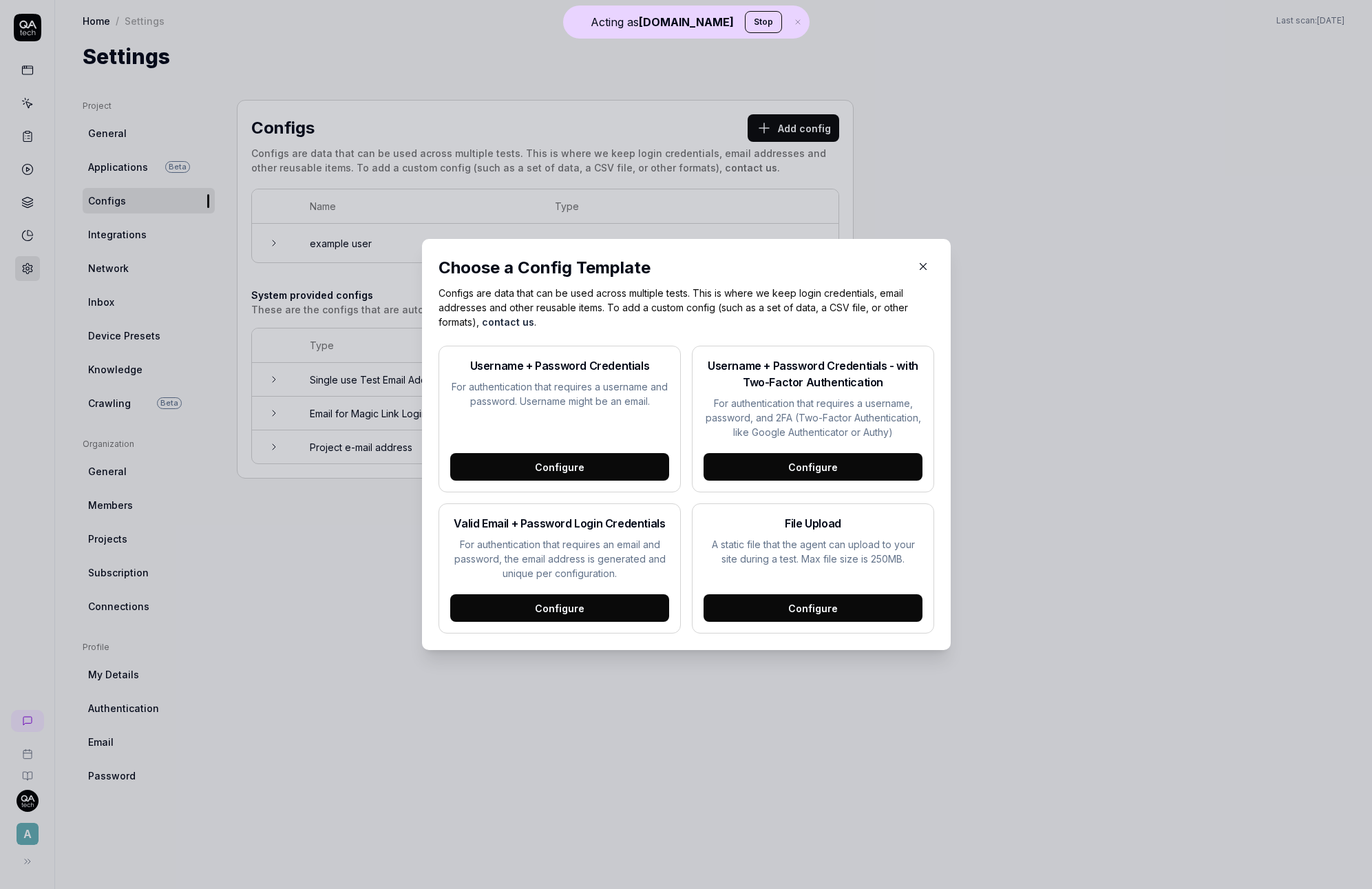
click at [571, 617] on div "Configure" at bounding box center [560, 609] width 219 height 28
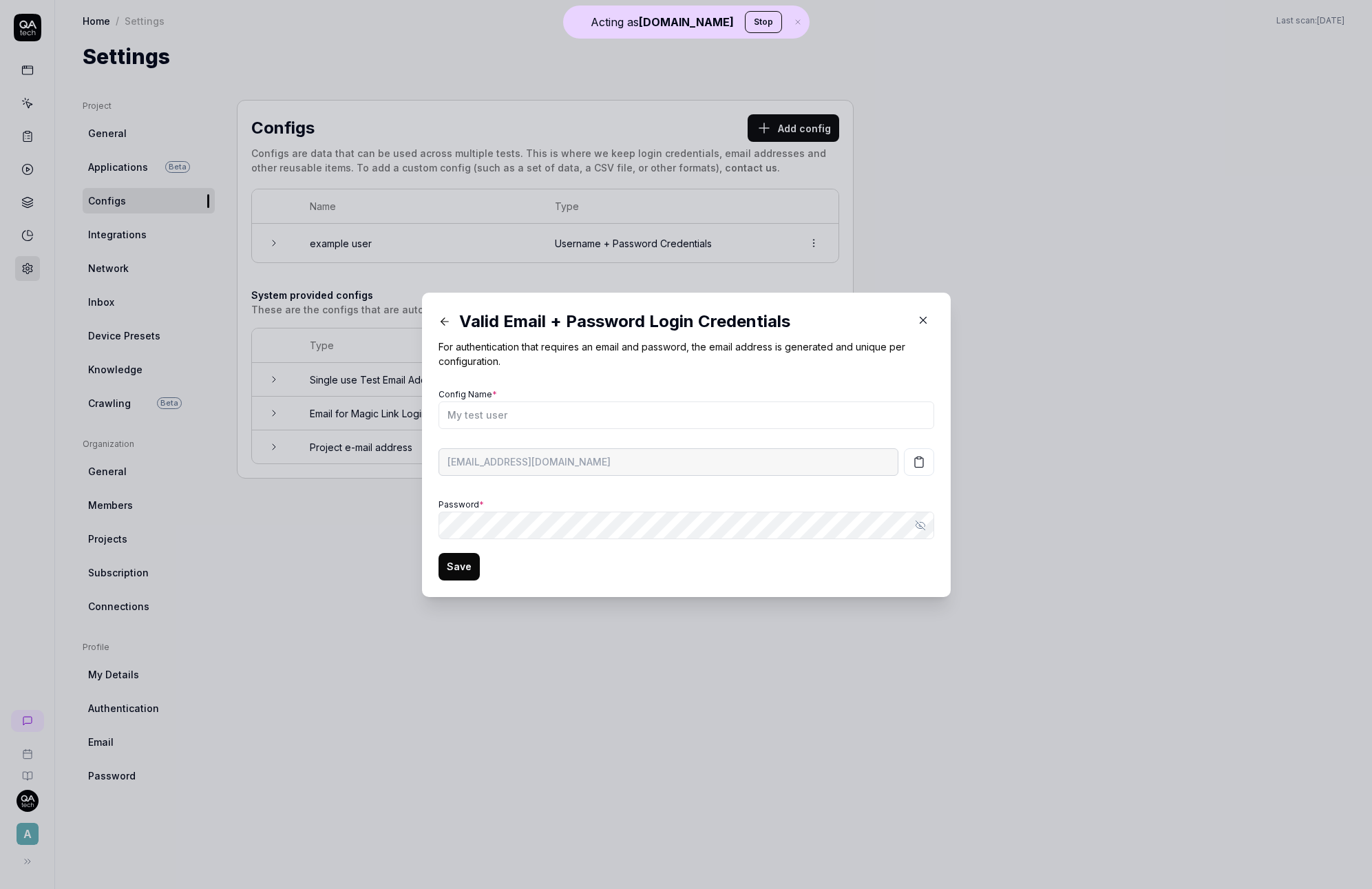
click at [914, 473] on button "button" at bounding box center [919, 462] width 30 height 28
click at [528, 409] on input "Config Name *" at bounding box center [686, 416] width 496 height 28
click at [500, 406] on input "Config Name *" at bounding box center [686, 416] width 496 height 28
click at [917, 323] on icon "button" at bounding box center [923, 321] width 12 height 12
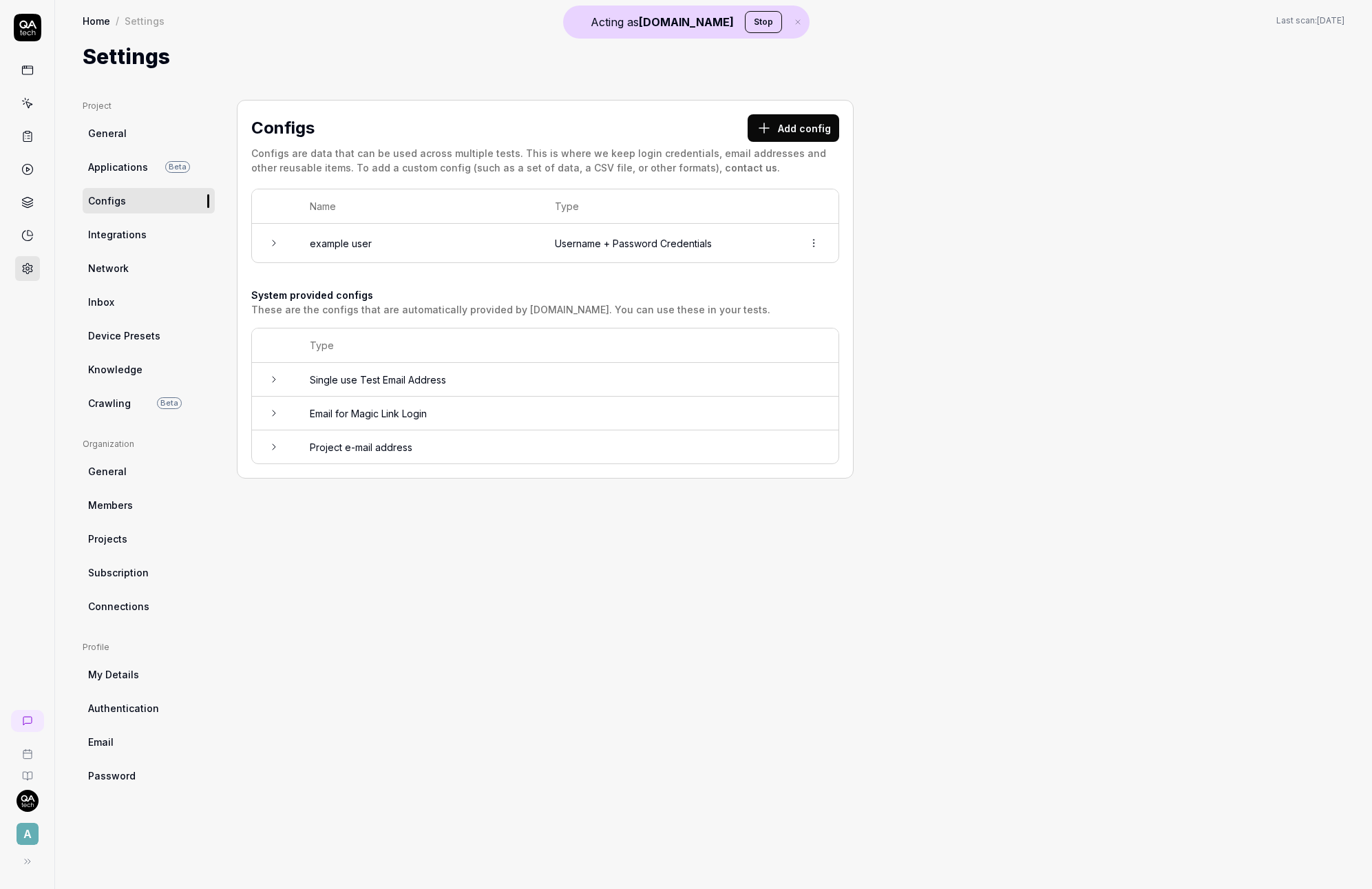
click at [29, 73] on icon at bounding box center [28, 70] width 12 height 12
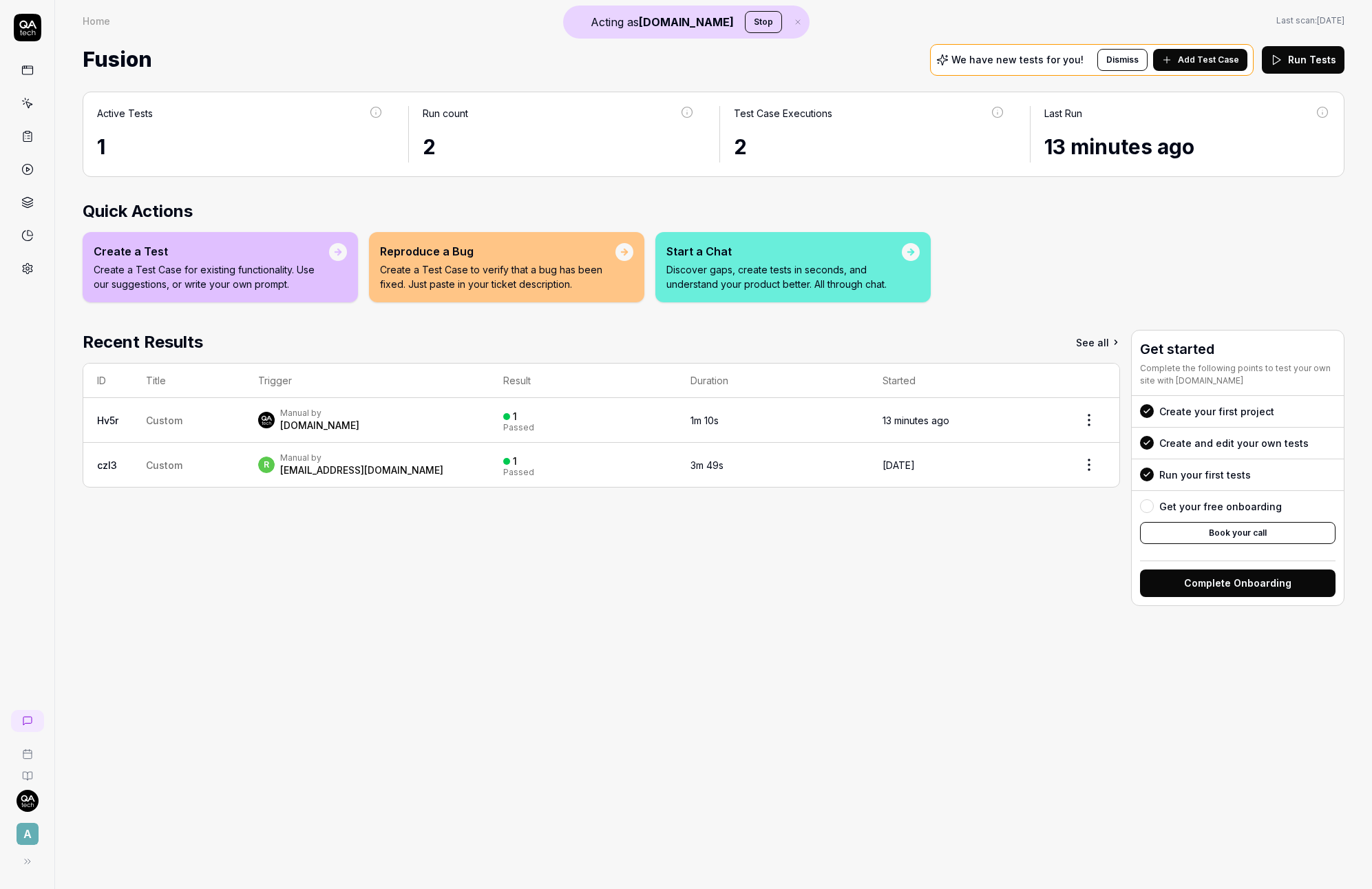
click at [513, 270] on p "Create a Test Case to verify that a bug has been fixed. Just paste in your tick…" at bounding box center [497, 277] width 235 height 29
click at [338, 404] on td "Manual by QA.tech" at bounding box center [367, 420] width 245 height 45
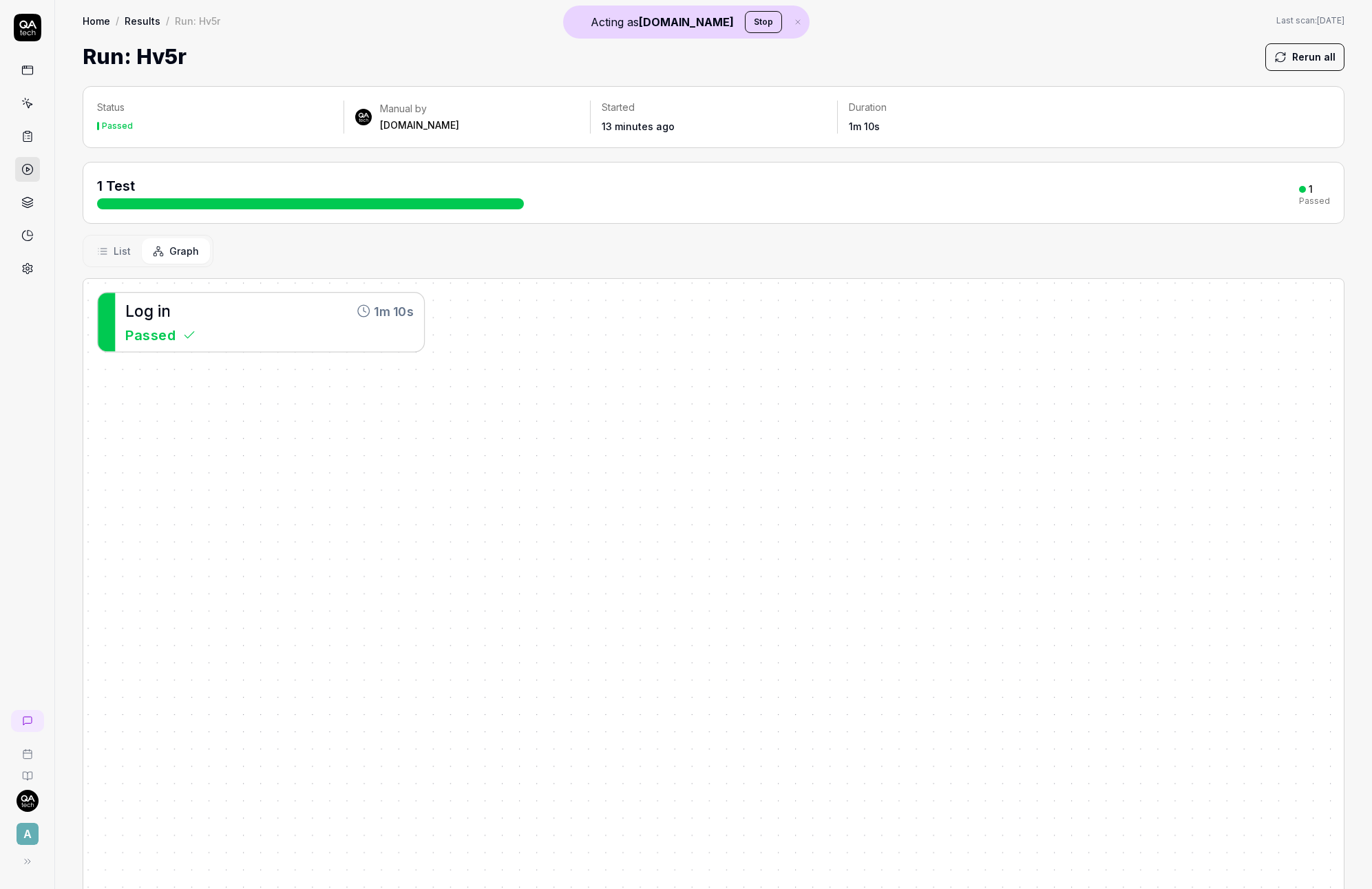
click at [261, 340] on div "Passed" at bounding box center [269, 334] width 289 height 21
click at [247, 307] on div "L o g i n 1m 10s" at bounding box center [269, 311] width 289 height 23
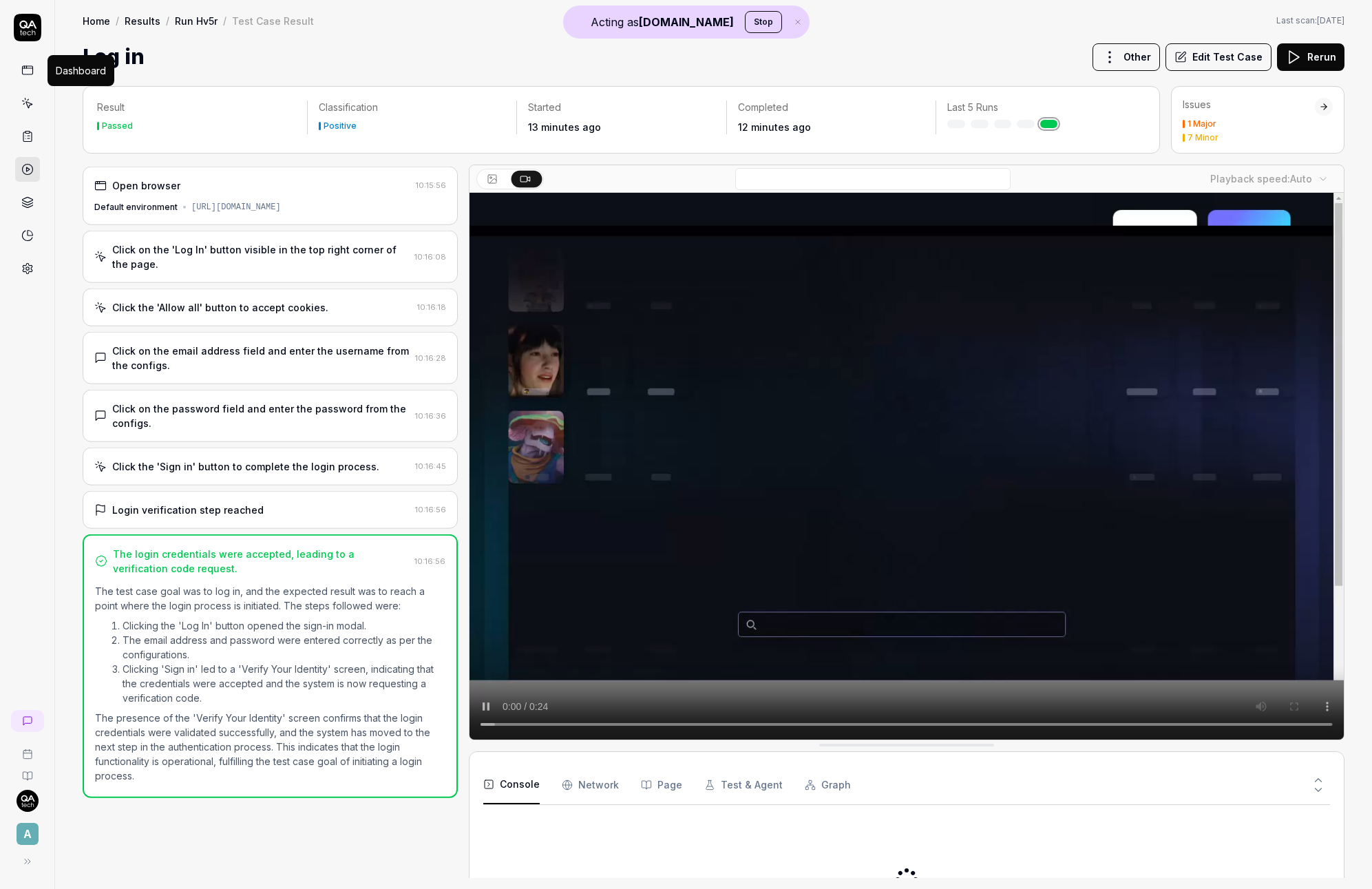
click at [24, 73] on icon at bounding box center [28, 70] width 12 height 12
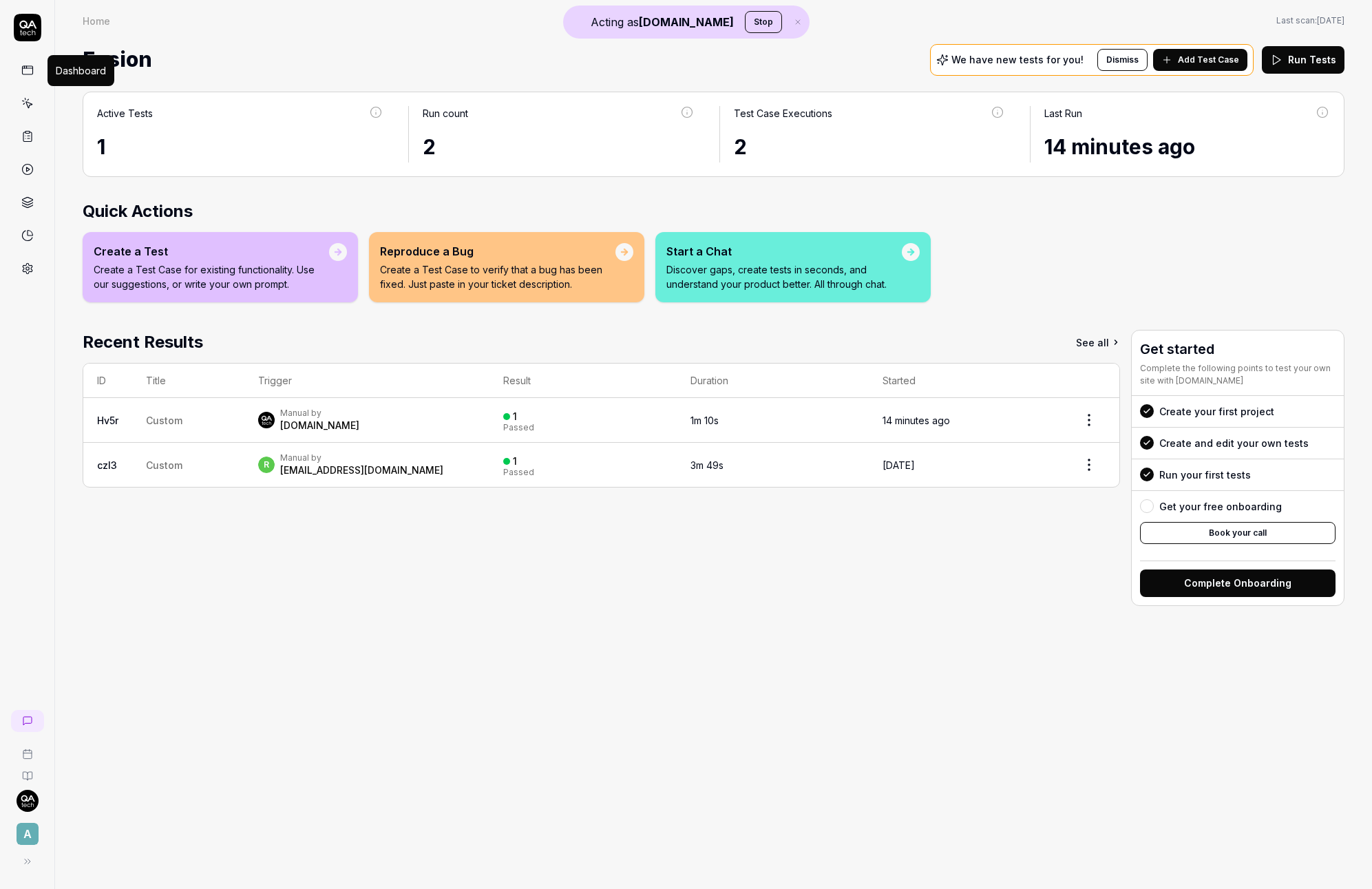
click at [22, 64] on button at bounding box center [28, 70] width 12 height 12
drag, startPoint x: 22, startPoint y: 314, endPoint x: 31, endPoint y: 283, distance: 32.3
click at [25, 301] on div "A" at bounding box center [27, 444] width 55 height 889
click at [26, 270] on icon at bounding box center [28, 269] width 12 height 12
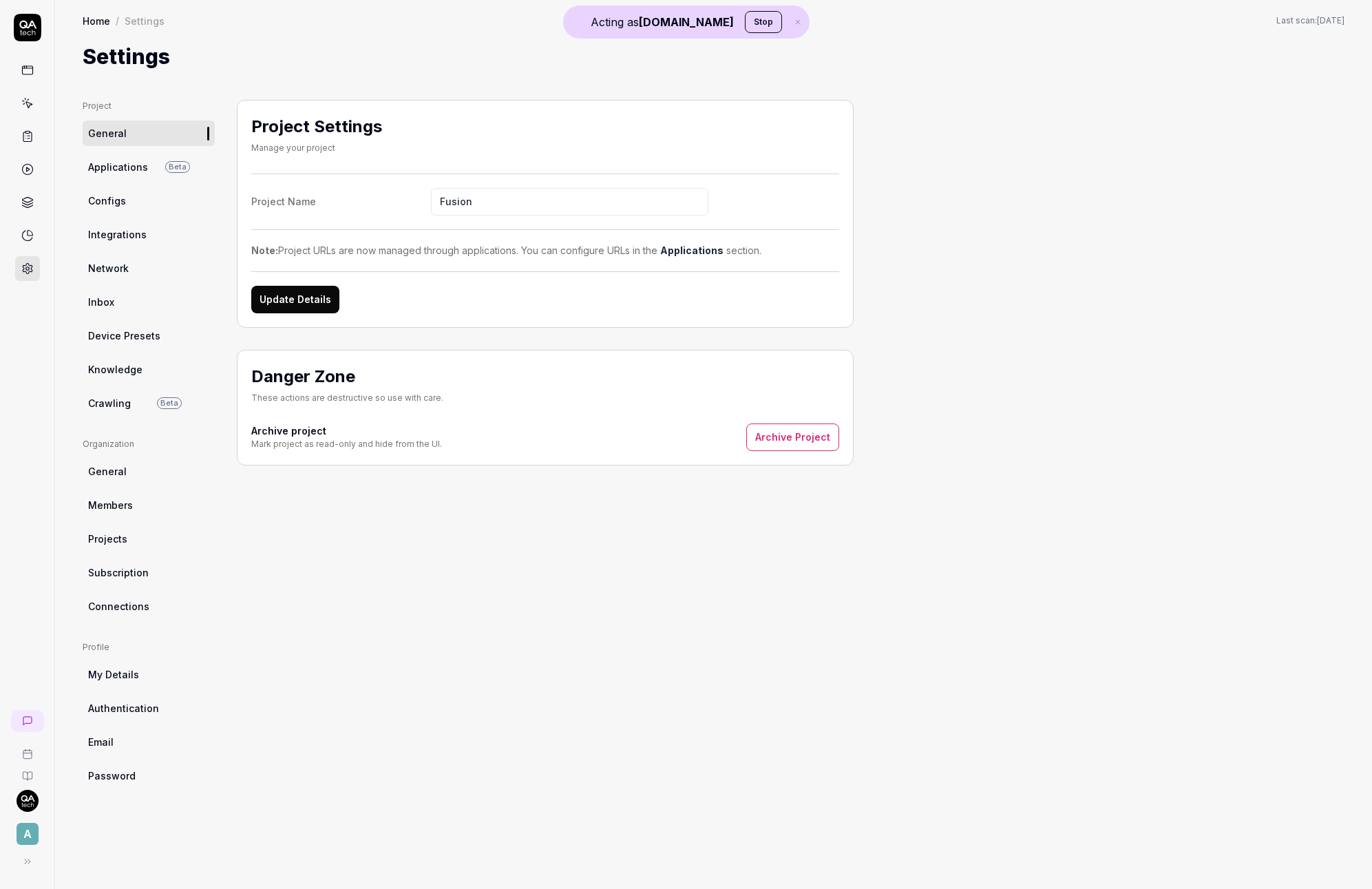
click at [119, 198] on span "Configs" at bounding box center [107, 201] width 38 height 15
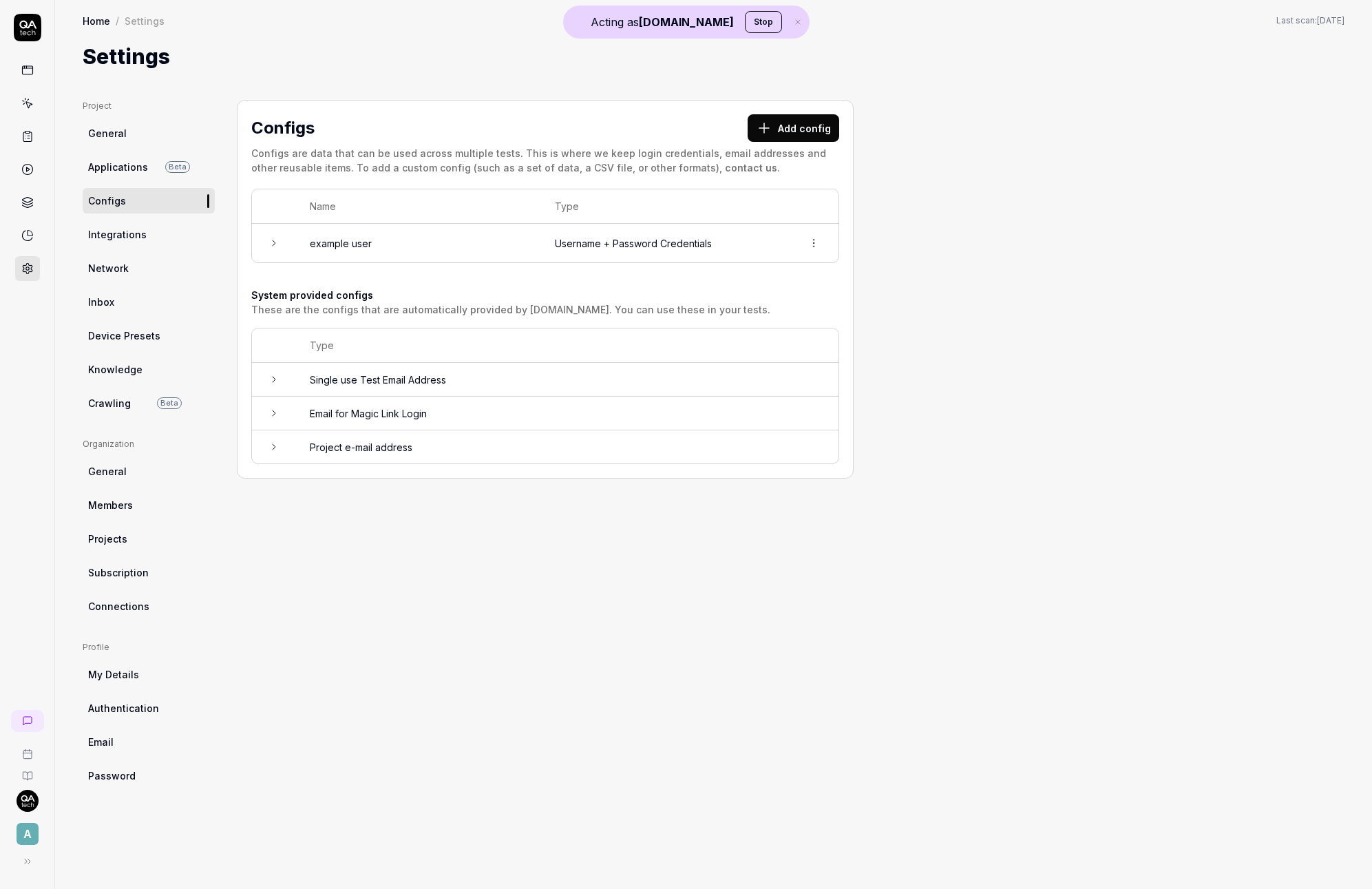
click at [837, 123] on button "Add config" at bounding box center [793, 128] width 92 height 28
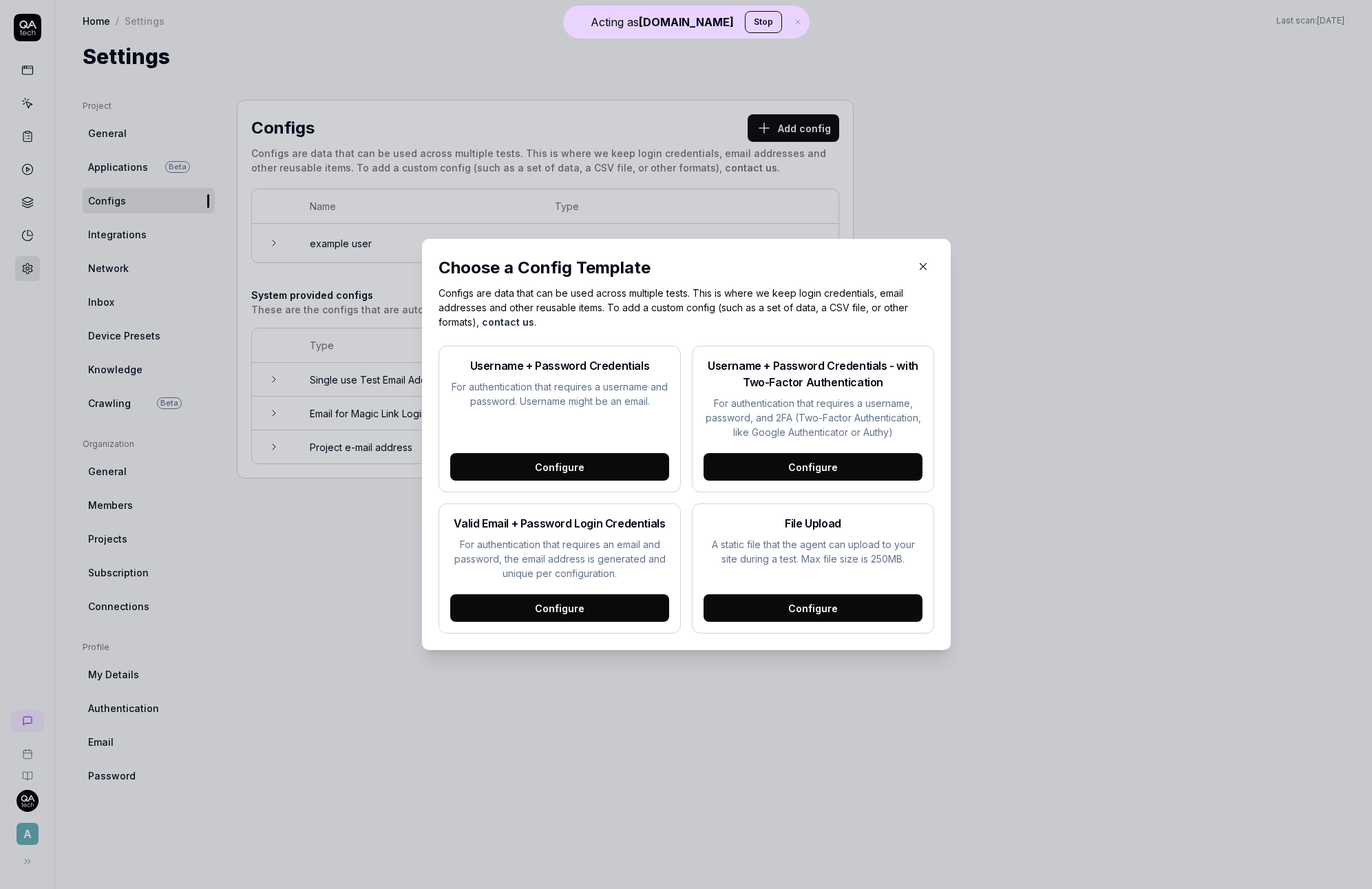
click at [590, 609] on div "Configure" at bounding box center [560, 609] width 219 height 28
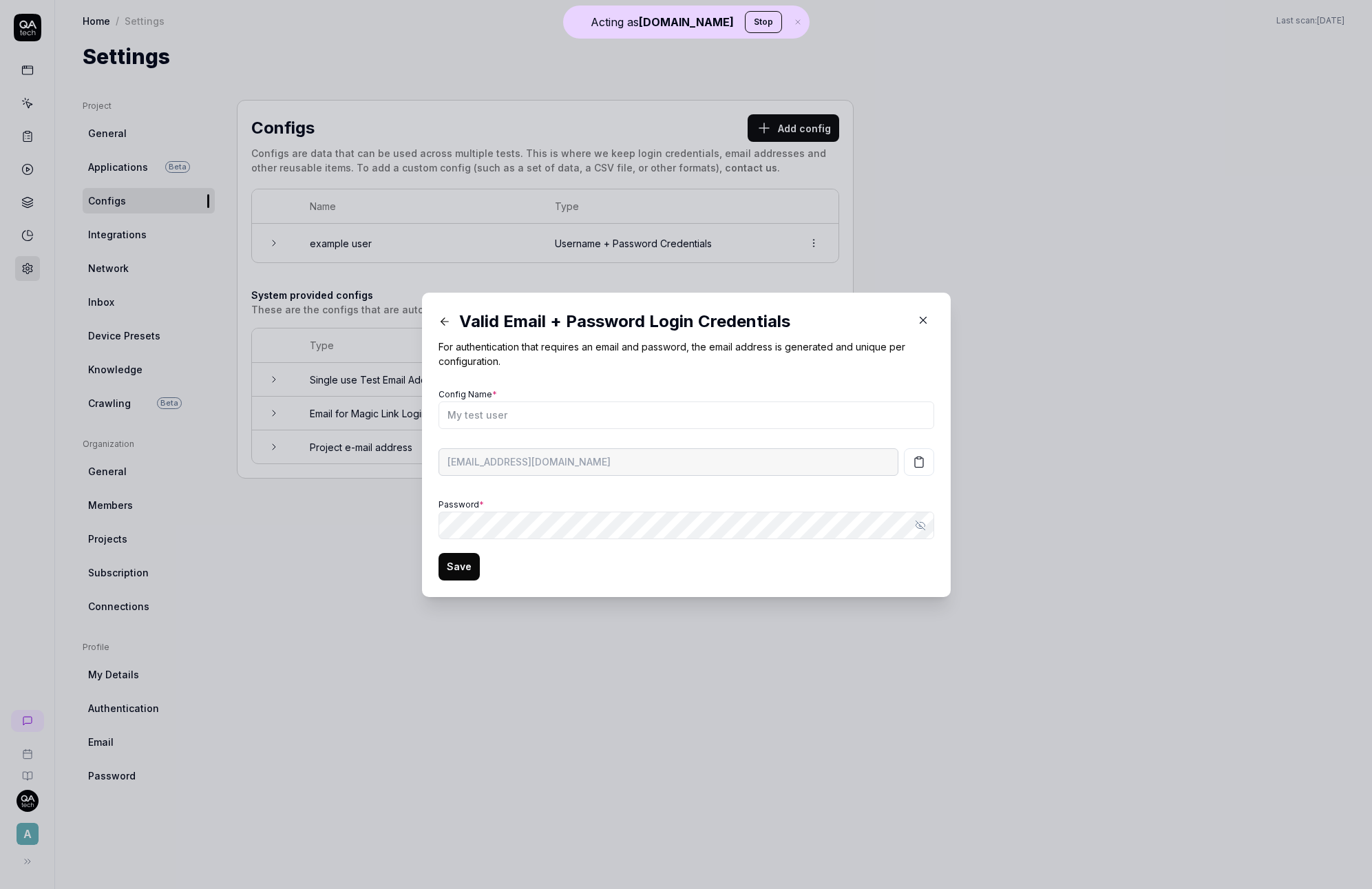
click at [383, 461] on div "​ Valid Email + Password Login Credentials For authentication that requires an …" at bounding box center [686, 444] width 1372 height 889
click at [634, 475] on div "teal4064-operator-16lu63@qatech.email" at bounding box center [686, 462] width 496 height 39
click at [480, 507] on div "Password * Show password" at bounding box center [686, 517] width 496 height 44
